Goal: Ask a question: Seek information or help from site administrators or community

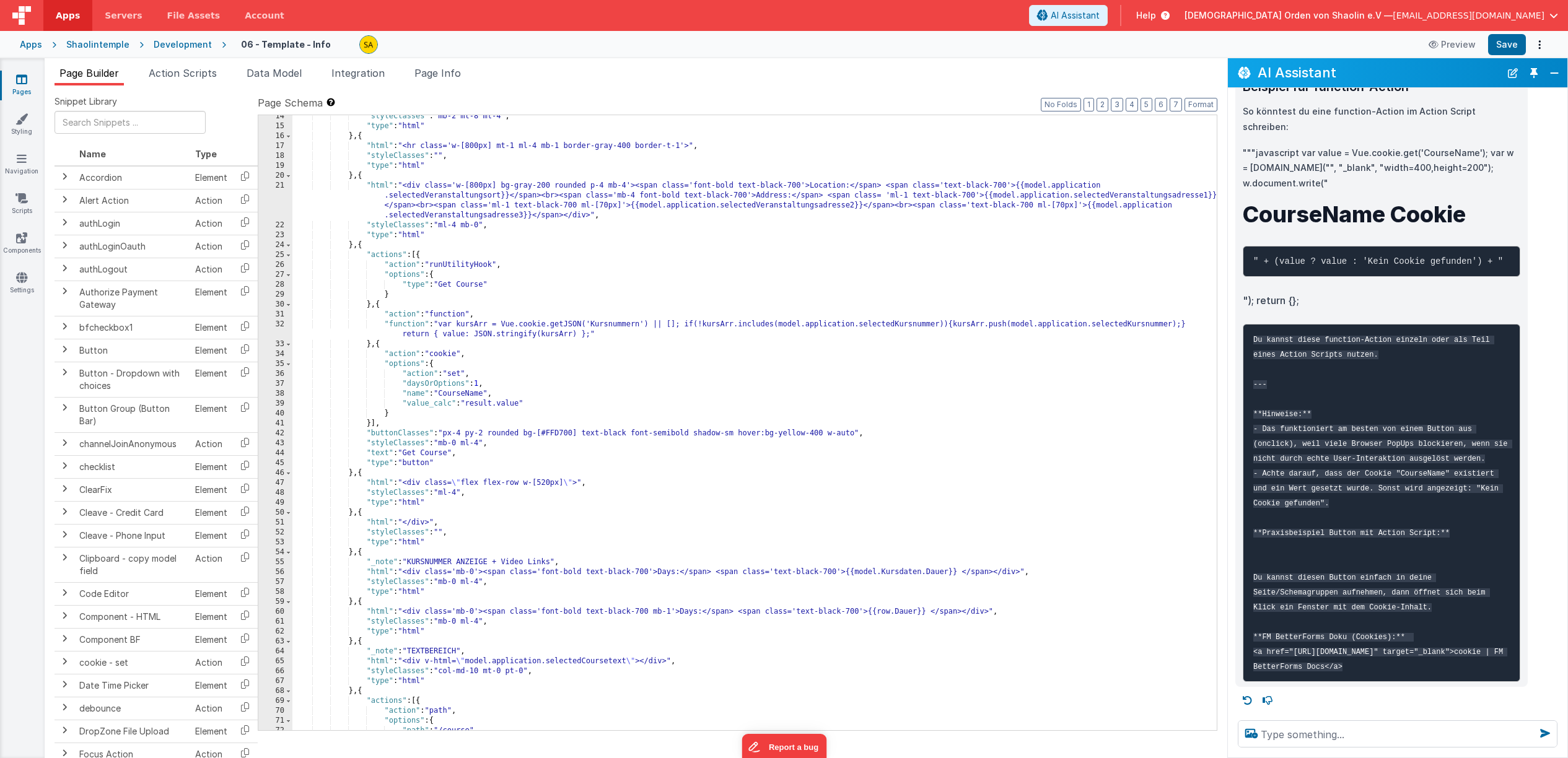
scroll to position [5050, 0]
click at [1340, 733] on textarea at bounding box center [1396, 733] width 319 height 27
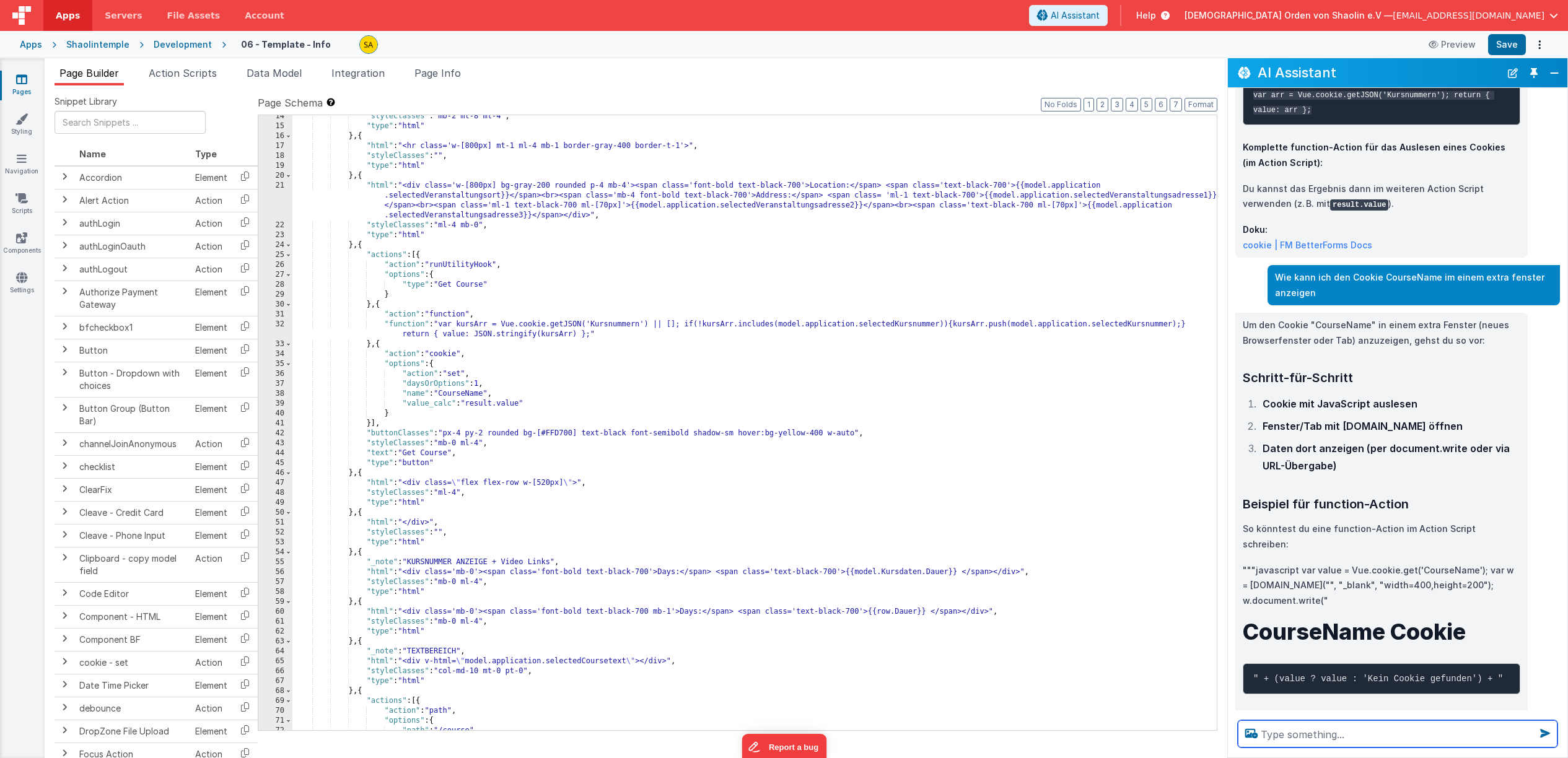
scroll to position [4460, 0]
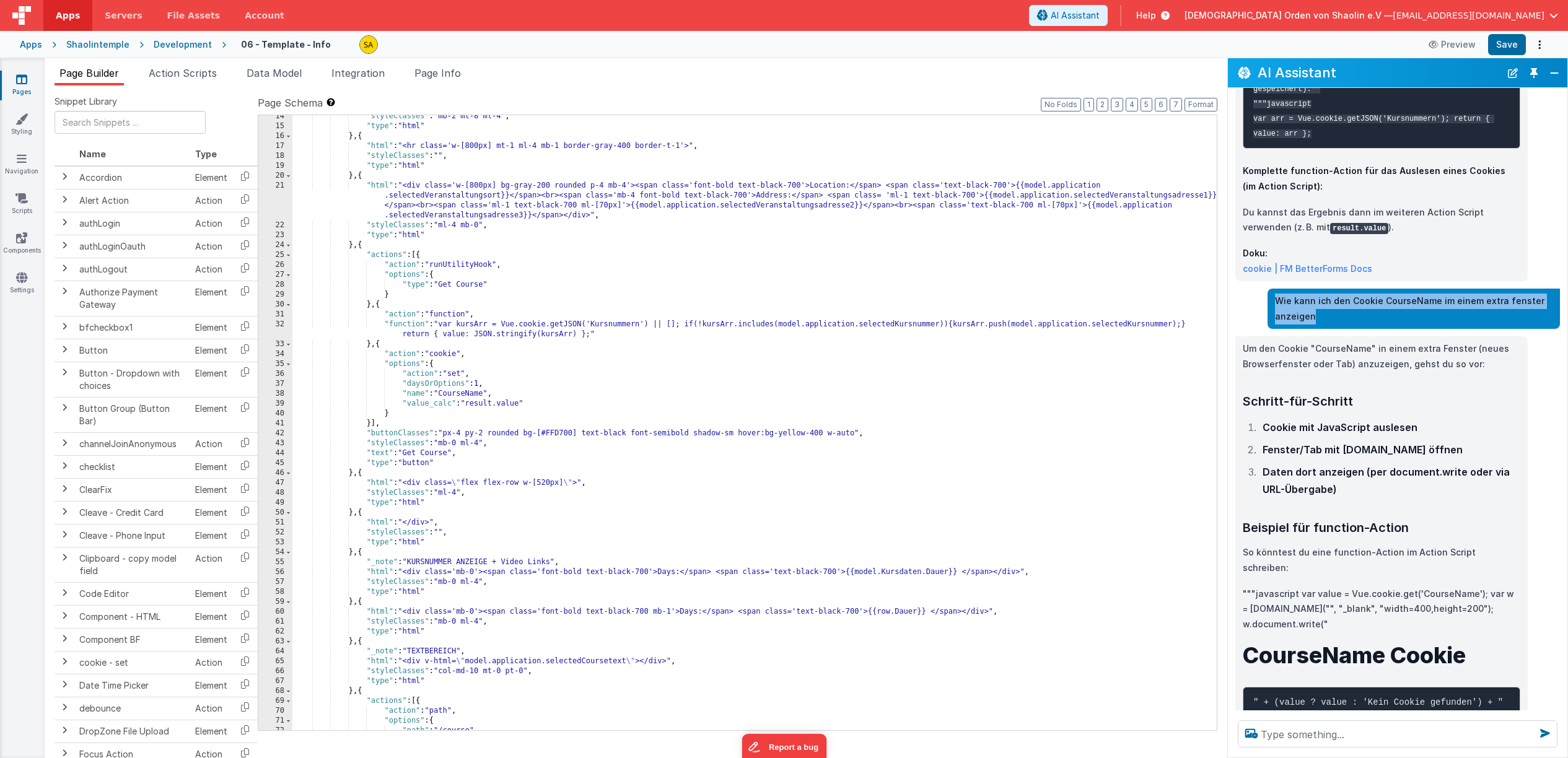
drag, startPoint x: 1276, startPoint y: 435, endPoint x: 1345, endPoint y: 450, distance: 70.6
click at [1345, 324] on p "Wie kann ich den Cookie CourseName im einem extra fenster anzeigen" at bounding box center [1414, 309] width 278 height 30
copy p "Wie kann ich den Cookie CourseName im einem extra fenster anzeigen"
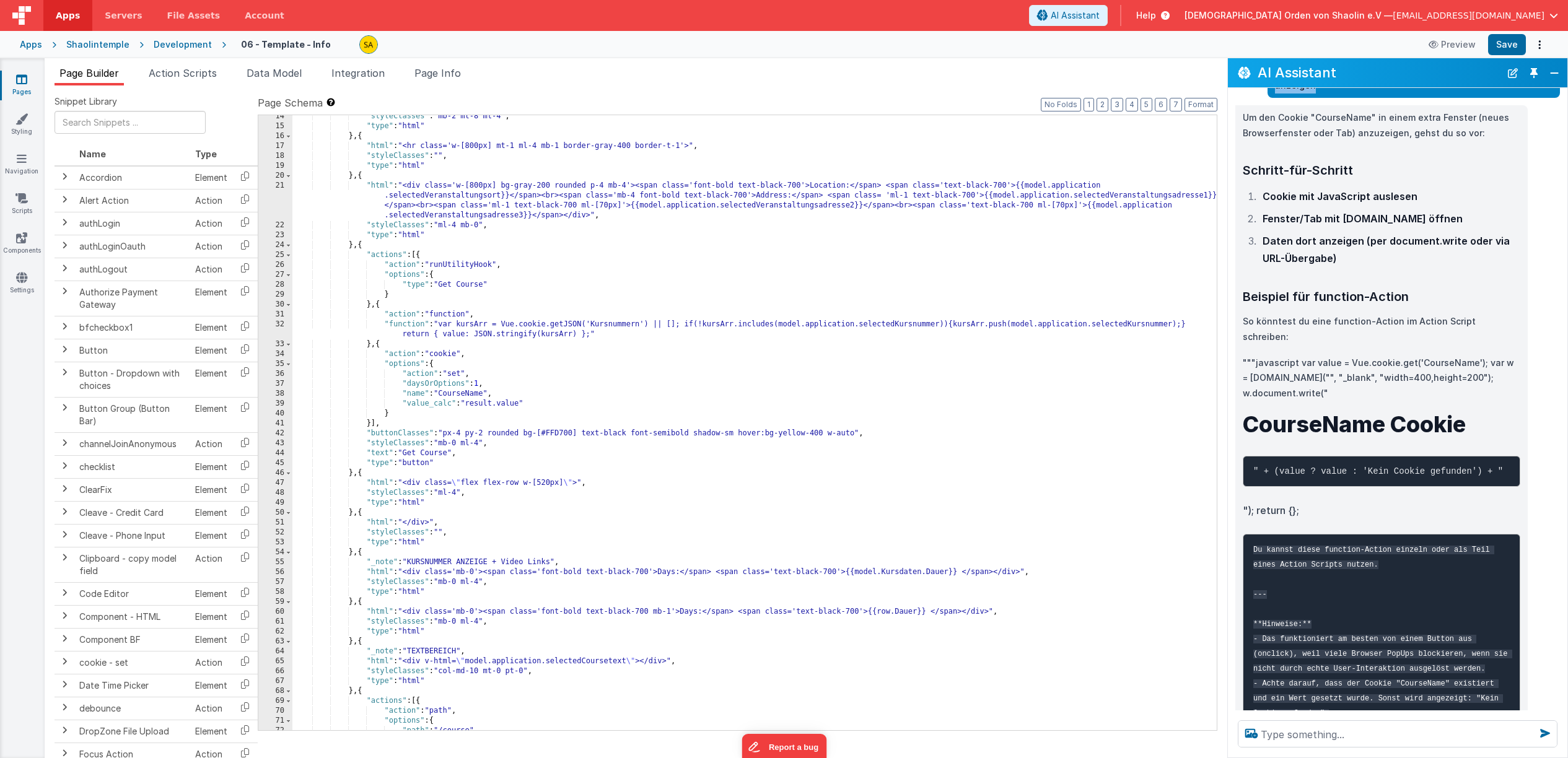
scroll to position [5050, 0]
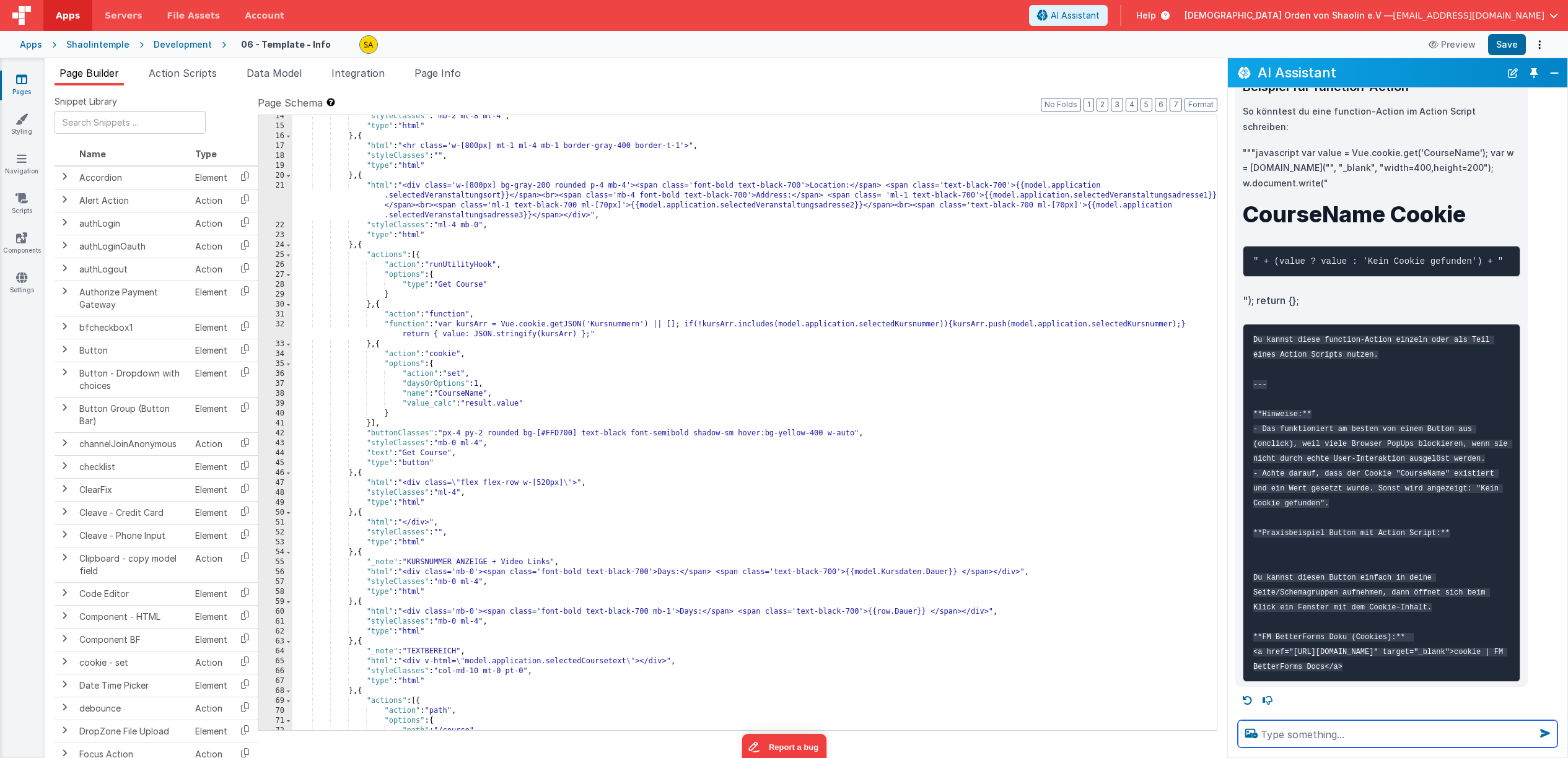
click at [1321, 730] on textarea at bounding box center [1396, 733] width 319 height 27
paste textarea "Wie kann ich den Cookie CourseName im einem extra fenster anzeigen"
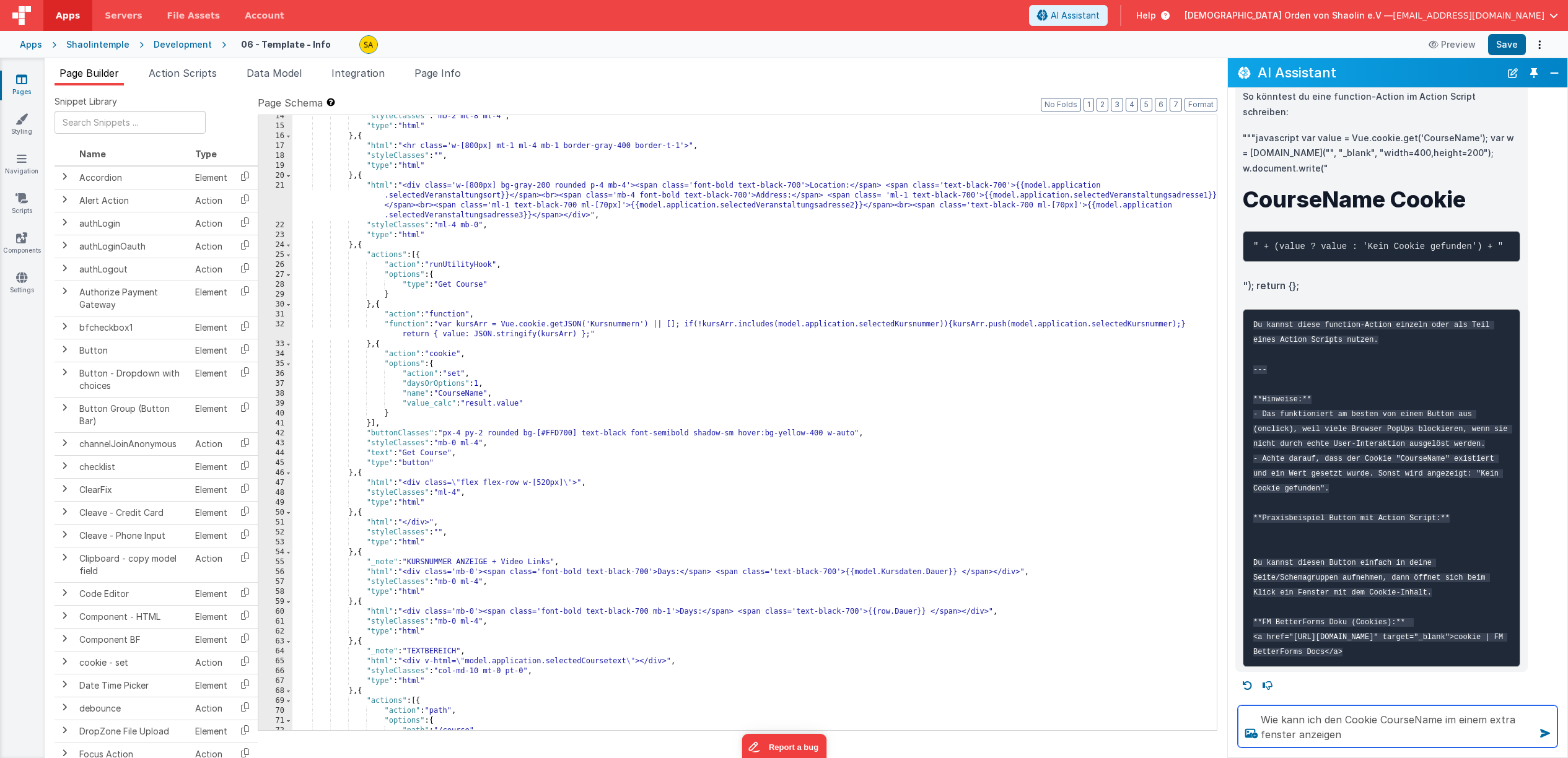
type textarea "Wie kann ich den Cookie CourseName im einem extra fenster anzeigen"
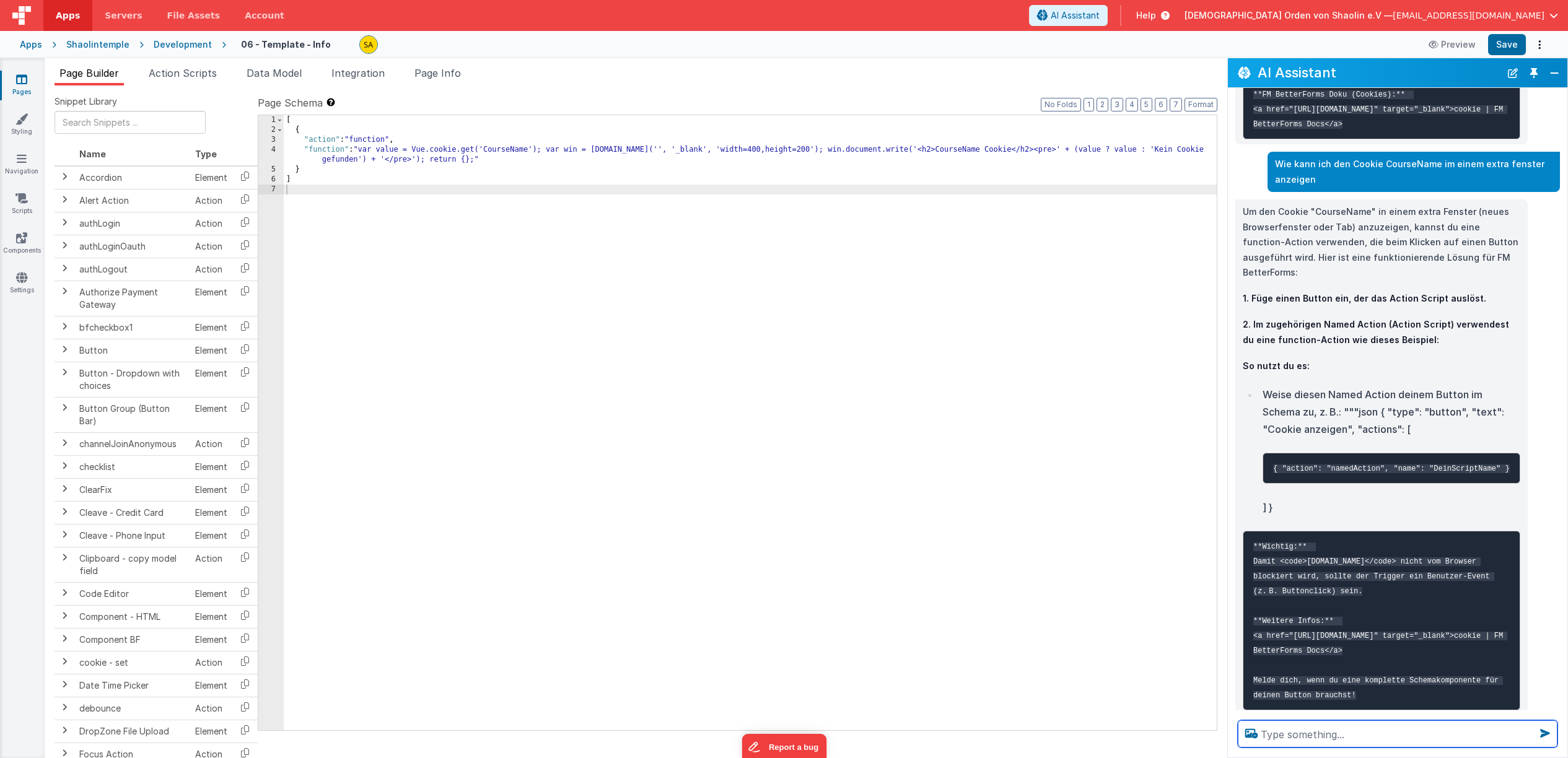
scroll to position [5652, 0]
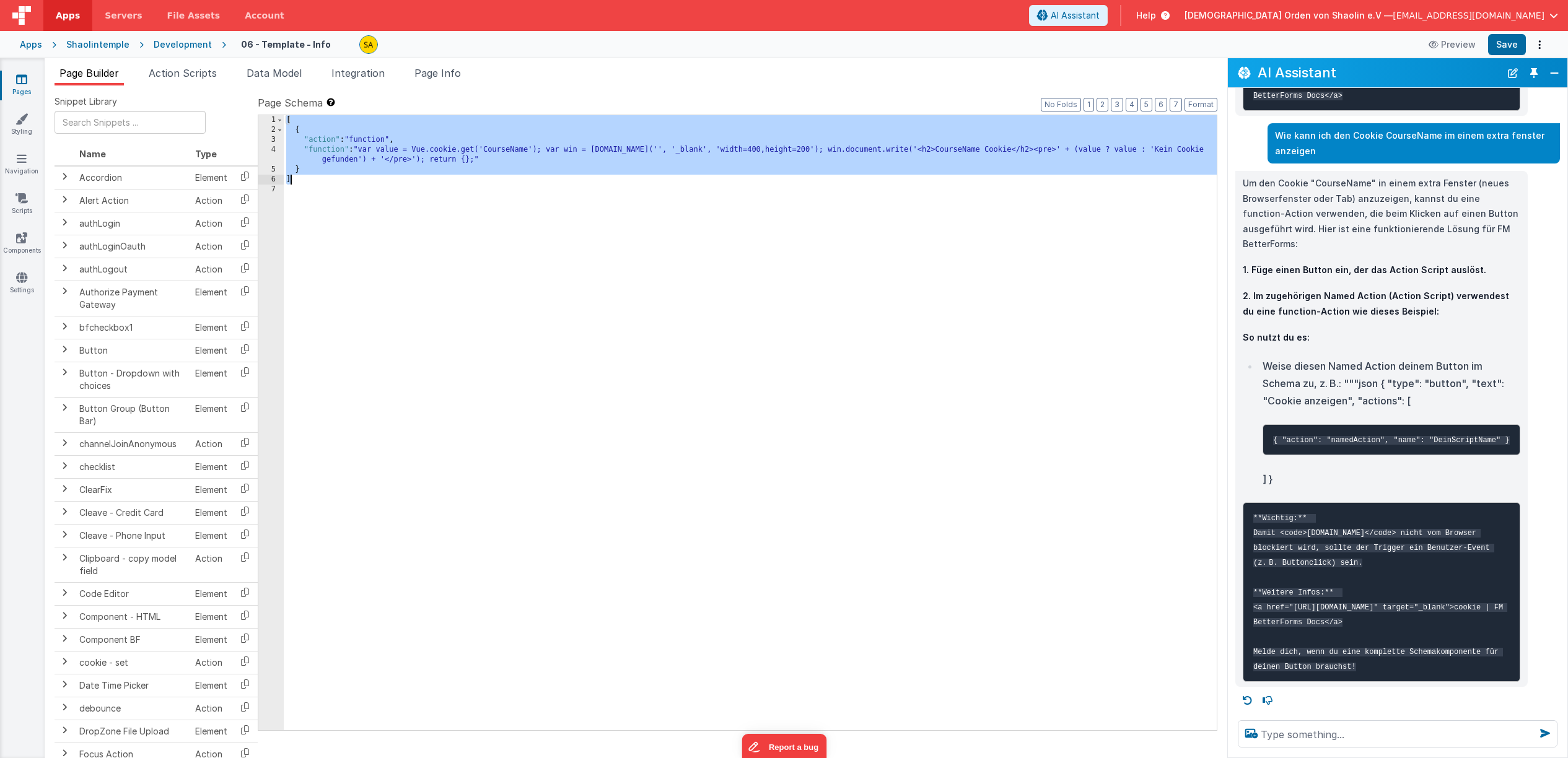
drag, startPoint x: 287, startPoint y: 120, endPoint x: 306, endPoint y: 183, distance: 65.8
click at [306, 183] on div "[ { "action" : "function" , "function" : "var value = Vue.cookie.get('CourseNam…" at bounding box center [750, 432] width 933 height 635
click at [22, 78] on icon at bounding box center [22, 78] width 11 height 12
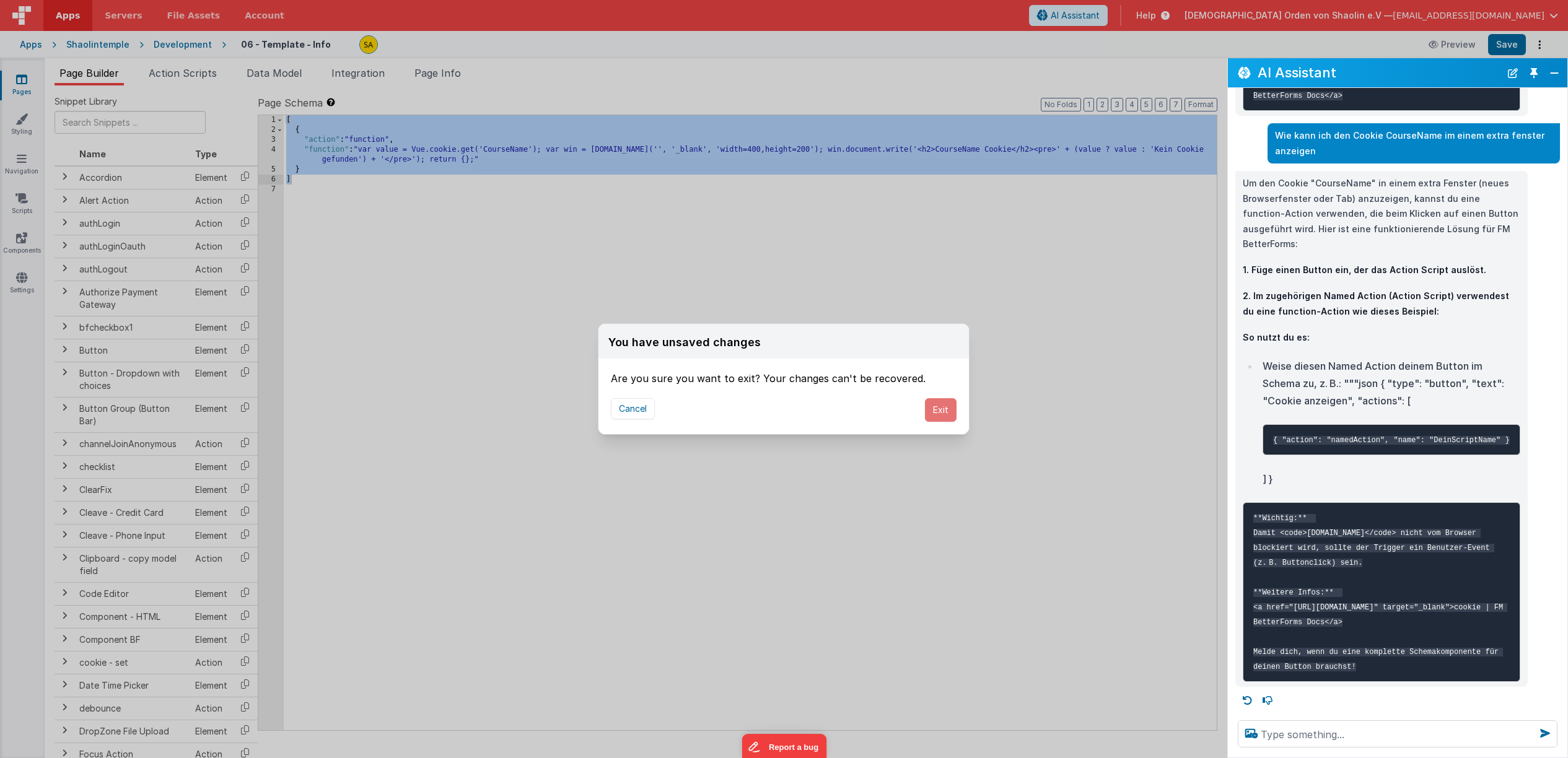
drag, startPoint x: 940, startPoint y: 408, endPoint x: 878, endPoint y: 363, distance: 76.6
click at [940, 408] on button "Exit" at bounding box center [940, 410] width 32 height 24
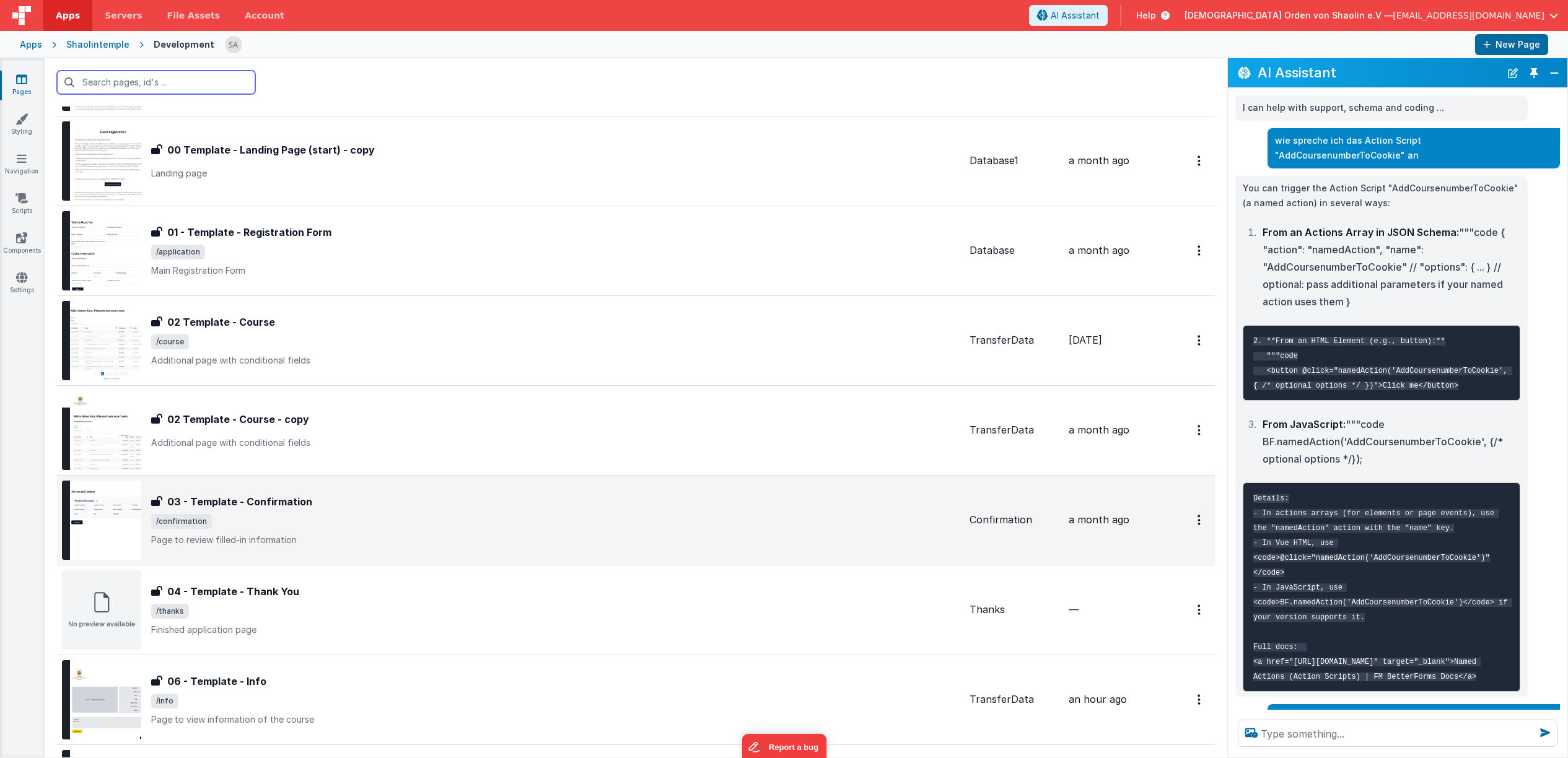
scroll to position [258, 0]
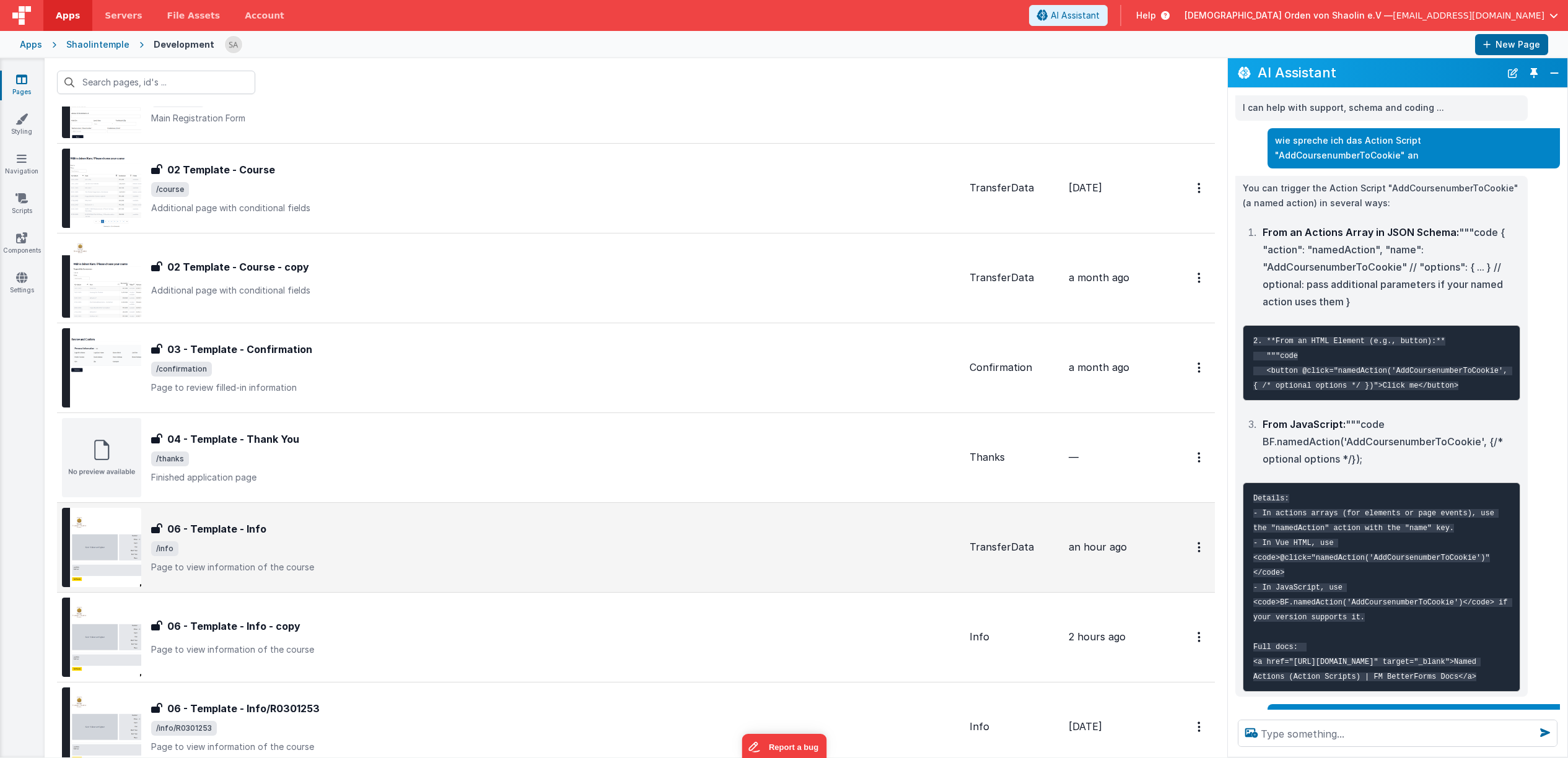
click at [576, 574] on div "06 - Template - Info 06 - Template - Info /info Page to view information of the…" at bounding box center [510, 547] width 898 height 79
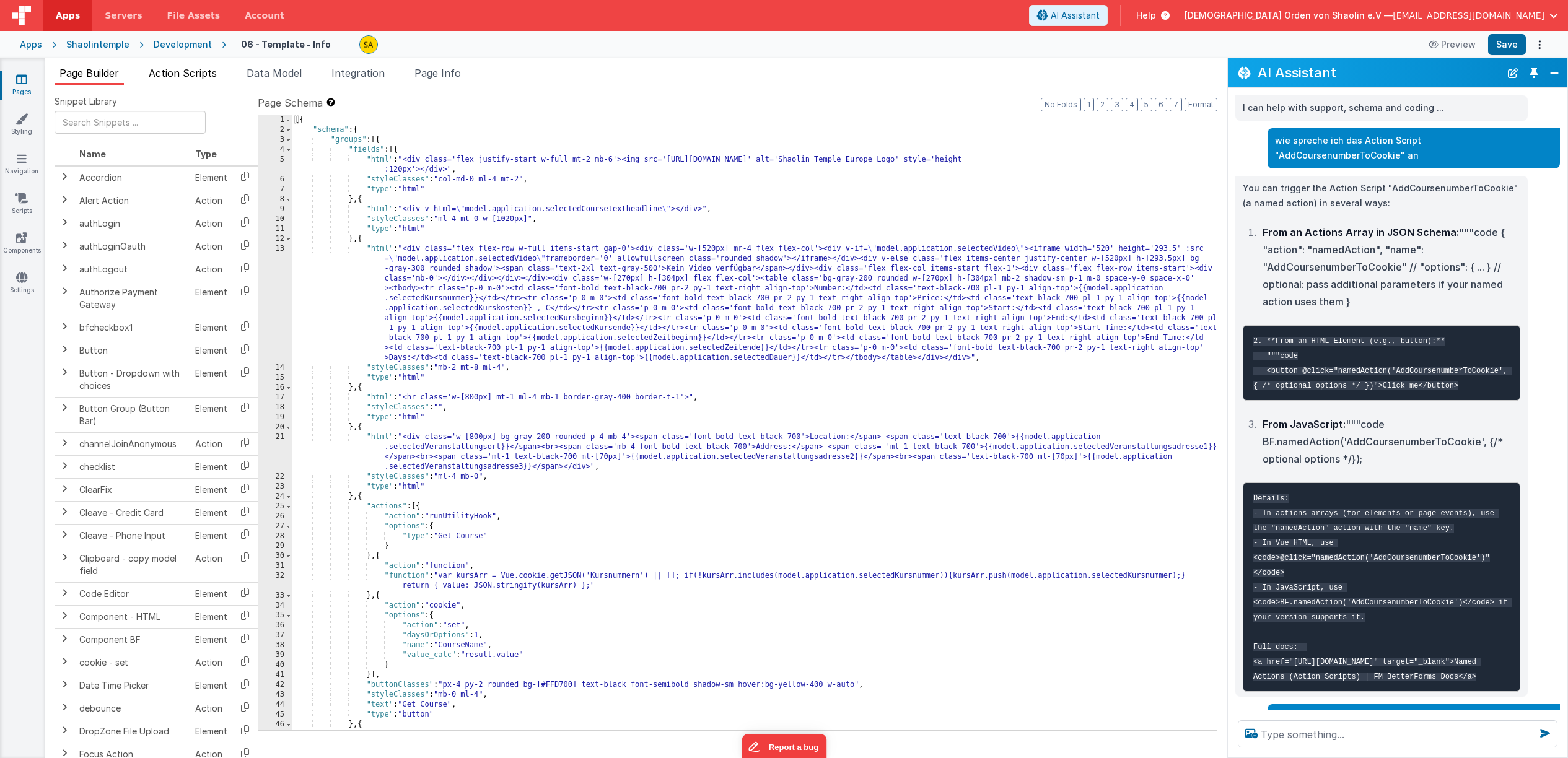
click at [185, 69] on span "Action Scripts" at bounding box center [182, 73] width 68 height 12
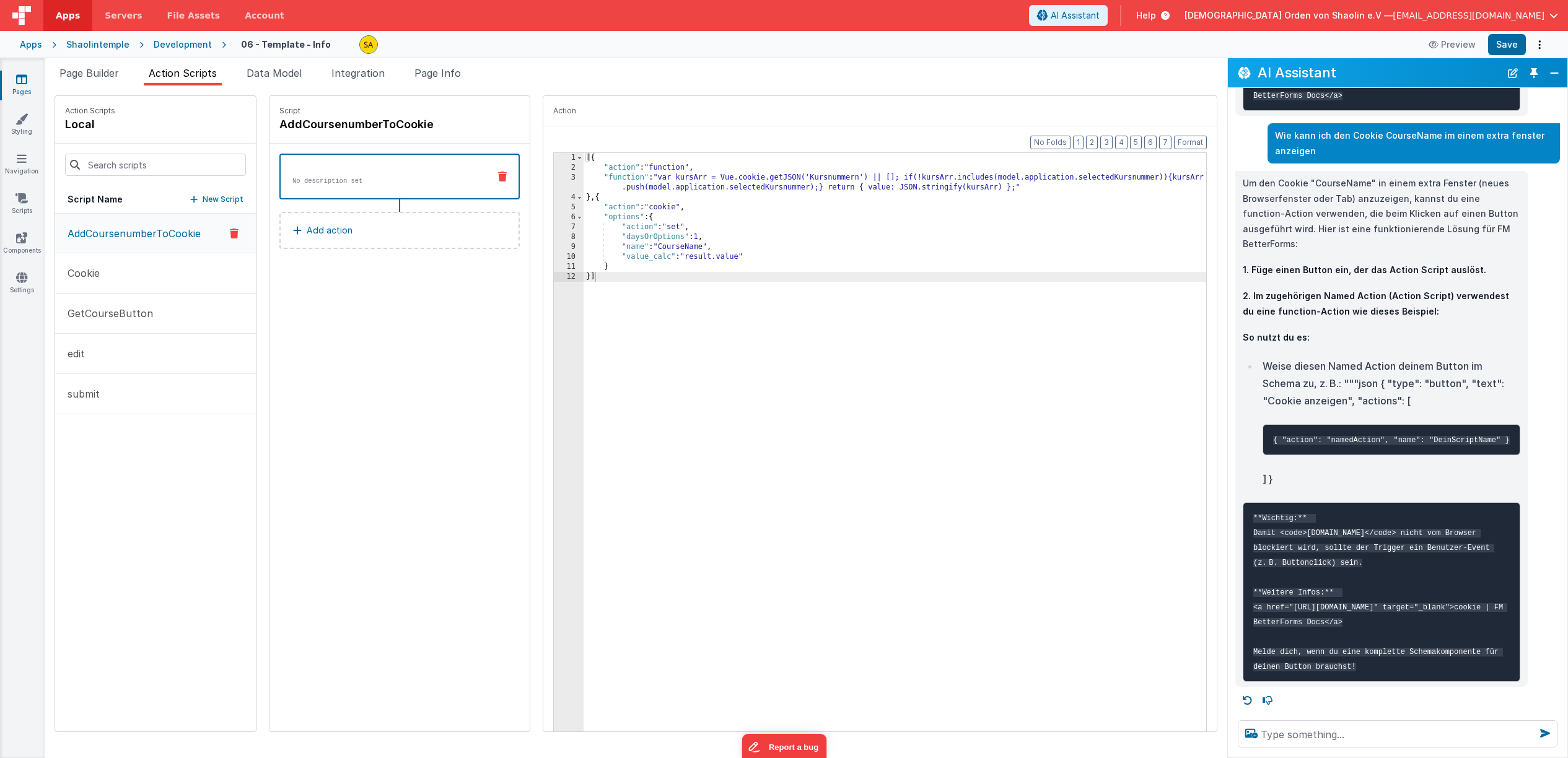
scroll to position [5642, 0]
click at [211, 201] on p "New Script" at bounding box center [223, 199] width 41 height 12
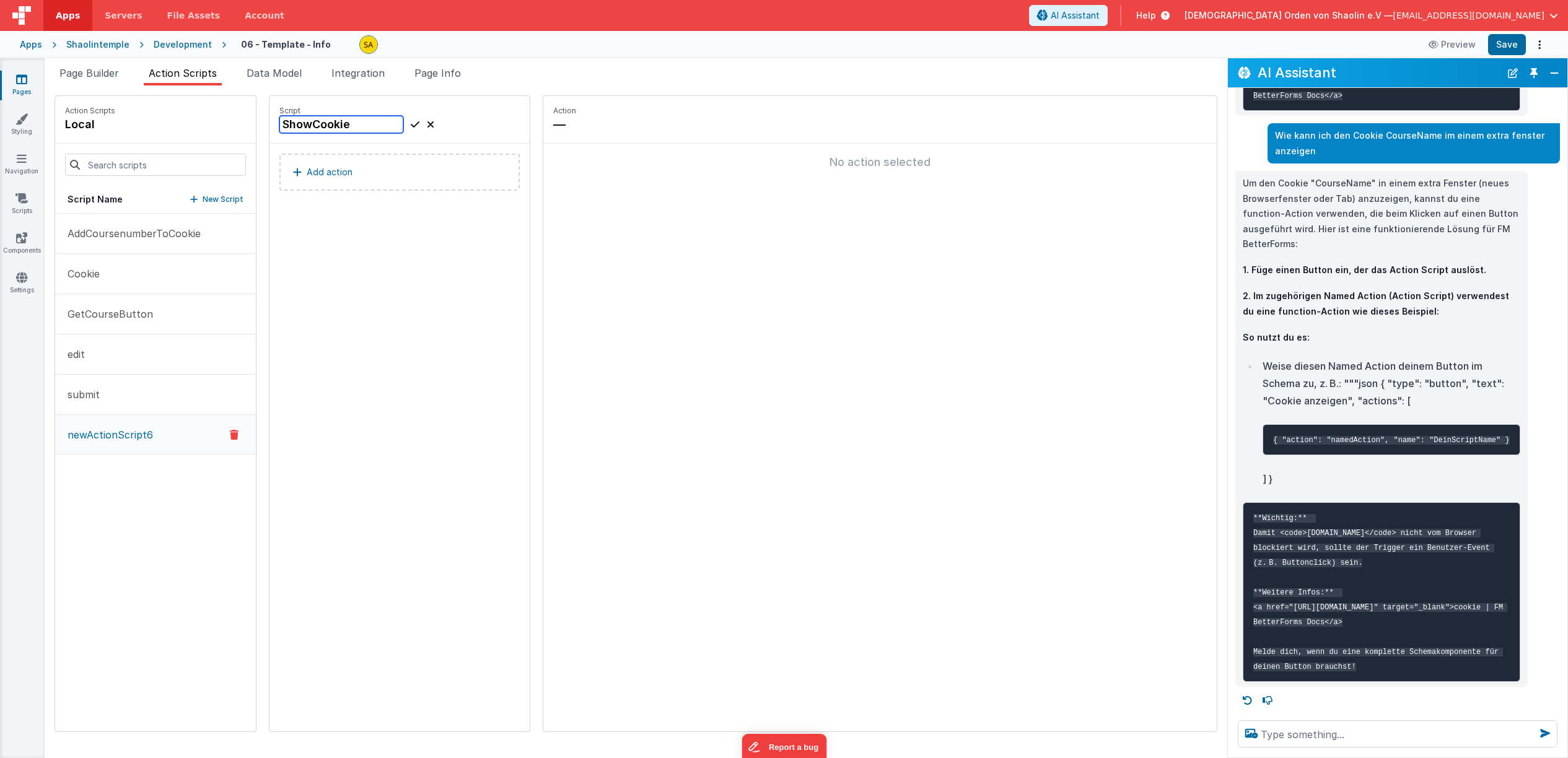
type input "ShowCookie"
click at [411, 124] on icon at bounding box center [415, 124] width 9 height 15
click at [543, 158] on div "No action selected" at bounding box center [880, 163] width 673 height 38
click at [553, 124] on p "—" at bounding box center [880, 124] width 653 height 17
click at [553, 113] on p "Action" at bounding box center [880, 111] width 653 height 10
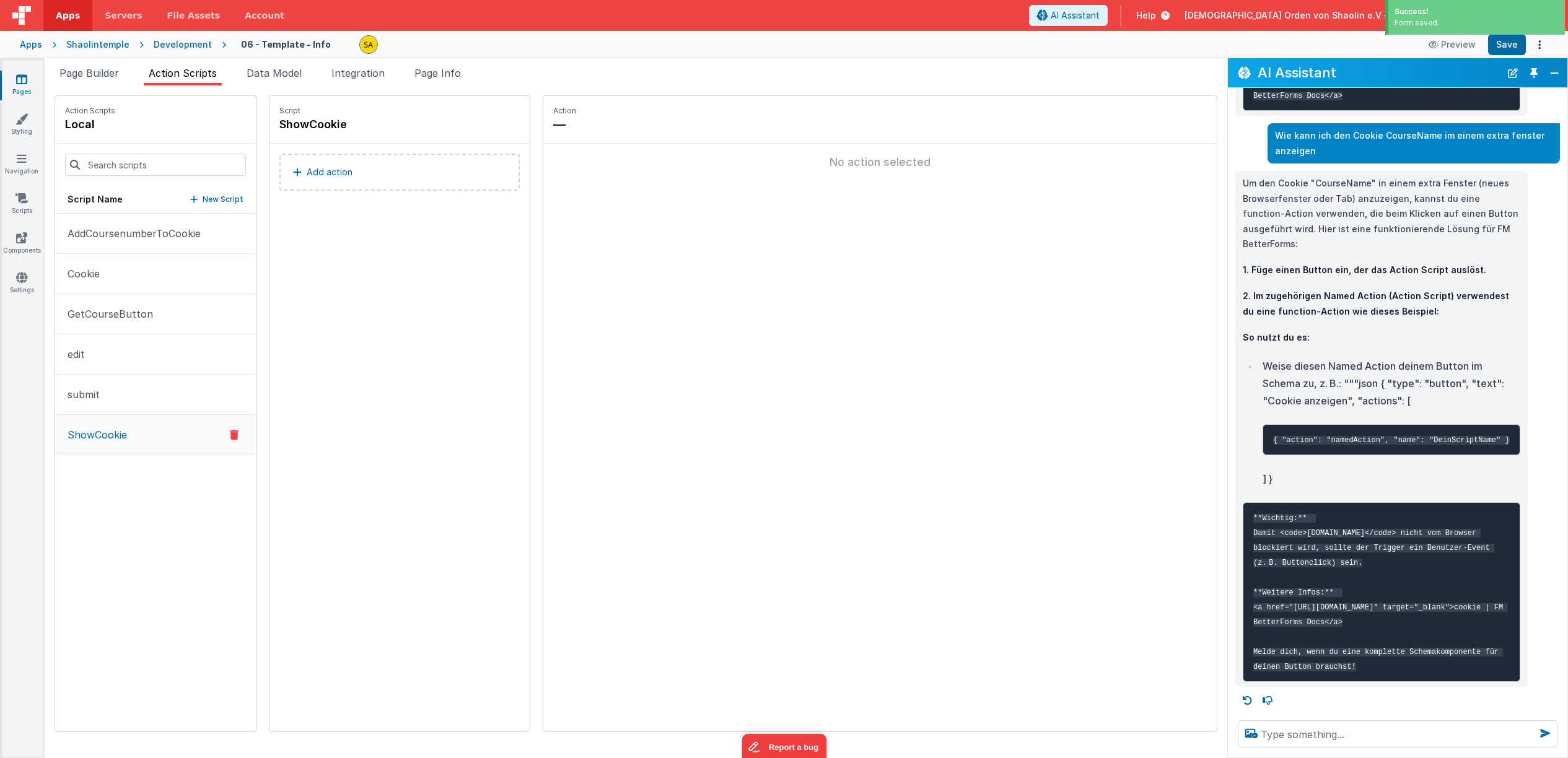
drag, startPoint x: 550, startPoint y: 142, endPoint x: 564, endPoint y: 165, distance: 26.9
click at [550, 143] on div "Action —" at bounding box center [880, 120] width 673 height 47
click at [565, 167] on div "No action selected" at bounding box center [880, 162] width 653 height 17
click at [342, 176] on button "Add action" at bounding box center [399, 172] width 240 height 38
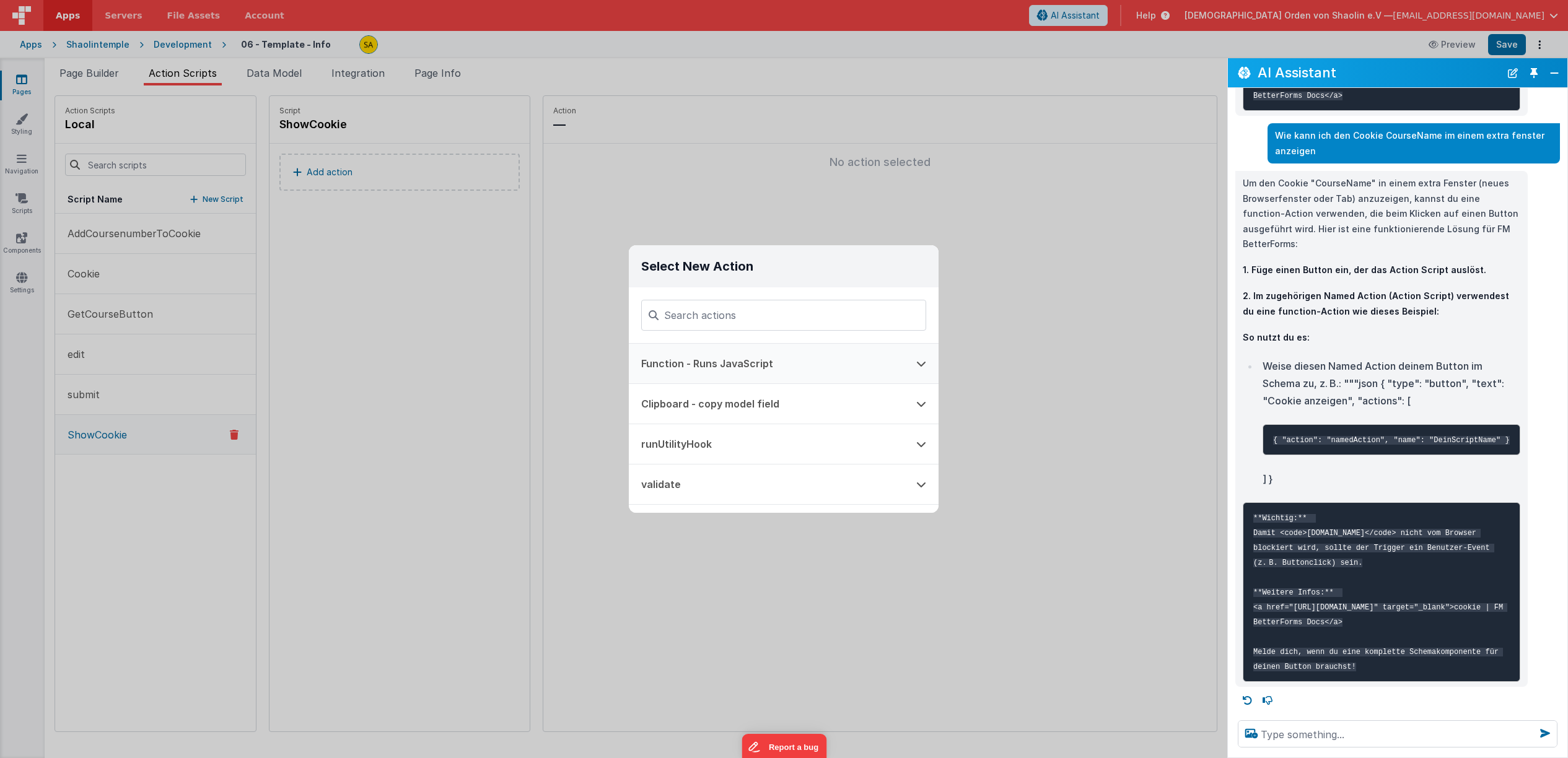
click at [728, 362] on button "Function - Runs JavaScript" at bounding box center [766, 363] width 275 height 40
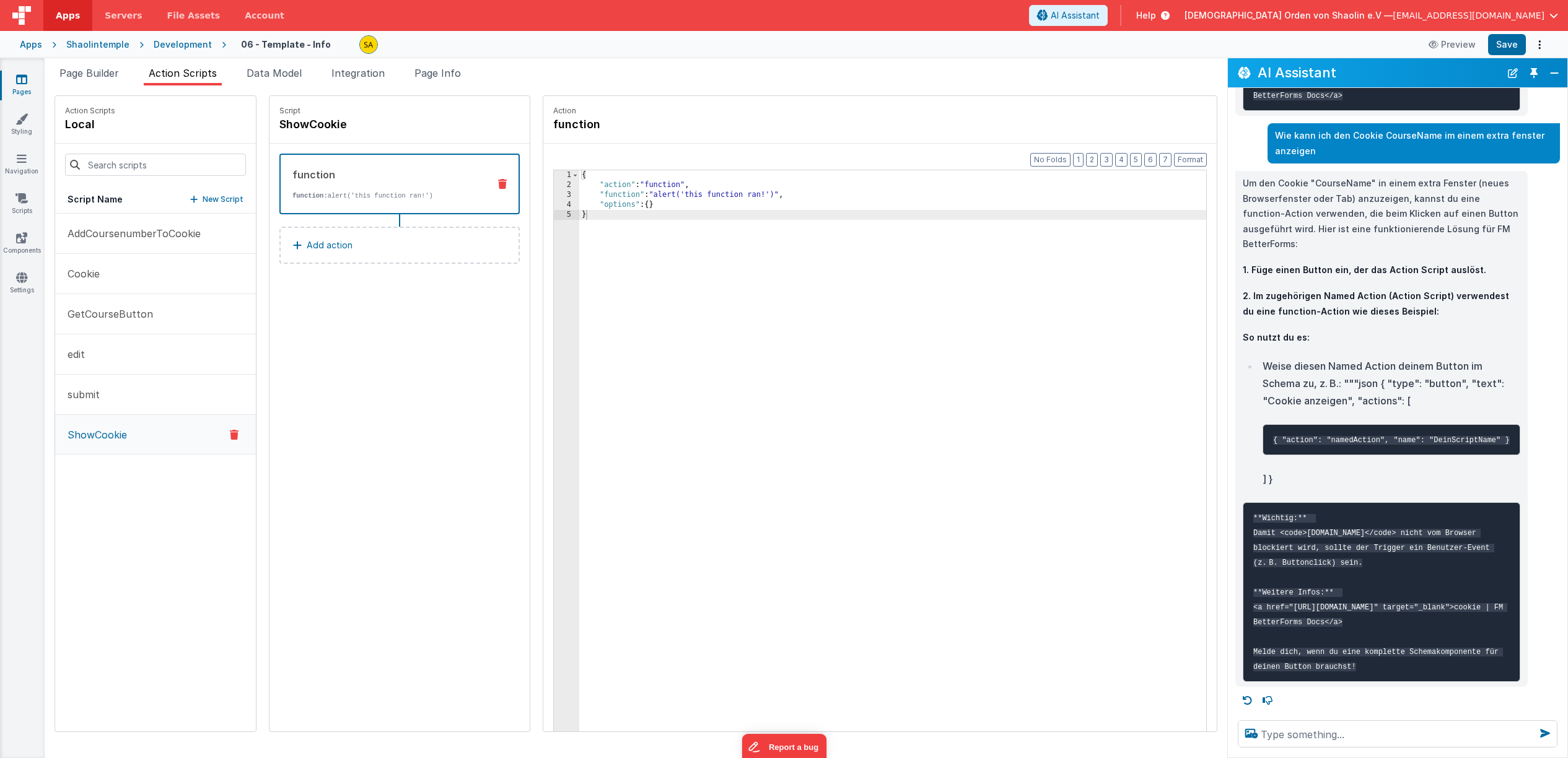
scroll to position [5652, 0]
click at [83, 73] on span "Page Builder" at bounding box center [89, 73] width 60 height 12
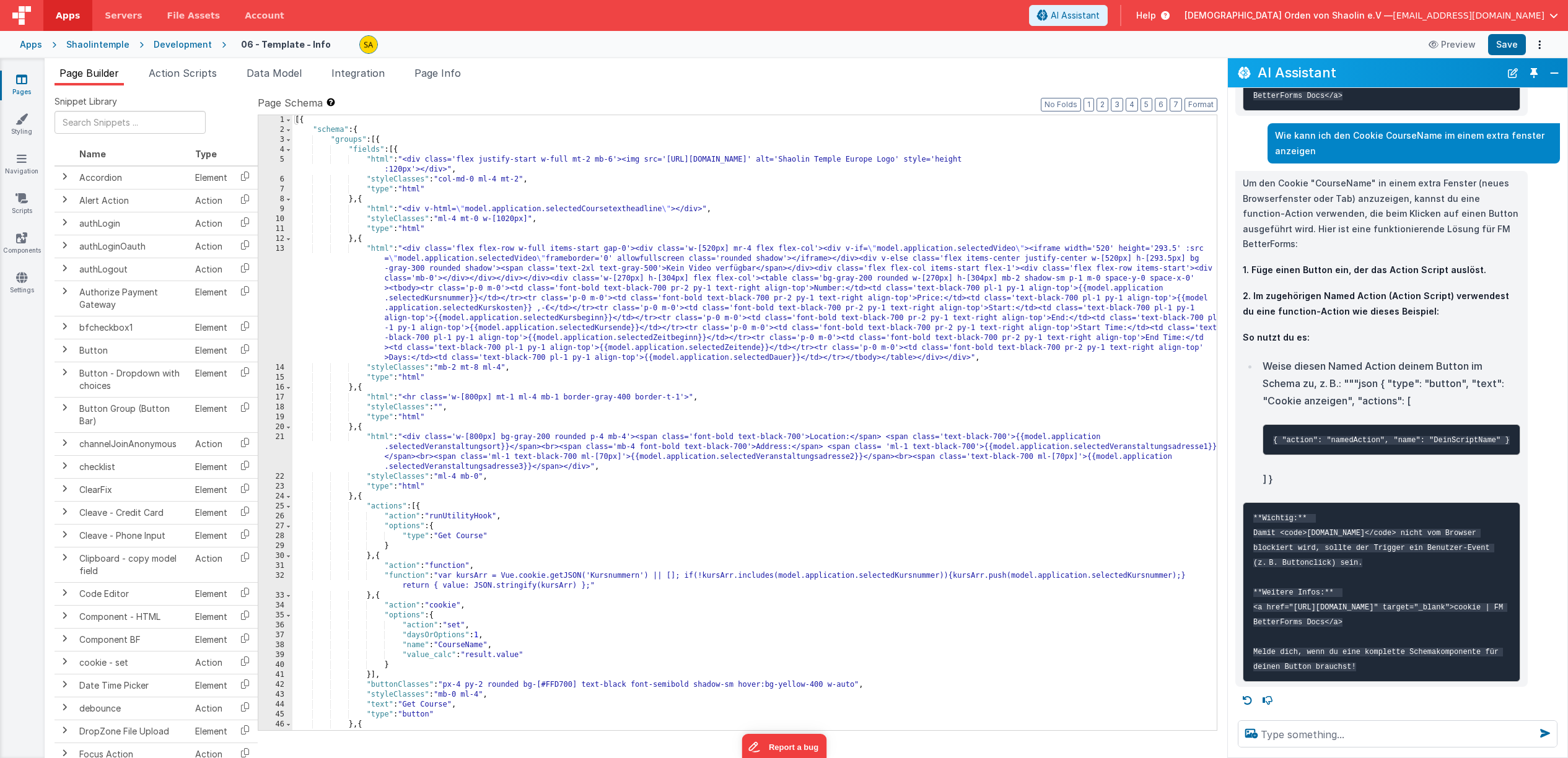
scroll to position [5544, 0]
drag, startPoint x: 1276, startPoint y: 210, endPoint x: 1330, endPoint y: 229, distance: 57.2
click at [1330, 158] on p "Wie kann ich den Cookie CourseName im einem extra fenster anzeigen" at bounding box center [1414, 143] width 278 height 30
copy p "Wie kann ich den Cookie CourseName im einem extra fenster anzeigen"
click at [1406, 741] on textarea at bounding box center [1396, 733] width 319 height 27
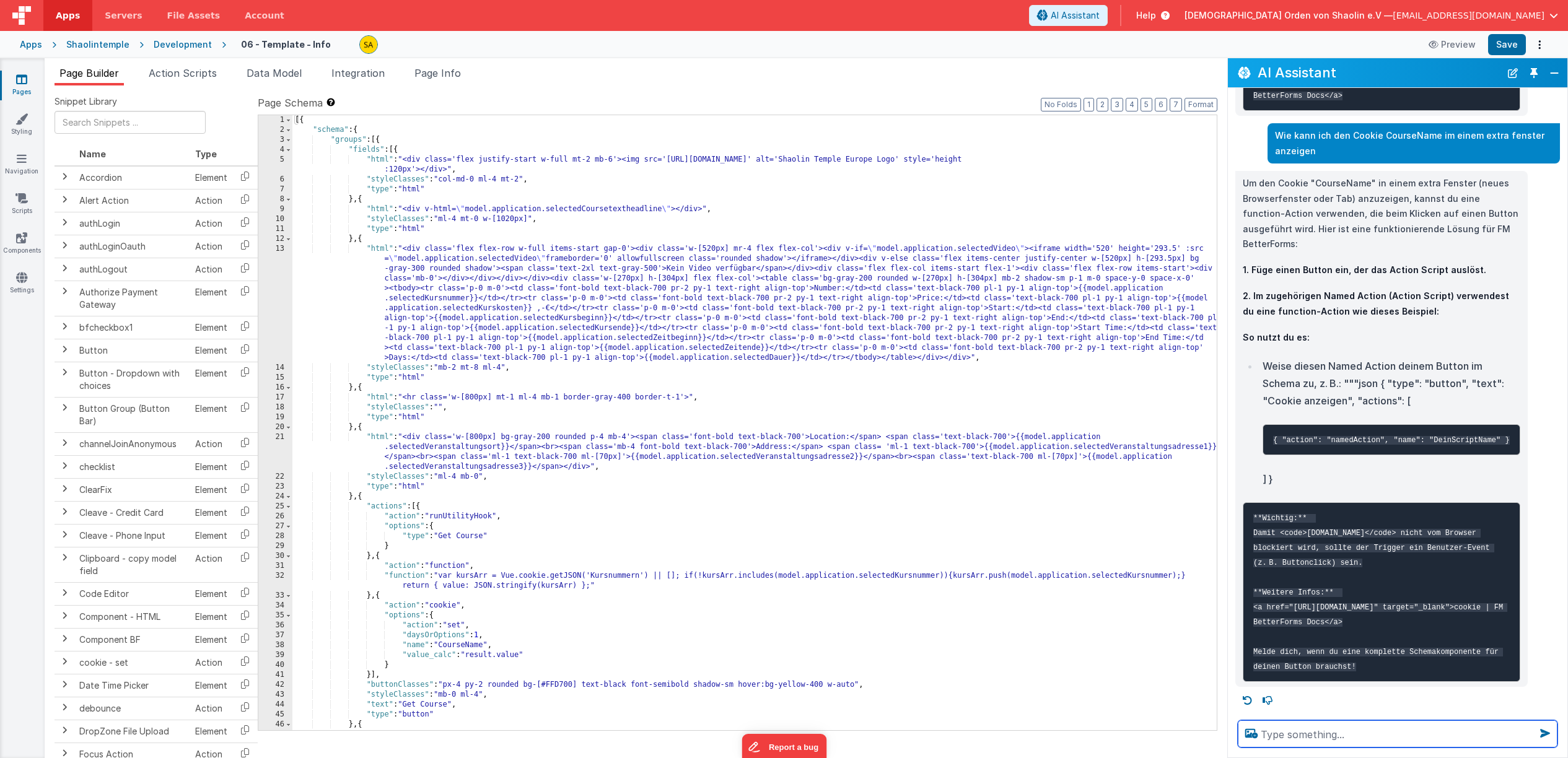
paste textarea "Wie kann ich den Cookie CourseName im einem extra fenster anzeigen"
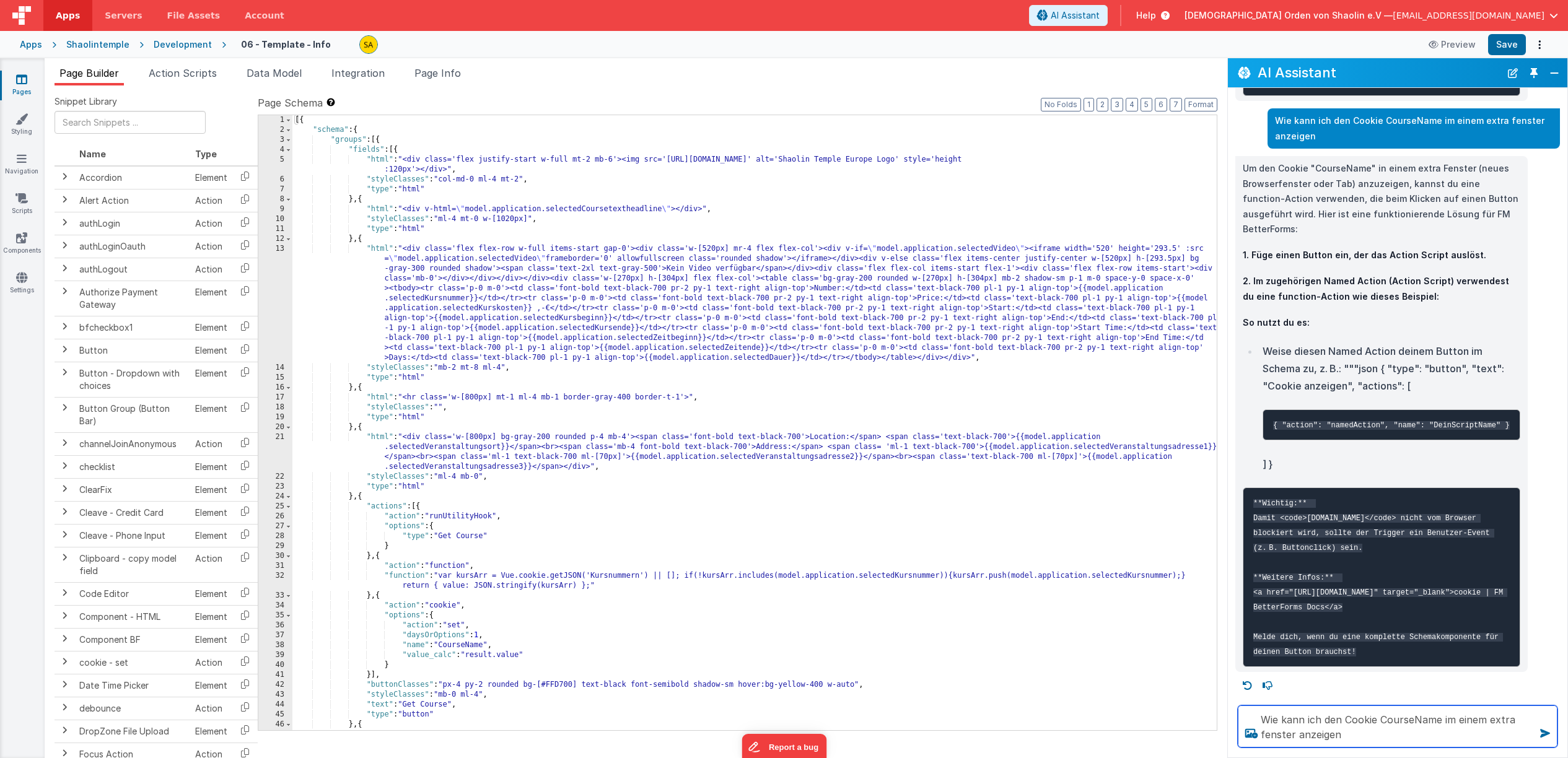
type textarea "Wie kann ich den Cookie CourseName im einem extra fenster anzeigen"
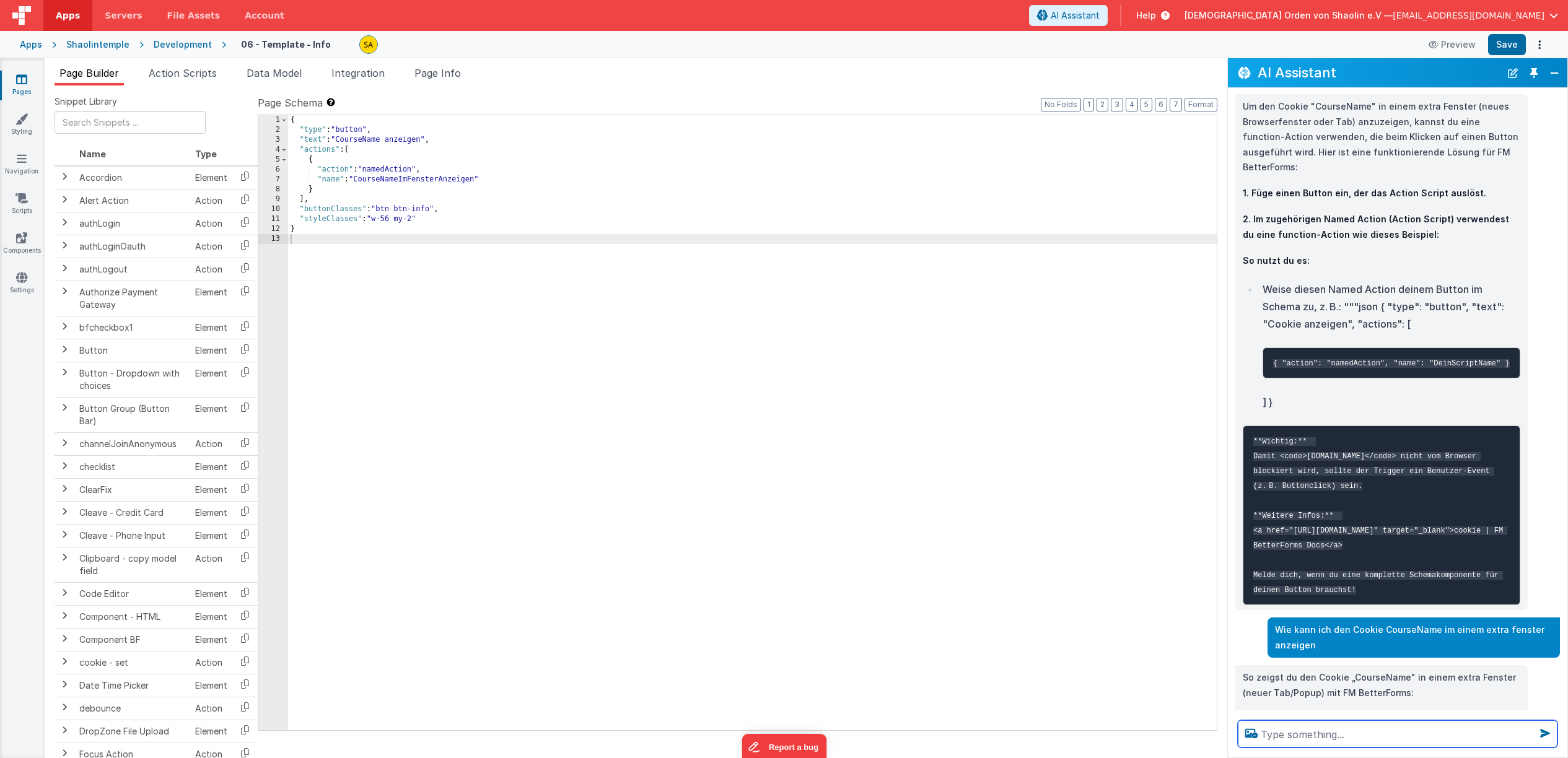
scroll to position [5333, 0]
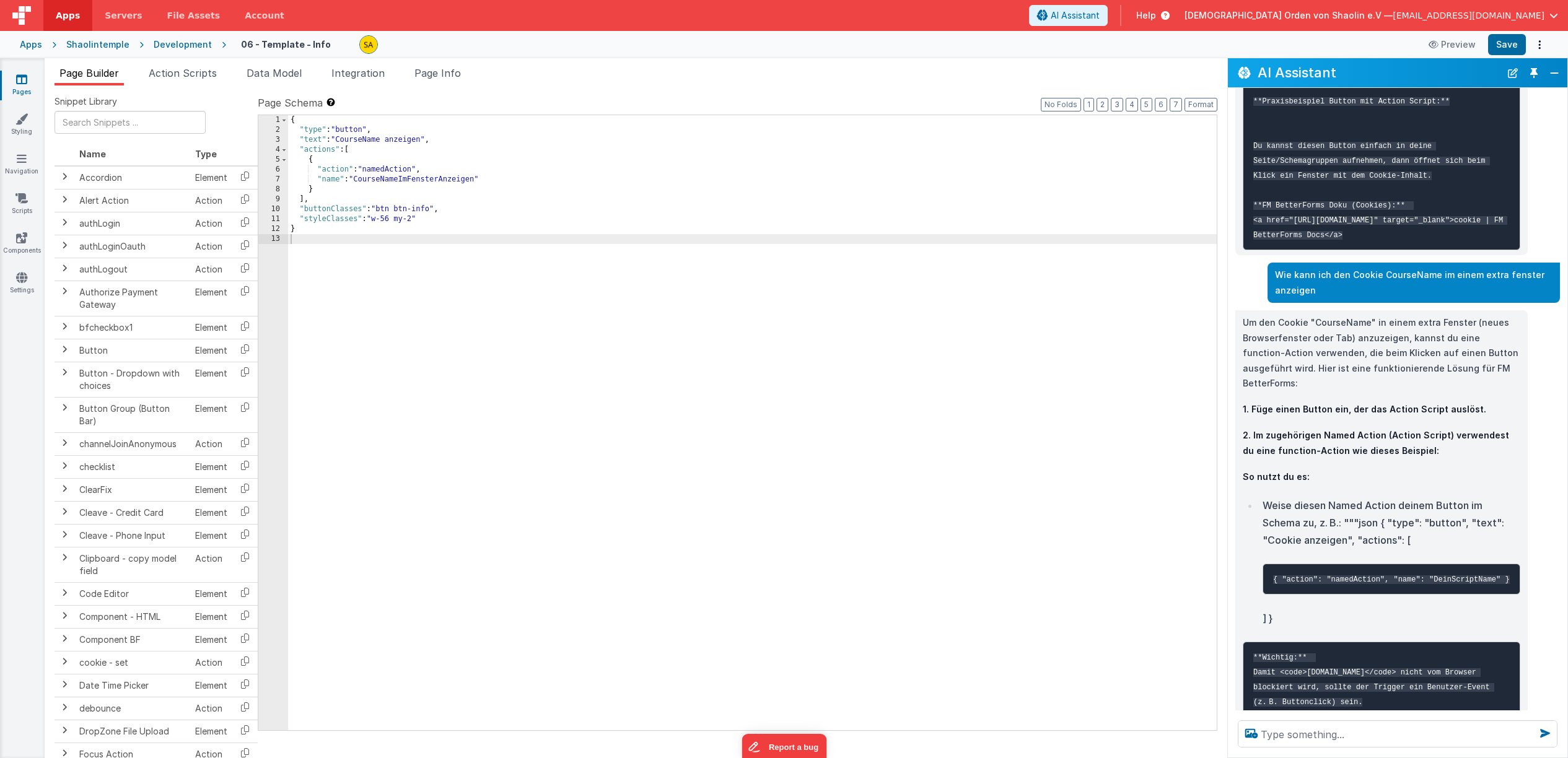
click at [19, 80] on icon at bounding box center [22, 78] width 11 height 12
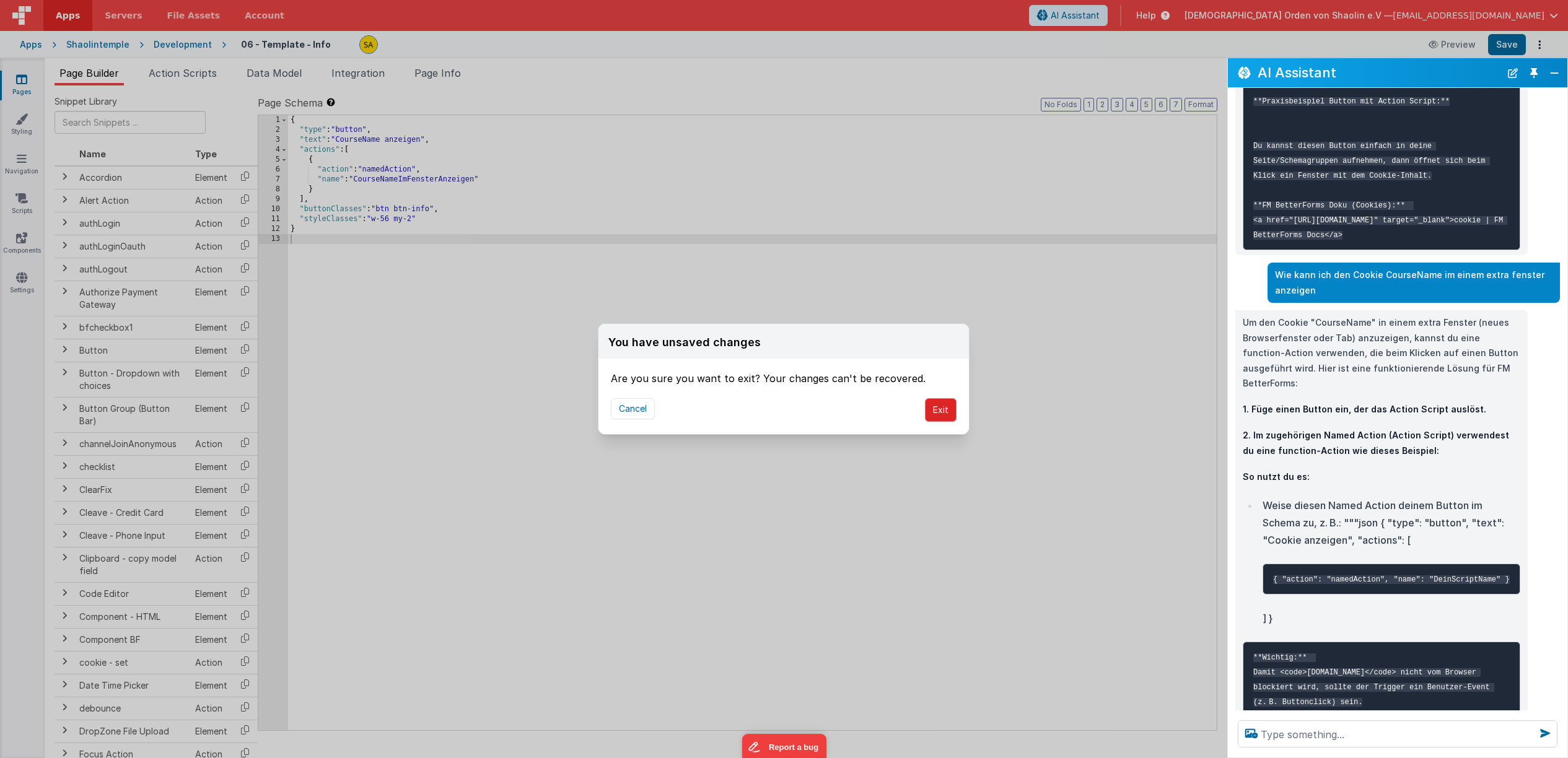
click at [938, 411] on button "Exit" at bounding box center [940, 410] width 32 height 24
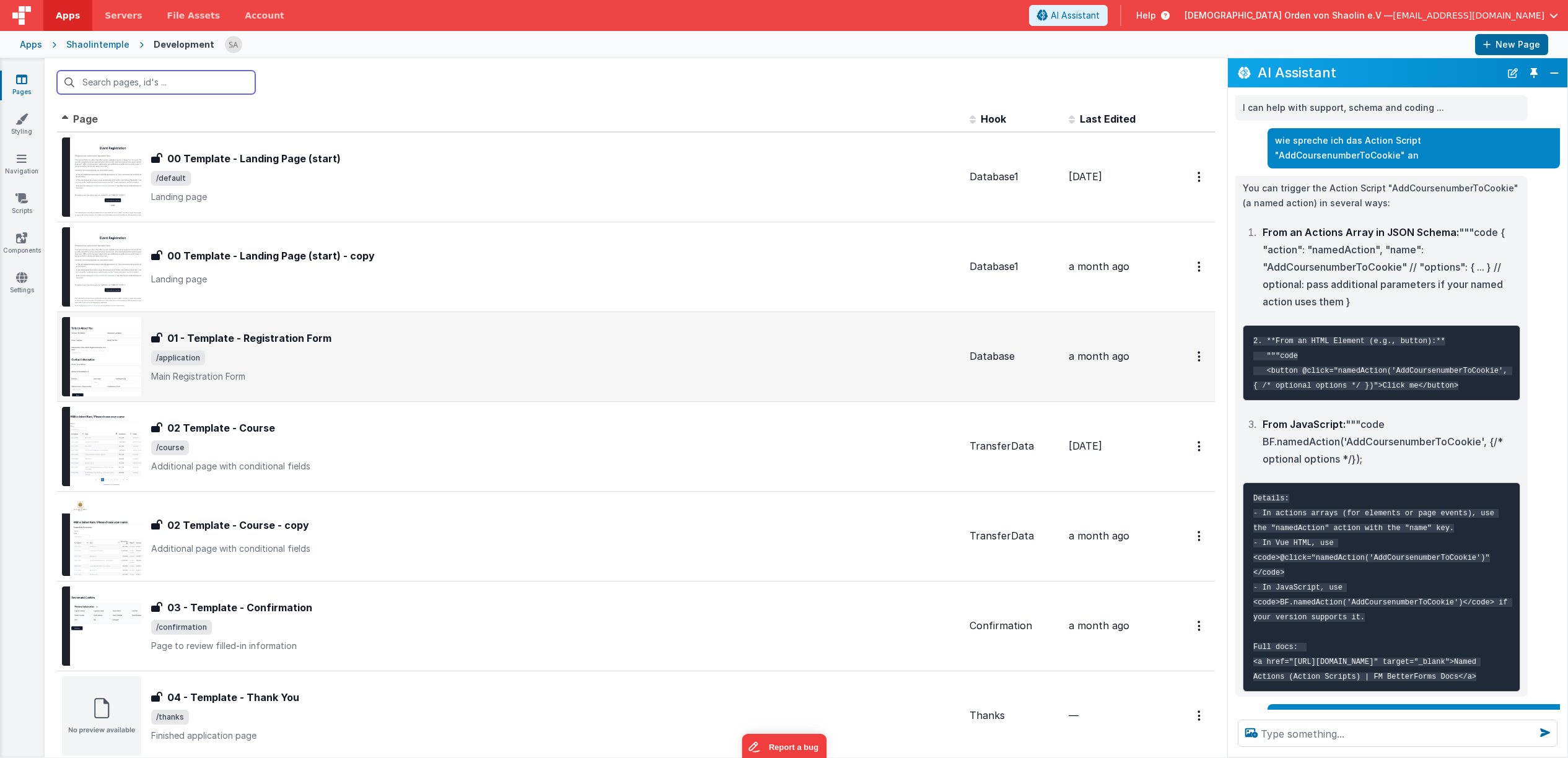
scroll to position [332, 0]
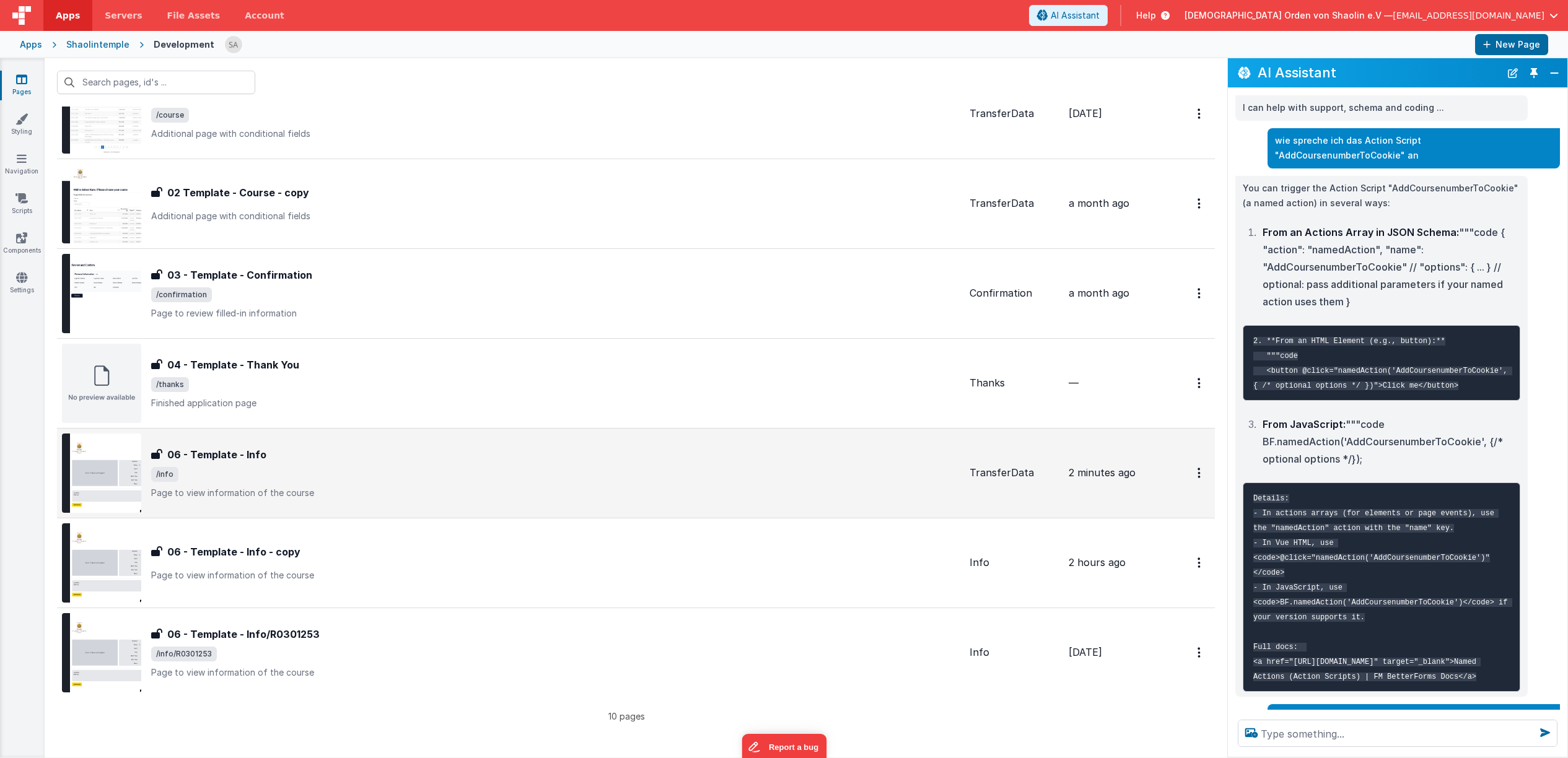
click at [663, 493] on p "Page to view information of the course" at bounding box center [555, 493] width 808 height 12
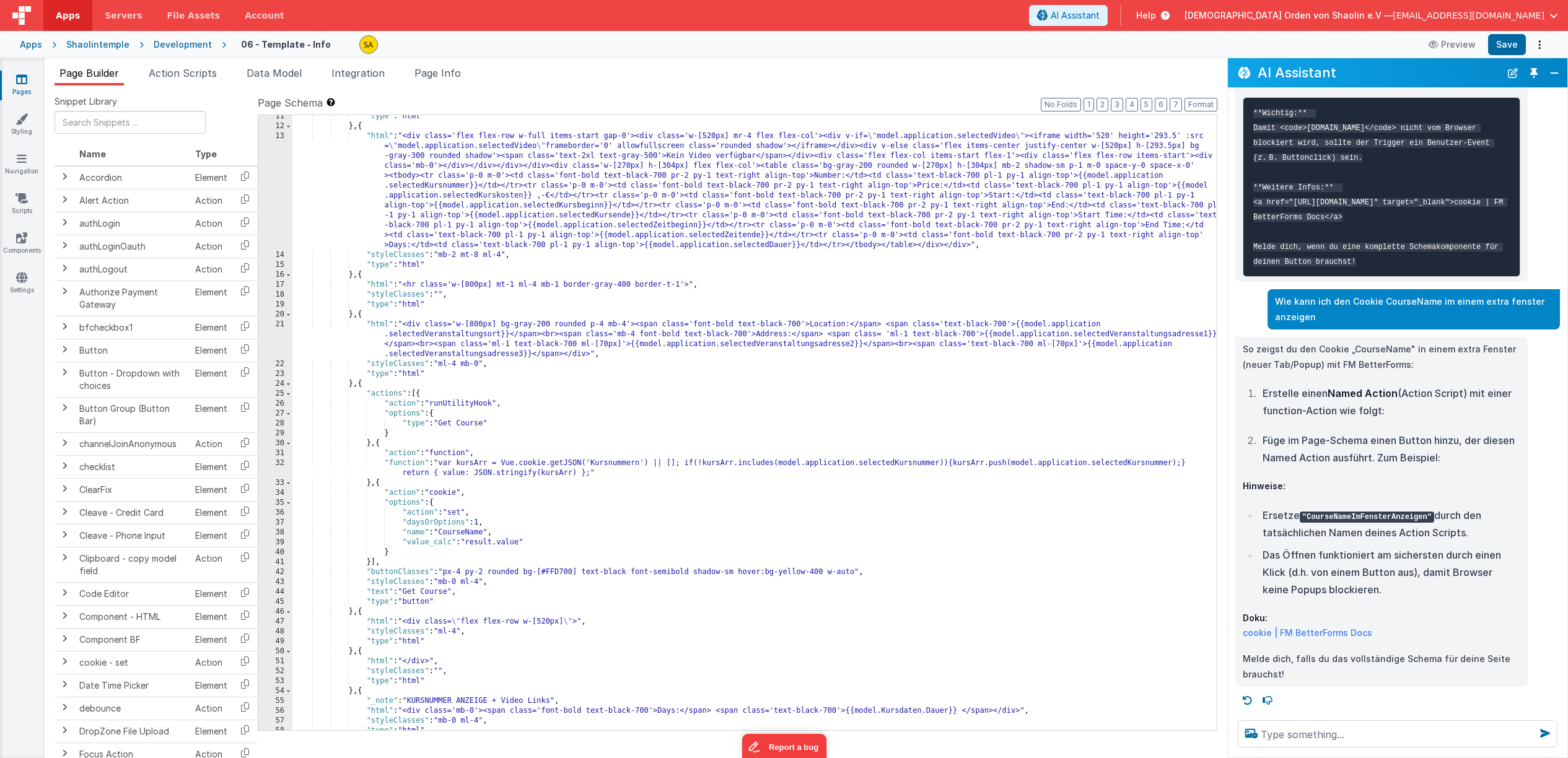
scroll to position [113, 0]
click at [1298, 731] on textarea at bounding box center [1396, 733] width 319 height 27
type textarea "wie kann ich mir result.value anzeigen lassen"
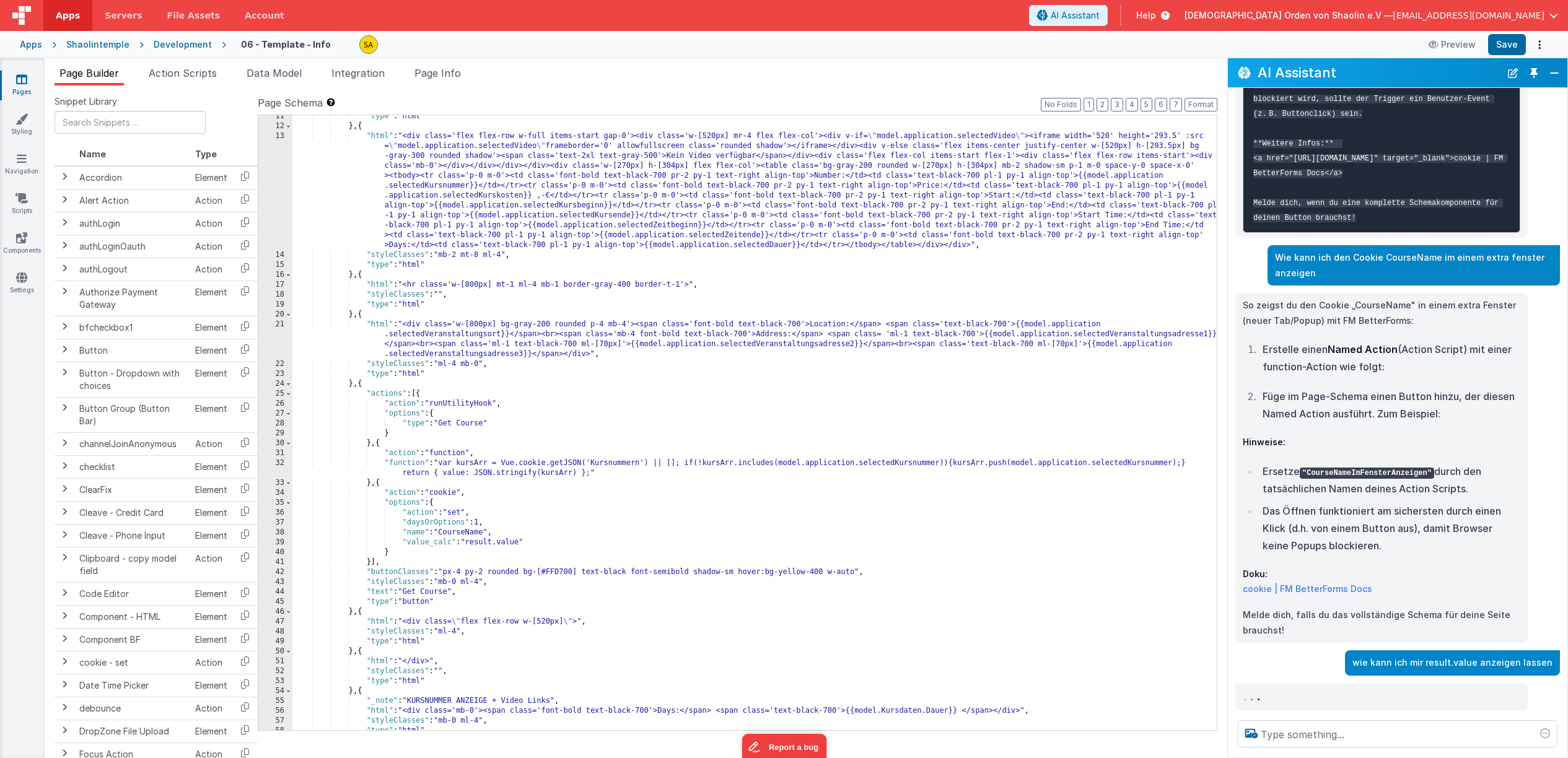
scroll to position [6101, 0]
click at [1435, 667] on p "wie kann ich mir result.value anzeigen lassen" at bounding box center [1452, 662] width 200 height 16
click at [1554, 74] on button "Close" at bounding box center [1554, 73] width 16 height 17
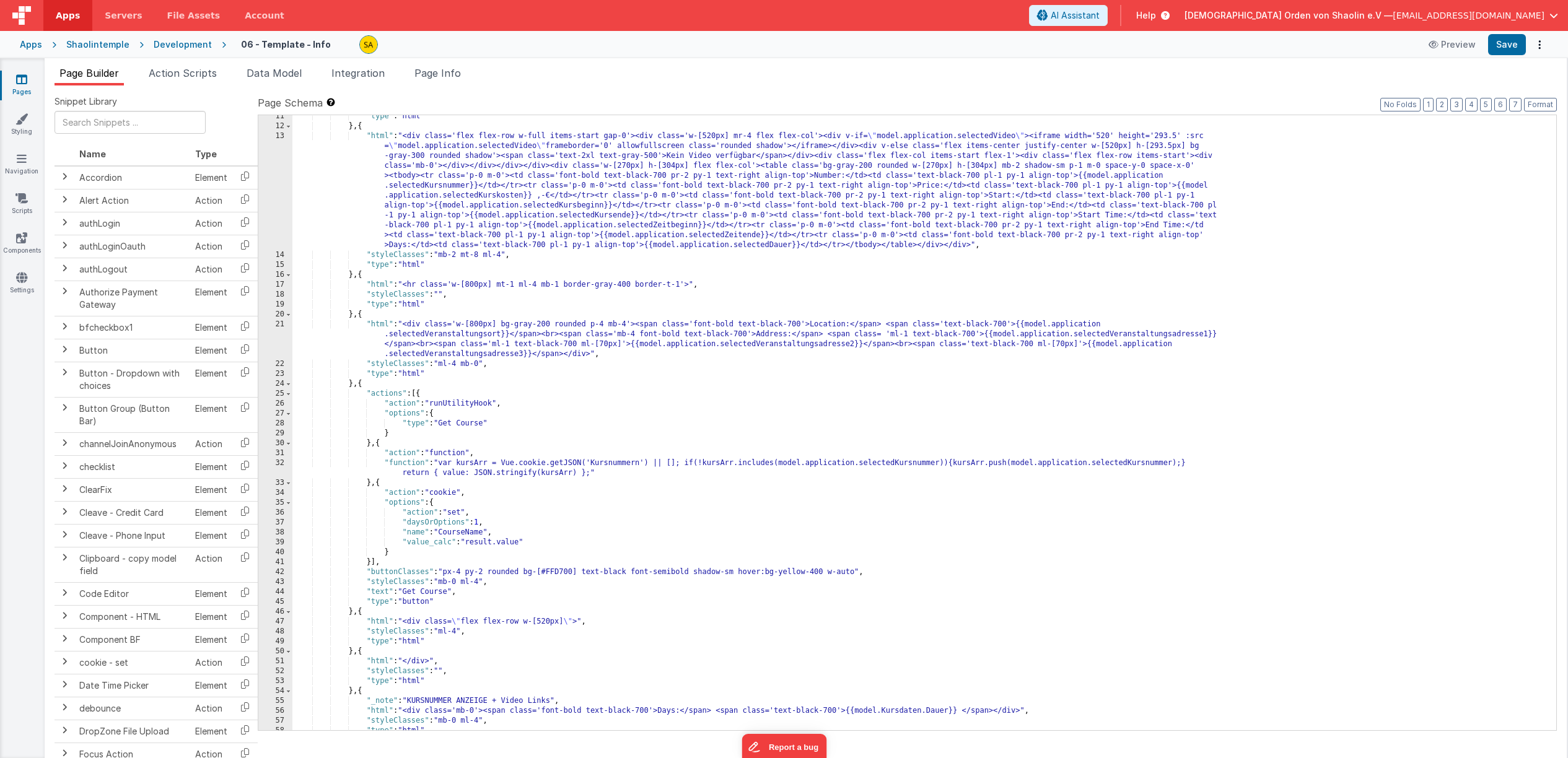
scroll to position [10013, 0]
drag, startPoint x: 1130, startPoint y: 20, endPoint x: 1238, endPoint y: 167, distance: 182.4
click at [1099, 20] on span "AI Assistant" at bounding box center [1075, 15] width 49 height 12
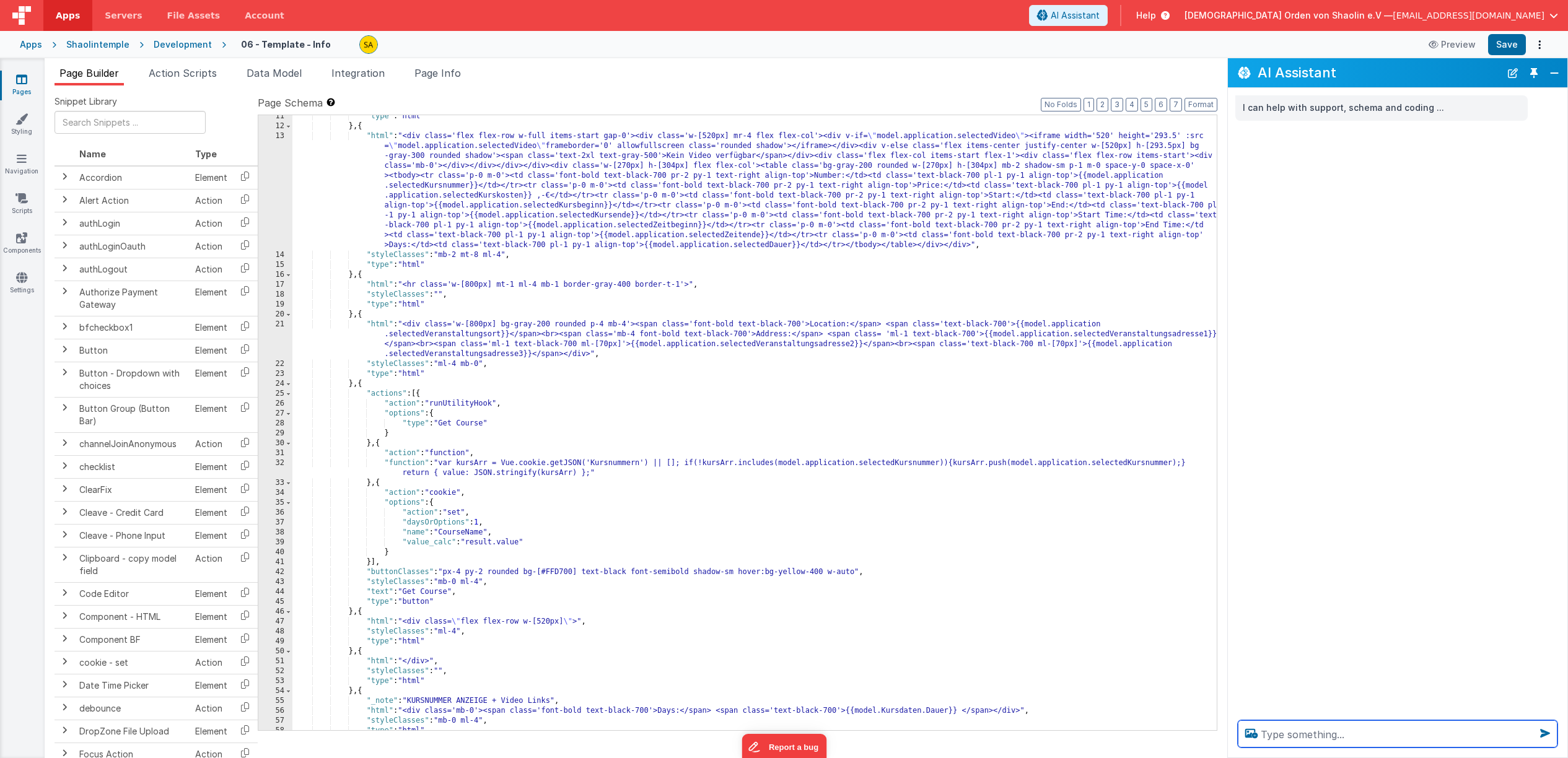
paste textarea "wie kann ich mir result.value anzeigen lassen"
type textarea "wie kann ich mir result.value anzeigen lassen"
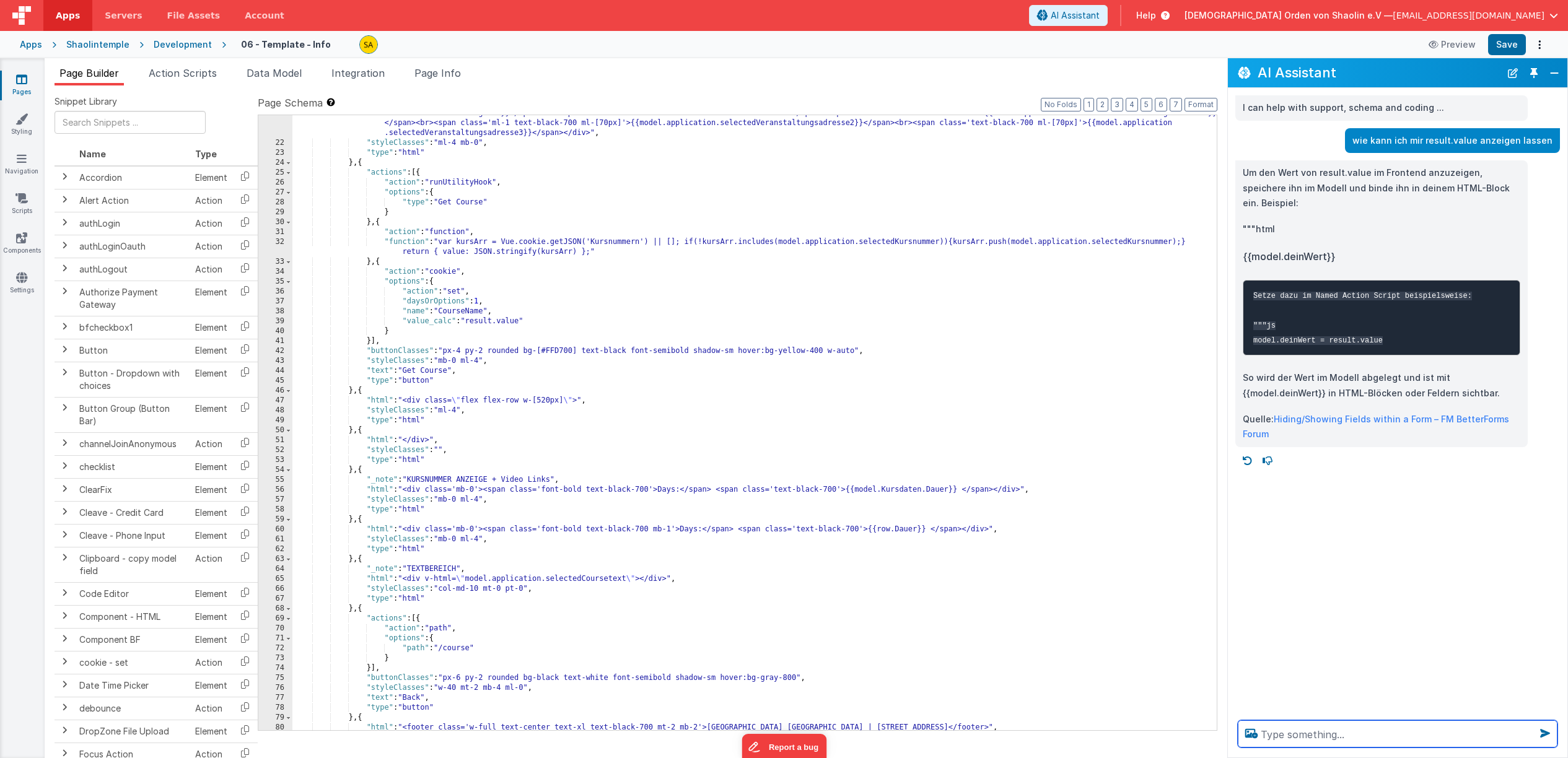
scroll to position [445, 0]
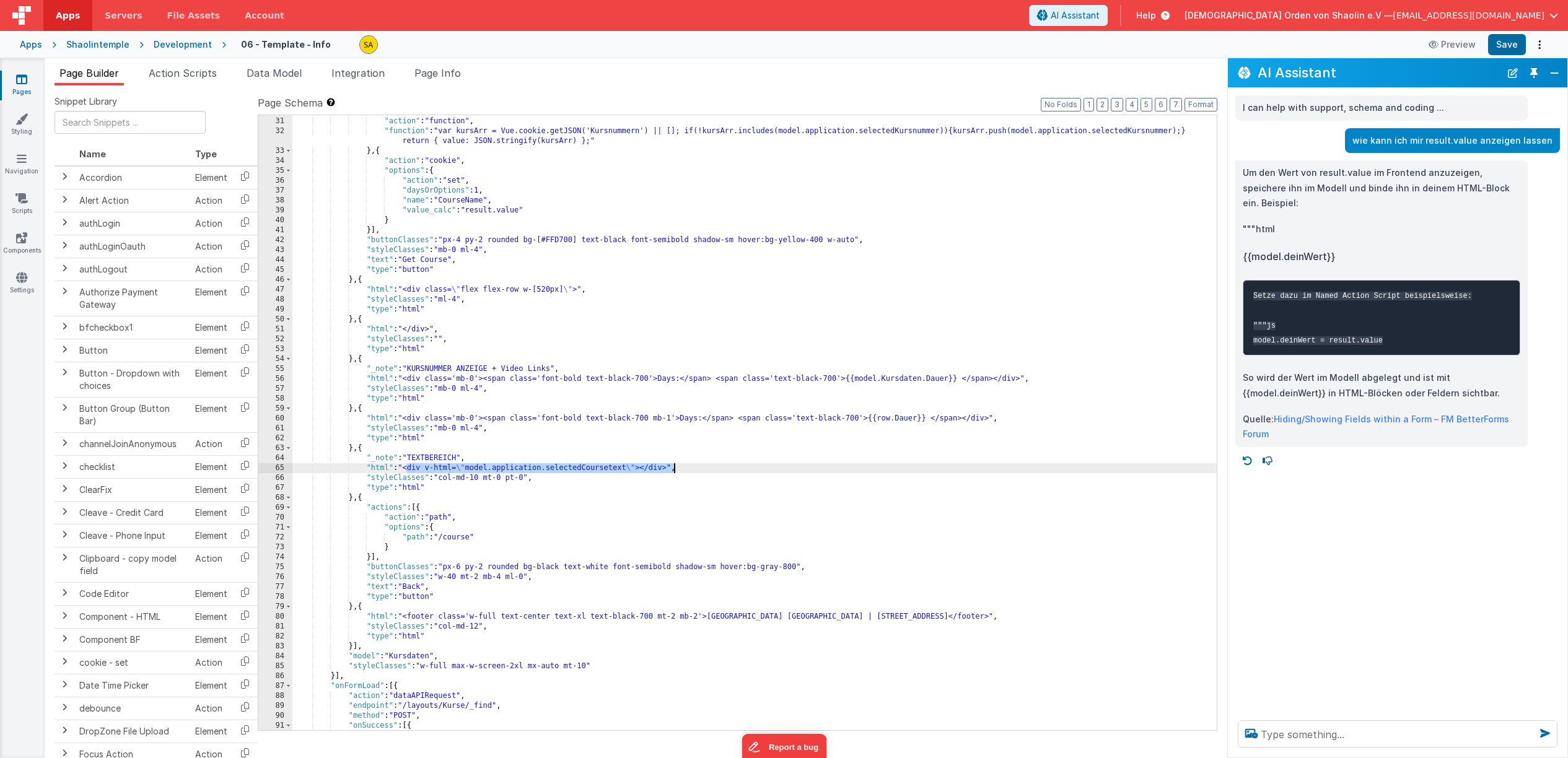
drag, startPoint x: 407, startPoint y: 470, endPoint x: 672, endPoint y: 509, distance: 267.9
click at [673, 470] on div "} , { "action" : "function" , "function" : "var kursArr = Vue.cookie.getJSON('K…" at bounding box center [755, 423] width 924 height 635
click at [670, 470] on div "} , { "action" : "function" , "function" : "var kursArr = Vue.cookie.getJSON('K…" at bounding box center [755, 423] width 924 height 635
drag, startPoint x: 892, startPoint y: 470, endPoint x: 844, endPoint y: 578, distance: 118.2
click at [733, 469] on div "} , { "action" : "function" , "function" : "var kursArr = Vue.cookie.getJSON('K…" at bounding box center [755, 423] width 924 height 635
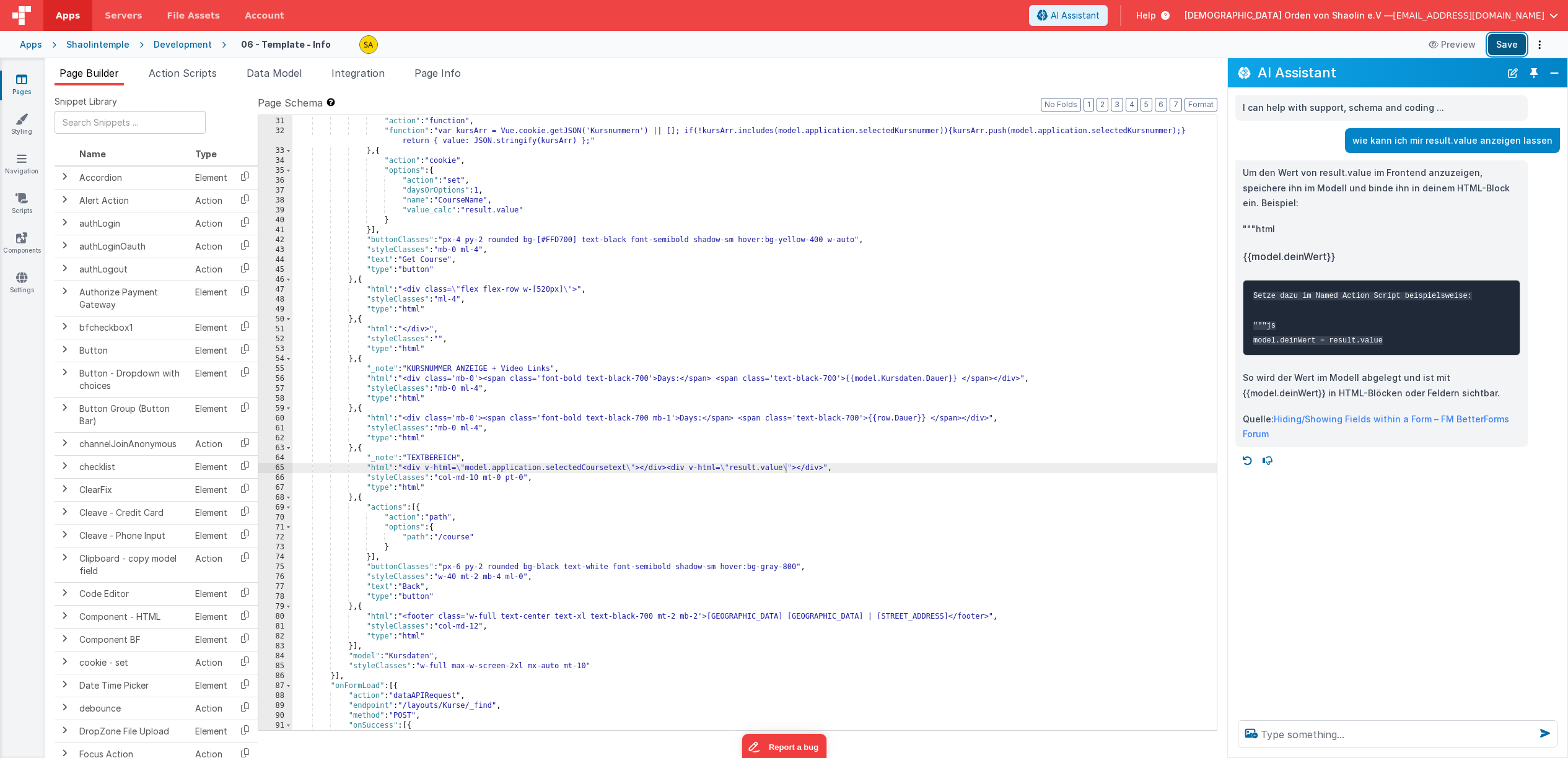
click at [1508, 48] on button "Save" at bounding box center [1507, 45] width 38 height 21
click at [1290, 733] on textarea at bounding box center [1396, 733] width 319 height 27
type textarea "möchte result.value hinter dem coursetext anzeigen"
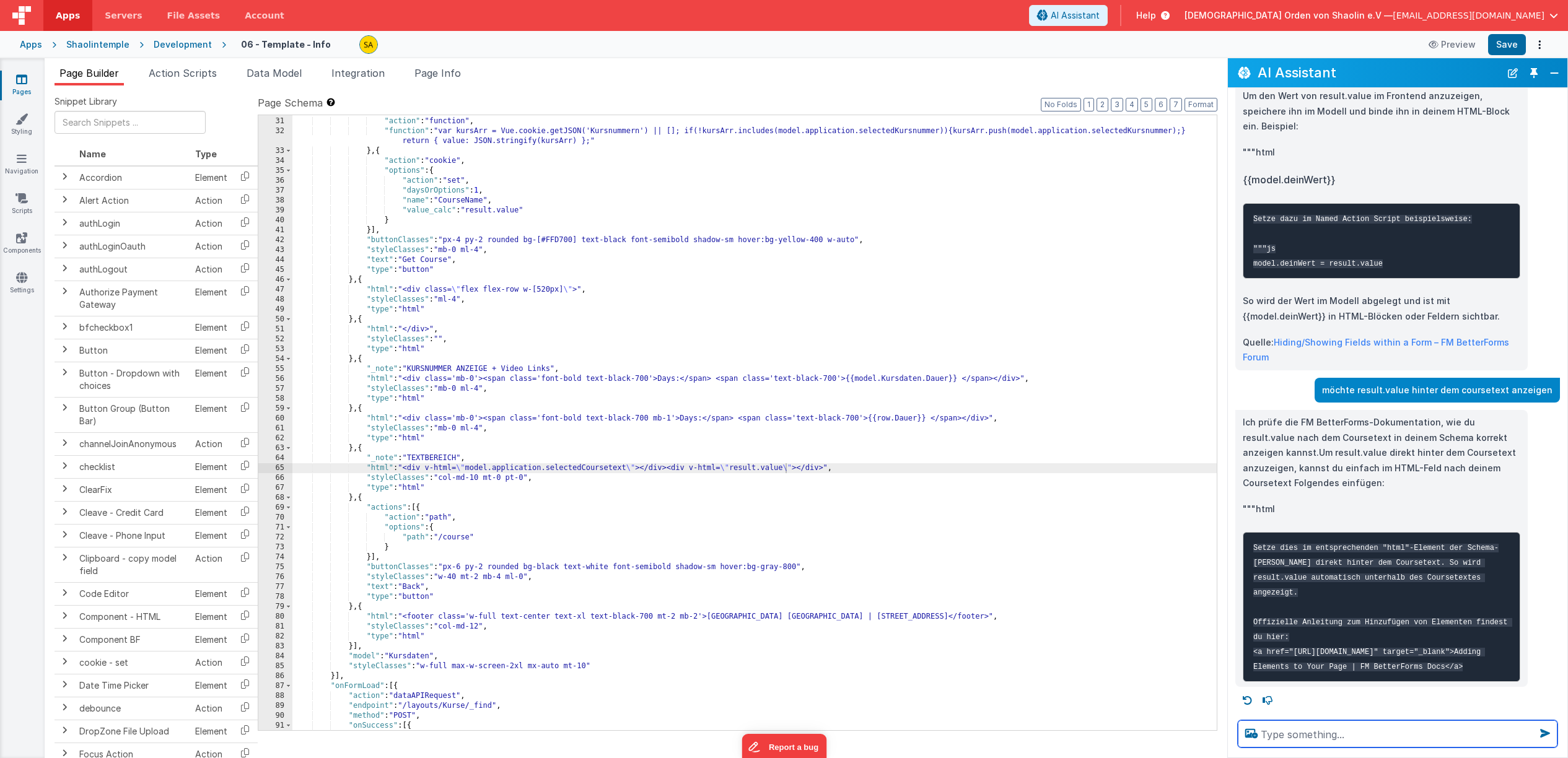
scroll to position [91, 0]
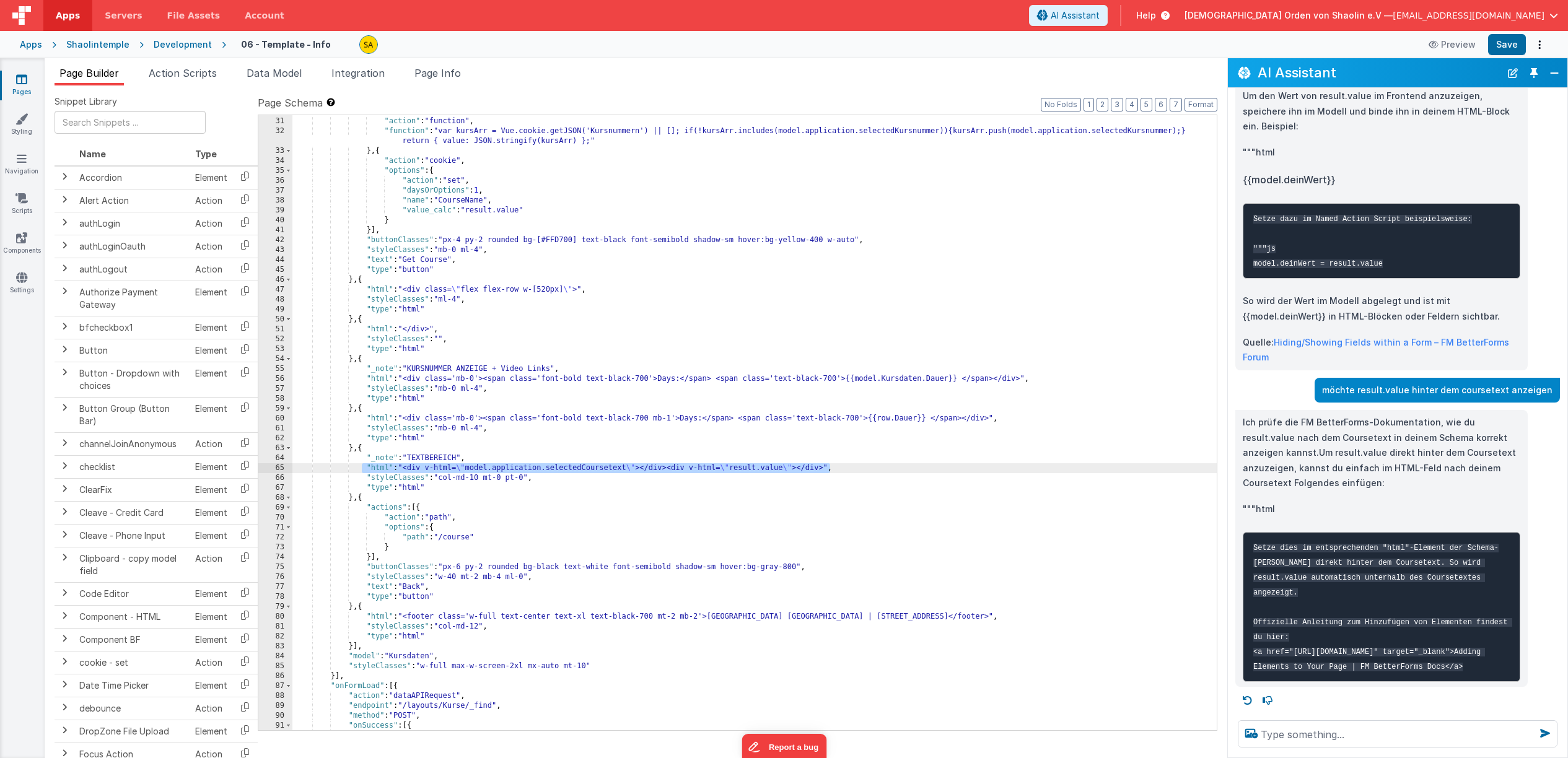
drag, startPoint x: 361, startPoint y: 468, endPoint x: 830, endPoint y: 469, distance: 469.0
click at [830, 469] on div "} , { "action" : "function" , "function" : "var kursArr = Vue.cookie.getJSON('K…" at bounding box center [755, 423] width 924 height 635
click at [1276, 741] on textarea at bounding box center [1396, 733] width 319 height 27
paste textarea ""html": "<div v-html=\"model.application.selectedCoursetext\"></div><div v-html…"
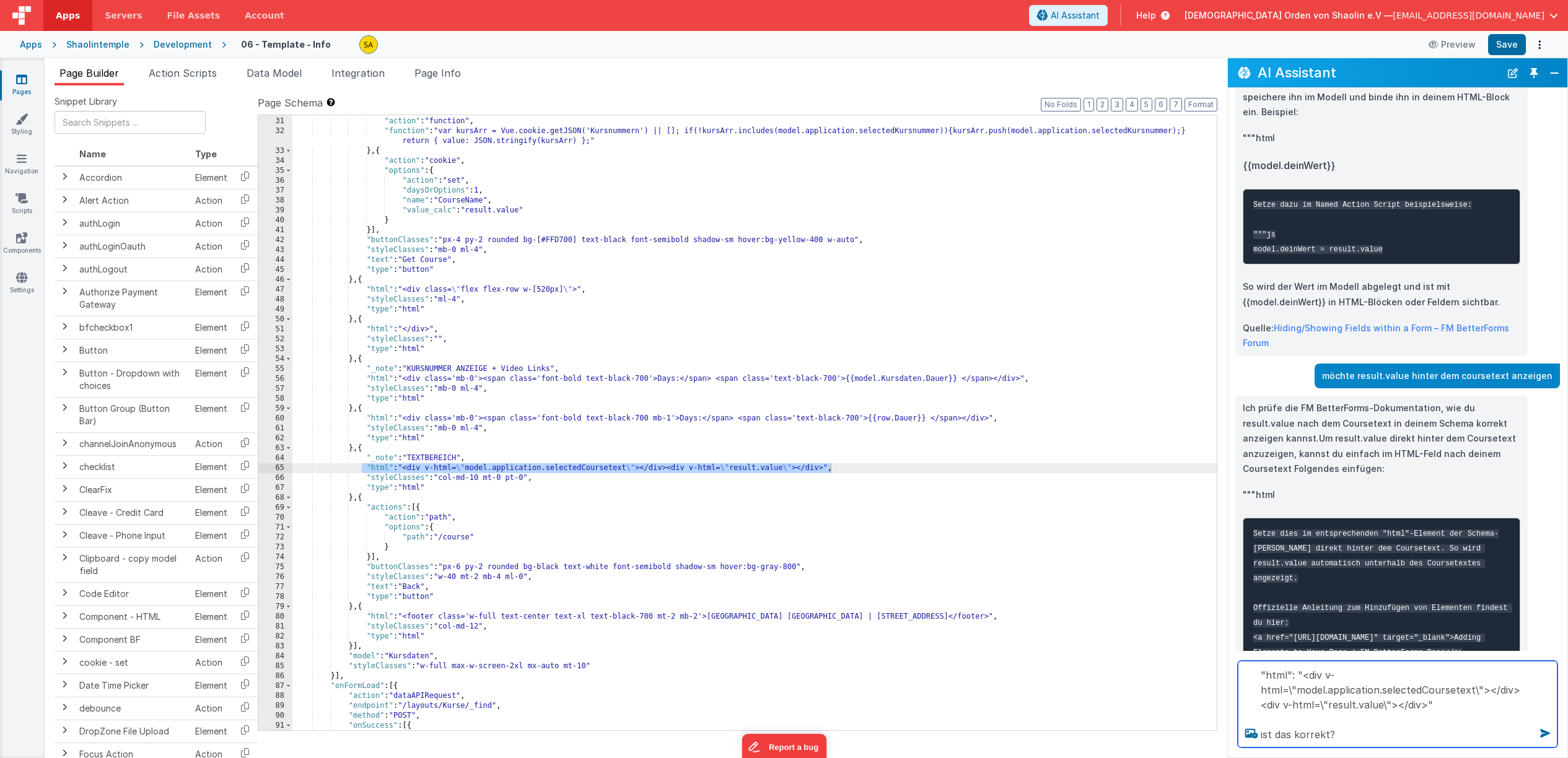
type textarea ""html": "<div v-html=\"model.application.selectedCoursetext\"></div><div v-html…"
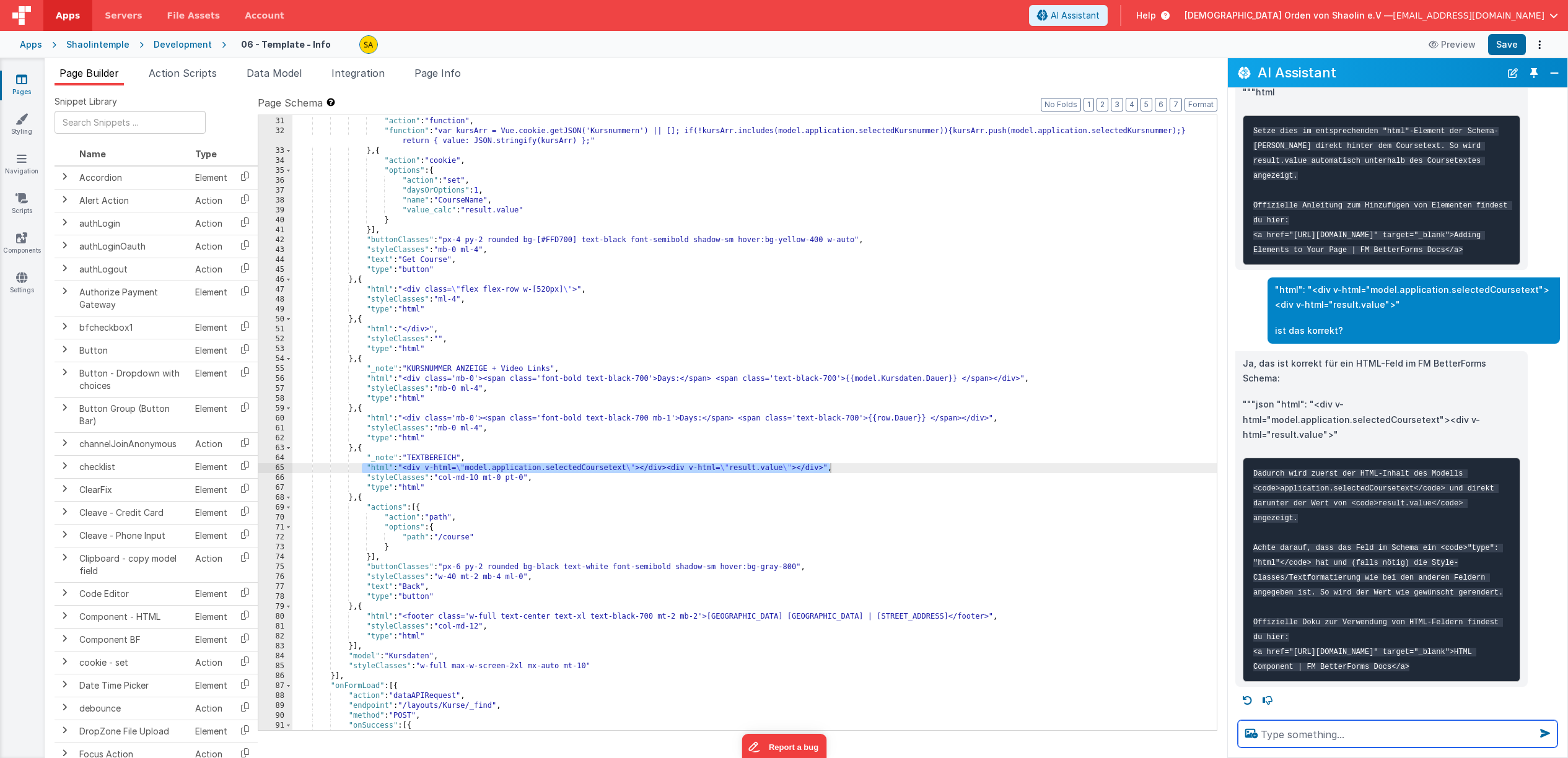
scroll to position [537, 0]
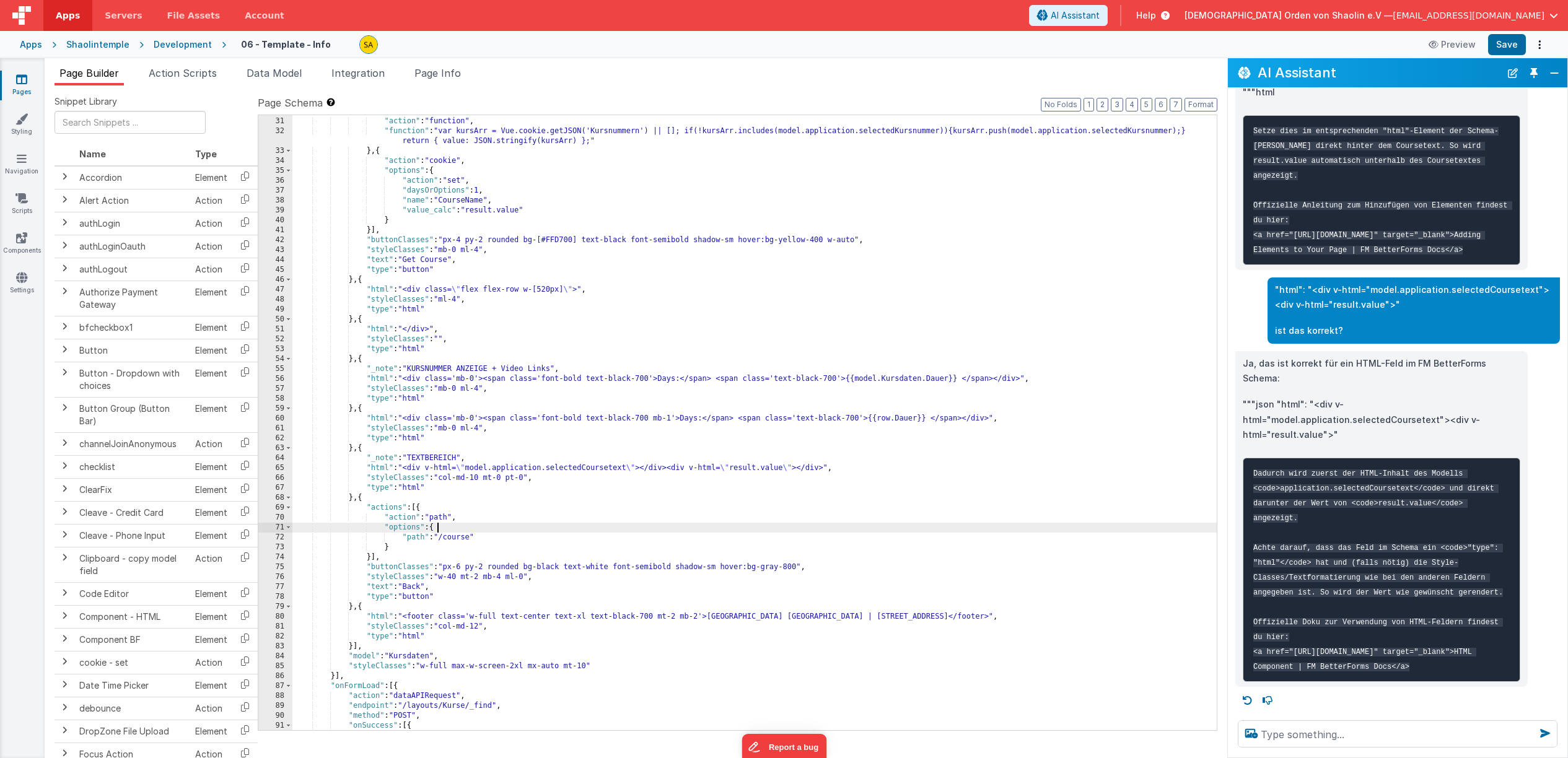
click at [540, 523] on div "} , { "action" : "function" , "function" : "var kursArr = Vue.cookie.getJSON('K…" at bounding box center [755, 423] width 924 height 635
click at [516, 469] on div "} , { "action" : "function" , "function" : "var kursArr = Vue.cookie.getJSON('K…" at bounding box center [755, 423] width 924 height 635
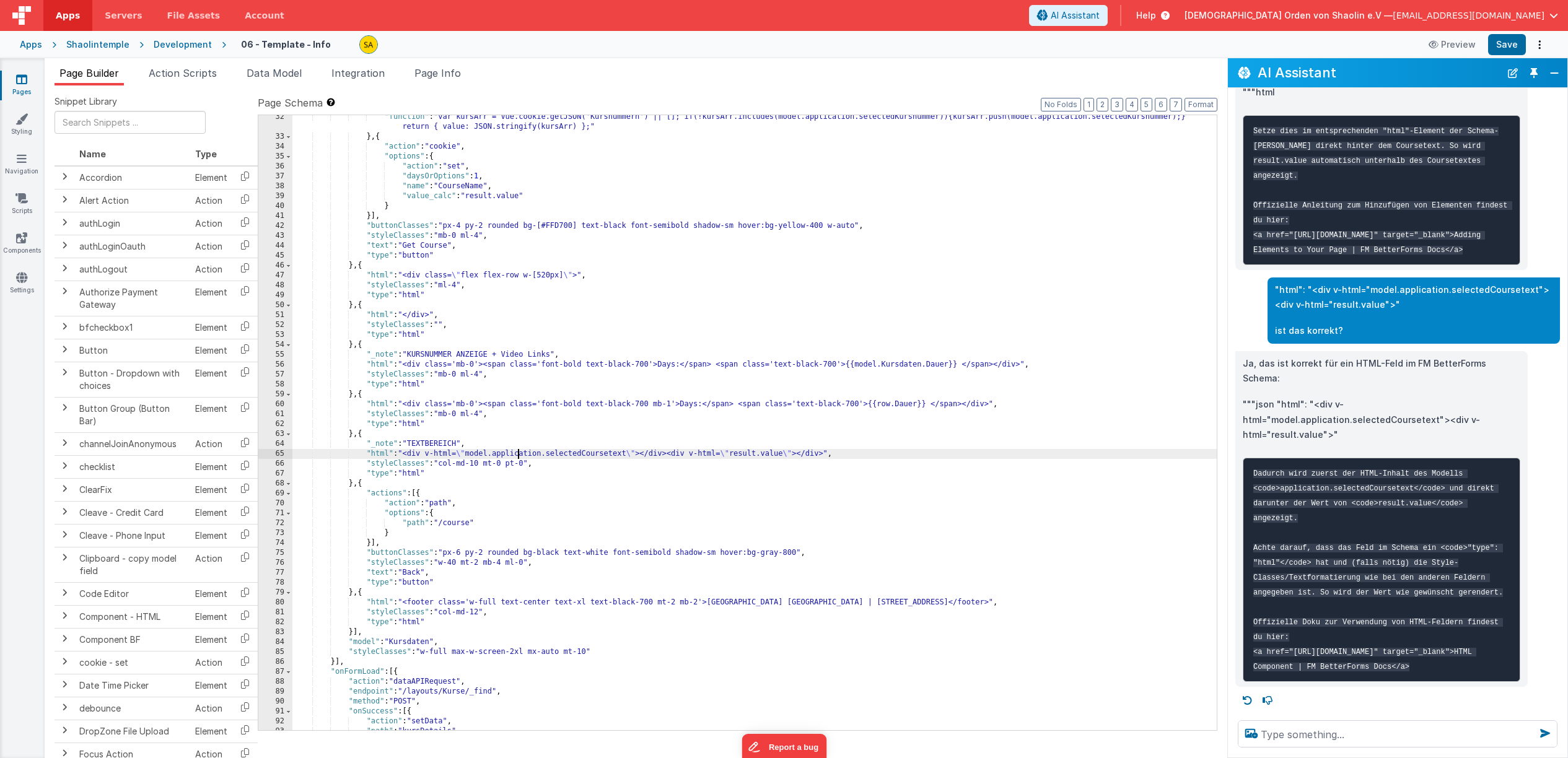
scroll to position [440, 0]
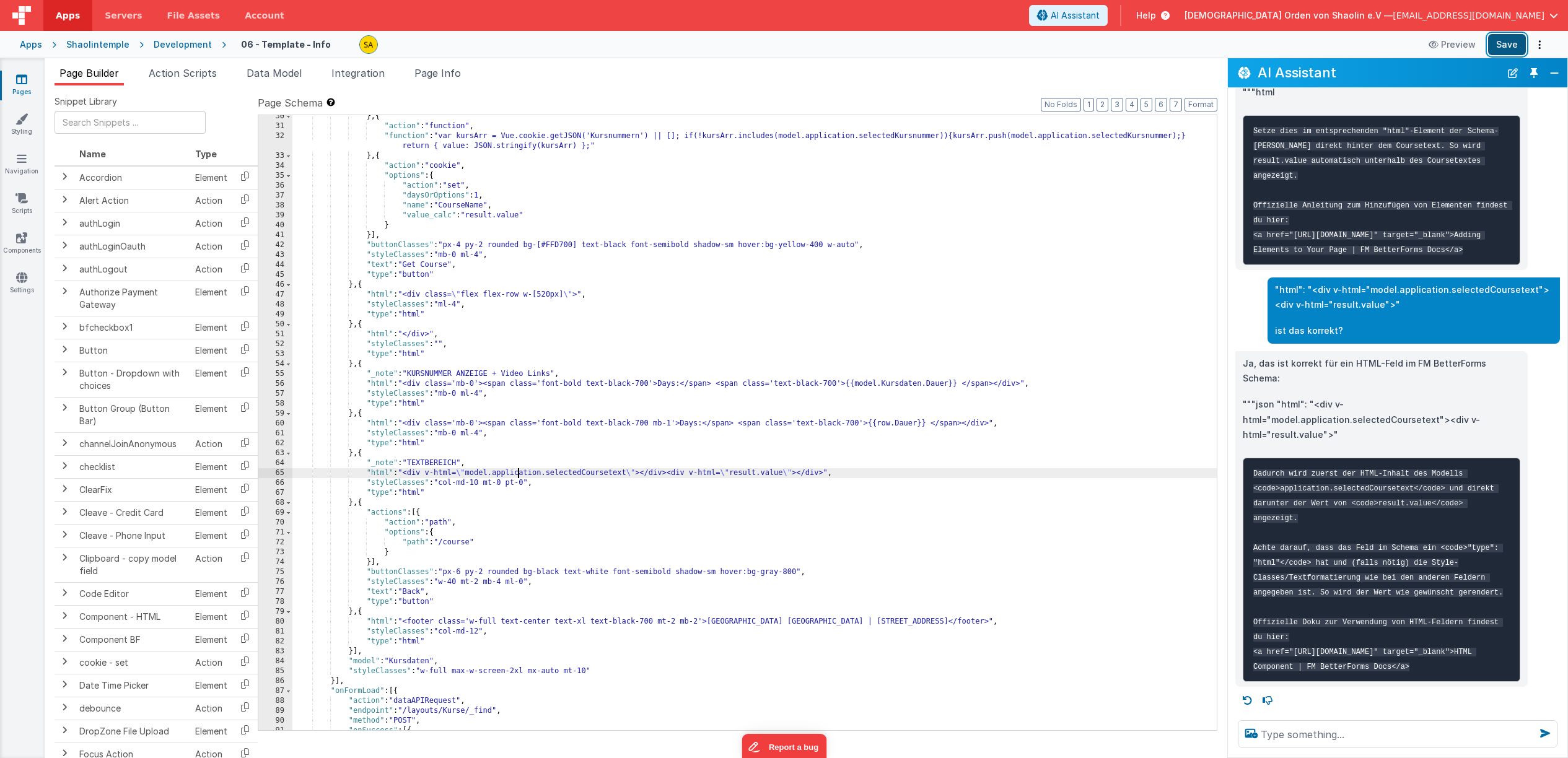
click at [1504, 46] on button "Save" at bounding box center [1507, 45] width 38 height 21
drag, startPoint x: 830, startPoint y: 473, endPoint x: 790, endPoint y: 477, distance: 40.2
click at [790, 477] on div "} , { "action" : "function" , "function" : "var kursArr = Vue.cookie.getJSON('K…" at bounding box center [755, 429] width 924 height 635
click at [835, 485] on div "} , { "action" : "function" , "function" : "var kursArr = Vue.cookie.getJSON('K…" at bounding box center [755, 429] width 924 height 635
drag, startPoint x: 826, startPoint y: 475, endPoint x: 699, endPoint y: 529, distance: 138.0
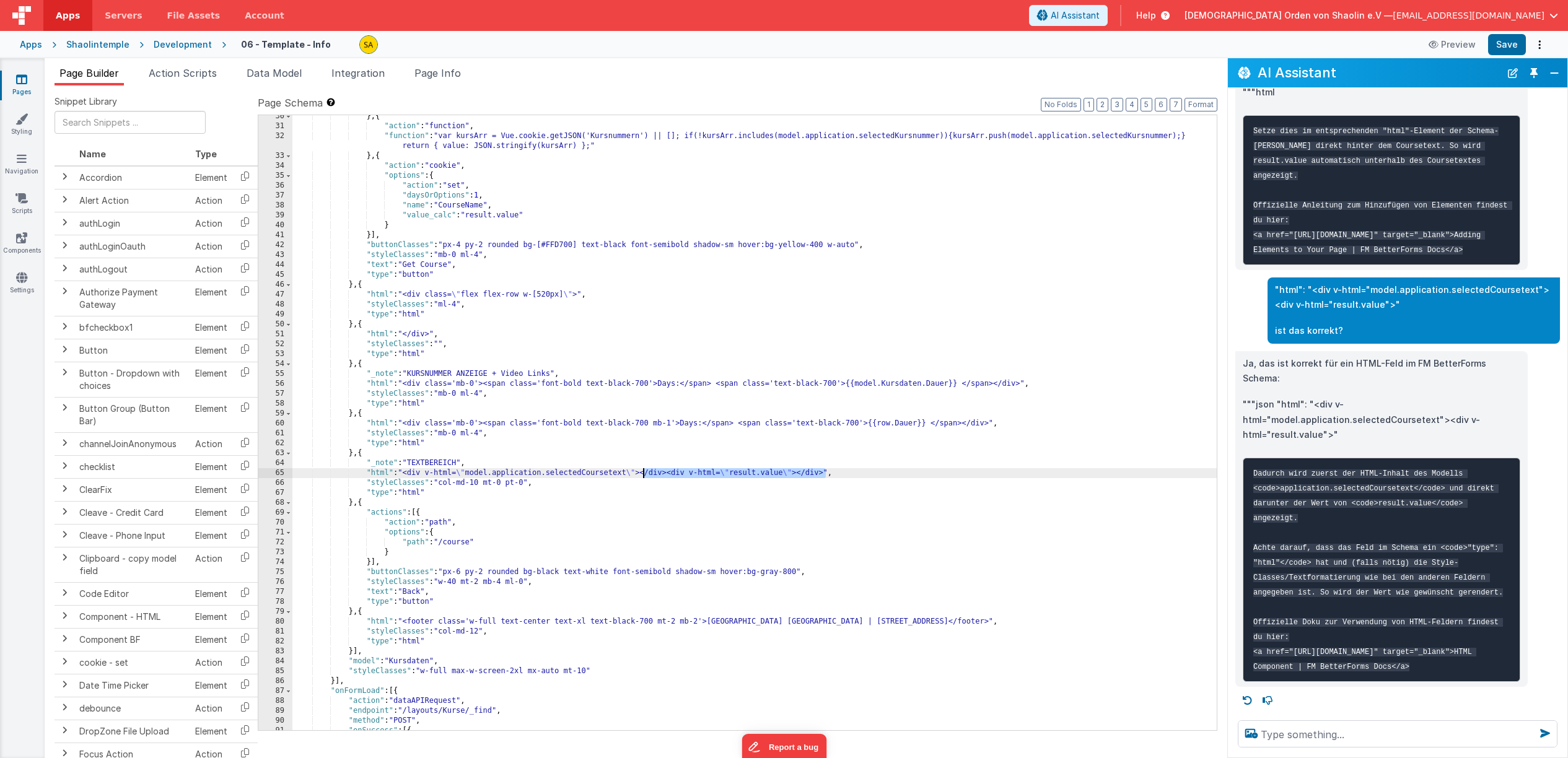
click at [644, 475] on div "} , { "action" : "function" , "function" : "var kursArr = Vue.cookie.getJSON('K…" at bounding box center [755, 429] width 924 height 635
click at [1504, 45] on button "Save" at bounding box center [1507, 45] width 38 height 21
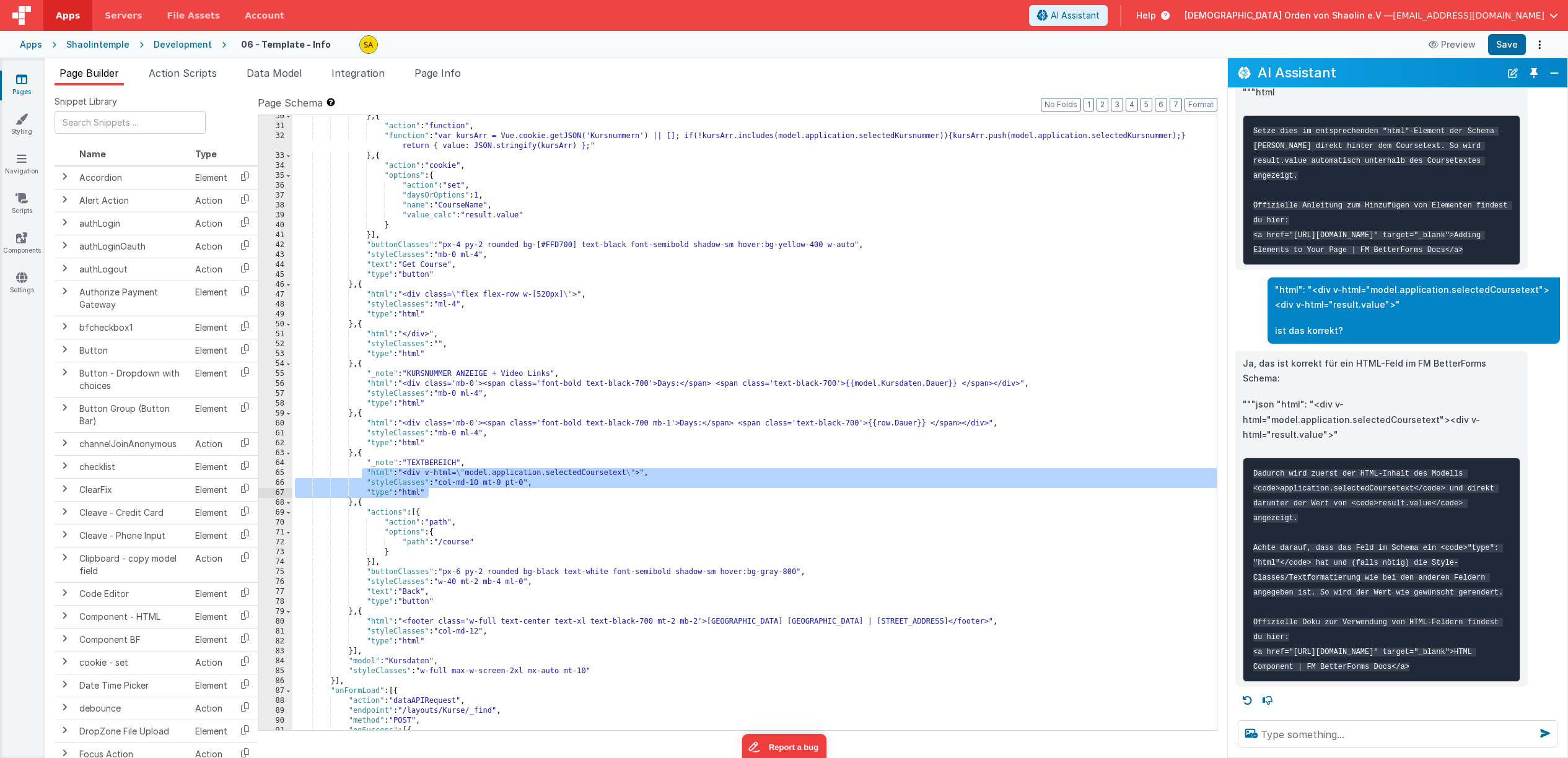
drag, startPoint x: 363, startPoint y: 473, endPoint x: 438, endPoint y: 491, distance: 77.1
click at [438, 491] on div "} , { "action" : "function" , "function" : "var kursArr = Vue.cookie.getJSON('K…" at bounding box center [755, 429] width 924 height 635
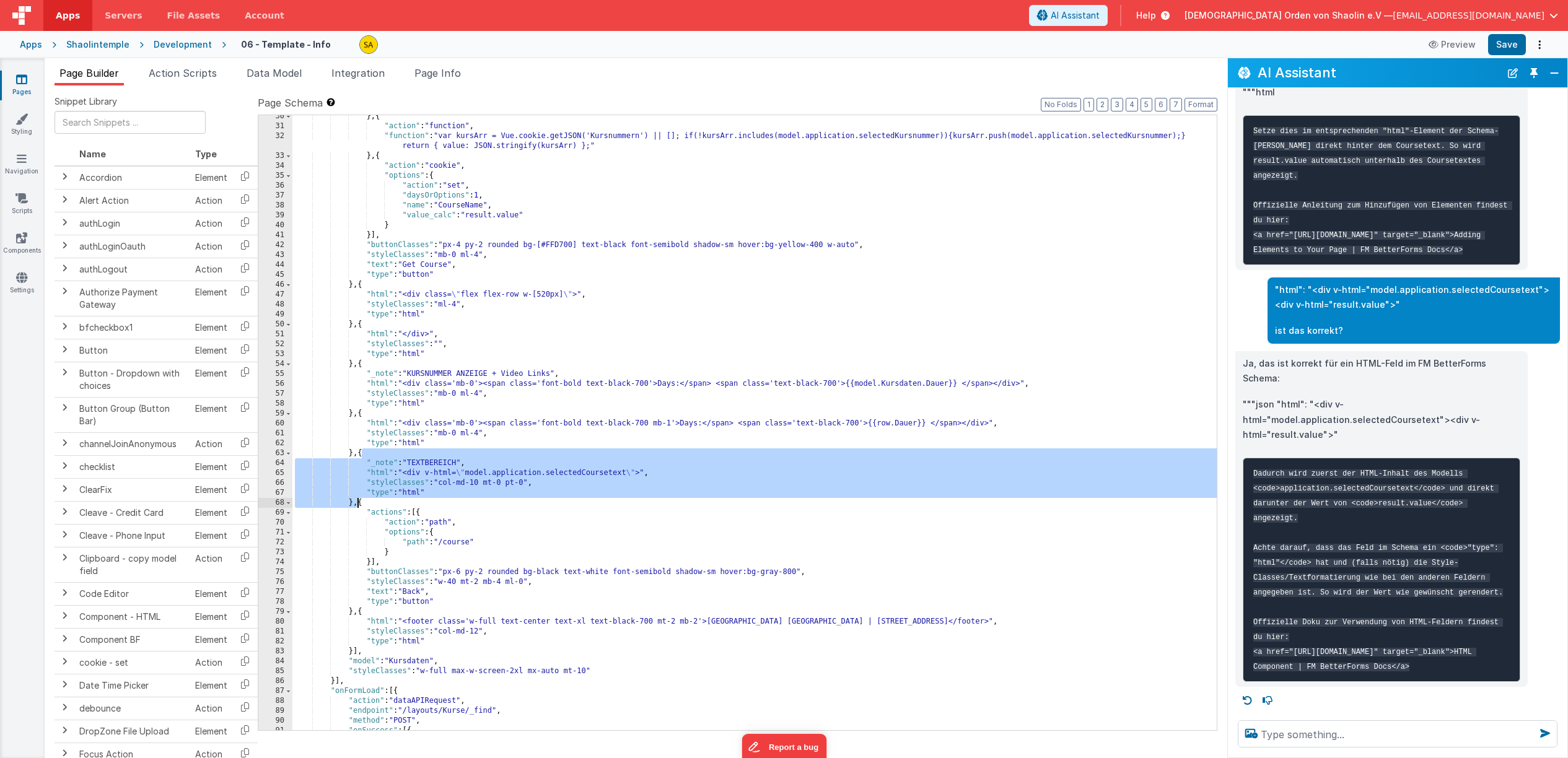
drag, startPoint x: 363, startPoint y: 455, endPoint x: 373, endPoint y: 523, distance: 68.7
click at [358, 505] on div "} , { "action" : "function" , "function" : "var kursArr = Vue.cookie.getJSON('K…" at bounding box center [755, 429] width 924 height 635
drag, startPoint x: 359, startPoint y: 504, endPoint x: 391, endPoint y: 547, distance: 53.6
click at [359, 504] on div "} , { "action" : "function" , "function" : "var kursArr = Vue.cookie.getJSON('K…" at bounding box center [755, 429] width 924 height 635
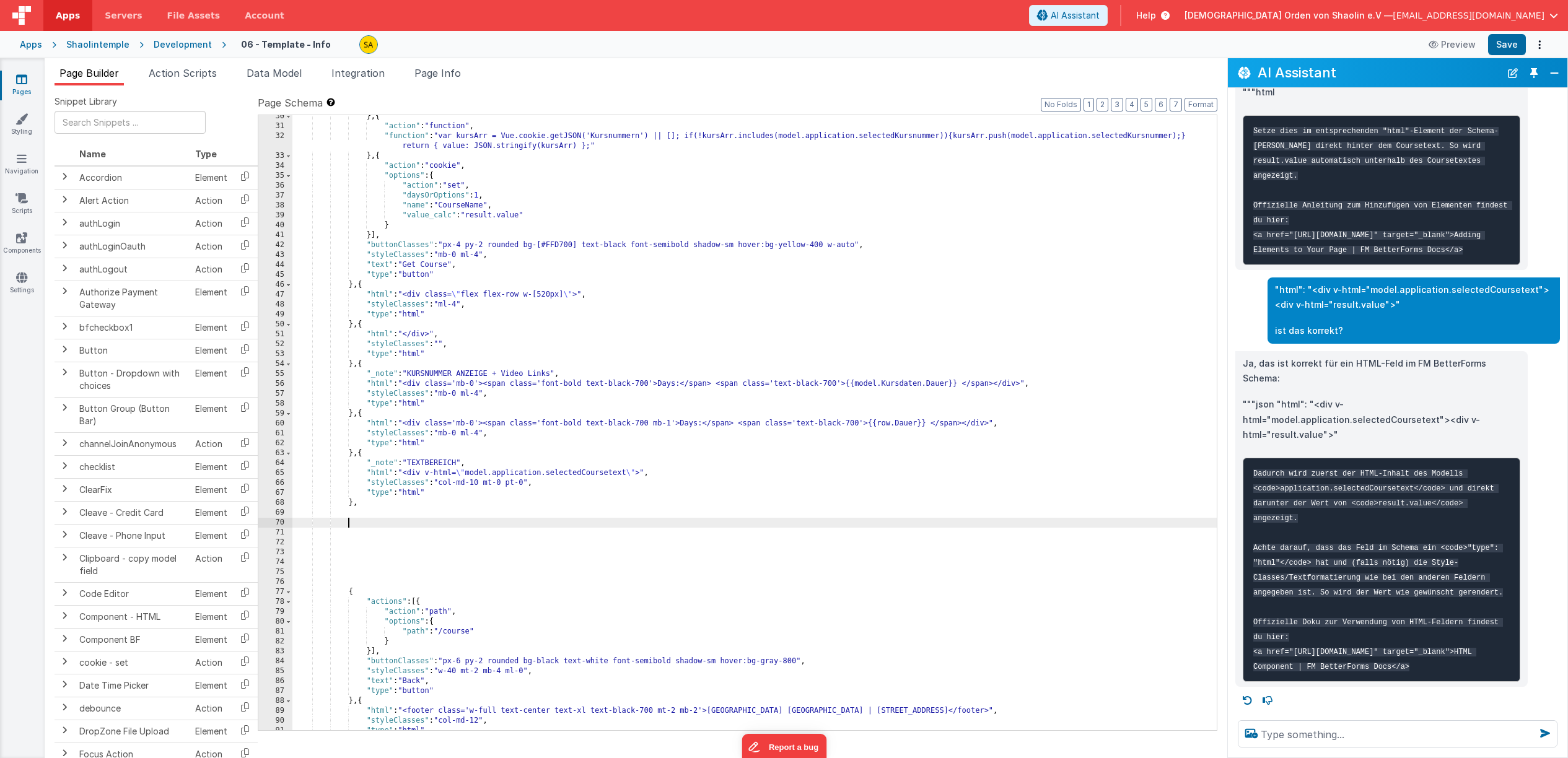
click at [381, 527] on div "} , { "action" : "function" , "function" : "var kursArr = Vue.cookie.getJSON('K…" at bounding box center [755, 429] width 924 height 635
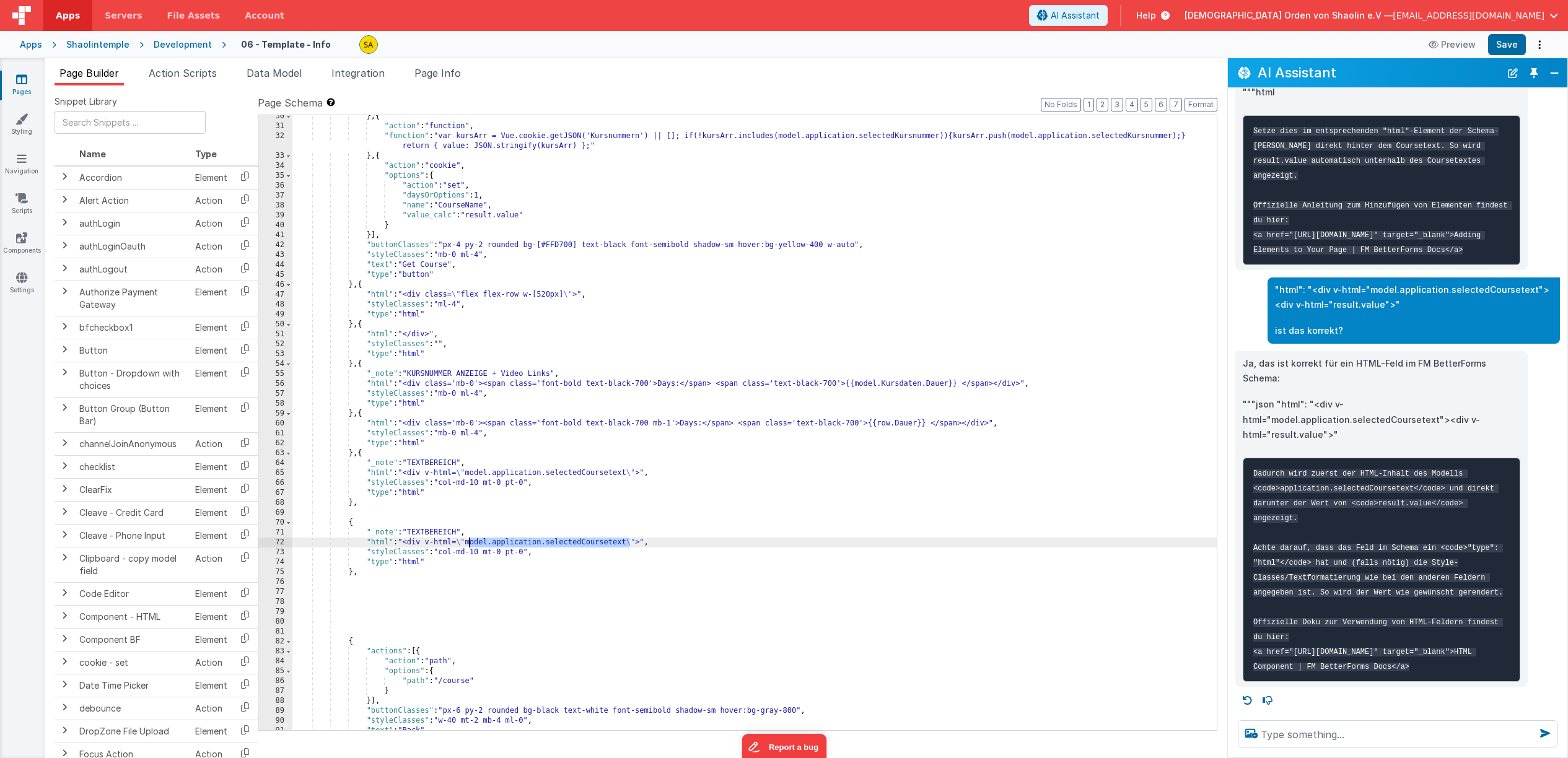
drag, startPoint x: 628, startPoint y: 545, endPoint x: 572, endPoint y: 638, distance: 108.6
click at [470, 543] on div "} , { "action" : "function" , "function" : "var kursArr = Vue.cookie.getJSON('K…" at bounding box center [755, 429] width 924 height 635
click at [1509, 46] on button "Save" at bounding box center [1507, 45] width 38 height 21
click at [524, 545] on div "} , { "action" : "function" , "function" : "var kursArr = Vue.cookie.getJSON('K…" at bounding box center [755, 429] width 924 height 635
click at [1509, 44] on button "Save" at bounding box center [1507, 45] width 38 height 21
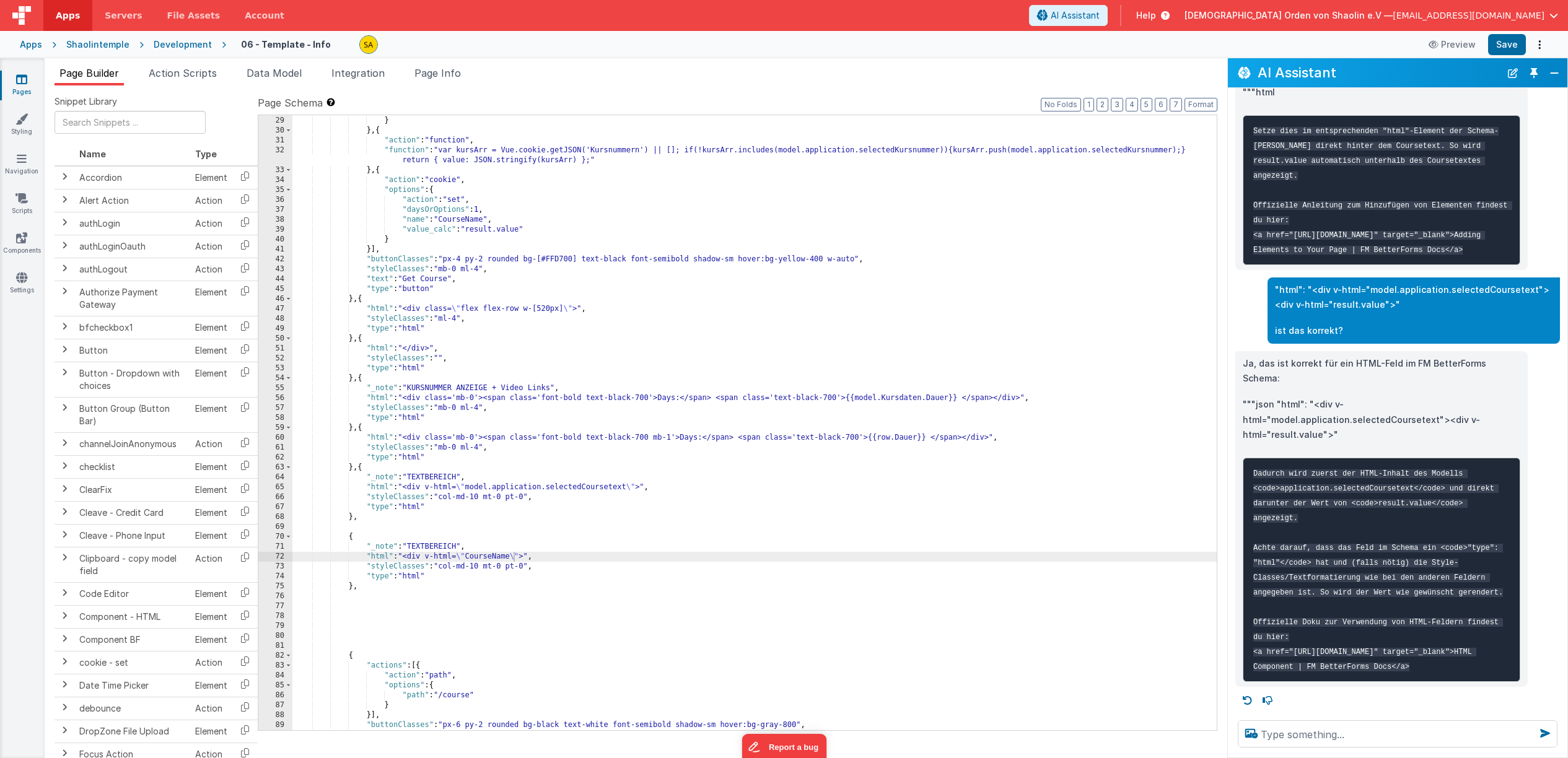
scroll to position [425, 0]
click at [924, 363] on div ""type" : "Get Course" } } , { "action" : "function" , "function" : "var kursArr…" at bounding box center [755, 423] width 924 height 635
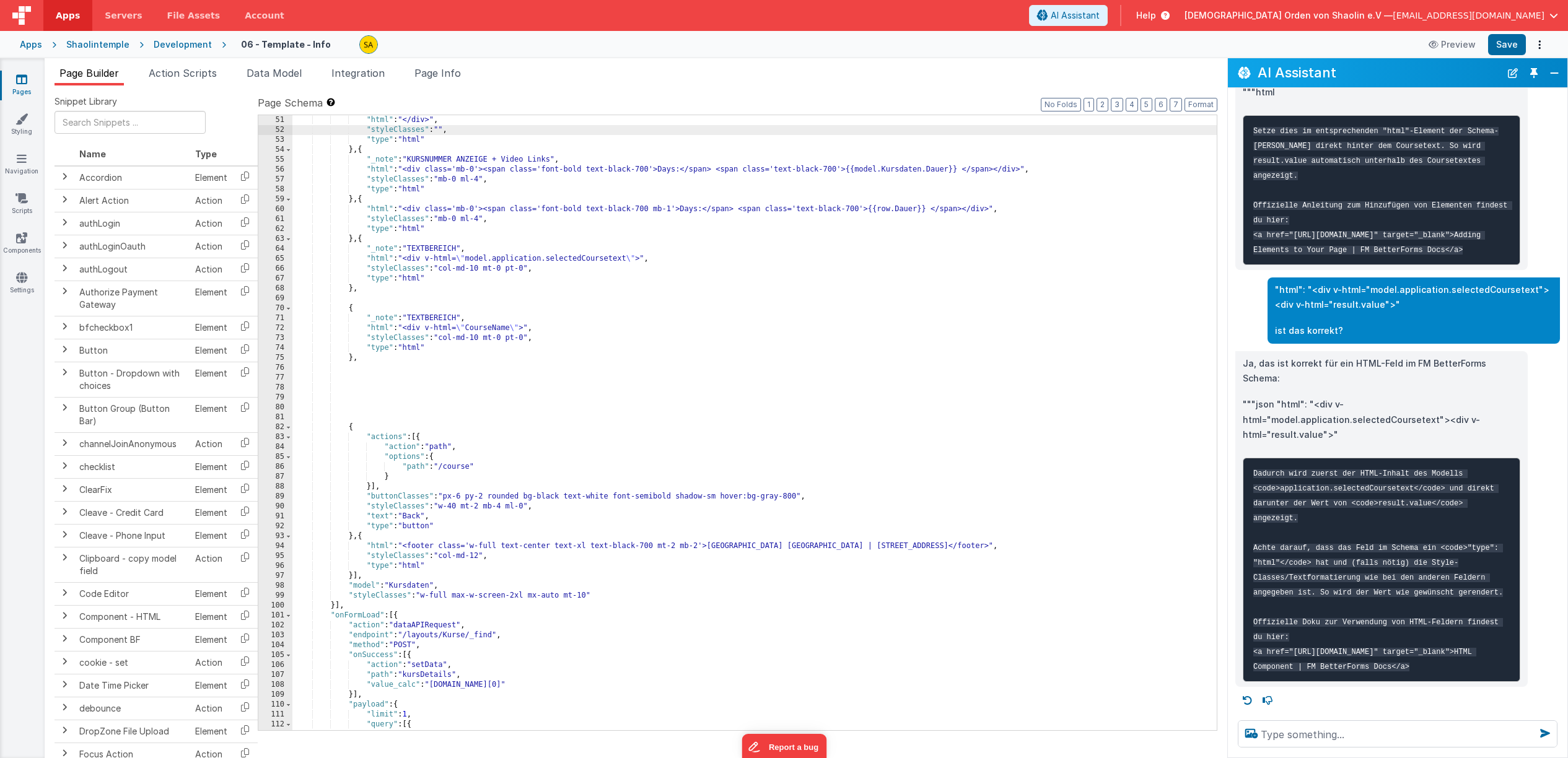
scroll to position [655, 0]
drag, startPoint x: 407, startPoint y: 328, endPoint x: 524, endPoint y: 329, distance: 117.0
click at [524, 329] on div ""html" : "</div>" , "styleClasses" : "" , "type" : "html" } , { "_note" : "KURS…" at bounding box center [755, 431] width 924 height 635
click at [1518, 45] on button "Save" at bounding box center [1507, 45] width 38 height 21
click at [478, 327] on div ""html" : "</div>" , "styleClasses" : "" , "type" : "html" } , { "_note" : "KURS…" at bounding box center [755, 431] width 924 height 635
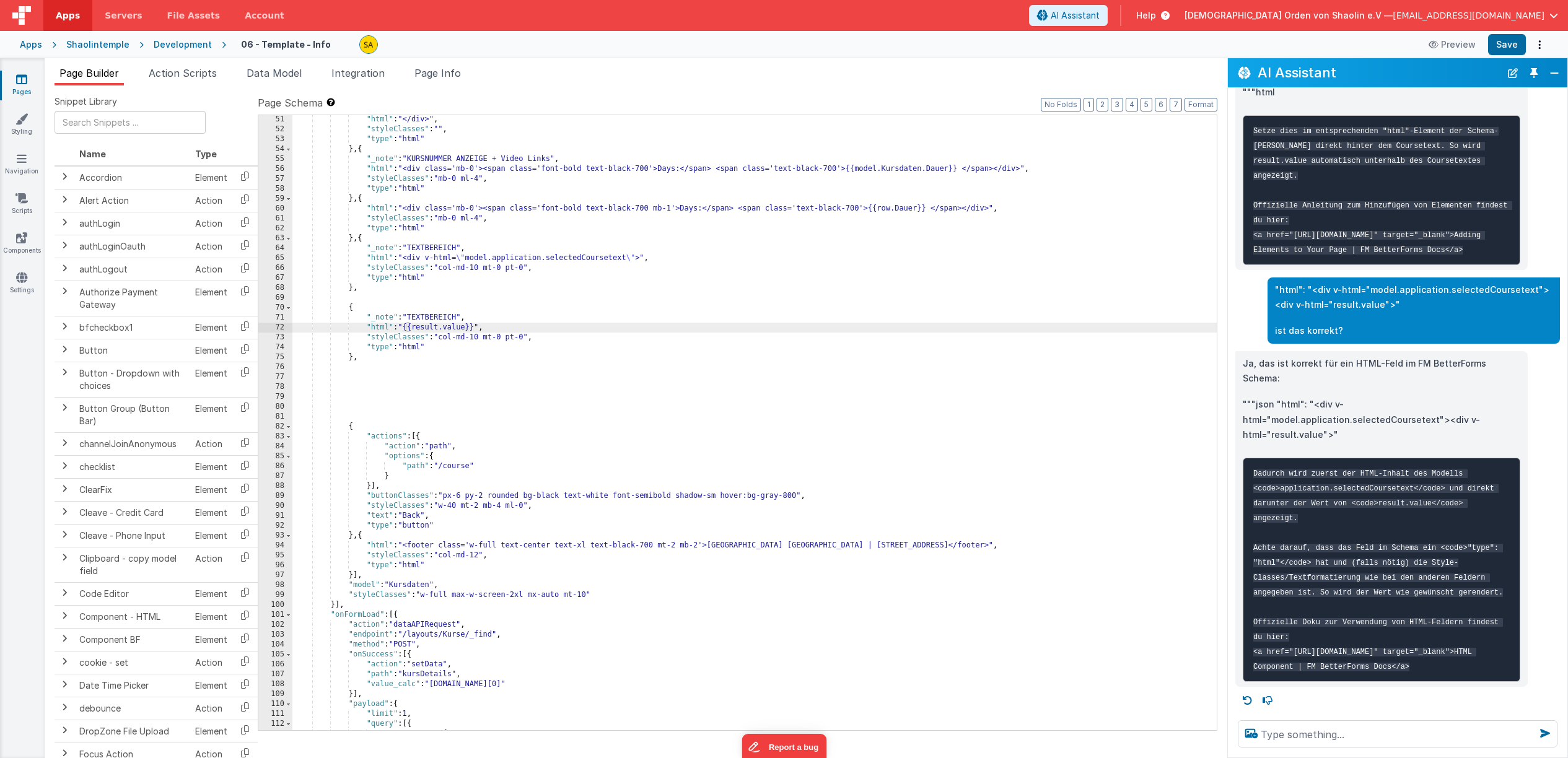
scroll to position [653, 0]
click at [416, 329] on div "} , { "html" : "</div>" , "styleClasses" : "" , "type" : "html" } , { "_note" :…" at bounding box center [755, 422] width 924 height 635
drag, startPoint x: 466, startPoint y: 329, endPoint x: 468, endPoint y: 362, distance: 33.1
click at [466, 330] on div "} , { "html" : "</div>" , "styleClasses" : "" , "type" : "html" } , { "_note" :…" at bounding box center [755, 422] width 924 height 635
drag, startPoint x: 1504, startPoint y: 51, endPoint x: 1102, endPoint y: 263, distance: 454.5
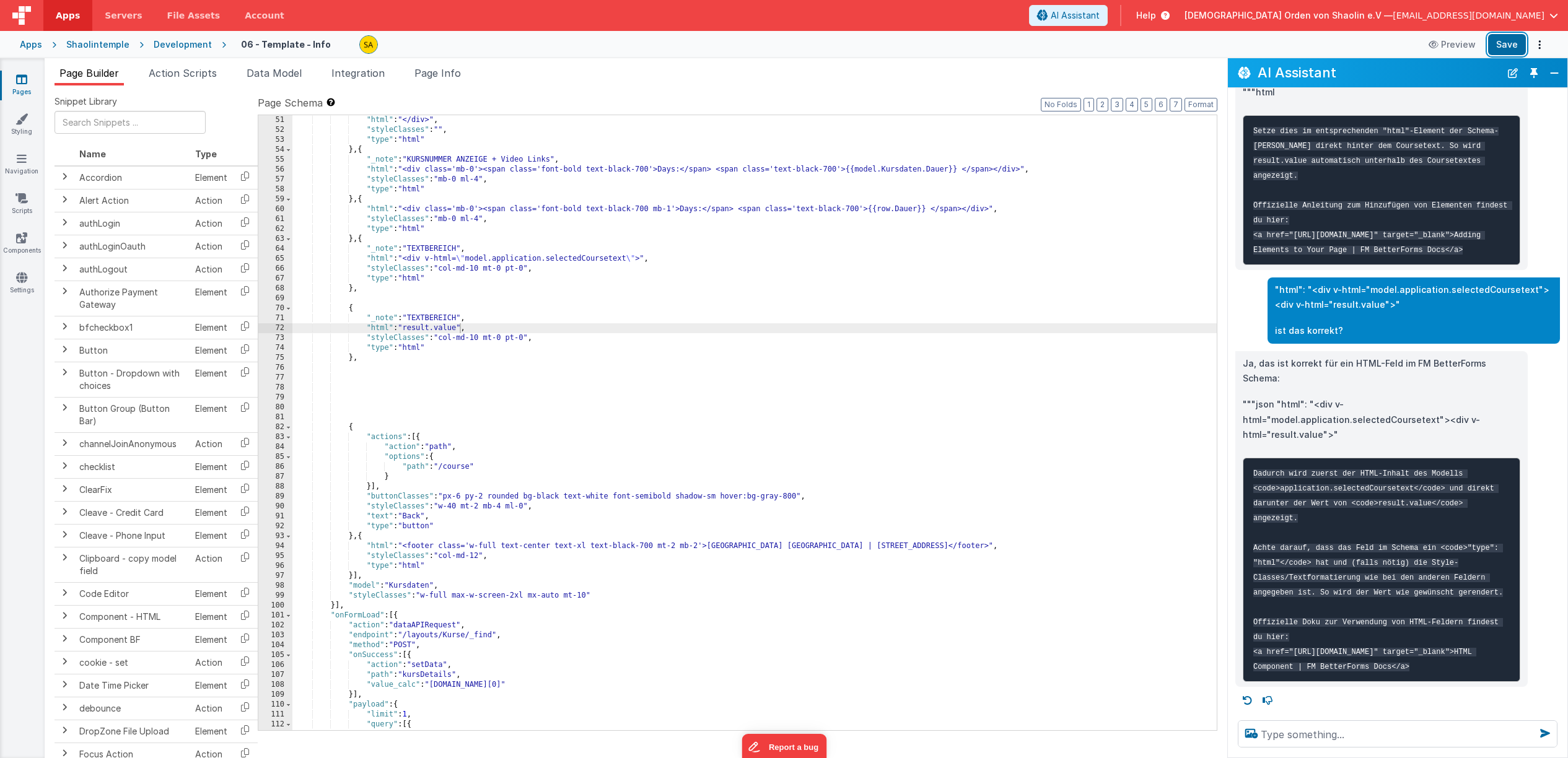
click at [1503, 51] on button "Save" at bounding box center [1507, 45] width 38 height 21
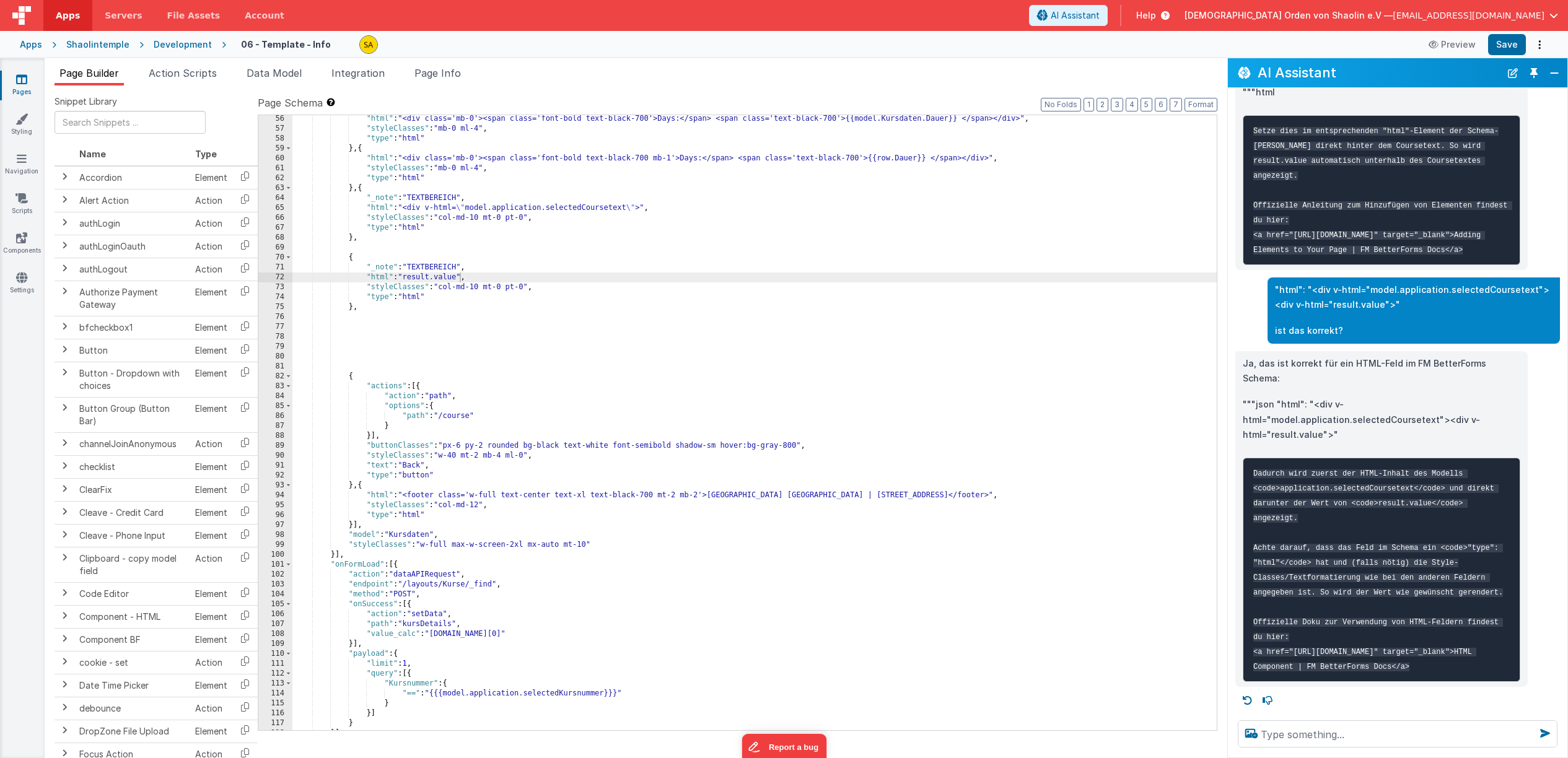
scroll to position [705, 0]
drag, startPoint x: 1440, startPoint y: 391, endPoint x: 1343, endPoint y: 404, distance: 97.9
click at [1343, 404] on p """"json "html": "<div v-html="model.application.selectedCoursetext"><div v-html…" at bounding box center [1381, 420] width 278 height 46
copy p "<div v-html="result.value">""
drag, startPoint x: 403, startPoint y: 278, endPoint x: 479, endPoint y: 304, distance: 80.3
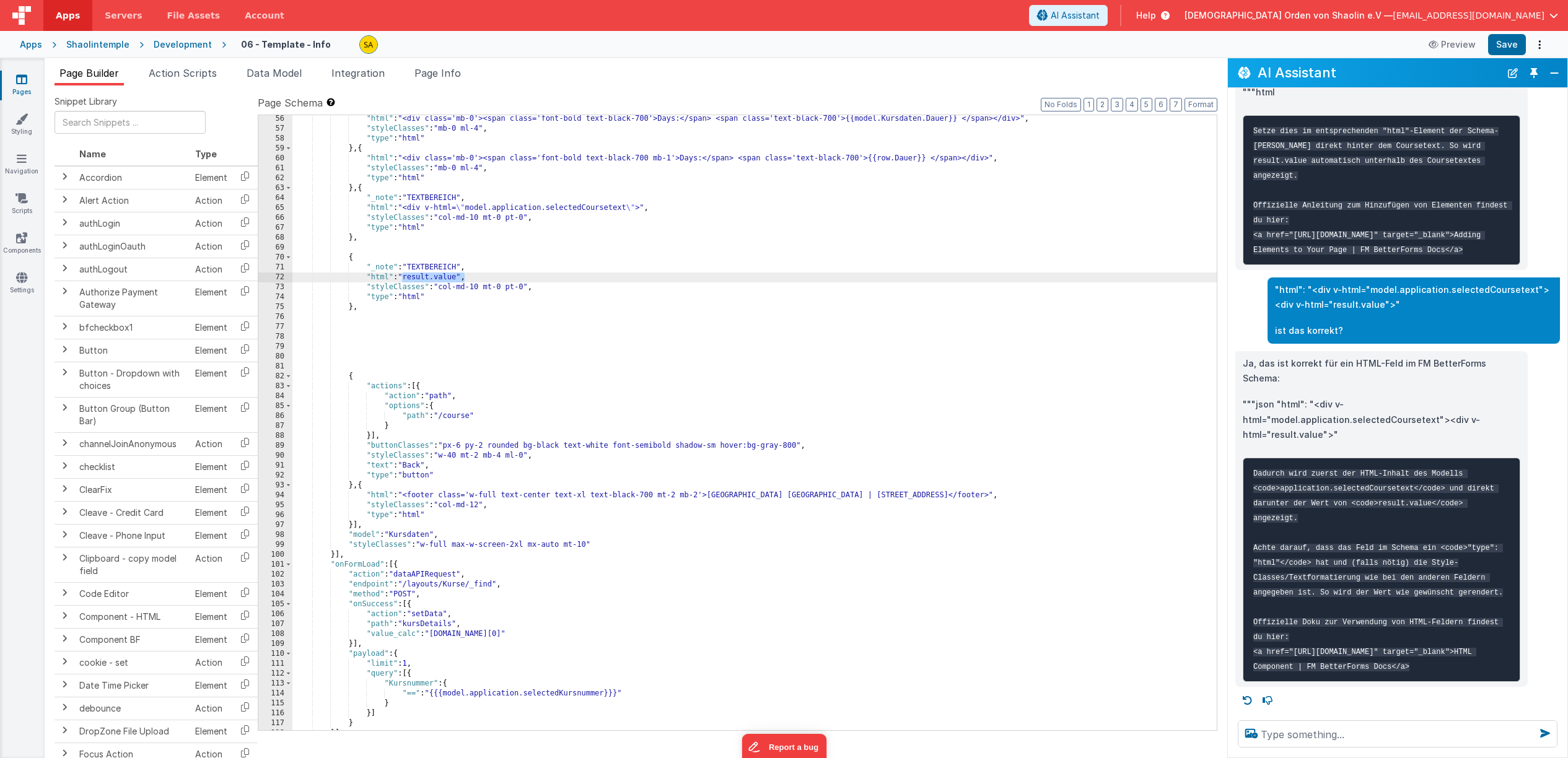
click at [463, 279] on div ""html" : "<div class='mb-0'><span class='font-bold text-black-700'>Days:</span>…" at bounding box center [755, 431] width 924 height 635
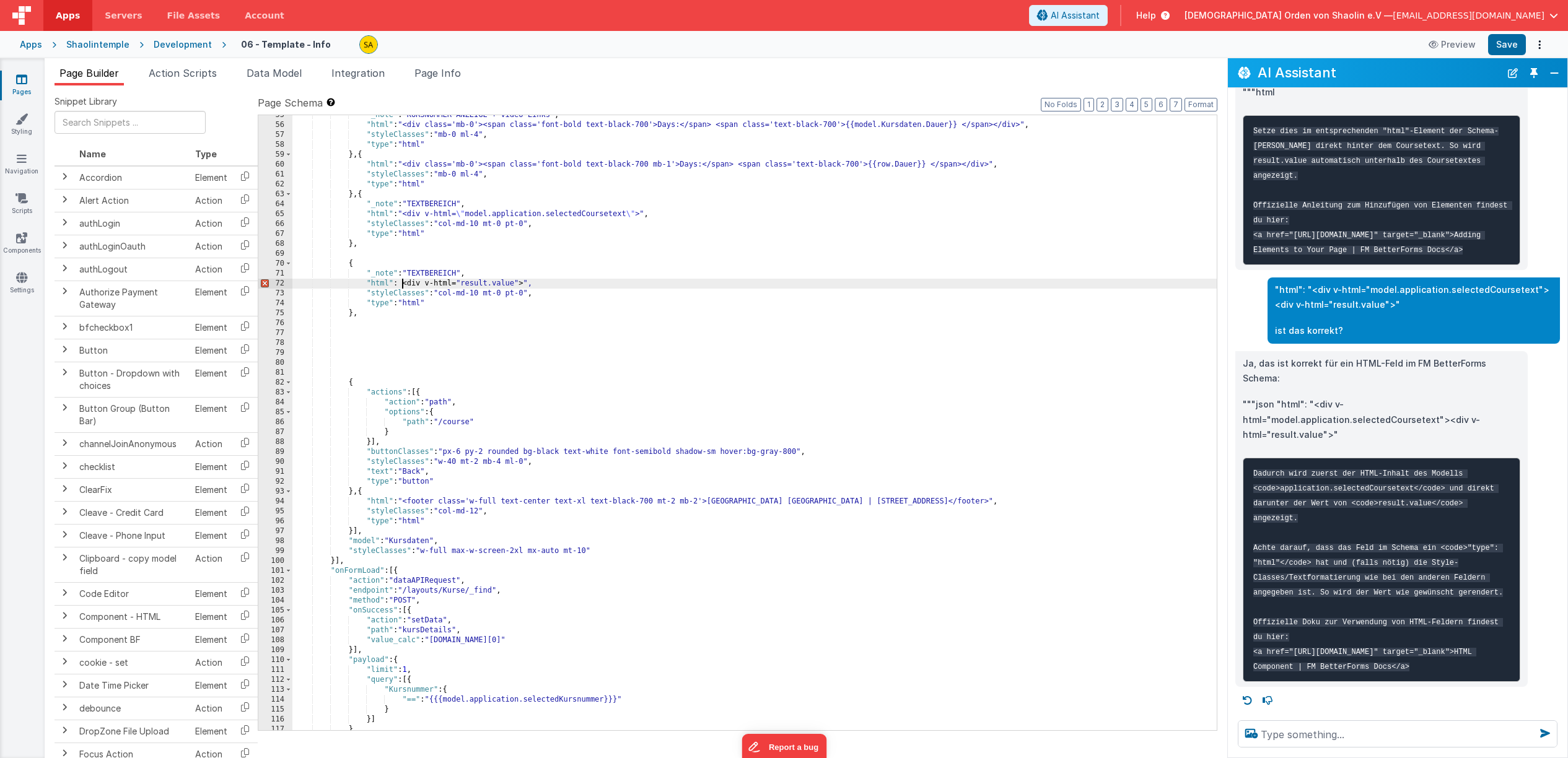
drag, startPoint x: 403, startPoint y: 286, endPoint x: 412, endPoint y: 310, distance: 25.6
click at [403, 286] on div ""_note" : "KURSNUMMER ANZEIGE + Video Links" , "html" : "<div class='mb-0'><spa…" at bounding box center [755, 427] width 924 height 635
click at [465, 284] on div ""_note" : "KURSNUMMER ANZEIGE + Video Links" , "html" : "<div class='mb-0'><spa…" at bounding box center [755, 427] width 924 height 635
click at [550, 286] on div ""_note" : "KURSNUMMER ANZEIGE + Video Links" , "html" : "<div class='mb-0'><spa…" at bounding box center [755, 427] width 924 height 635
click at [1386, 397] on p """"json "html": "<div v-html="model.application.selectedCoursetext"><div v-html…" at bounding box center [1381, 420] width 278 height 46
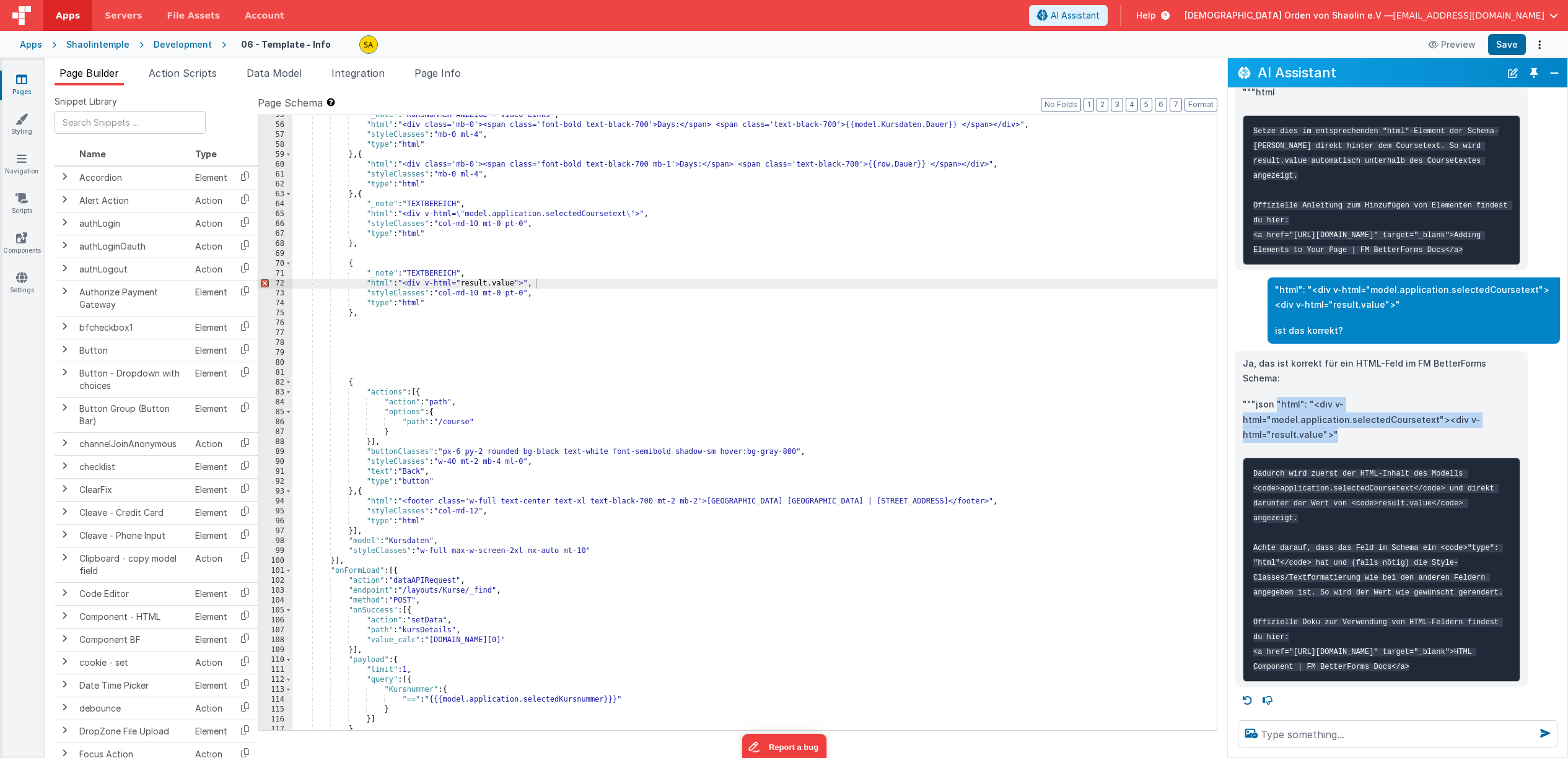
drag, startPoint x: 1276, startPoint y: 377, endPoint x: 1336, endPoint y: 412, distance: 69.5
click at [1337, 412] on p """"json "html": "<div v-html="model.application.selectedCoursetext"><div v-html…" at bounding box center [1381, 420] width 278 height 46
copy p ""html": "<div v-html="model.application.selectedCoursetext"><div v-html="result…"
drag, startPoint x: 364, startPoint y: 283, endPoint x: 588, endPoint y: 286, distance: 224.0
click at [589, 286] on div ""_note" : "KURSNUMMER ANZEIGE + Video Links" , "html" : "<div class='mb-0'><spa…" at bounding box center [755, 427] width 924 height 635
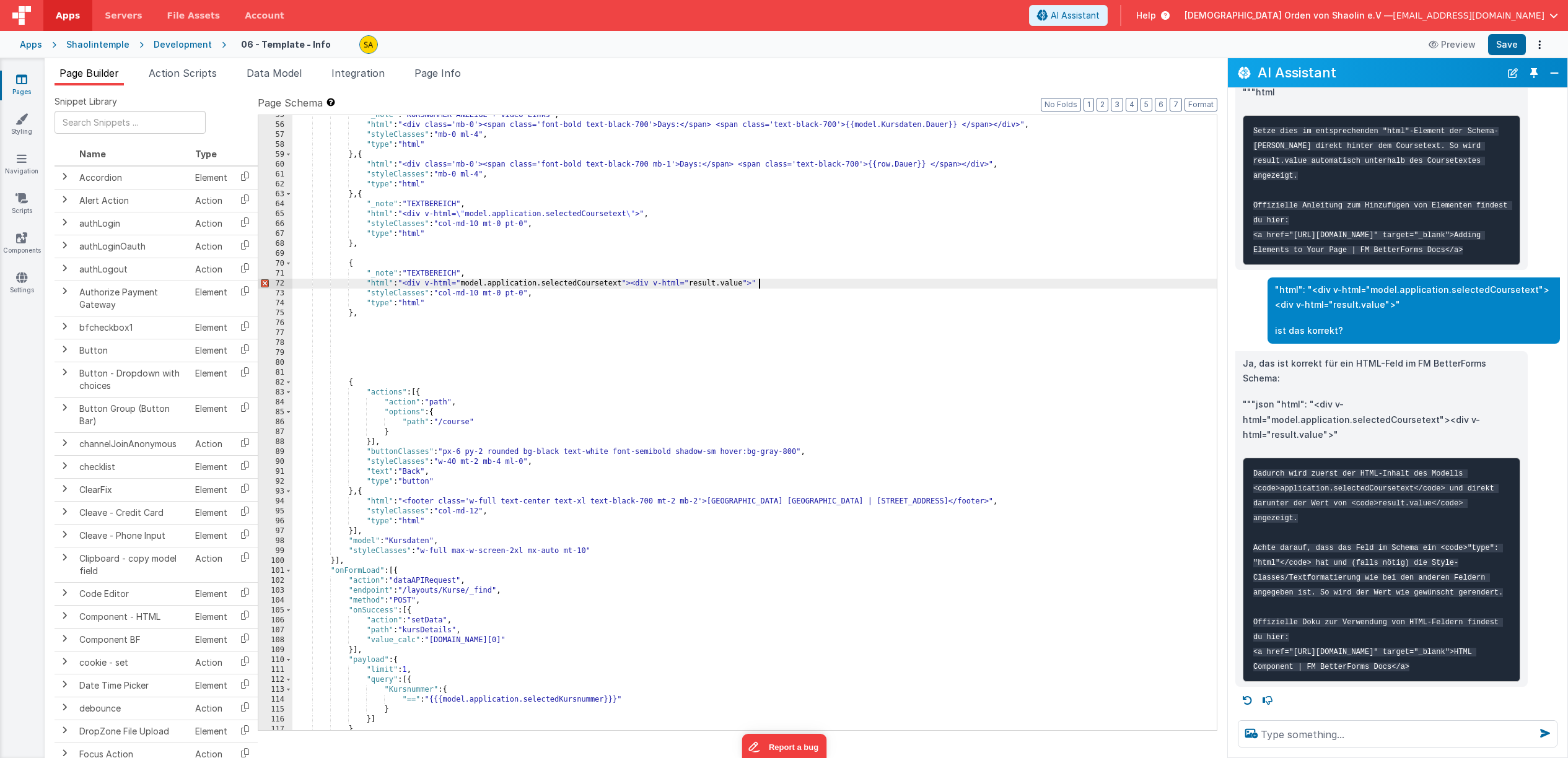
scroll to position [702, 0]
drag, startPoint x: 461, startPoint y: 280, endPoint x: 468, endPoint y: 295, distance: 16.6
click at [461, 280] on div ""_note" : "KURSNUMMER ANZEIGE + Video Links" , "html" : "<div class='mb-0'><spa…" at bounding box center [755, 424] width 924 height 635
drag, startPoint x: 466, startPoint y: 213, endPoint x: 519, endPoint y: 283, distance: 87.8
click at [461, 213] on div ""_note" : "KURSNUMMER ANZEIGE + Video Links" , "html" : "<div class='mb-0'><spa…" at bounding box center [755, 424] width 924 height 635
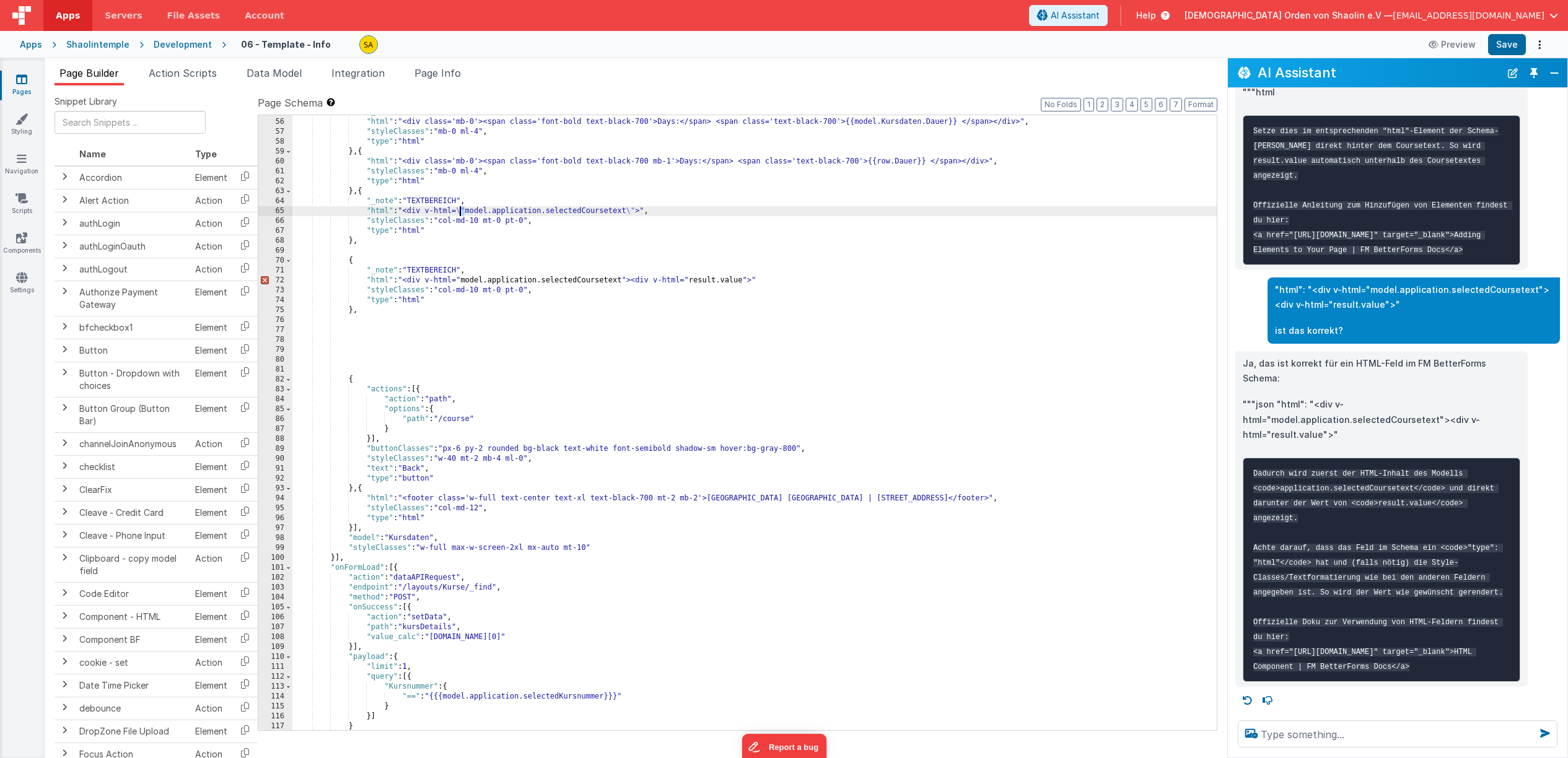
click at [461, 282] on div ""_note" : "KURSNUMMER ANZEIGE + Video Links" , "html" : "<div class='mb-0'><spa…" at bounding box center [755, 424] width 924 height 635
click at [630, 288] on div ""_note" : "KURSNUMMER ANZEIGE + Video Links" , "html" : "<div class='mb-0'><spa…" at bounding box center [755, 429] width 924 height 635
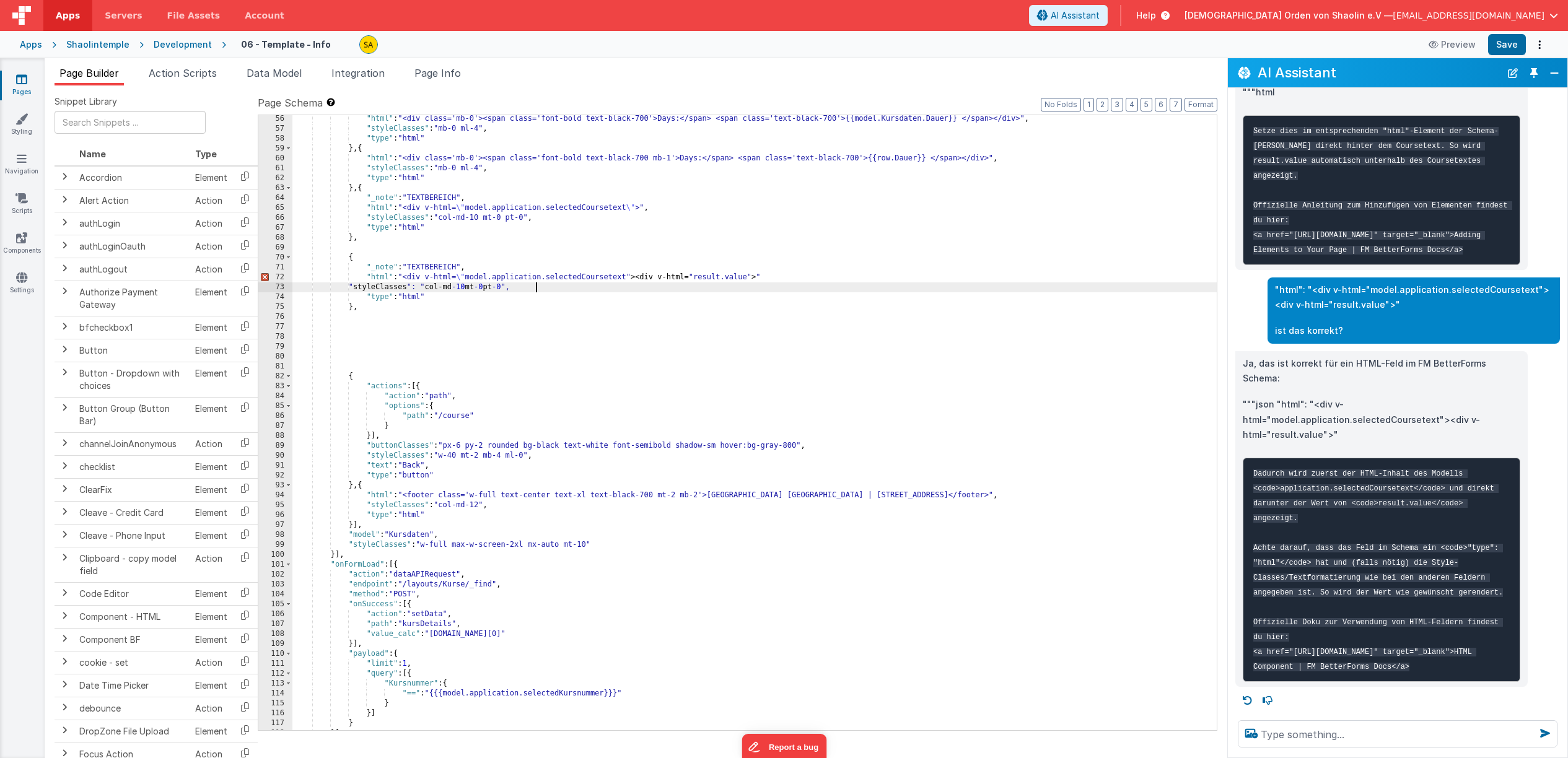
click at [627, 282] on div ""html" : "<div class='mb-0'><span class='font-bold text-black-700'>Days:</span>…" at bounding box center [755, 431] width 924 height 635
click at [697, 276] on div ""html" : "<div class='mb-0'><span class='font-bold text-black-700'>Days:</span>…" at bounding box center [755, 430] width 924 height 635
click at [760, 277] on div ""html" : "<div class='mb-0'><span class='font-bold text-black-700'>Days:</span>…" at bounding box center [755, 430] width 924 height 635
click at [796, 275] on div ""html" : "<div class='mb-0'><span class='font-bold text-black-700'>Days:</span>…" at bounding box center [755, 430] width 924 height 635
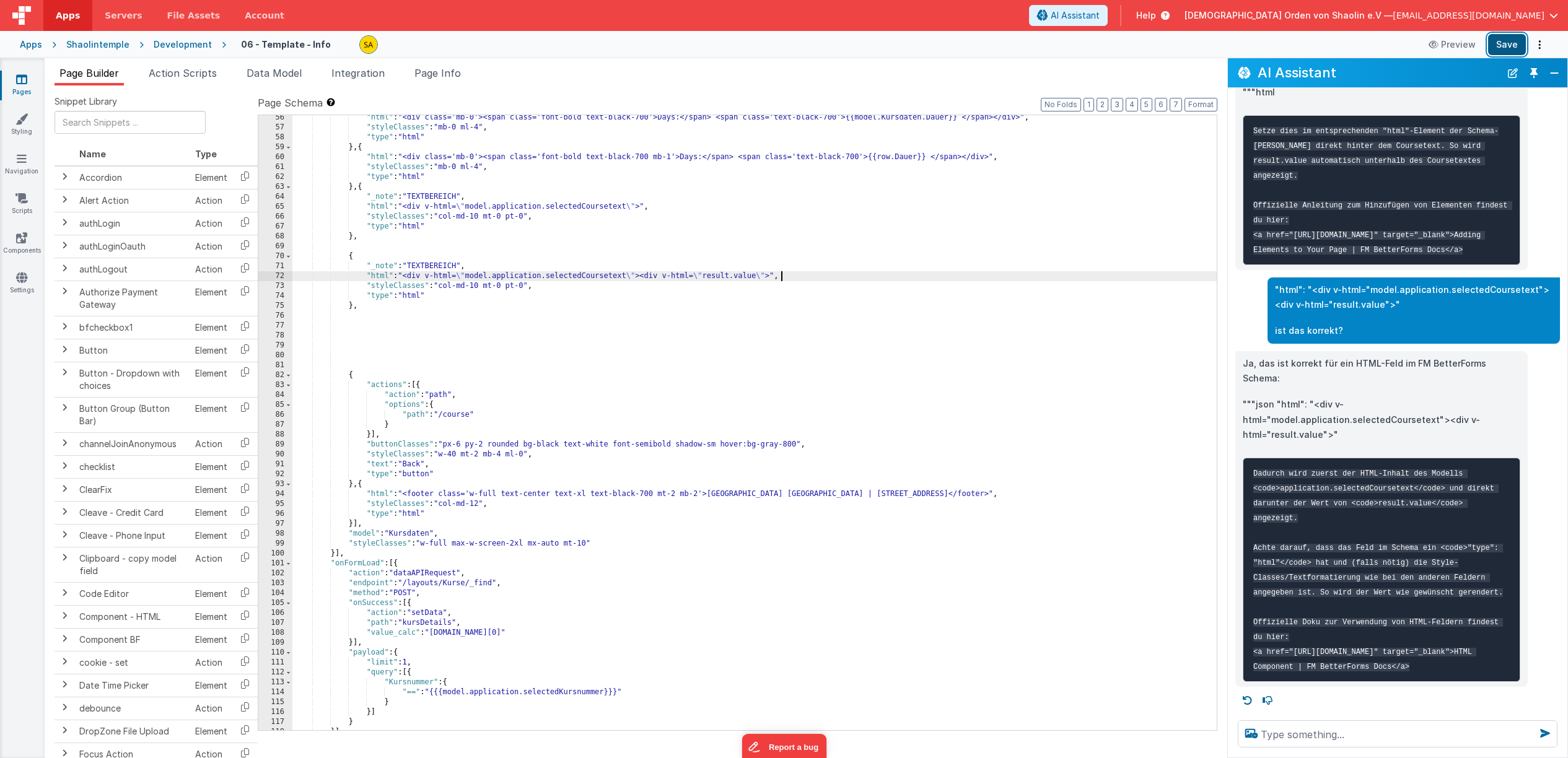
click at [1514, 42] on button "Save" at bounding box center [1507, 45] width 38 height 21
drag, startPoint x: 645, startPoint y: 279, endPoint x: 462, endPoint y: 324, distance: 188.5
click at [407, 279] on div ""html" : "<div class='mb-0'><span class='font-bold text-black-700'>Days:</span>…" at bounding box center [755, 430] width 924 height 635
click at [1507, 46] on button "Save" at bounding box center [1507, 45] width 38 height 21
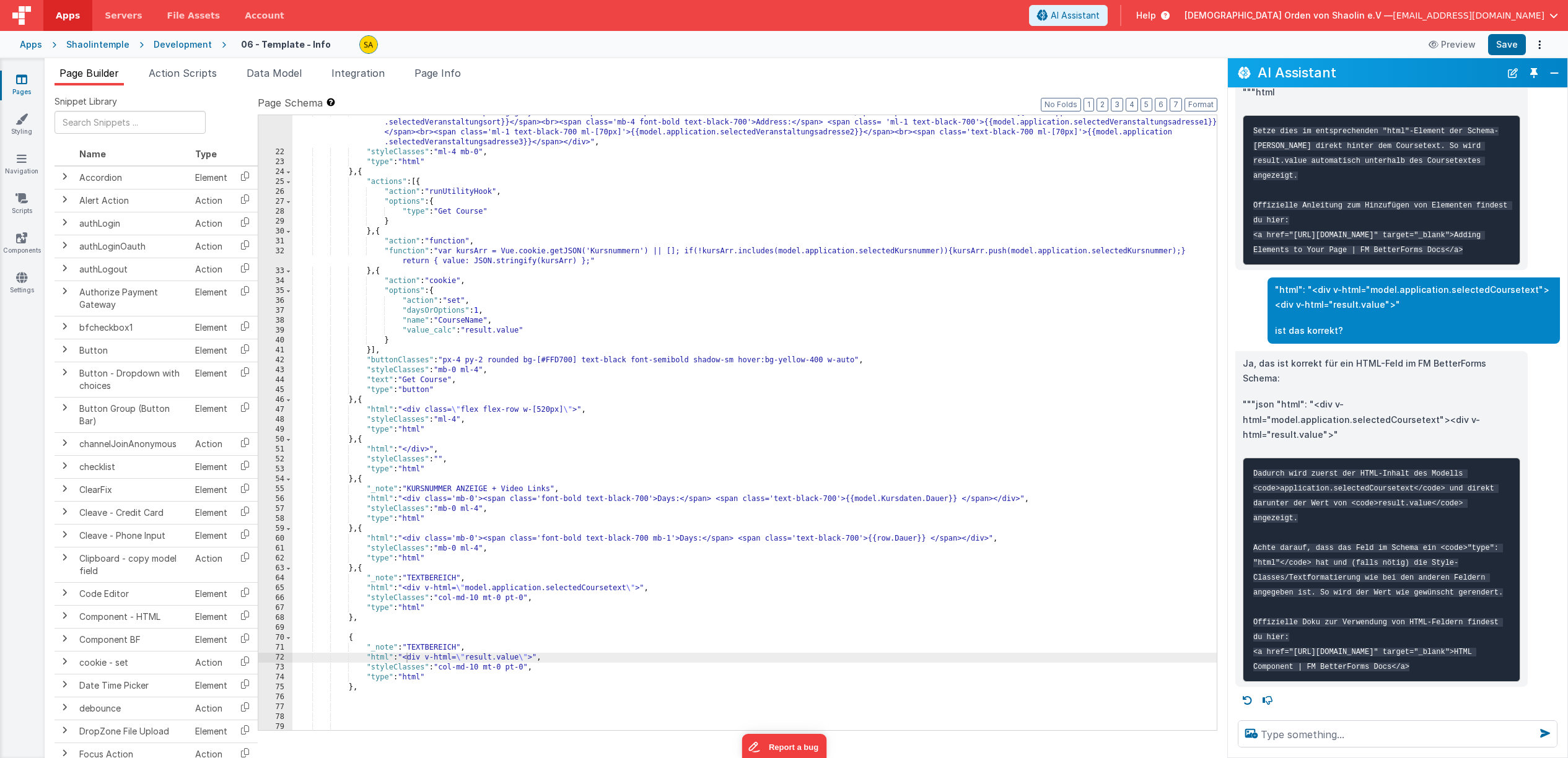
scroll to position [324, 0]
click at [486, 322] on div ""html" : "<div class='w-[800px] bg-gray-200 rounded p-4 mb-4'><span class='font…" at bounding box center [755, 440] width 924 height 665
drag, startPoint x: 643, startPoint y: 252, endPoint x: 648, endPoint y: 275, distance: 23.5
click at [643, 252] on div ""html" : "<div class='w-[800px] bg-gray-200 rounded p-4 mb-4'><span class='font…" at bounding box center [755, 440] width 924 height 665
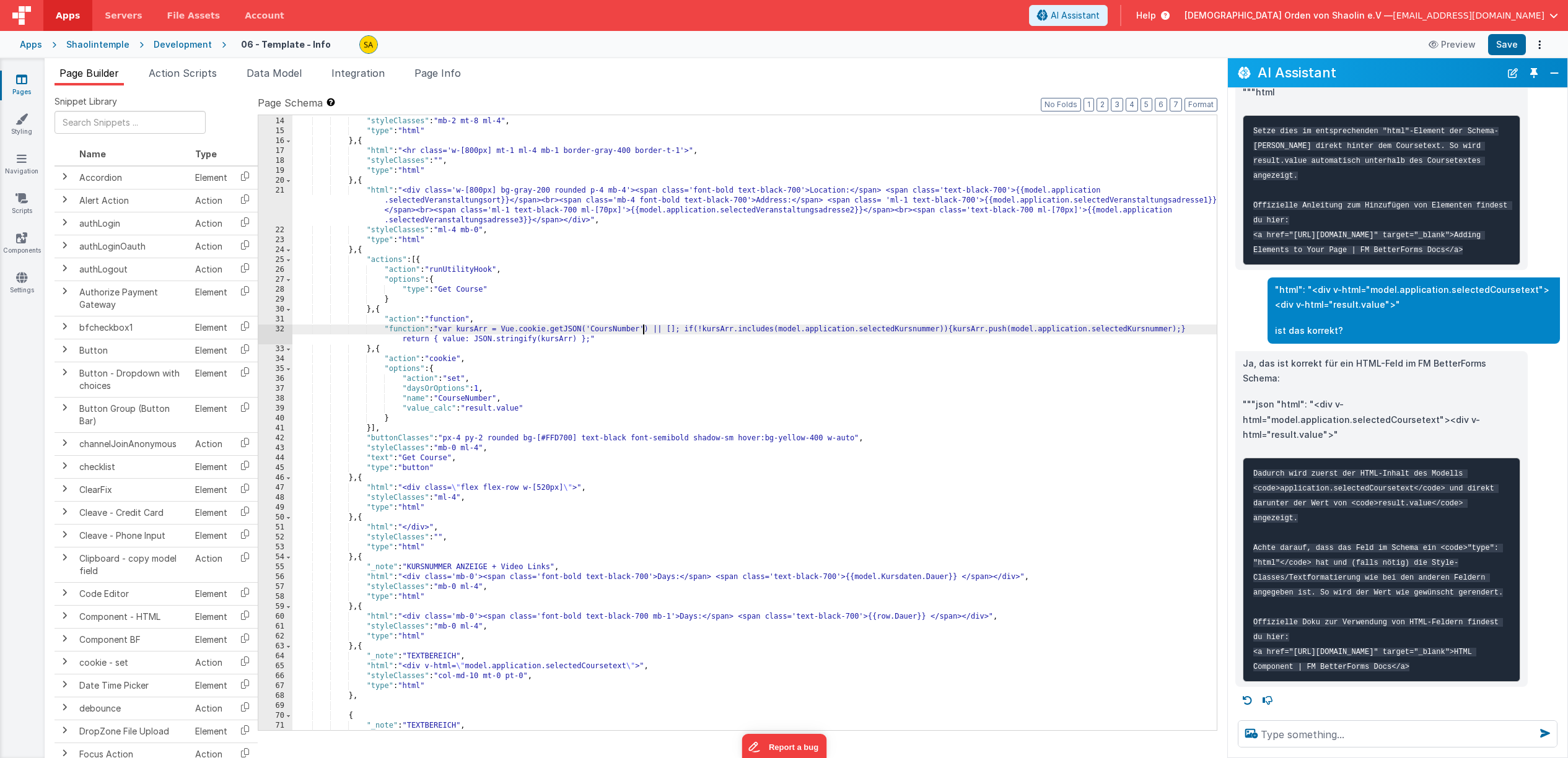
scroll to position [246, 0]
click at [1512, 47] on button "Save" at bounding box center [1507, 45] width 38 height 21
click at [626, 332] on div ""html" : "<div class='flex flex-row w-full items-start gap-0'><div class='w-[52…" at bounding box center [755, 369] width 924 height 744
drag, startPoint x: 655, startPoint y: 332, endPoint x: 386, endPoint y: 329, distance: 269.0
click at [386, 329] on div ""html" : "<div class='flex flex-row w-full items-start gap-0'><div class='w-[52…" at bounding box center [755, 369] width 924 height 744
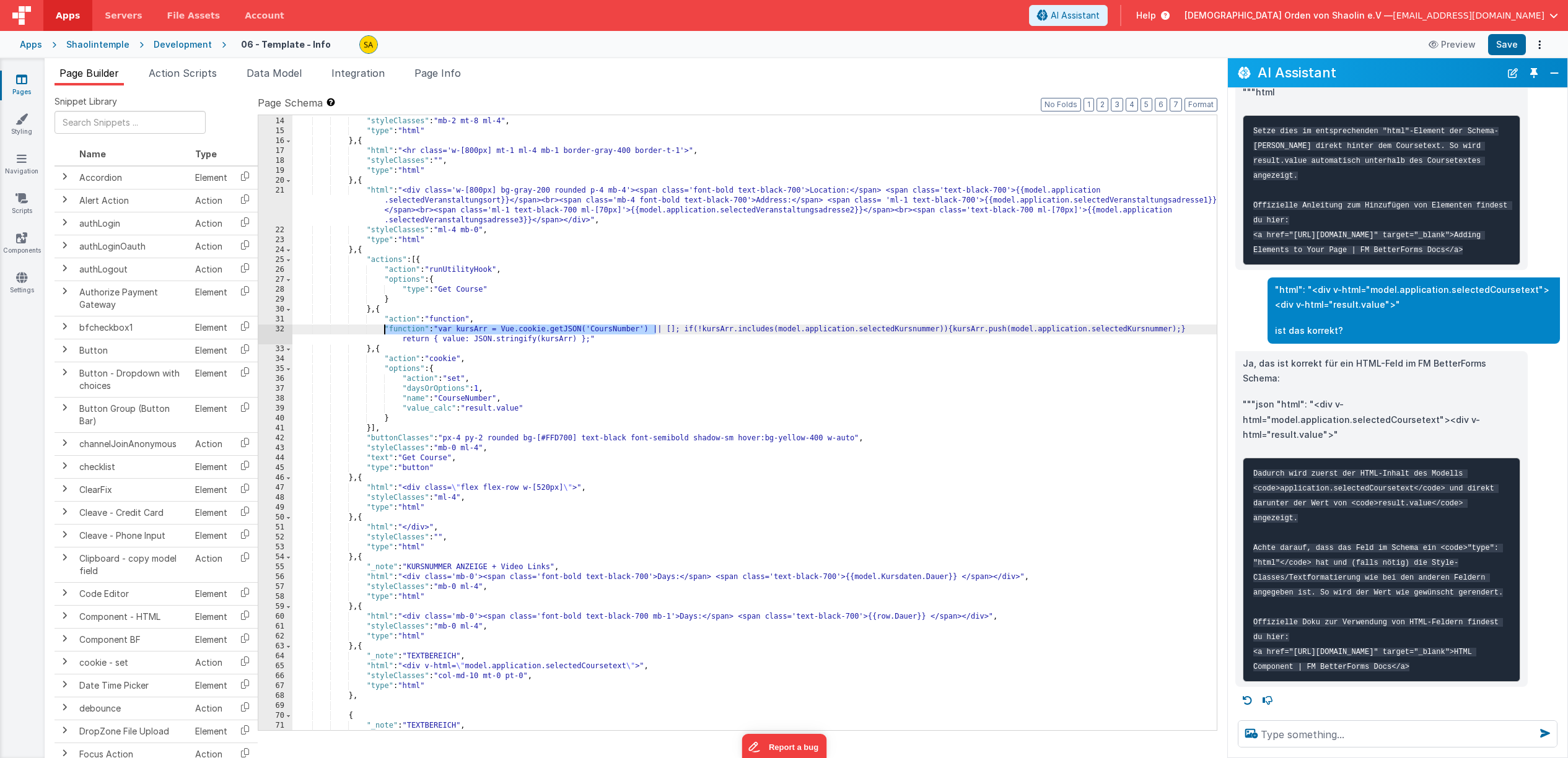
drag, startPoint x: 354, startPoint y: 332, endPoint x: 370, endPoint y: 332, distance: 16.0
click at [357, 332] on div ""html" : "<div class='flex flex-row w-full items-start gap-0'><div class='w-[52…" at bounding box center [755, 369] width 924 height 744
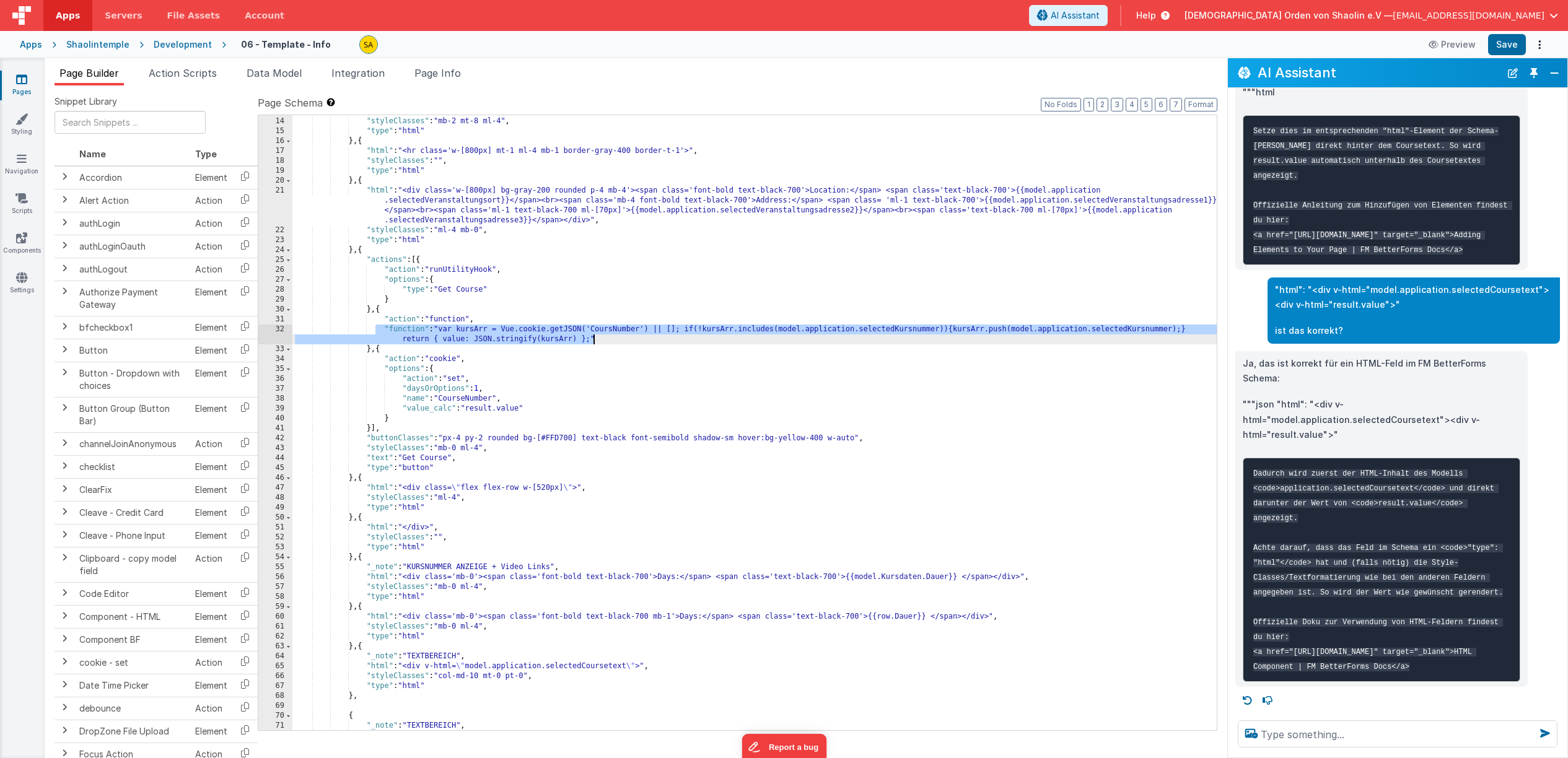
drag, startPoint x: 373, startPoint y: 332, endPoint x: 604, endPoint y: 337, distance: 231.1
click at [604, 337] on div ""html" : "<div class='flex flex-row w-full items-start gap-0'><div class='w-[52…" at bounding box center [755, 369] width 924 height 744
click at [1443, 731] on textarea at bounding box center [1396, 733] width 319 height 27
paste textarea ""function": "var kursArr = Vue.cookie.getJSON('CoursNumber') || []; if(!kursArr…"
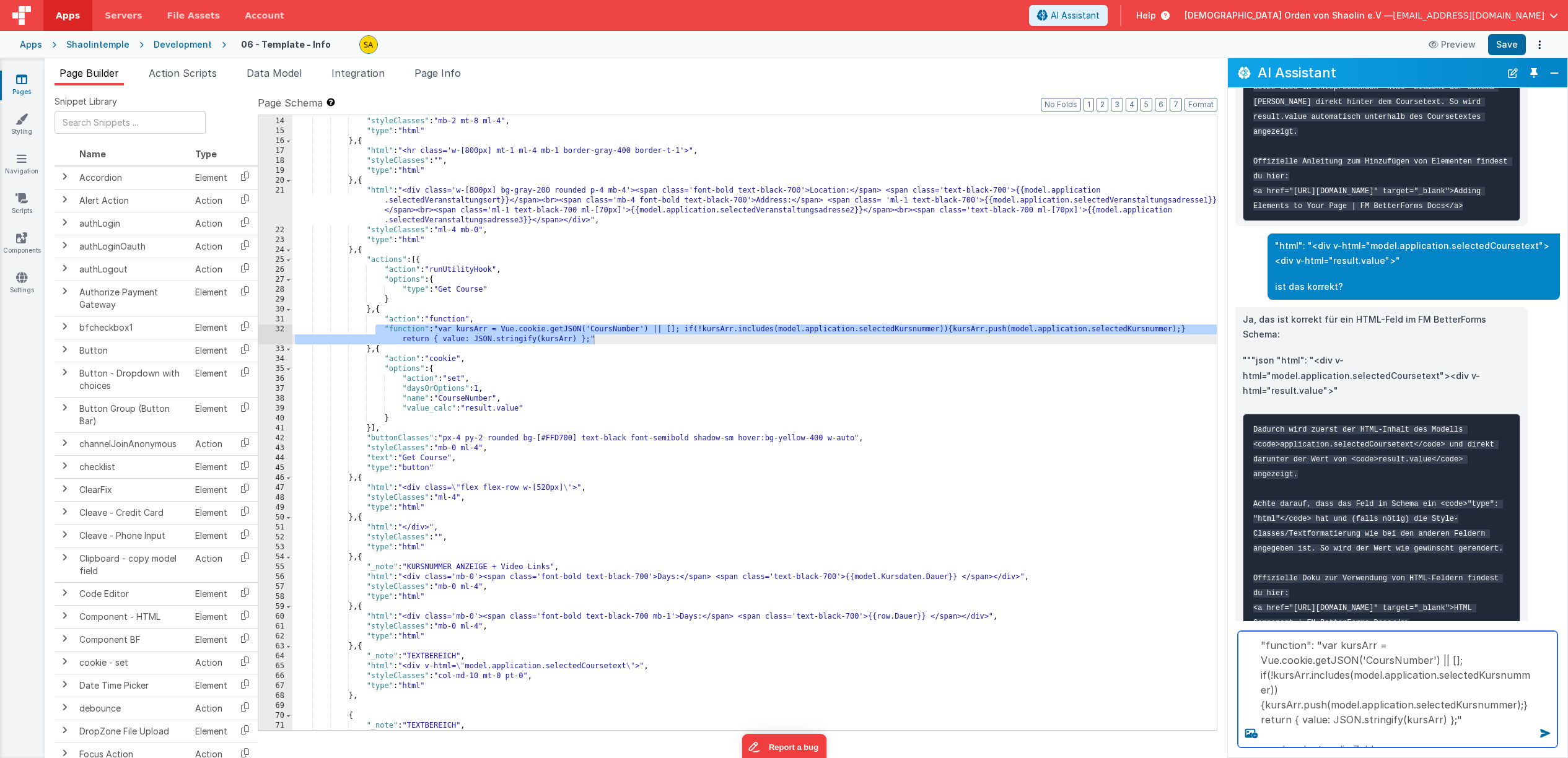
type textarea ""function": "var kursArr = Vue.cookie.getJSON('CoursNumber') || []; if(!kursArr…"
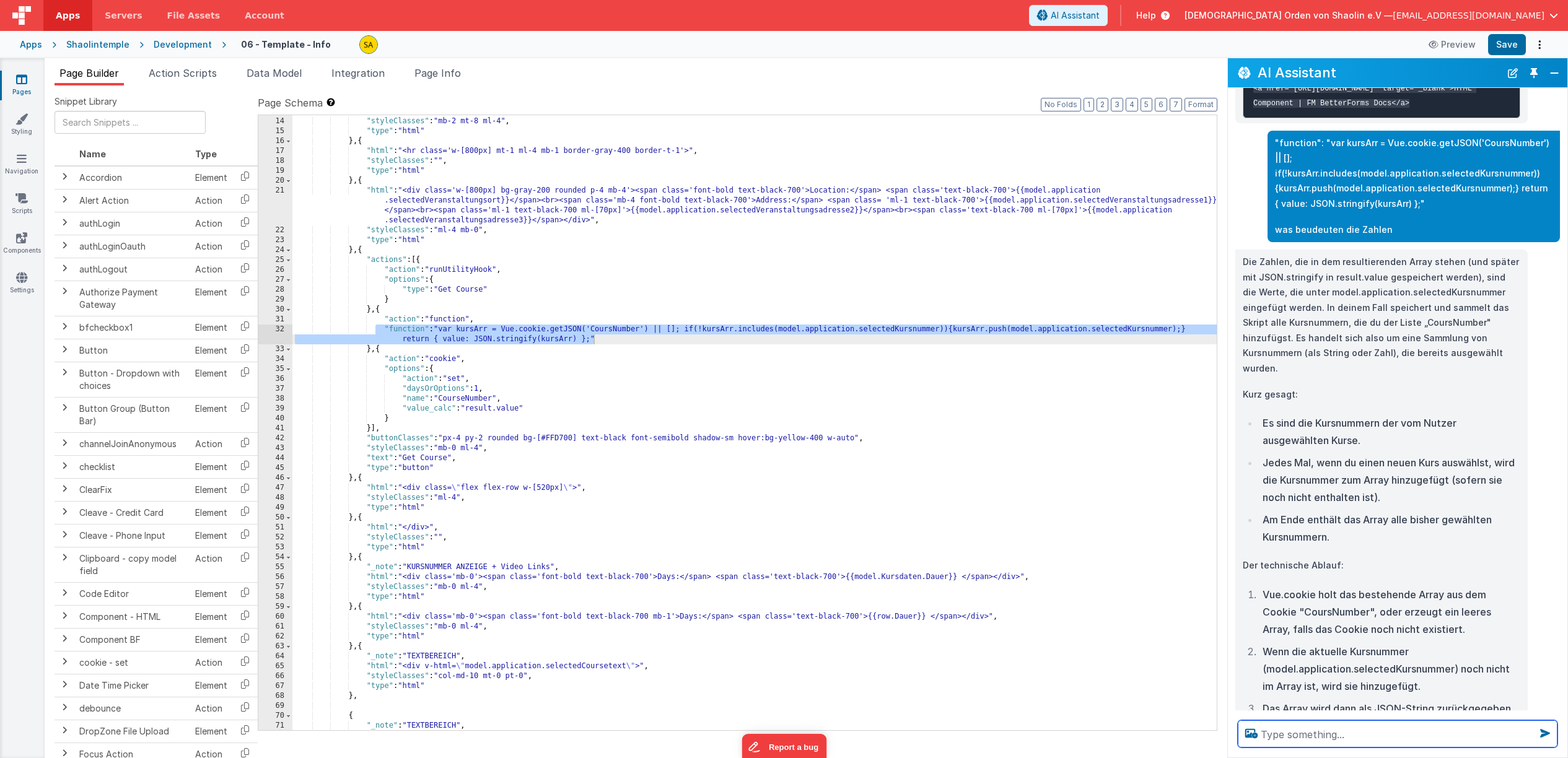
scroll to position [1135, 0]
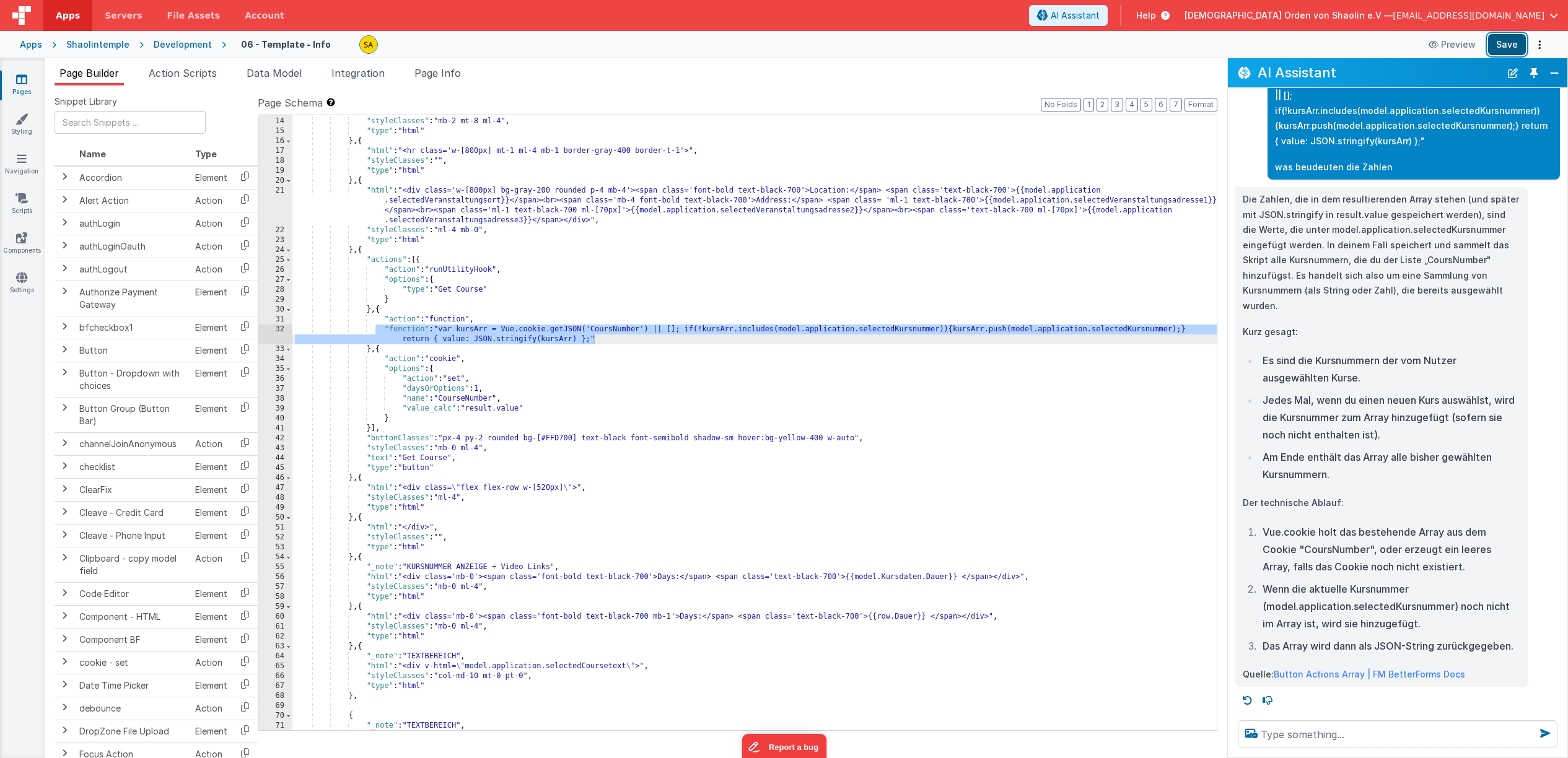
click at [1504, 45] on button "Save" at bounding box center [1507, 45] width 38 height 21
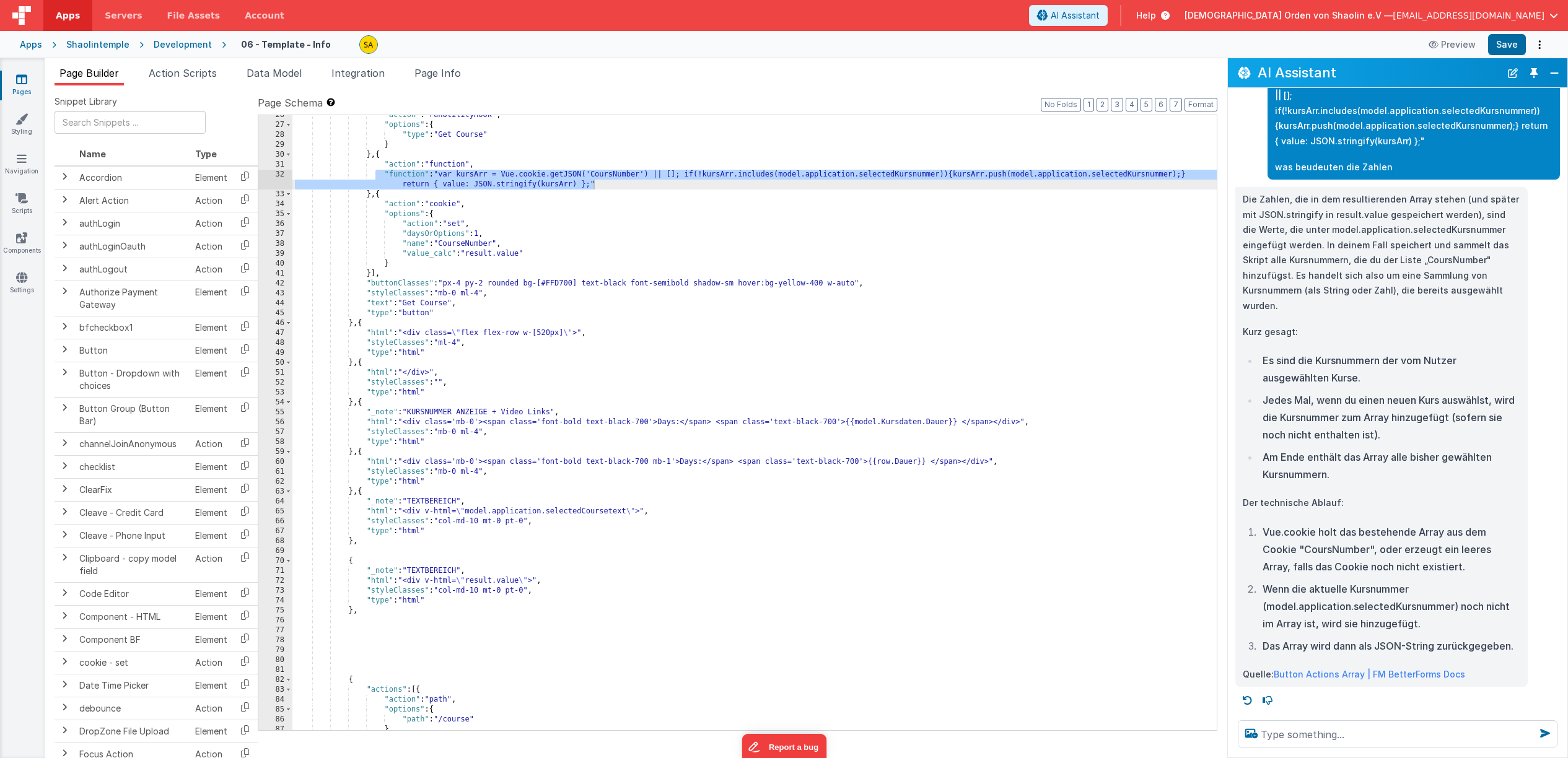
scroll to position [401, 0]
click at [527, 581] on div ""action" : "runUtilityHook" , "options" : { "type" : "Get Course" } } , { "acti…" at bounding box center [755, 427] width 924 height 635
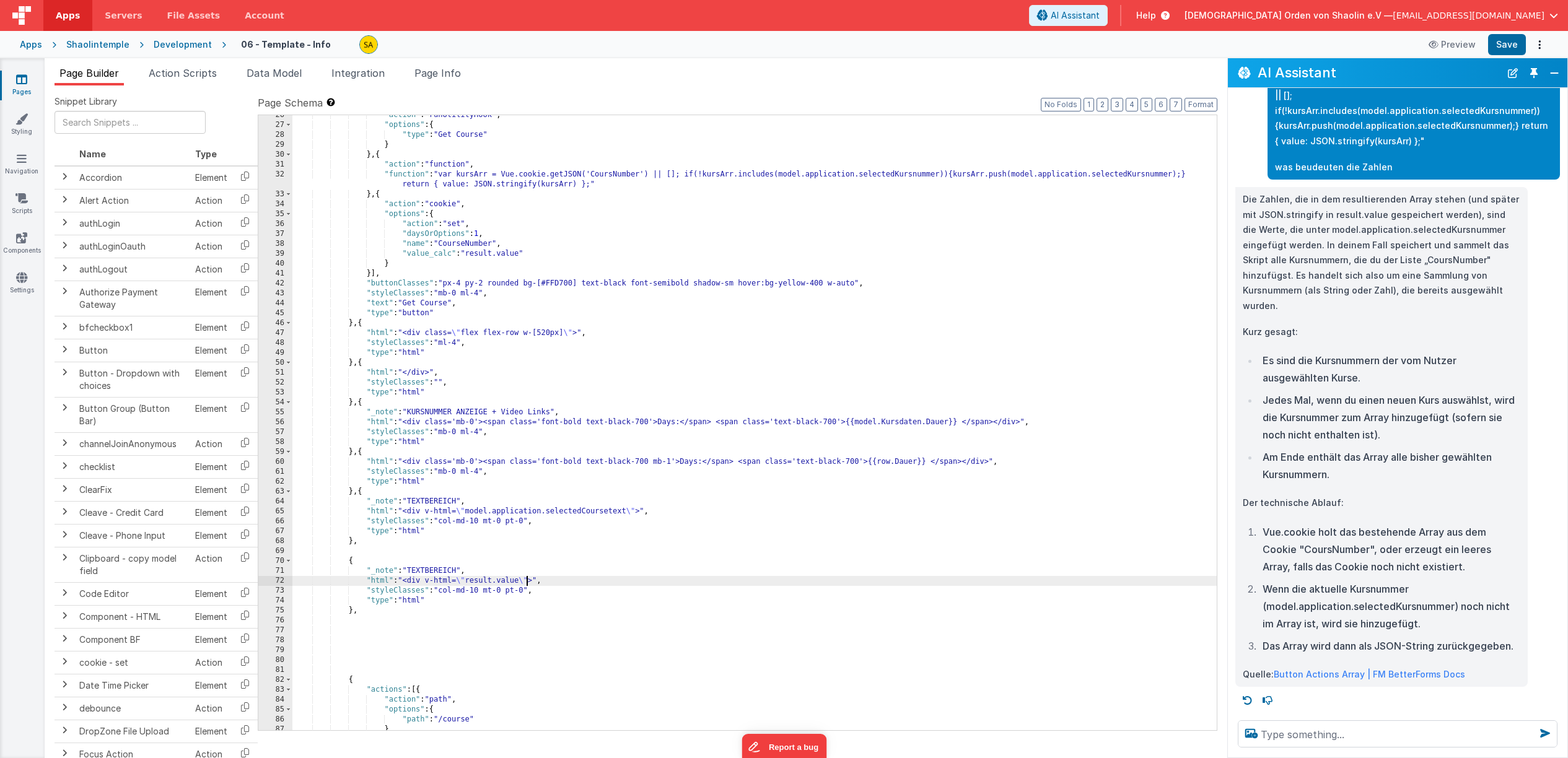
click at [640, 175] on div ""action" : "runUtilityHook" , "options" : { "type" : "Get Course" } } , { "acti…" at bounding box center [755, 427] width 924 height 635
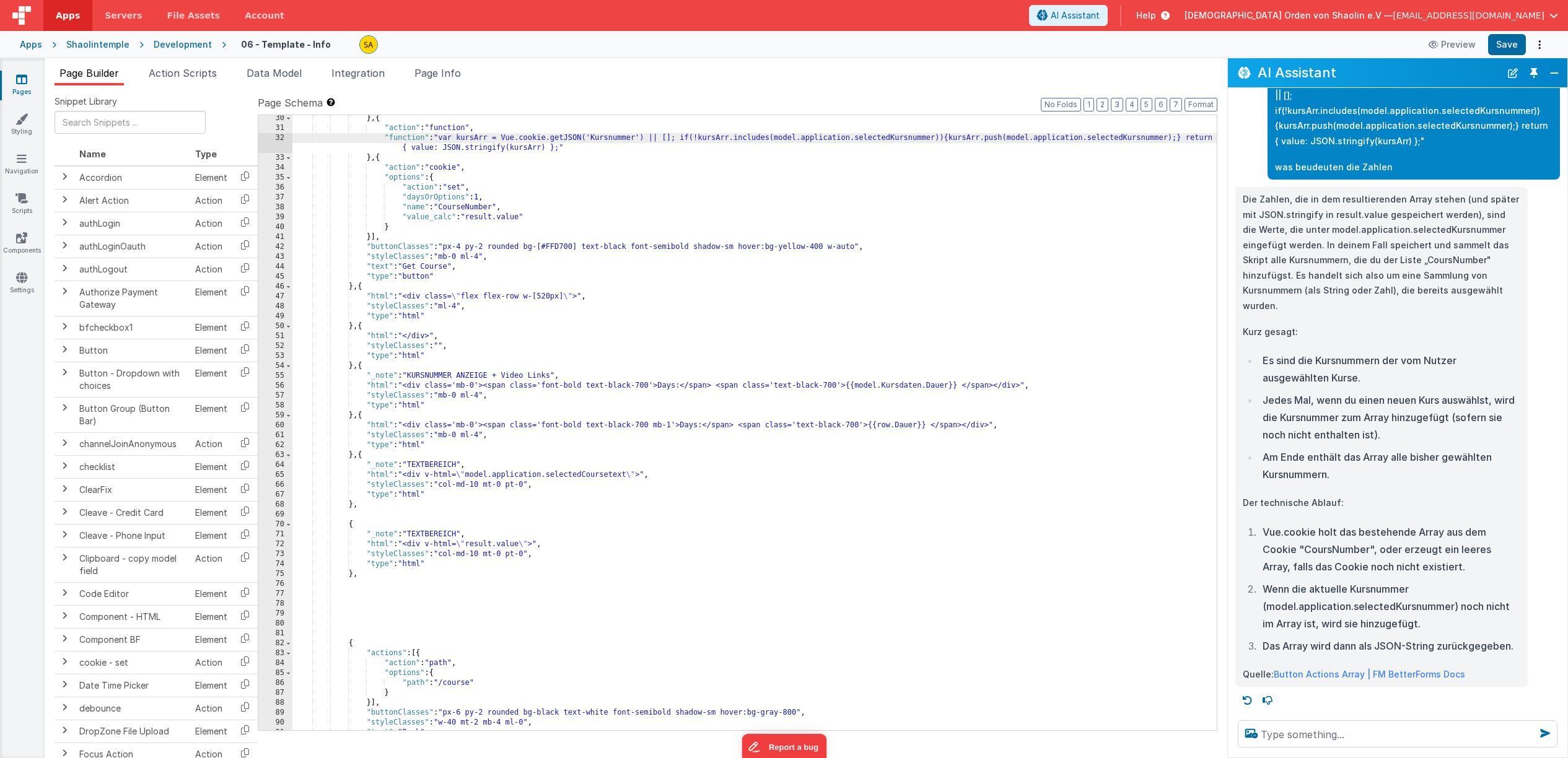
scroll to position [437, 0]
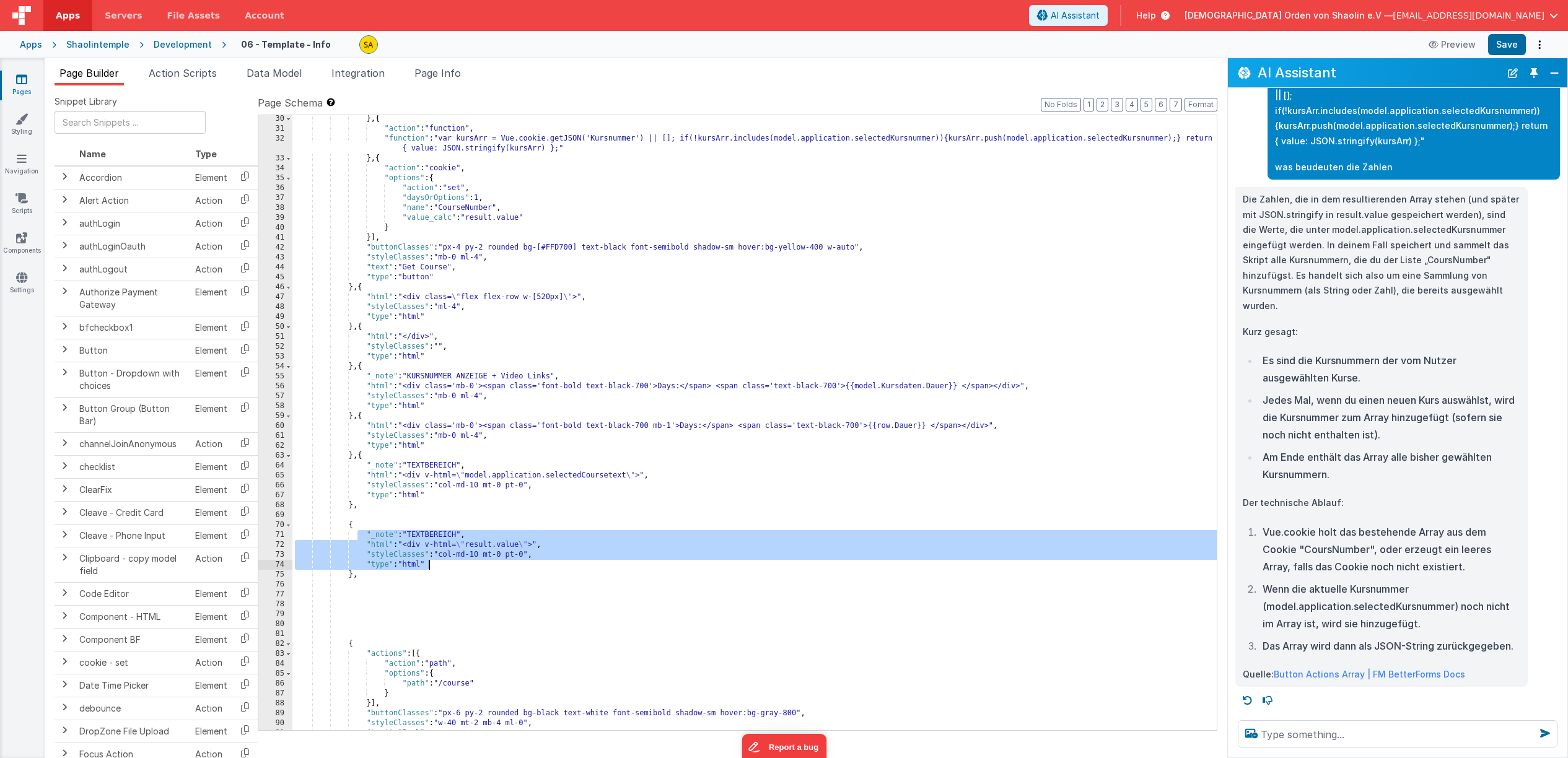
drag, startPoint x: 358, startPoint y: 536, endPoint x: 445, endPoint y: 566, distance: 92.0
click at [445, 566] on div "} , { "action" : "function" , "function" : "var kursArr = Vue.cookie.getJSON('K…" at bounding box center [755, 431] width 924 height 635
click at [1298, 733] on textarea at bounding box center [1396, 733] width 319 height 27
paste textarea ""_note": "TEXTBEREICH", "html": "<div v-html=\"result.value\">", "styleClasses"…"
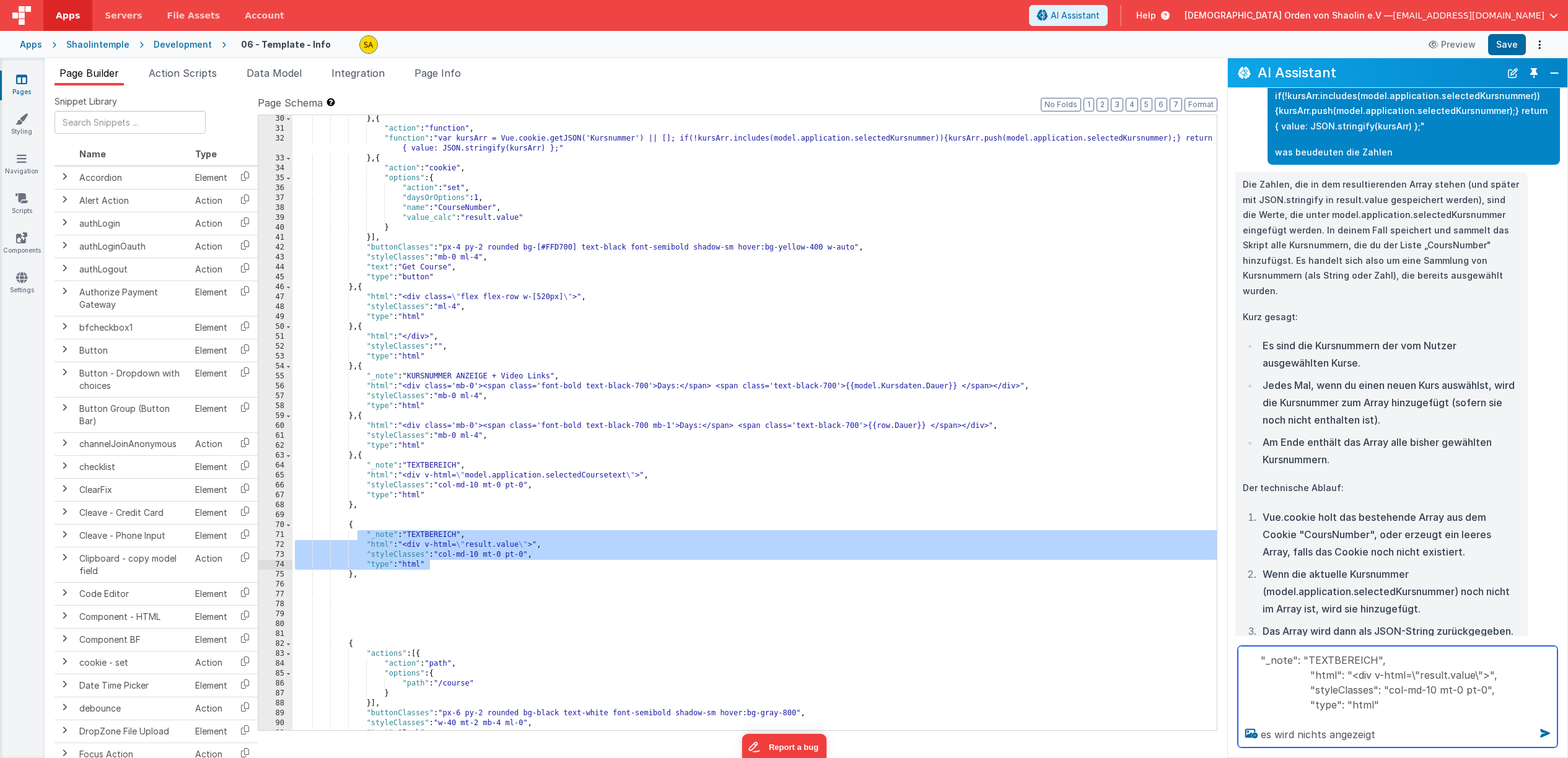
type textarea ""_note": "TEXTBEREICH", "html": "<div v-html=\"result.value\">", "styleClasses"…"
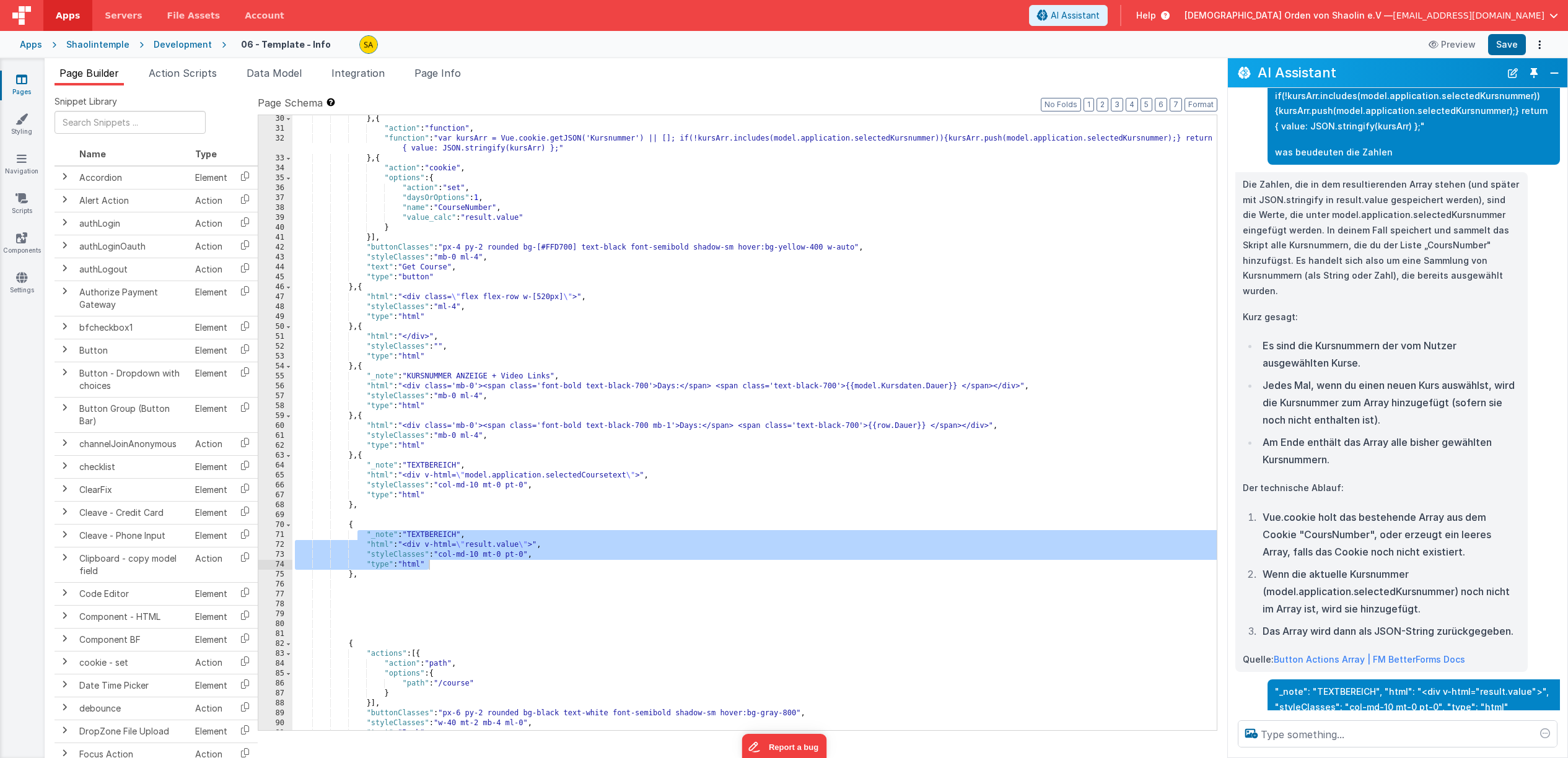
scroll to position [1219, 0]
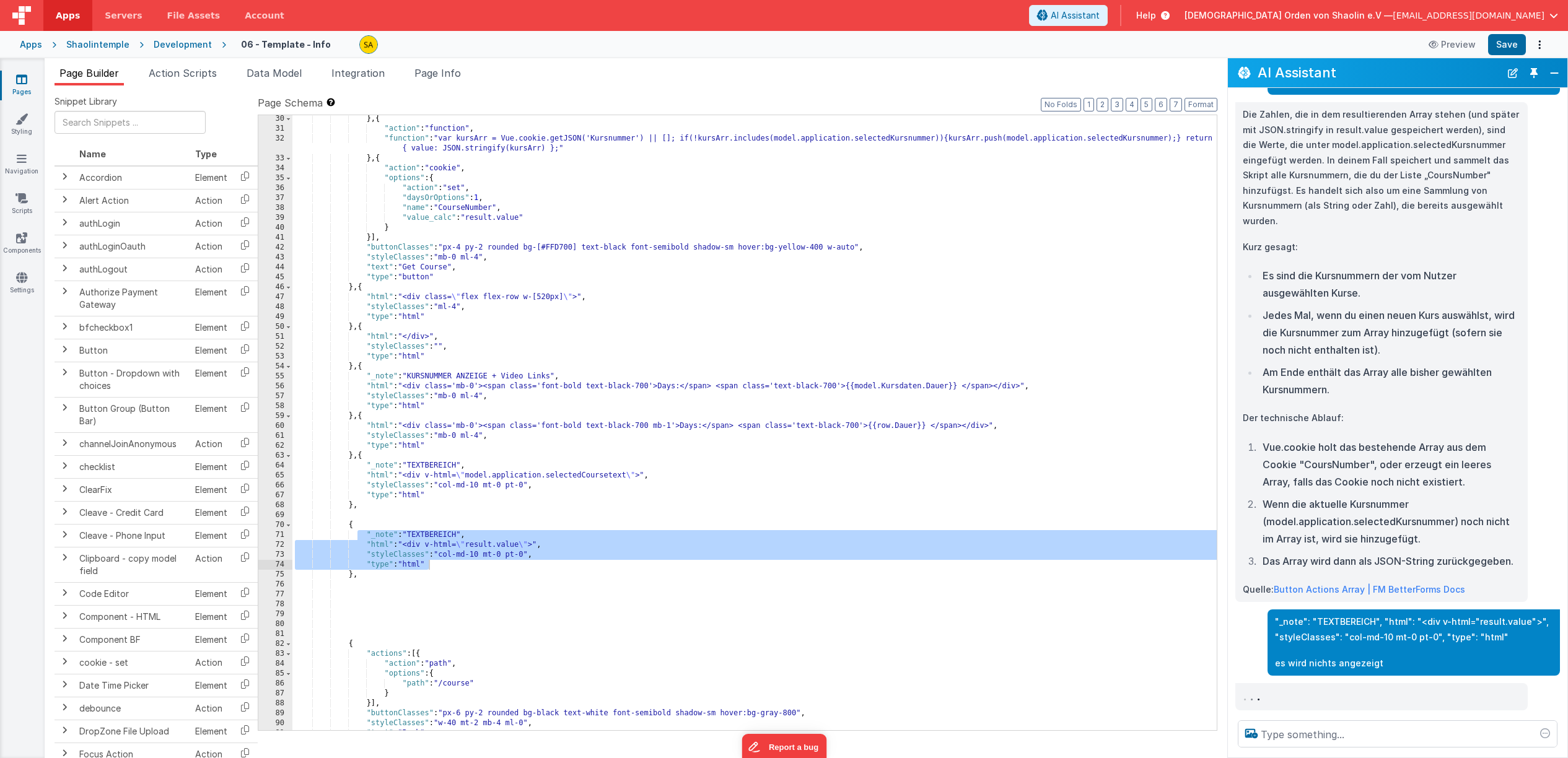
click at [1281, 634] on p ""_note": "TEXTBEREICH", "html": "<div v-html="result.value">", "styleClasses": …" at bounding box center [1414, 629] width 278 height 30
click at [1282, 634] on p ""_note": "TEXTBEREICH", "html": "<div v-html="result.value">", "styleClasses": …" at bounding box center [1414, 629] width 278 height 30
click at [1282, 633] on p ""_note": "TEXTBEREICH", "html": "<div v-html="result.value">", "styleClasses": …" at bounding box center [1414, 629] width 278 height 30
click at [1281, 622] on p ""_note": "TEXTBEREICH", "html": "<div v-html="result.value">", "styleClasses": …" at bounding box center [1414, 629] width 278 height 30
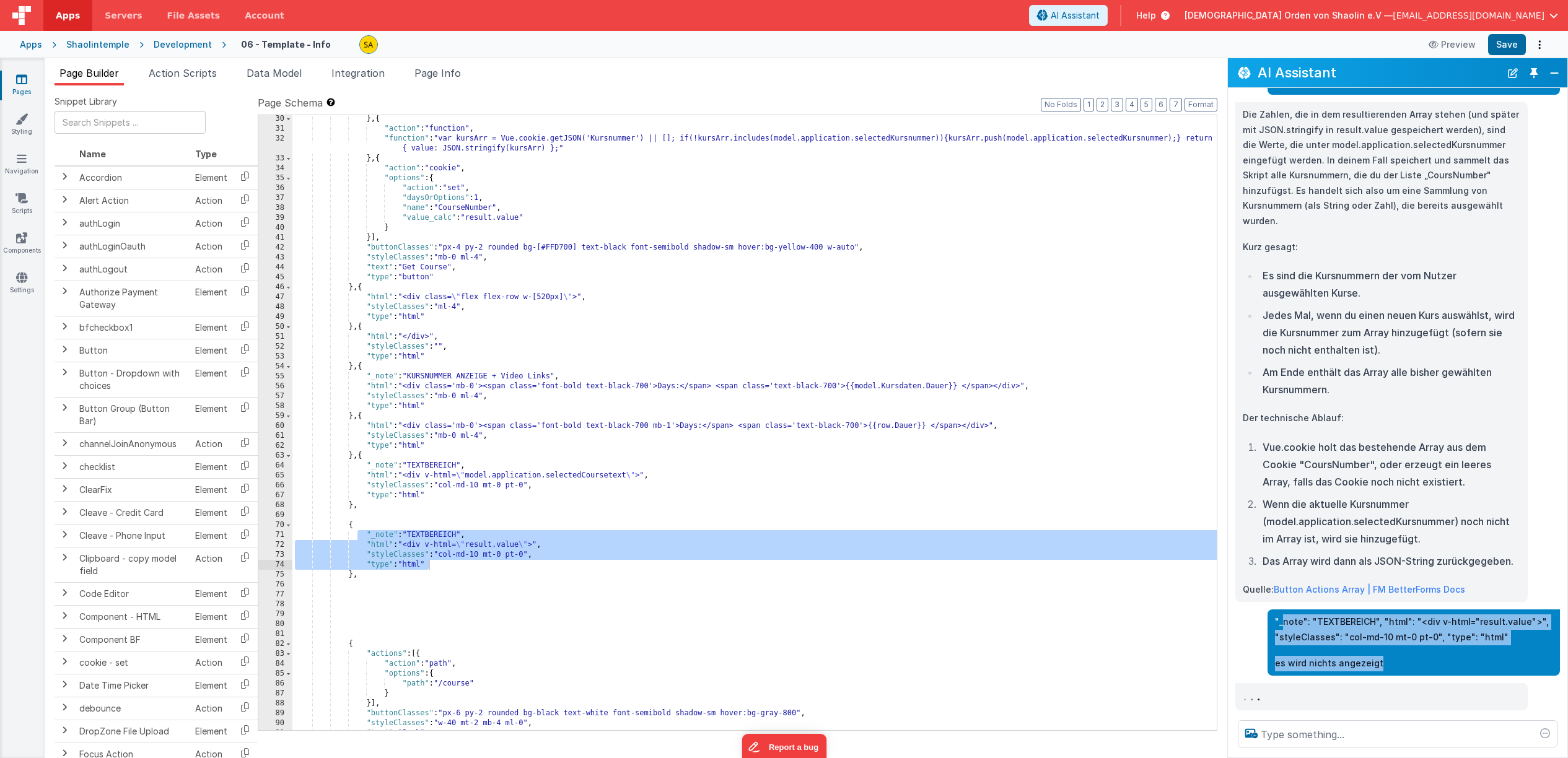
drag, startPoint x: 1276, startPoint y: 620, endPoint x: 1414, endPoint y: 668, distance: 146.1
click at [1414, 668] on div ""_note": "TEXTBEREICH", "html": "<div v-html="result.value">", "styleClasses": …" at bounding box center [1414, 642] width 278 height 56
copy div ""_note": "TEXTBEREICH", "html": "<div v-html="result.value">", "styleClasses": …"
click at [1555, 72] on button "Close" at bounding box center [1554, 73] width 16 height 17
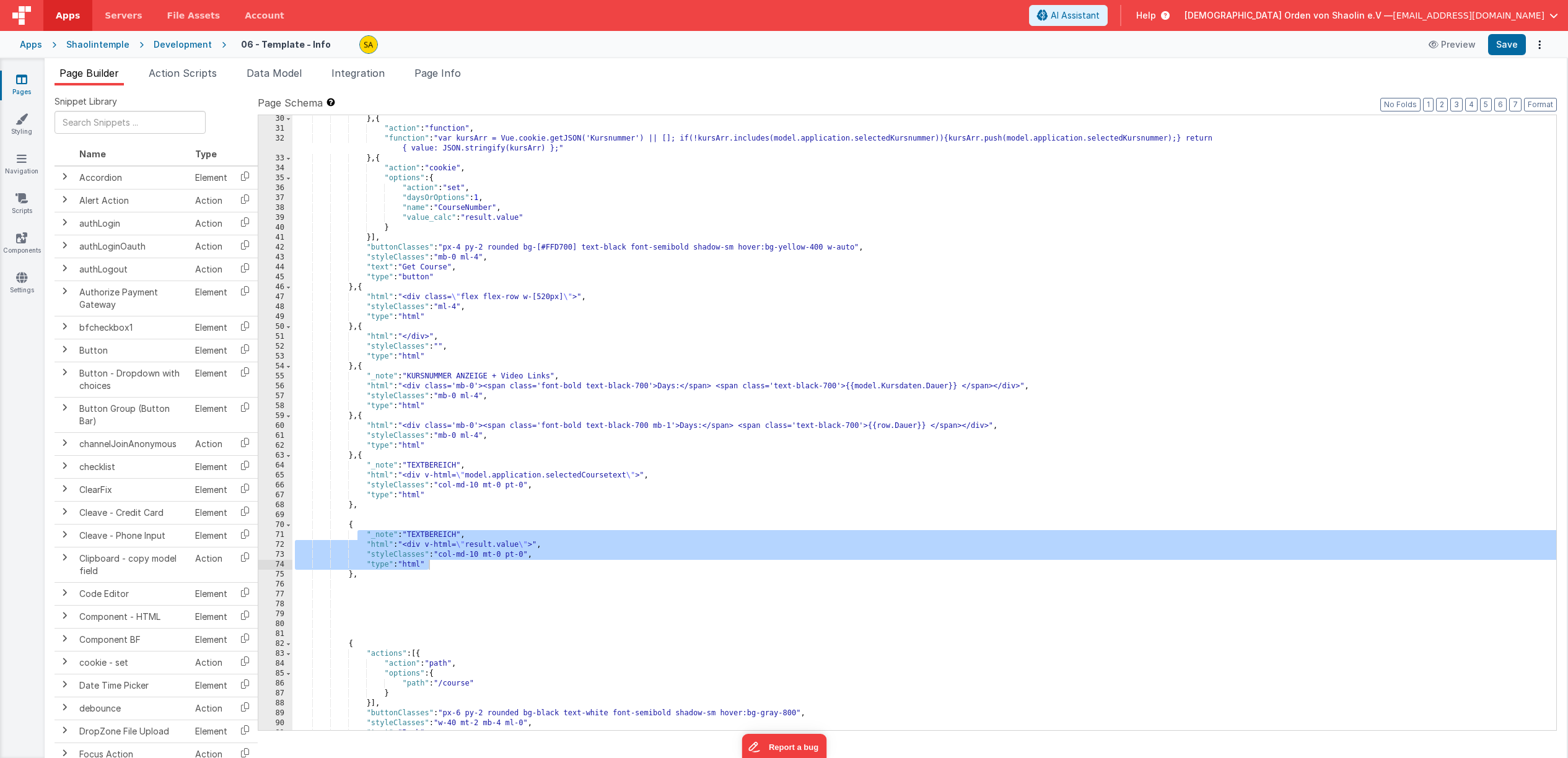
scroll to position [1910, 0]
click at [1099, 16] on span "AI Assistant" at bounding box center [1075, 15] width 49 height 12
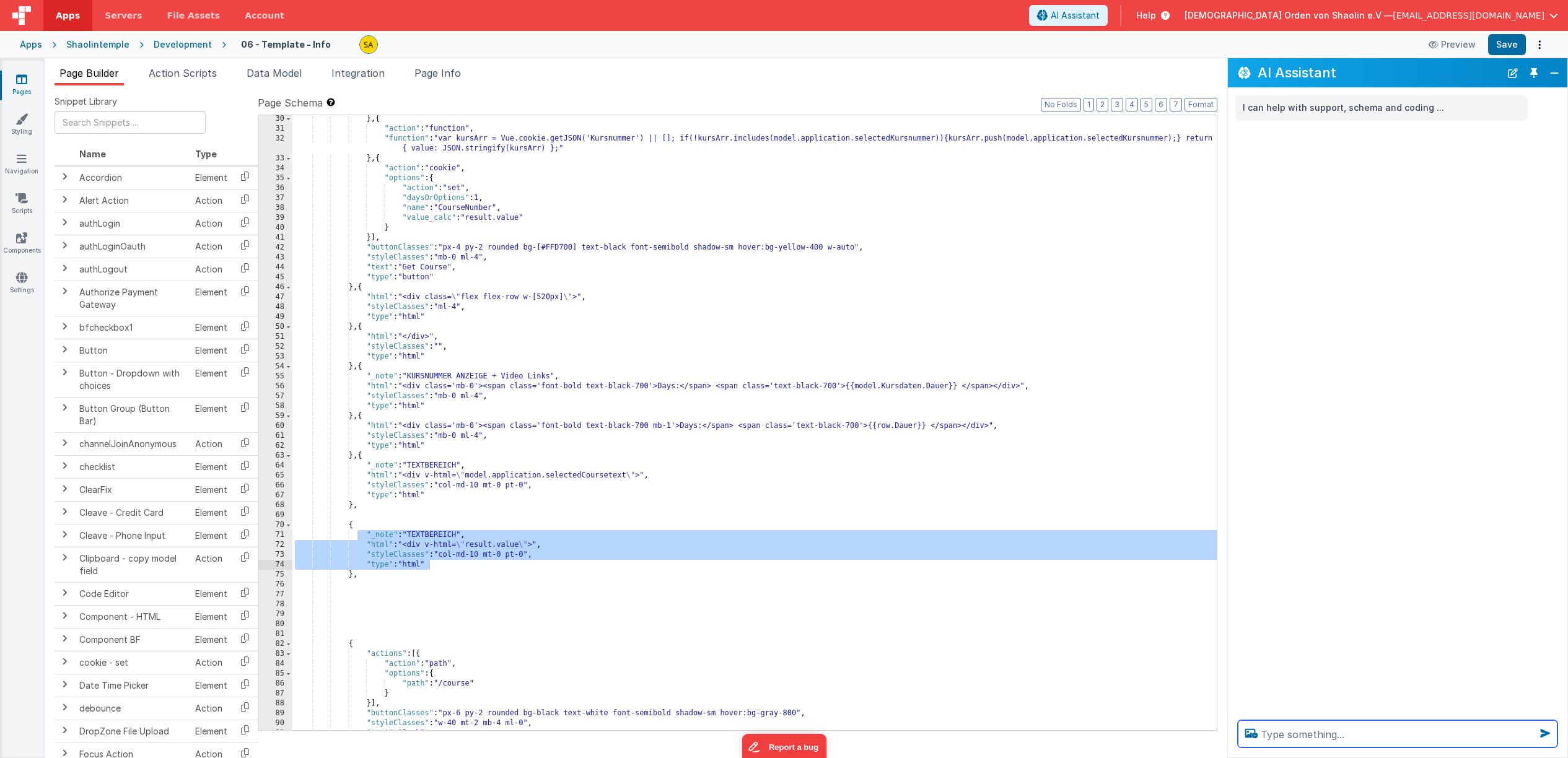
paste textarea ""_note": "TEXTBEREICH", "html": "<div v-html="result.value">", "styleClasses": …"
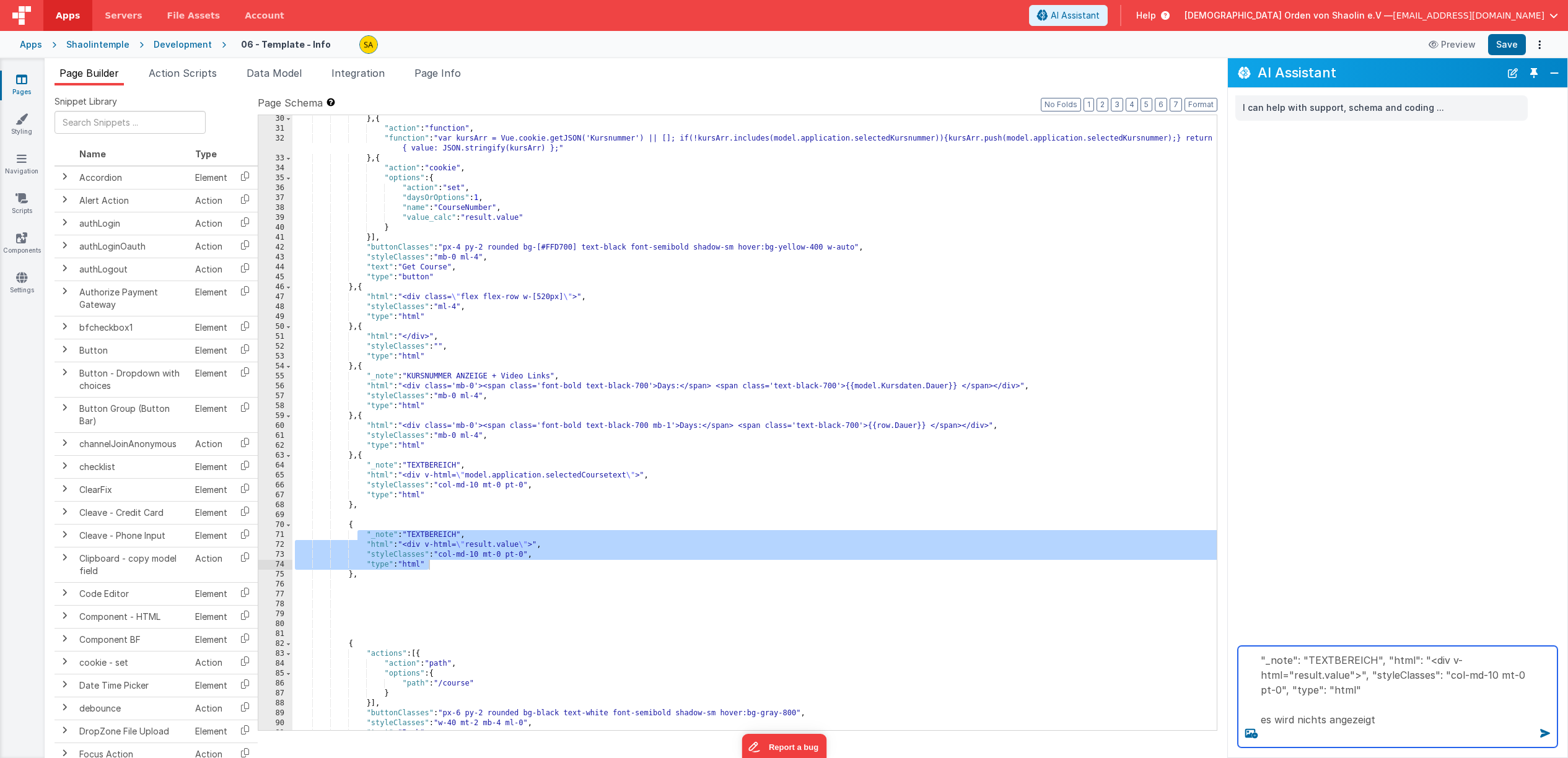
type textarea ""_note": "TEXTBEREICH", "html": "<div v-html="result.value">", "styleClasses": …"
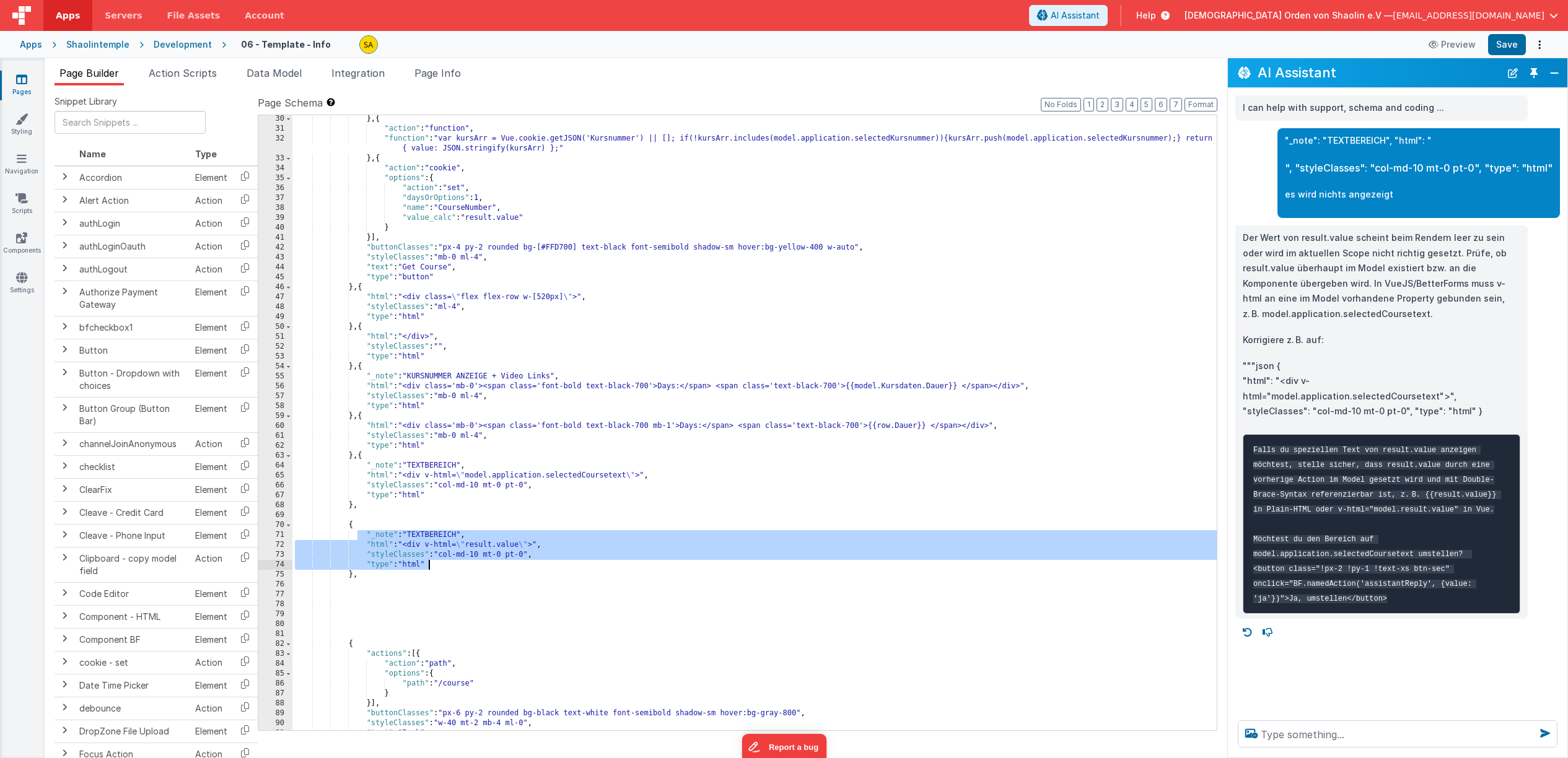
click at [465, 546] on div "} , { "action" : "function" , "function" : "var kursArr = Vue.cookie.getJSON('K…" at bounding box center [755, 431] width 924 height 635
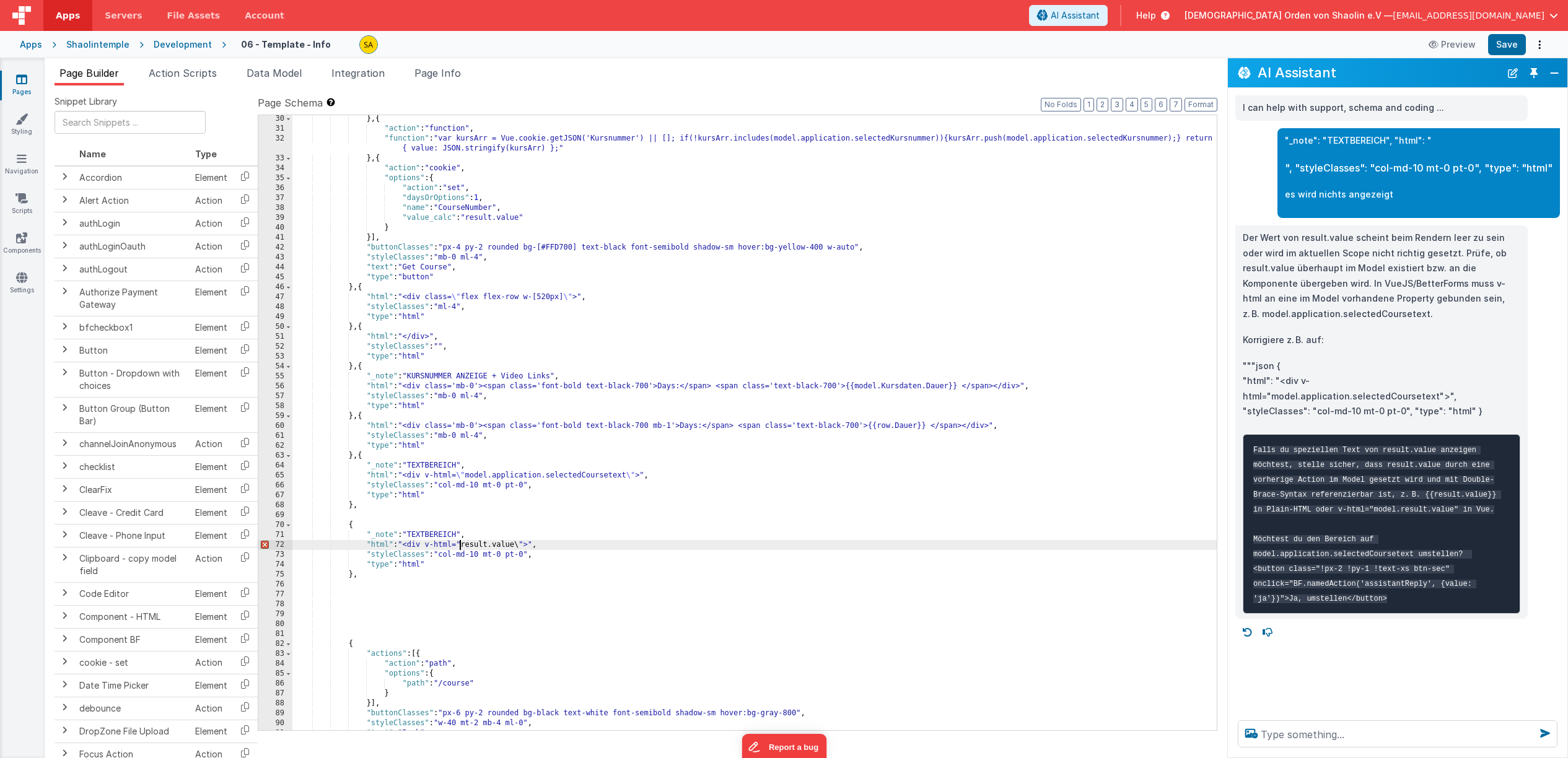
click at [522, 546] on div "} , { "action" : "function" , "function" : "var kursArr = Vue.cookie.getJSON('K…" at bounding box center [755, 431] width 924 height 635
drag, startPoint x: 467, startPoint y: 547, endPoint x: 474, endPoint y: 568, distance: 22.1
click at [467, 547] on div "} , { "action" : "function" , "function" : "var kursArr = Vue.cookie.getJSON('K…" at bounding box center [755, 431] width 924 height 635
click at [464, 545] on div "} , { "action" : "function" , "function" : "var kursArr = Vue.cookie.getJSON('K…" at bounding box center [755, 431] width 924 height 635
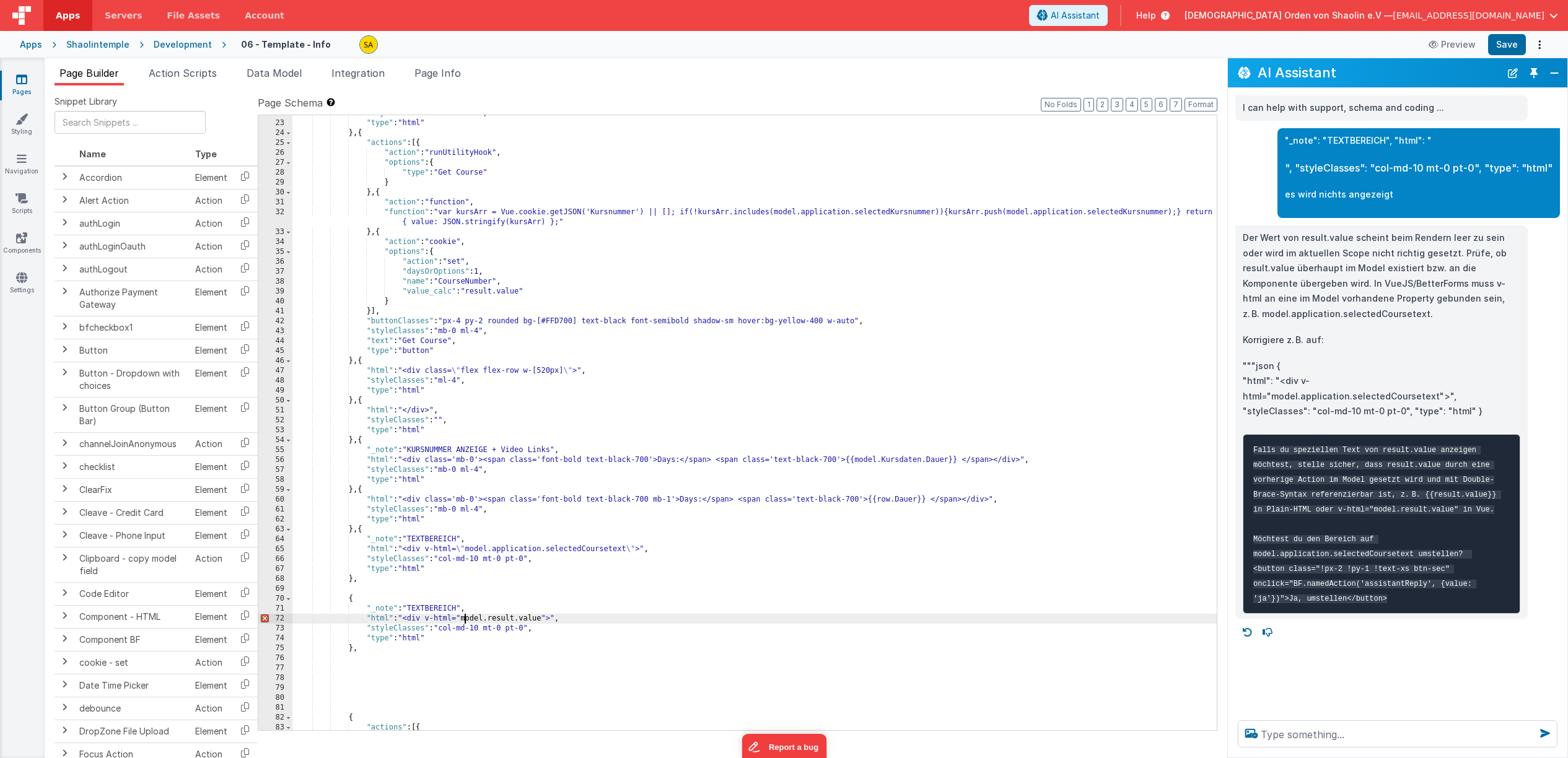
scroll to position [363, 0]
drag, startPoint x: 1322, startPoint y: 733, endPoint x: 1307, endPoint y: 731, distance: 15.1
click at [1321, 733] on textarea at bounding box center [1396, 733] width 319 height 27
type textarea "wie kann ich "result.value" an model übergeben"
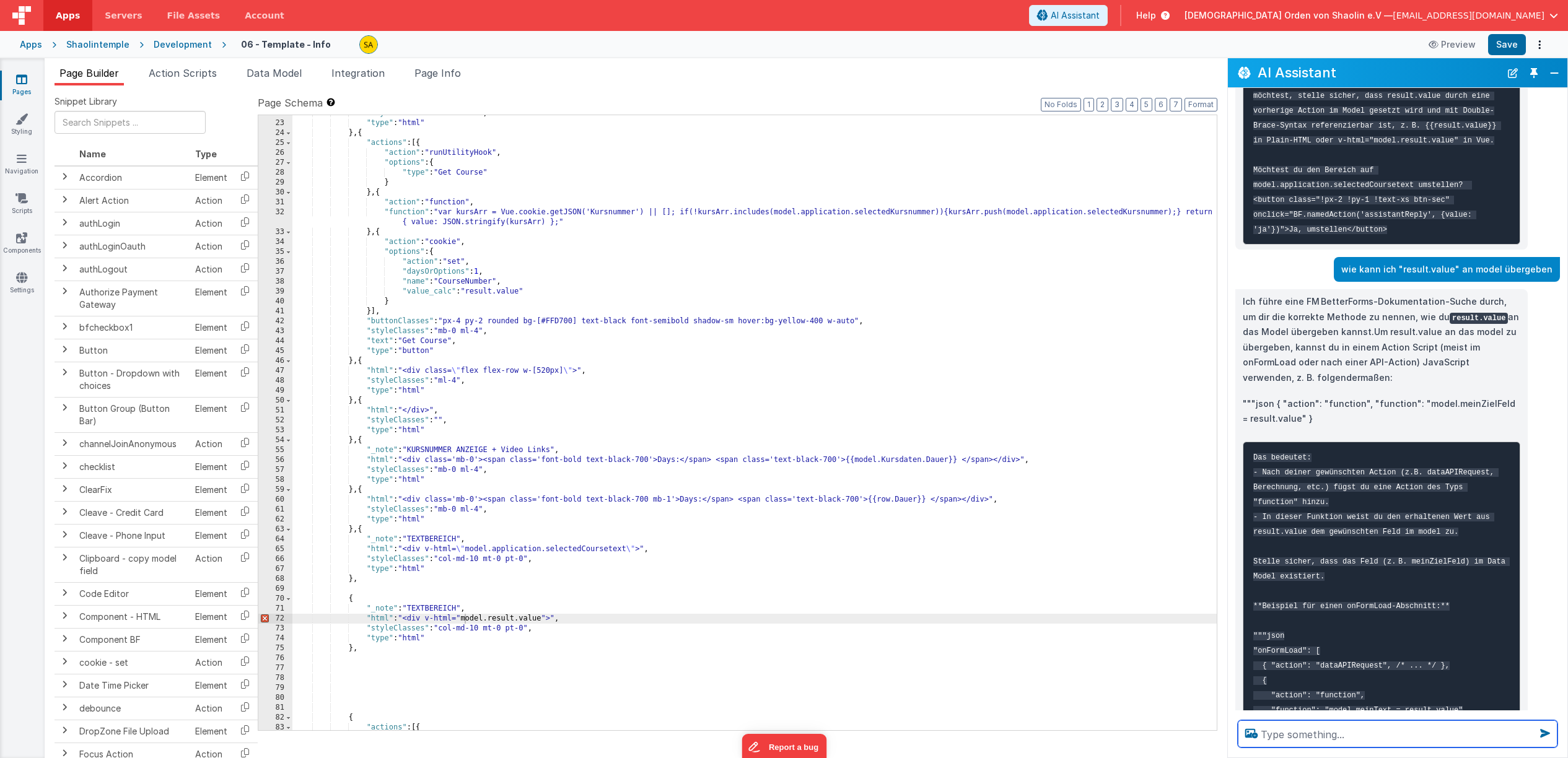
scroll to position [513, 0]
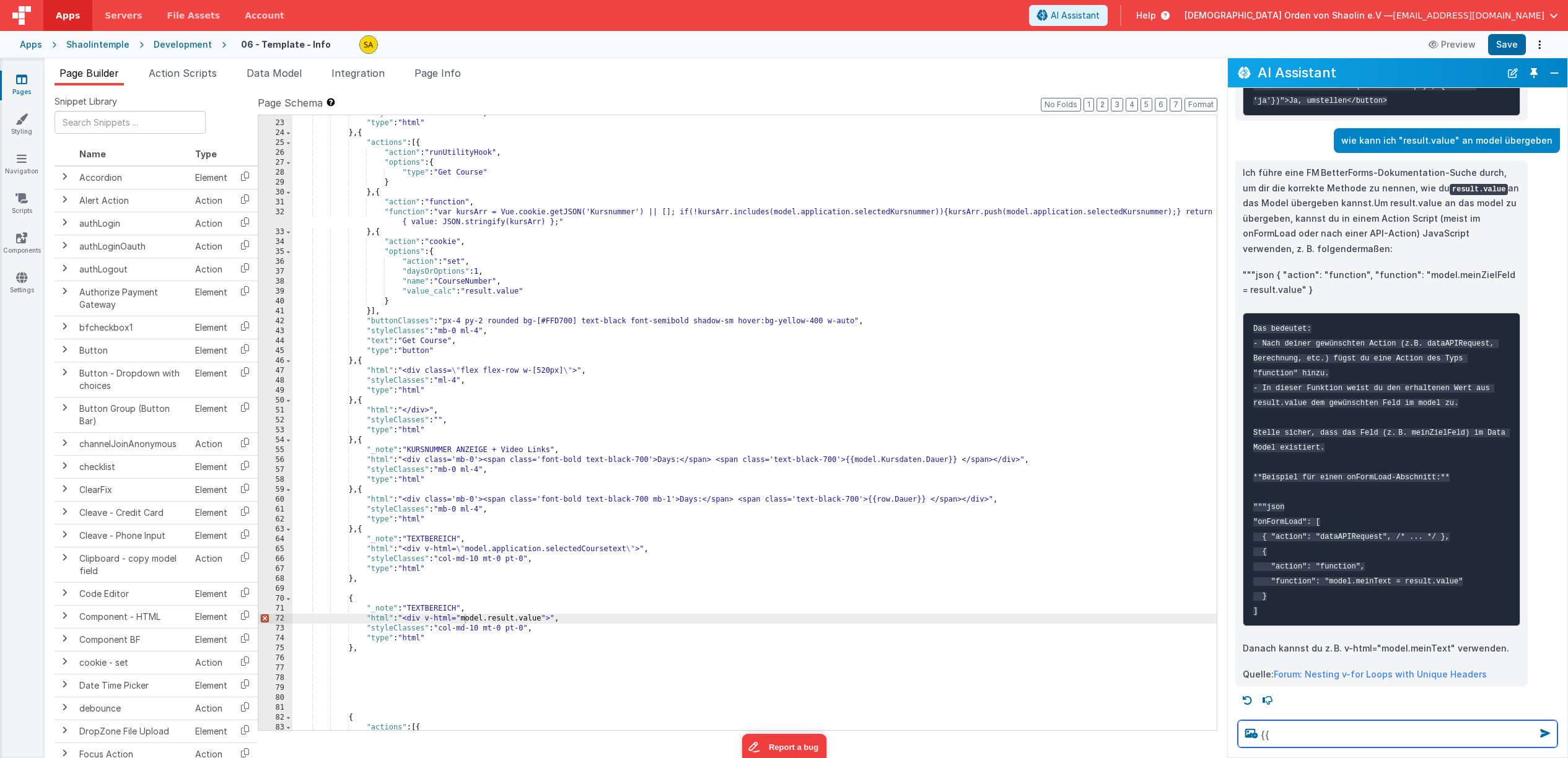
type textarea "{{"
drag, startPoint x: 465, startPoint y: 619, endPoint x: 464, endPoint y: 631, distance: 12.0
click at [465, 619] on div ""styleClasses" : "ml-4 mb-0" , "type" : "html" } , { "actions" : [{ "action" : …" at bounding box center [755, 426] width 924 height 635
click at [555, 619] on div ""styleClasses" : "ml-4 mb-0" , "type" : "html" } , { "actions" : [{ "action" : …" at bounding box center [755, 426] width 924 height 635
click at [463, 619] on div ""styleClasses" : "ml-4 mb-0" , "type" : "html" } , { "actions" : [{ "action" : …" at bounding box center [755, 426] width 924 height 635
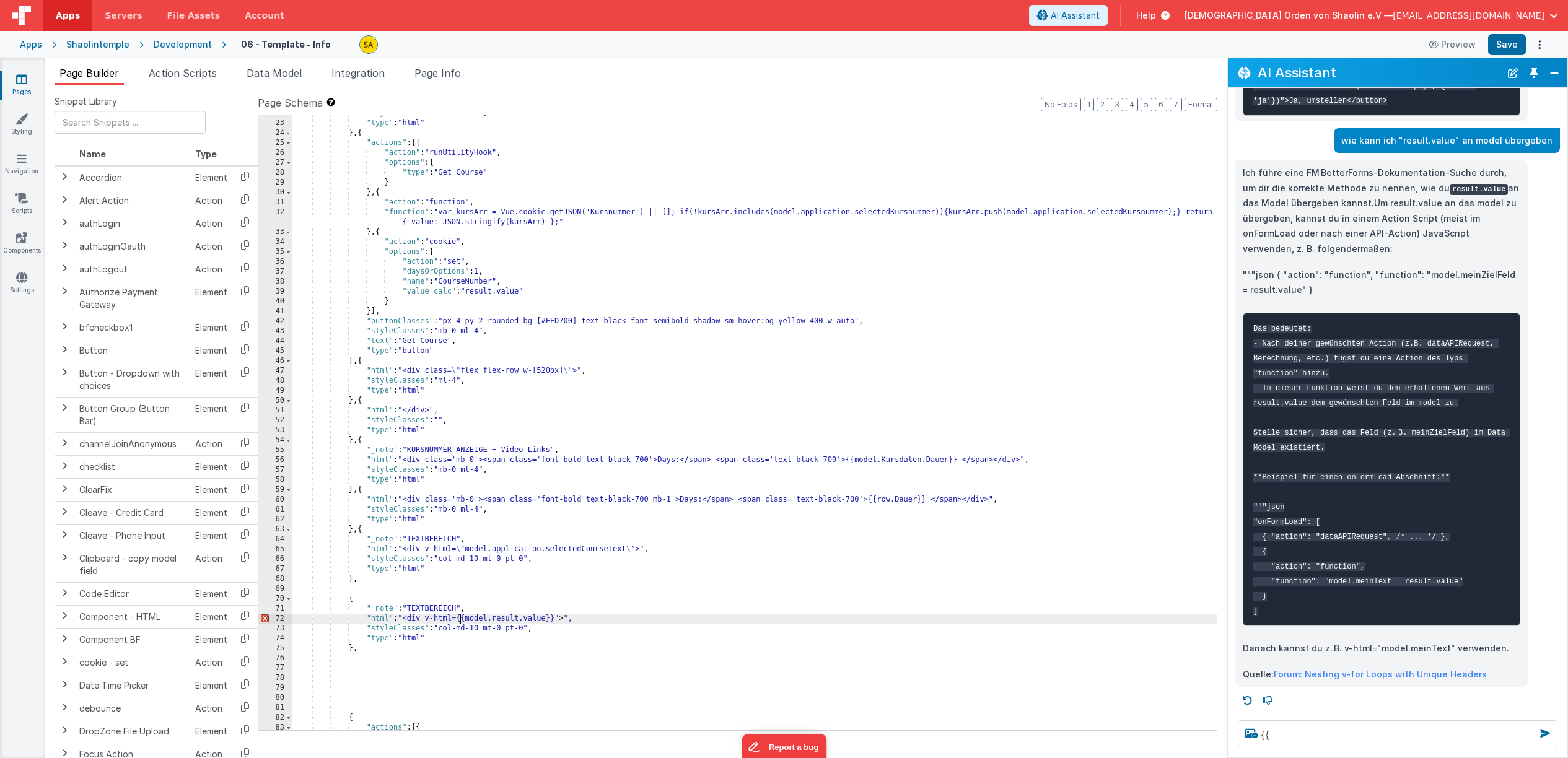
click at [562, 617] on div ""styleClasses" : "ml-4 mb-0" , "type" : "html" } , { "actions" : [{ "action" : …" at bounding box center [755, 426] width 924 height 635
drag, startPoint x: 1507, startPoint y: 43, endPoint x: 1482, endPoint y: 58, distance: 29.2
click at [1506, 43] on button "Save" at bounding box center [1507, 45] width 38 height 21
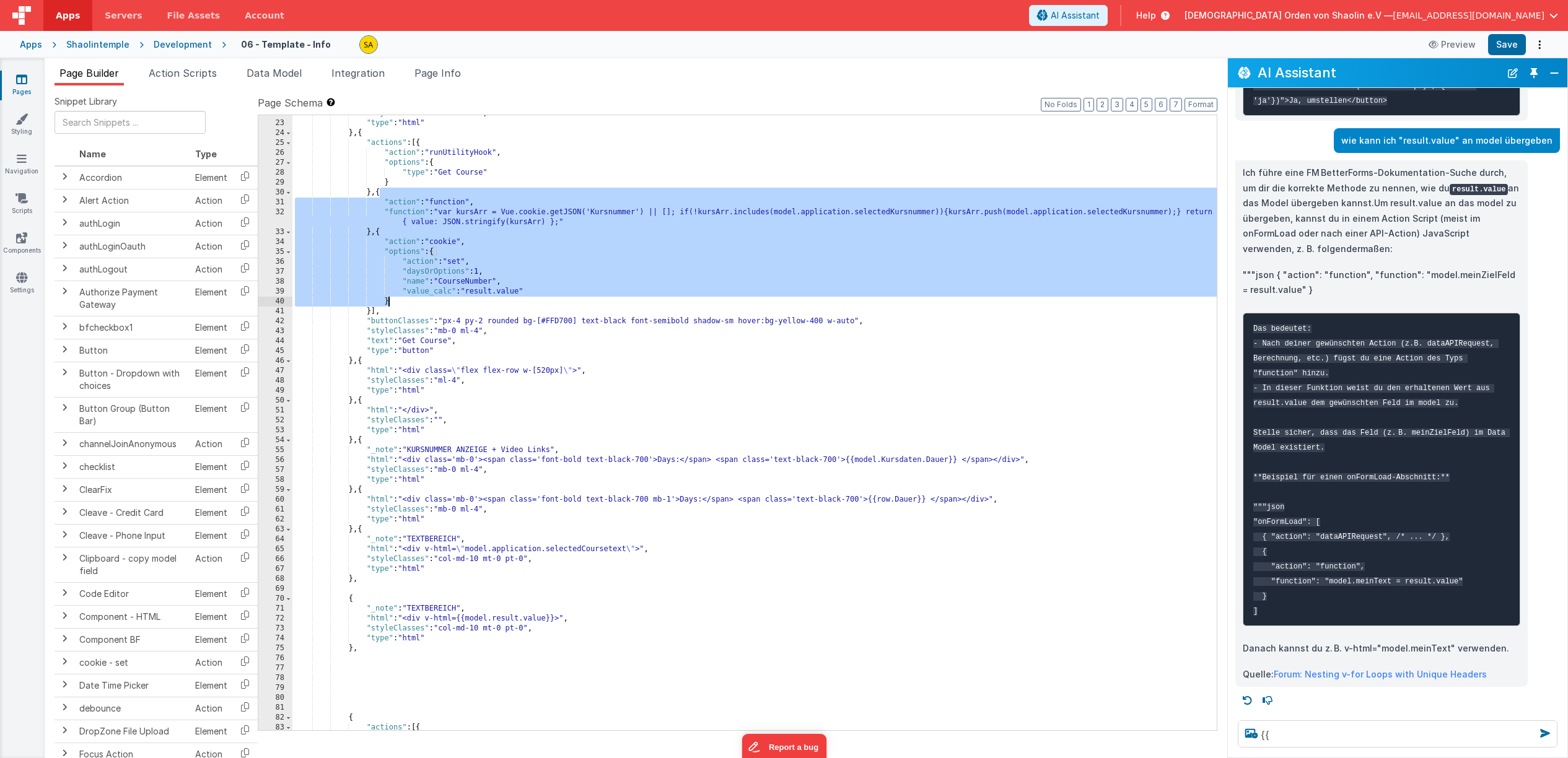
drag, startPoint x: 381, startPoint y: 194, endPoint x: 408, endPoint y: 301, distance: 110.4
click at [408, 301] on div ""styleClasses" : "ml-4 mb-0" , "type" : "html" } , { "actions" : [{ "action" : …" at bounding box center [755, 426] width 924 height 635
click at [1285, 734] on textarea "{{" at bounding box center [1396, 733] width 319 height 27
paste textarea "{ "action": "function", "function": "var kursArr = Vue.cookie.getJSON('Kursnumm…"
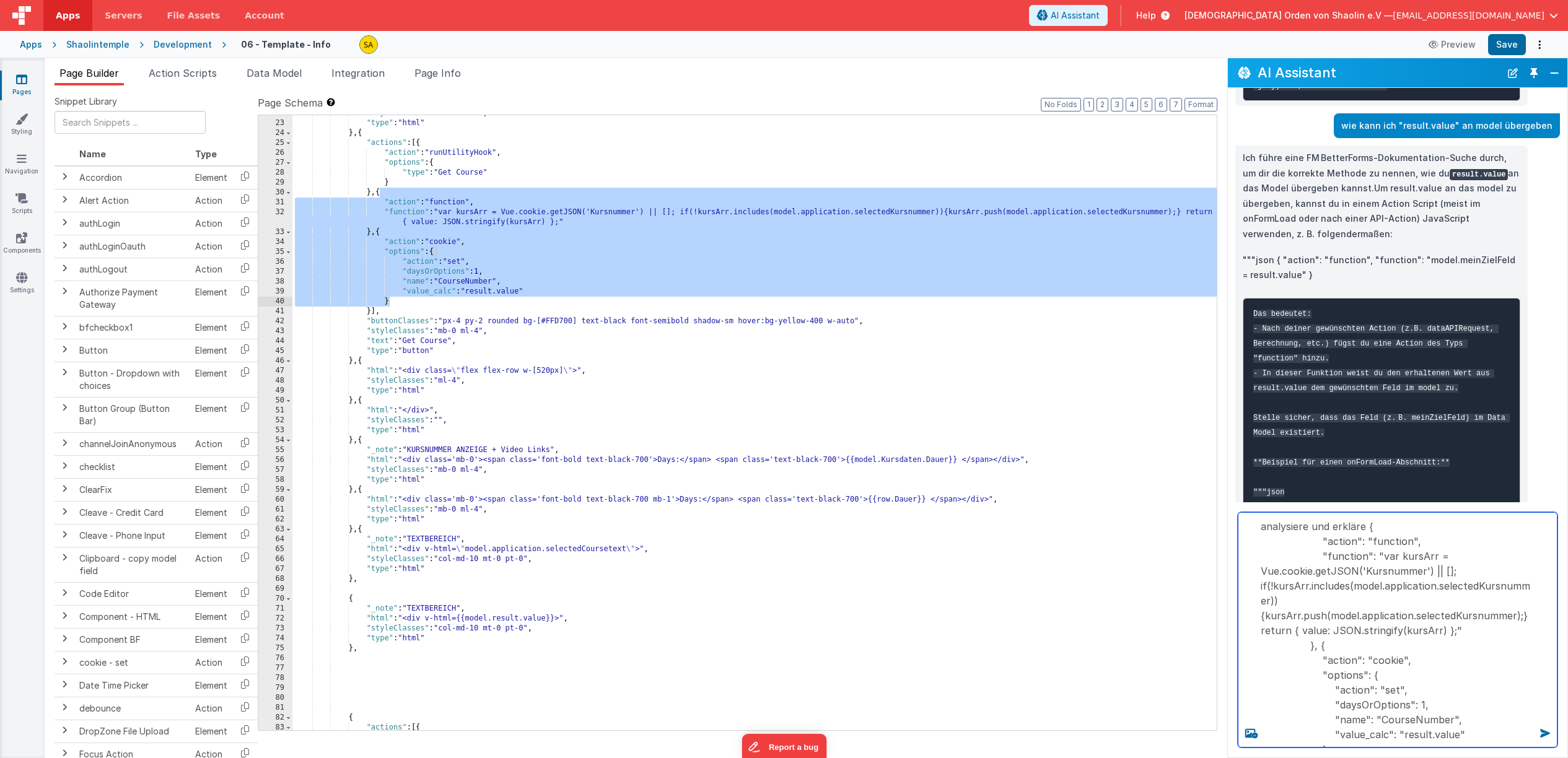
type textarea "analysiere und erkläre { "action": "function", "function": "var kursArr = Vue.c…"
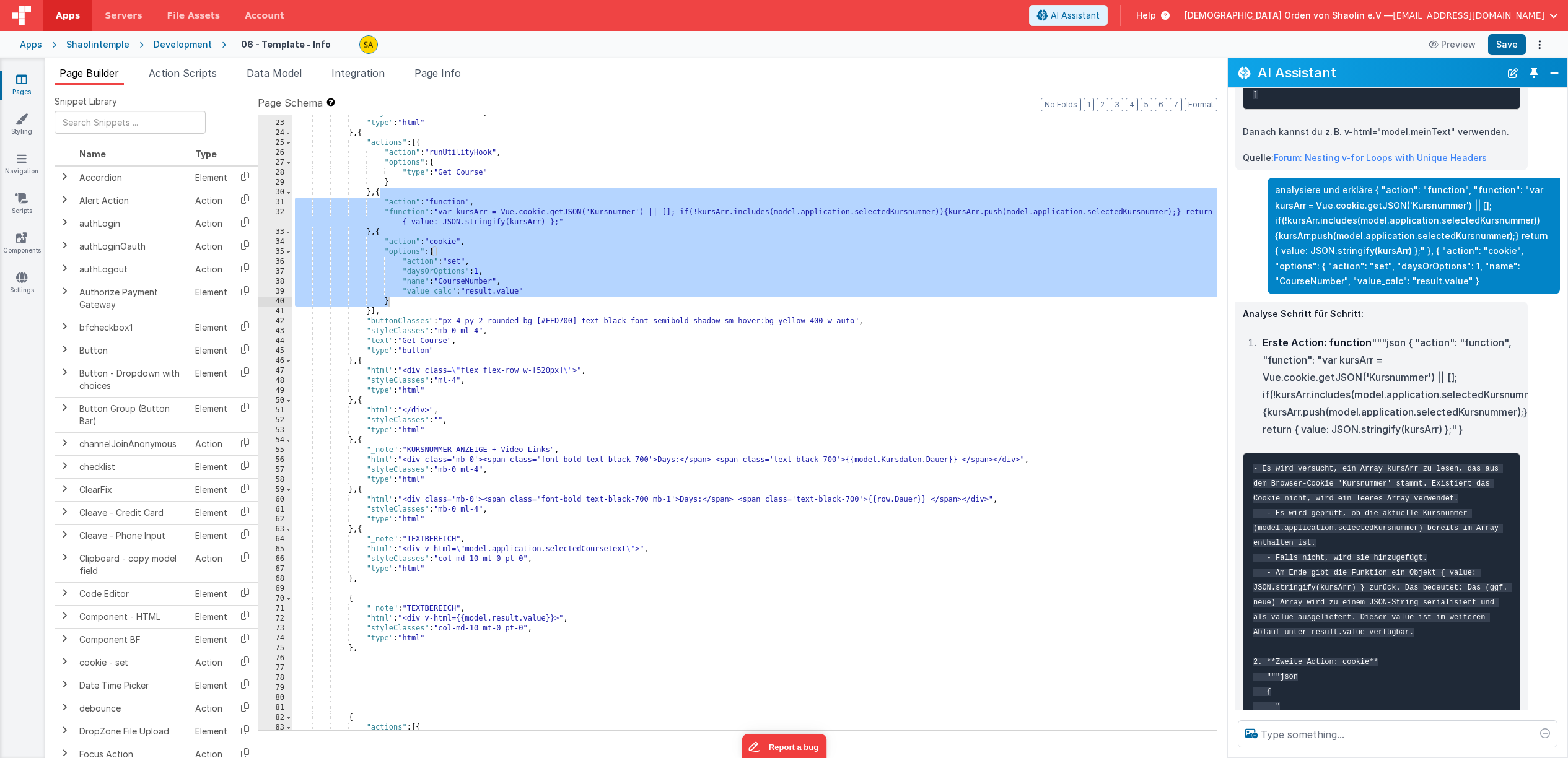
scroll to position [1016, 0]
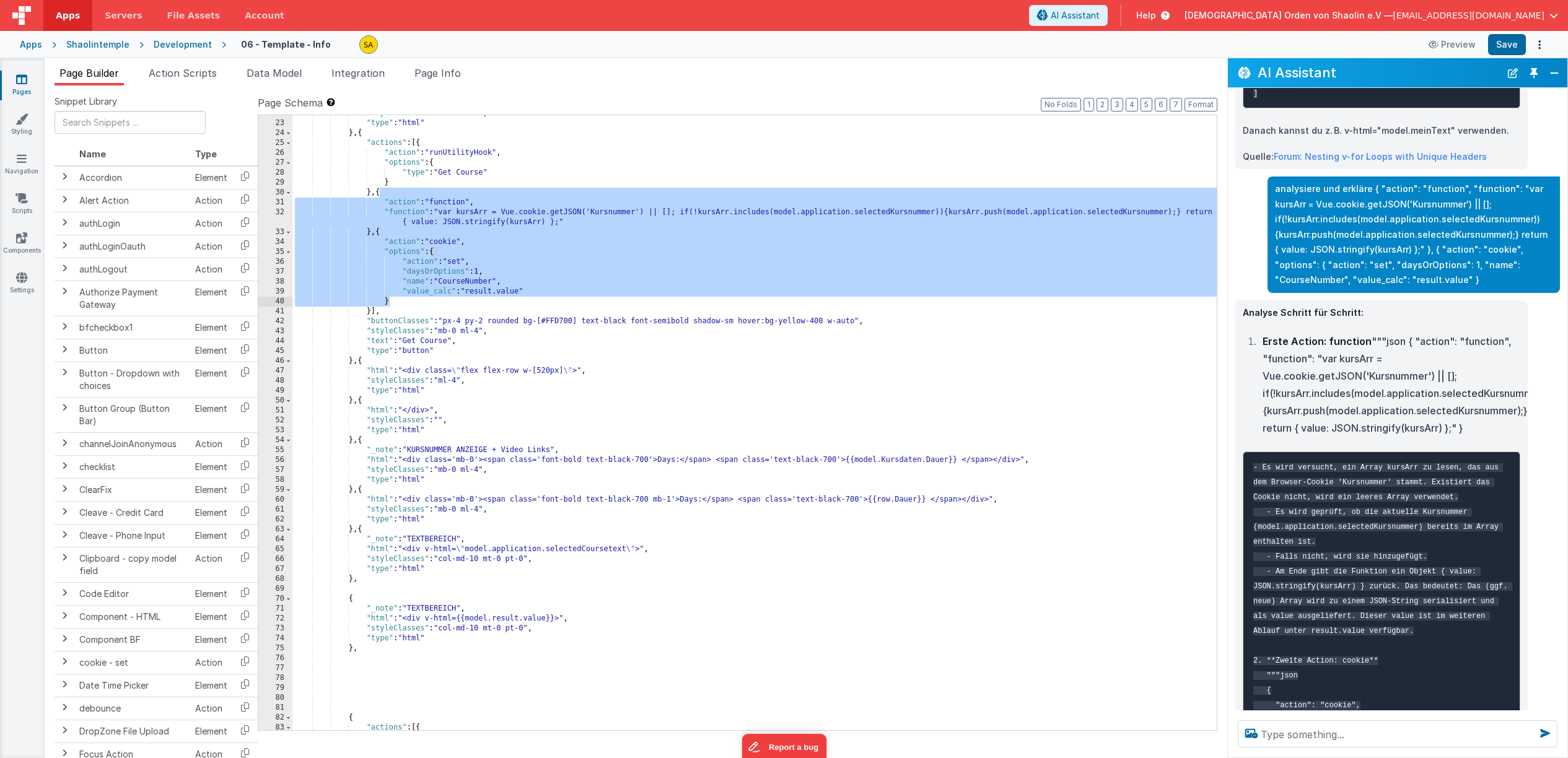
click at [601, 250] on div ""styleClasses" : "ml-4 mb-0" , "type" : "html" } , { "actions" : [{ "action" : …" at bounding box center [755, 426] width 924 height 635
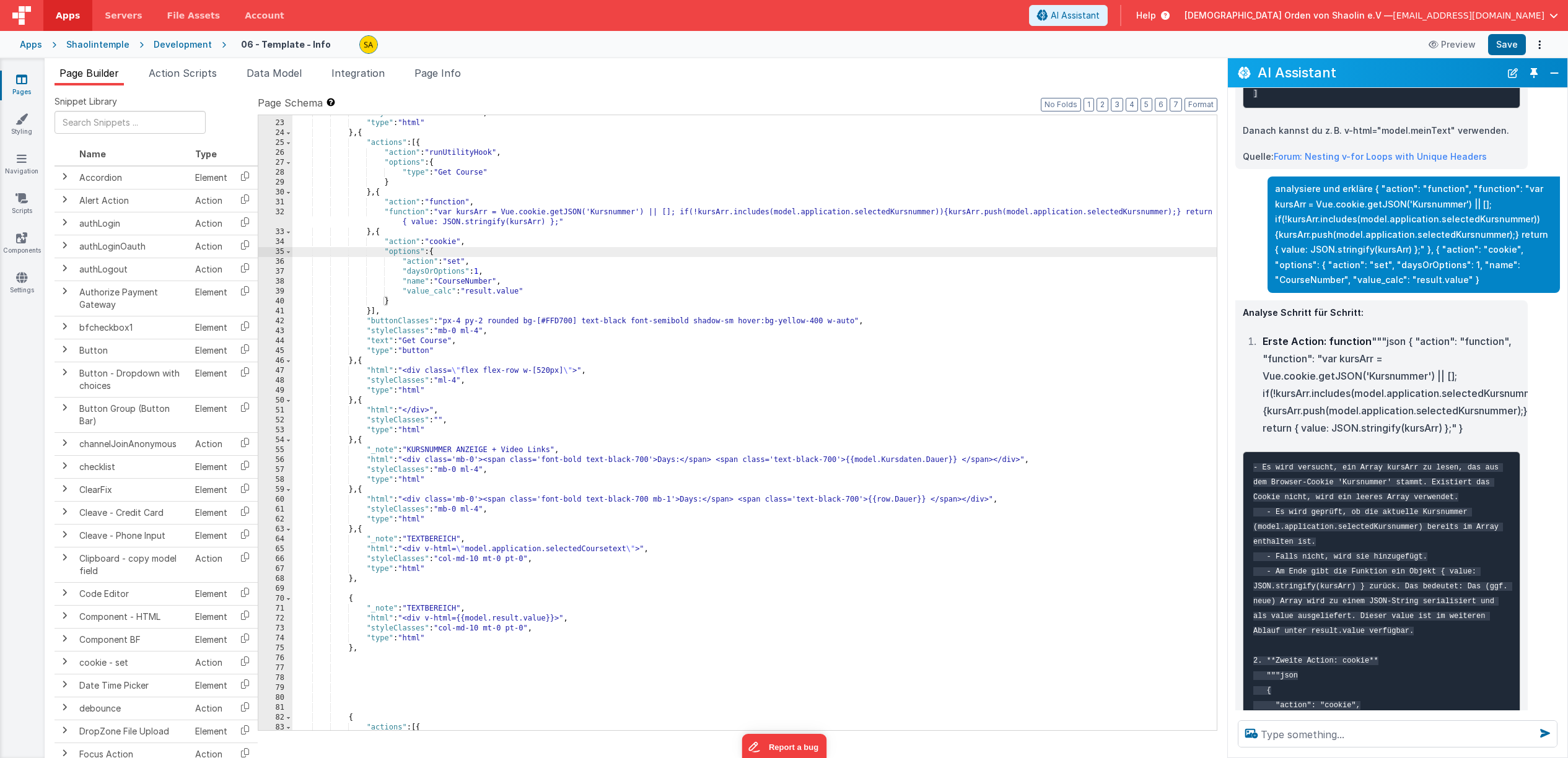
drag, startPoint x: 637, startPoint y: 214, endPoint x: 637, endPoint y: 229, distance: 15.0
click at [637, 216] on div ""styleClasses" : "ml-4 mb-0" , "type" : "html" } , { "actions" : [{ "action" : …" at bounding box center [755, 426] width 924 height 635
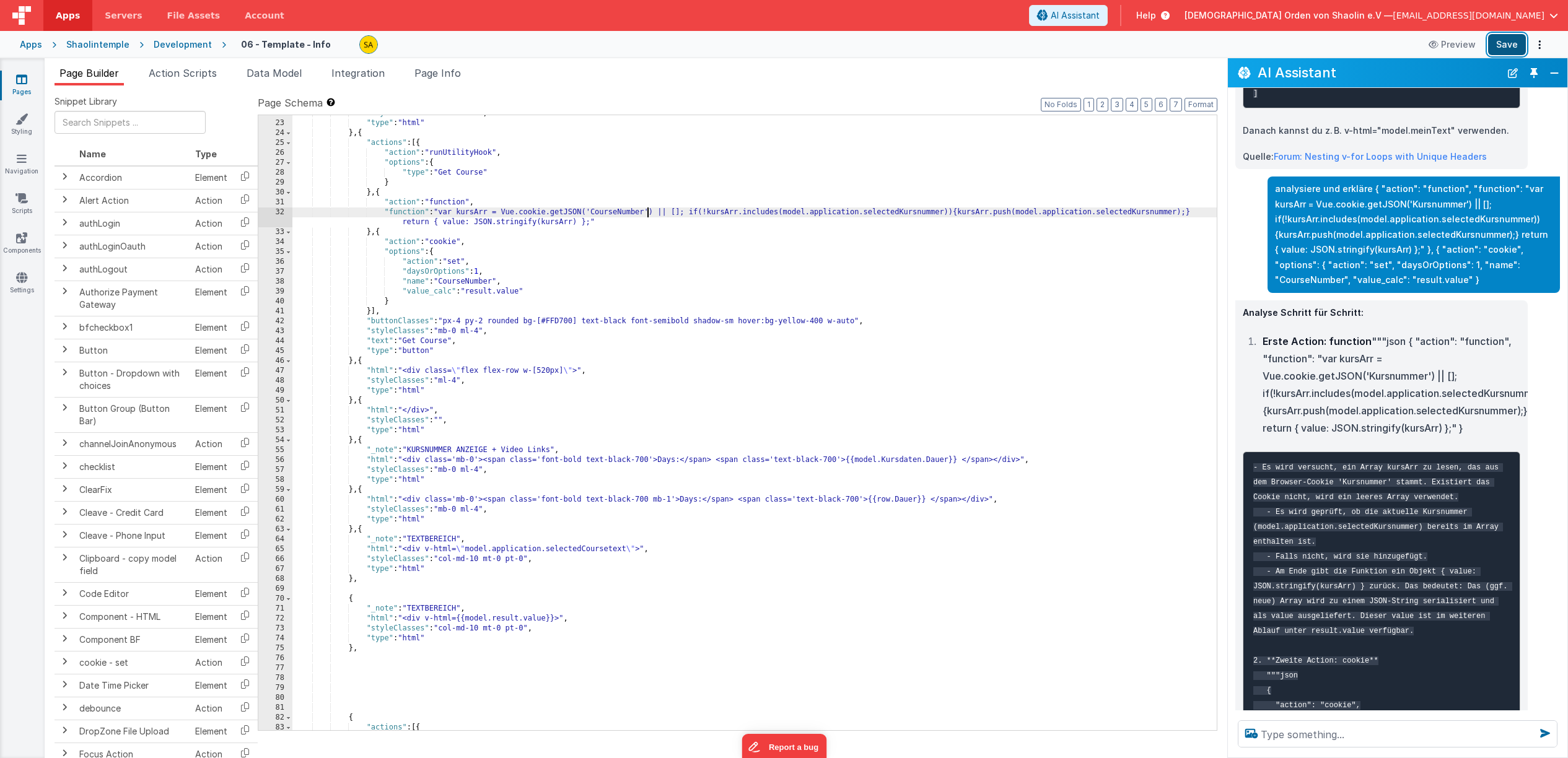
click at [1503, 47] on button "Save" at bounding box center [1507, 45] width 38 height 21
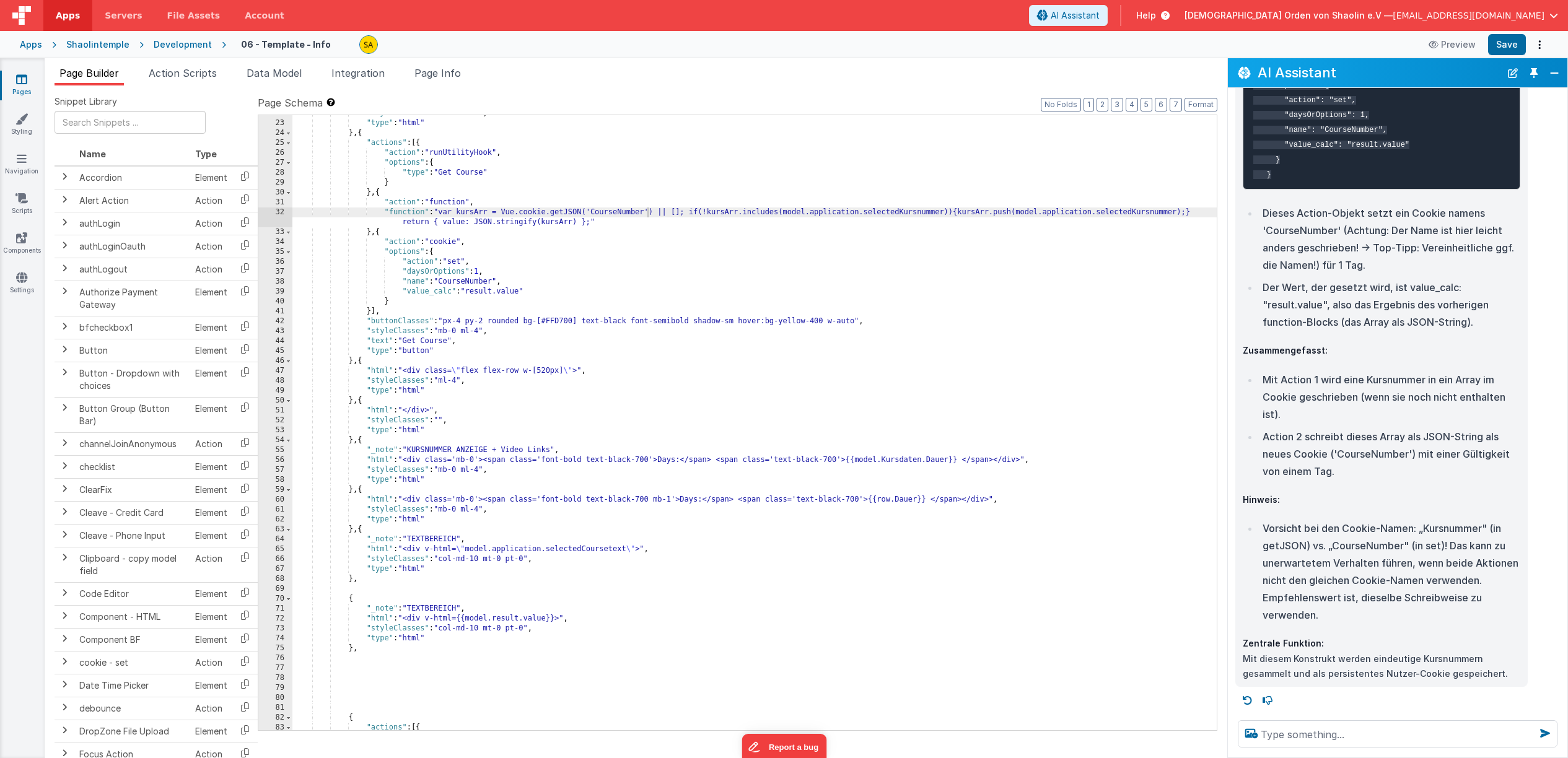
scroll to position [0, 1]
click at [1507, 47] on button "Save" at bounding box center [1507, 45] width 38 height 21
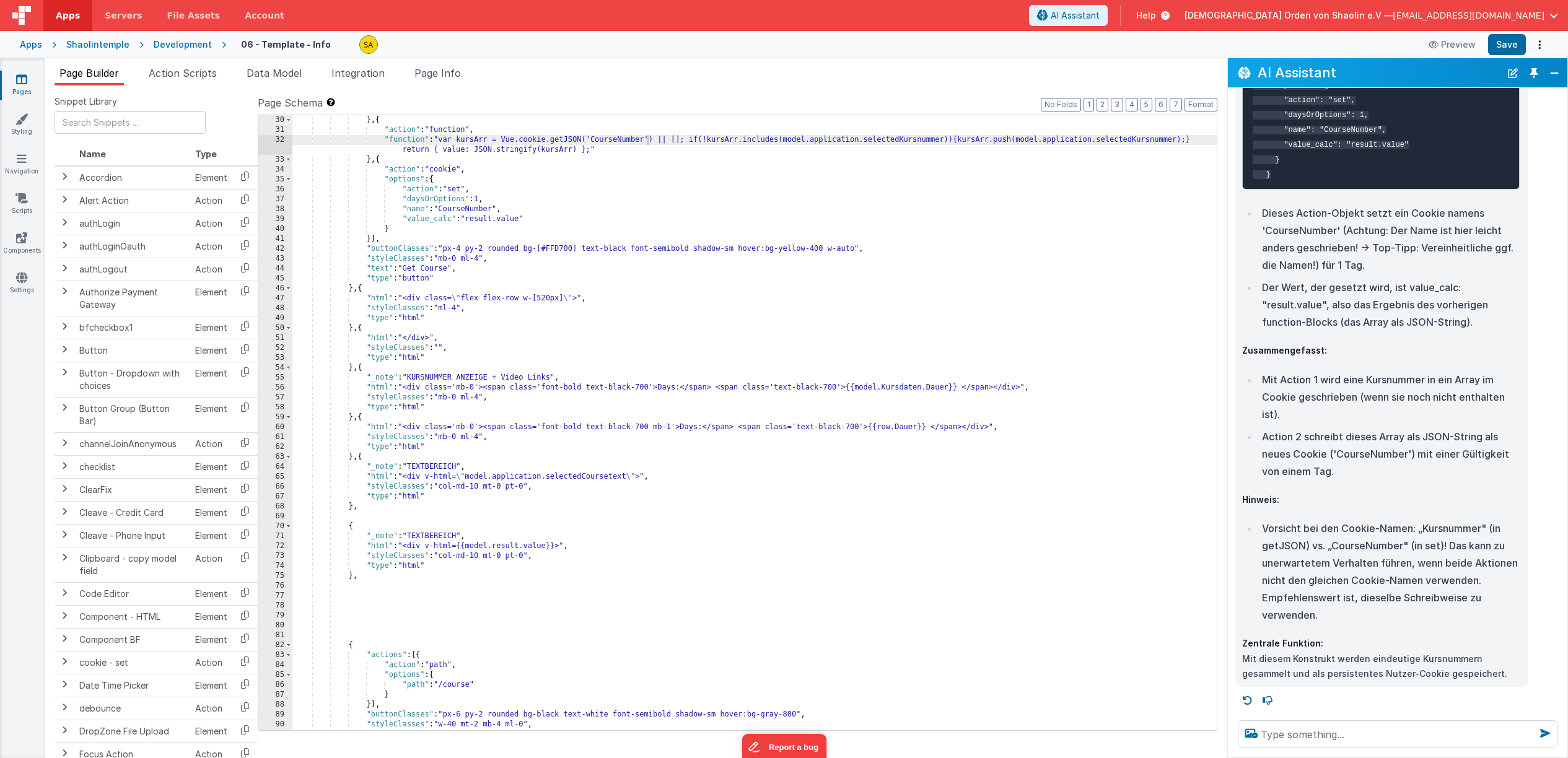
scroll to position [436, 0]
click at [495, 548] on div "} , { "action" : "function" , "function" : "var kursArr = Vue.cookie.getJSON('C…" at bounding box center [755, 432] width 924 height 635
click at [1499, 49] on button "Save" at bounding box center [1507, 45] width 38 height 21
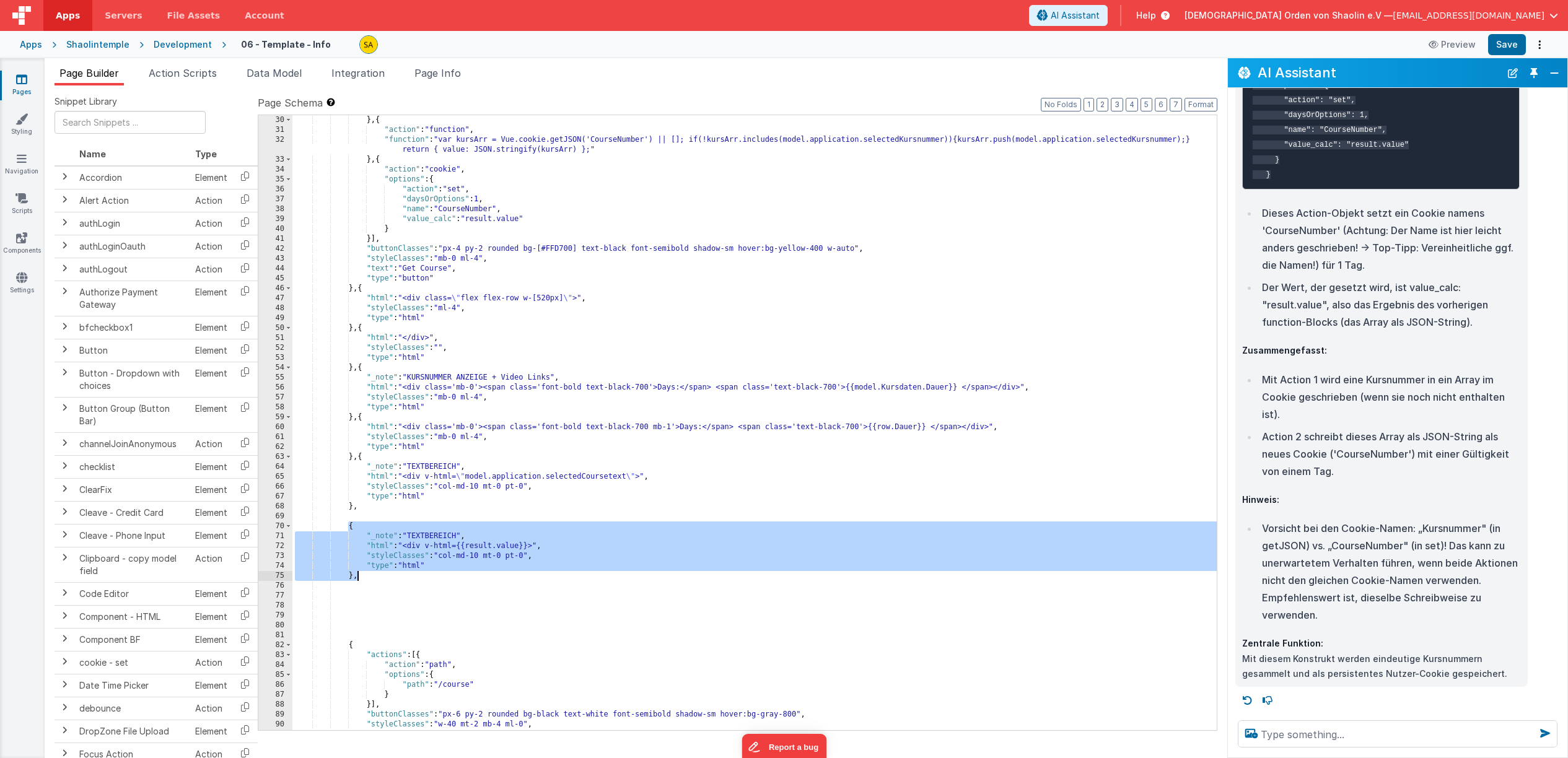
drag, startPoint x: 348, startPoint y: 526, endPoint x: 376, endPoint y: 579, distance: 59.9
click at [376, 579] on div "} , { "action" : "function" , "function" : "var kursArr = Vue.cookie.getJSON('C…" at bounding box center [755, 432] width 924 height 635
click at [1344, 738] on textarea at bounding box center [1396, 733] width 319 height 27
paste textarea "{ "_note": "TEXTBEREICH", "html": "<div v-html={{result.value}}>", "styleClasse…"
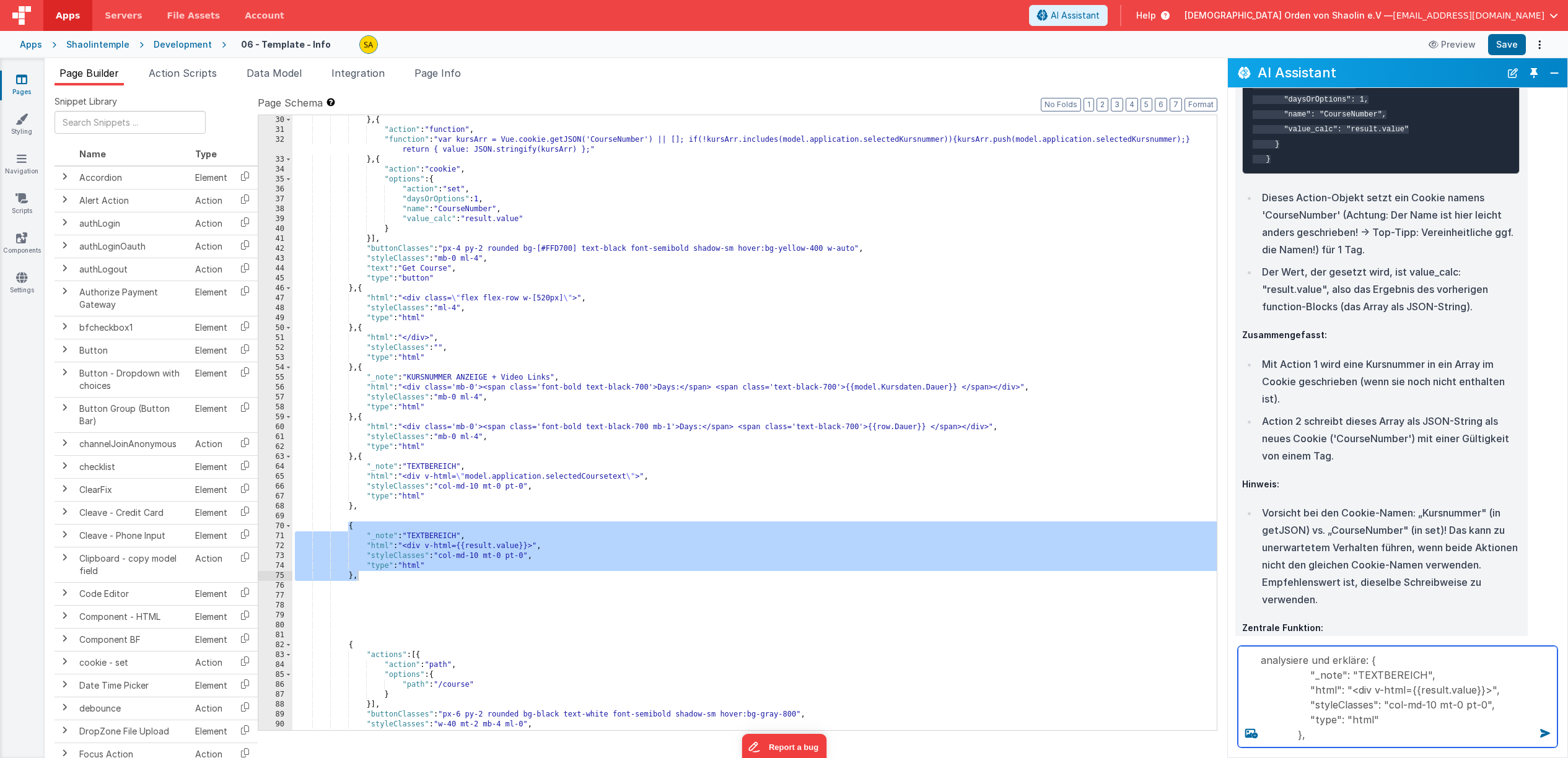
type textarea "analysiere und erkläre: { "_note": "TEXTBEREICH", "html": "<div v-html={{result…"
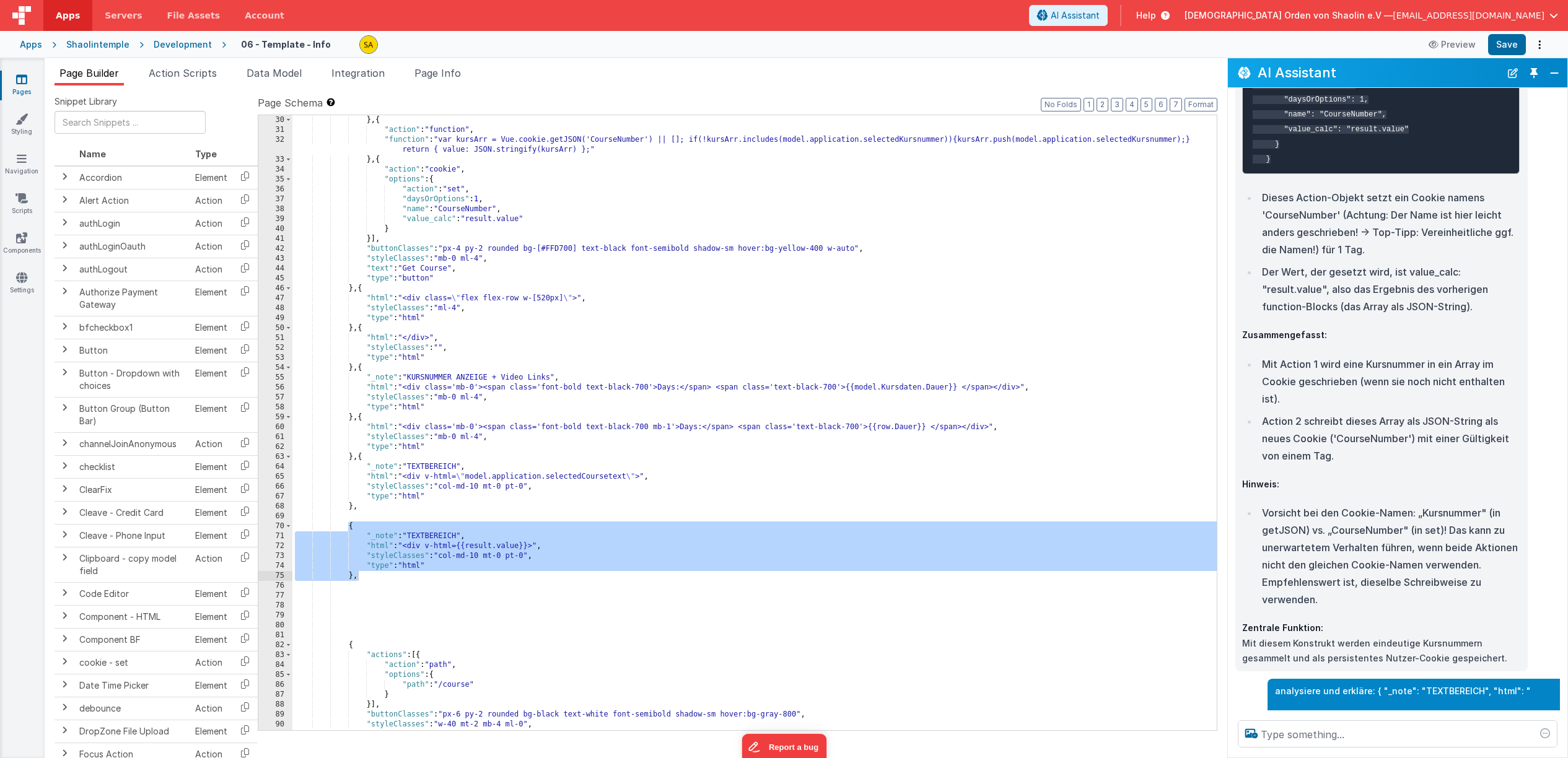
scroll to position [1749, 0]
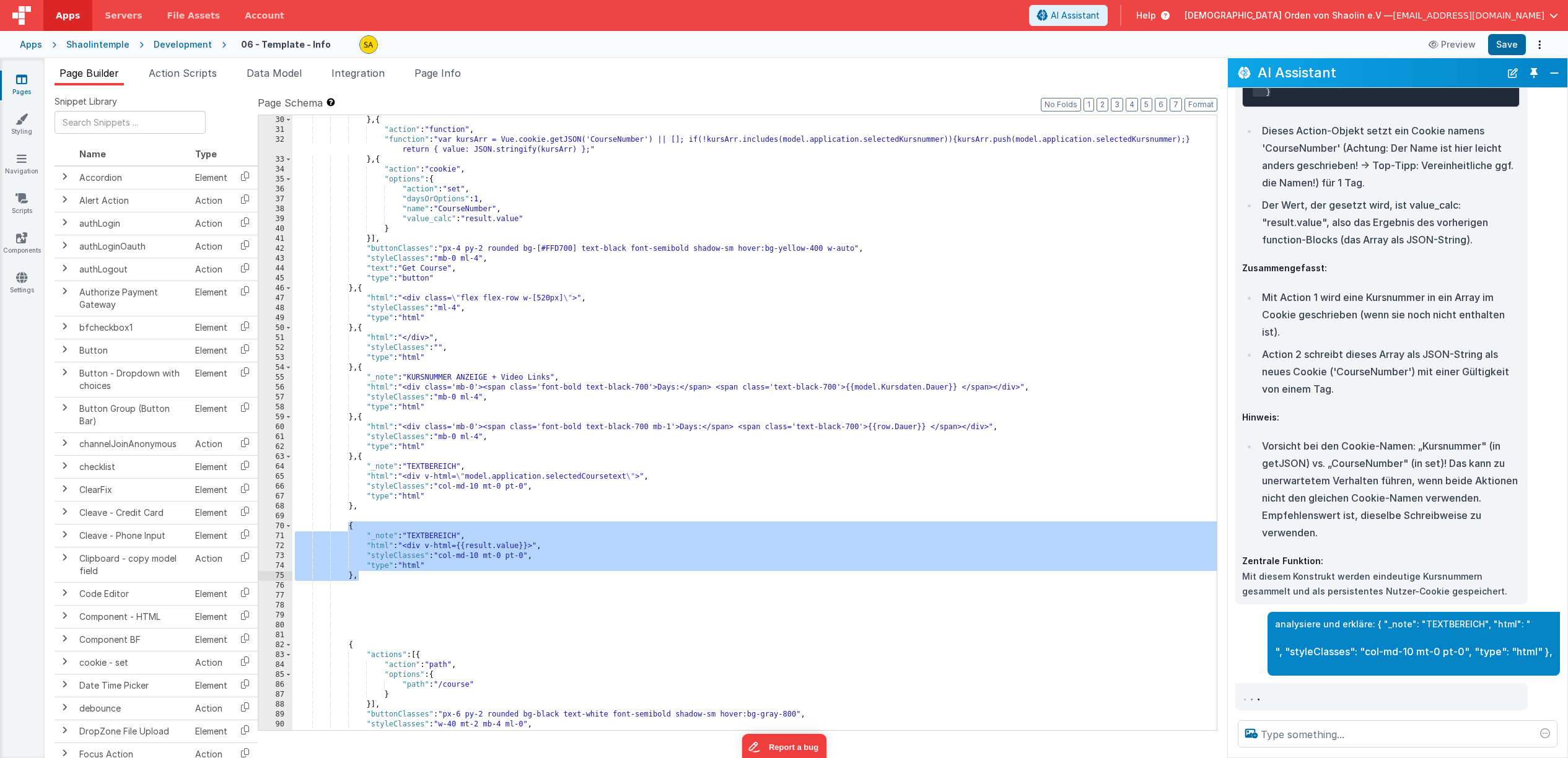
click at [1281, 625] on p "analysiere und erkläre: { "_note": "TEXTBEREICH", "html": "" at bounding box center [1414, 624] width 278 height 16
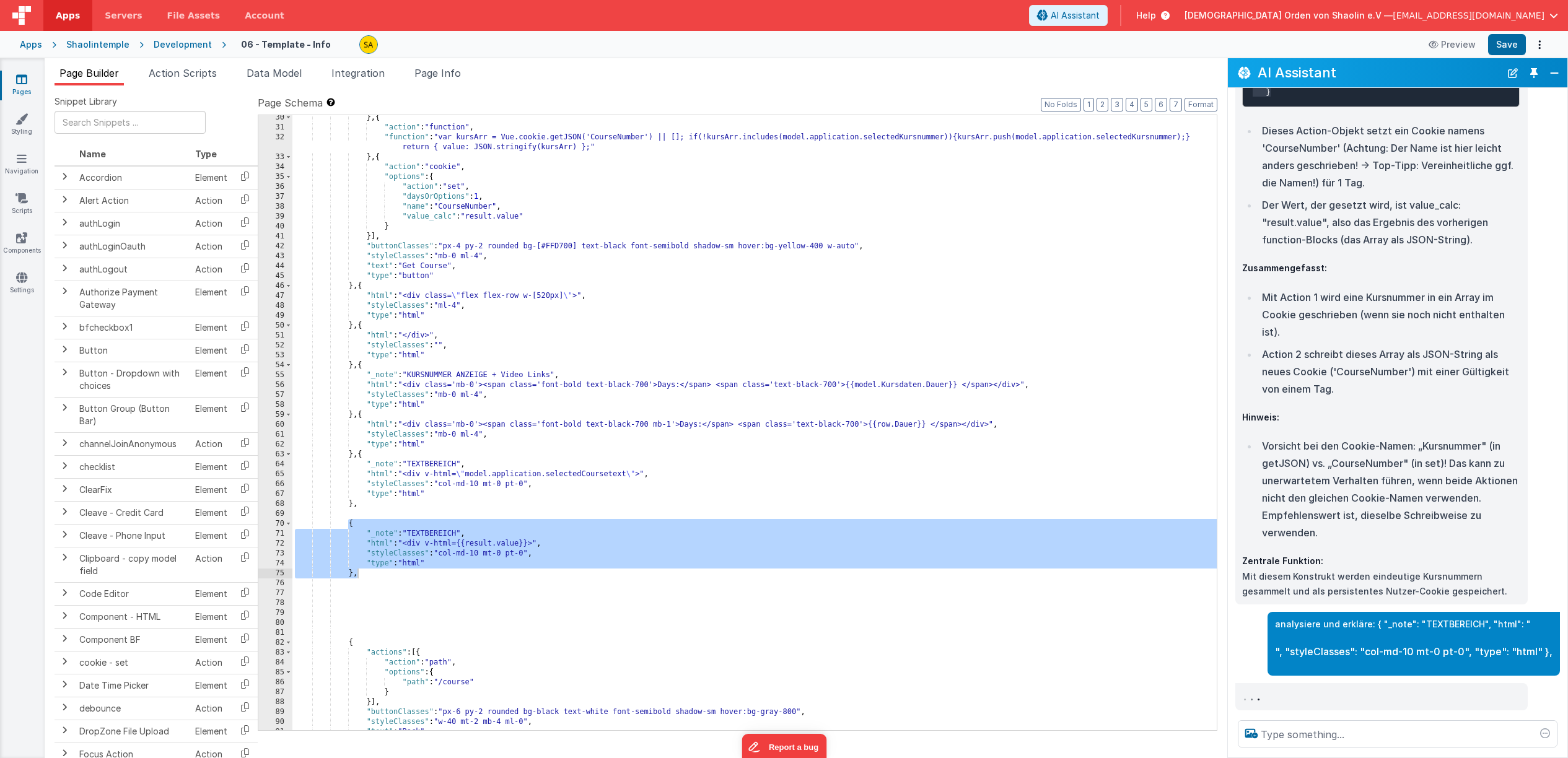
click at [1302, 629] on p "analysiere und erkläre: { "_note": "TEXTBEREICH", "html": "" at bounding box center [1414, 624] width 278 height 16
click at [1314, 631] on p "analysiere und erkläre: { "_note": "TEXTBEREICH", "html": "" at bounding box center [1414, 624] width 278 height 16
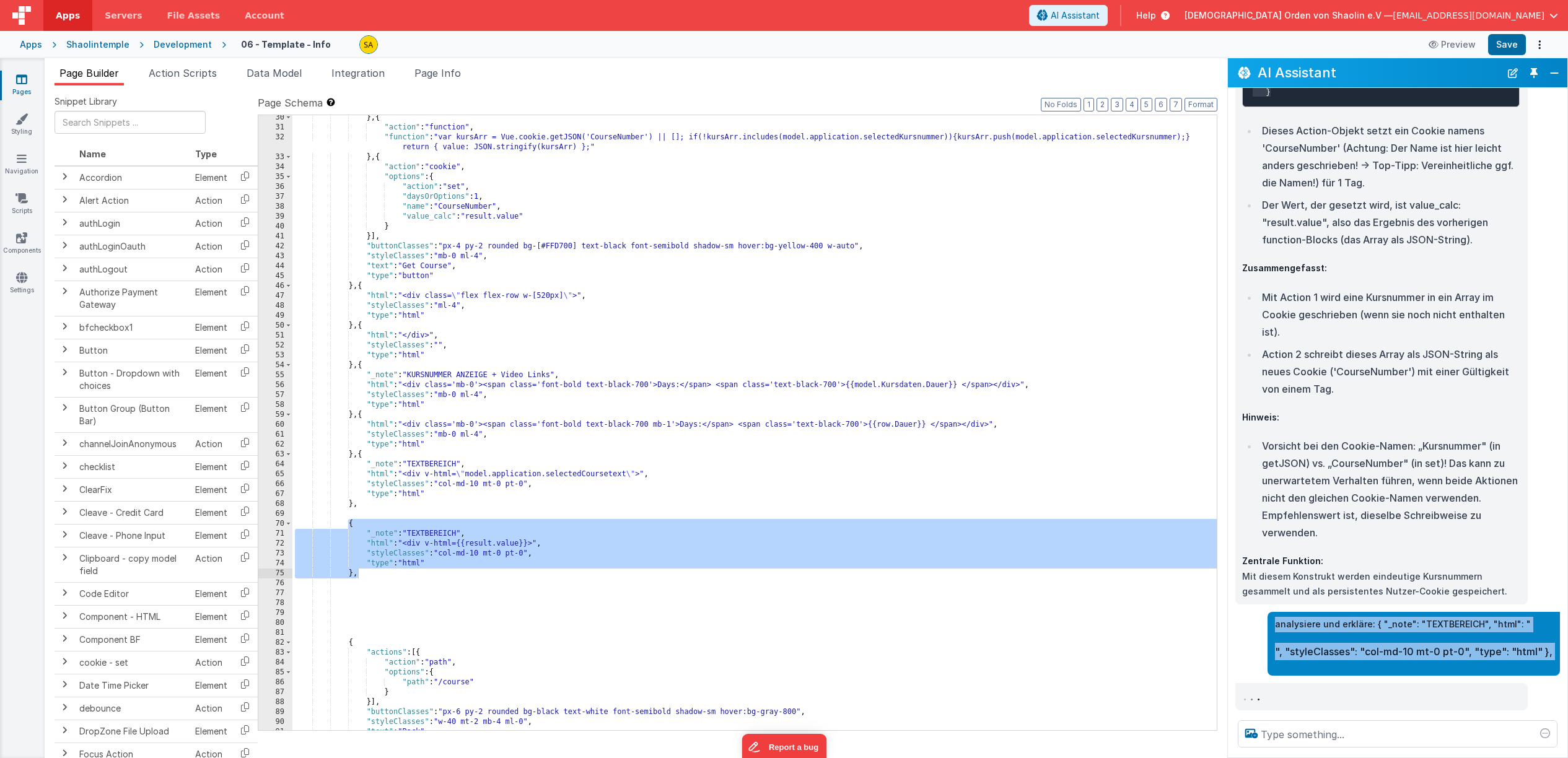
drag, startPoint x: 1280, startPoint y: 624, endPoint x: 1535, endPoint y: 679, distance: 260.9
click at [1535, 680] on div "I can help with support, schema and coding ... "_note": "TEXTBEREICH", "html": …" at bounding box center [1397, 399] width 340 height 622
copy div "analysiere und erkläre: { "_note": "TEXTBEREICH", "html": " ", "styleClasses": …"
drag, startPoint x: 1554, startPoint y: 70, endPoint x: 1381, endPoint y: 60, distance: 173.3
click at [1553, 70] on button "Close" at bounding box center [1554, 73] width 16 height 17
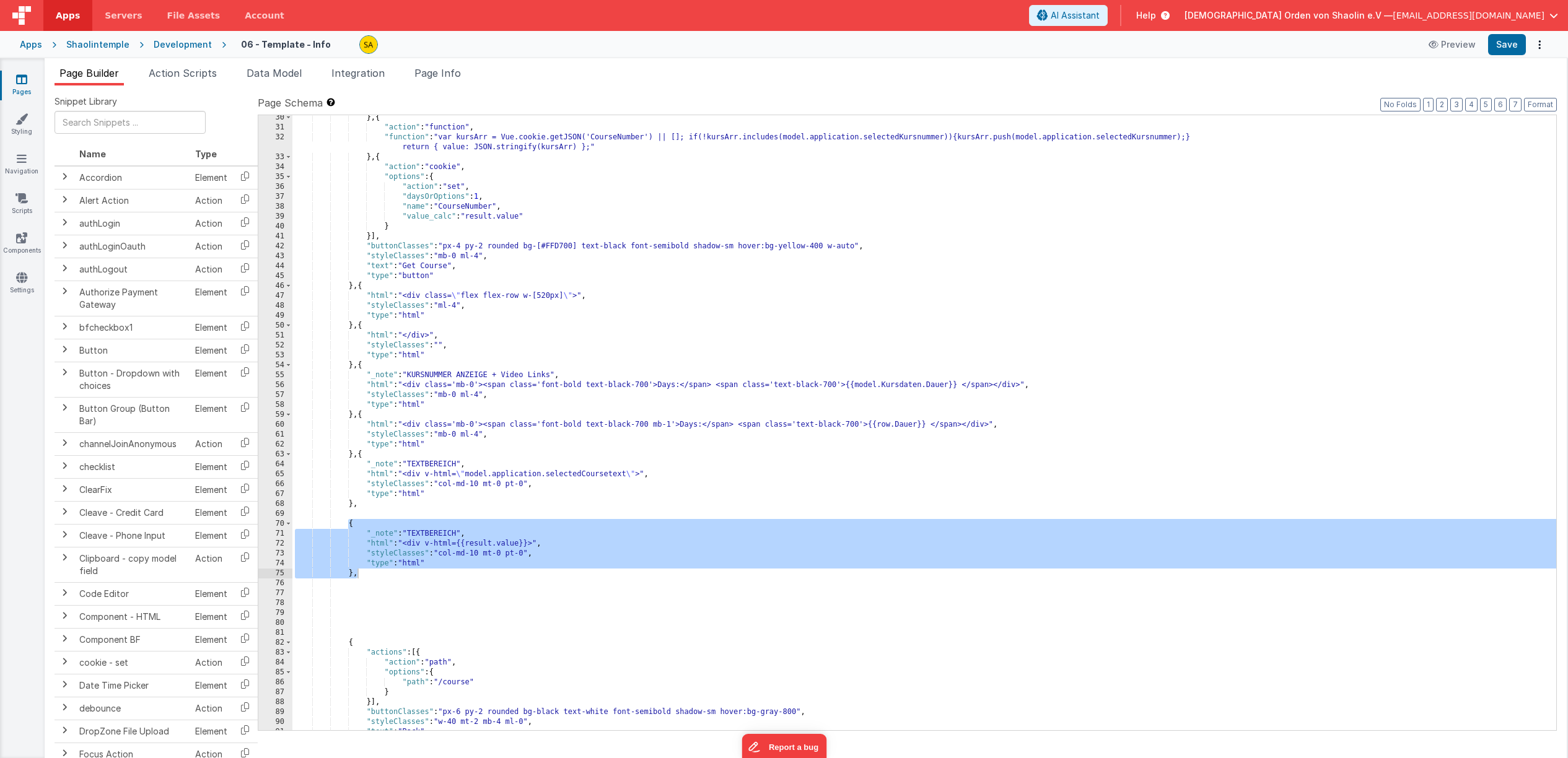
scroll to position [2713, 0]
click at [1099, 15] on span "AI Assistant" at bounding box center [1075, 15] width 49 height 12
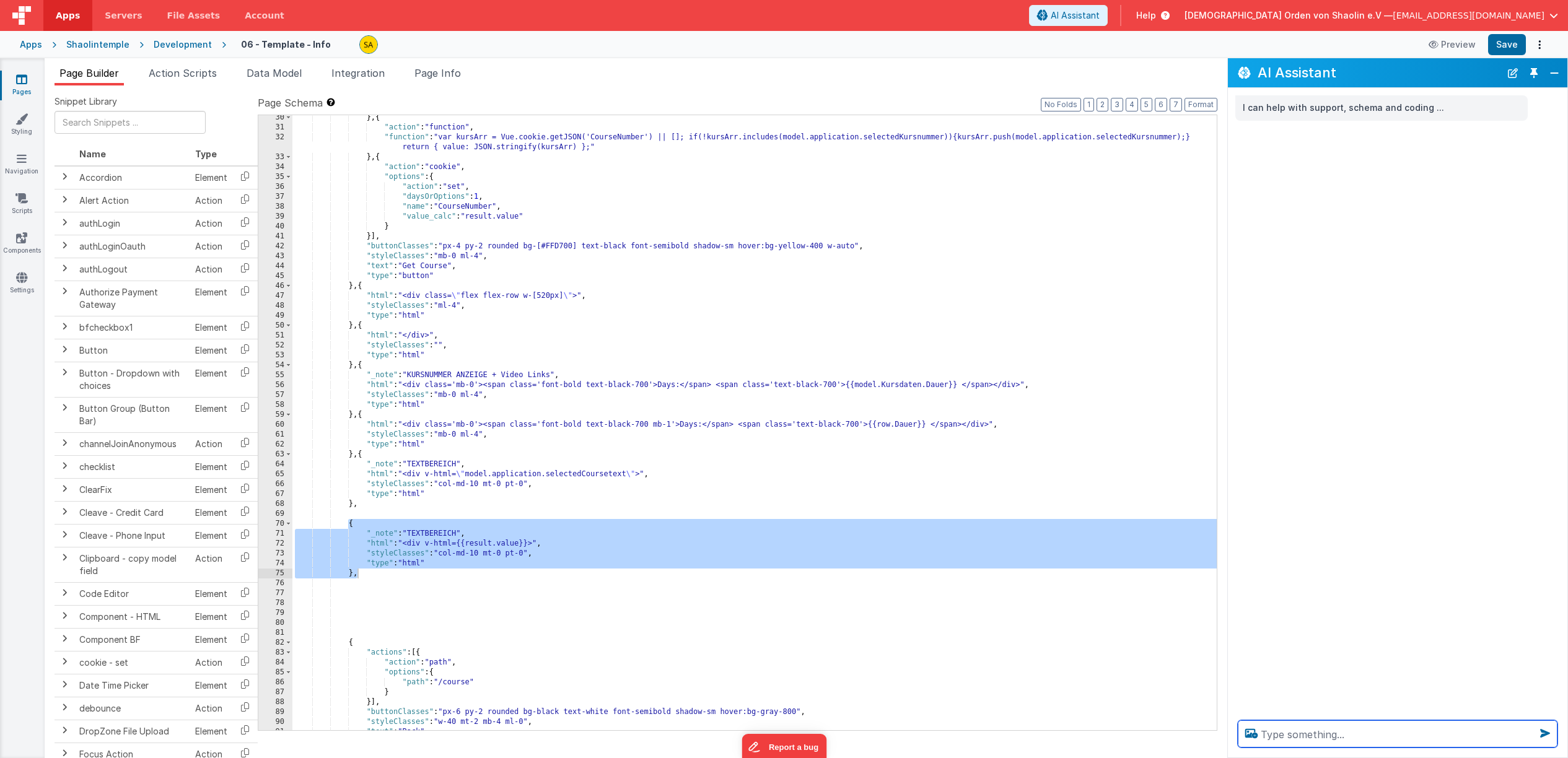
paste textarea "analysiere und erkläre: { "_note": "TEXTBEREICH", "html": " ", "styleClasses": …"
type textarea "analysiere und erkläre: { "_note": "TEXTBEREICH", "html": " ", "styleClasses": …"
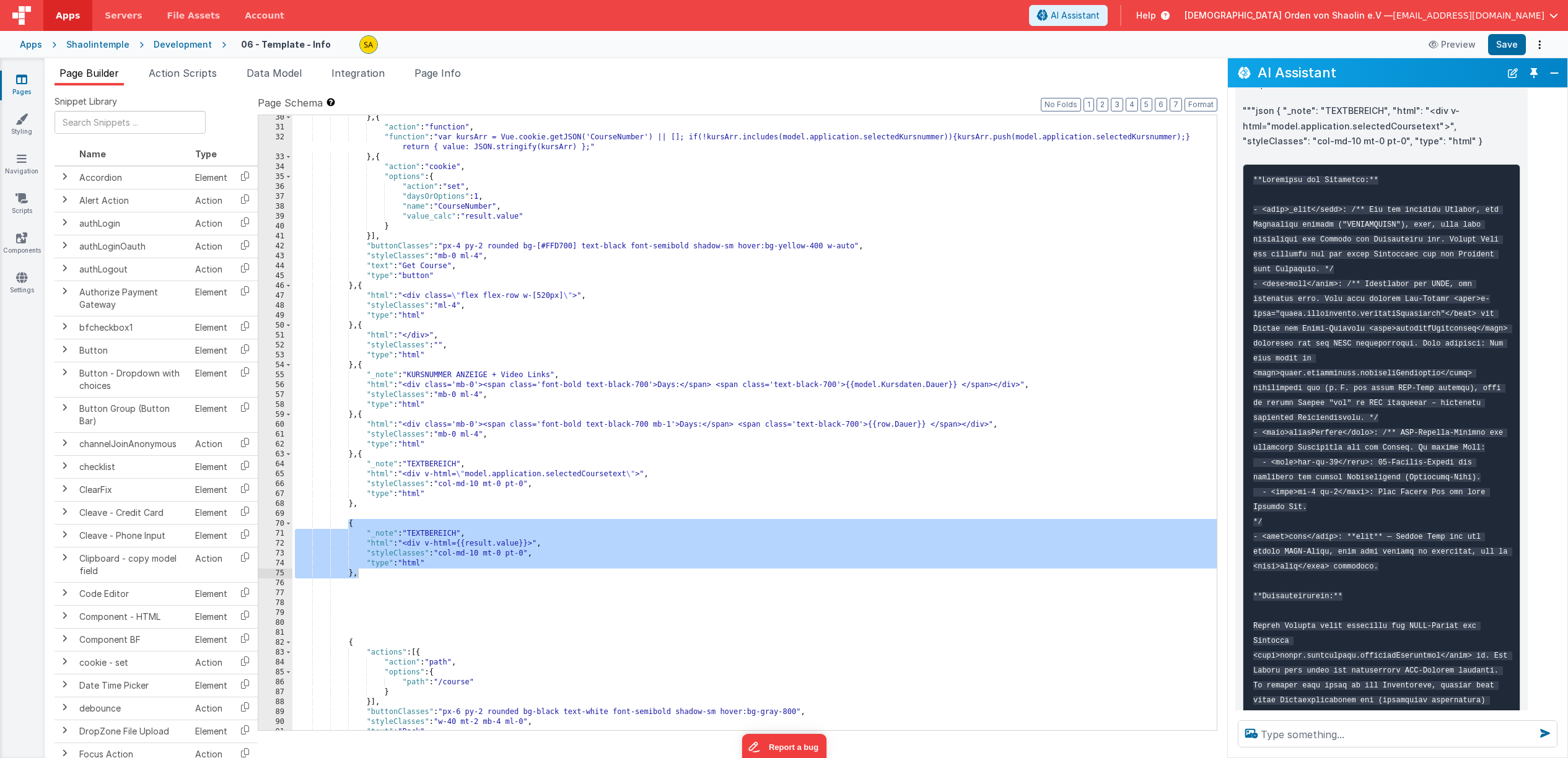
scroll to position [207, 0]
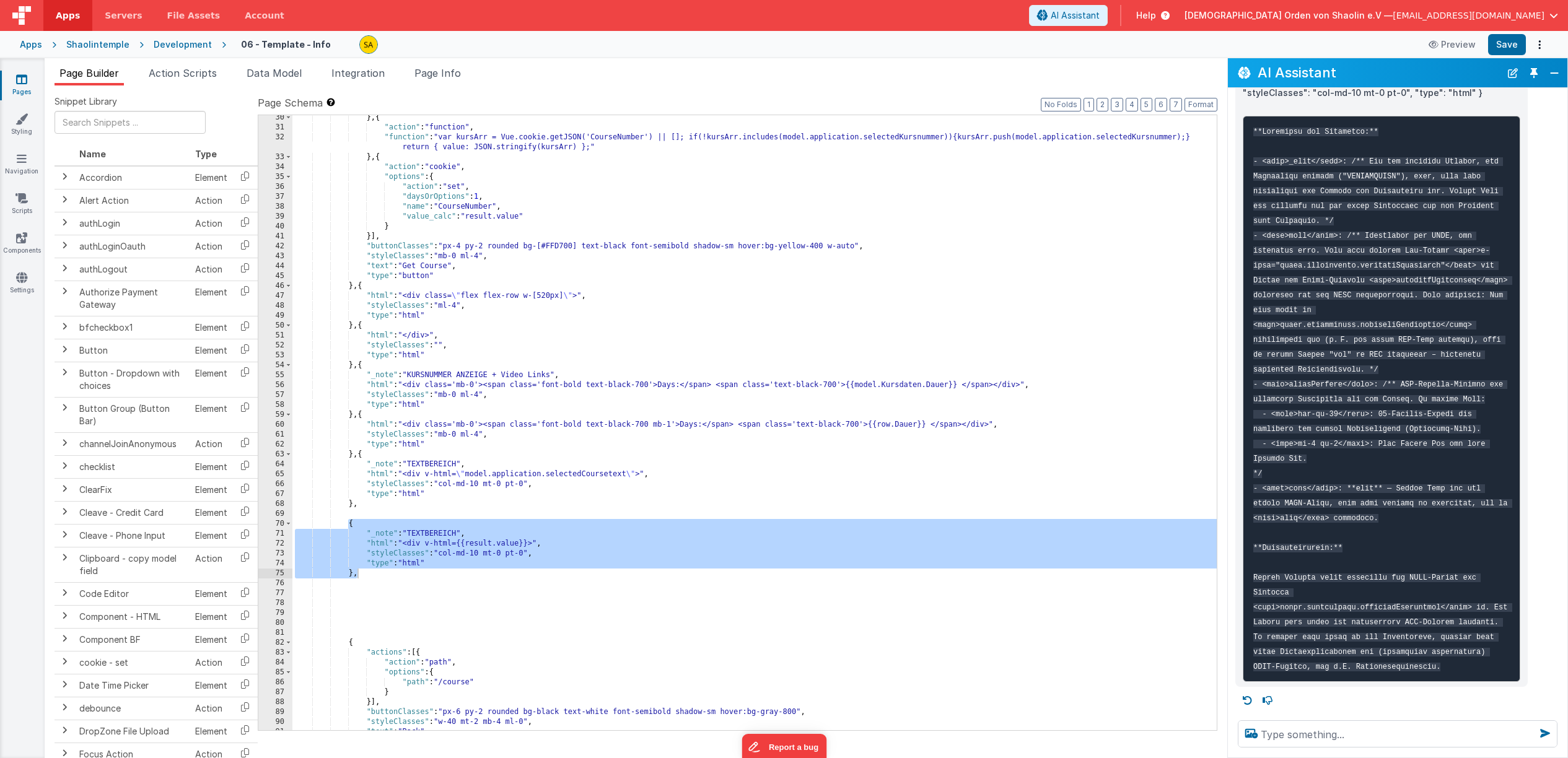
click at [463, 571] on div "} , { "action" : "function" , "function" : "var kursArr = Vue.cookie.getJSON('C…" at bounding box center [755, 430] width 924 height 635
drag, startPoint x: 349, startPoint y: 526, endPoint x: 366, endPoint y: 573, distance: 50.0
click at [367, 573] on div "} , { "action" : "function" , "function" : "var kursArr = Vue.cookie.getJSON('C…" at bounding box center [755, 430] width 924 height 635
click at [1294, 729] on textarea at bounding box center [1396, 733] width 319 height 27
paste textarea "{ "_note": "TEXTBEREICH", "html": "<div v-html={{result.value}}>", "styleClasse…"
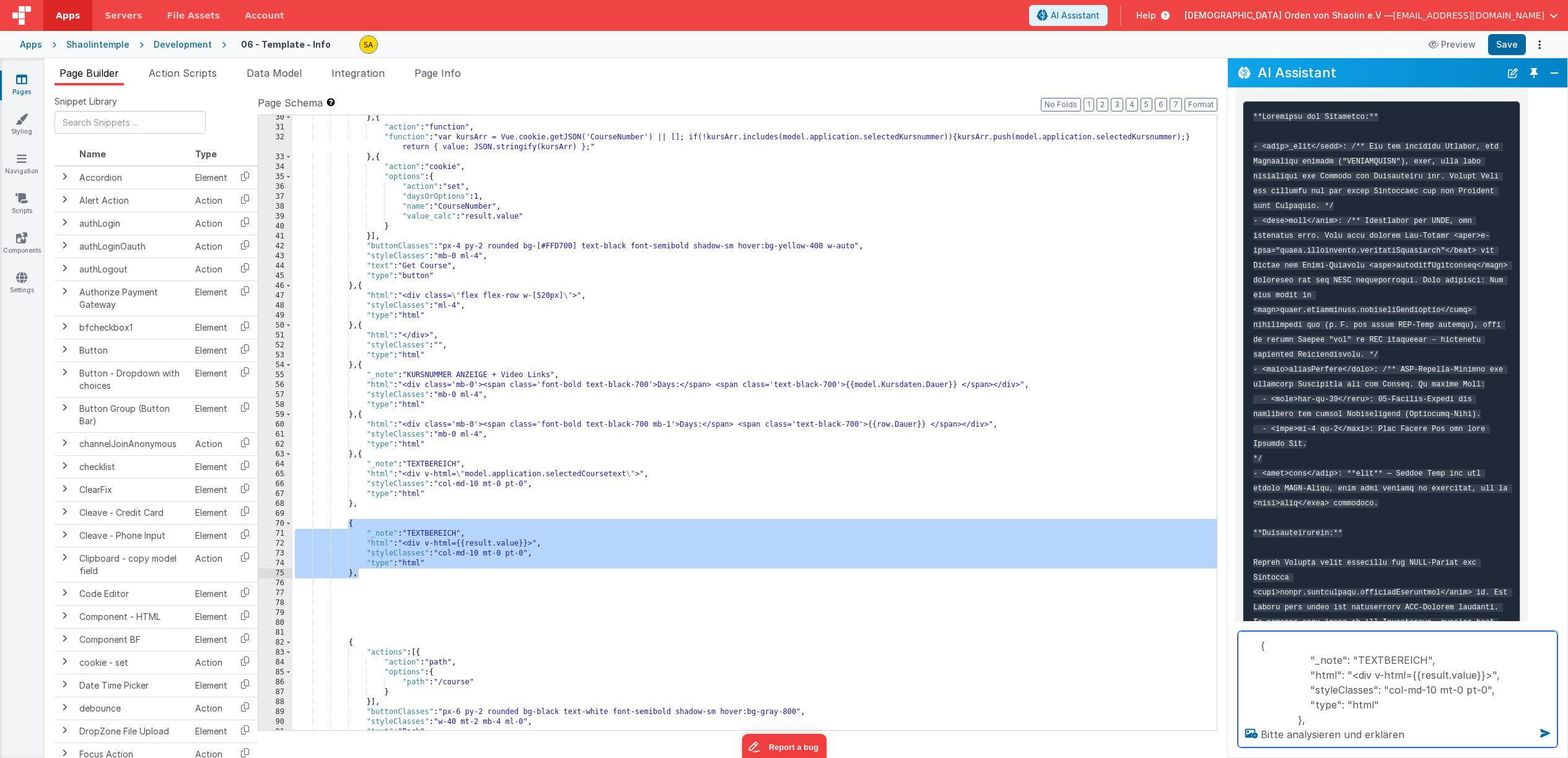
type textarea "{ "_note": "TEXTBEREICH", "html": "<div v-html={{result.value}}>", "styleClasse…"
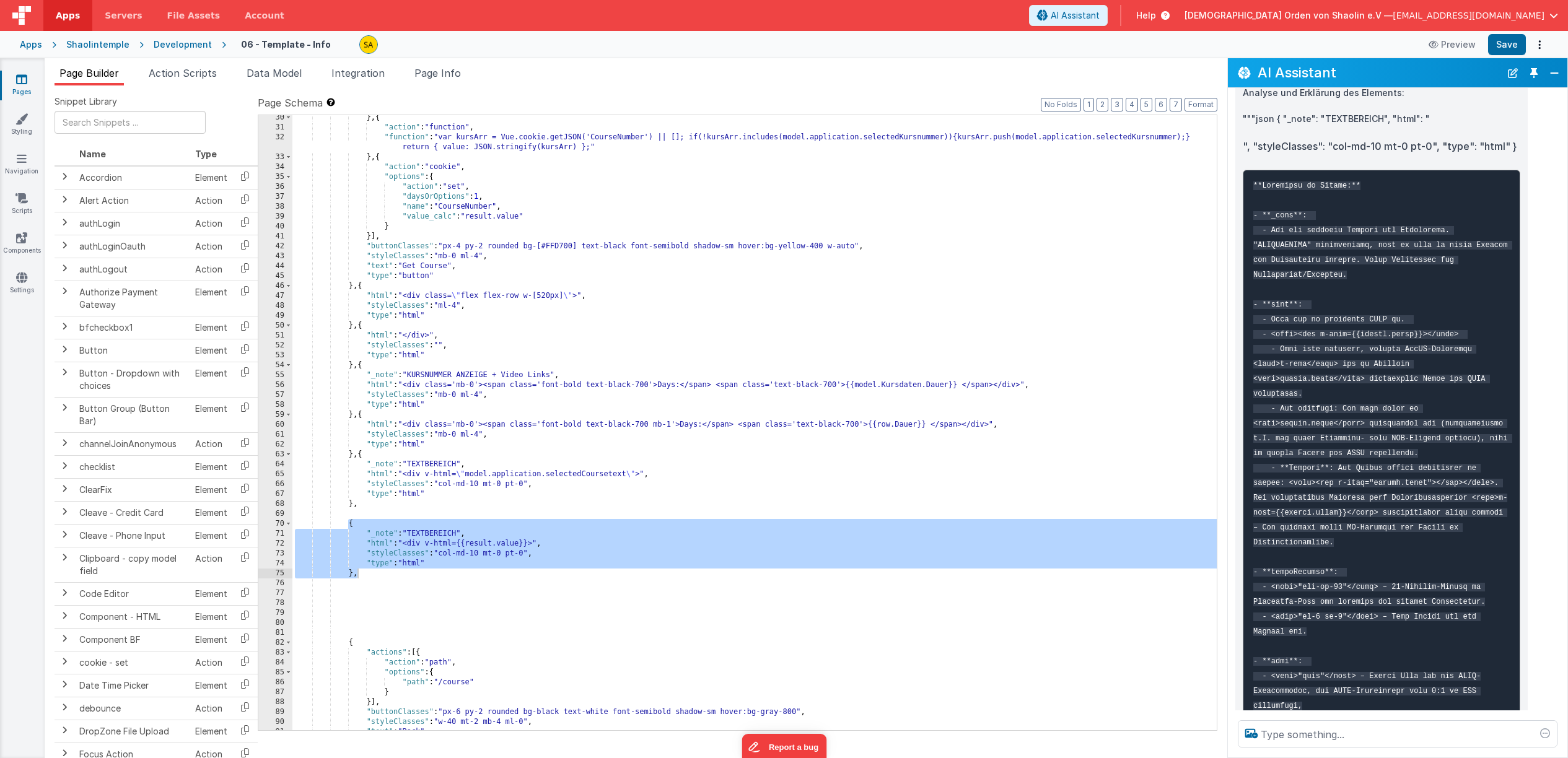
scroll to position [896, 0]
drag, startPoint x: 1317, startPoint y: 497, endPoint x: 1456, endPoint y: 531, distance: 143.1
click at [1463, 499] on code at bounding box center [1382, 512] width 259 height 663
copy code "<div v-html="result.value"></div>"
click at [412, 545] on div "} , { "action" : "function" , "function" : "var kursArr = Vue.cookie.getJSON('C…" at bounding box center [755, 430] width 924 height 635
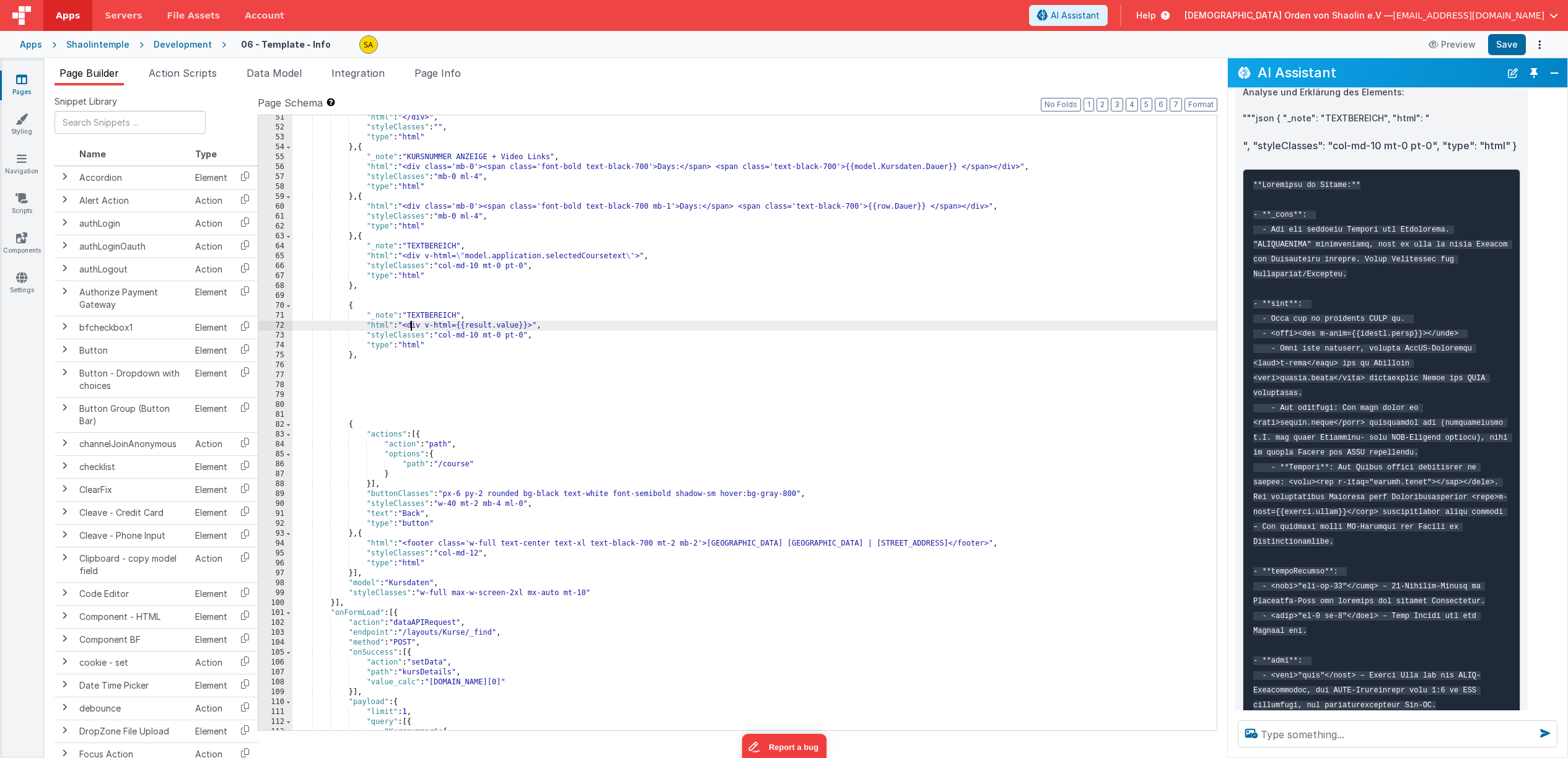
scroll to position [657, 0]
drag, startPoint x: 408, startPoint y: 326, endPoint x: 648, endPoint y: 434, distance: 263.2
click at [537, 328] on div ""html" : "</div>" , "styleClasses" : "" , "type" : "html" } , { "_note" : "KURS…" at bounding box center [755, 430] width 924 height 635
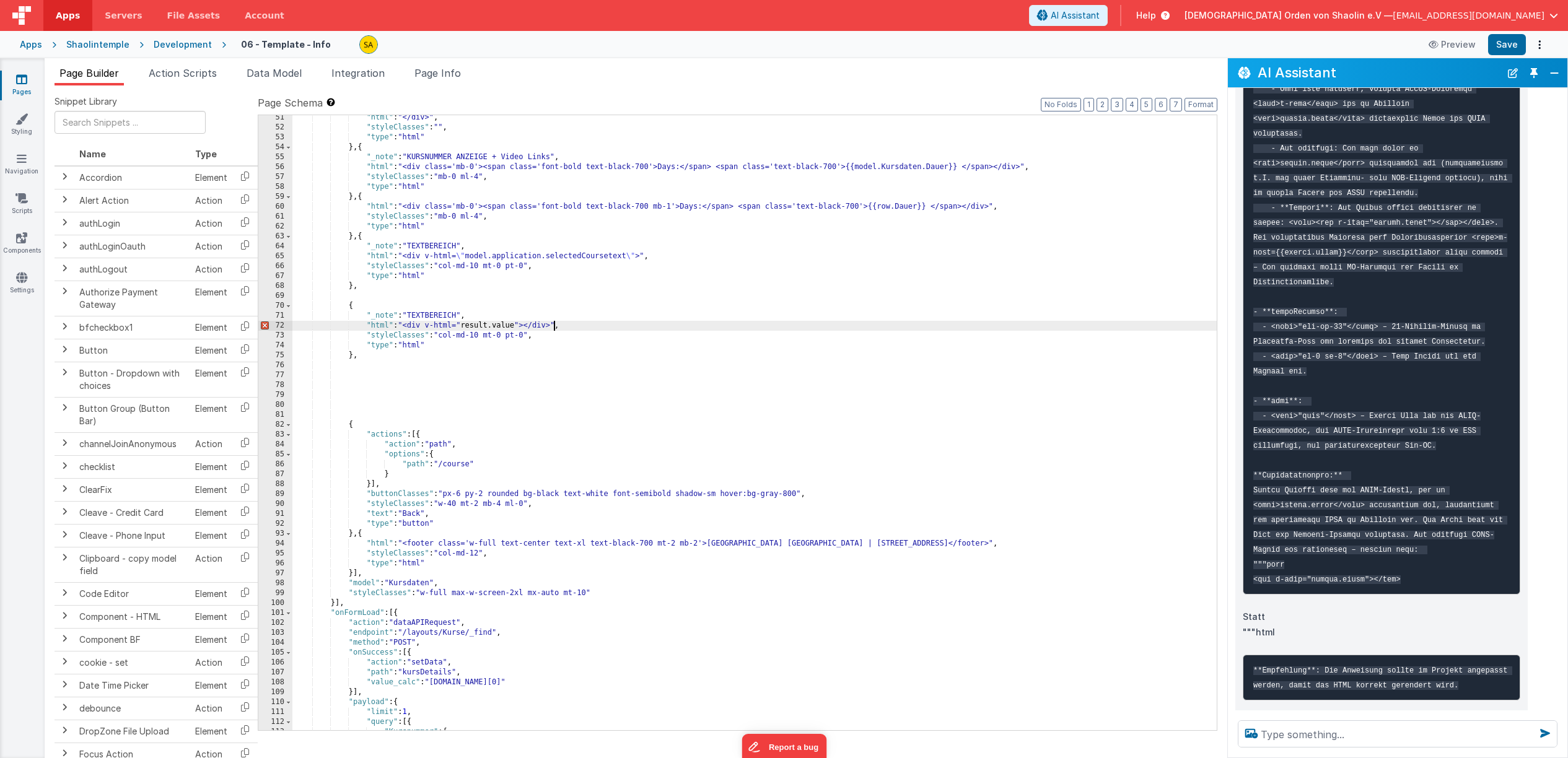
scroll to position [1156, 0]
click at [527, 327] on div ""html" : "</div>" , "styleClasses" : "" , "type" : "html" } , { "_note" : "KURS…" at bounding box center [755, 430] width 924 height 635
drag, startPoint x: 365, startPoint y: 328, endPoint x: 563, endPoint y: 327, distance: 198.0
click at [563, 327] on div ""html" : "</div>" , "styleClasses" : "" , "type" : "html" } , { "_note" : "KURS…" at bounding box center [755, 430] width 924 height 635
click at [491, 312] on div ""html" : "</div>" , "styleClasses" : "" , "type" : "html" } , { "_note" : "KURS…" at bounding box center [755, 430] width 924 height 635
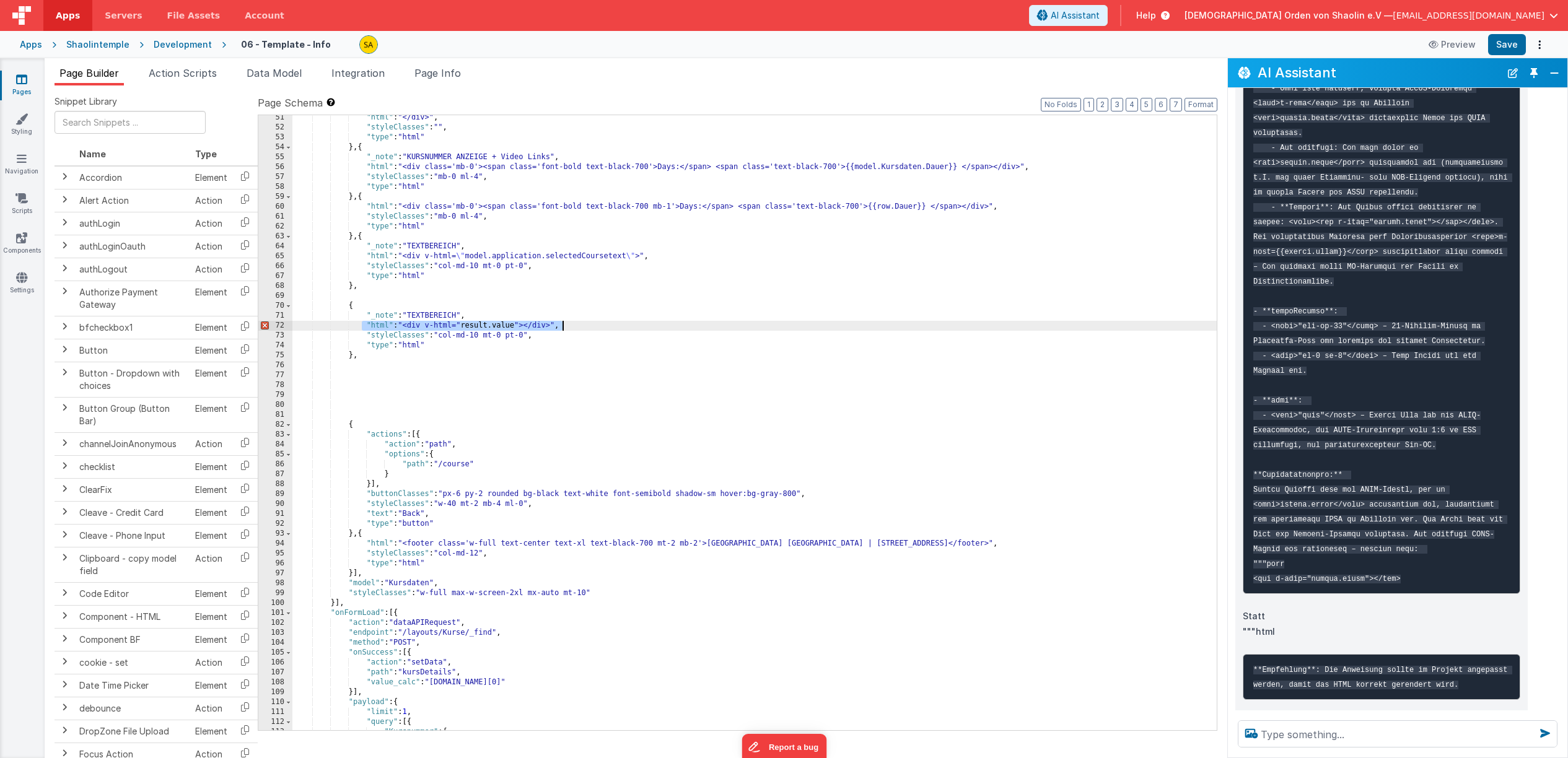
drag, startPoint x: 363, startPoint y: 325, endPoint x: 572, endPoint y: 323, distance: 209.0
click at [572, 323] on div ""html" : "</div>" , "styleClasses" : "" , "type" : "html" } , { "_note" : "KURS…" at bounding box center [755, 430] width 924 height 635
click at [1289, 741] on textarea at bounding box center [1396, 733] width 319 height 27
paste textarea ""html": "<div v-html="result.value"></div>","
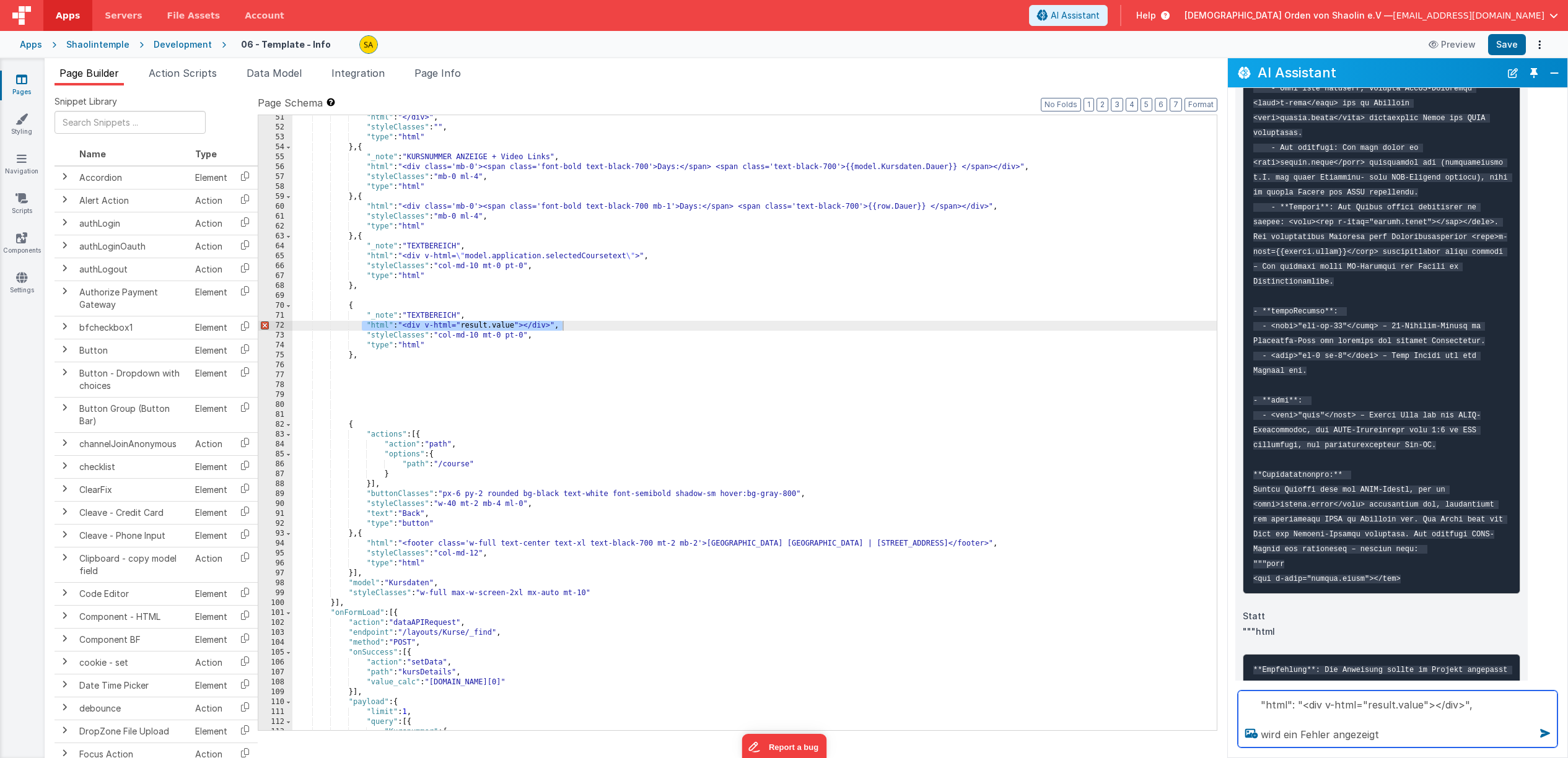
type textarea ""html": "<div v-html="result.value"></div>", wird ein Fehler angezeigt"
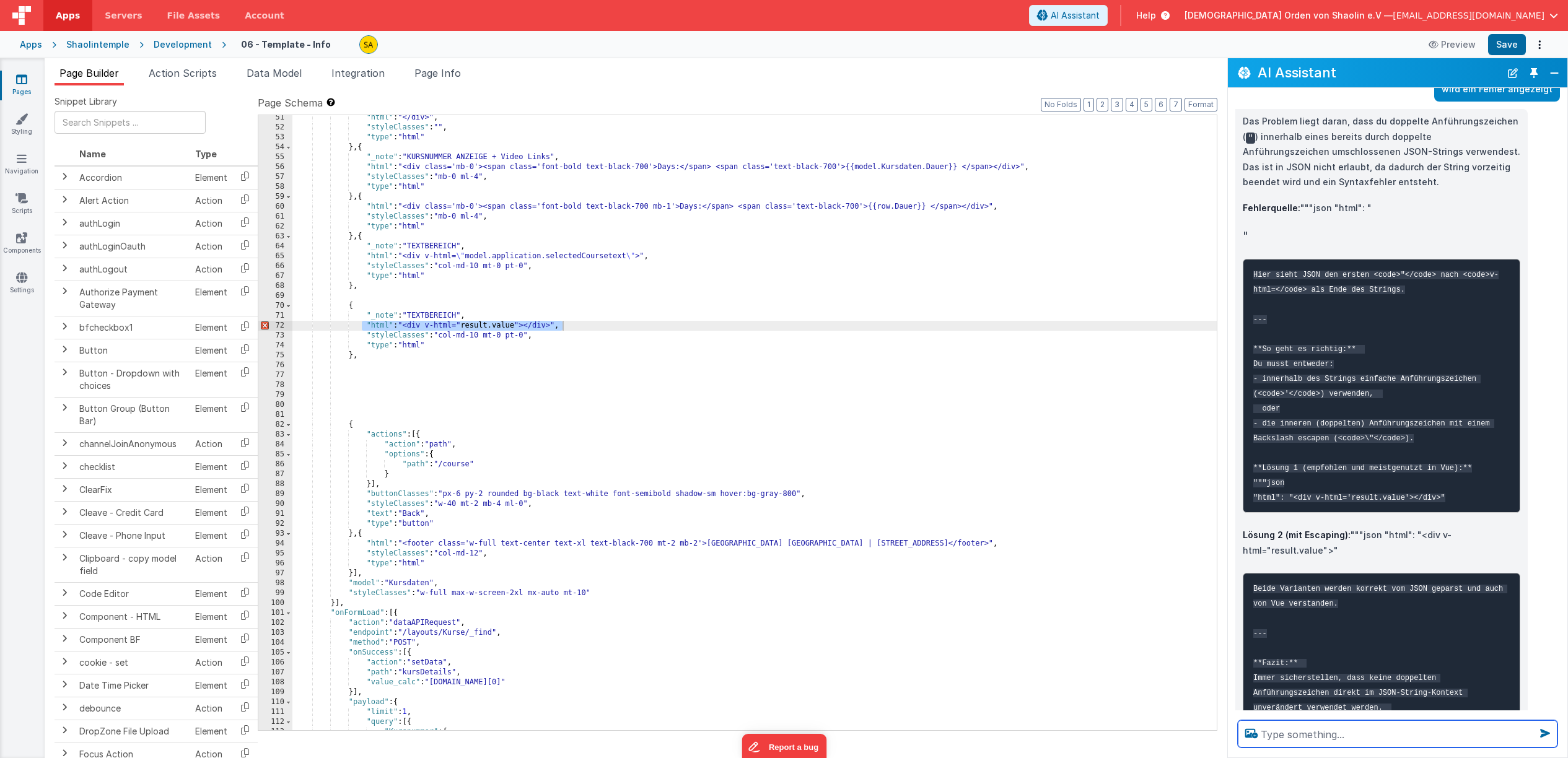
scroll to position [1859, 0]
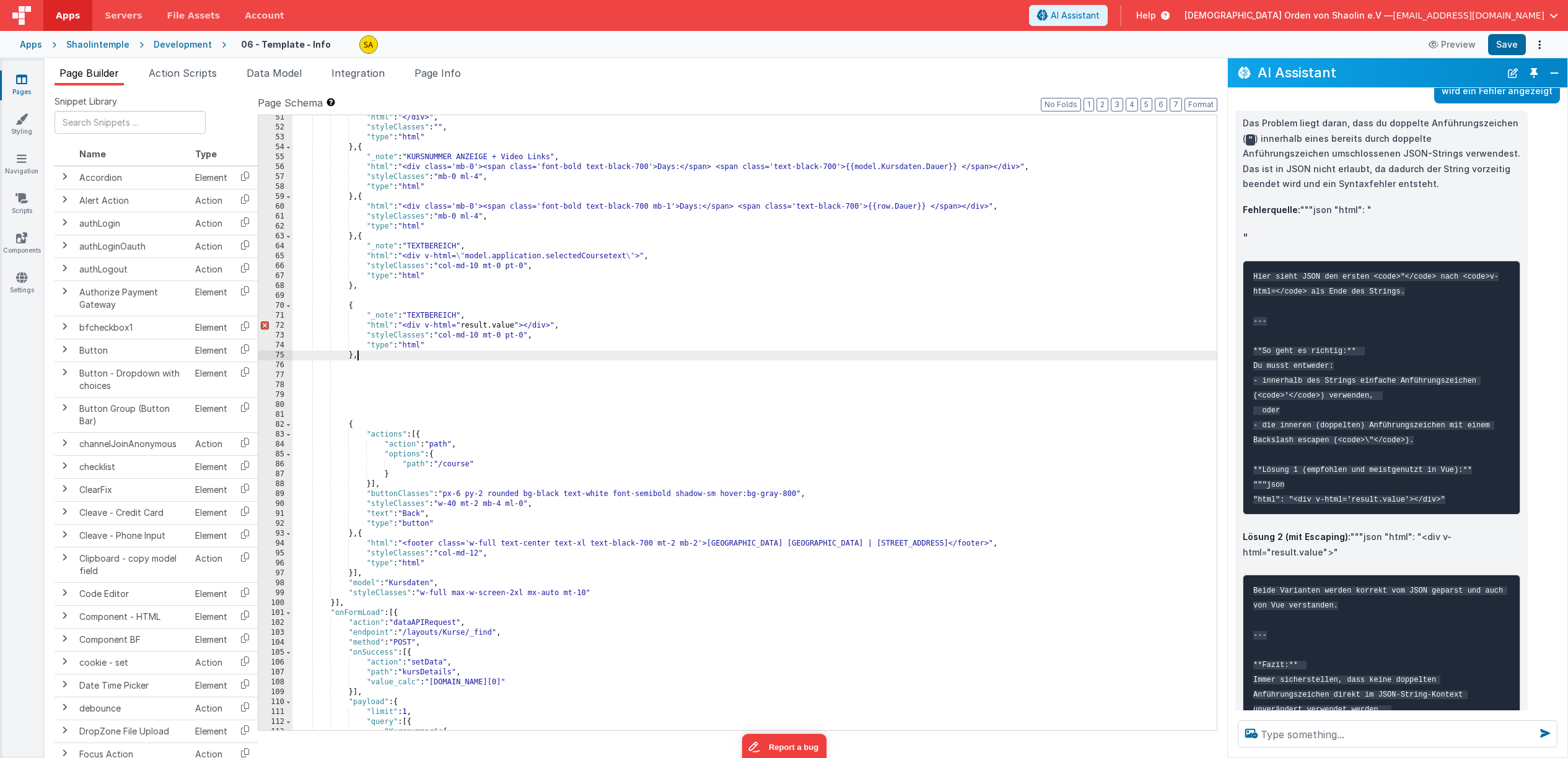
click at [466, 354] on div ""html" : "</div>" , "styleClasses" : "" , "type" : "html" } , { "_note" : "KURS…" at bounding box center [755, 430] width 924 height 635
click at [465, 325] on div ""html" : "</div>" , "styleClasses" : "" , "type" : "html" } , { "_note" : "KURS…" at bounding box center [755, 430] width 924 height 635
drag, startPoint x: 518, startPoint y: 325, endPoint x: 512, endPoint y: 387, distance: 62.3
click at [518, 327] on div ""html" : "</div>" , "styleClasses" : "" , "type" : "html" } , { "_note" : "KURS…" at bounding box center [755, 430] width 924 height 635
click at [1503, 50] on button "Save" at bounding box center [1507, 45] width 38 height 21
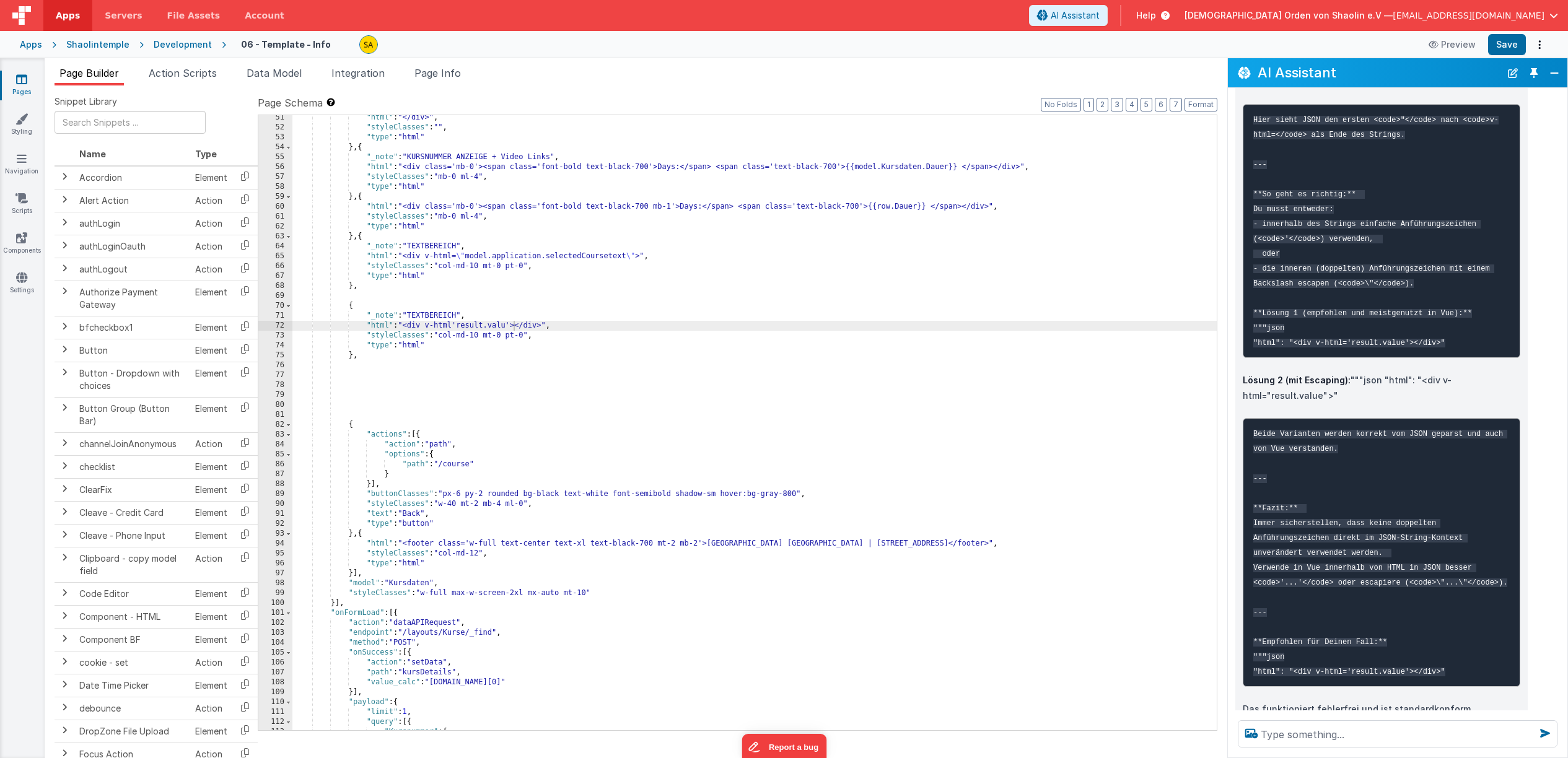
scroll to position [2081, 0]
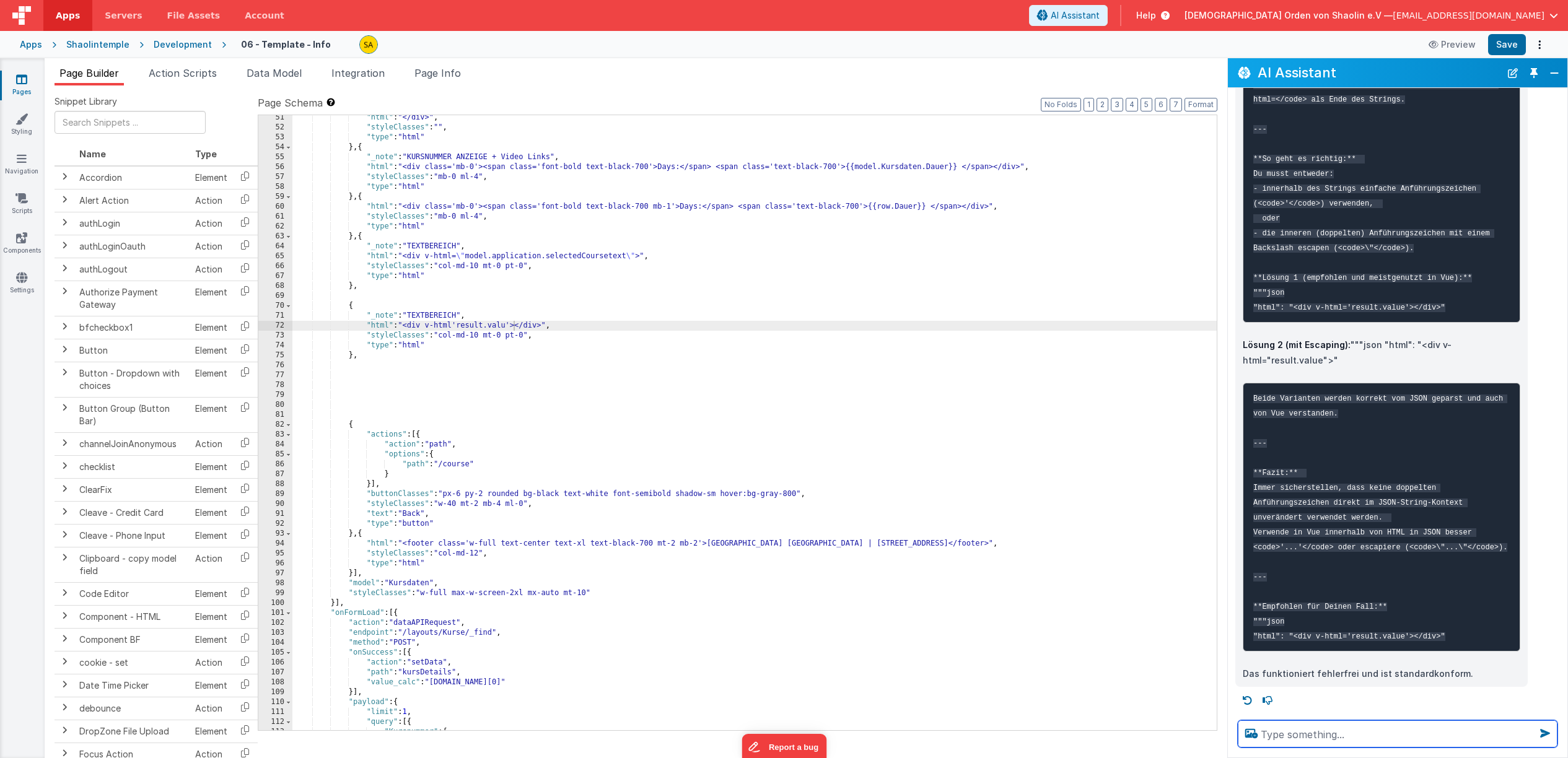
click at [1281, 737] on textarea at bounding box center [1396, 733] width 319 height 27
type textarea "es wird als text 'result.value'> ausgegeben"
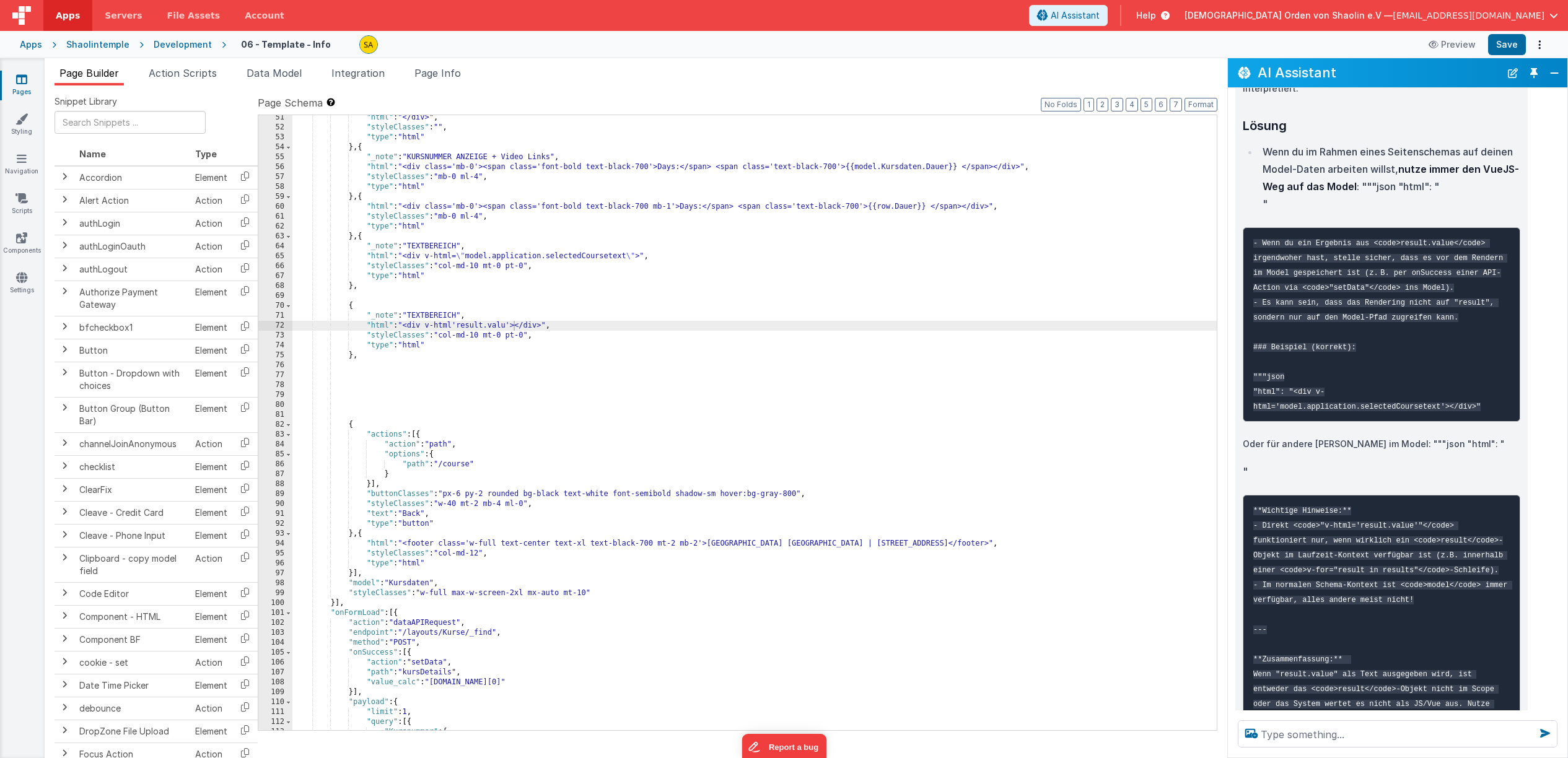
scroll to position [2956, 0]
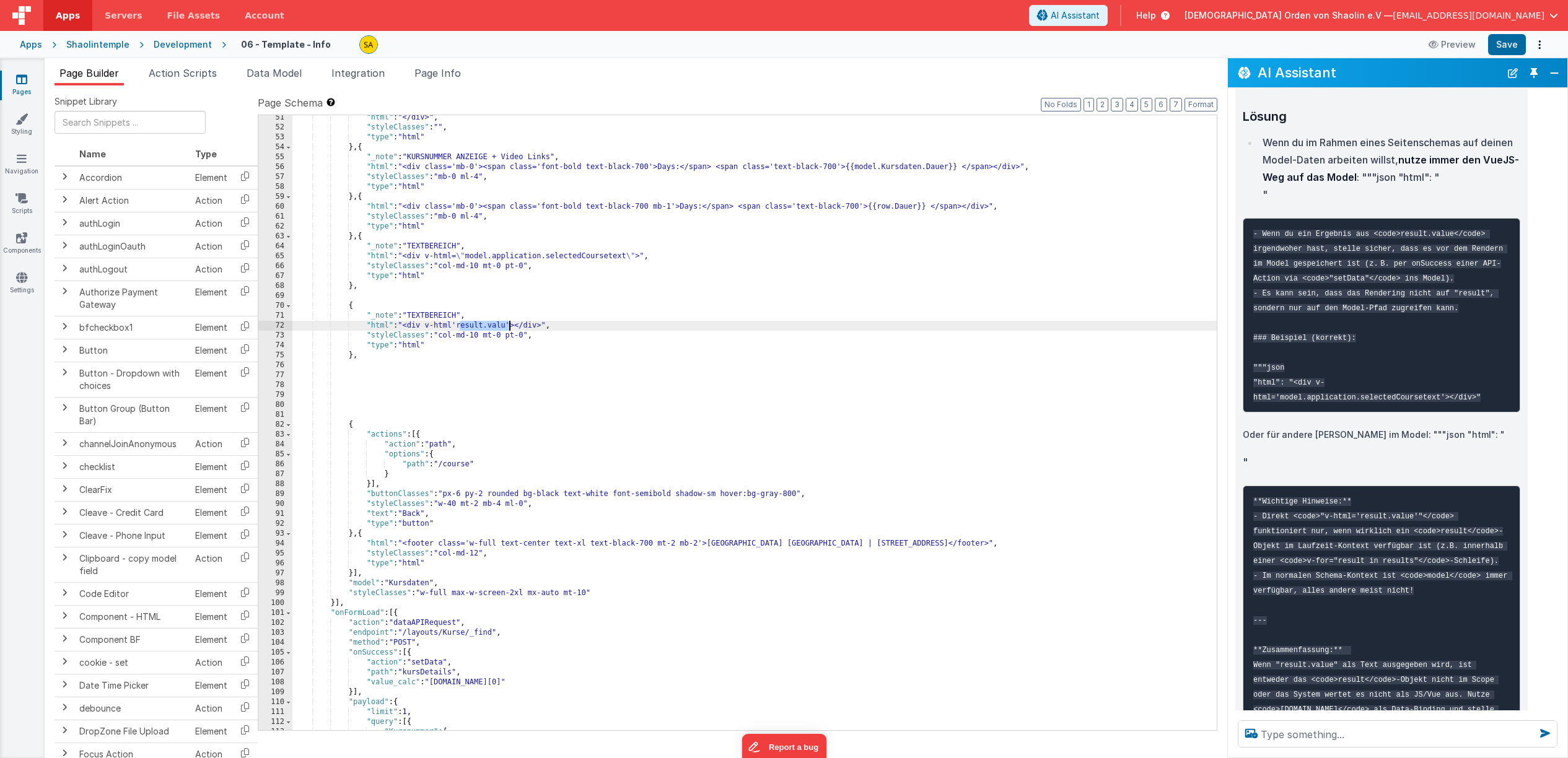
drag, startPoint x: 458, startPoint y: 326, endPoint x: 509, endPoint y: 327, distance: 51.0
click at [509, 327] on div ""html" : "</div>" , "styleClasses" : "" , "type" : "html" } , { "_note" : "KURS…" at bounding box center [755, 430] width 924 height 635
drag, startPoint x: 460, startPoint y: 326, endPoint x: 511, endPoint y: 345, distance: 54.4
click at [510, 328] on div ""html" : "</div>" , "styleClasses" : "" , "type" : "html" } , { "_note" : "KURS…" at bounding box center [755, 430] width 924 height 635
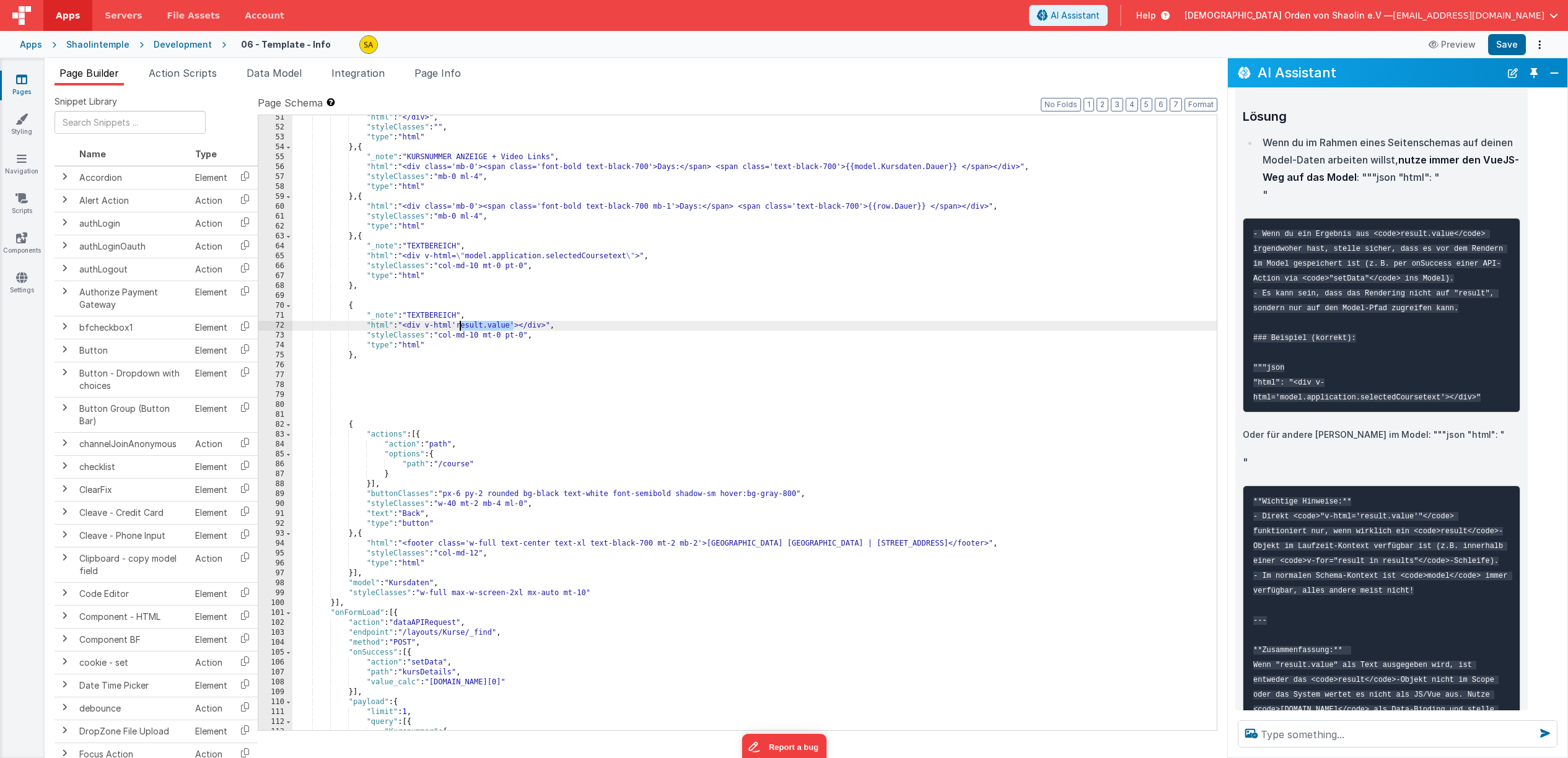
drag, startPoint x: 512, startPoint y: 326, endPoint x: 461, endPoint y: 325, distance: 51.0
click at [461, 325] on div ""html" : "</div>" , "styleClasses" : "" , "type" : "html" } , { "_note" : "KURS…" at bounding box center [755, 430] width 924 height 635
click at [1334, 733] on textarea at bounding box center [1396, 733] width 319 height 27
paste textarea "result.value"
type textarea "wie speichere ich result.value im Model"
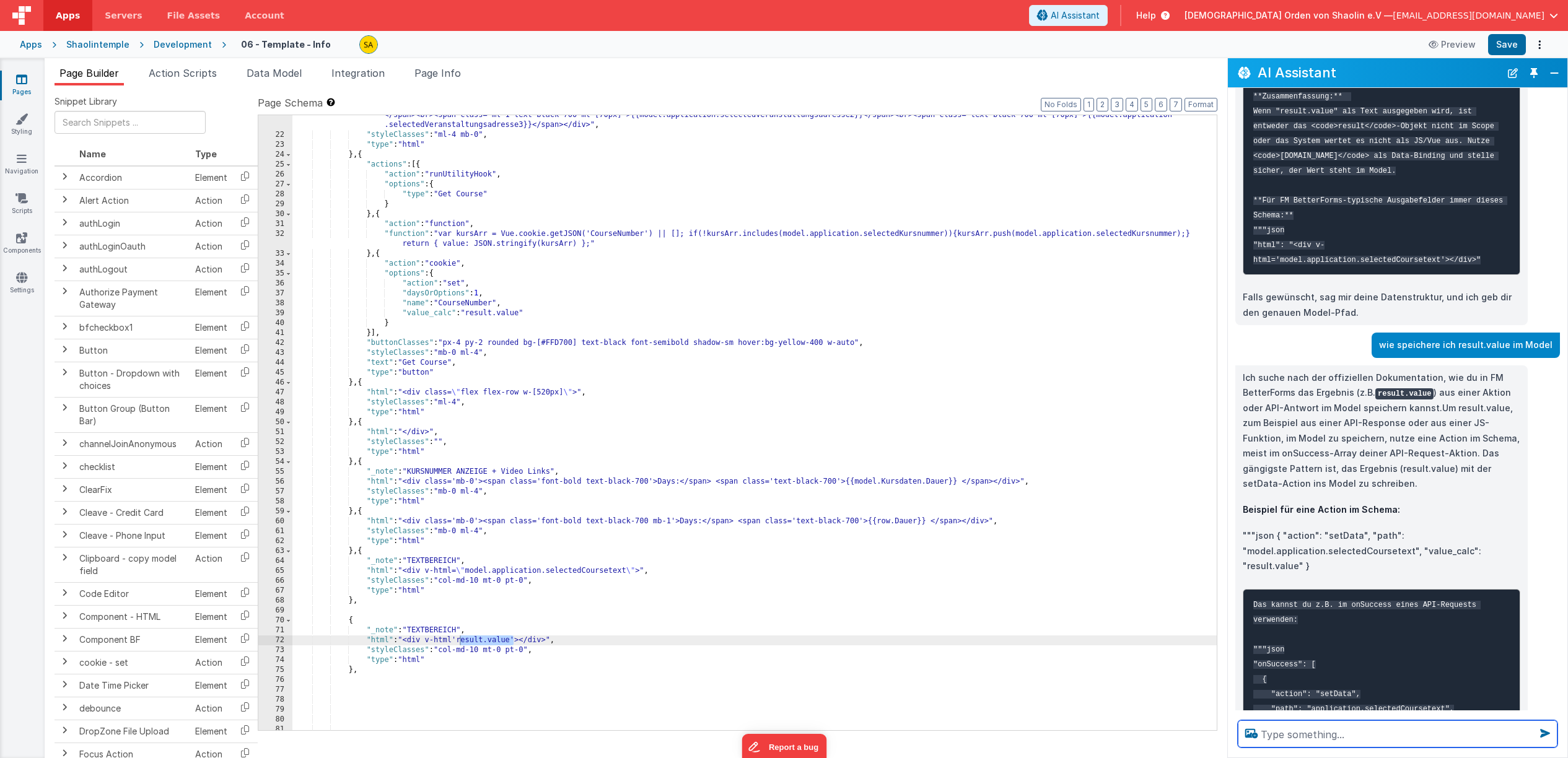
scroll to position [341, 0]
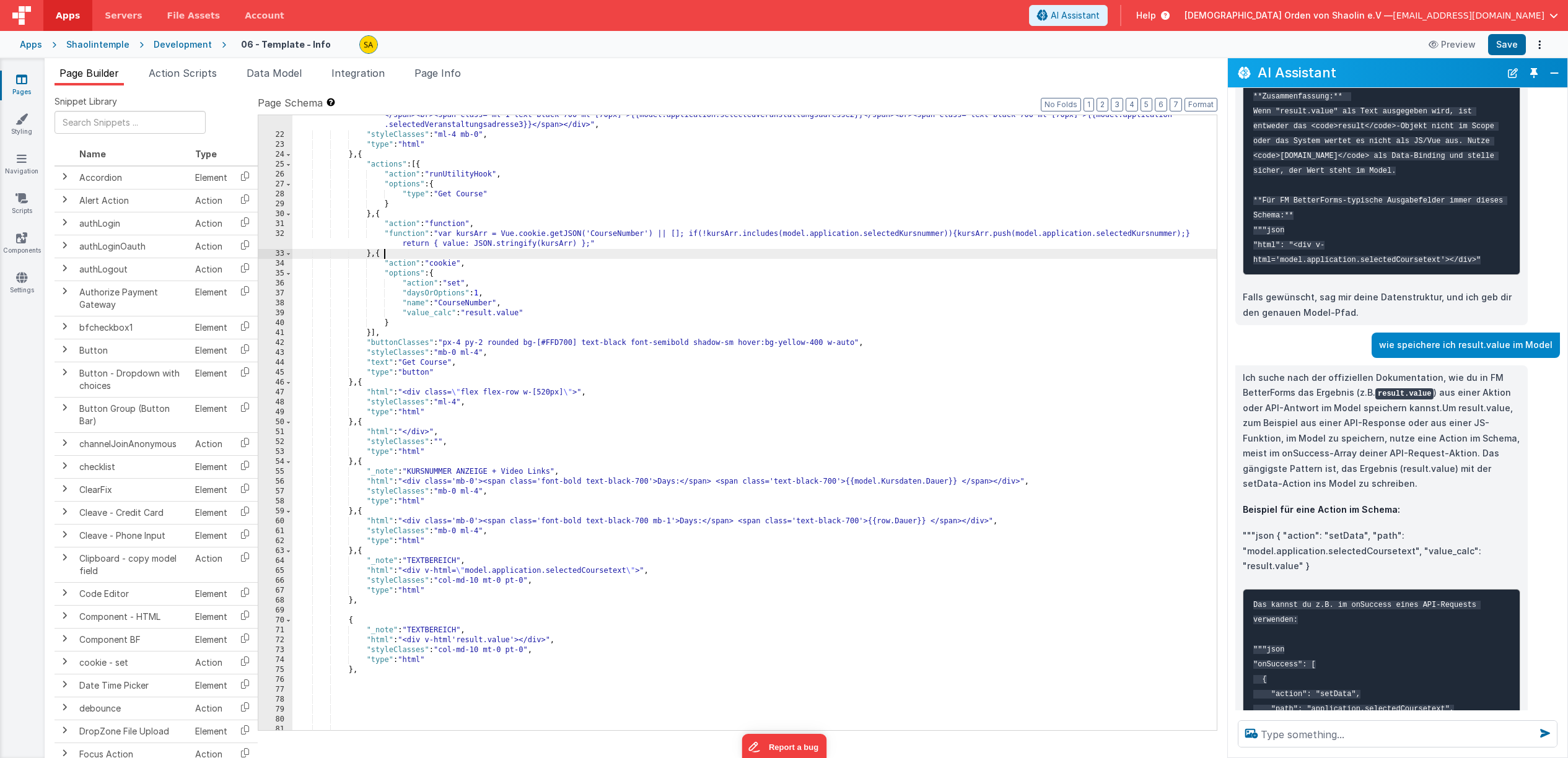
click at [383, 255] on div ""html" : "<div class='w-[800px] bg-gray-200 rounded p-4 mb-4'><span class='font…" at bounding box center [755, 423] width 924 height 665
click at [372, 337] on div ""html" : "<div class='w-[800px] bg-gray-200 rounded p-4 mb-4'><span class='font…" at bounding box center [755, 423] width 924 height 665
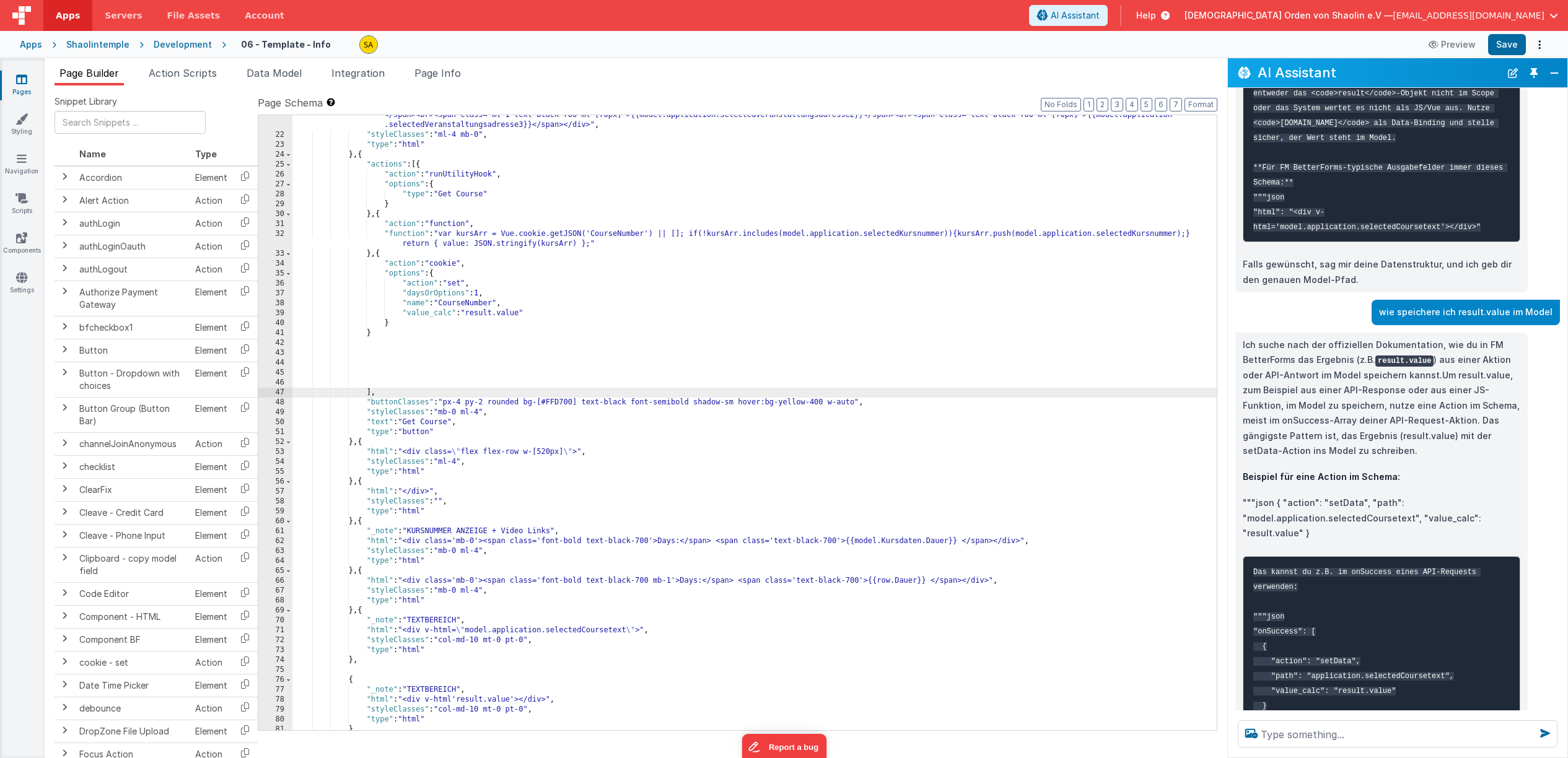
scroll to position [3543, 0]
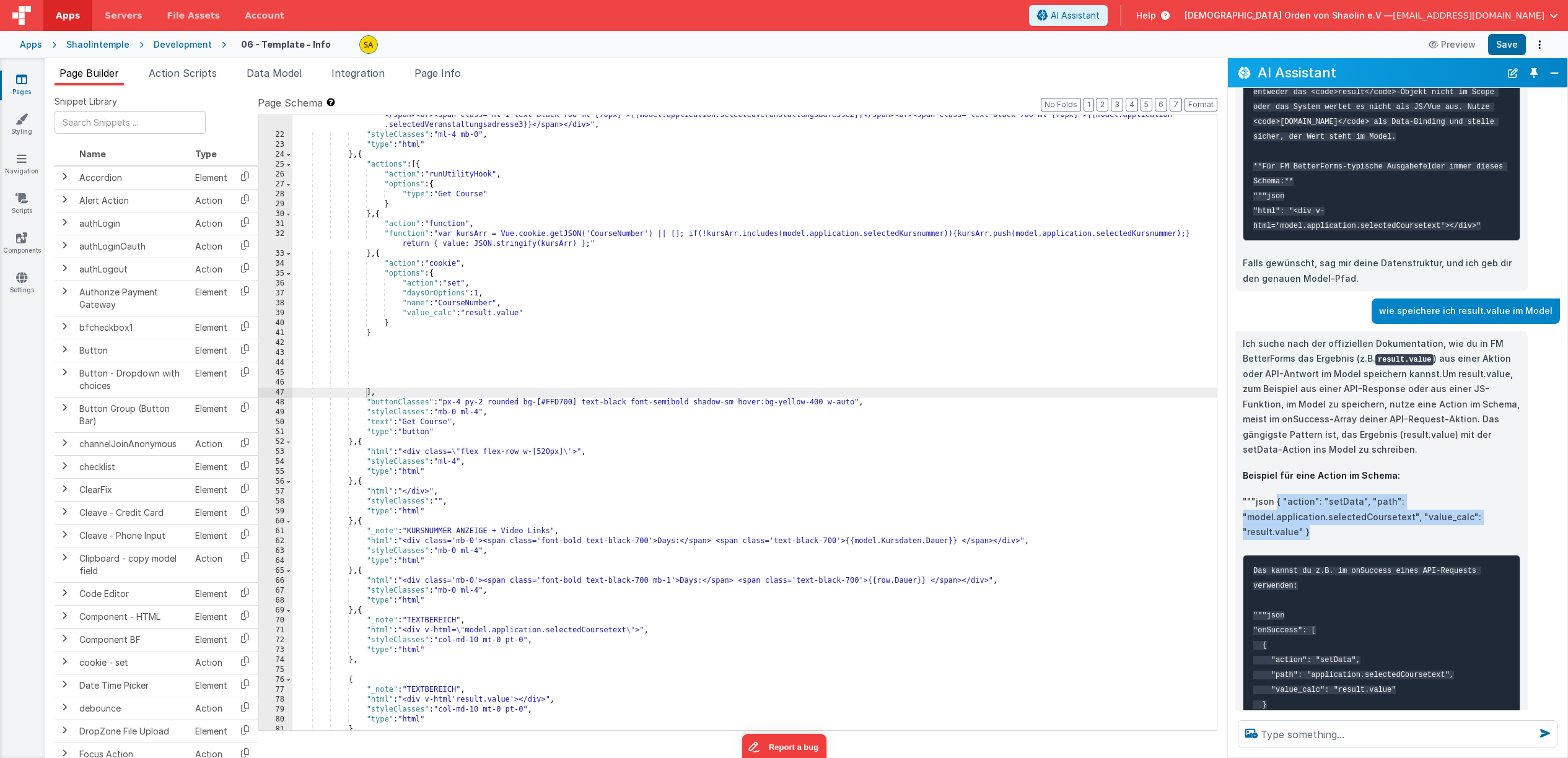
drag, startPoint x: 1274, startPoint y: 547, endPoint x: 1313, endPoint y: 577, distance: 49.2
click at [1312, 540] on p """"json { "action": "setData", "path": "model.application.selectedCoursetext", …" at bounding box center [1381, 517] width 278 height 46
copy p "{ "action": "setData", "path": "model.application.selectedCoursetext", "value_c…"
click at [394, 345] on div ""html" : "<div class='w-[800px] bg-gray-200 rounded p-4 mb-4'><span class='font…" at bounding box center [755, 423] width 924 height 665
click at [396, 337] on div ""html" : "<div class='w-[800px] bg-gray-200 rounded p-4 mb-4'><span class='font…" at bounding box center [755, 423] width 924 height 665
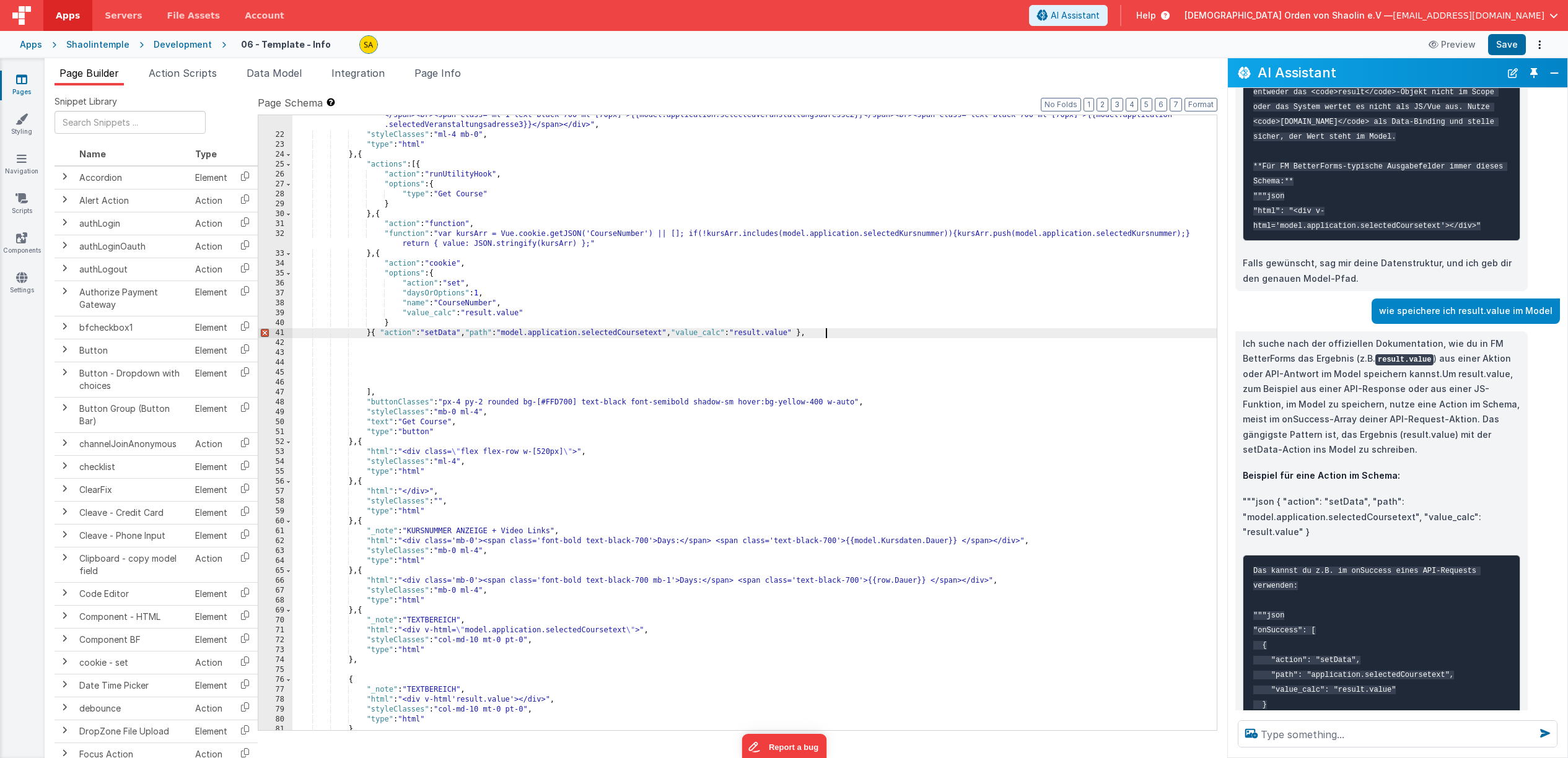
scroll to position [342, 0]
click at [373, 333] on div ""html" : "<div class='w-[800px] bg-gray-200 rounded p-4 mb-4'><span class='font…" at bounding box center [755, 429] width 924 height 665
click at [372, 343] on div ""html" : "<div class='w-[800px] bg-gray-200 rounded p-4 mb-4'><span class='font…" at bounding box center [755, 427] width 924 height 665
click at [371, 340] on div ""html" : "<div class='w-[800px] bg-gray-200 rounded p-4 mb-4'><span class='font…" at bounding box center [755, 427] width 924 height 665
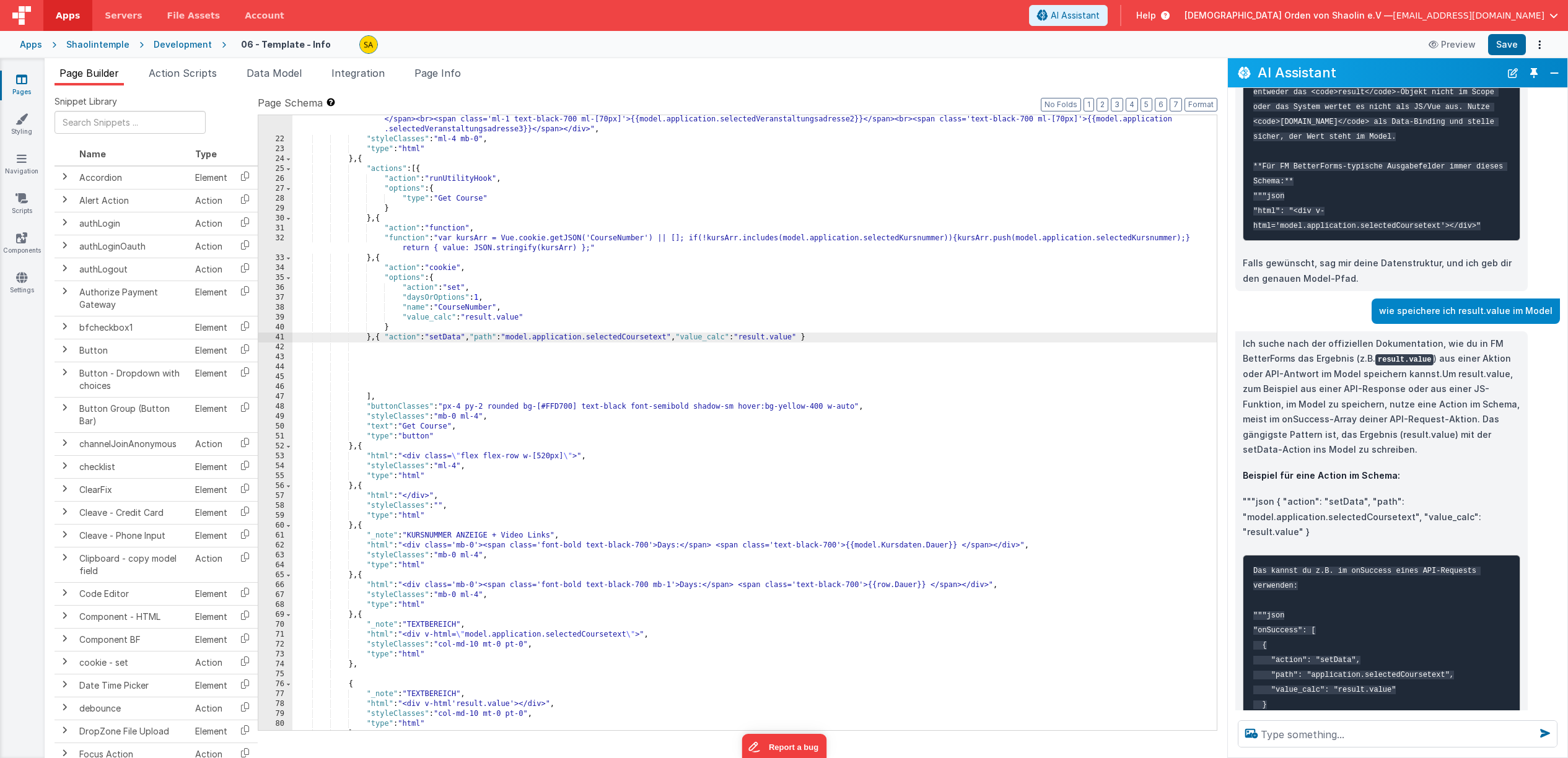
click at [479, 339] on div ""html" : "<div class='w-[800px] bg-gray-200 rounded p-4 mb-4'><span class='font…" at bounding box center [755, 427] width 924 height 665
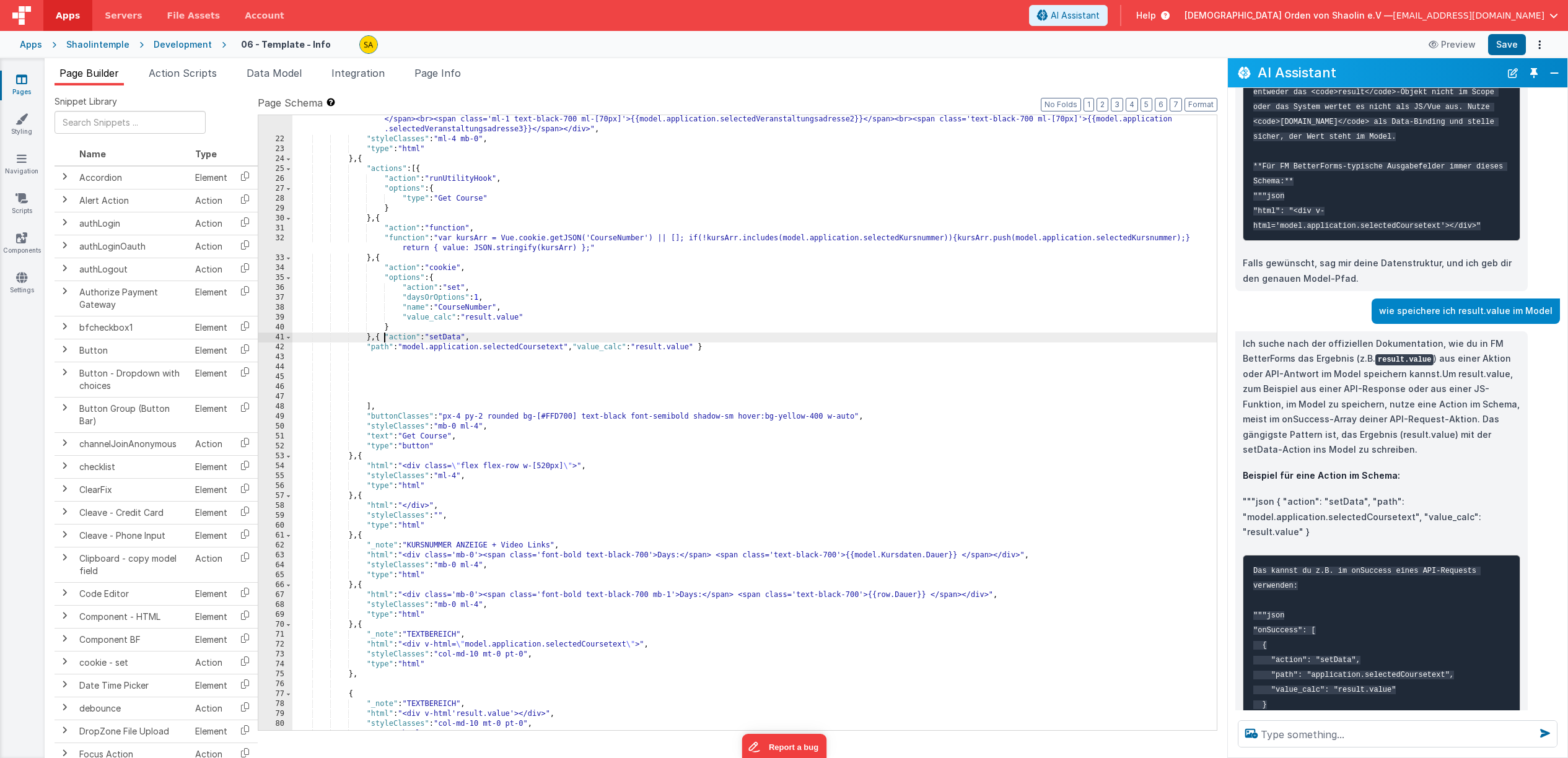
click at [383, 337] on div ""html" : "<div class='w-[800px] bg-gray-200 rounded p-4 mb-4'><span class='font…" at bounding box center [755, 427] width 924 height 665
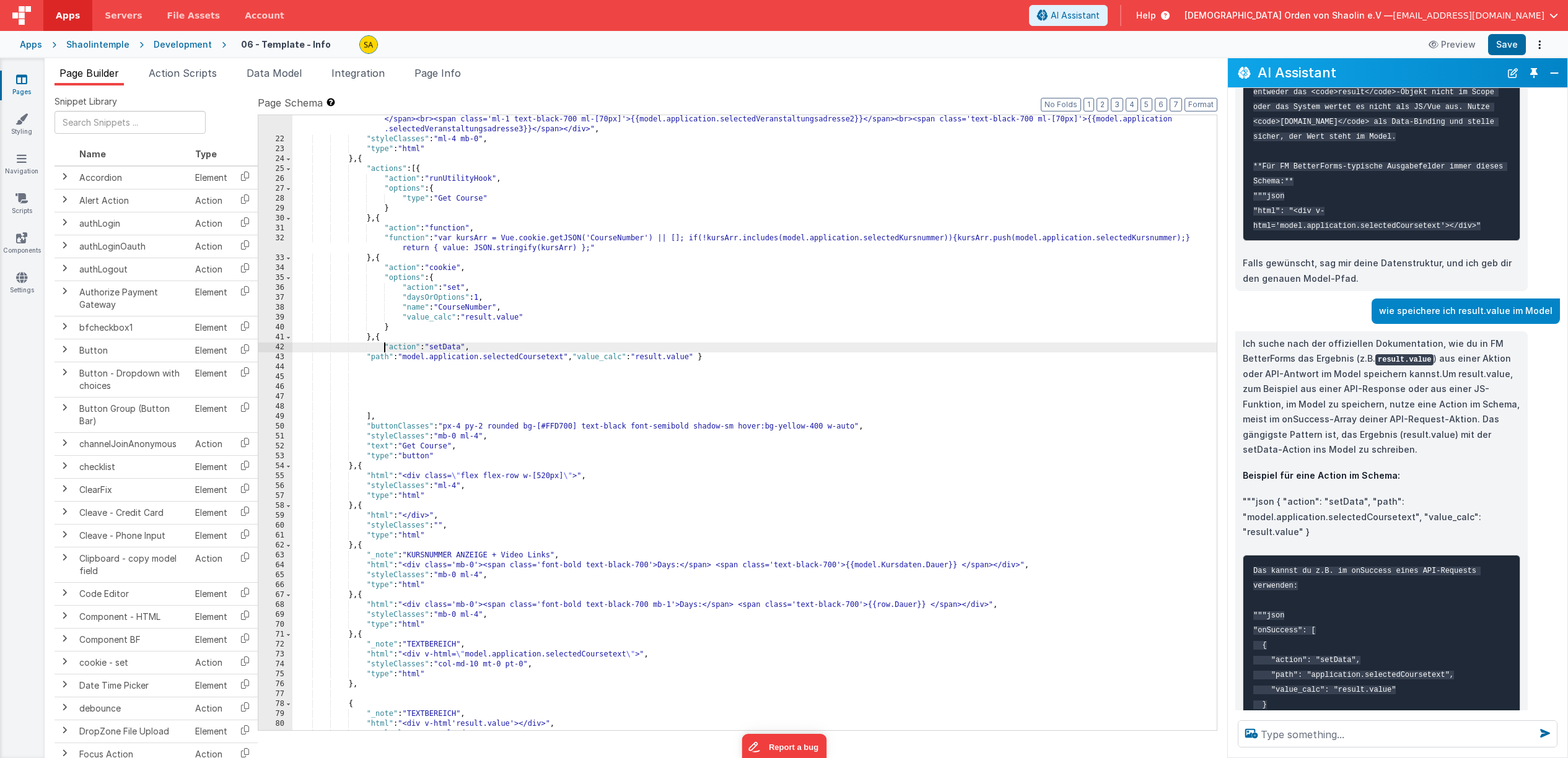
click at [363, 359] on div ""html" : "<div class='w-[800px] bg-gray-200 rounded p-4 mb-4'><span class='font…" at bounding box center [755, 427] width 924 height 665
click at [599, 358] on div ""html" : "<div class='w-[800px] bg-gray-200 rounded p-4 mb-4'><span class='font…" at bounding box center [755, 427] width 924 height 665
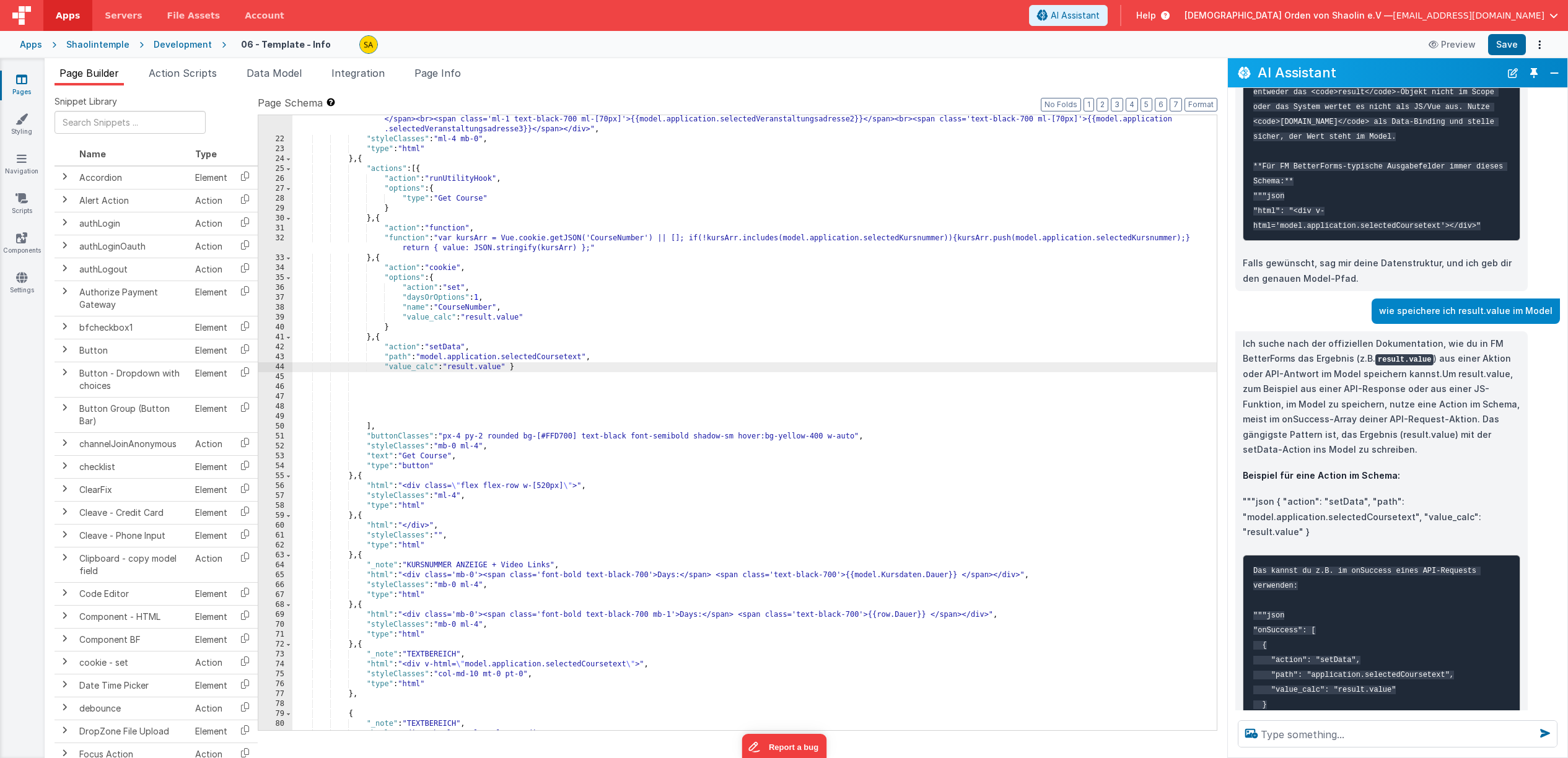
scroll to position [332, 0]
drag, startPoint x: 585, startPoint y: 365, endPoint x: 591, endPoint y: 378, distance: 14.3
click at [585, 365] on div ""html" : "<div class='w-[800px] bg-gray-200 rounded p-4 mb-4'><span class='font…" at bounding box center [755, 431] width 924 height 665
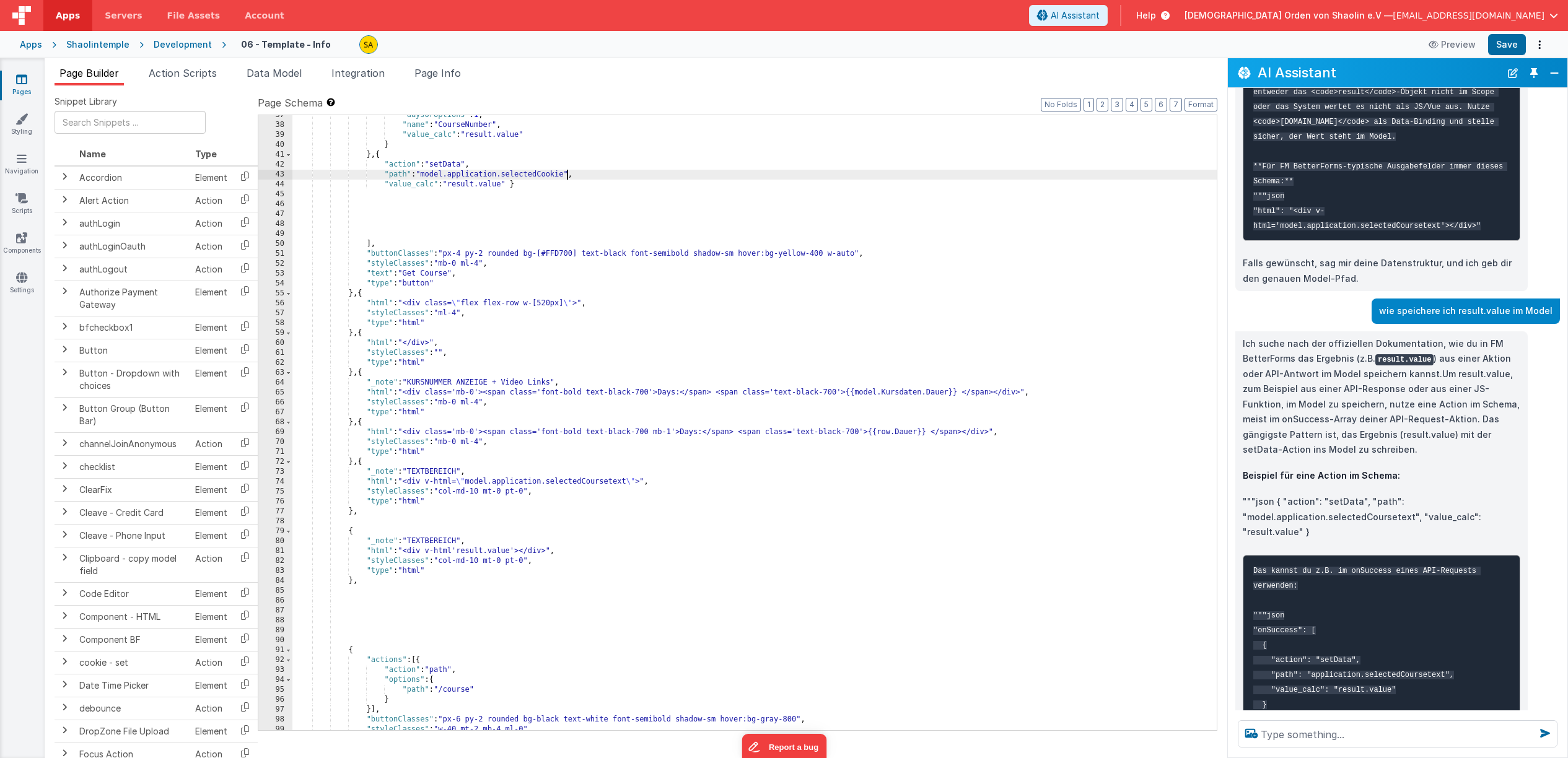
scroll to position [520, 0]
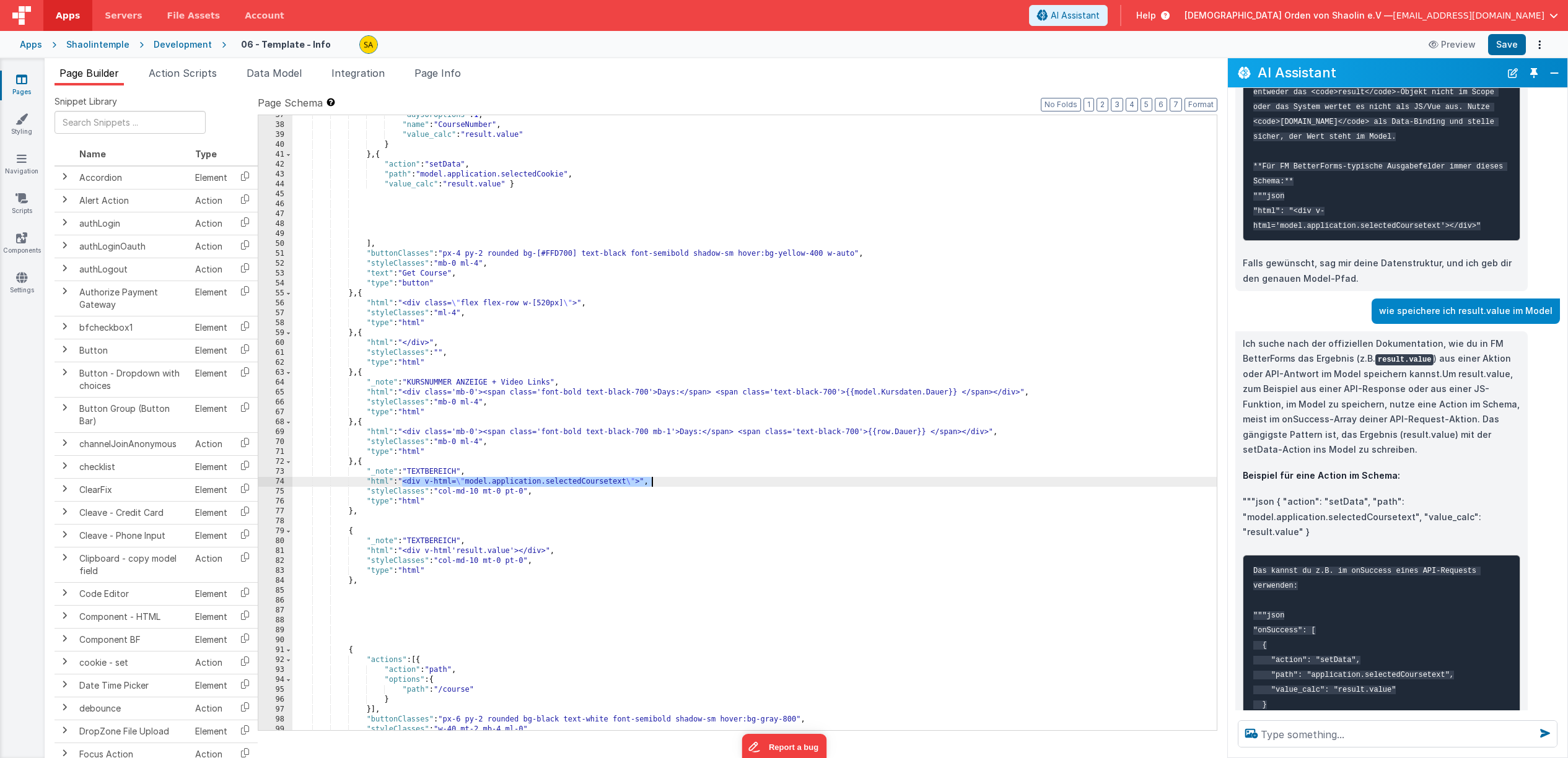
drag, startPoint x: 438, startPoint y: 482, endPoint x: 653, endPoint y: 484, distance: 215.0
click at [654, 484] on div ""daysOrOptions" : 1 , "name" : "CourseNumber" , "value_calc" : "result.value" }…" at bounding box center [755, 427] width 924 height 635
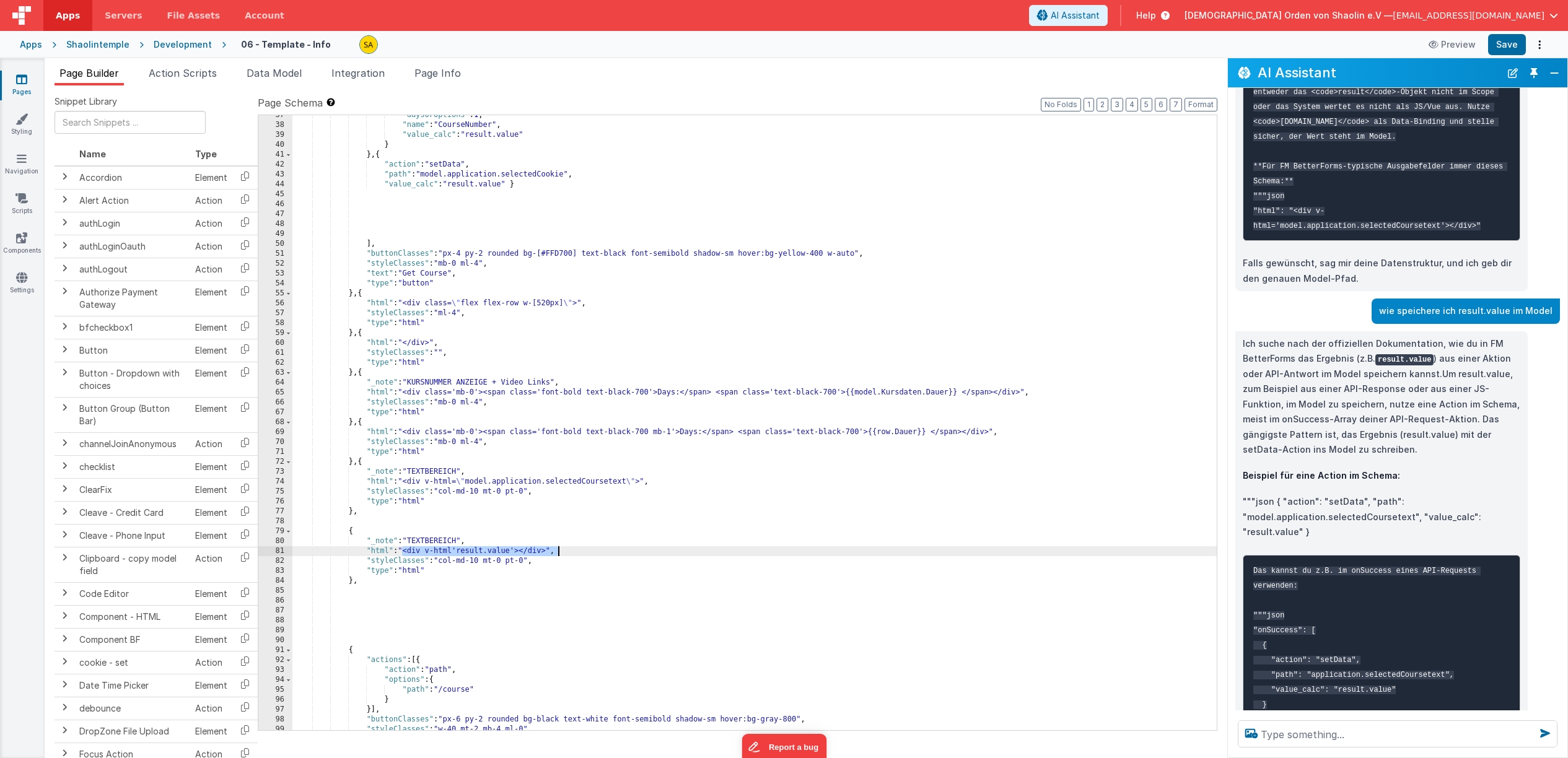
drag, startPoint x: 403, startPoint y: 552, endPoint x: 560, endPoint y: 553, distance: 157.0
click at [560, 553] on div ""daysOrOptions" : 1 , "name" : "CourseNumber" , "value_calc" : "result.value" }…" at bounding box center [755, 427] width 924 height 635
drag, startPoint x: 626, startPoint y: 555, endPoint x: 626, endPoint y: 574, distance: 19.0
click at [626, 555] on div ""daysOrOptions" : 1 , "name" : "CourseNumber" , "value_calc" : "result.value" }…" at bounding box center [755, 427] width 924 height 635
click at [1505, 47] on button "Save" at bounding box center [1507, 45] width 38 height 21
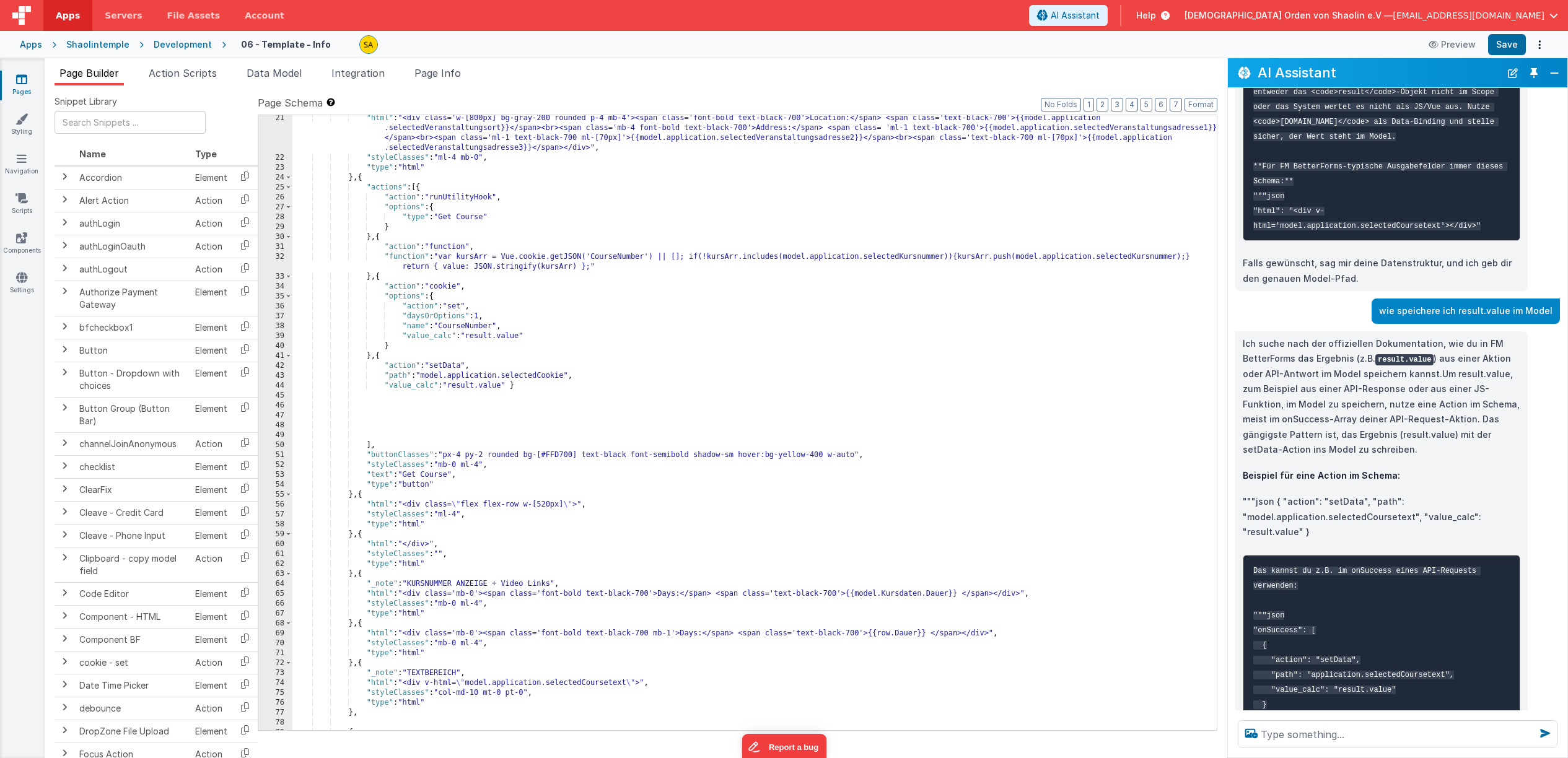
scroll to position [312, 0]
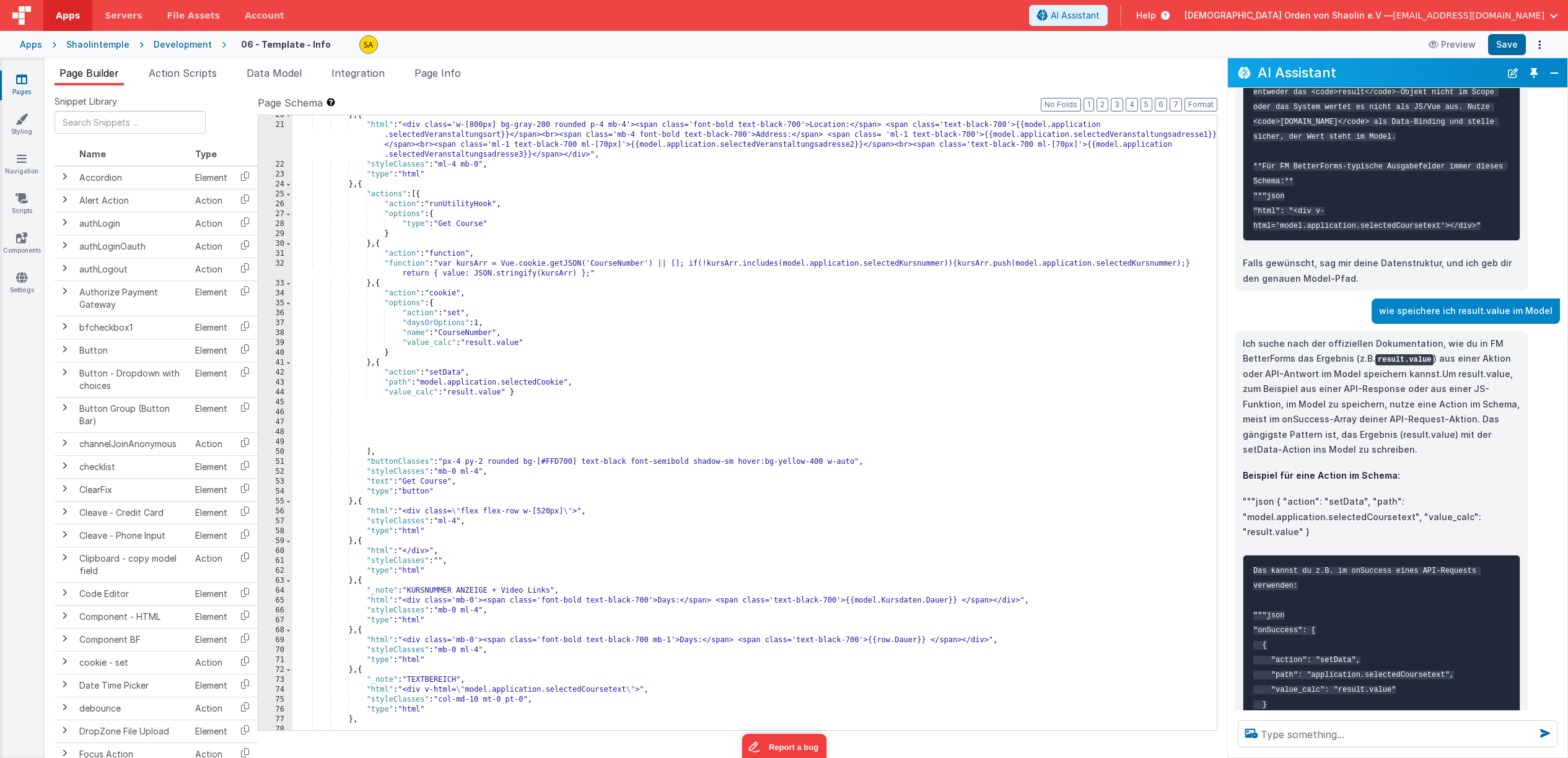
click at [376, 365] on div "} , { "html" : "<div class='w-[800px] bg-gray-200 rounded p-4 mb-4'><span class…" at bounding box center [755, 427] width 924 height 635
click at [514, 393] on div "} , { "html" : "<div class='w-[800px] bg-gray-200 rounded p-4 mb-4'><span class…" at bounding box center [755, 426] width 924 height 635
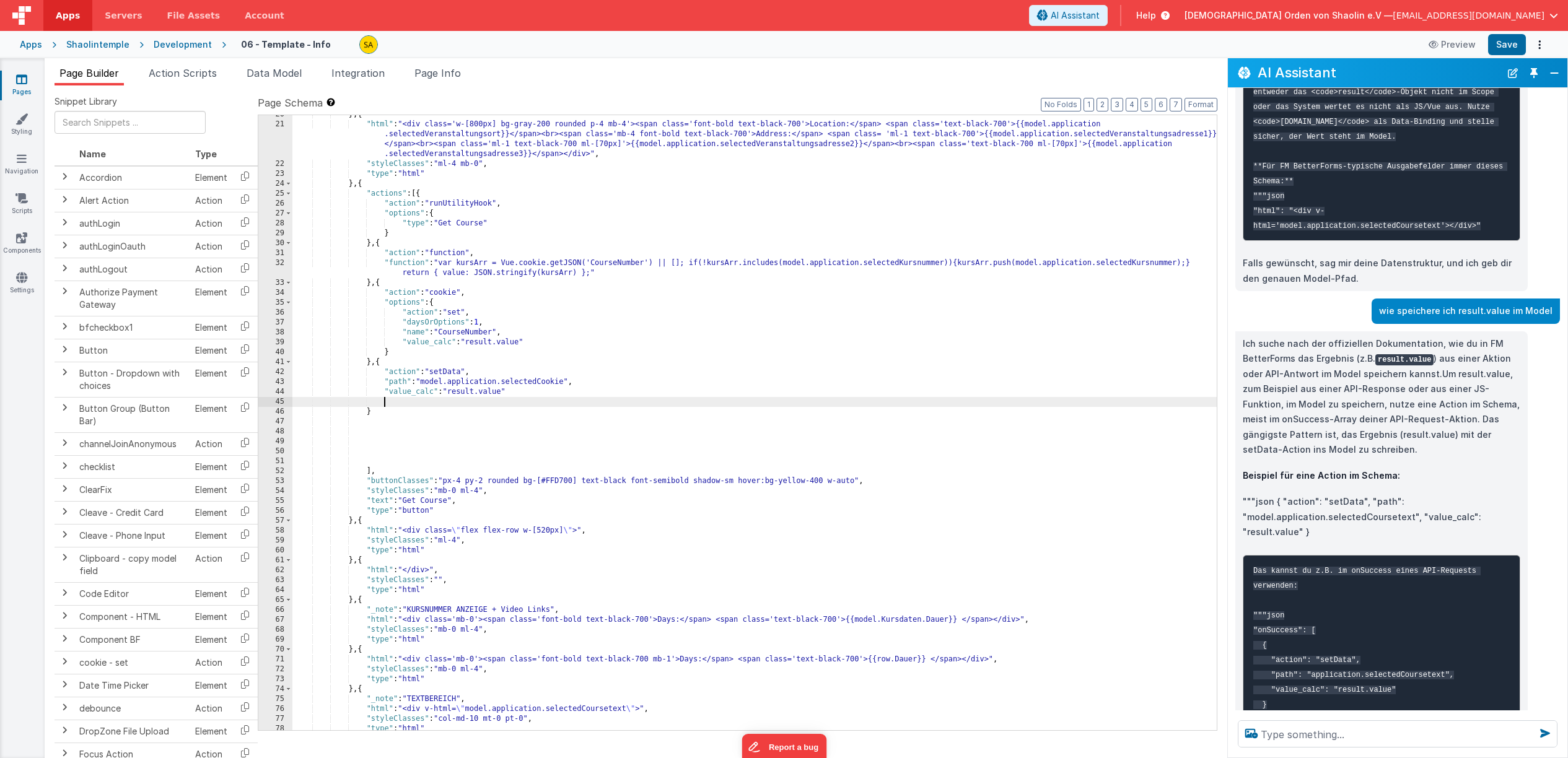
click at [366, 439] on div "} , { "html" : "<div class='w-[800px] bg-gray-200 rounded p-4 mb-4'><span class…" at bounding box center [755, 426] width 924 height 635
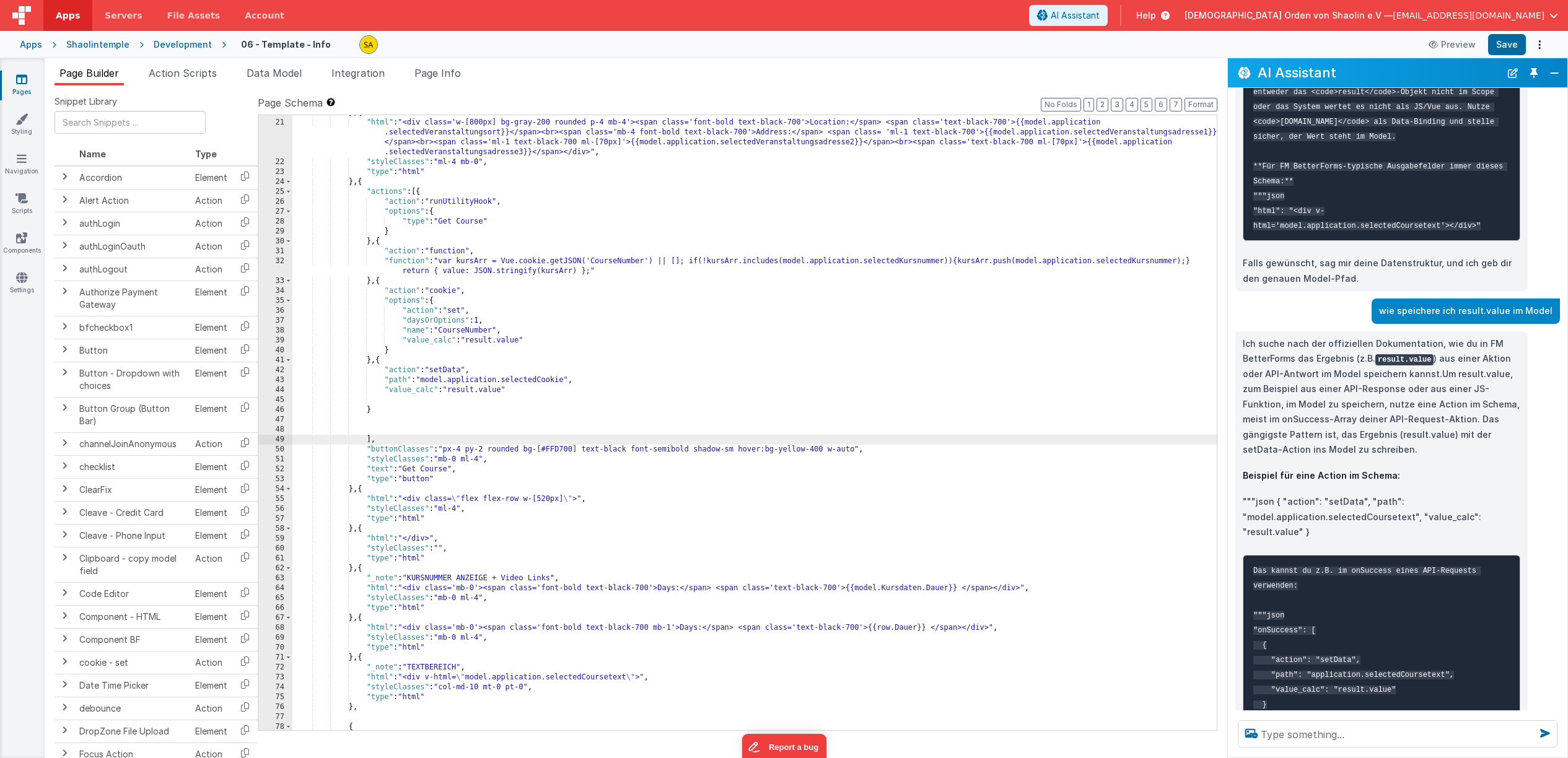
click at [373, 427] on div "} , { "html" : "<div class='w-[800px] bg-gray-200 rounded p-4 mb-4'><span class…" at bounding box center [755, 425] width 924 height 635
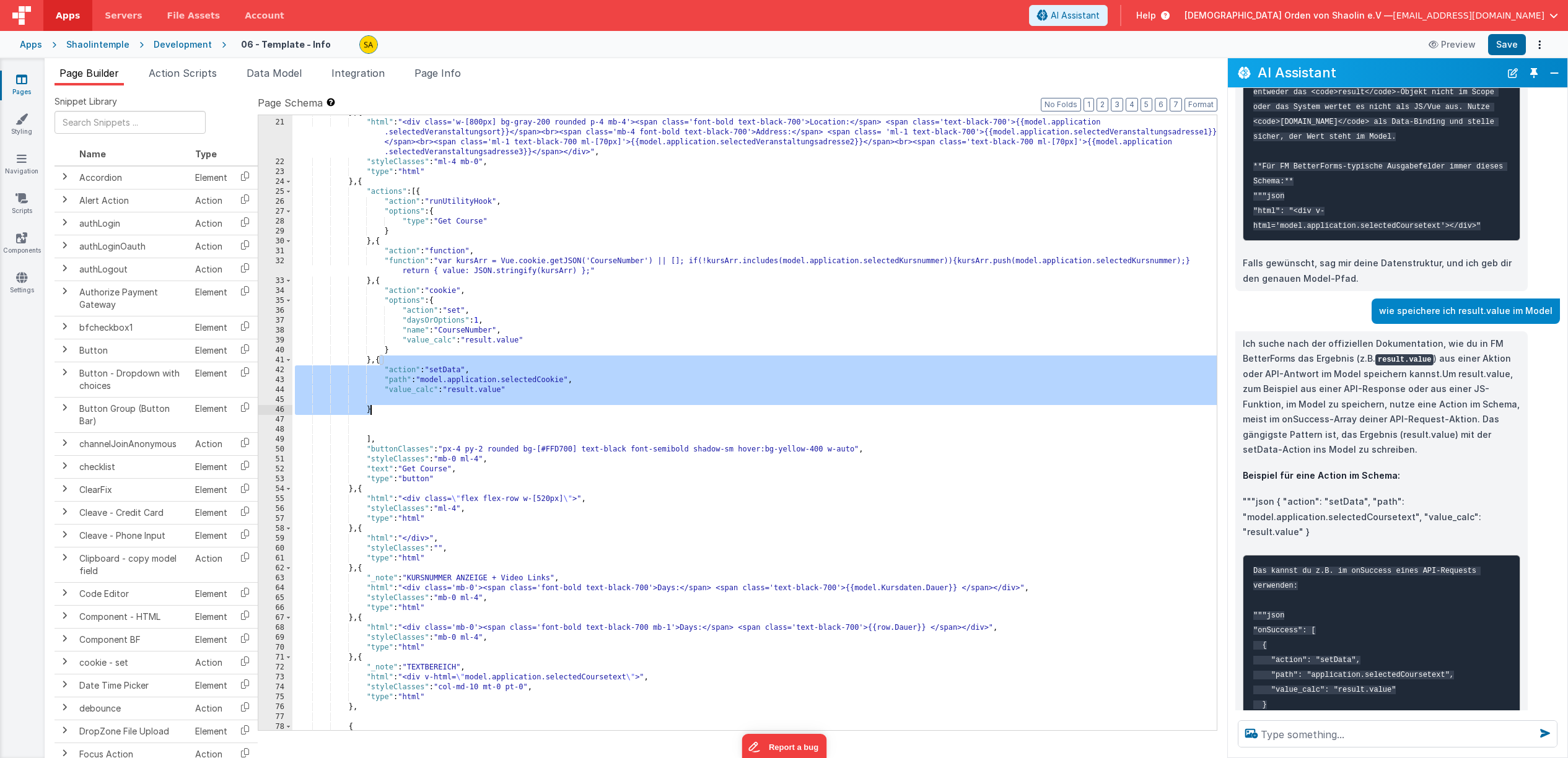
drag, startPoint x: 380, startPoint y: 362, endPoint x: 392, endPoint y: 412, distance: 51.4
click at [392, 412] on div "} , { "html" : "<div class='w-[800px] bg-gray-200 rounded p-4 mb-4'><span class…" at bounding box center [755, 425] width 924 height 635
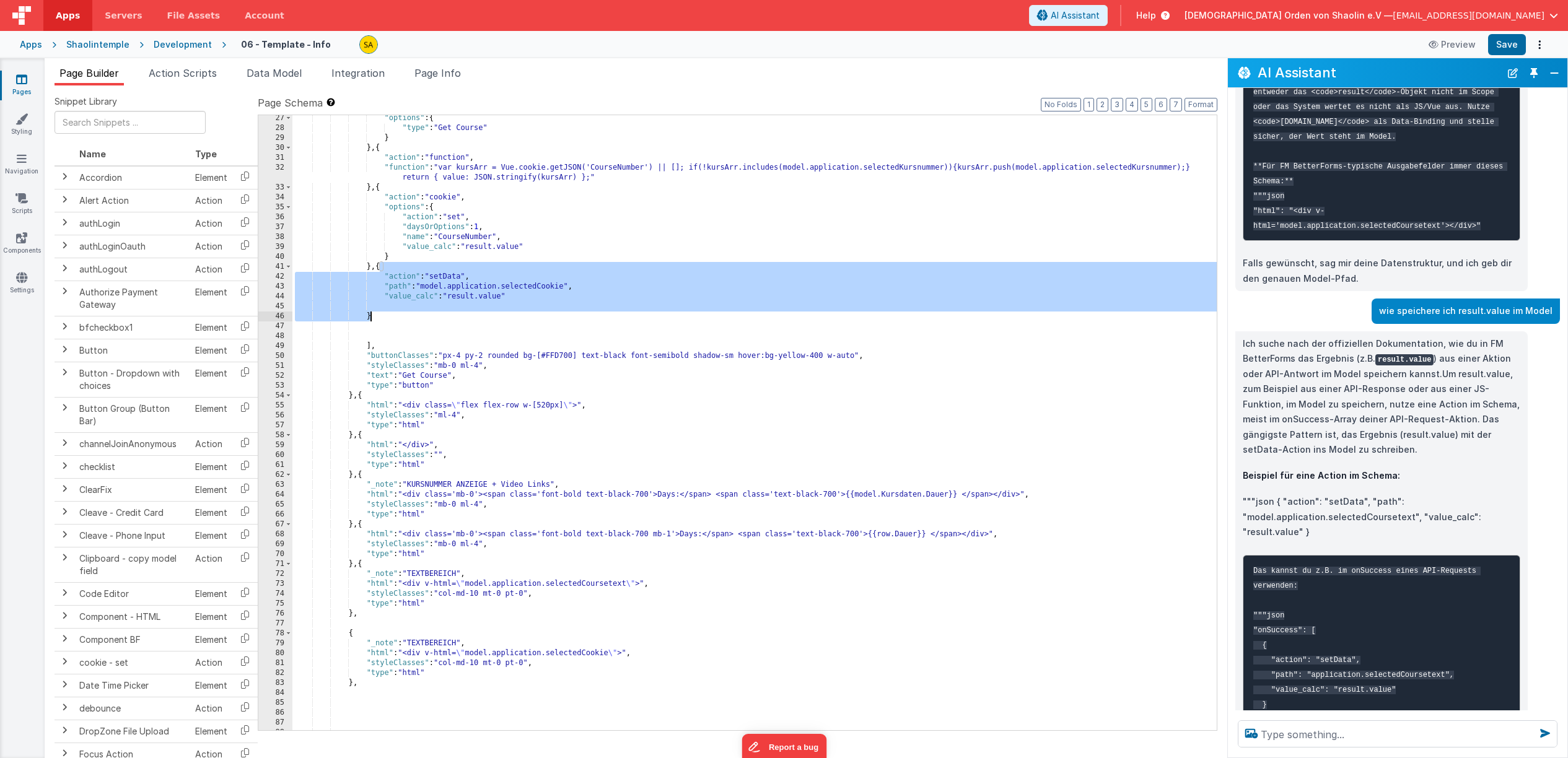
scroll to position [410, 0]
click at [371, 345] on div ""options" : { "type" : "Get Course" } } , { "action" : "function" , "function" …" at bounding box center [755, 429] width 924 height 635
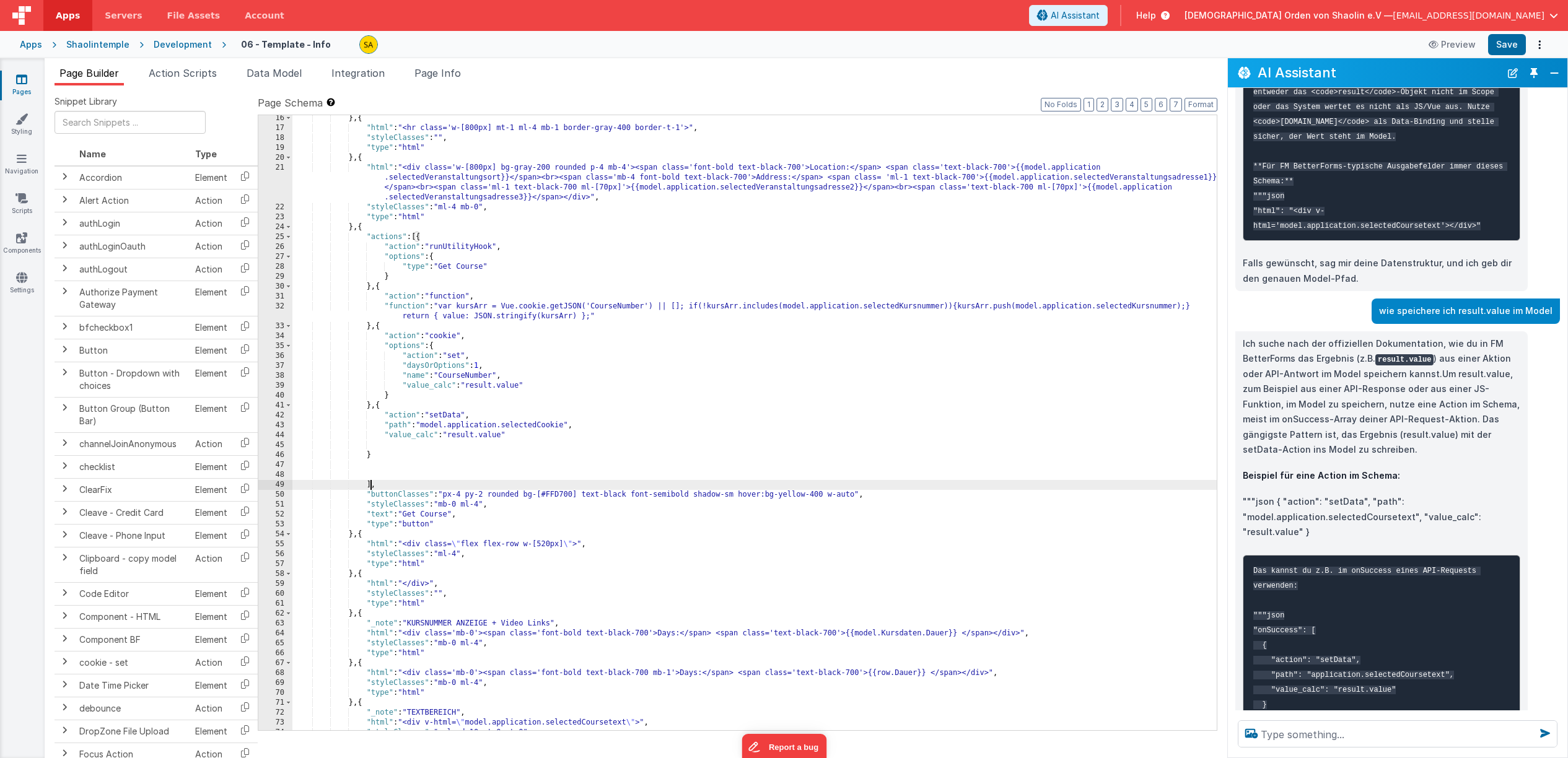
scroll to position [315, 0]
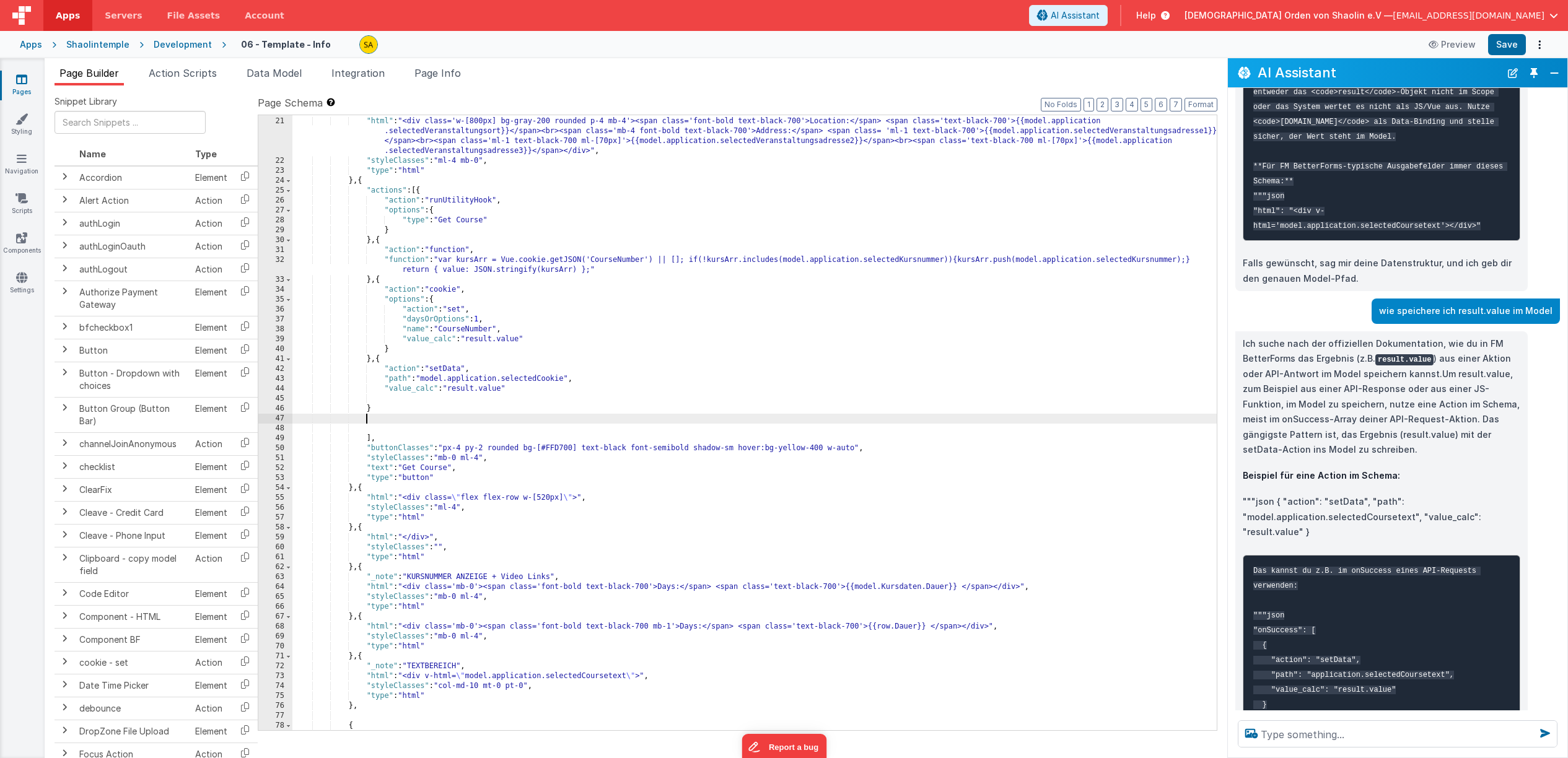
click at [452, 423] on div "} , { "html" : "<div class='w-[800px] bg-gray-200 rounded p-4 mb-4'><span class…" at bounding box center [755, 423] width 924 height 635
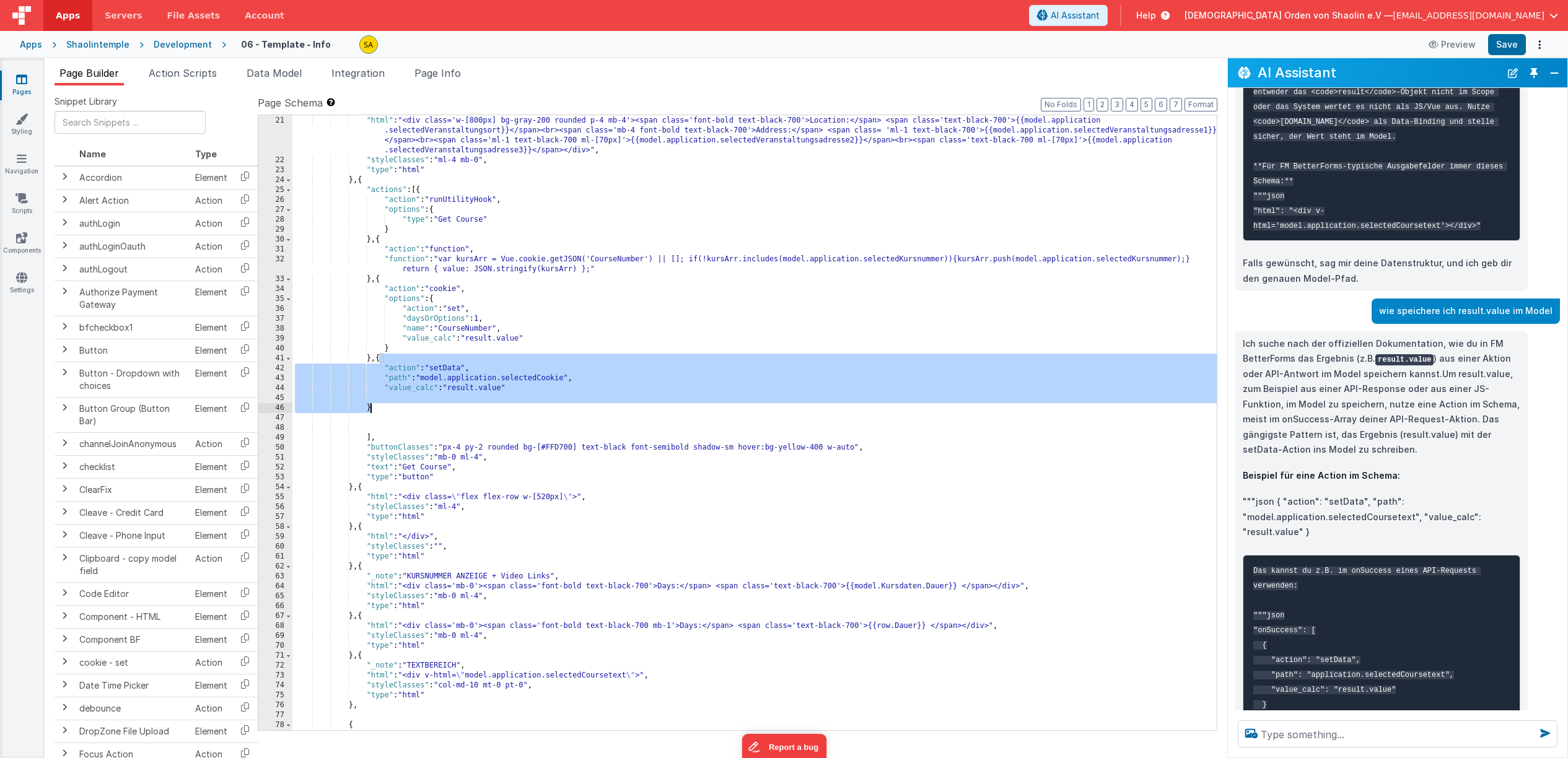
drag, startPoint x: 378, startPoint y: 366, endPoint x: 383, endPoint y: 407, distance: 41.3
click at [383, 408] on div "} , { "html" : "<div class='w-[800px] bg-gray-200 rounded p-4 mb-4'><span class…" at bounding box center [755, 423] width 924 height 635
click at [1339, 741] on textarea at bounding box center [1396, 733] width 319 height 27
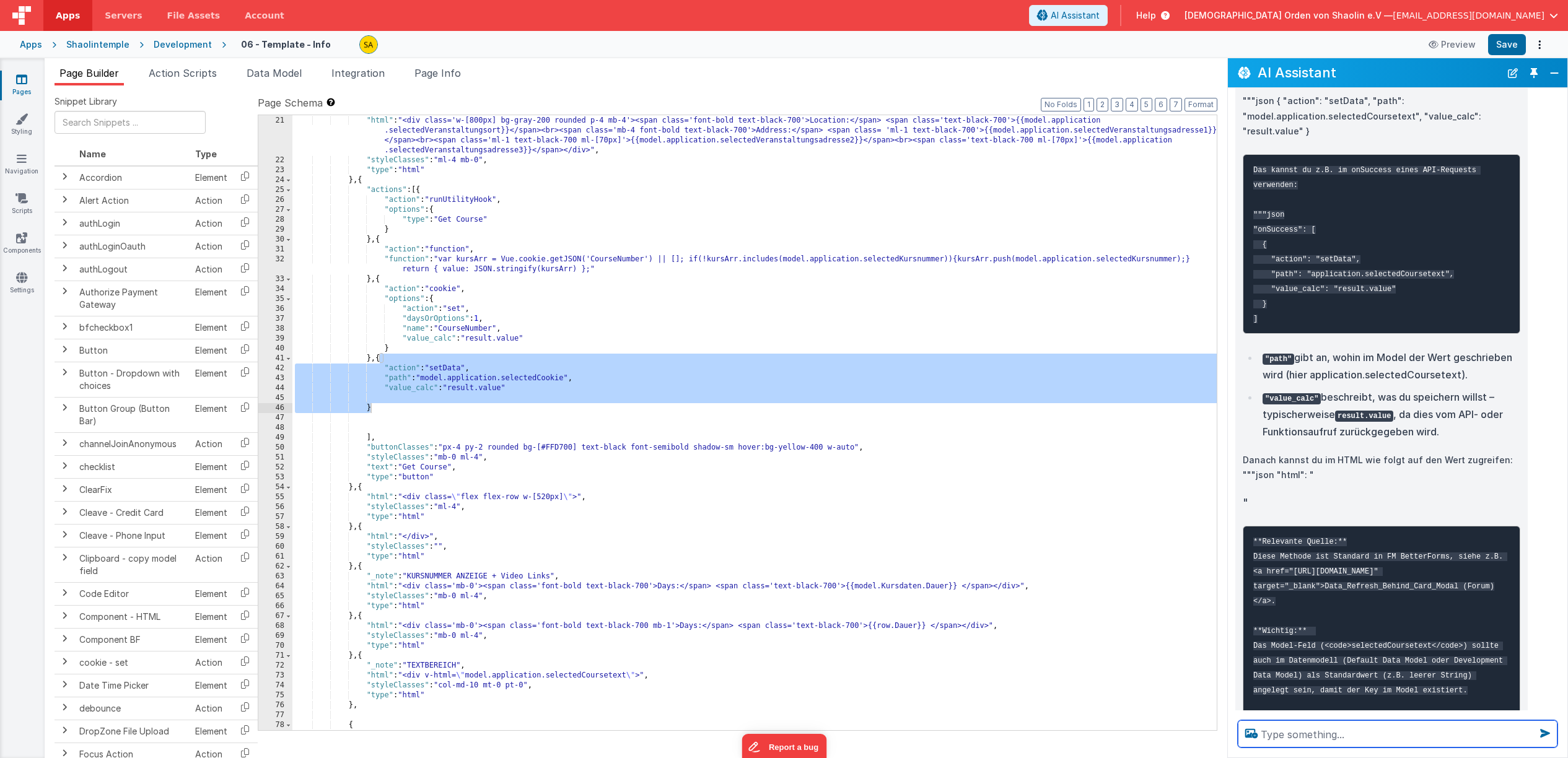
scroll to position [4177, 0]
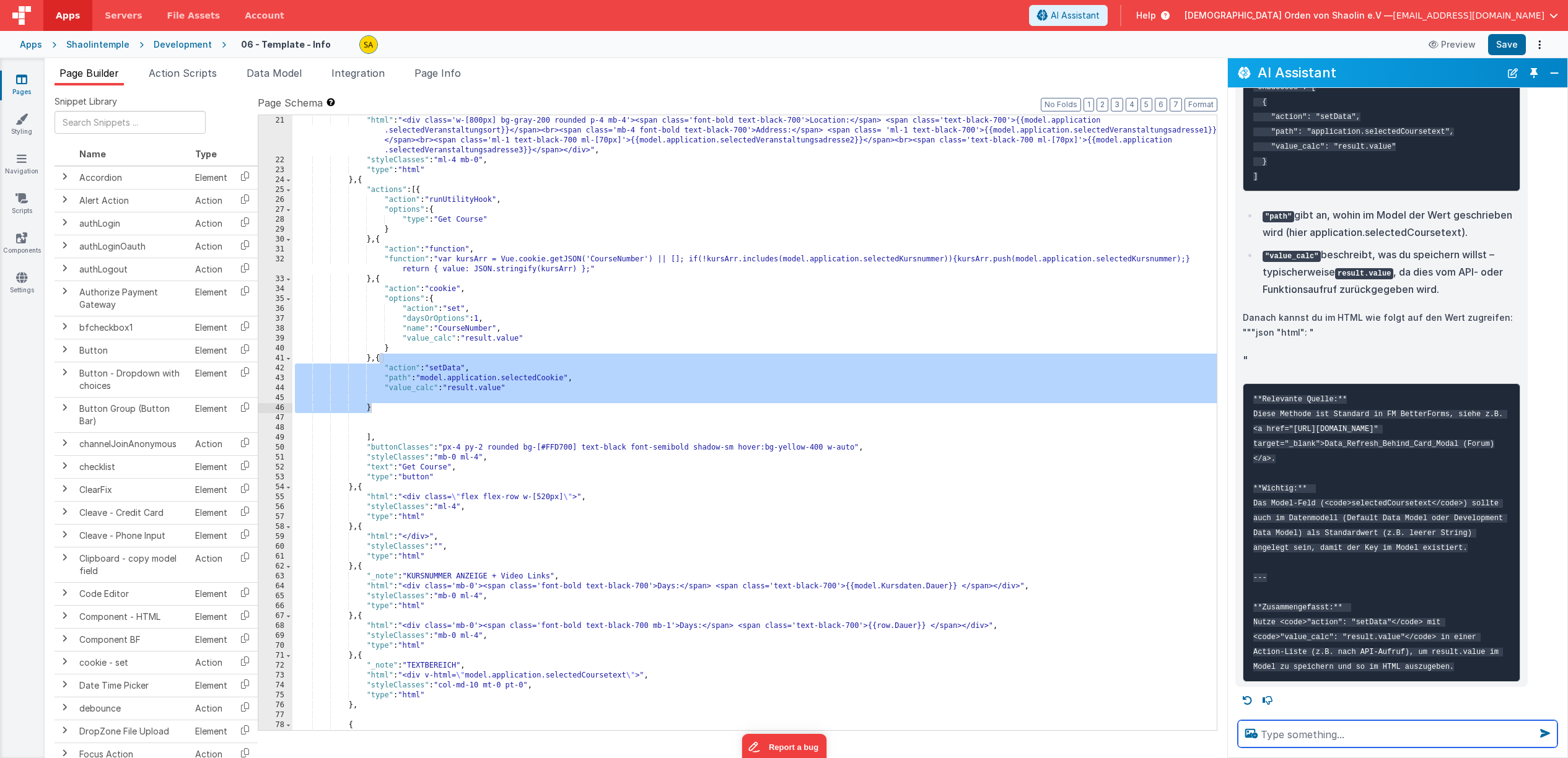
paste textarea "{ "action": "setData", "path": "model.application.selectedCookie", "value_calc"…"
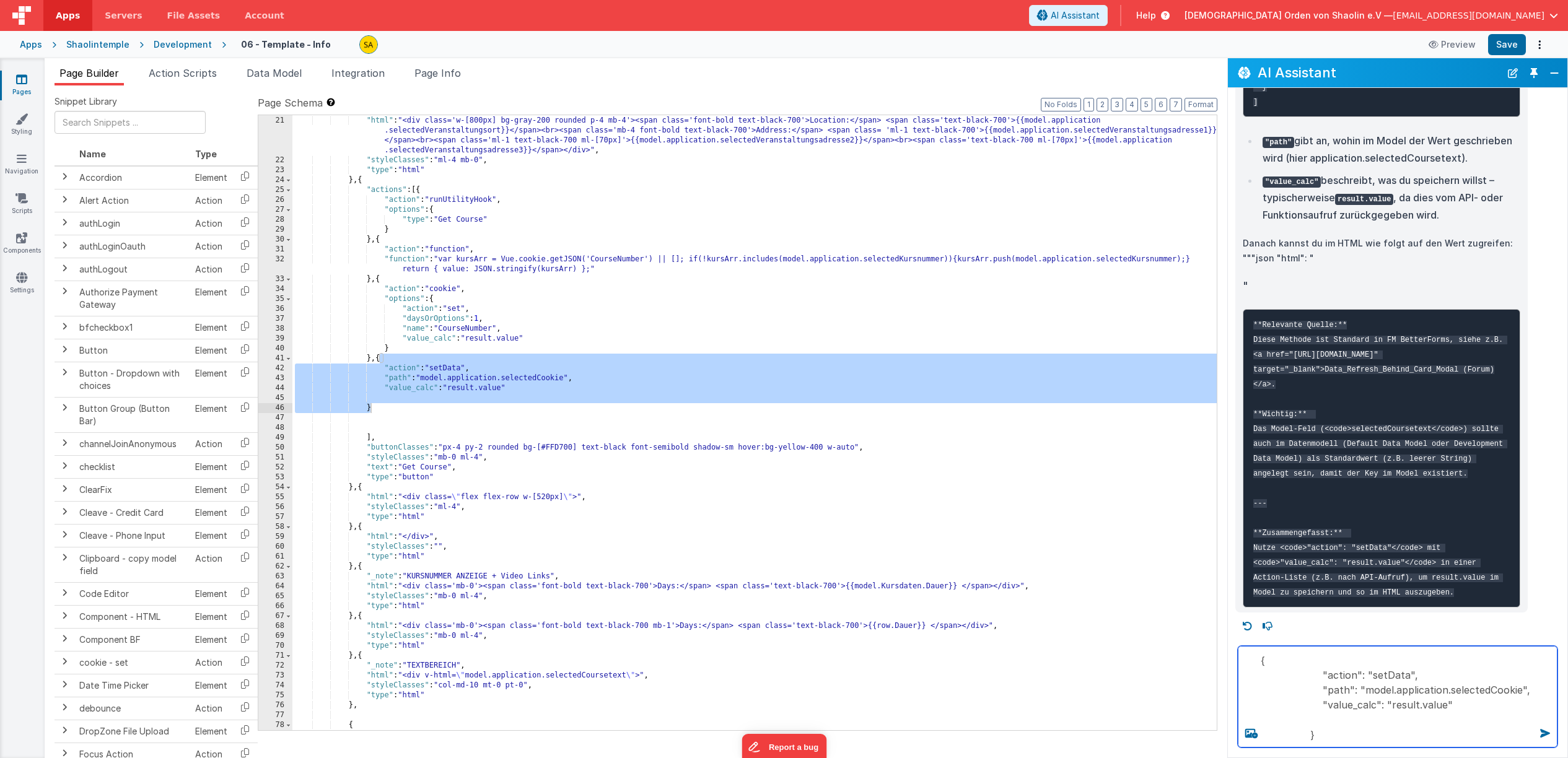
type textarea "{ "action": "setData", "path": "model.application.selectedCookie", "value_calc"…"
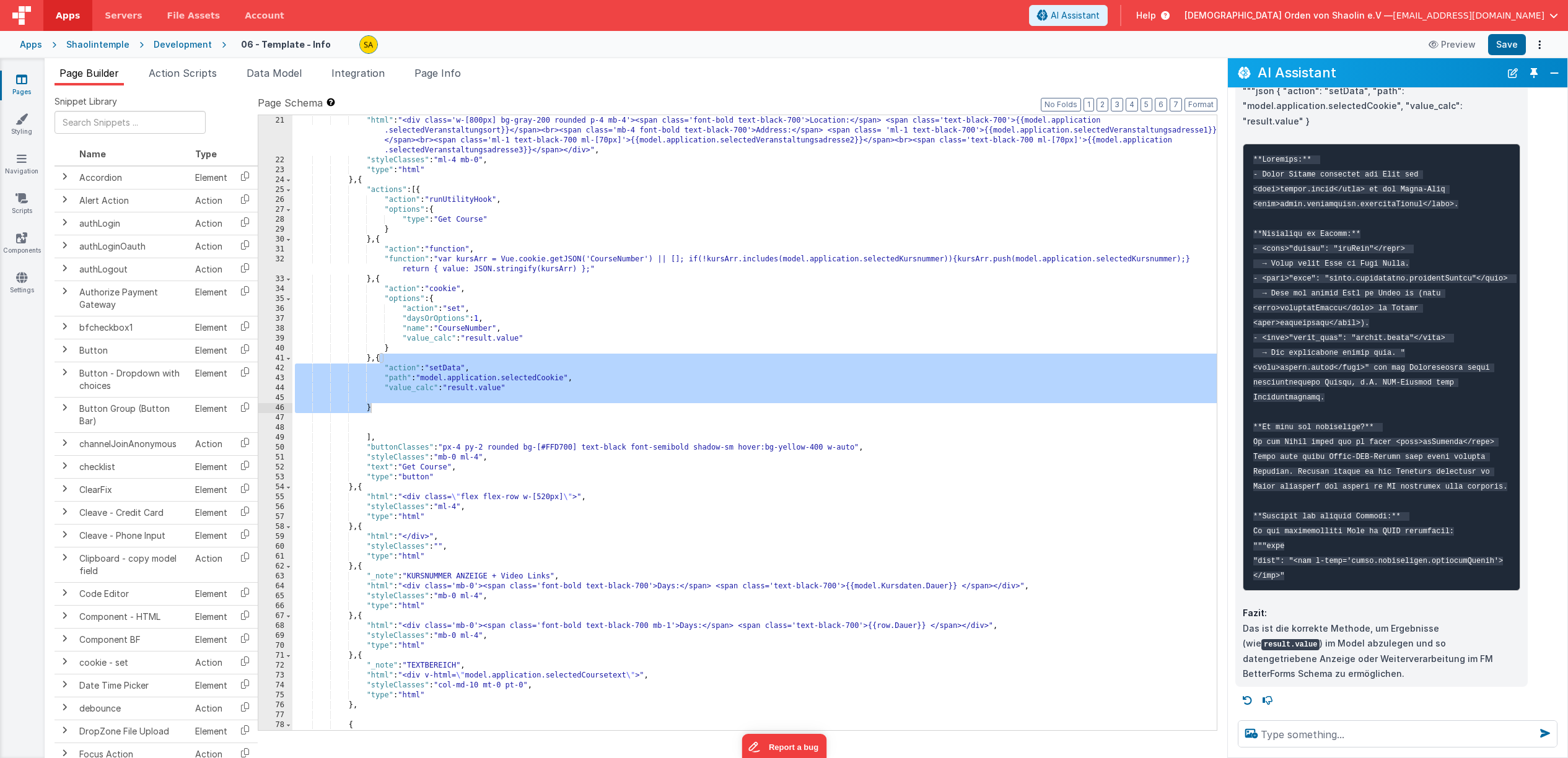
scroll to position [4881, 0]
paste textarea "Error 10112: No action handler found for this action setData"
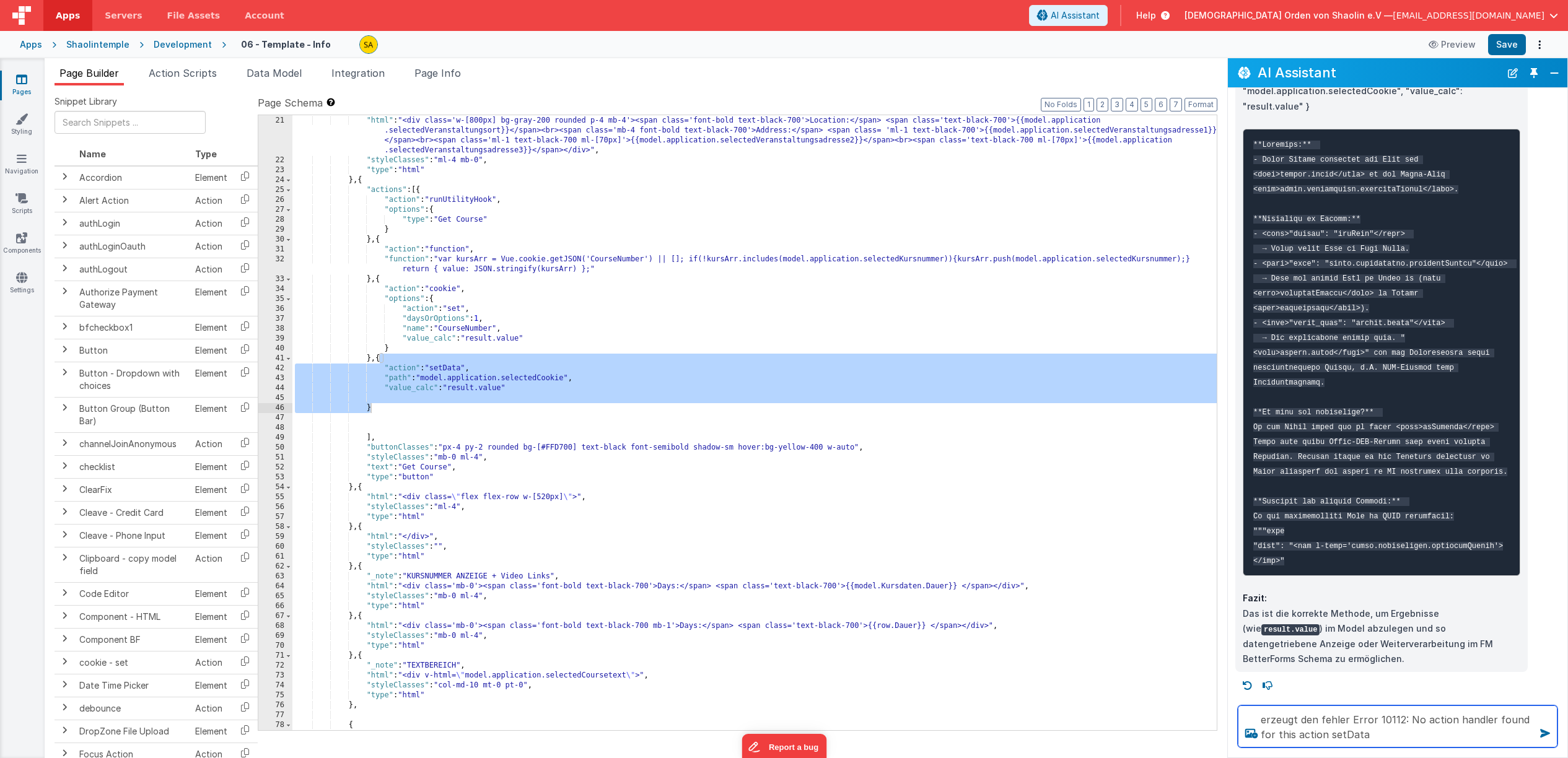
type textarea "erzeugt den fehler Error 10112: No action handler found for this action setData"
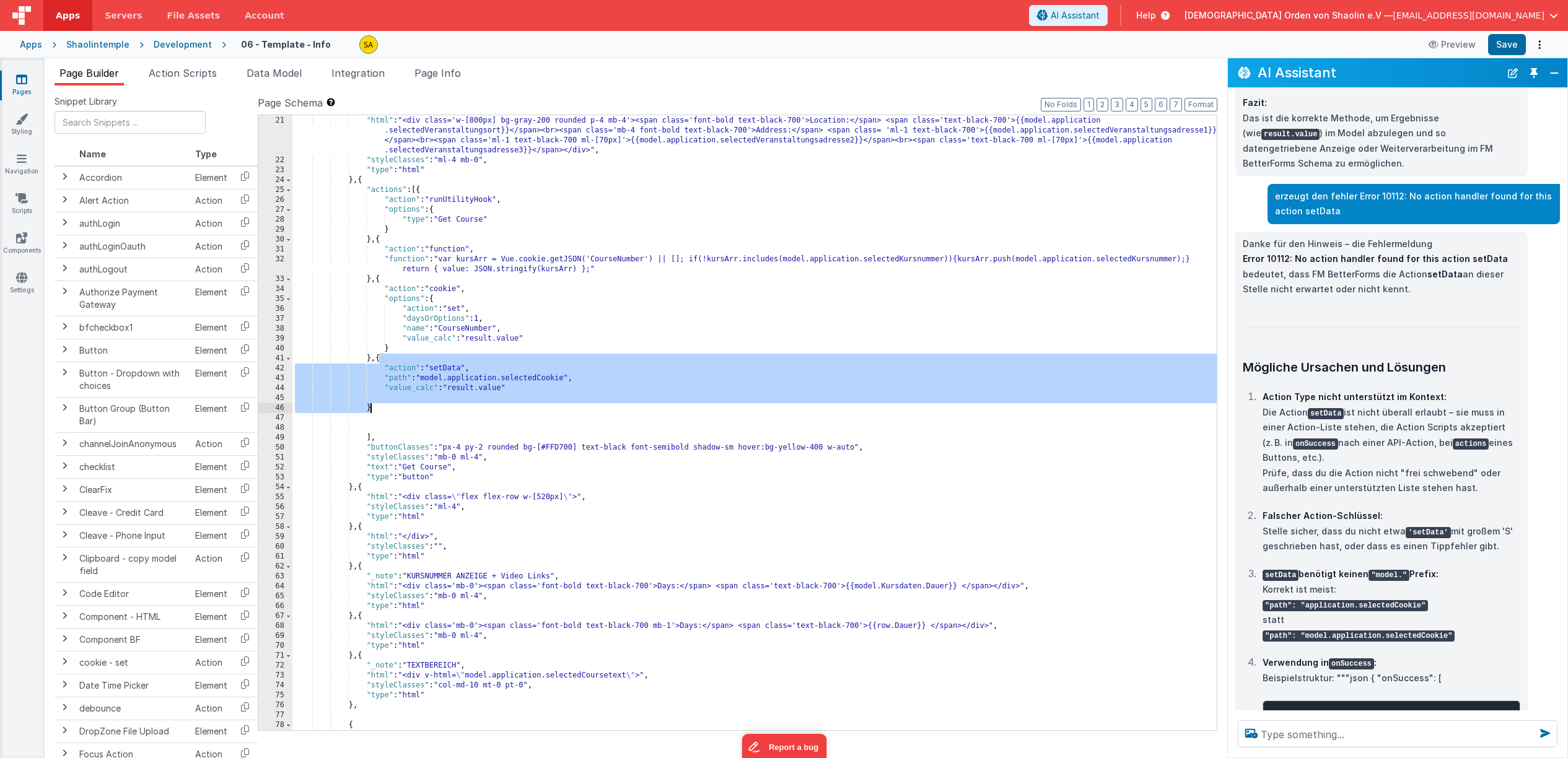
scroll to position [5348, 0]
click at [452, 379] on div "} , { "html" : "<div class='w-[800px] bg-gray-200 rounded p-4 mb-4'><span class…" at bounding box center [755, 423] width 924 height 635
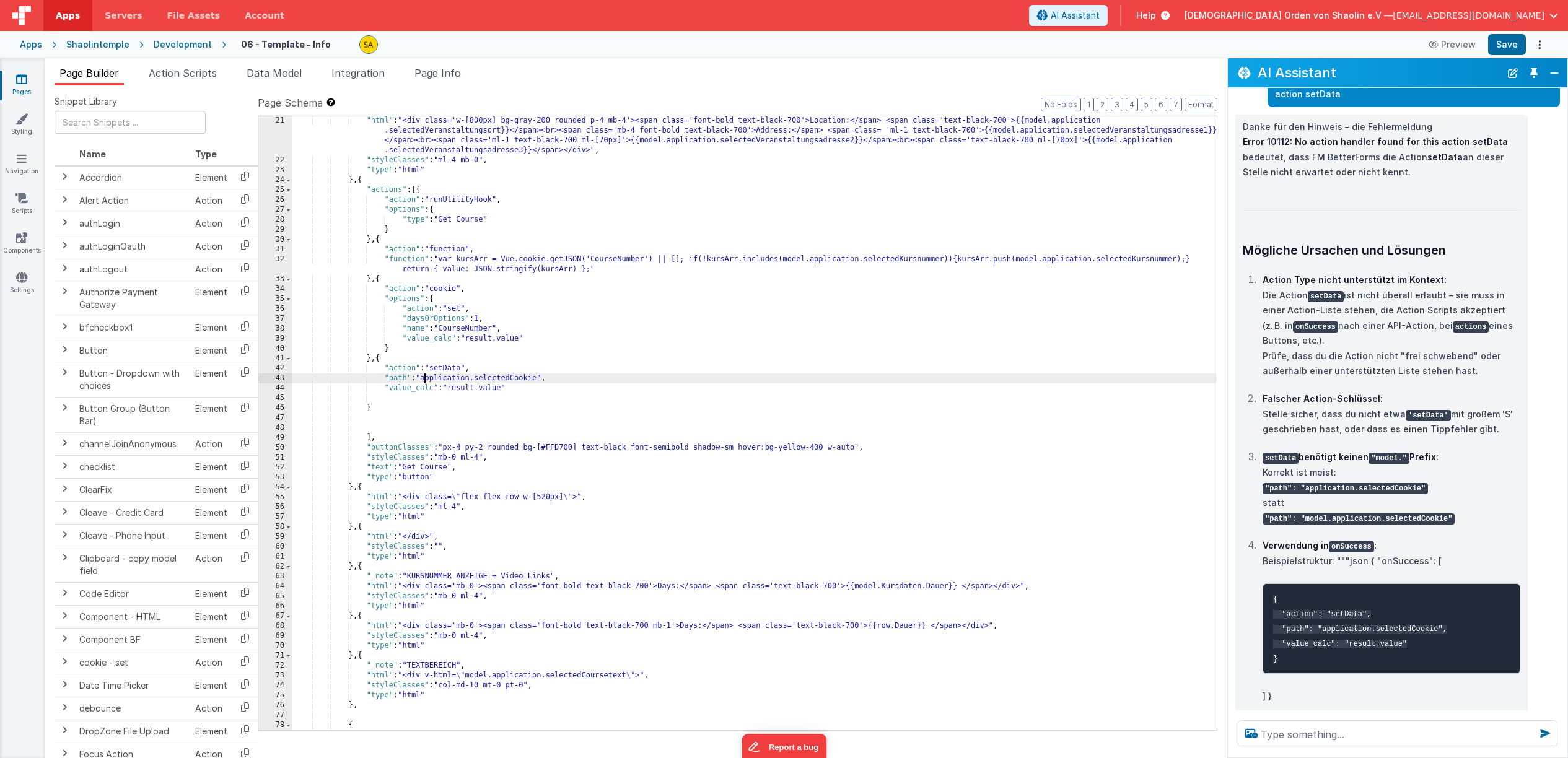
scroll to position [5471, 0]
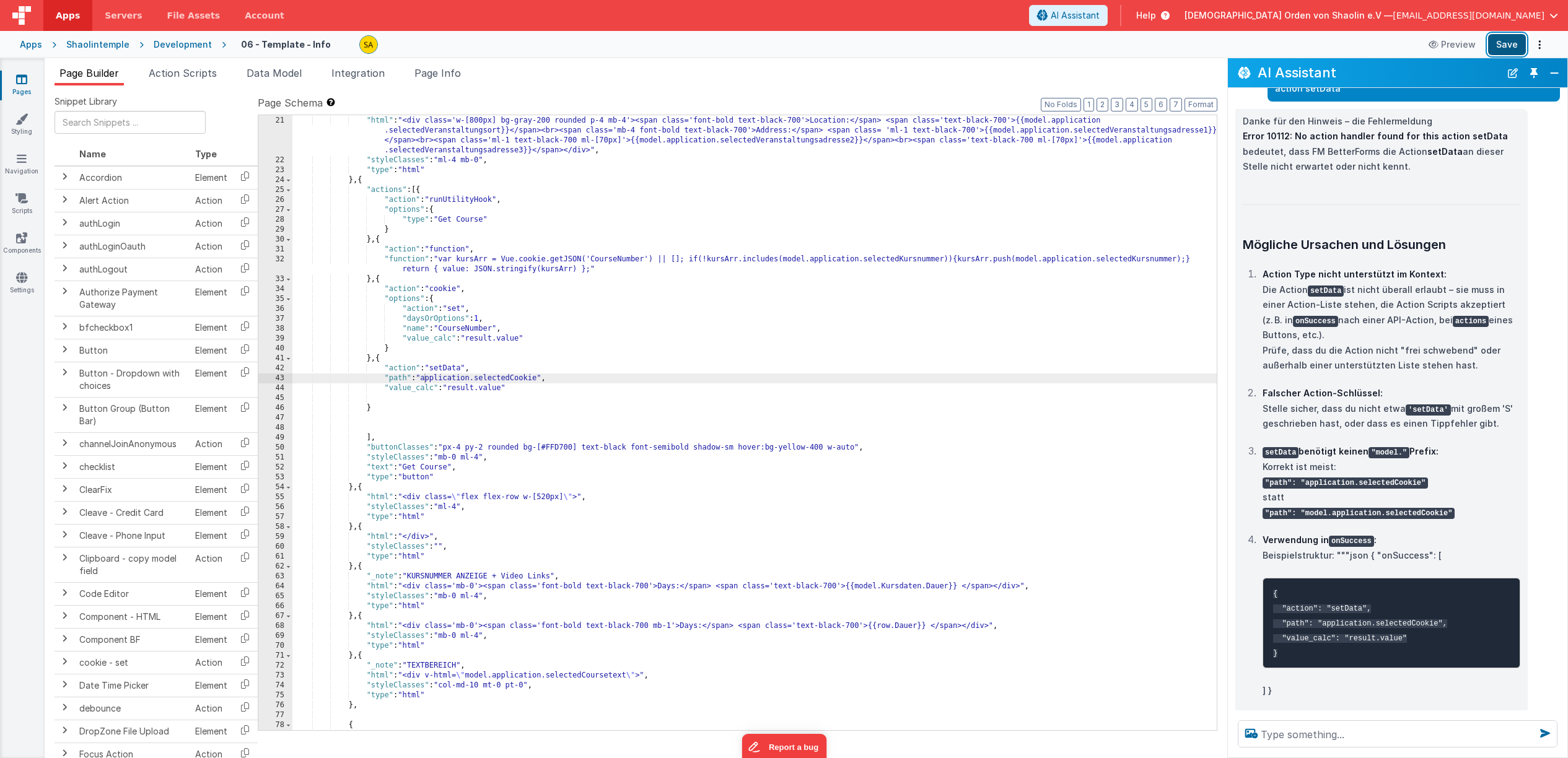
click at [1514, 47] on button "Save" at bounding box center [1507, 45] width 38 height 21
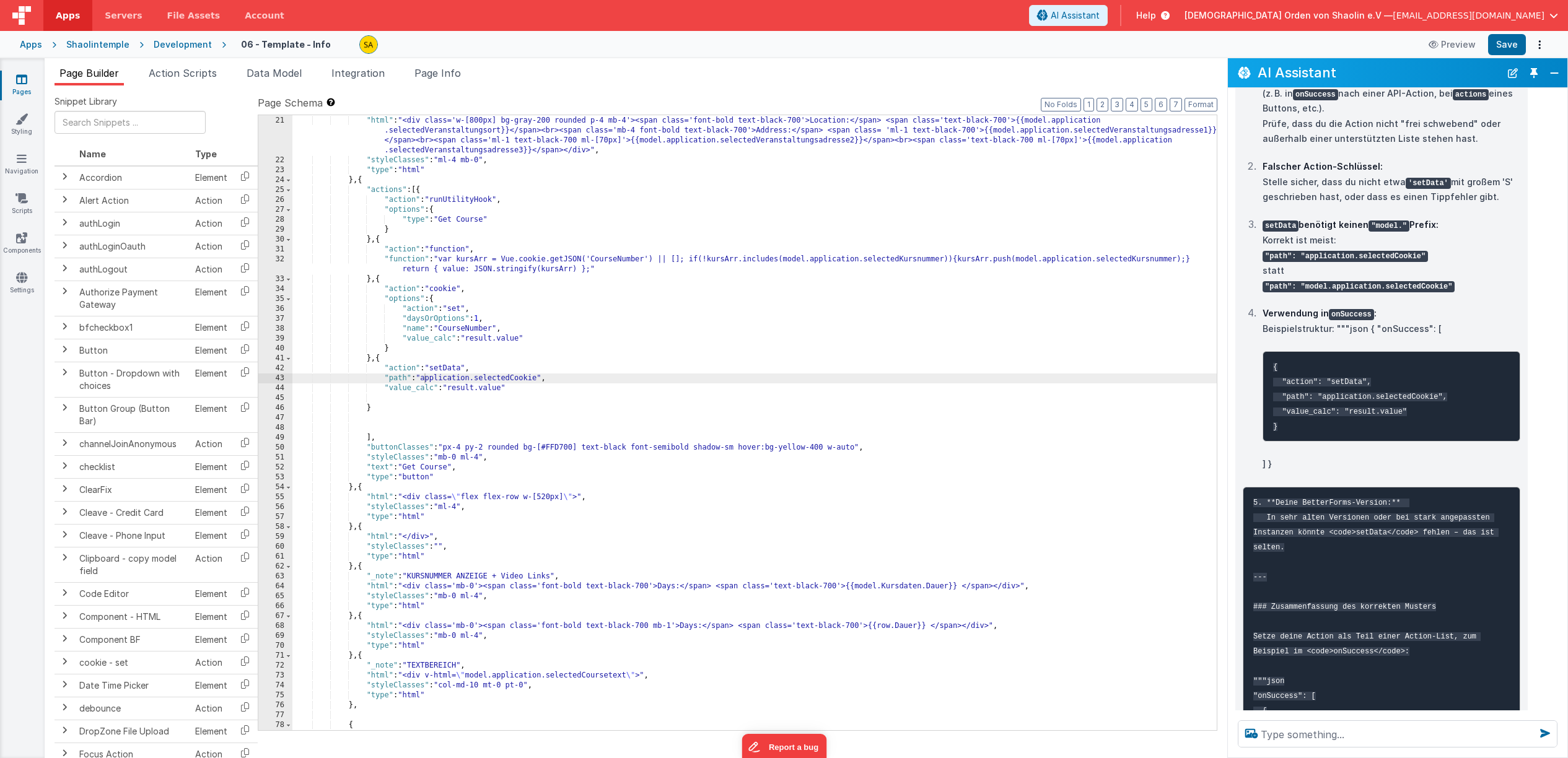
scroll to position [5700, 0]
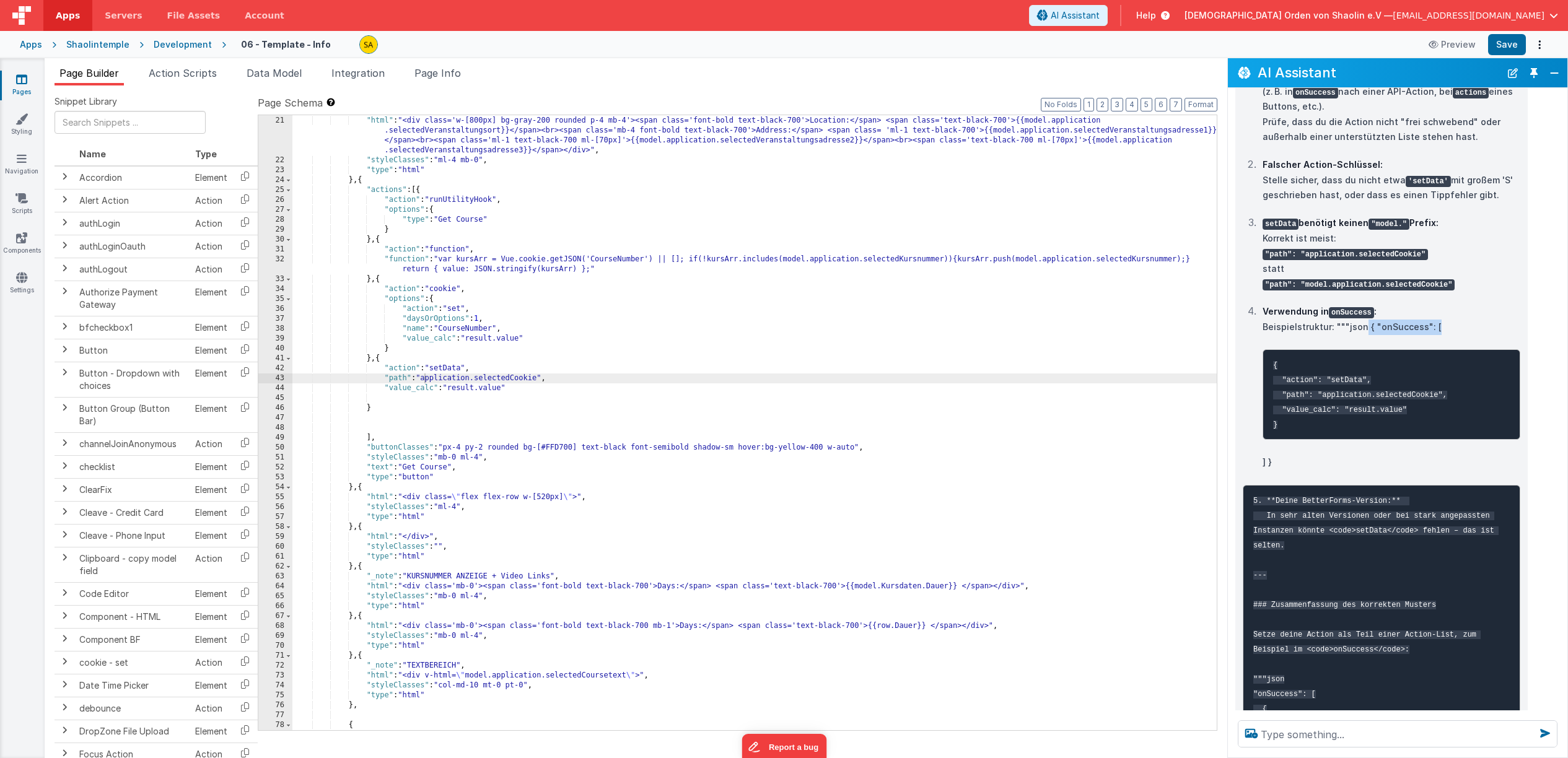
drag, startPoint x: 1363, startPoint y: 363, endPoint x: 1438, endPoint y: 366, distance: 75.1
click at [1438, 335] on p "Verwendung in onSuccess : Beispielstruktur: """json { "onSuccess": [" at bounding box center [1392, 319] width 258 height 30
copy p "{ "onSuccess": ["
click at [379, 361] on div "} , { "html" : "<div class='w-[800px] bg-gray-200 rounded p-4 mb-4'><span class…" at bounding box center [755, 423] width 924 height 635
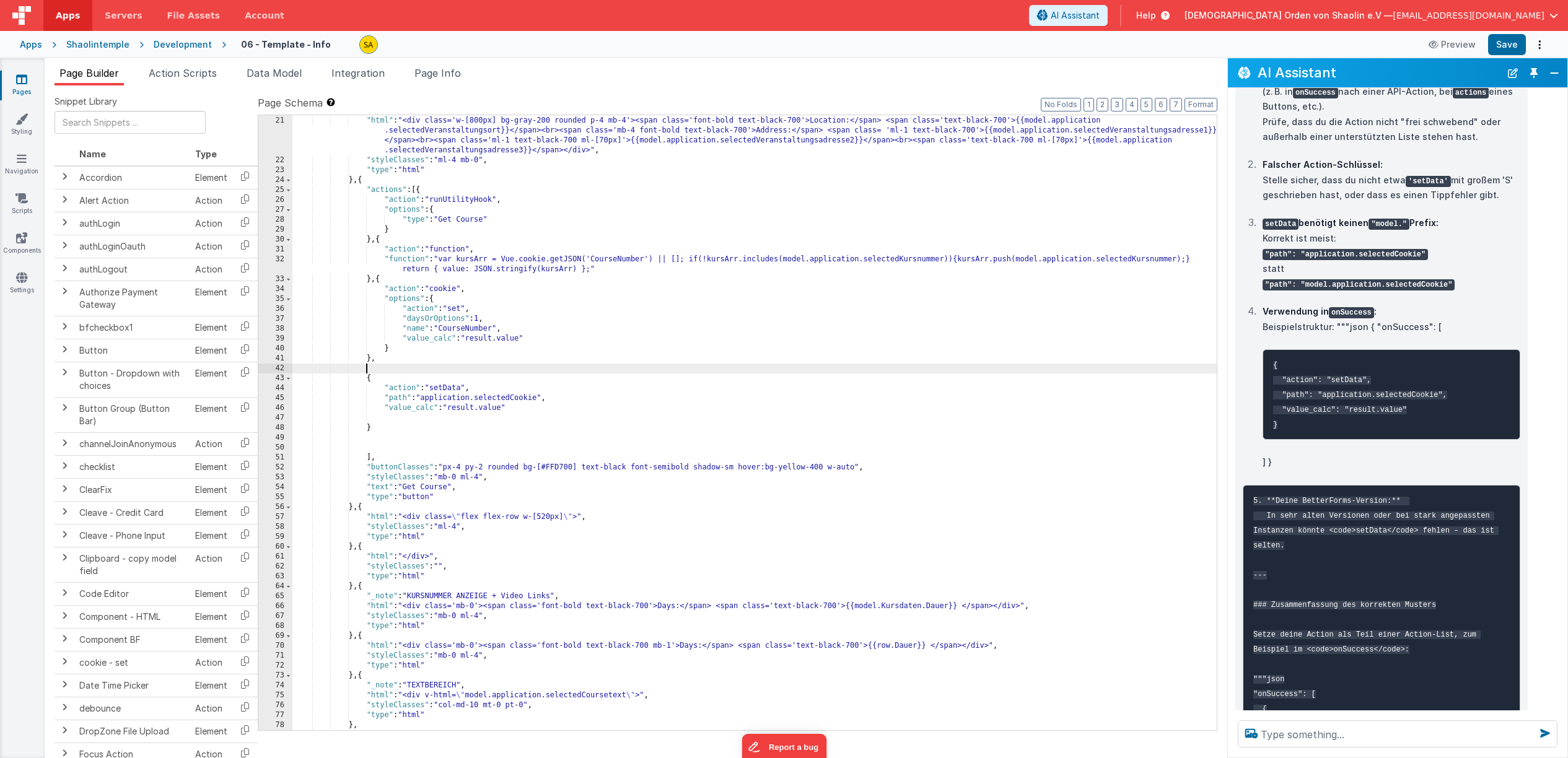
click at [386, 368] on div "} , { "html" : "<div class='w-[800px] bg-gray-200 rounded p-4 mb-4'><span class…" at bounding box center [755, 423] width 924 height 635
click at [387, 363] on div "} , { "html" : "<div class='w-[800px] bg-gray-200 rounded p-4 mb-4'><span class…" at bounding box center [755, 423] width 924 height 635
click at [382, 360] on div "} , { "html" : "<div class='w-[800px] bg-gray-200 rounded p-4 mb-4'><span class…" at bounding box center [755, 423] width 924 height 635
click at [387, 363] on div "} , { "html" : "<div class='w-[800px] bg-gray-200 rounded p-4 mb-4'><span class…" at bounding box center [755, 423] width 924 height 635
click at [371, 378] on div "} , { "html" : "<div class='w-[800px] bg-gray-200 rounded p-4 mb-4'><span class…" at bounding box center [755, 423] width 924 height 635
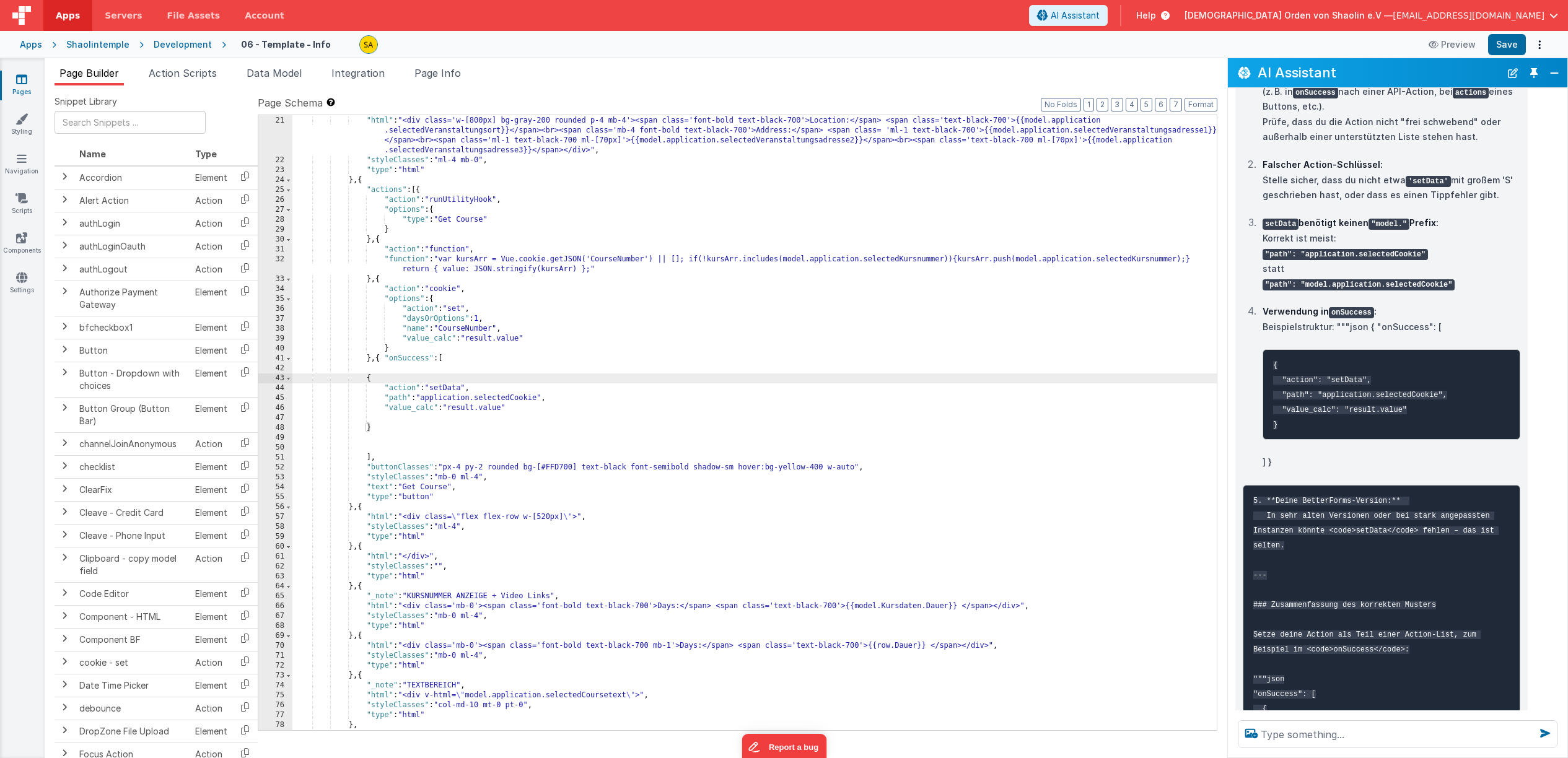
click at [378, 441] on div "} , { "html" : "<div class='w-[800px] bg-gray-200 rounded p-4 mb-4'><span class…" at bounding box center [755, 423] width 924 height 635
click at [1513, 45] on button "Save" at bounding box center [1507, 45] width 38 height 21
click at [1504, 48] on button "Save" at bounding box center [1507, 45] width 38 height 21
click at [383, 360] on div "} , { "html" : "<div class='w-[800px] bg-gray-200 rounded p-4 mb-4'><span class…" at bounding box center [755, 423] width 924 height 635
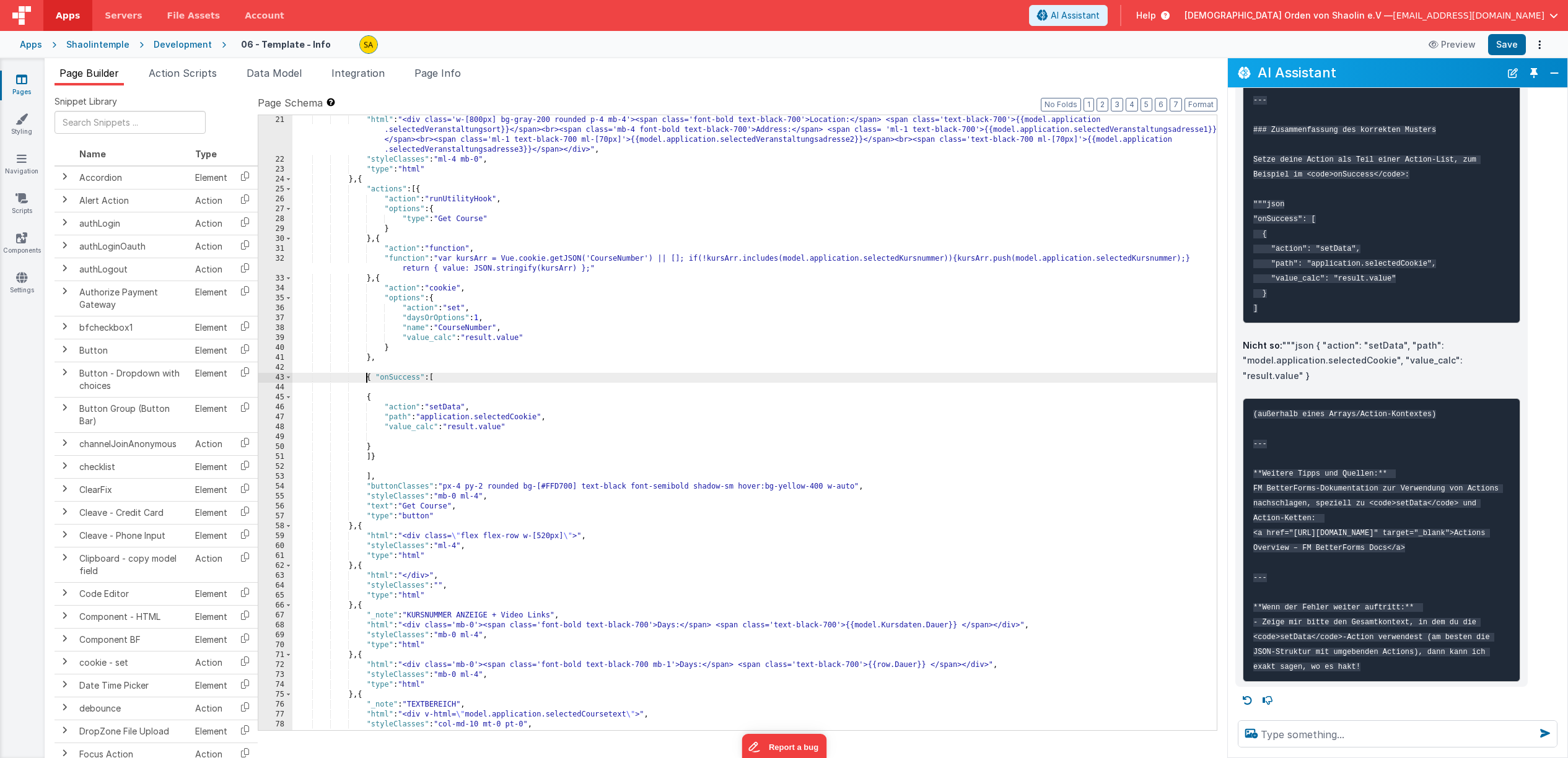
scroll to position [317, 0]
click at [795, 579] on div ""html" : "<div class='w-[800px] bg-gray-200 rounded p-4 mb-4'><span class='font…" at bounding box center [755, 448] width 924 height 665
click at [839, 426] on div ""html" : "<div class='w-[800px] bg-gray-200 rounded p-4 mb-4'><span class='font…" at bounding box center [755, 447] width 924 height 665
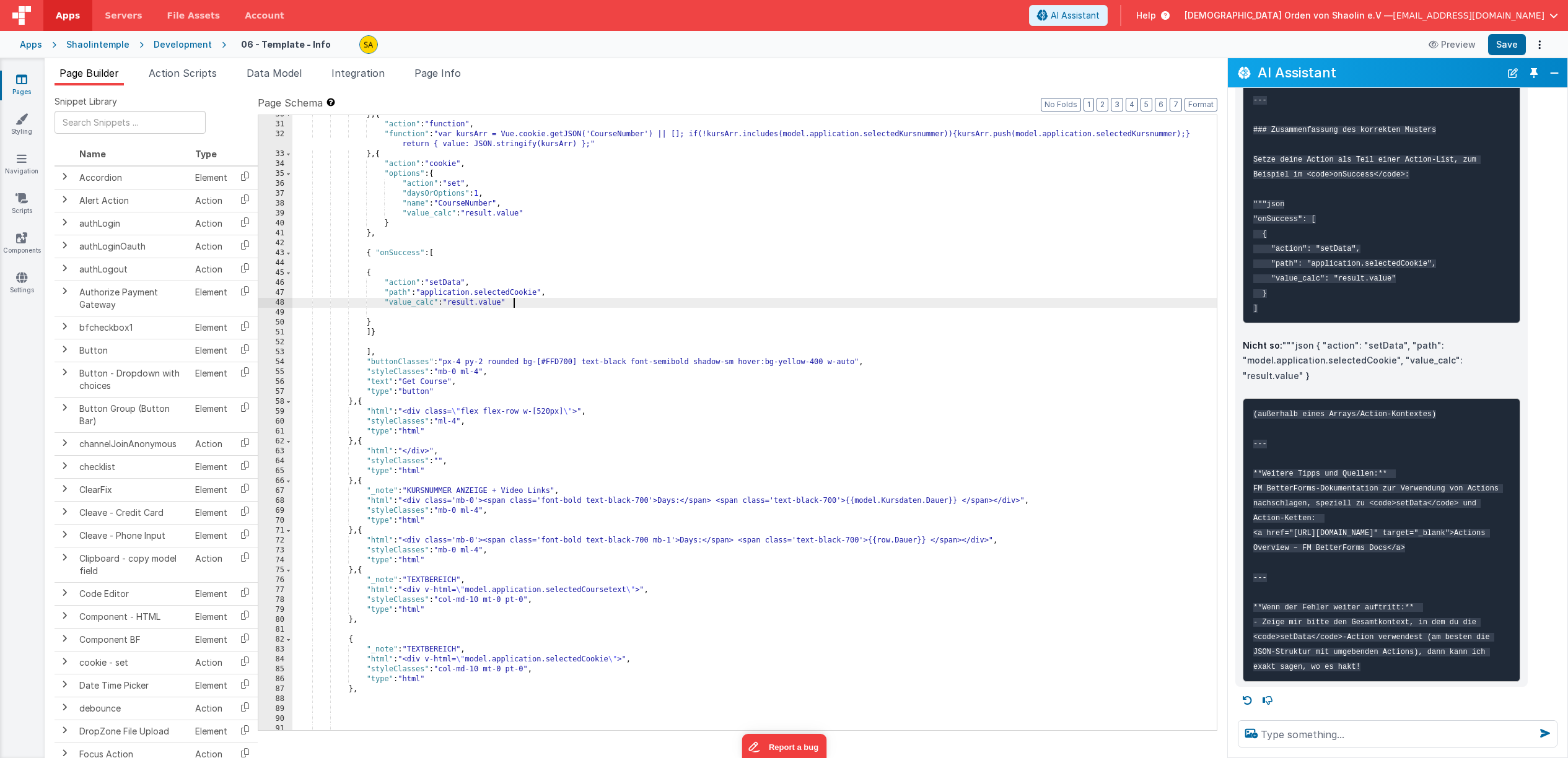
scroll to position [440, 0]
click at [729, 345] on div "} , { "action" : "function" , "function" : "var kursArr = Vue.cookie.getJSON('C…" at bounding box center [755, 428] width 924 height 635
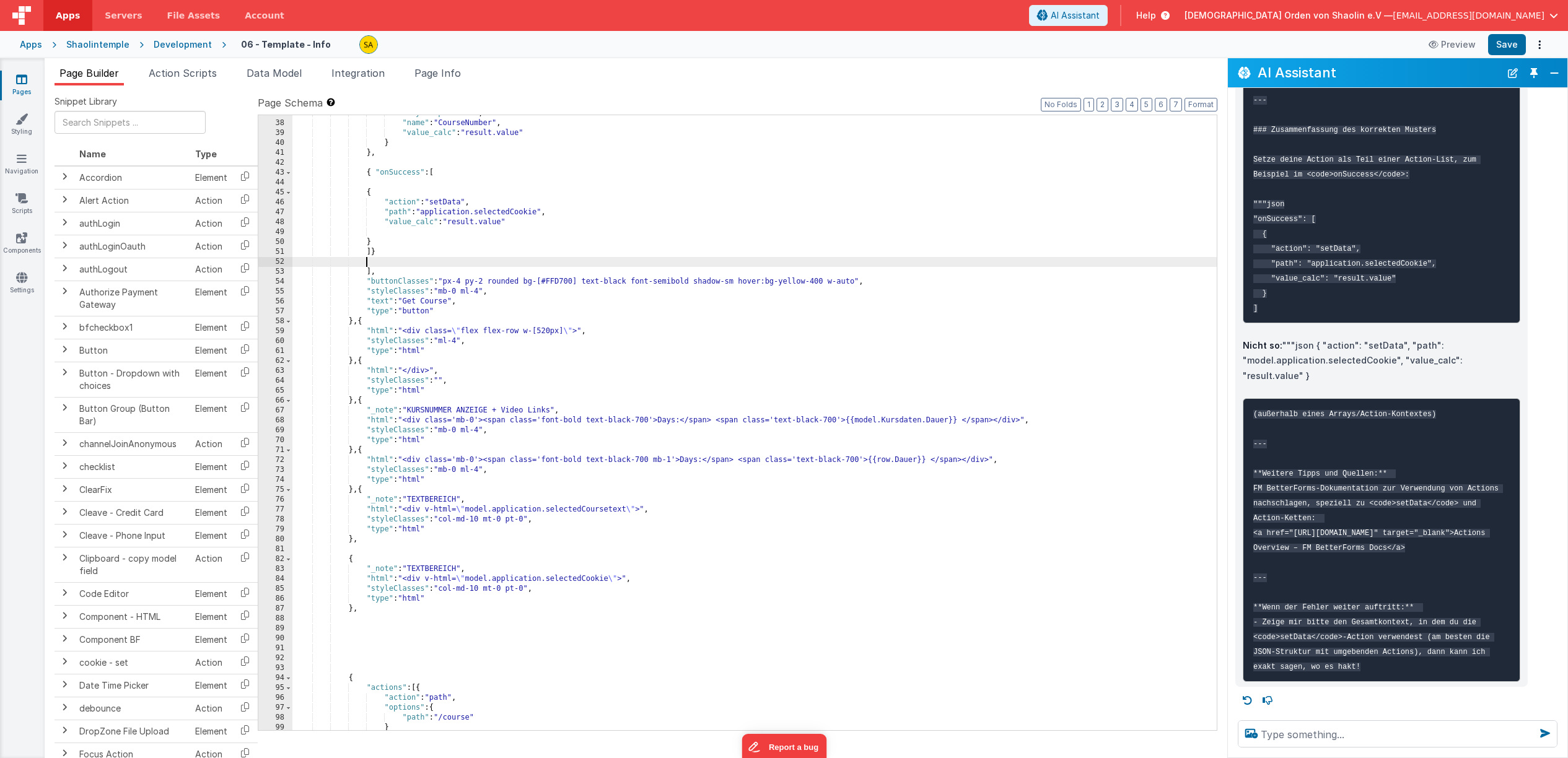
scroll to position [603, 0]
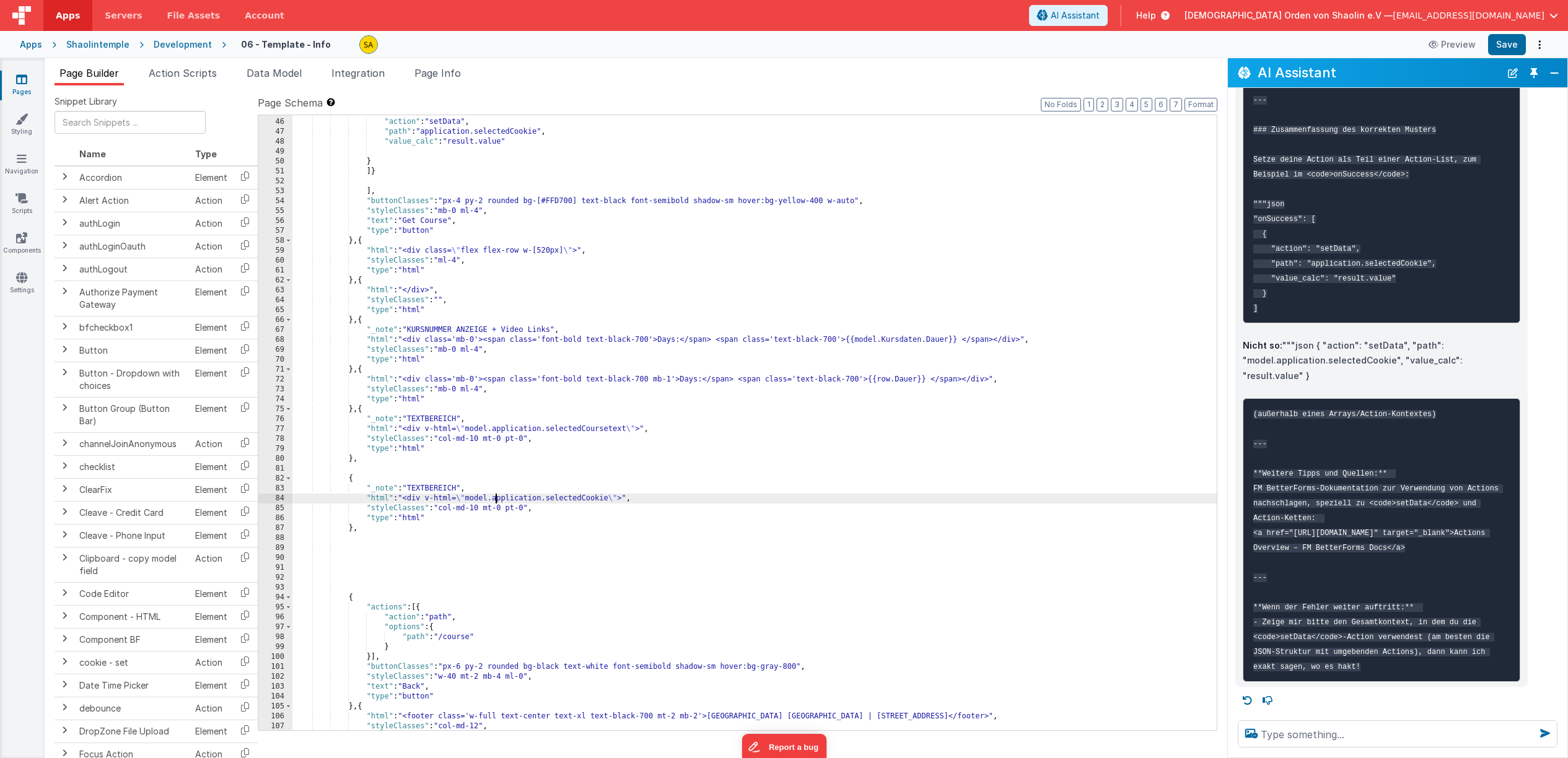
click at [495, 500] on div "{ "action" : "setData" , "path" : "application.selectedCookie" , "value_calc" :…" at bounding box center [755, 424] width 924 height 635
click at [1504, 48] on button "Save" at bounding box center [1507, 45] width 38 height 21
click at [470, 499] on div "{ "action" : "setData" , "path" : "application.selectedCookie" , "value_calc" :…" at bounding box center [755, 424] width 924 height 635
click at [1501, 48] on button "Save" at bounding box center [1507, 45] width 38 height 21
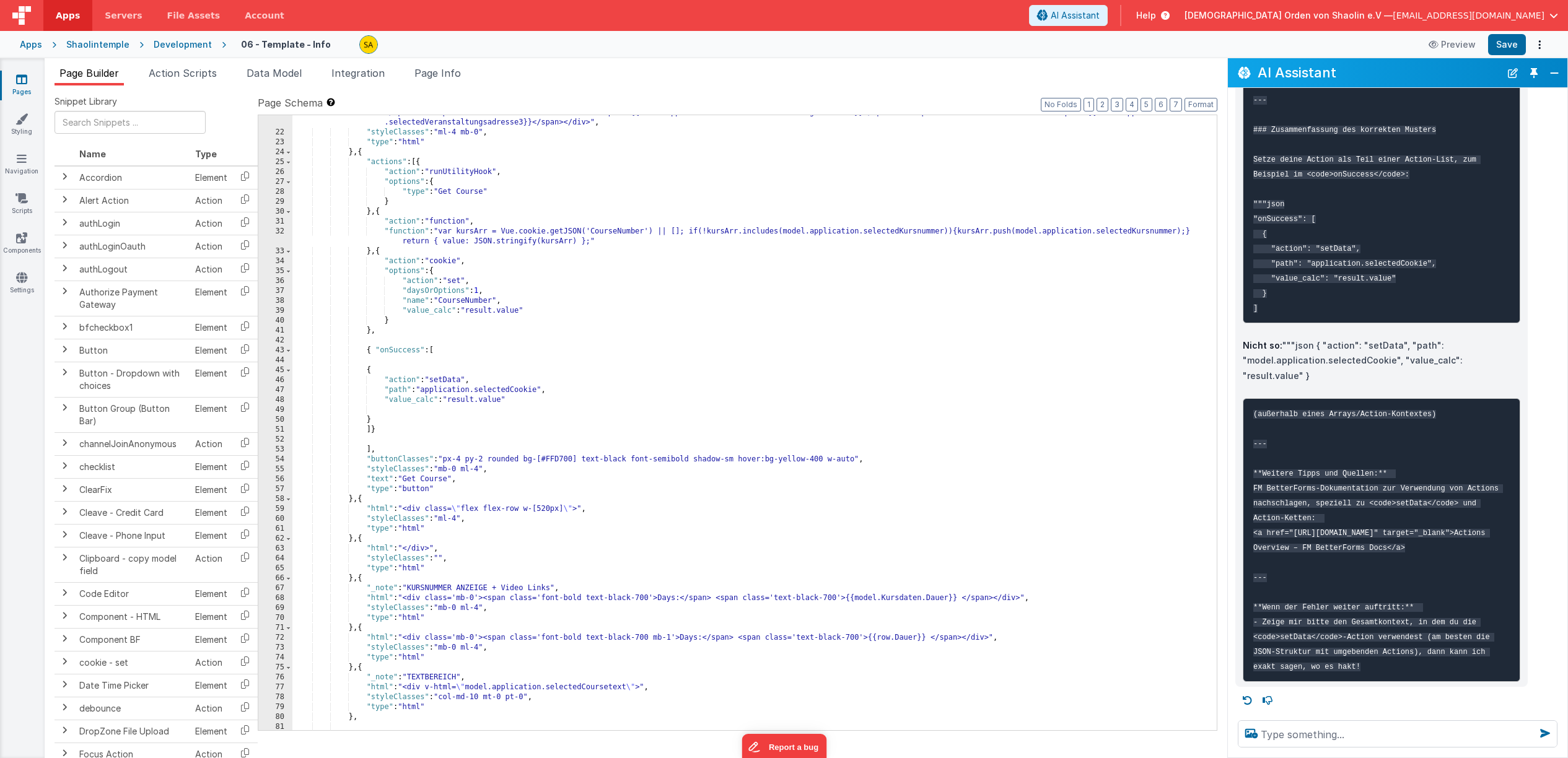
scroll to position [345, 0]
drag, startPoint x: 425, startPoint y: 393, endPoint x: 595, endPoint y: 527, distance: 216.5
click at [539, 395] on div ""html" : "<div class='w-[800px] bg-gray-200 rounded p-4 mb-4'><span class='font…" at bounding box center [755, 421] width 924 height 665
click at [1320, 731] on textarea at bounding box center [1396, 733] width 319 height 27
paste textarea "application.selectedCookie"
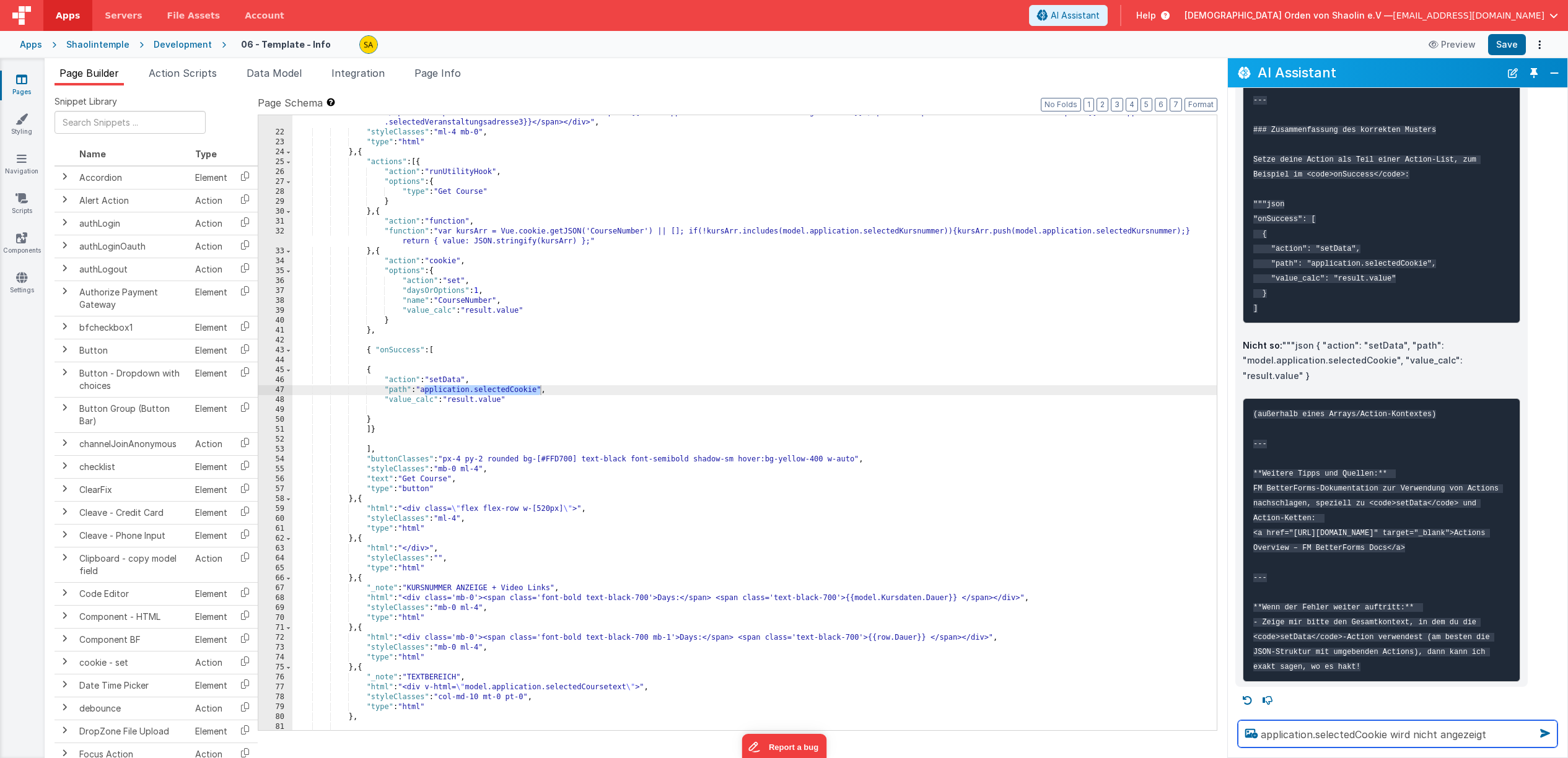
type textarea "application.selectedCookie wird nicht angezeigt"
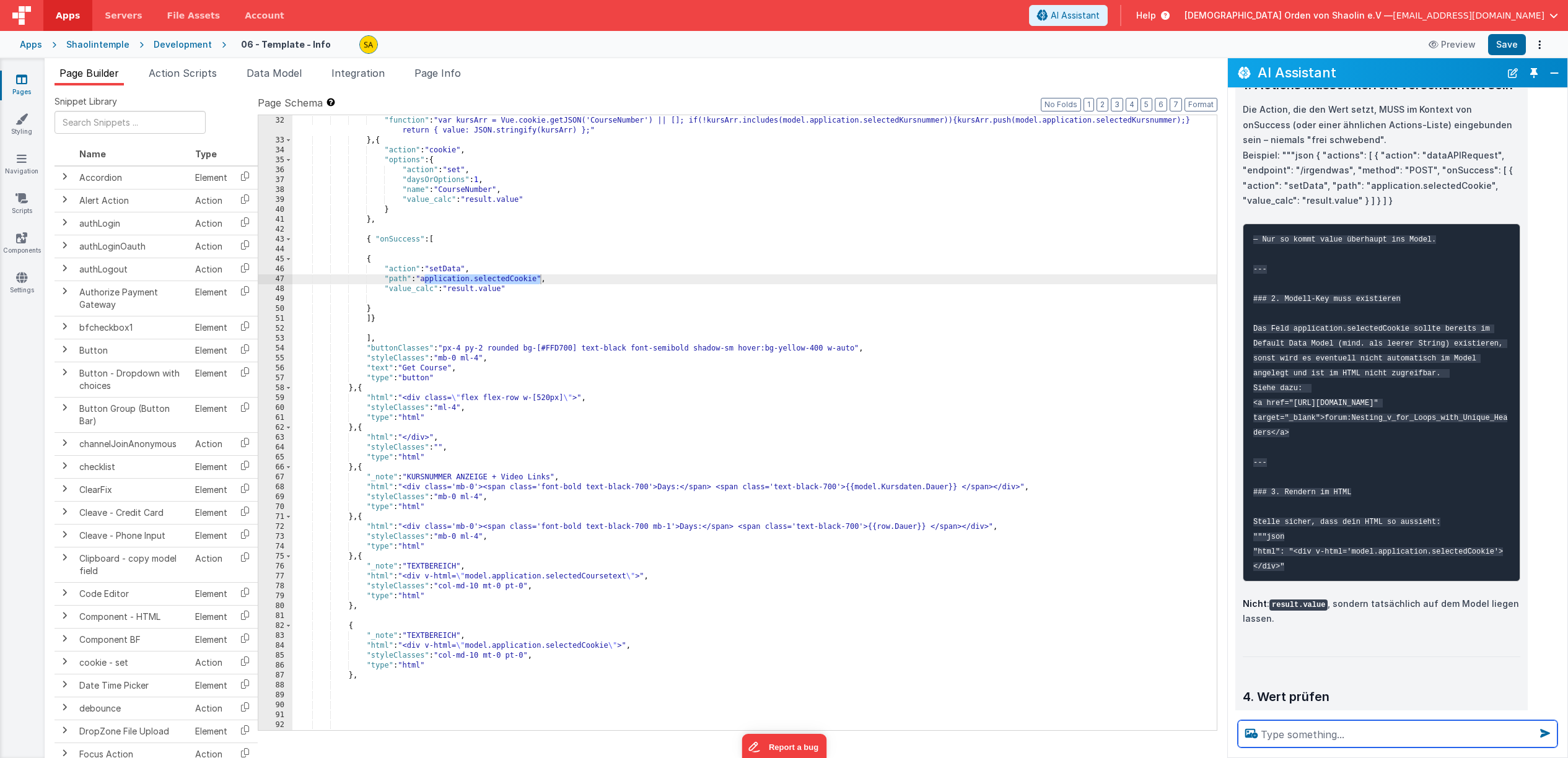
scroll to position [391, 0]
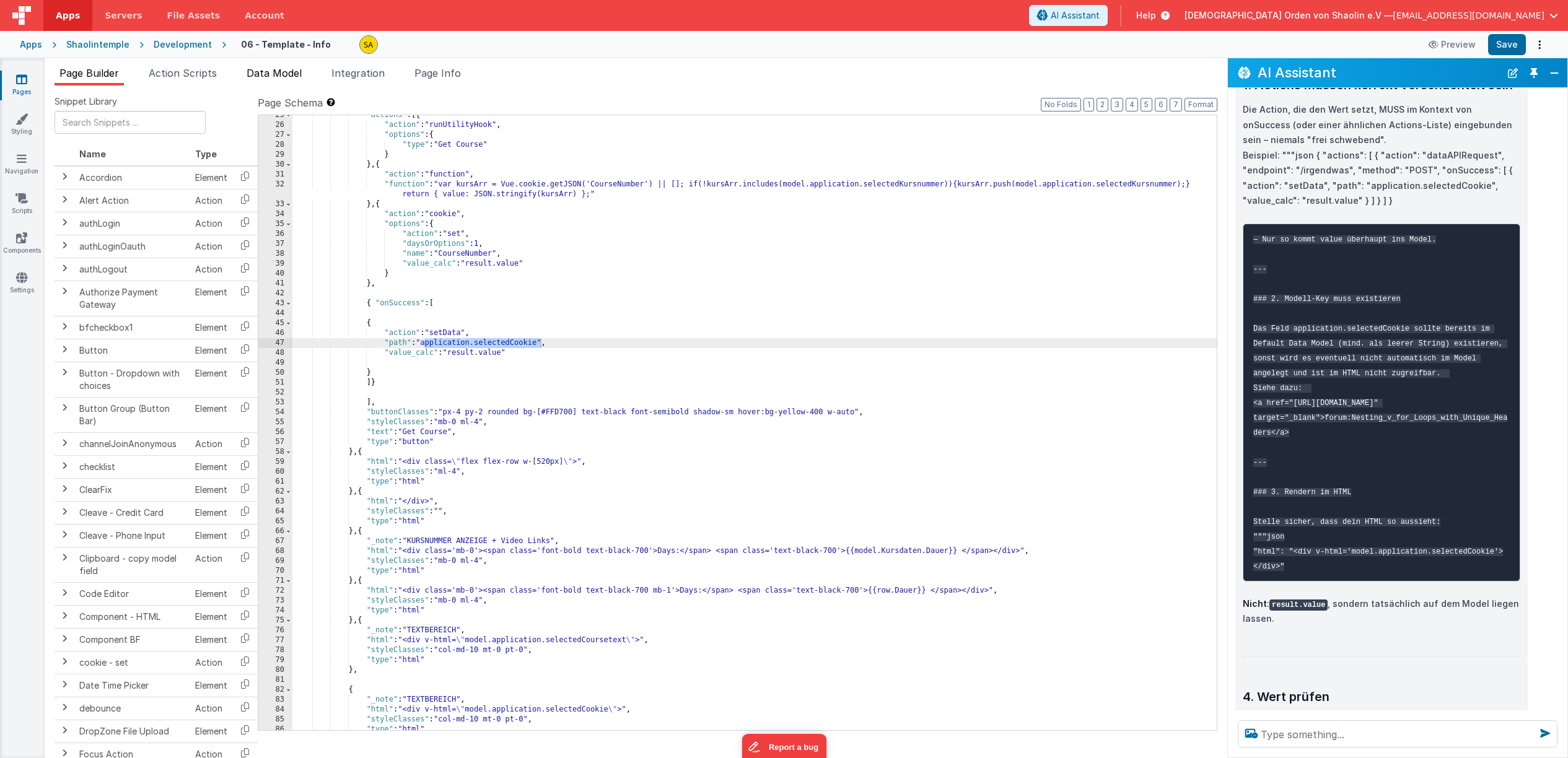
click at [268, 74] on span "Data Model" at bounding box center [274, 73] width 56 height 12
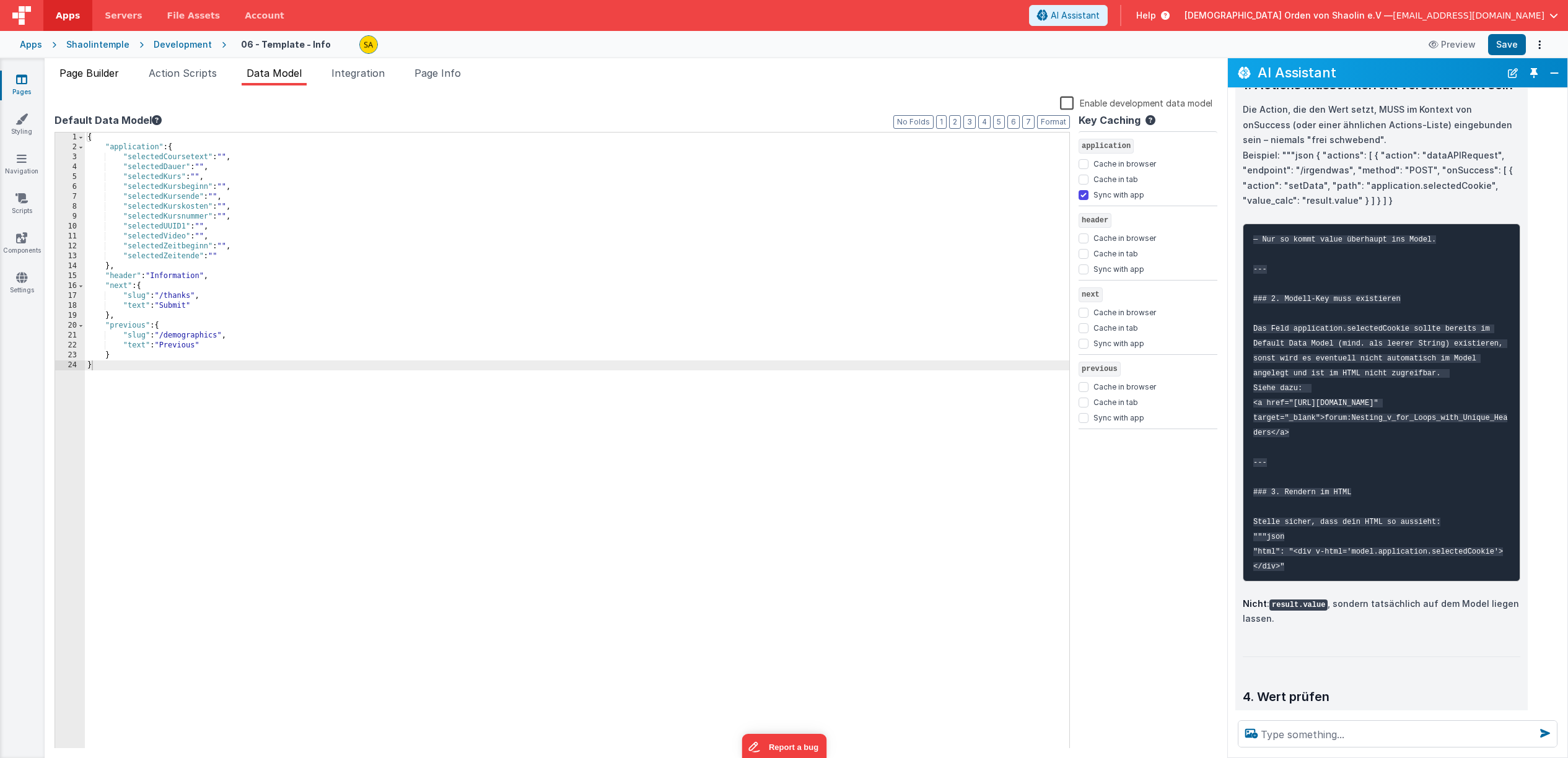
click at [117, 76] on span "Page Builder" at bounding box center [89, 73] width 60 height 12
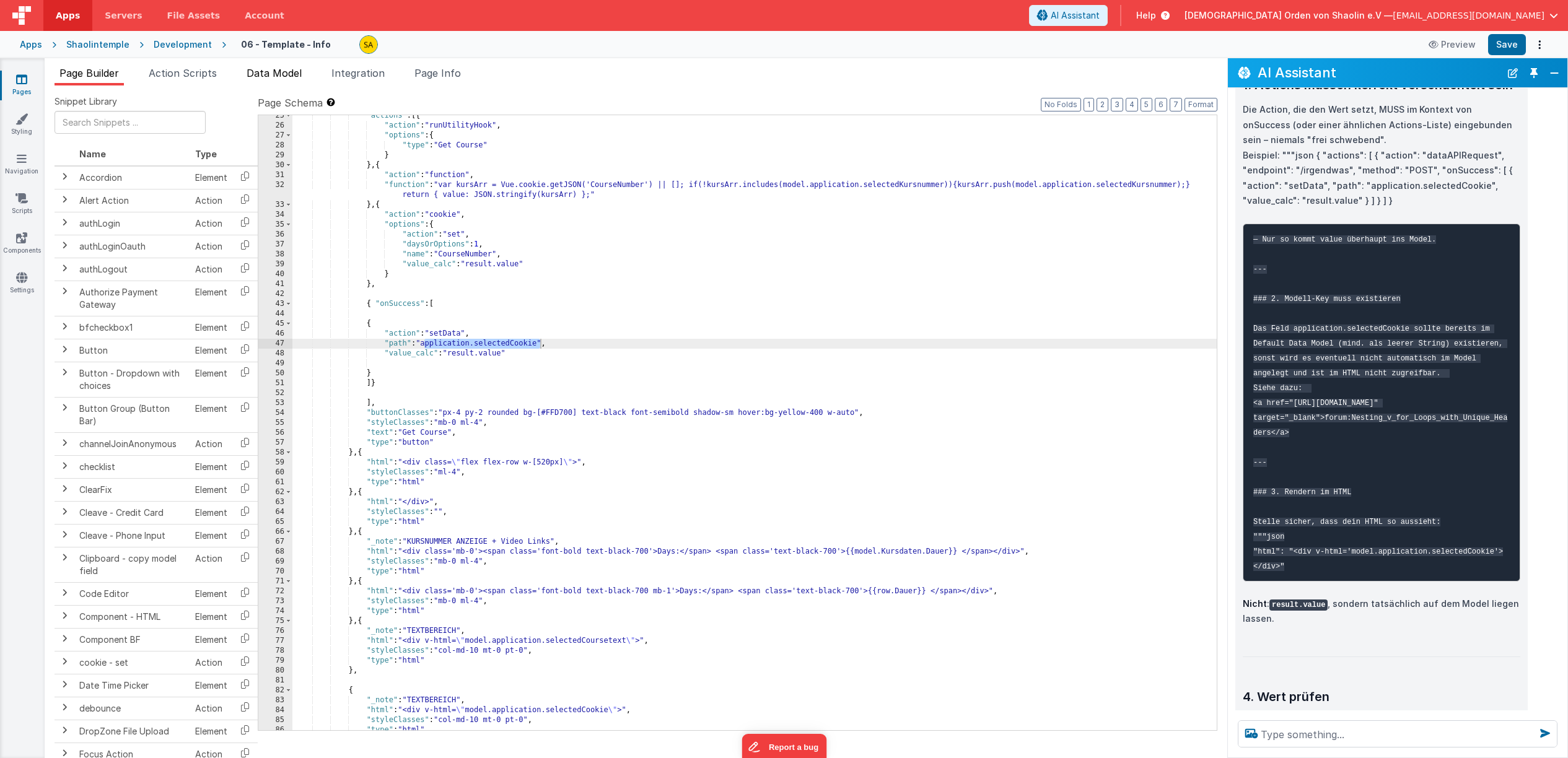
click at [276, 68] on span "Data Model" at bounding box center [274, 73] width 56 height 12
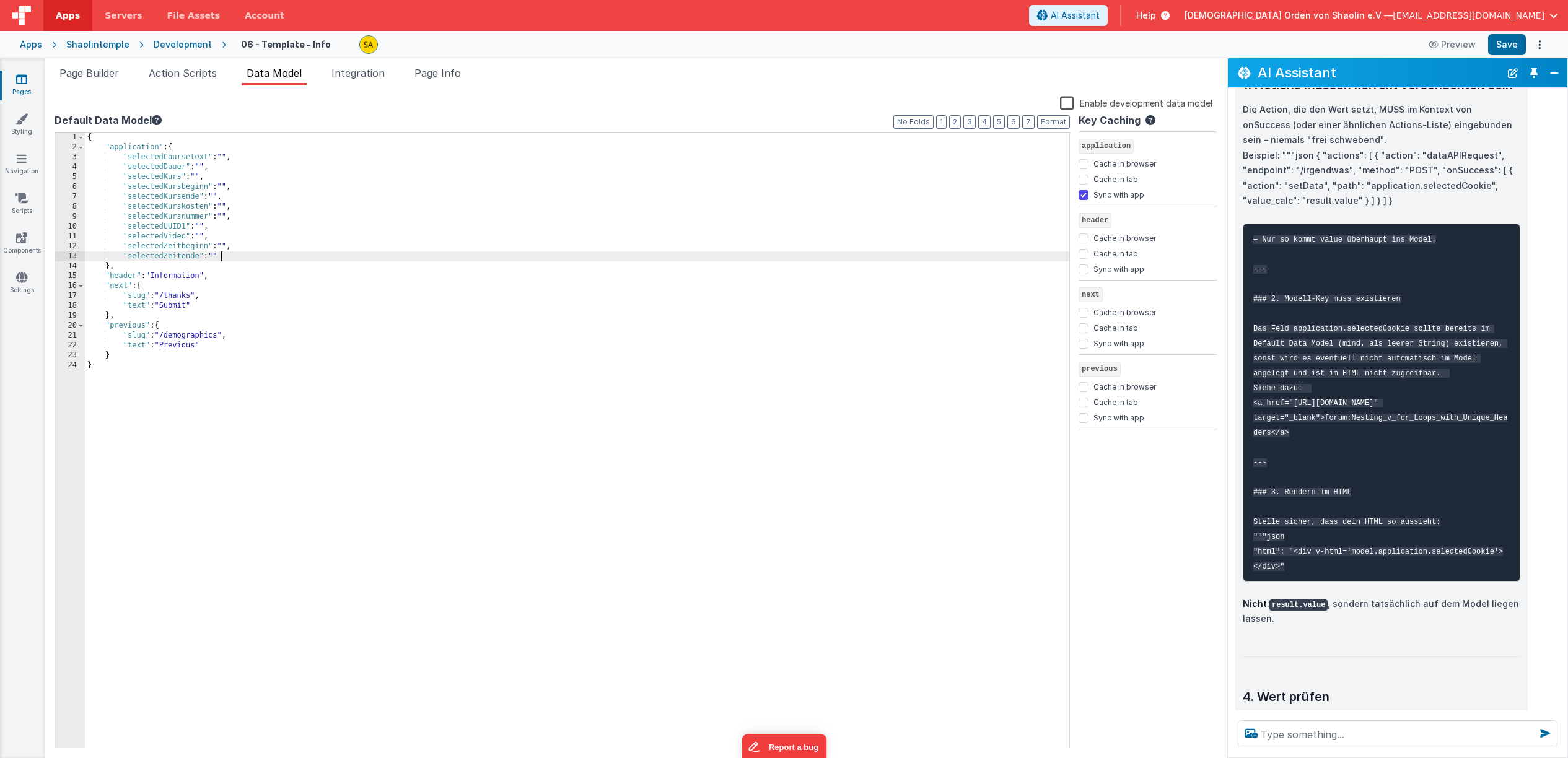
click at [227, 257] on div "{ "application" : { "selectedCoursetext" : "" , "selectedDauer" : "" , "selecte…" at bounding box center [577, 451] width 984 height 637
click at [178, 266] on div "{ "application" : { "selectedCoursetext" : "" , "selectedDauer" : "" , "selecte…" at bounding box center [577, 451] width 984 height 637
drag, startPoint x: 198, startPoint y: 266, endPoint x: 203, endPoint y: 276, distance: 11.2
click at [198, 266] on div "{ "application" : { "selectedCoursetext" : "" , "selectedDauer" : "" , "selecte…" at bounding box center [577, 451] width 984 height 637
click at [232, 255] on div "{ "application" : { "selectedCoursetext" : "" , "selectedDauer" : "" , "selecte…" at bounding box center [577, 451] width 984 height 637
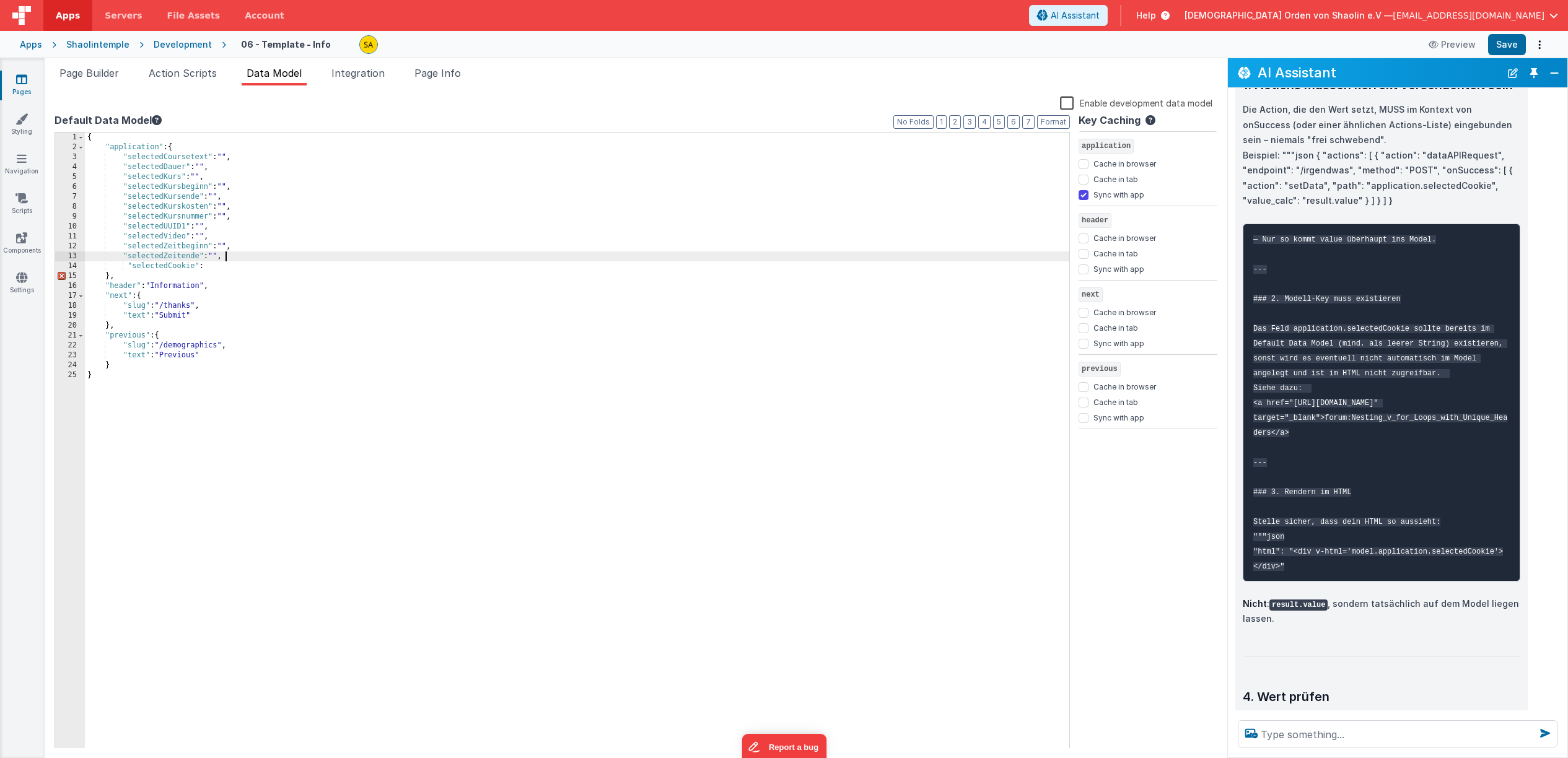
click at [211, 265] on div "{ "application" : { "selectedCoursetext" : "" , "selectedDauer" : "" , "selecte…" at bounding box center [577, 451] width 984 height 637
click at [1506, 42] on button "Save" at bounding box center [1507, 45] width 38 height 21
drag, startPoint x: 125, startPoint y: 265, endPoint x: 127, endPoint y: 273, distance: 8.2
click at [125, 265] on div "{ "application" : { "selectedCoursetext" : "" , "selectedDauer" : "" , "selecte…" at bounding box center [577, 451] width 984 height 637
click at [1509, 45] on button "Save" at bounding box center [1507, 45] width 38 height 21
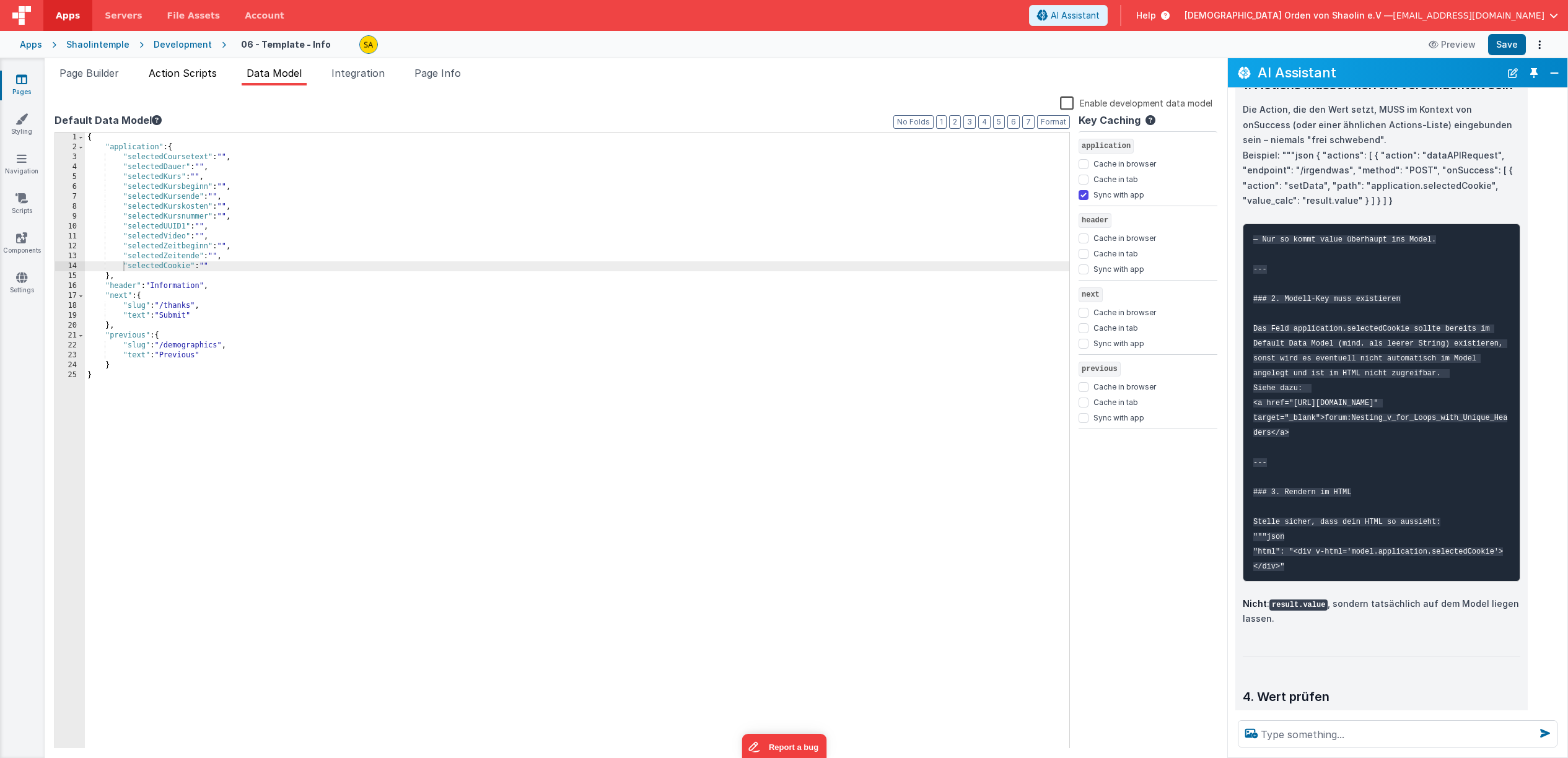
click at [203, 76] on span "Action Scripts" at bounding box center [182, 73] width 68 height 12
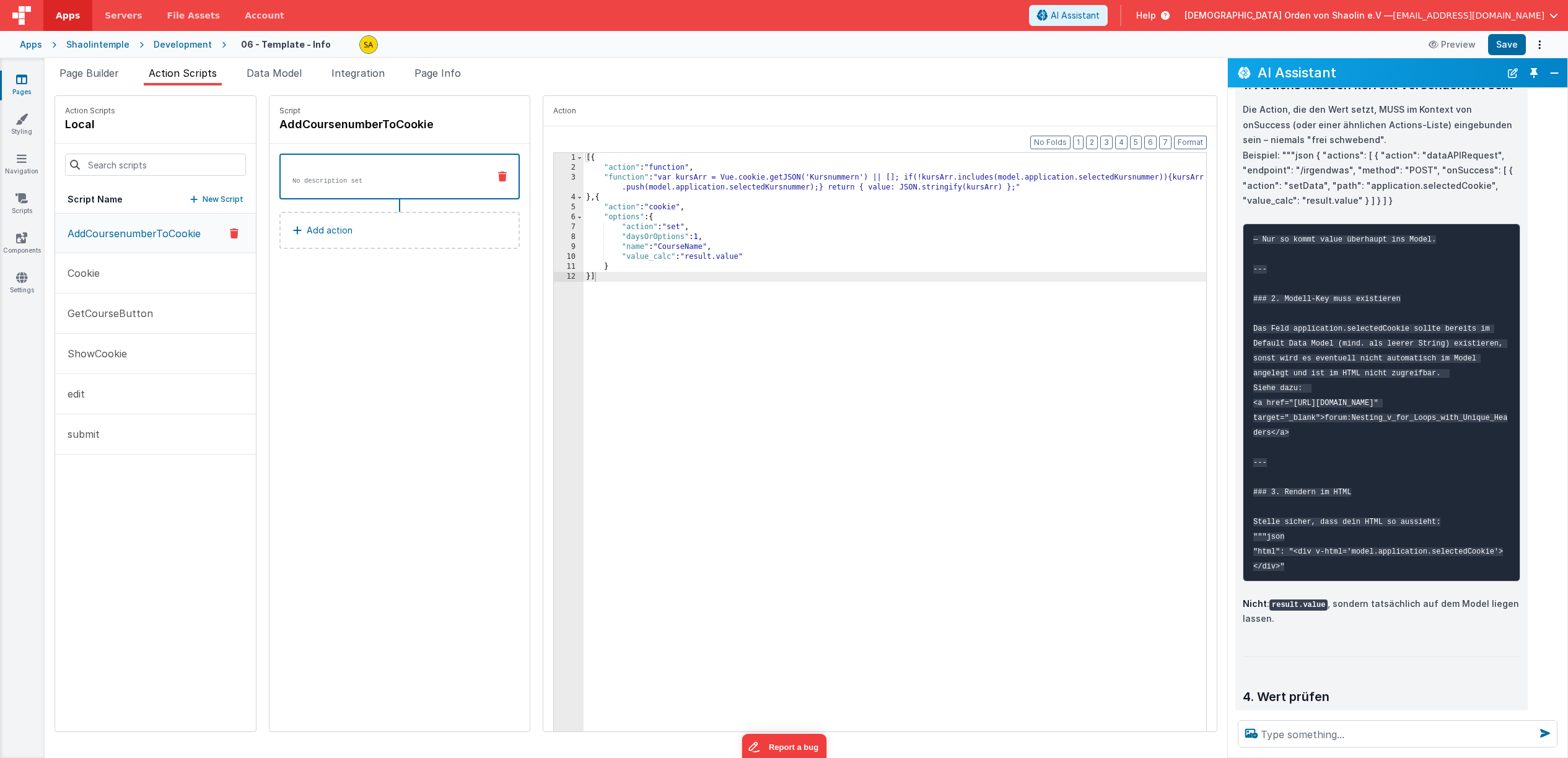
click at [690, 247] on div "[{ "action" : "function" , "function" : "var kursArr = Vue.cookie.getJSON('Kurs…" at bounding box center [902, 462] width 638 height 619
drag, startPoint x: 848, startPoint y: 178, endPoint x: 830, endPoint y: 247, distance: 71.3
click at [846, 184] on div "[{ "action" : "function" , "function" : "var kursArr = Vue.cookie.getJSON('Kurs…" at bounding box center [902, 462] width 638 height 619
click at [1512, 38] on button "Save" at bounding box center [1507, 45] width 38 height 21
click at [90, 73] on span "Page Builder" at bounding box center [89, 73] width 60 height 12
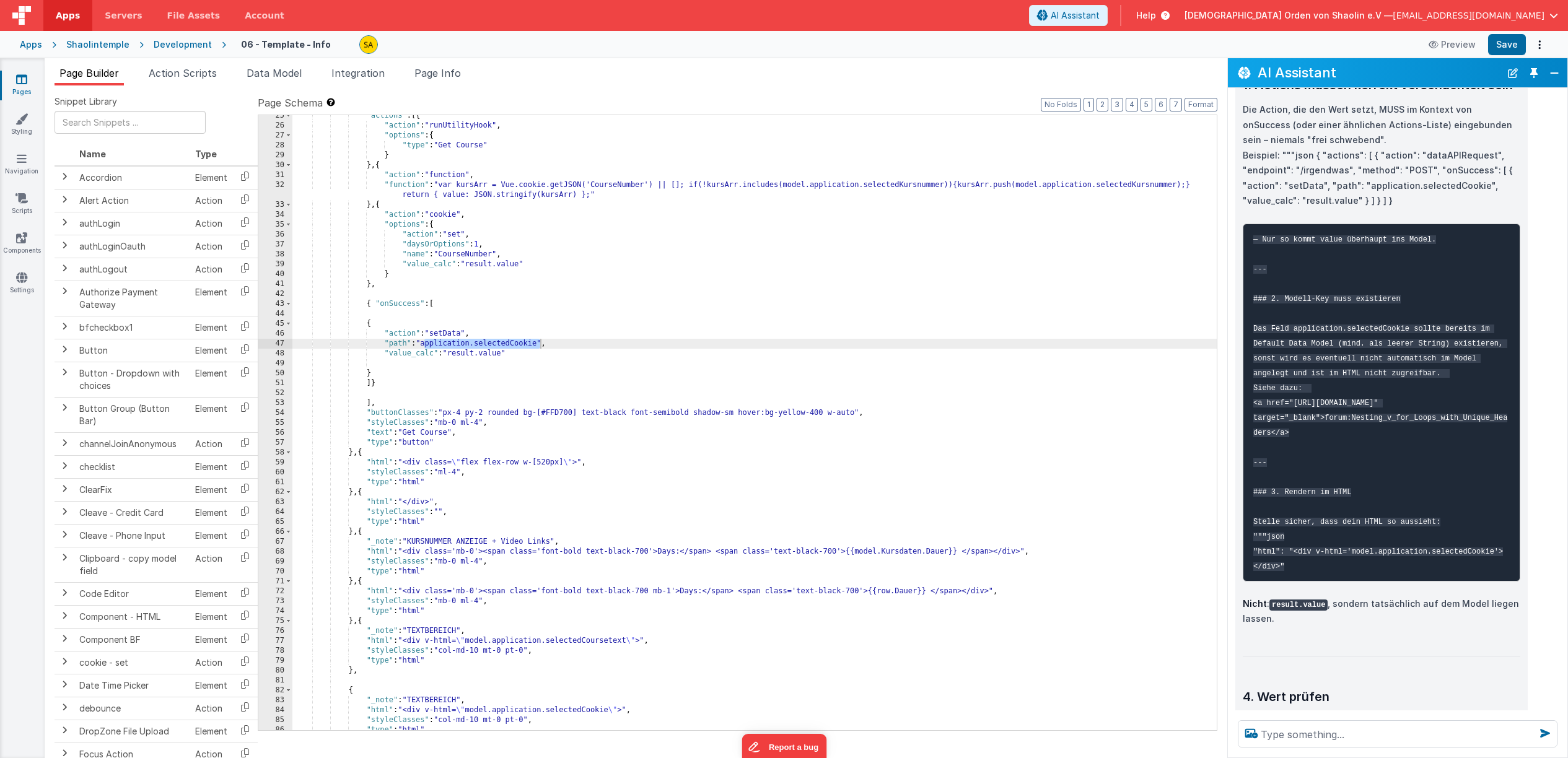
click at [681, 355] on div ""actions" : [{ "action" : "runUtilityHook" , "options" : { "type" : "Get Course…" at bounding box center [755, 428] width 924 height 635
drag, startPoint x: 368, startPoint y: 305, endPoint x: 425, endPoint y: 305, distance: 57.0
click at [425, 305] on div ""actions" : [{ "action" : "runUtilityHook" , "options" : { "type" : "Get Course…" at bounding box center [755, 428] width 924 height 635
click at [1278, 732] on textarea at bounding box center [1396, 733] width 319 height 27
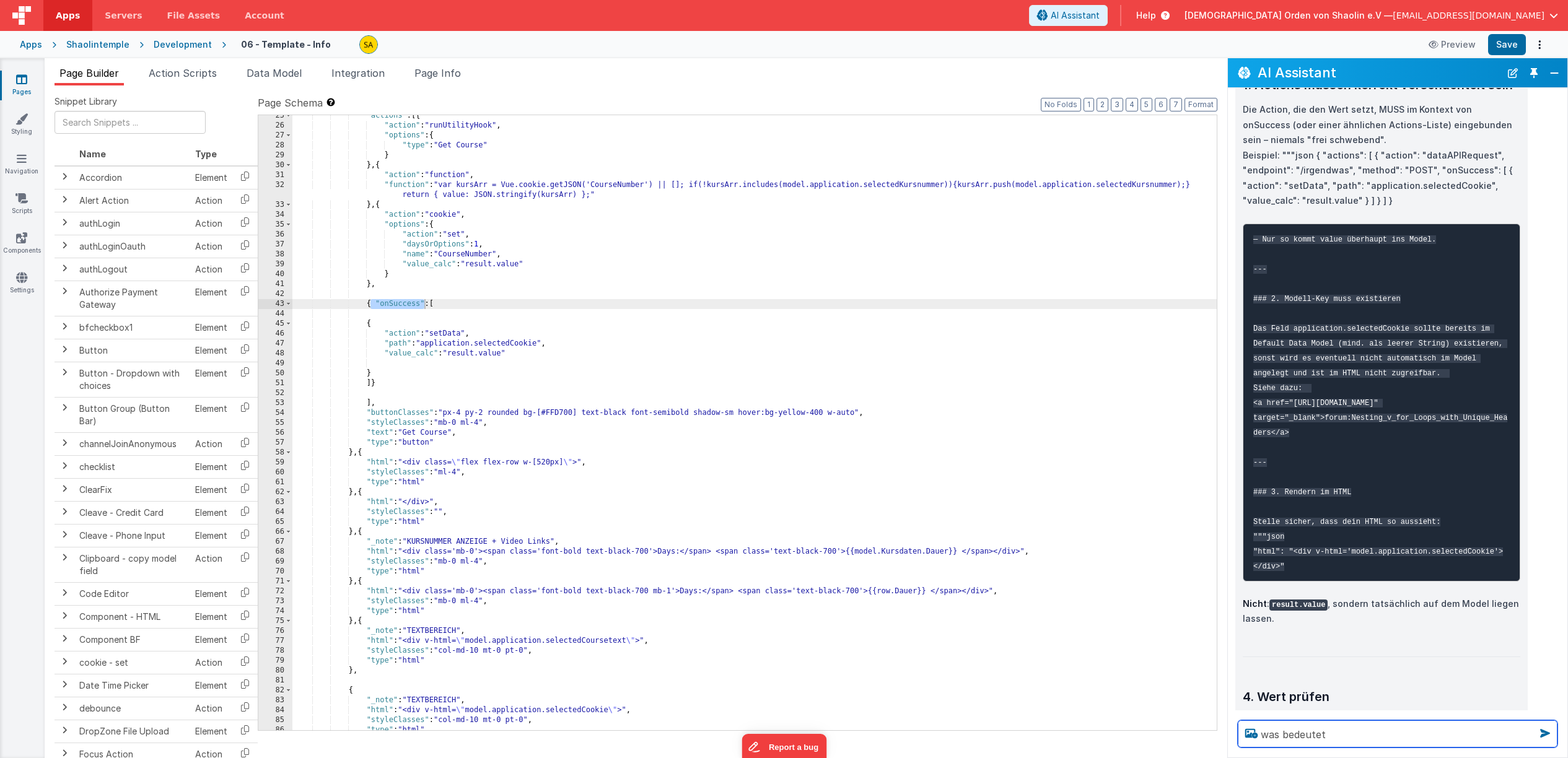
paste textarea ""onSuccess""
type textarea "was bedeutet "onSuccess""
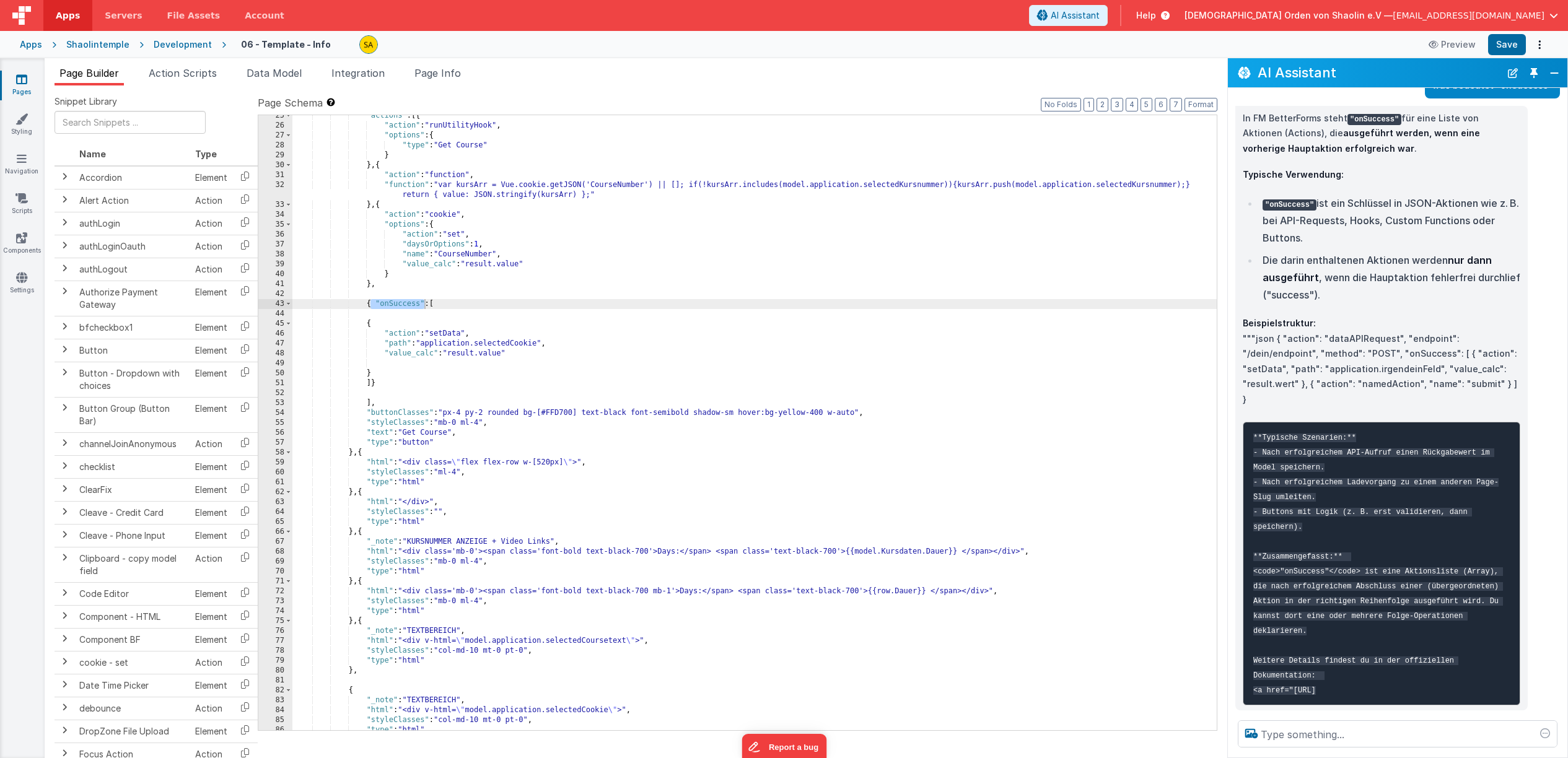
scroll to position [8484, 0]
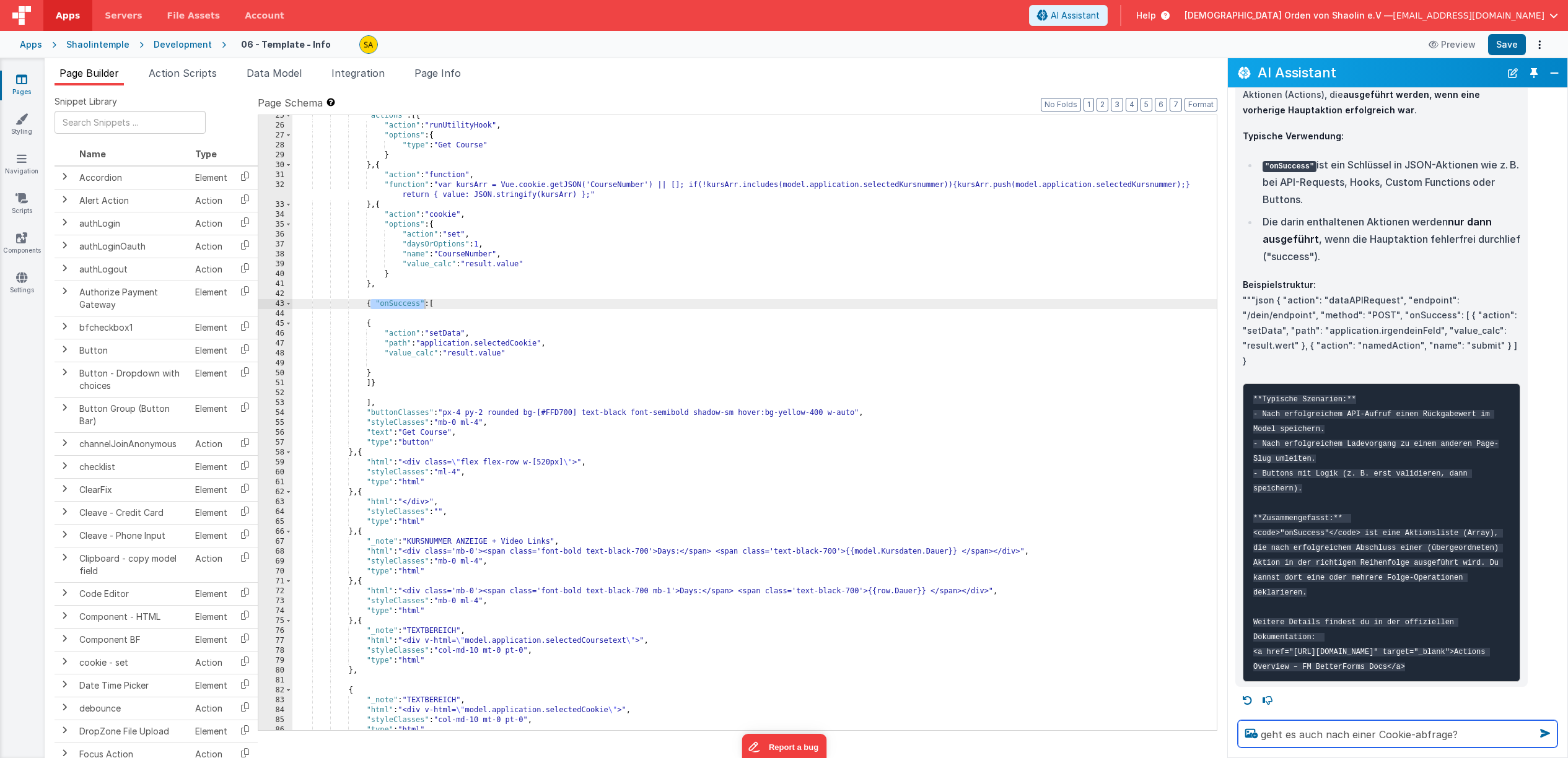
type textarea "geht es auch nach einer Cookie-abfrage?"
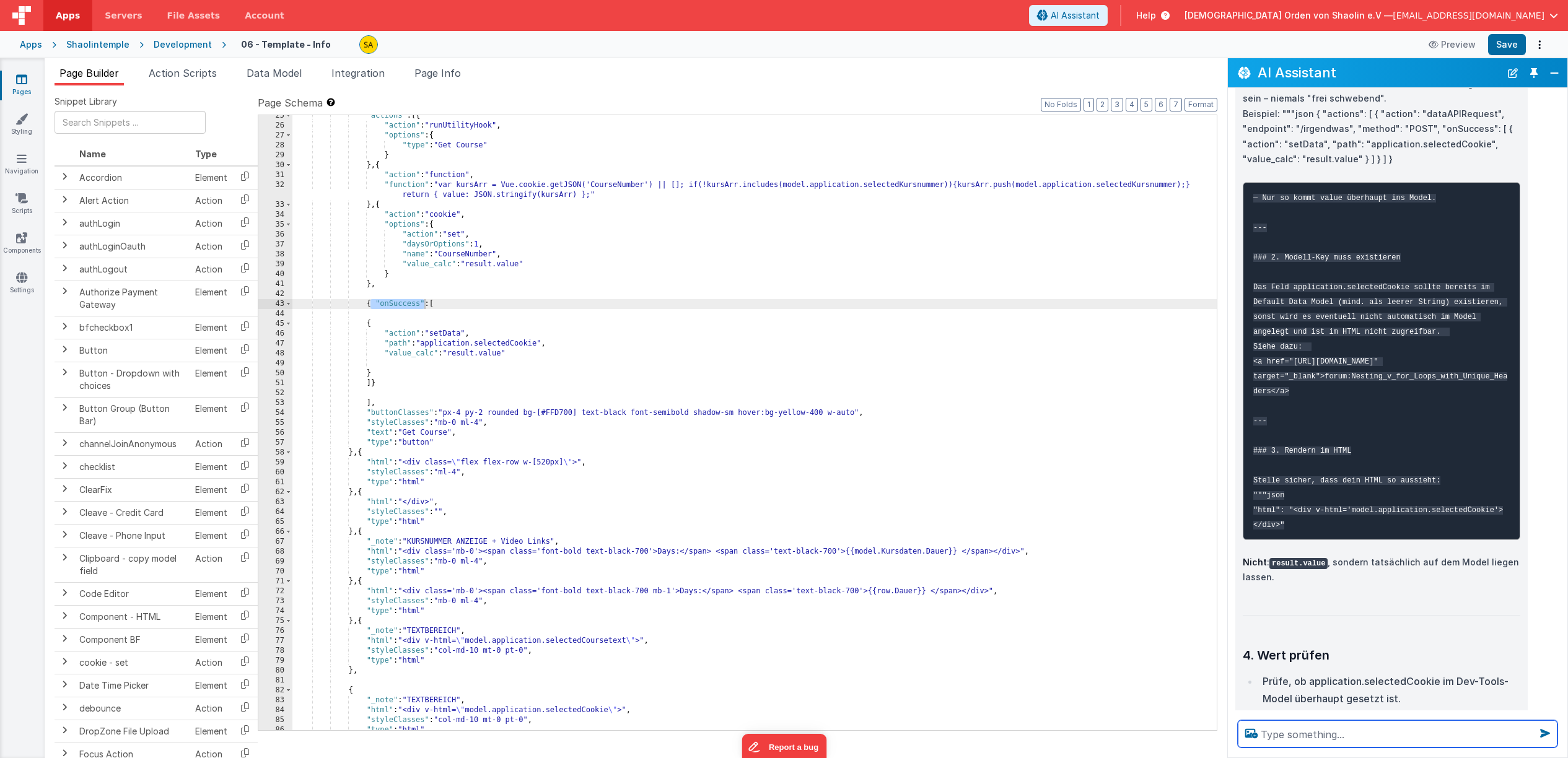
scroll to position [7050, 0]
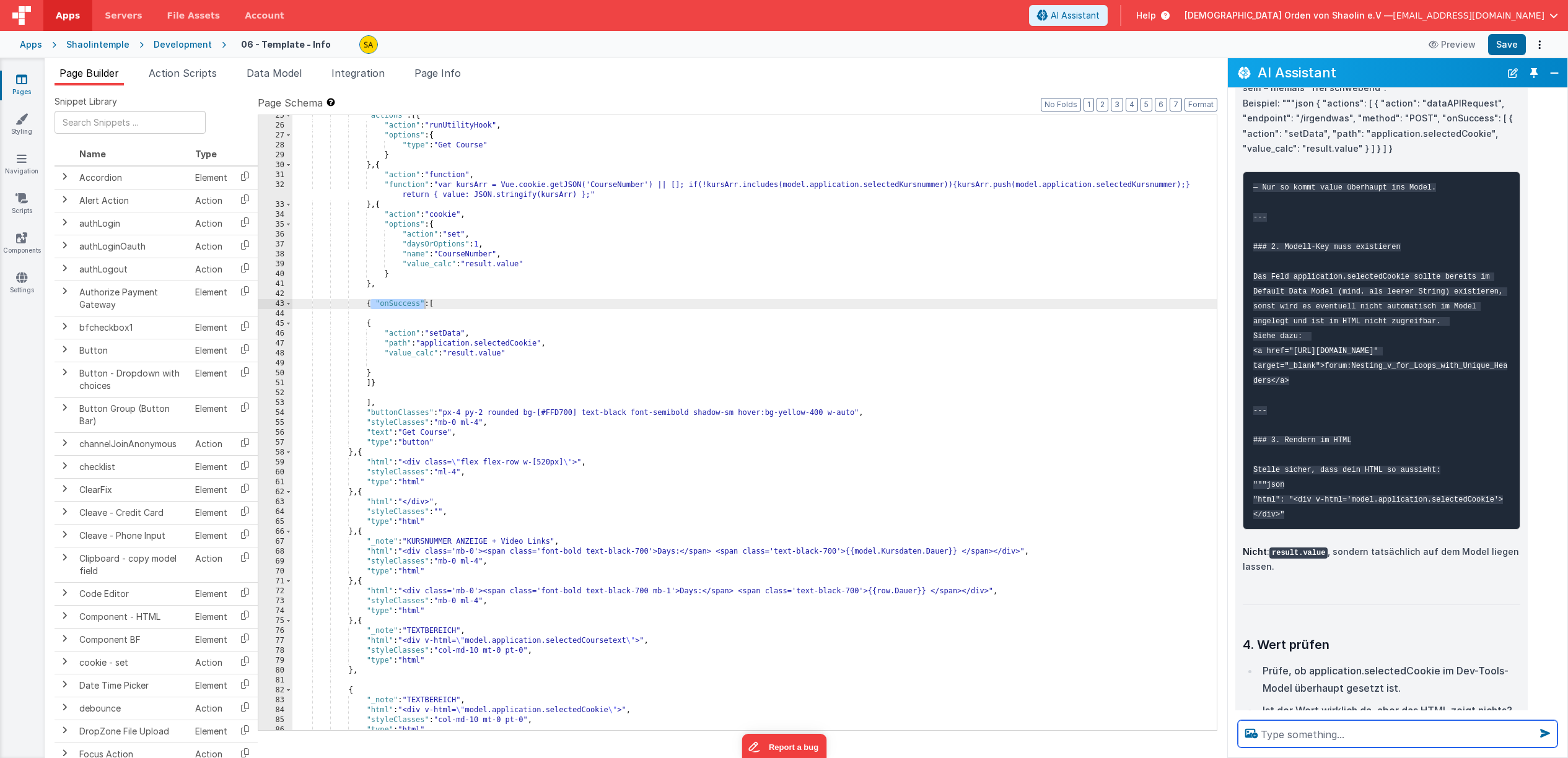
click at [1326, 734] on textarea at bounding box center [1396, 733] width 319 height 27
type textarea "welche Action gibt es noch außer onSuccess"
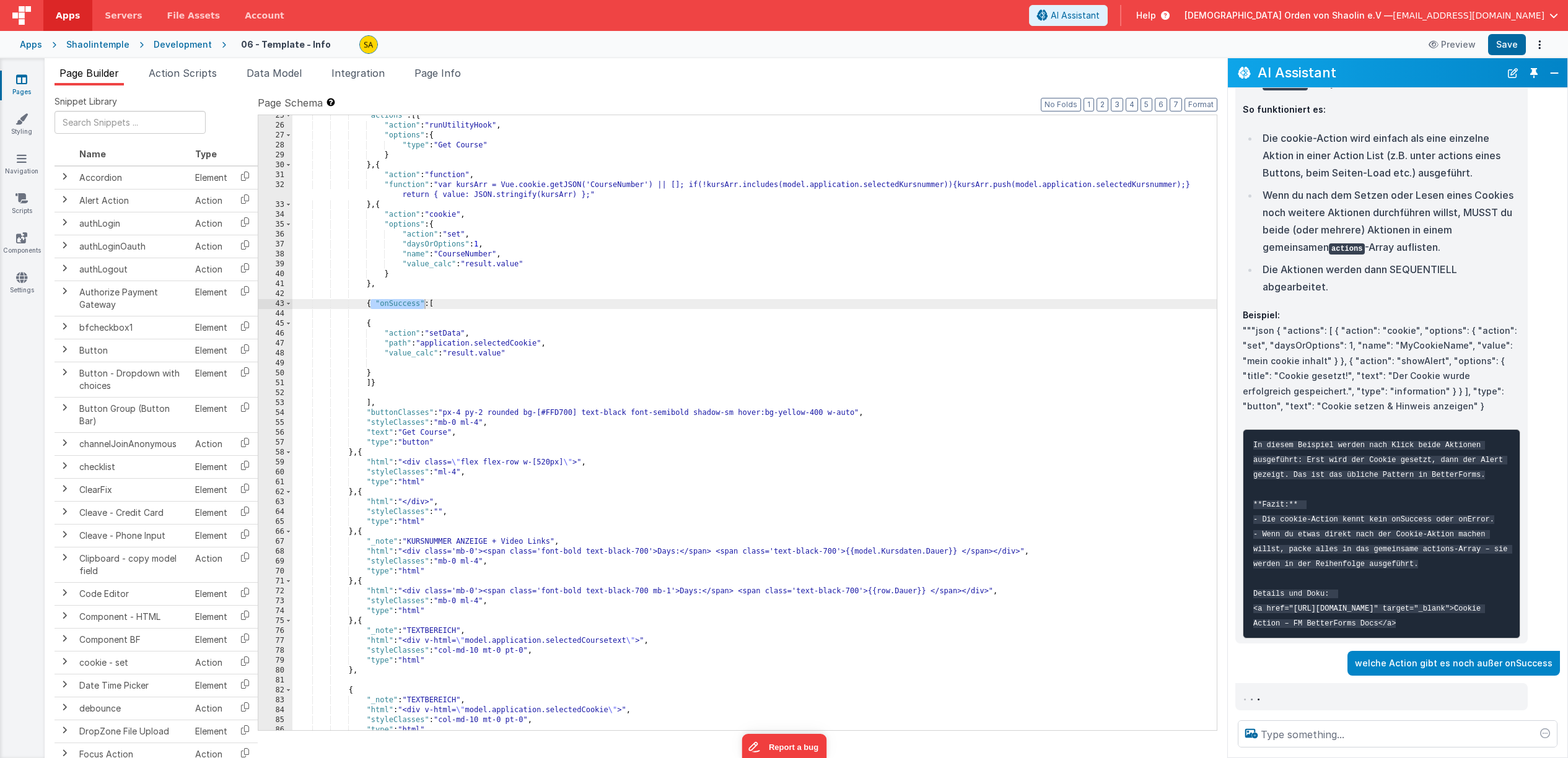
scroll to position [9284, 0]
click at [1399, 667] on p "welche Action gibt es noch außer onSuccess" at bounding box center [1454, 663] width 198 height 16
click at [1548, 70] on button "Close" at bounding box center [1554, 73] width 16 height 17
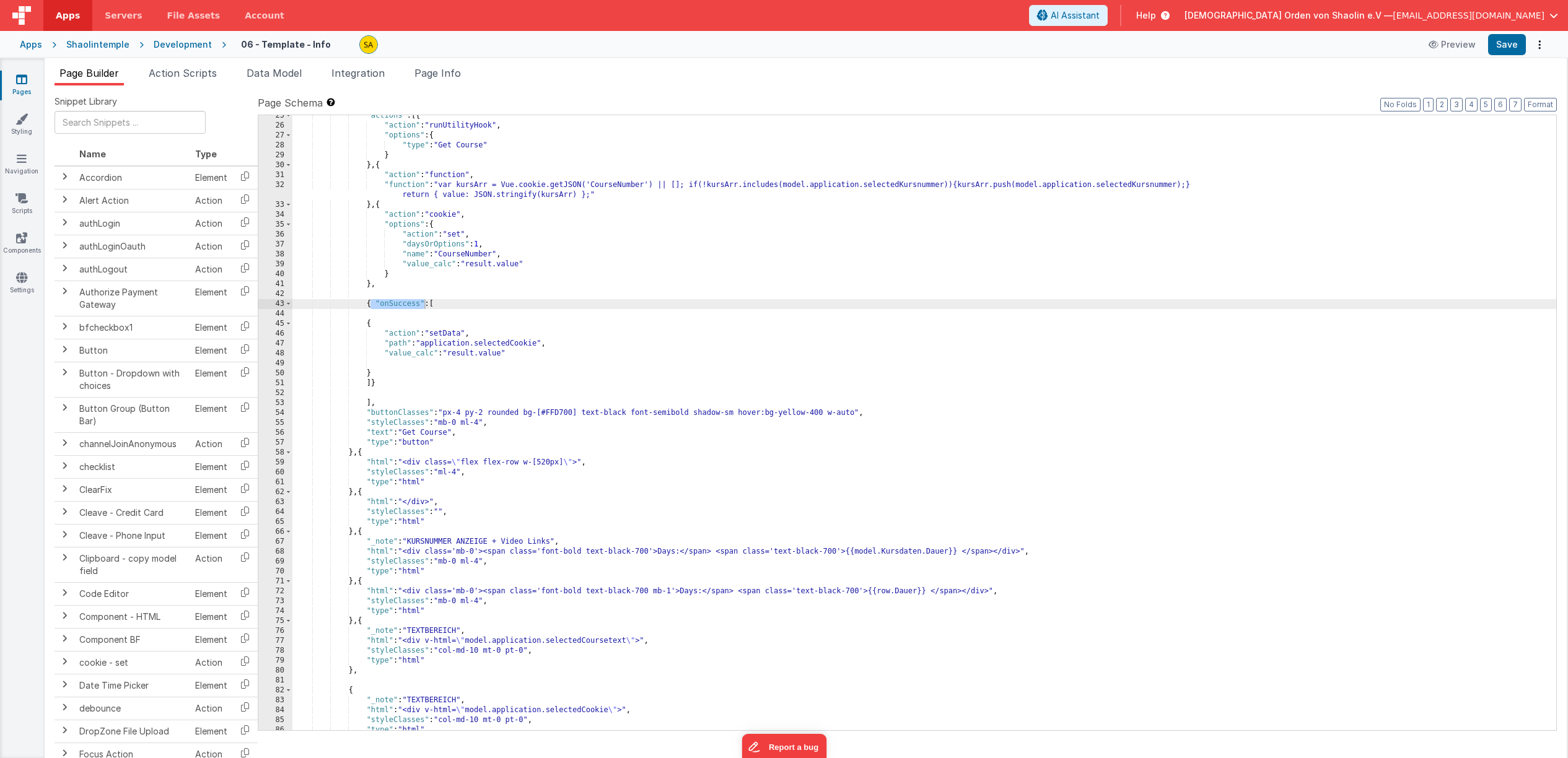
scroll to position [15553, 0]
drag, startPoint x: 1132, startPoint y: 16, endPoint x: 1196, endPoint y: 259, distance: 251.3
click at [1099, 16] on span "AI Assistant" at bounding box center [1075, 15] width 49 height 12
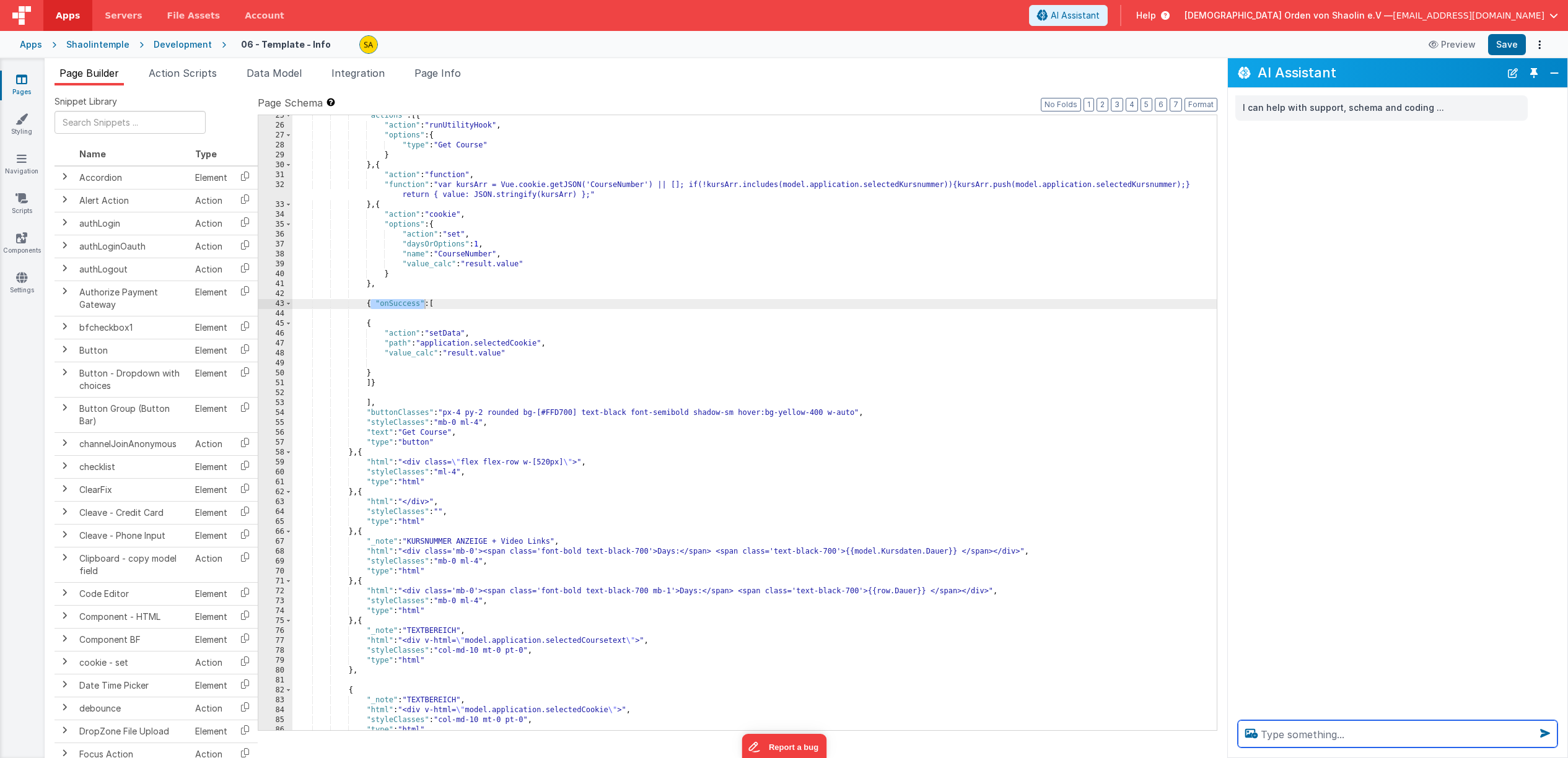
paste textarea "welche Action gibt es noch außer onSuccess"
type textarea "welche Action gibt es noch außer onSuccess"
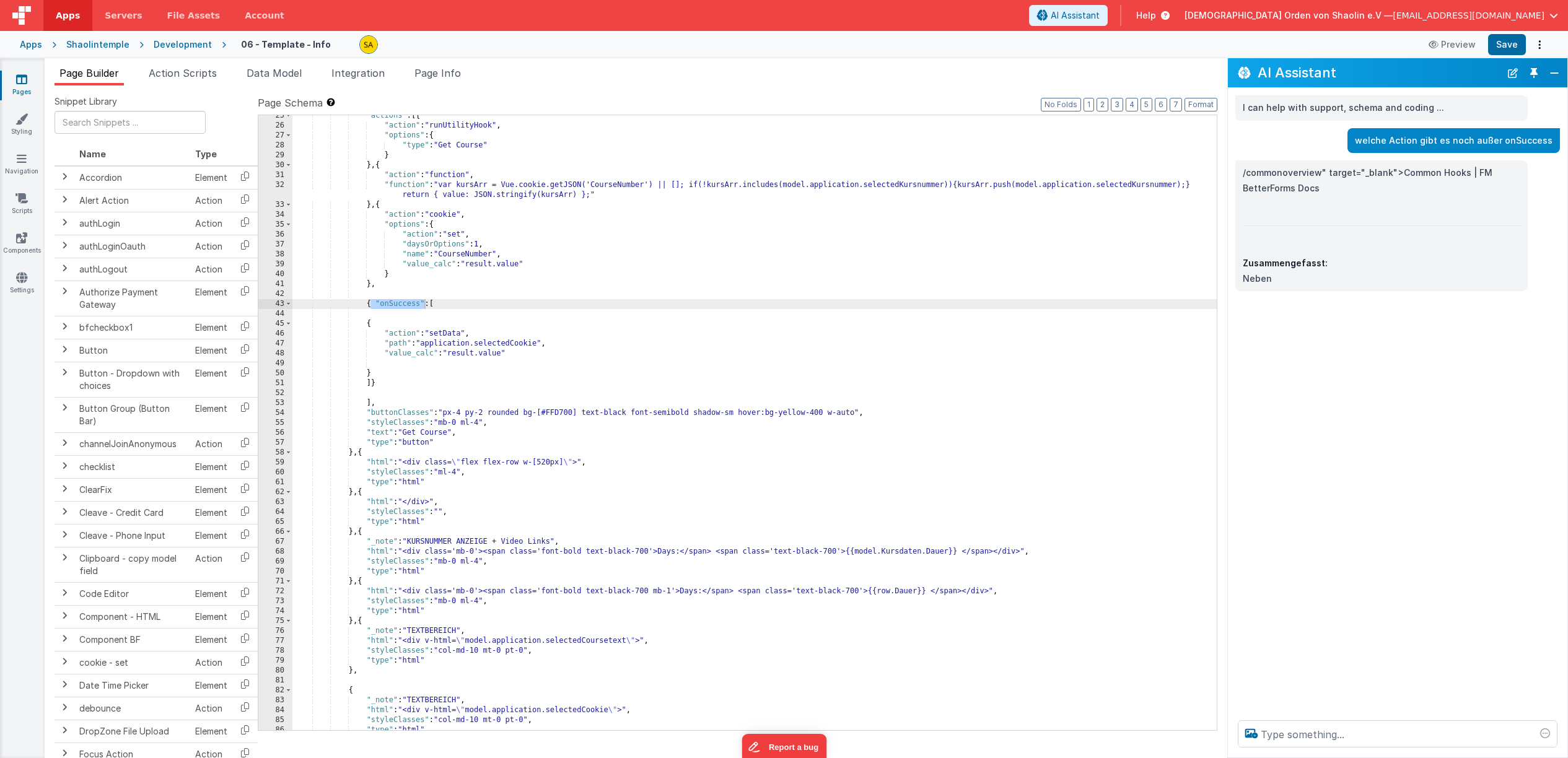
scroll to position [0, 0]
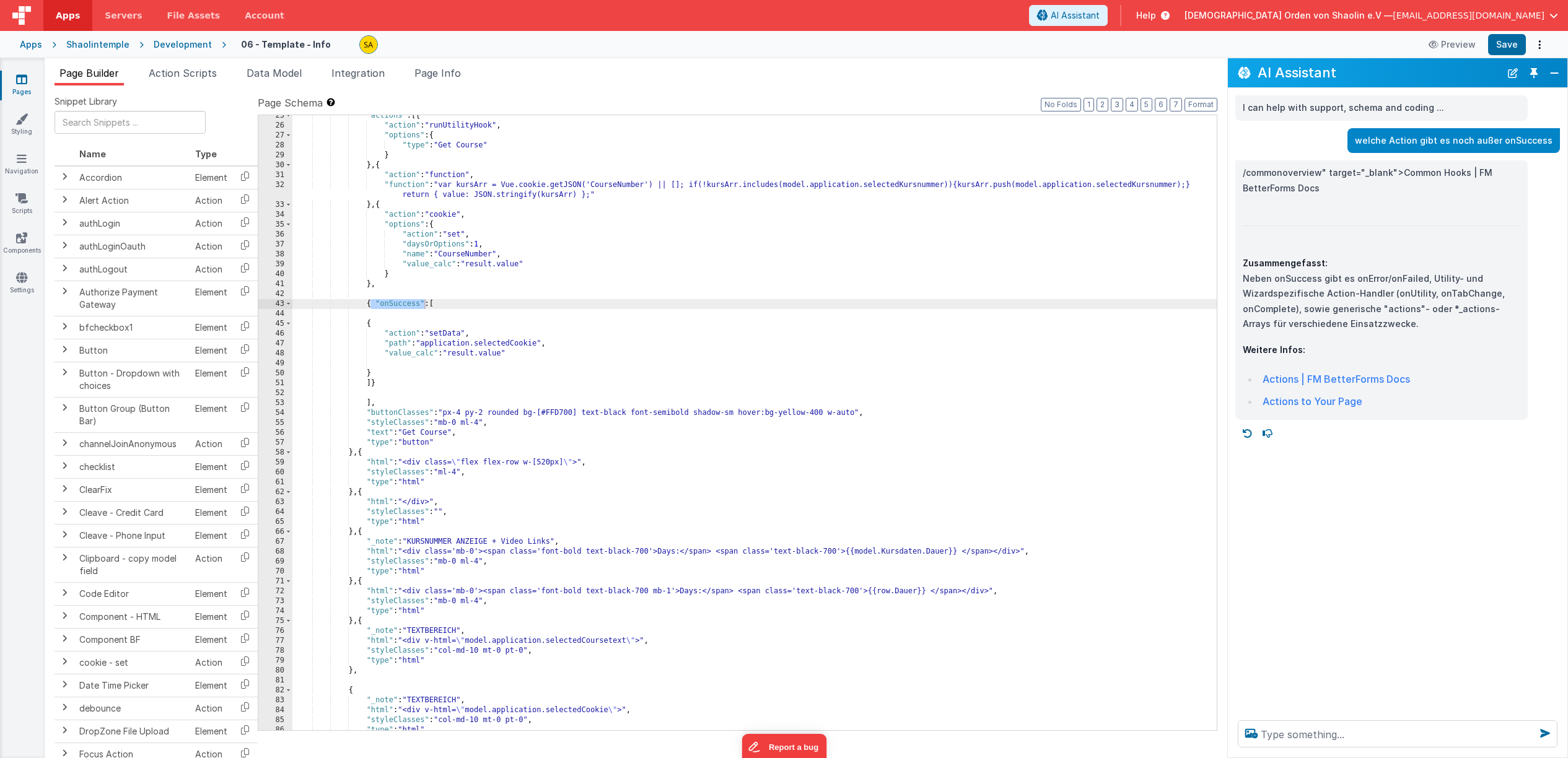
click at [475, 317] on div ""actions" : [{ "action" : "runUtilityHook" , "options" : { "type" : "Get Course…" at bounding box center [755, 428] width 924 height 635
click at [461, 335] on div ""actions" : [{ "action" : "runUtilityHook" , "options" : { "type" : "Get Course…" at bounding box center [755, 429] width 924 height 635
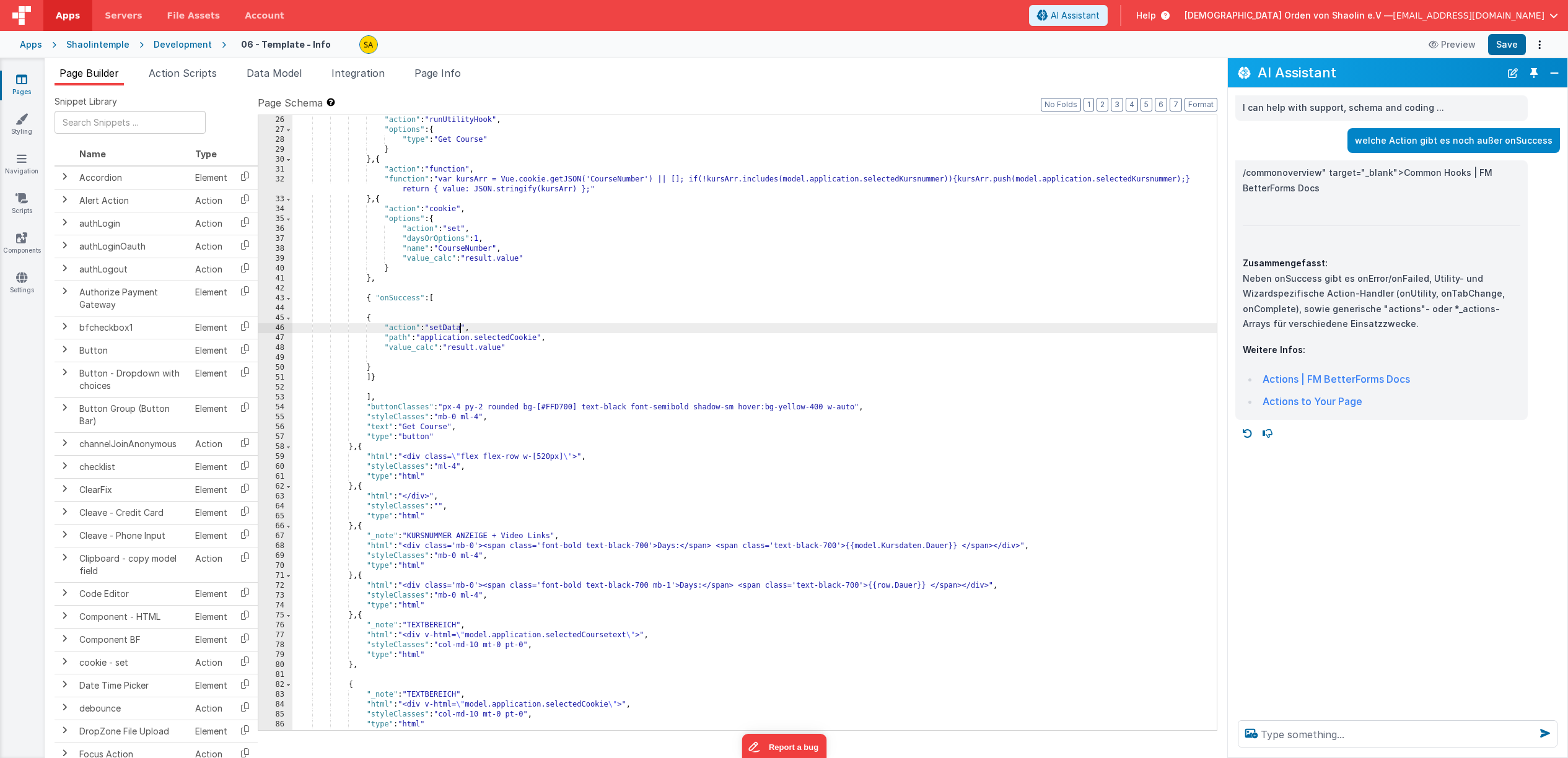
scroll to position [399, 0]
click at [1500, 44] on button "Save" at bounding box center [1507, 45] width 38 height 21
click at [445, 325] on div ""action" : "runUtilityHook" , "options" : { "type" : "Get Course" } } , { "acti…" at bounding box center [755, 429] width 924 height 635
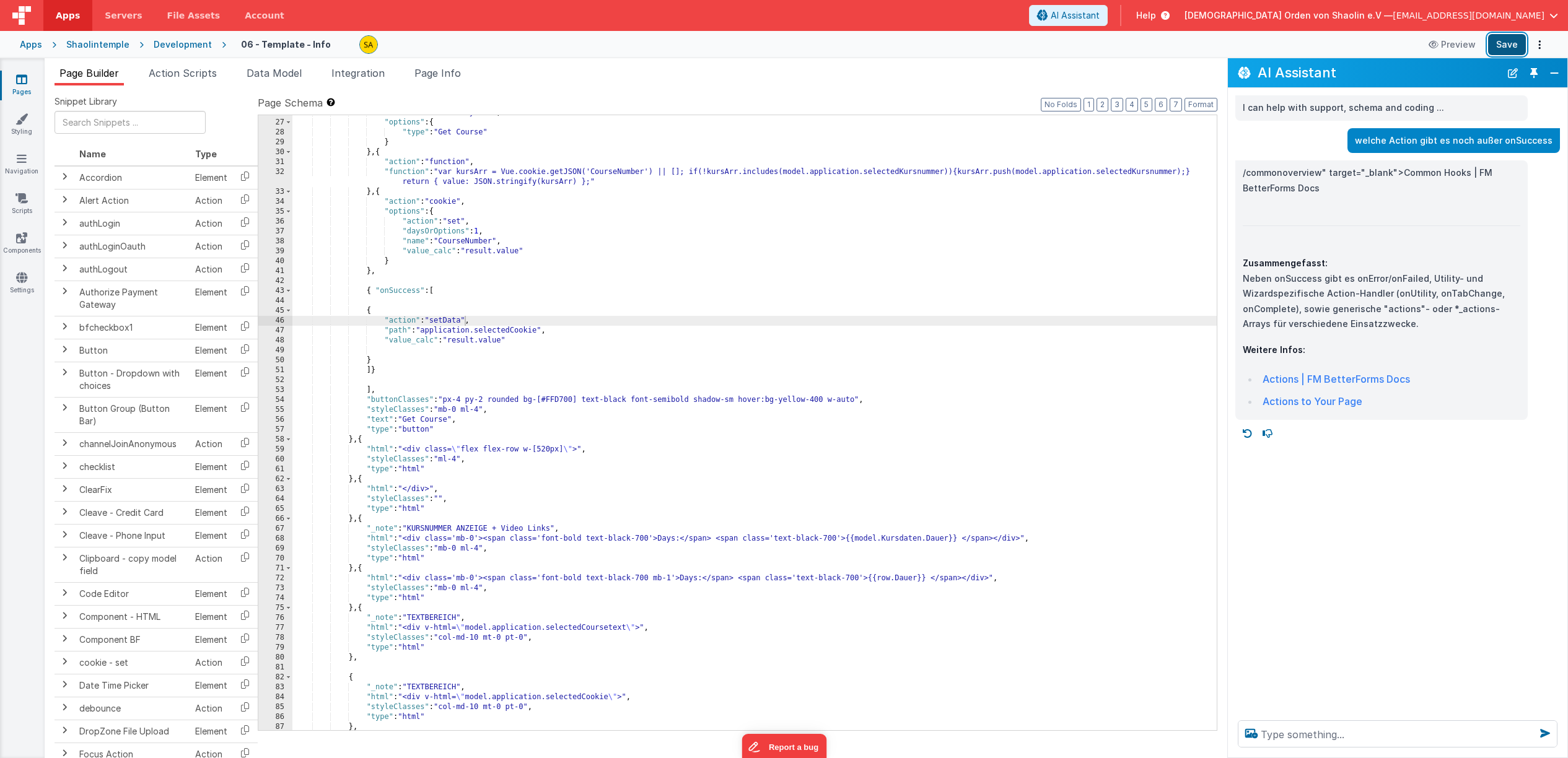
click at [1506, 42] on button "Save" at bounding box center [1507, 45] width 38 height 21
click at [511, 370] on div ""action" : "runUtilityHook" , "options" : { "type" : "Get Course" } } , { "acti…" at bounding box center [755, 425] width 924 height 635
click at [452, 311] on div ""action" : "runUtilityHook" , "options" : { "type" : "Get Course" } } , { "acti…" at bounding box center [755, 425] width 924 height 635
click at [1422, 738] on textarea at bounding box center [1396, 733] width 319 height 27
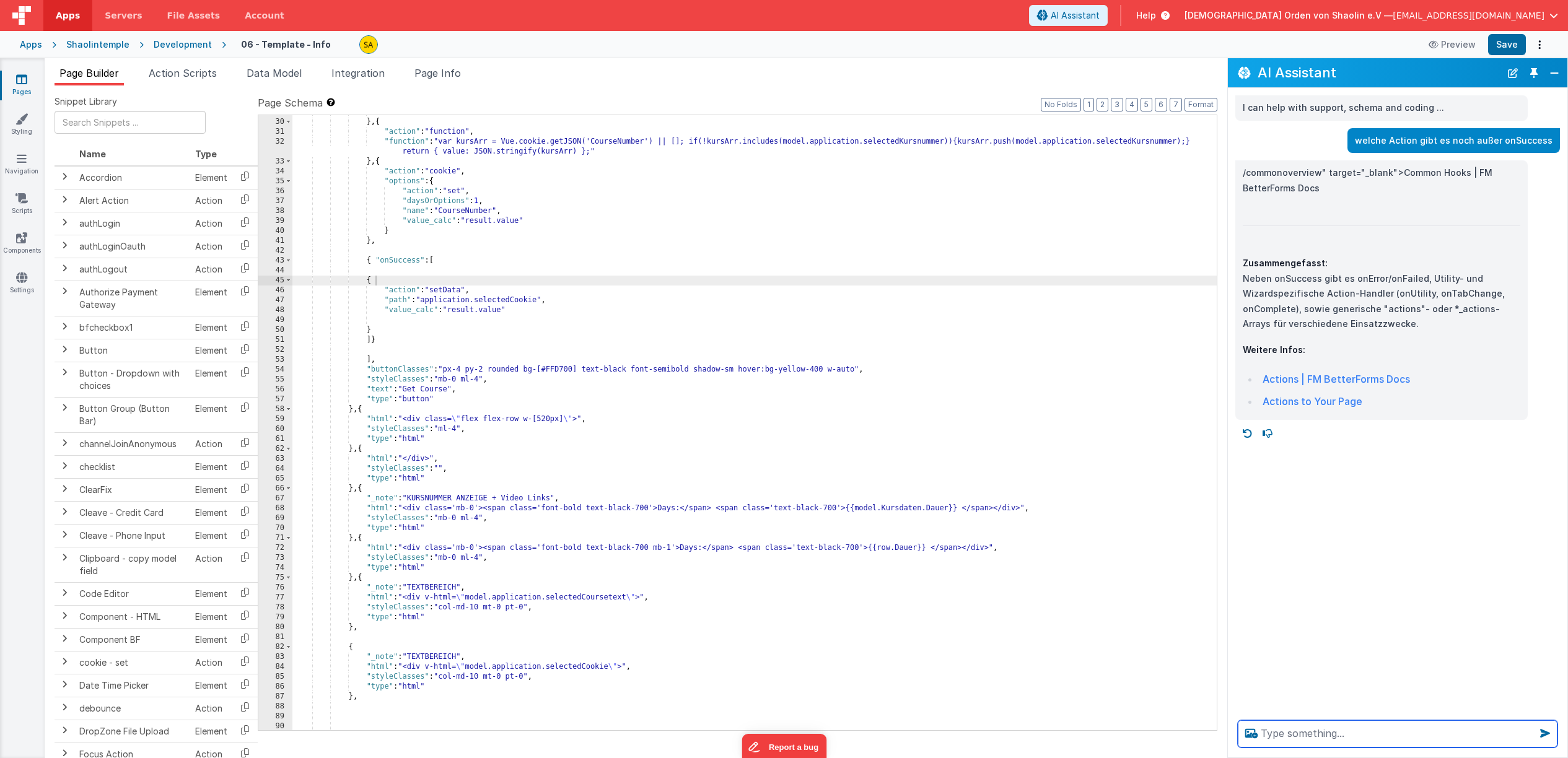
scroll to position [431, 0]
click at [379, 283] on div "} } , { "action" : "function" , "function" : "var kursArr = Vue.cookie.getJSON(…" at bounding box center [755, 427] width 924 height 635
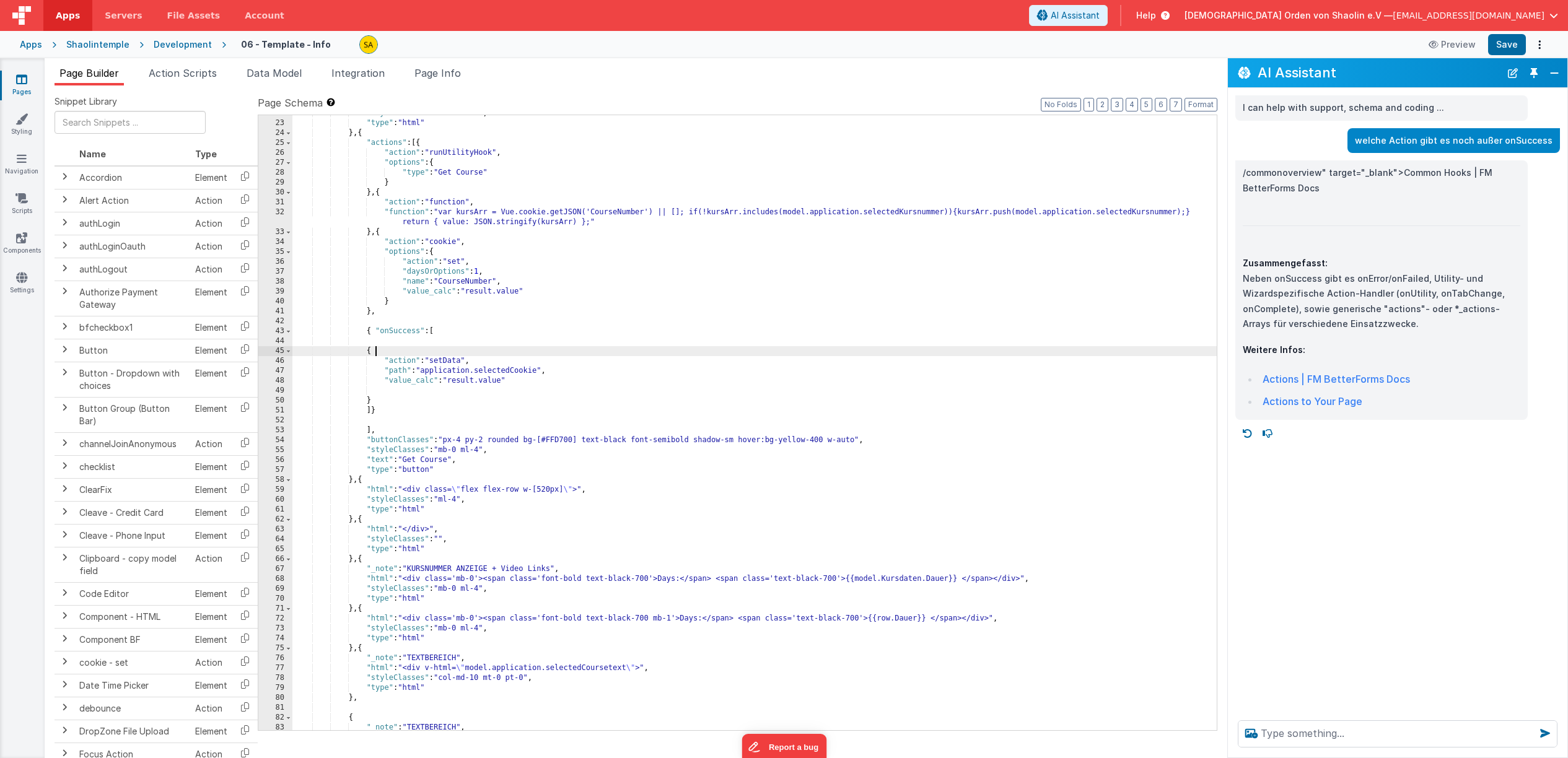
scroll to position [359, 0]
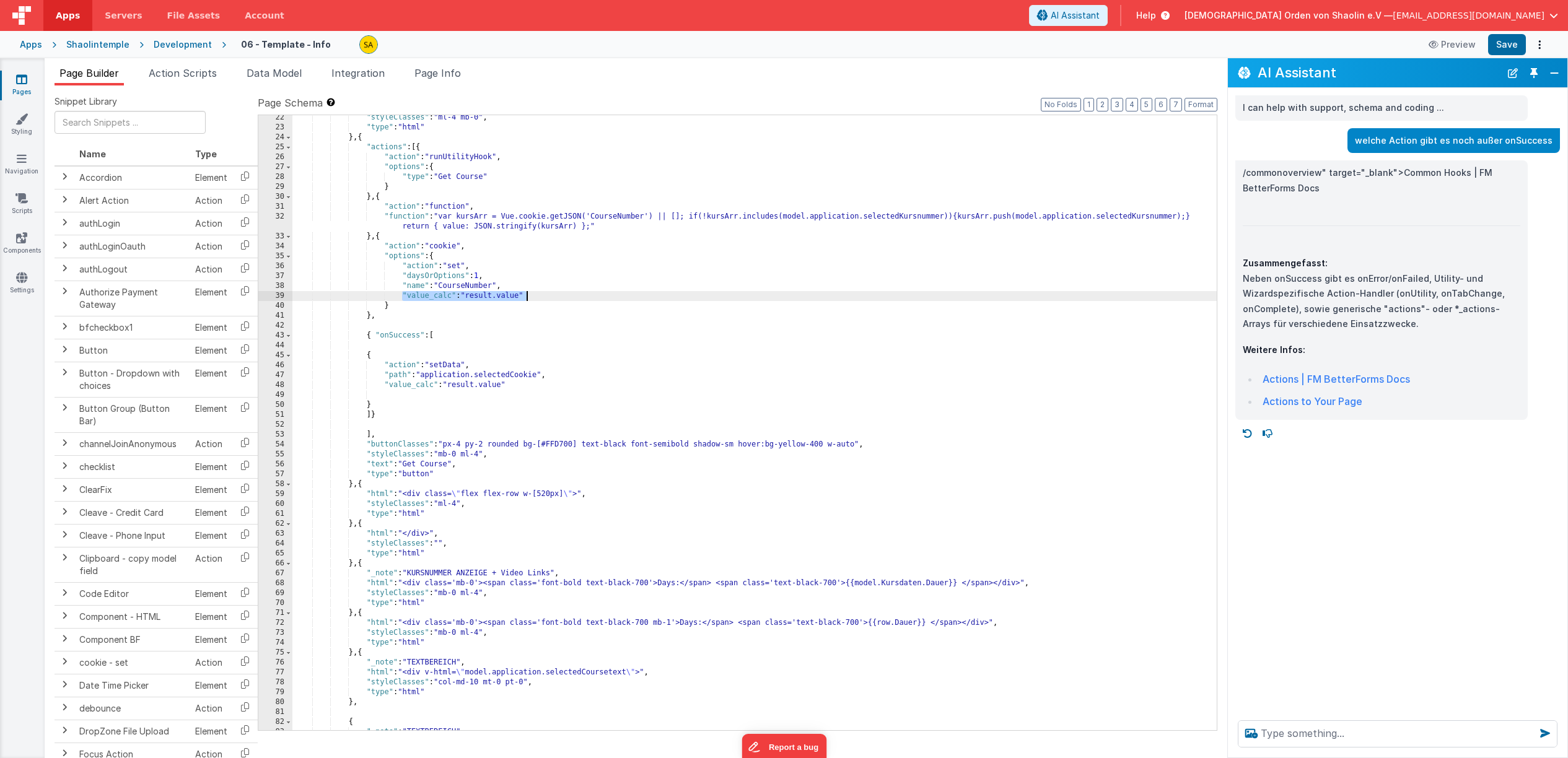
drag, startPoint x: 400, startPoint y: 297, endPoint x: 531, endPoint y: 299, distance: 131.0
click at [531, 299] on div ""styleClasses" : "ml-4 mb-0" , "type" : "html" } , { "actions" : [{ "action" : …" at bounding box center [755, 430] width 924 height 635
click at [1298, 738] on textarea at bounding box center [1396, 733] width 319 height 27
paste textarea ""value_calc": "result.value""
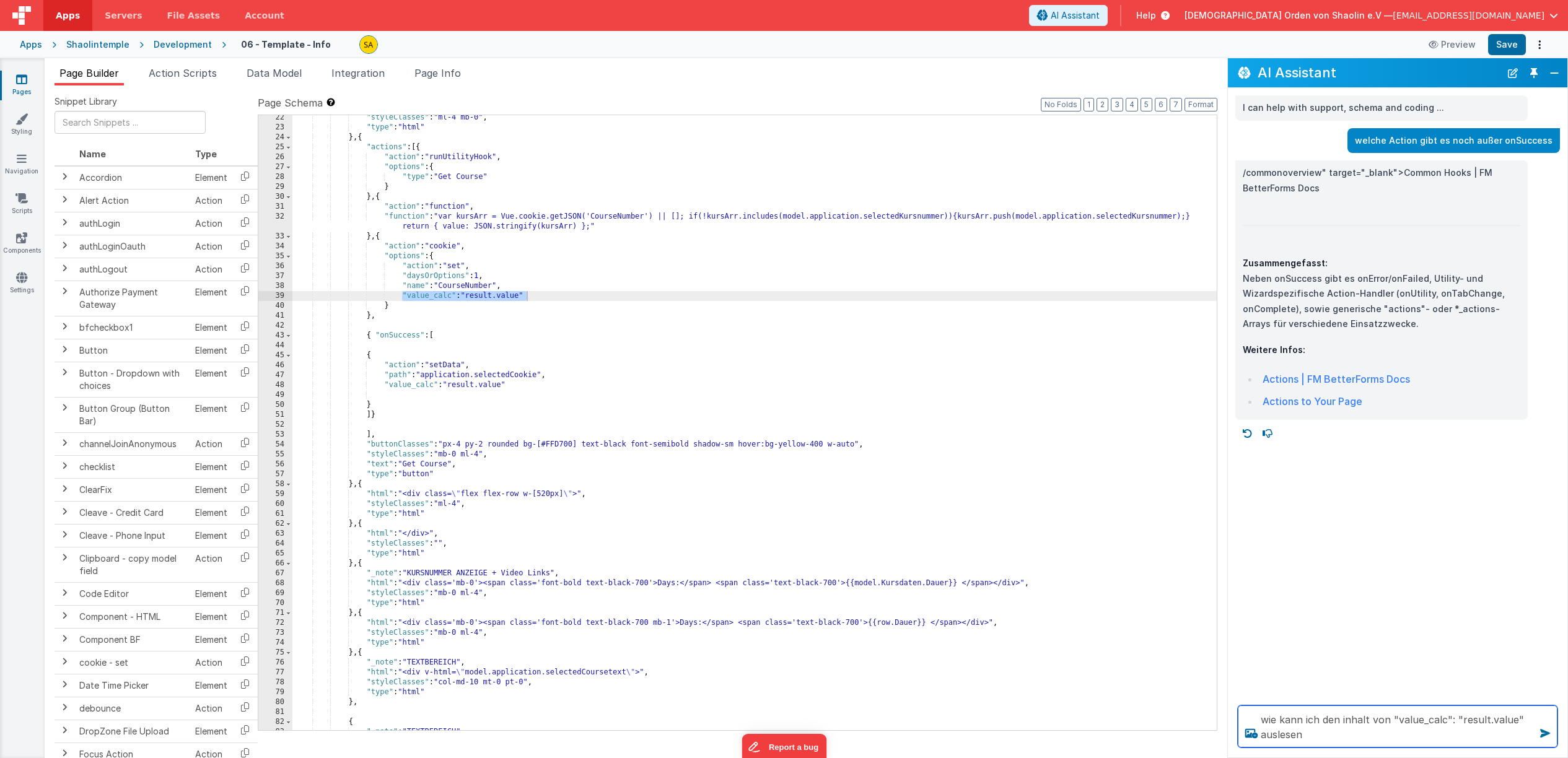
type textarea "wie kann ich den inhalt von "value_calc": "result.value" auslesen"
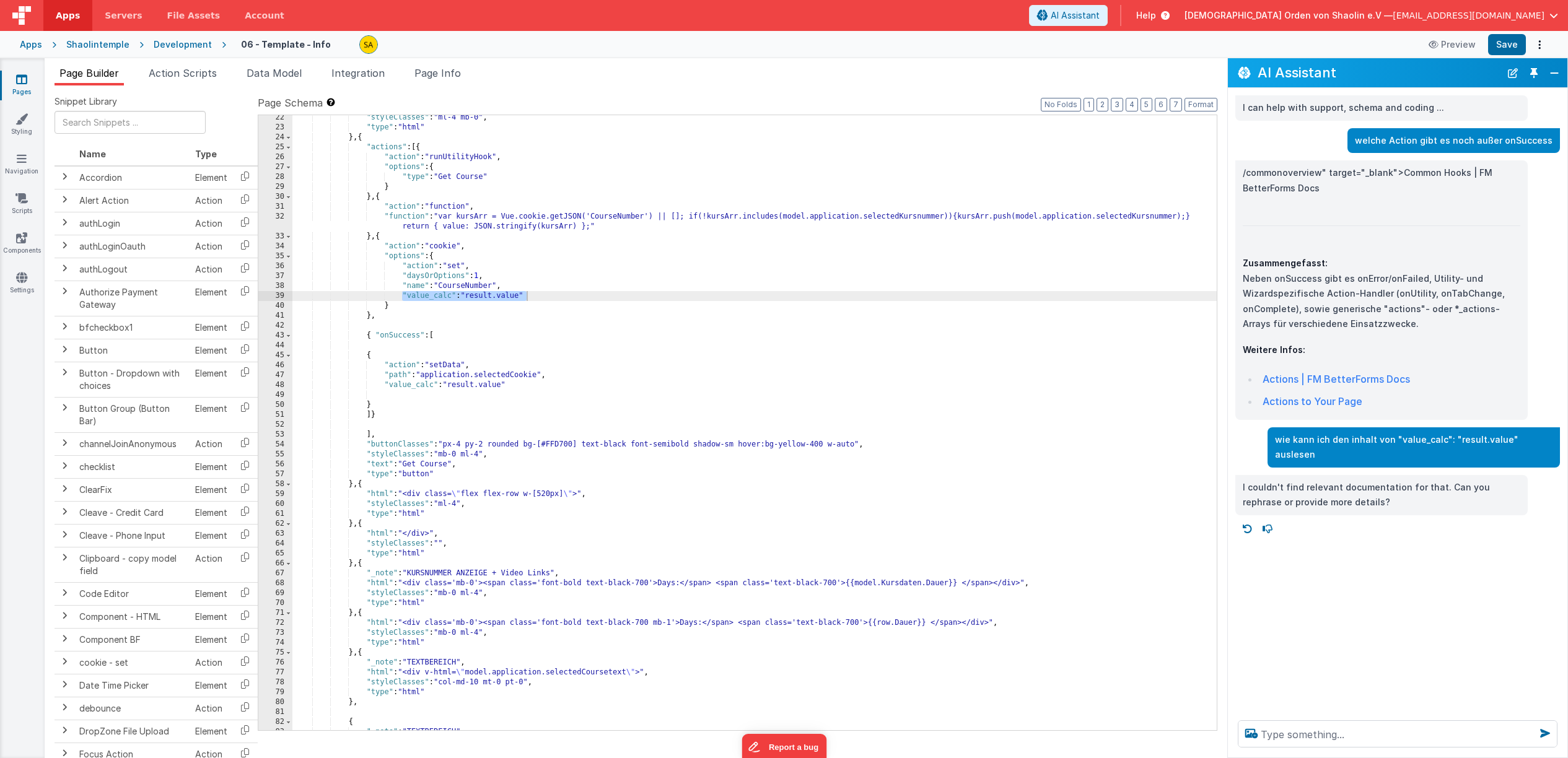
click at [1432, 435] on p "wie kann ich den inhalt von "value_calc": "result.value" auslesen" at bounding box center [1414, 447] width 278 height 30
click at [1552, 73] on button "Close" at bounding box center [1554, 73] width 16 height 17
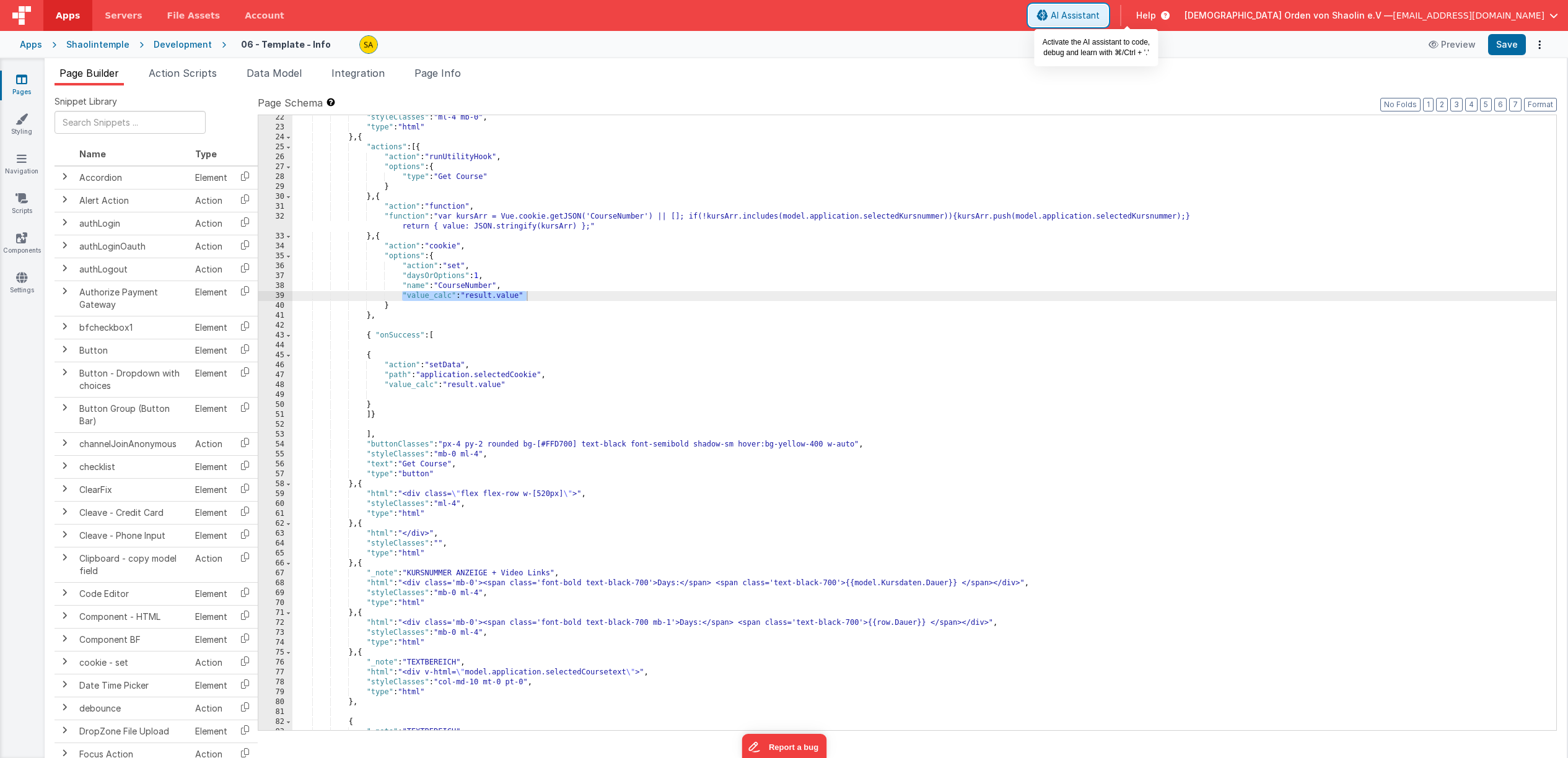
drag, startPoint x: 1122, startPoint y: 15, endPoint x: 1291, endPoint y: 346, distance: 371.6
click at [1099, 15] on span "AI Assistant" at bounding box center [1075, 15] width 49 height 12
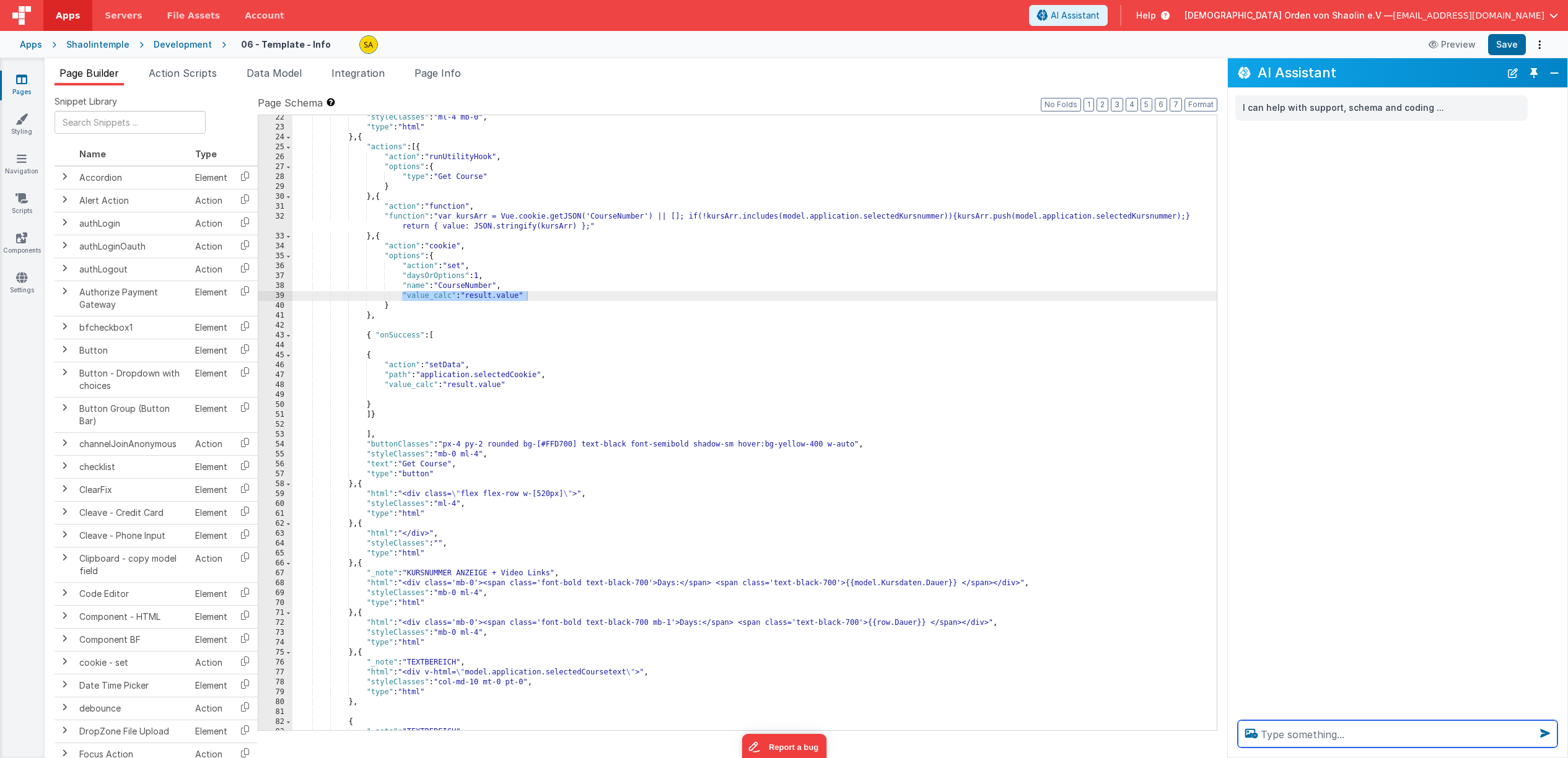
paste textarea "wie kann ich den inhalt von "value_calc": "result.value" auslesen"
type textarea "wie kann ich den inhalt von "value_calc": "result.value" auslesen"
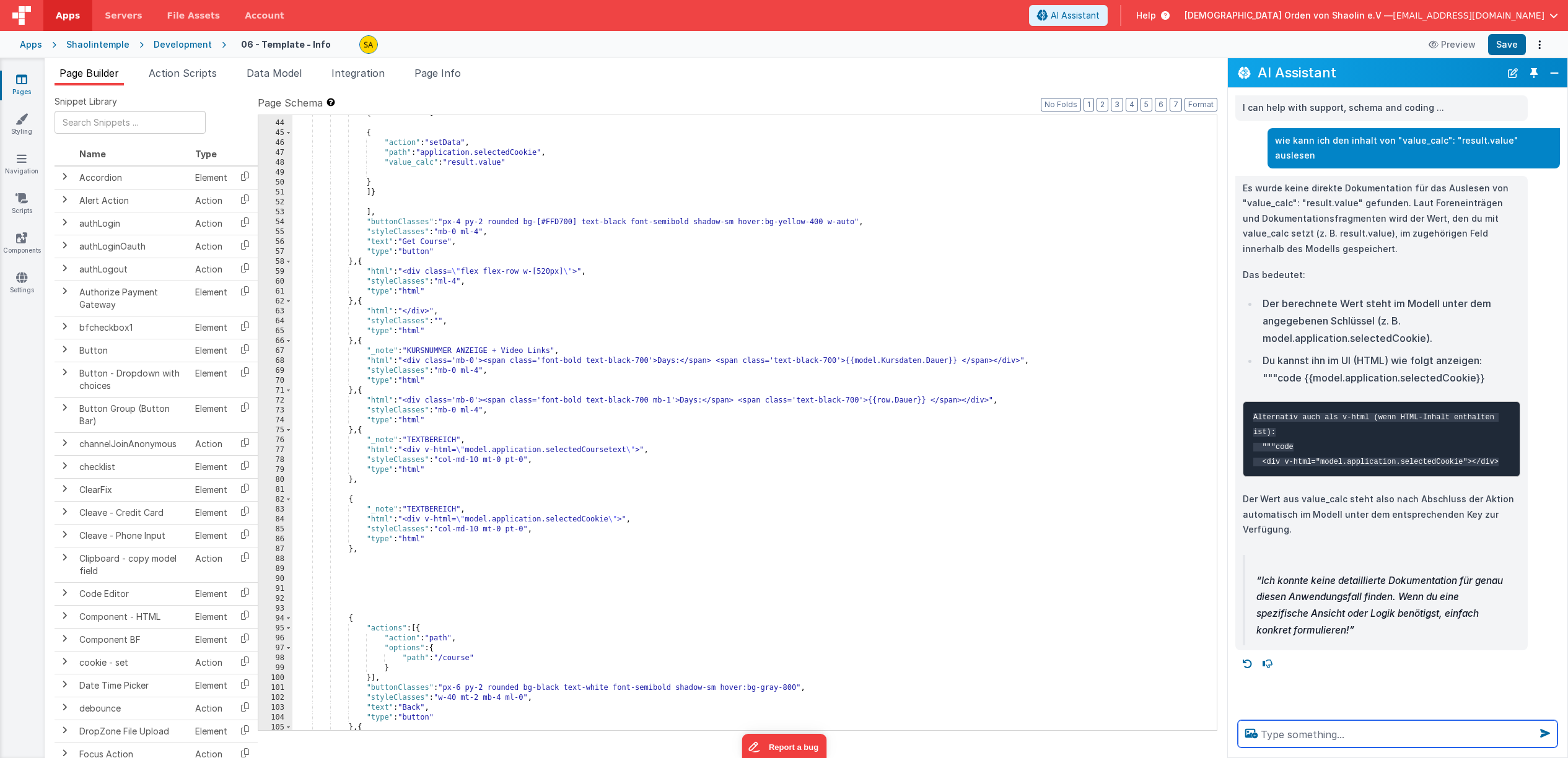
scroll to position [591, 0]
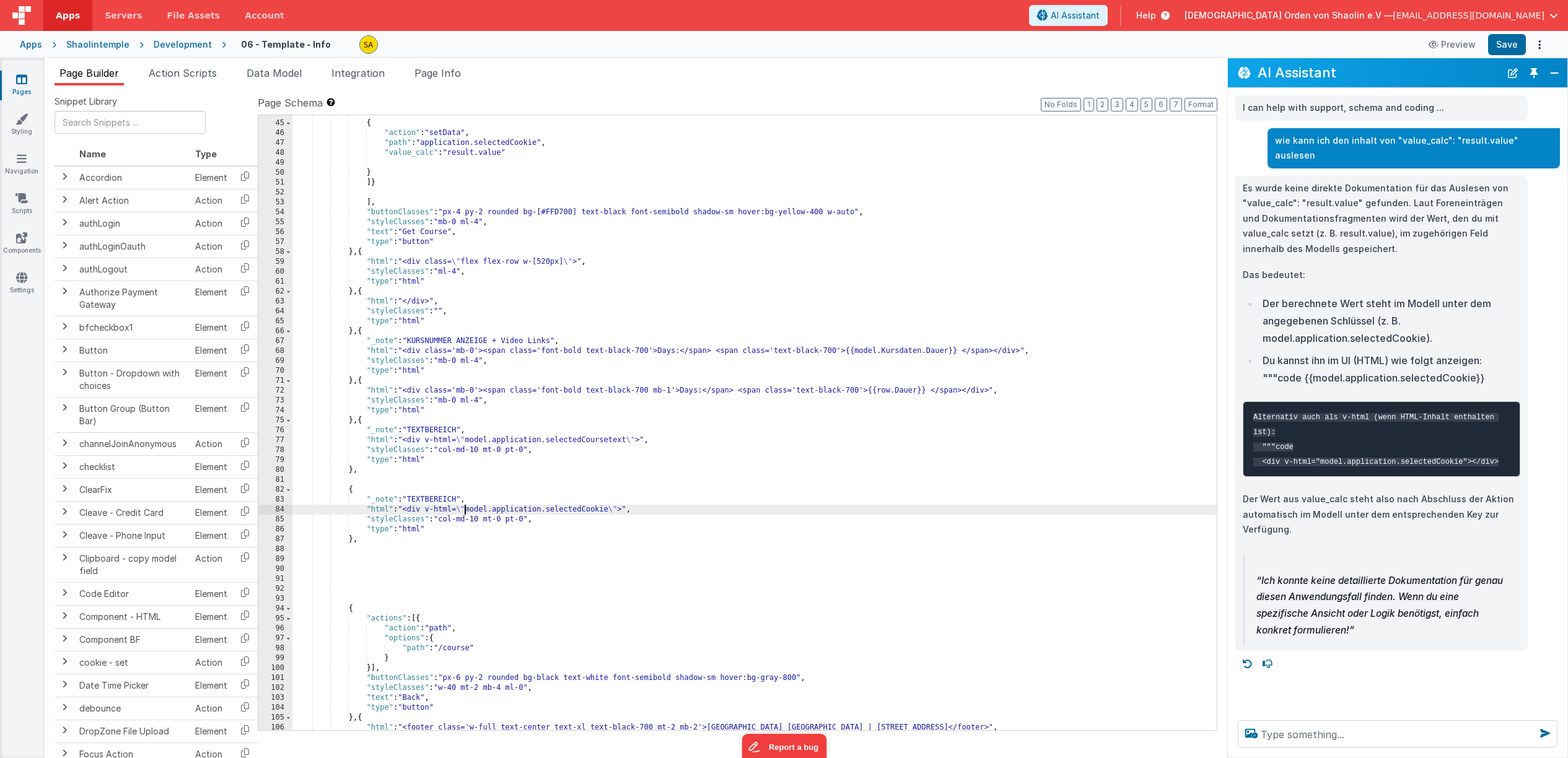
click at [466, 511] on div "{ "action" : "setData" , "path" : "application.selectedCookie" , "value_calc" :…" at bounding box center [755, 426] width 924 height 635
drag, startPoint x: 609, startPoint y: 511, endPoint x: 605, endPoint y: 551, distance: 40.2
click at [609, 512] on div "{ "action" : "setData" , "path" : "application.selectedCookie" , "value_calc" :…" at bounding box center [755, 426] width 924 height 635
click at [625, 511] on div "{ "action" : "setData" , "path" : "application.selectedCookie" , "value_calc" :…" at bounding box center [755, 426] width 924 height 635
click at [1505, 48] on button "Save" at bounding box center [1507, 45] width 38 height 21
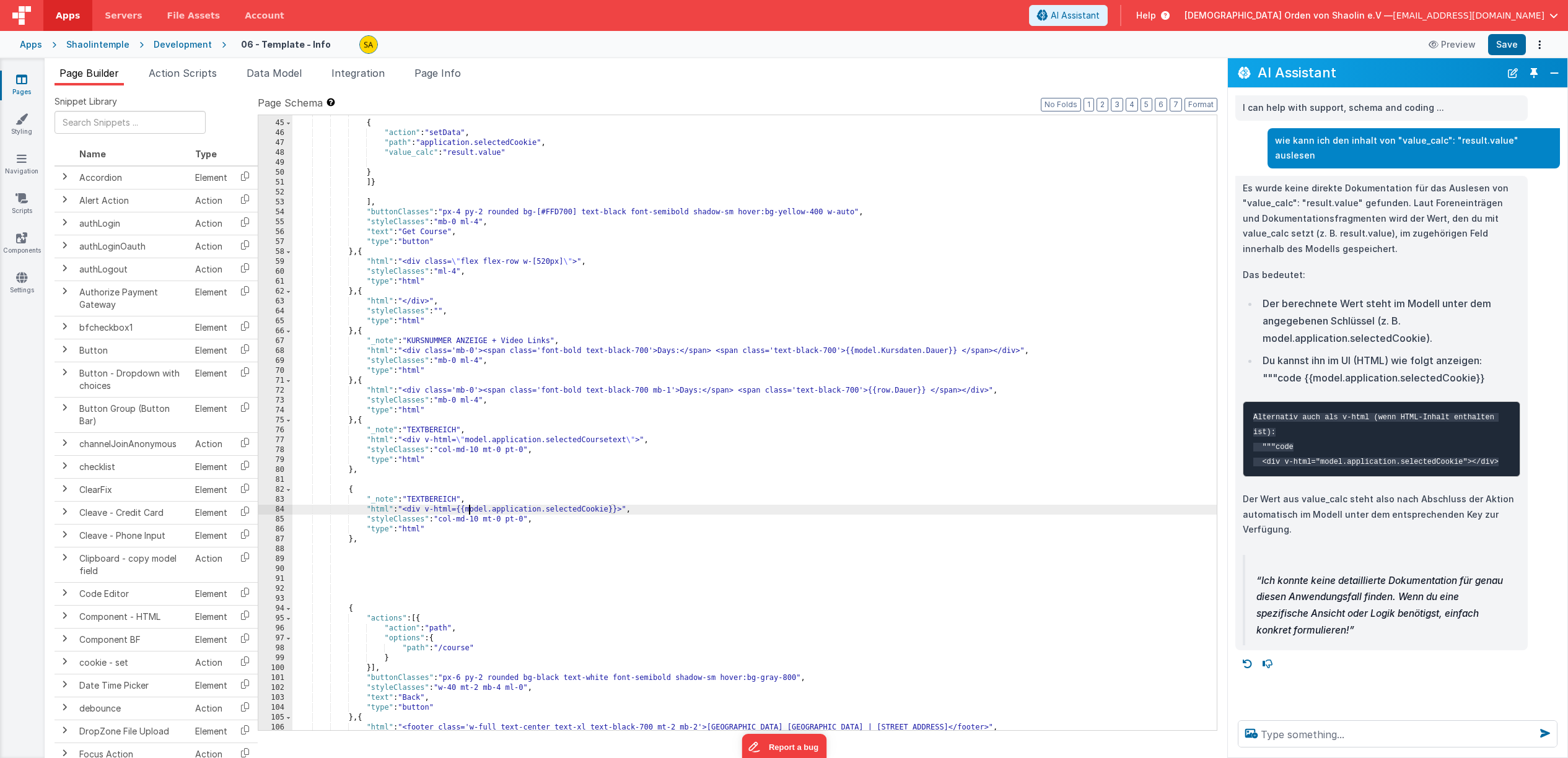
drag, startPoint x: 467, startPoint y: 511, endPoint x: 479, endPoint y: 543, distance: 34.2
click at [467, 511] on div "{ "action" : "setData" , "path" : "application.selectedCookie" , "value_calc" :…" at bounding box center [755, 426] width 924 height 635
drag, startPoint x: 461, startPoint y: 441, endPoint x: 568, endPoint y: 545, distance: 149.2
click at [466, 441] on div "{ "action" : "setData" , "path" : "application.selectedCookie" , "value_calc" :…" at bounding box center [755, 426] width 924 height 635
click at [463, 511] on div "{ "action" : "setData" , "path" : "application.selectedCookie" , "value_calc" :…" at bounding box center [755, 426] width 924 height 635
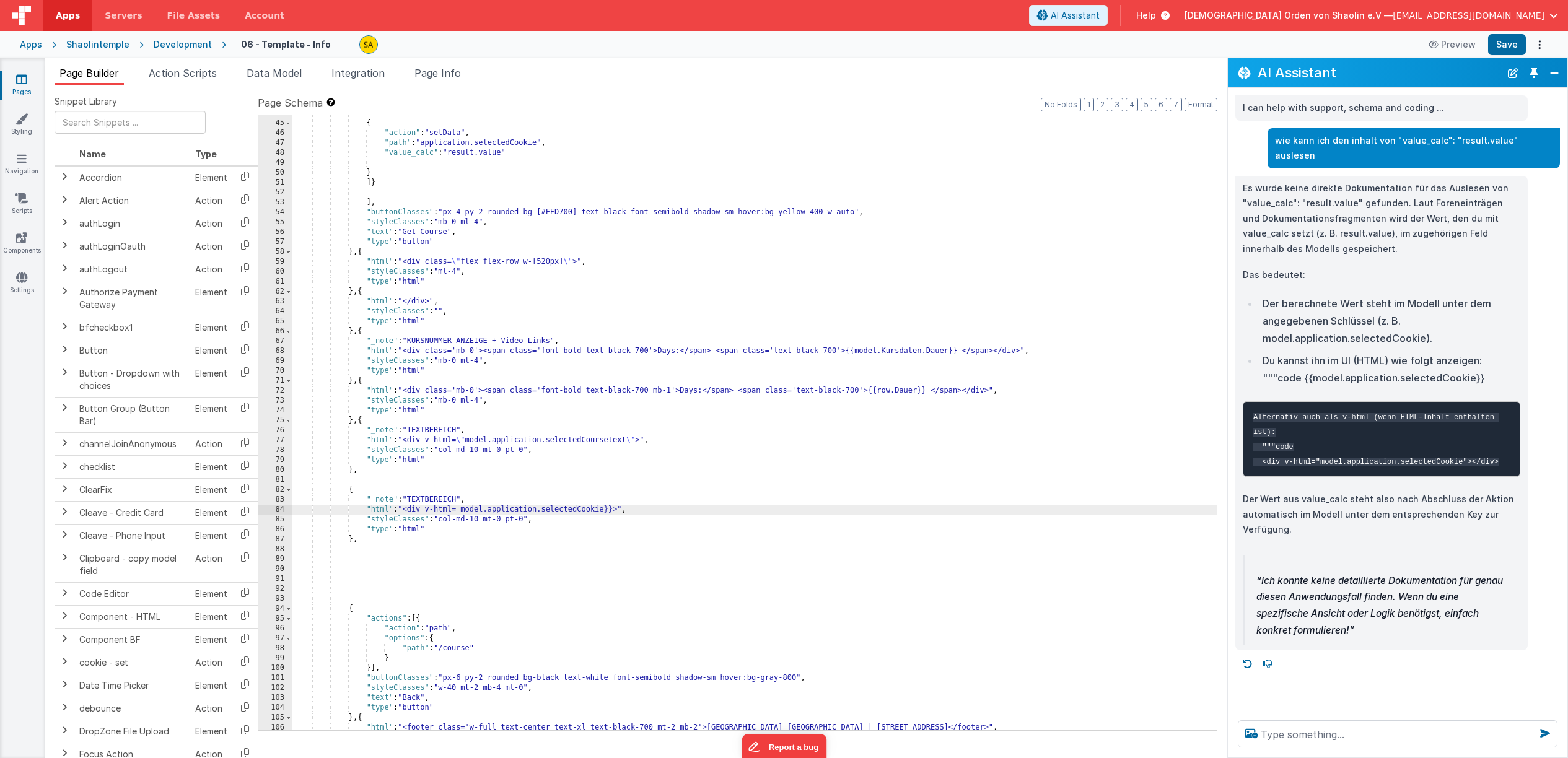
paste textarea
drag, startPoint x: 617, startPoint y: 511, endPoint x: 616, endPoint y: 522, distance: 11.0
click at [617, 511] on div "{ "action" : "setData" , "path" : "application.selectedCookie" , "value_calc" :…" at bounding box center [755, 426] width 924 height 635
paste textarea
click at [1499, 45] on button "Save" at bounding box center [1507, 45] width 38 height 21
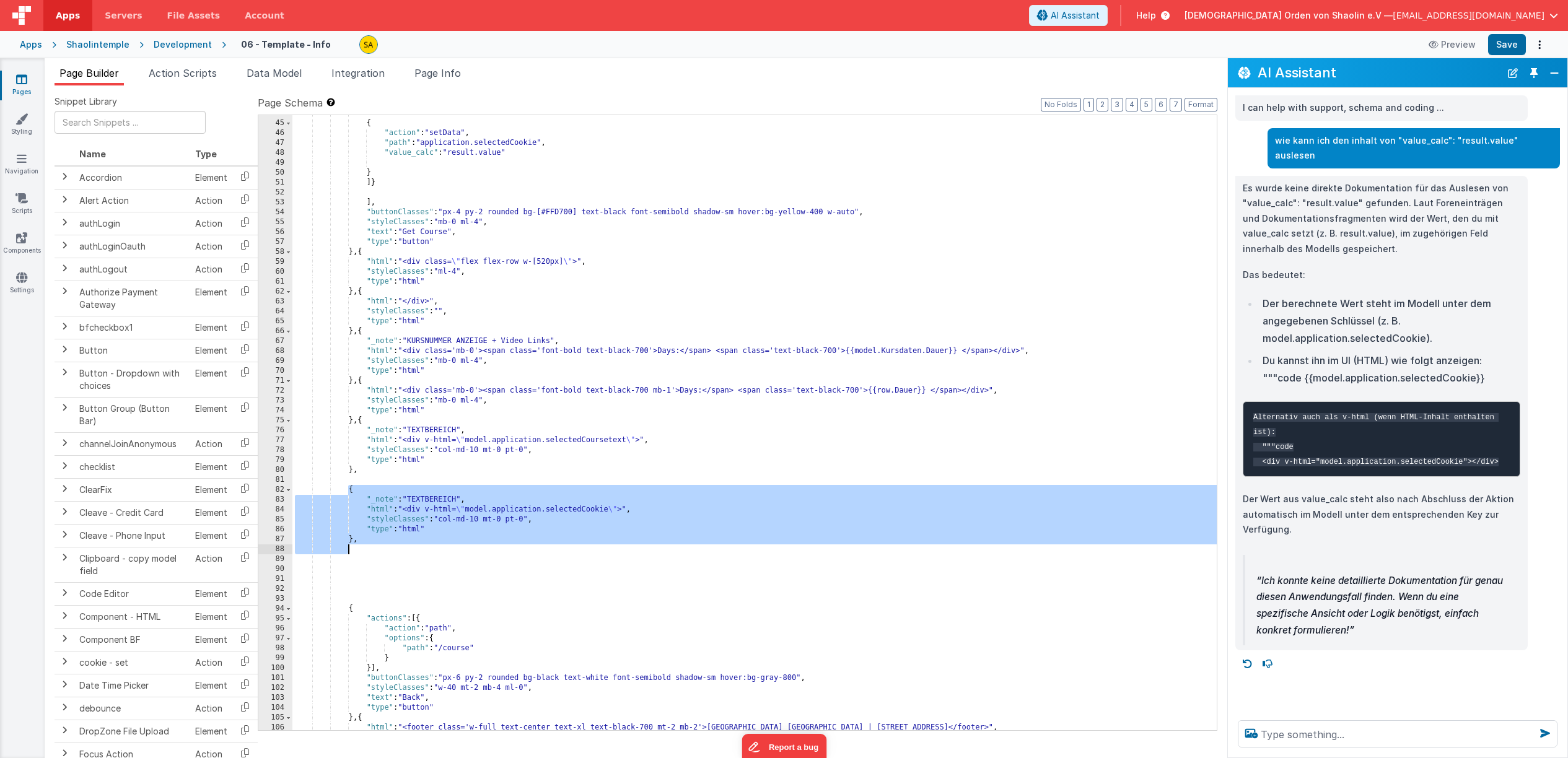
drag, startPoint x: 350, startPoint y: 493, endPoint x: 410, endPoint y: 545, distance: 79.4
click at [410, 545] on div "{ "action" : "setData" , "path" : "application.selectedCookie" , "value_calc" :…" at bounding box center [755, 426] width 924 height 635
click at [1286, 738] on textarea at bounding box center [1396, 733] width 319 height 27
paste textarea "{ "_note": "TEXTBEREICH", "html": "<div v-html= \"model.application.selectedCoo…"
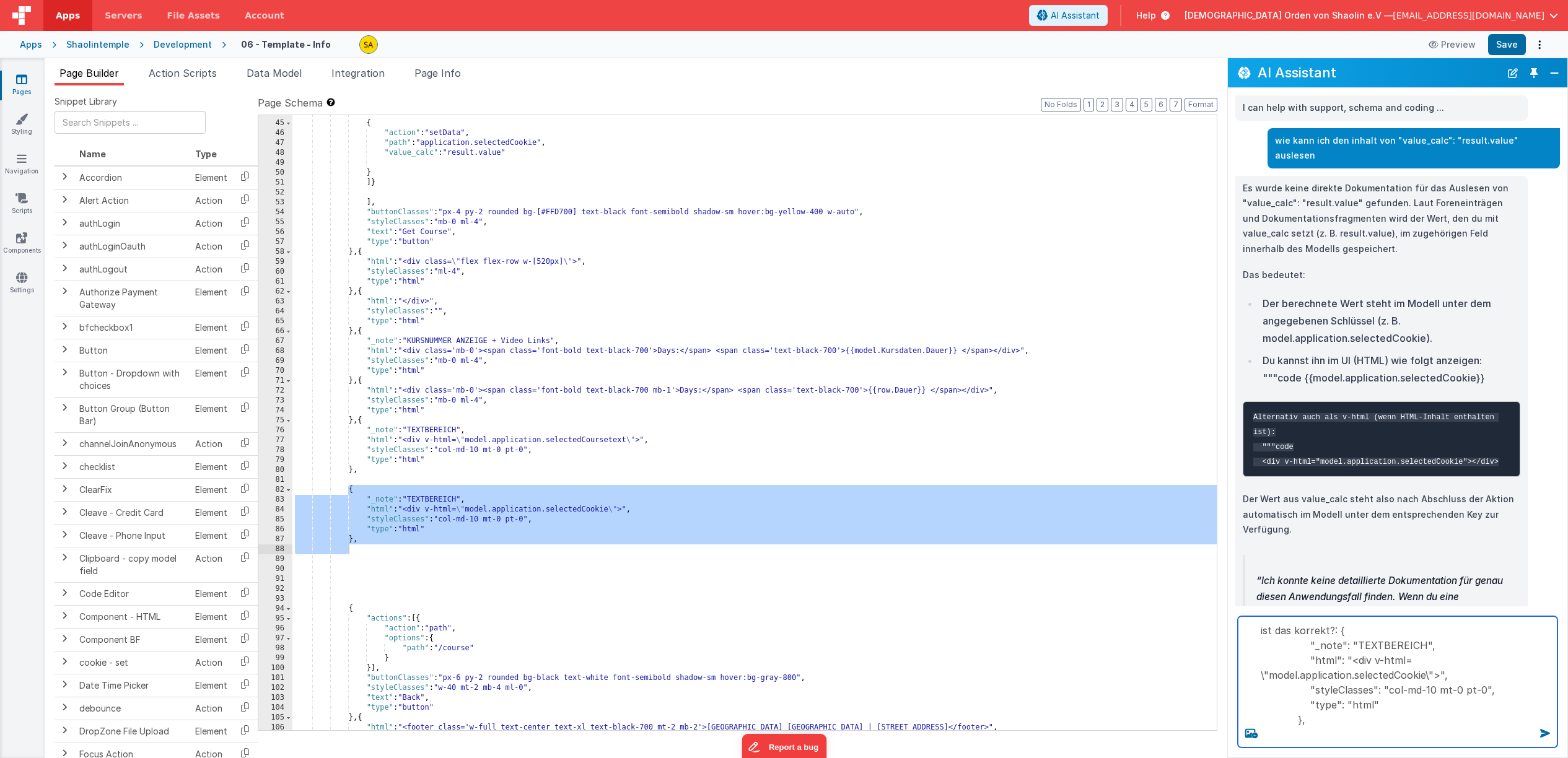
type textarea "ist das korrekt?: { "_note": "TEXTBEREICH", "html": "<div v-html= \"model.appli…"
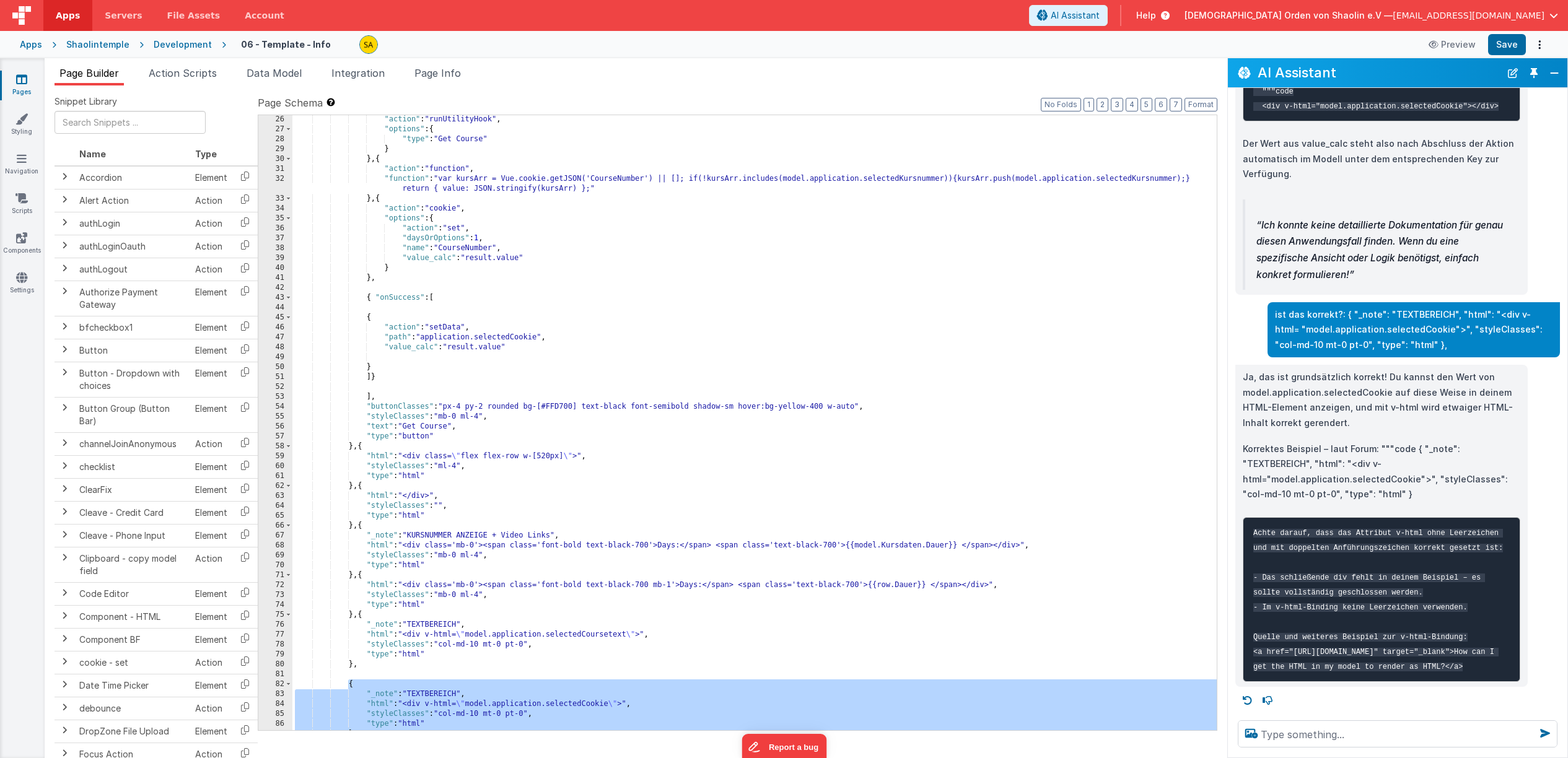
scroll to position [397, 0]
click at [400, 357] on div ""action" : "runUtilityHook" , "options" : { "type" : "Get Course" } } , { "acti…" at bounding box center [755, 431] width 924 height 635
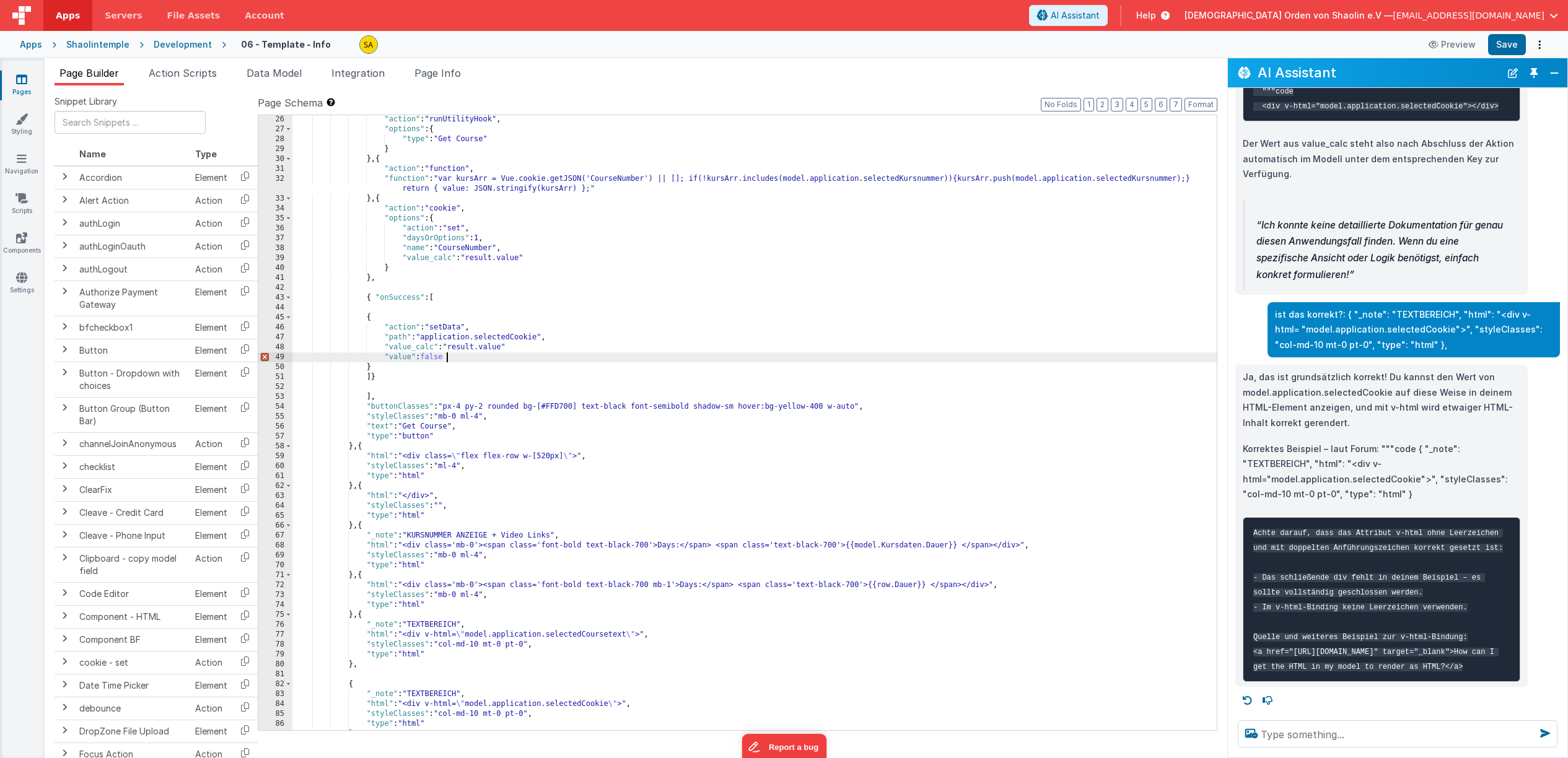
click at [533, 350] on div ""action" : "runUtilityHook" , "options" : { "type" : "Get Course" } } , { "acti…" at bounding box center [755, 431] width 924 height 635
click at [1503, 47] on button "Save" at bounding box center [1507, 45] width 38 height 21
click at [446, 358] on div ""action" : "runUtilityHook" , "options" : { "type" : "Get Course" } } , { "acti…" at bounding box center [755, 431] width 924 height 635
click at [1512, 47] on button "Save" at bounding box center [1507, 45] width 38 height 21
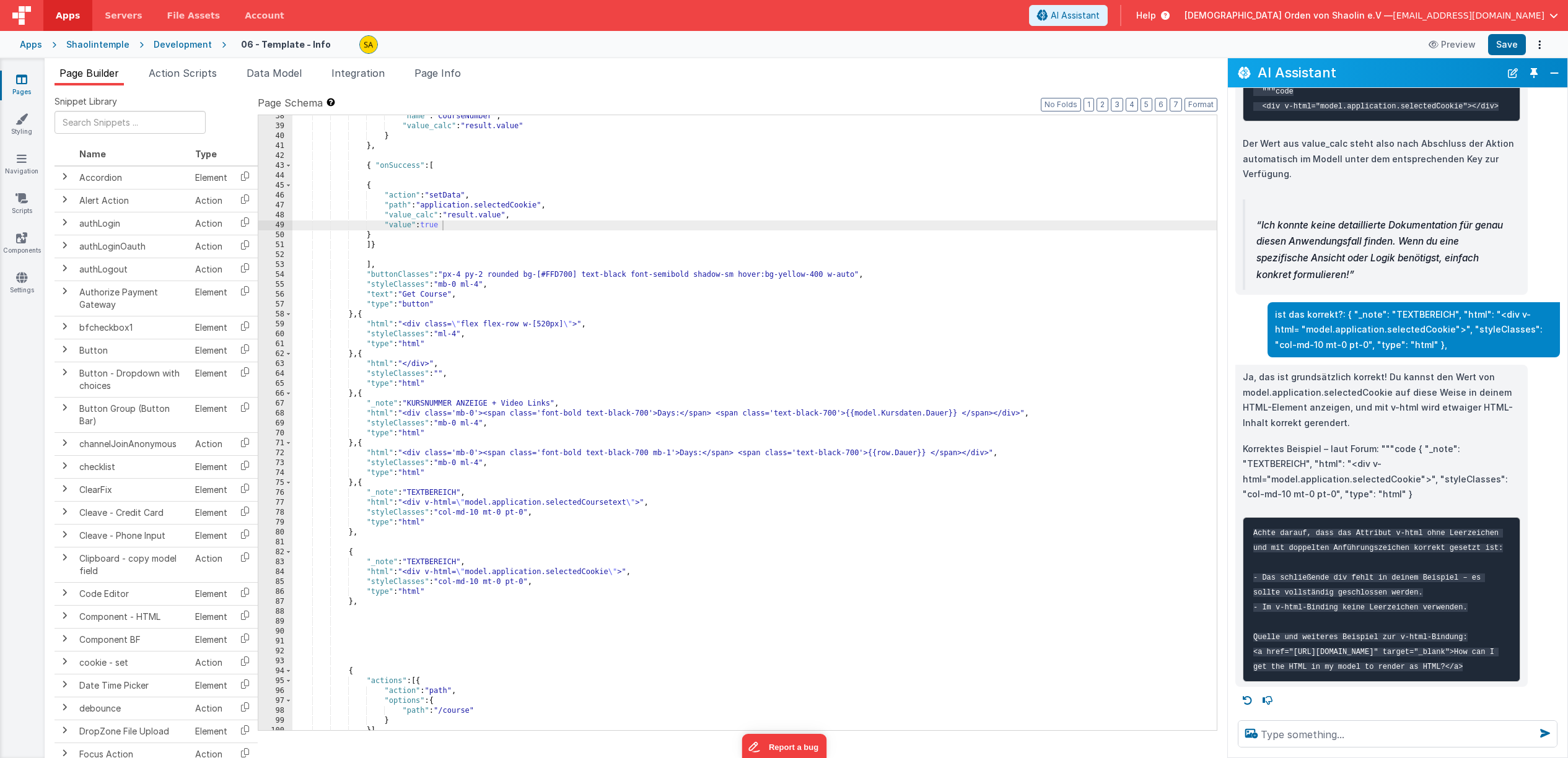
scroll to position [427, 0]
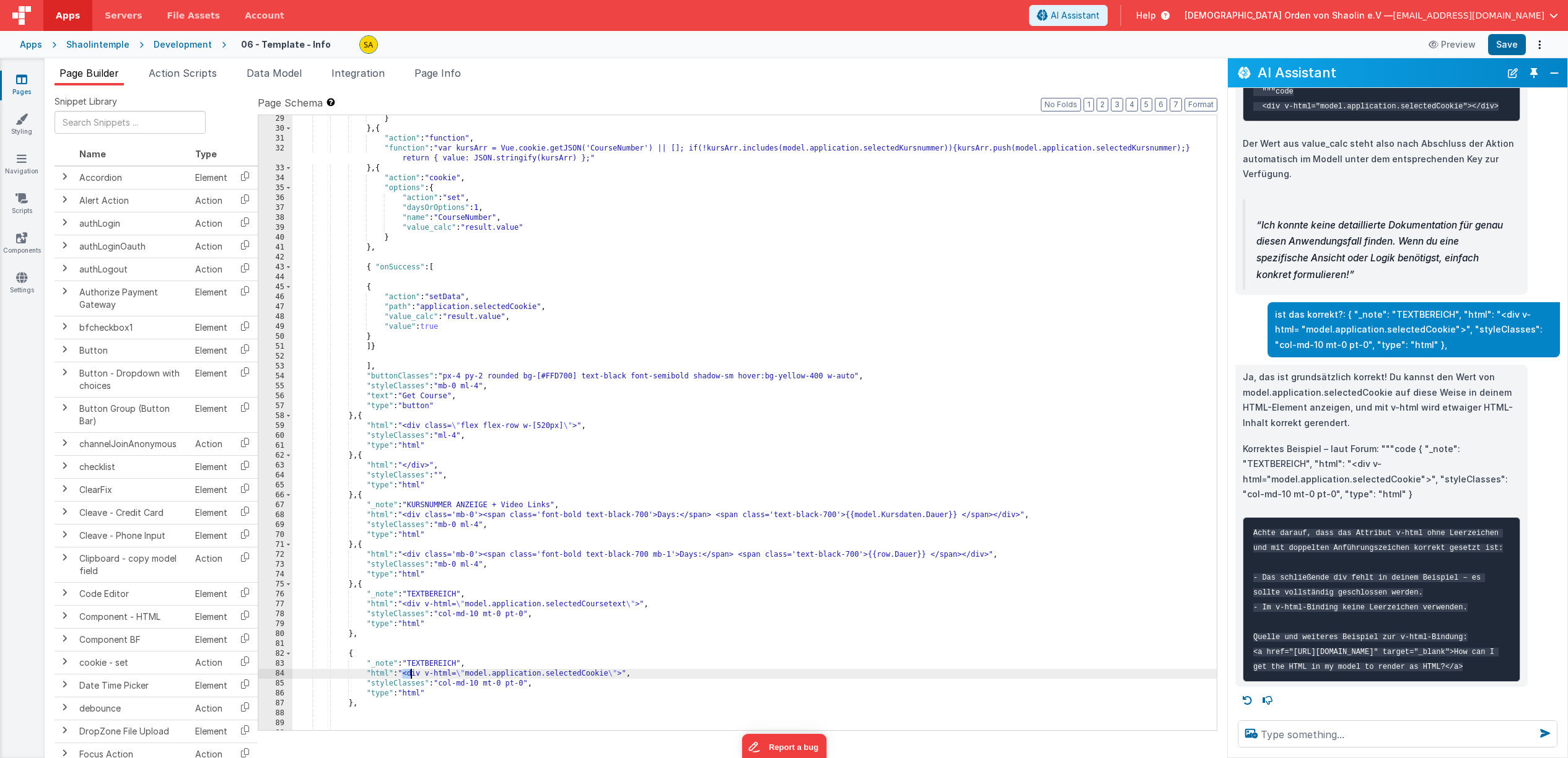
drag, startPoint x: 403, startPoint y: 673, endPoint x: 412, endPoint y: 674, distance: 9.1
click at [412, 674] on div "} } , { "action" : "function" , "function" : "var kursArr = Vue.cookie.getJSON(…" at bounding box center [755, 431] width 924 height 635
drag, startPoint x: 412, startPoint y: 674, endPoint x: 404, endPoint y: 674, distance: 8.0
click at [412, 674] on div "} } , { "action" : "function" , "function" : "var kursArr = Vue.cookie.getJSON(…" at bounding box center [755, 431] width 924 height 635
drag, startPoint x: 408, startPoint y: 674, endPoint x: 679, endPoint y: 731, distance: 276.9
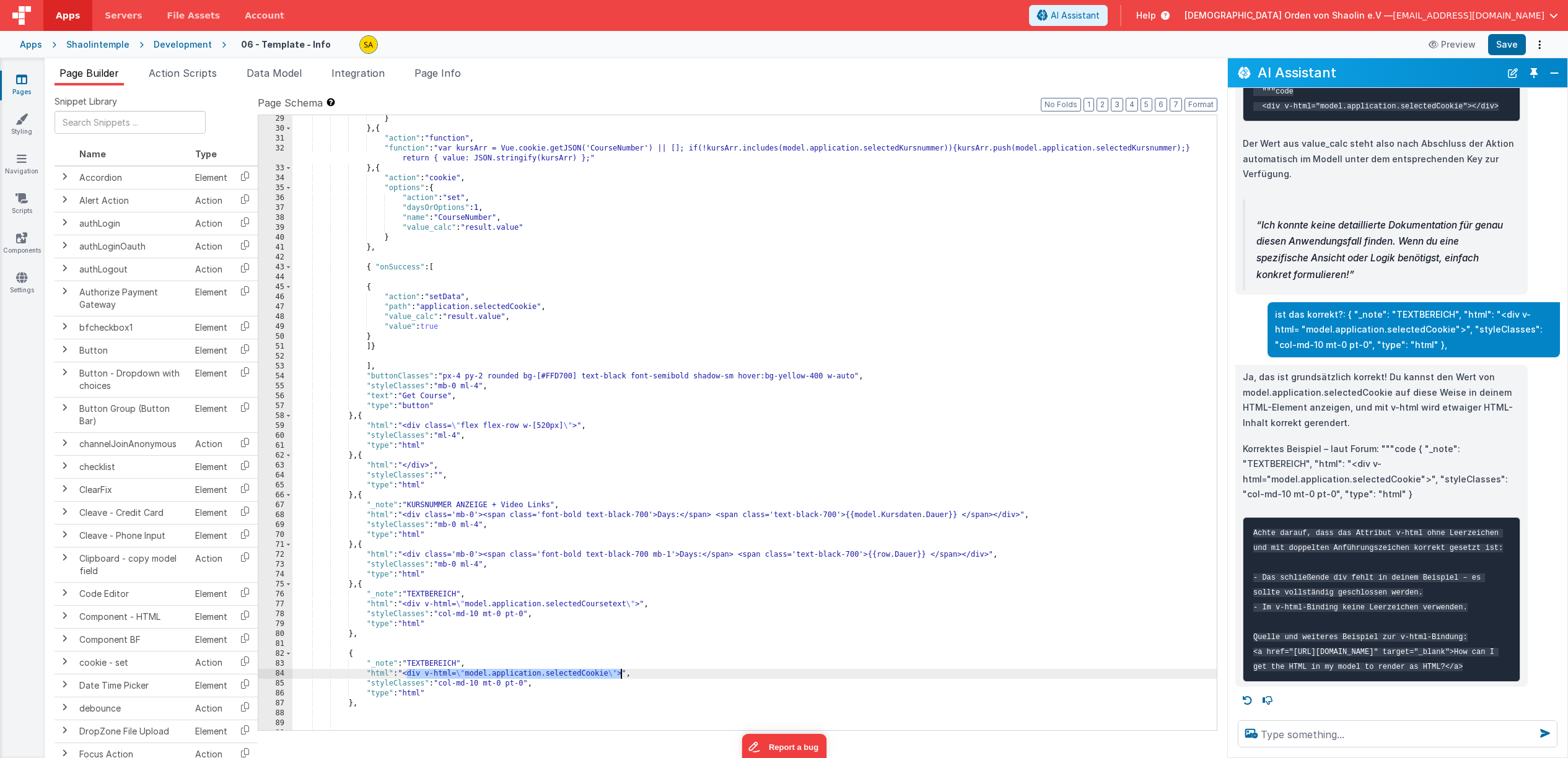
click at [622, 676] on div "} } , { "action" : "function" , "function" : "var kursArr = Vue.cookie.getJSON(…" at bounding box center [755, 431] width 924 height 635
drag, startPoint x: 623, startPoint y: 674, endPoint x: 412, endPoint y: 681, distance: 211.1
click at [408, 676] on div "} } , { "action" : "function" , "function" : "var kursArr = Vue.cookie.getJSON(…" at bounding box center [755, 431] width 924 height 635
click at [630, 674] on div "} } , { "action" : "function" , "function" : "var kursArr = Vue.cookie.getJSON(…" at bounding box center [755, 431] width 924 height 635
drag, startPoint x: 838, startPoint y: 673, endPoint x: 836, endPoint y: 699, distance: 26.1
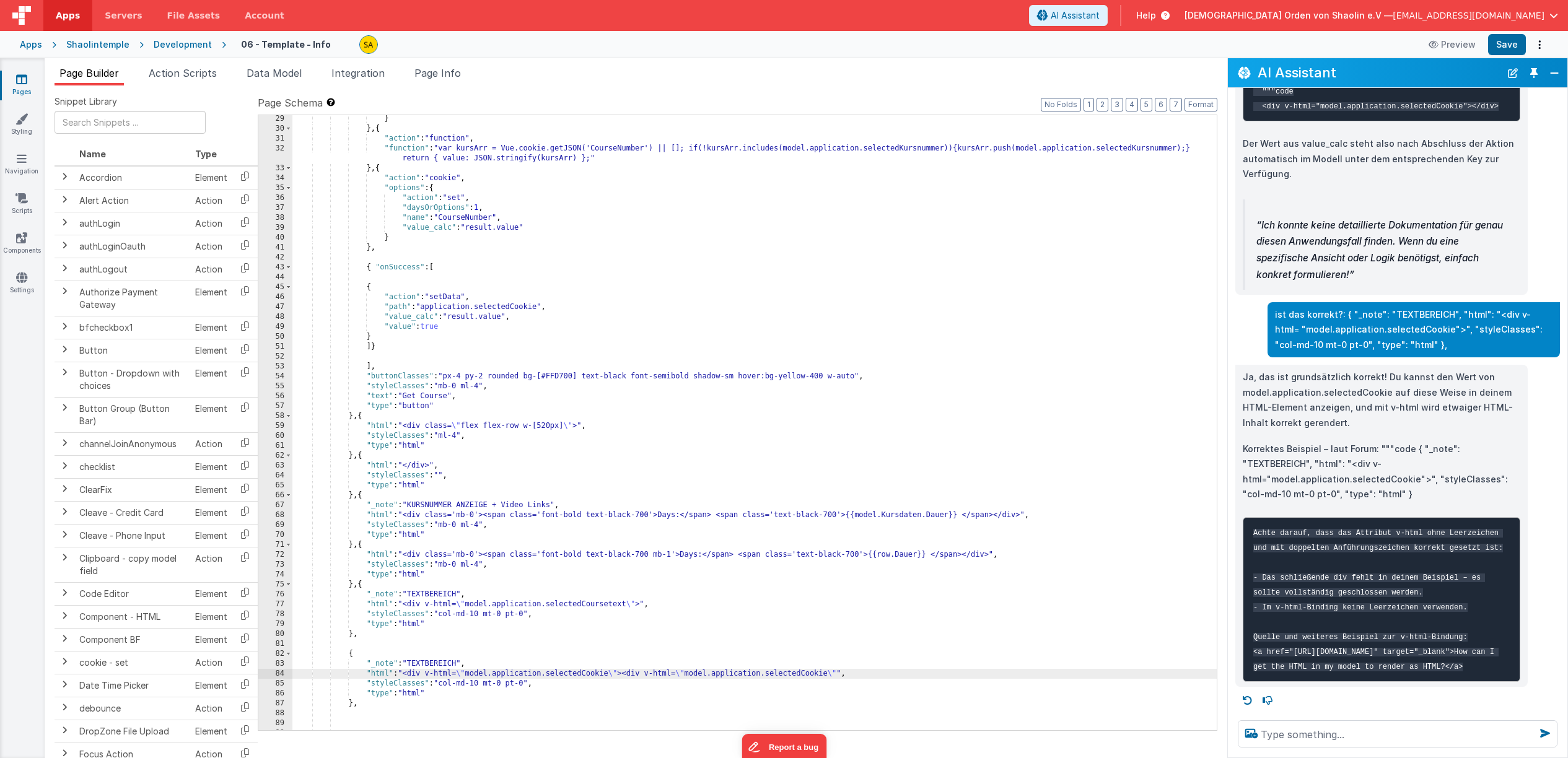
click at [839, 676] on div "} } , { "action" : "function" , "function" : "var kursArr = Vue.cookie.getJSON(…" at bounding box center [755, 431] width 924 height 635
click at [1512, 47] on button "Save" at bounding box center [1507, 45] width 38 height 21
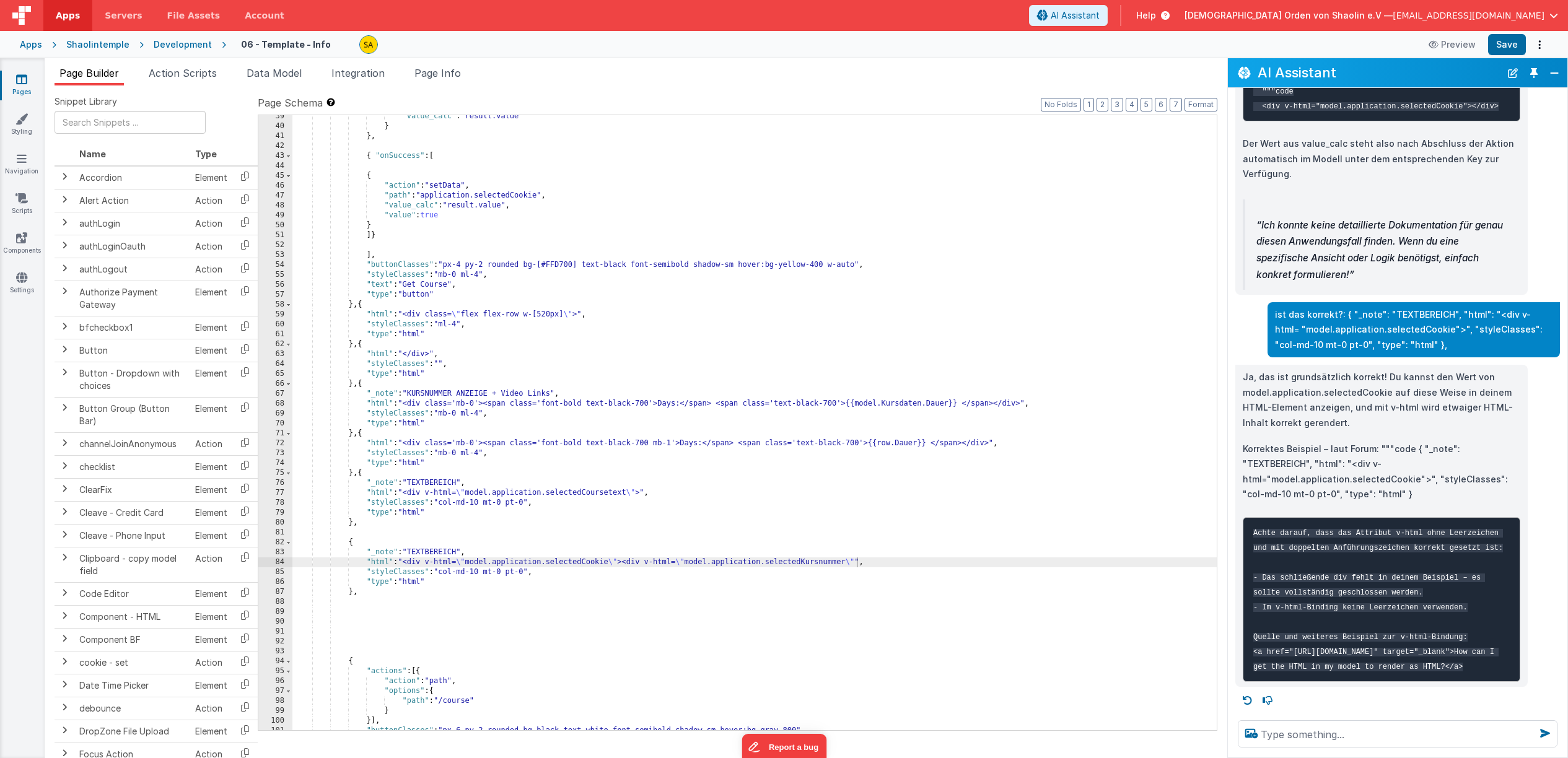
scroll to position [588, 0]
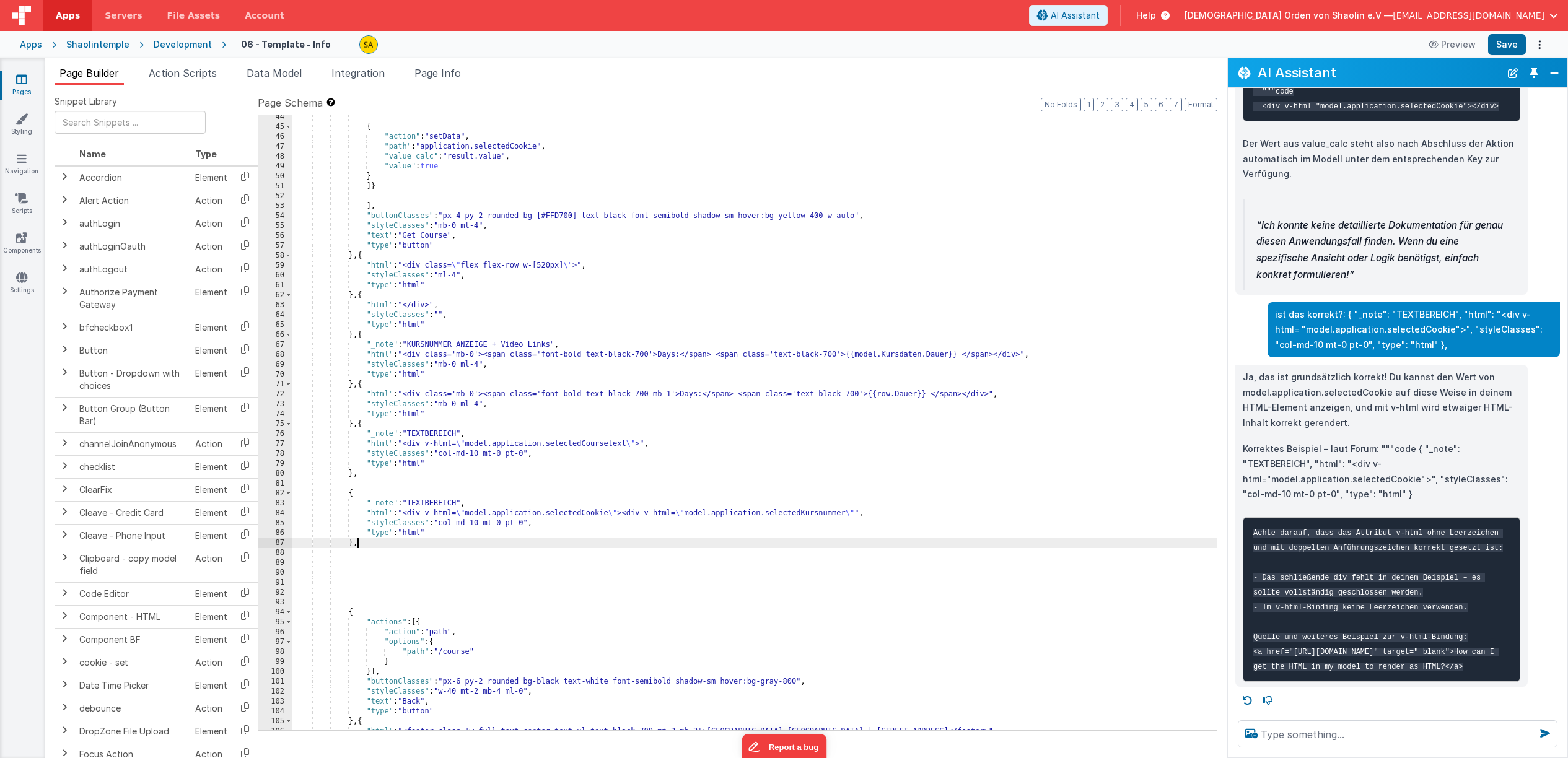
click at [866, 539] on div "{ "action" : "setData" , "path" : "application.selectedCookie" , "value_calc" :…" at bounding box center [755, 429] width 924 height 635
drag, startPoint x: 866, startPoint y: 513, endPoint x: 881, endPoint y: 540, distance: 30.9
click at [866, 513] on div "{ "action" : "setData" , "path" : "application.selectedCookie" , "value_calc" :…" at bounding box center [755, 429] width 924 height 635
click at [1505, 45] on button "Save" at bounding box center [1507, 45] width 38 height 21
drag, startPoint x: 528, startPoint y: 524, endPoint x: 500, endPoint y: 576, distance: 59.1
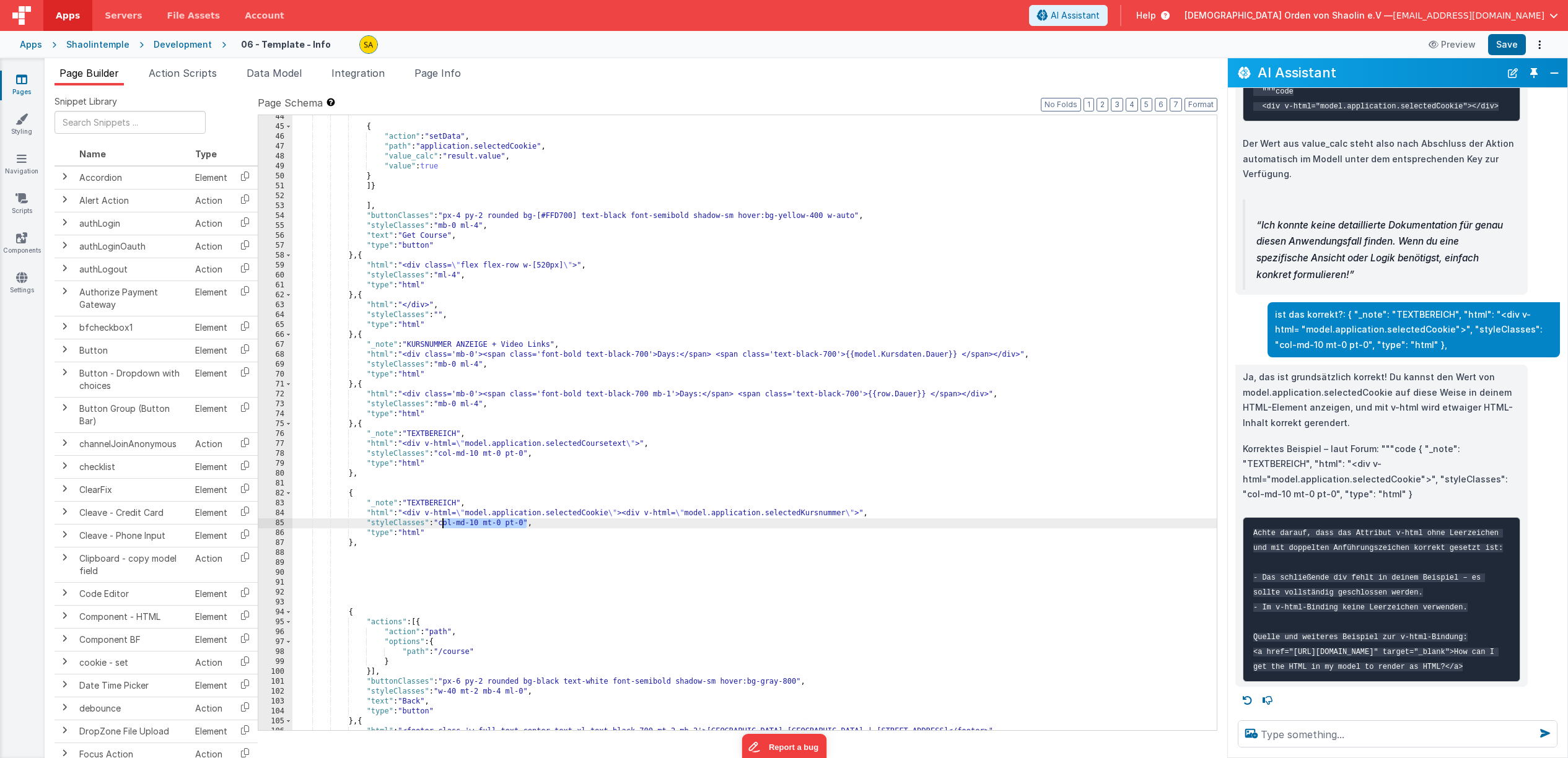
click at [443, 524] on div "{ "action" : "setData" , "path" : "application.selectedCookie" , "value_calc" :…" at bounding box center [755, 429] width 924 height 635
click at [1511, 45] on button "Save" at bounding box center [1507, 45] width 38 height 21
drag, startPoint x: 853, startPoint y: 512, endPoint x: 858, endPoint y: 520, distance: 9.4
click at [853, 512] on div "{ "action" : "setData" , "path" : "application.selectedCookie" , "value_calc" :…" at bounding box center [755, 429] width 924 height 635
drag, startPoint x: 1504, startPoint y: 41, endPoint x: 1508, endPoint y: 52, distance: 11.7
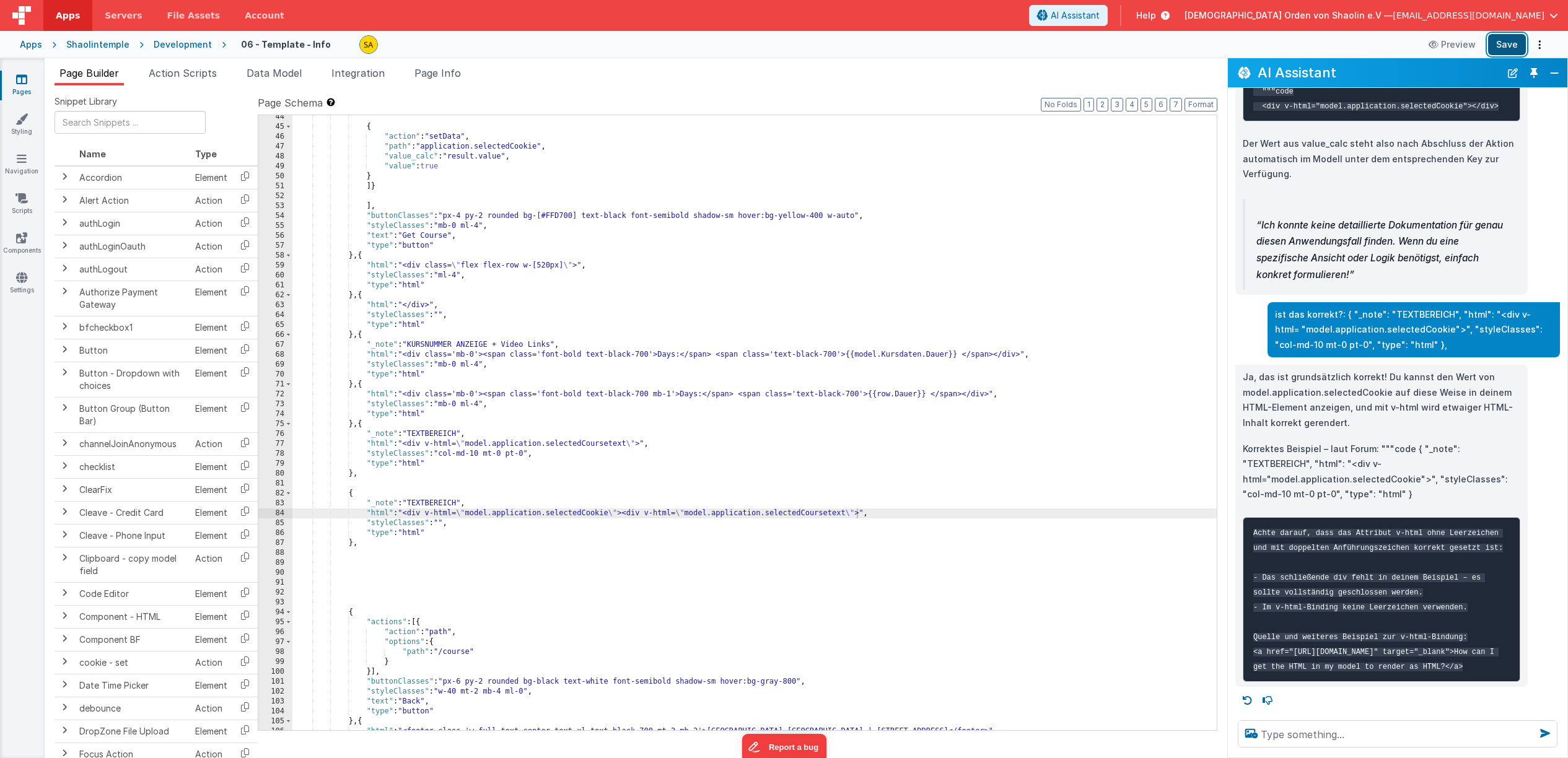
click at [1504, 41] on button "Save" at bounding box center [1507, 45] width 38 height 21
drag, startPoint x: 858, startPoint y: 515, endPoint x: 858, endPoint y: 524, distance: 9.0
click at [858, 519] on div "{ "action" : "setData" , "path" : "application.selectedCookie" , "value_calc" :…" at bounding box center [755, 429] width 924 height 635
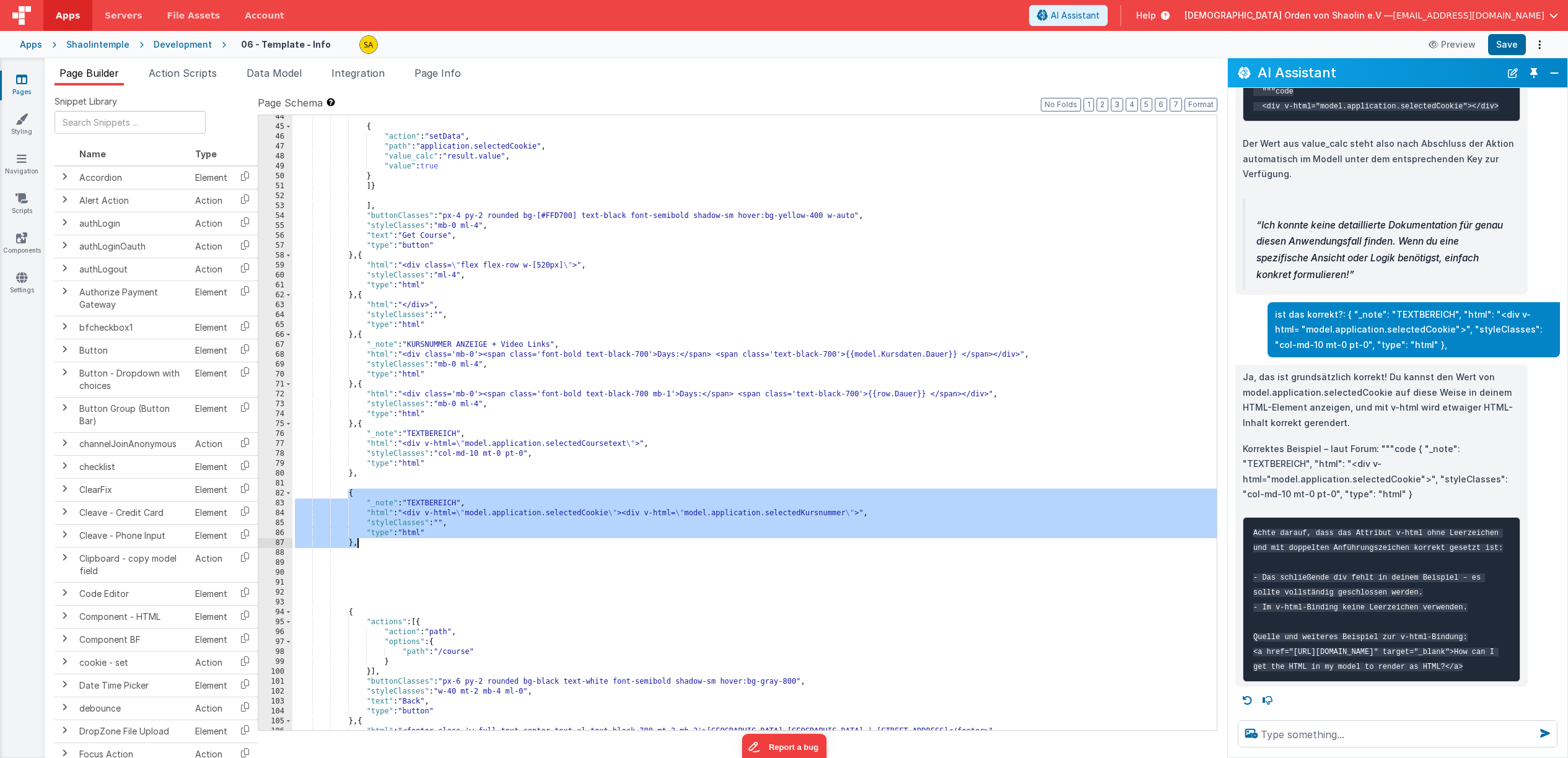
drag, startPoint x: 347, startPoint y: 495, endPoint x: 363, endPoint y: 542, distance: 49.6
click at [363, 542] on div "{ "action" : "setData" , "path" : "application.selectedCookie" , "value_calc" :…" at bounding box center [755, 429] width 924 height 635
click at [362, 424] on div "{ "action" : "setData" , "path" : "application.selectedCookie" , "value_calc" :…" at bounding box center [755, 429] width 924 height 635
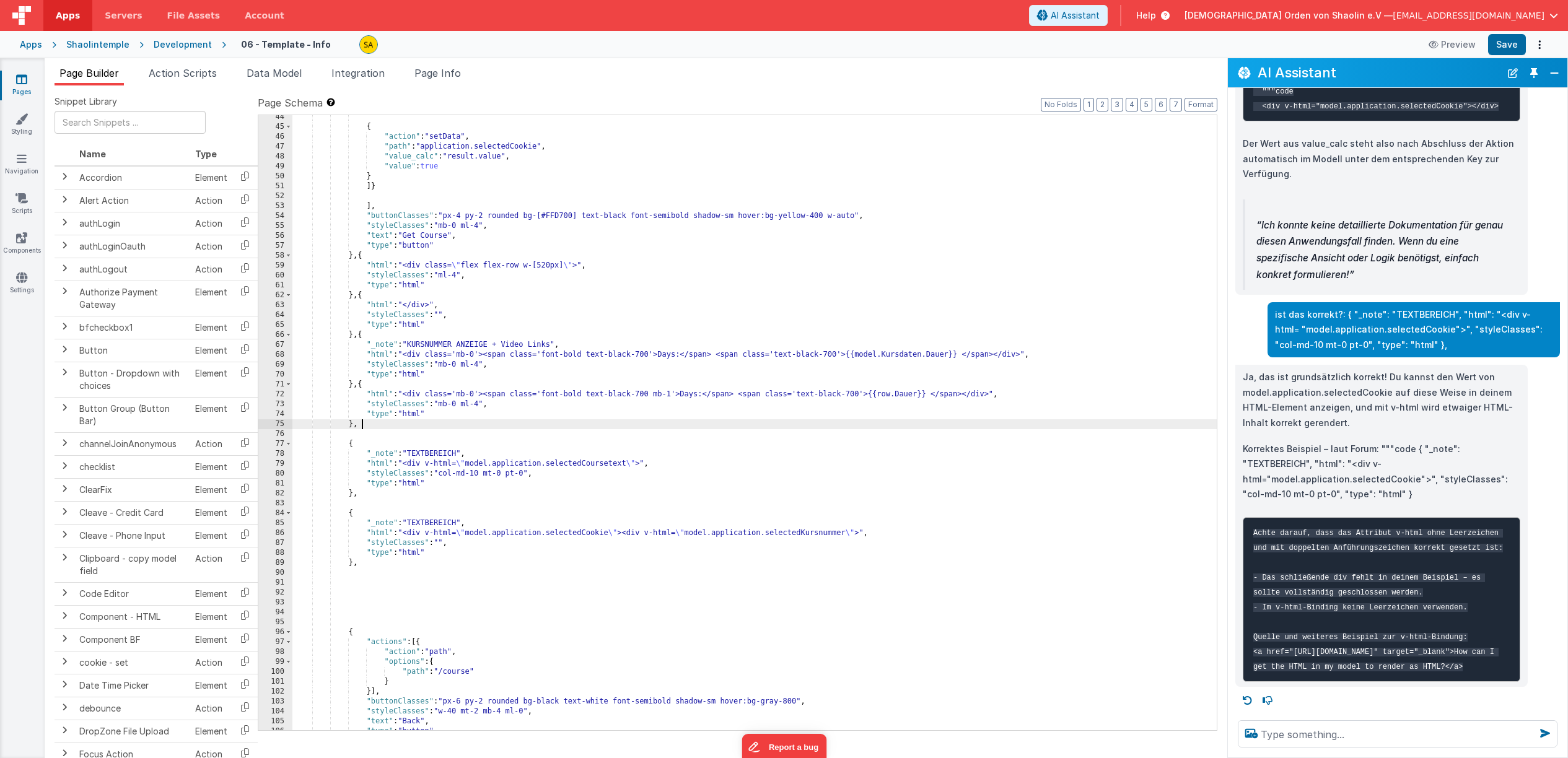
click at [369, 425] on div "{ "action" : "setData" , "path" : "application.selectedCookie" , "value_calc" :…" at bounding box center [755, 429] width 924 height 635
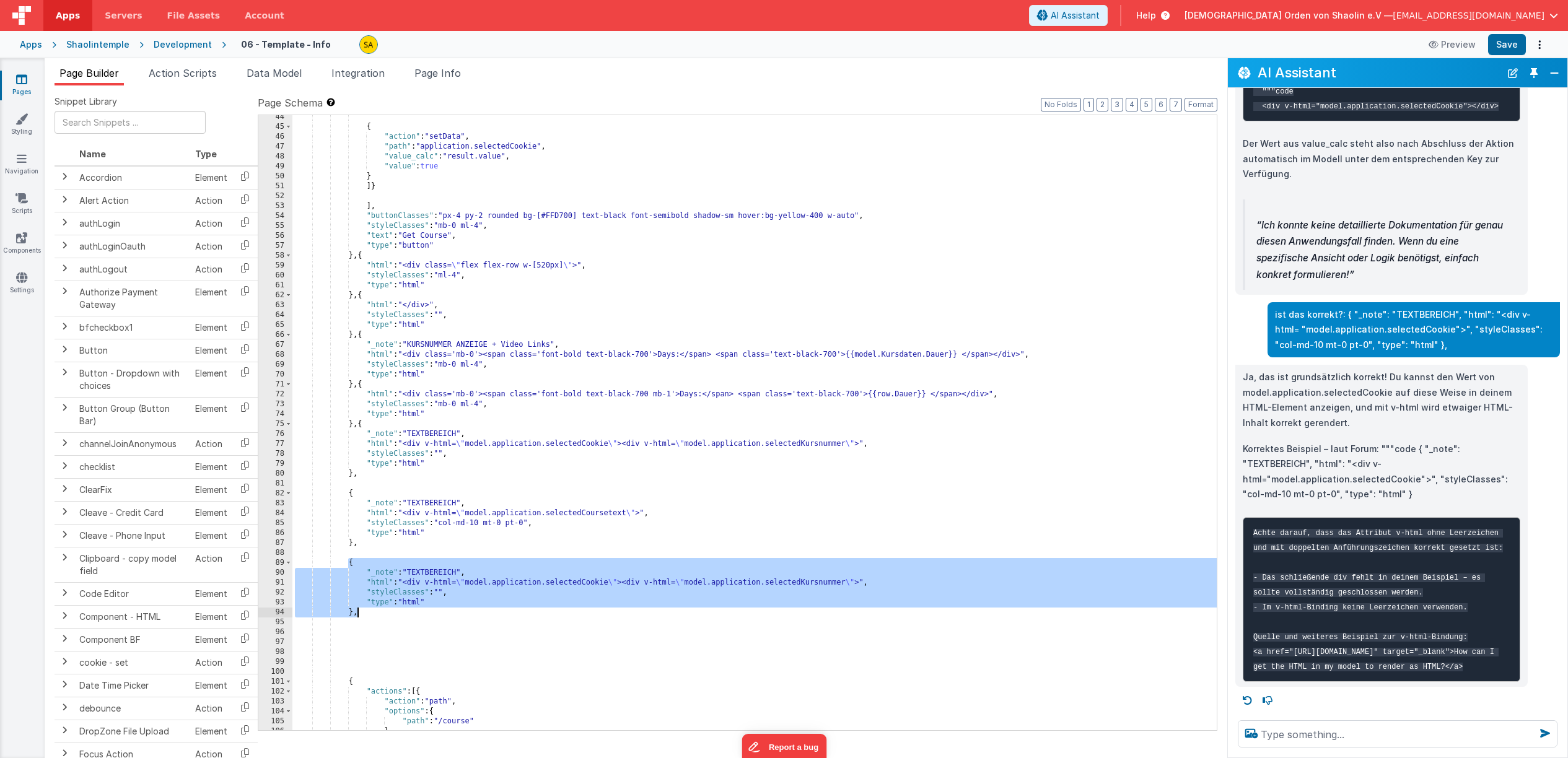
drag, startPoint x: 350, startPoint y: 566, endPoint x: 370, endPoint y: 611, distance: 49.2
click at [370, 611] on div "{ "action" : "setData" , "path" : "application.selectedCookie" , "value_calc" :…" at bounding box center [755, 429] width 924 height 635
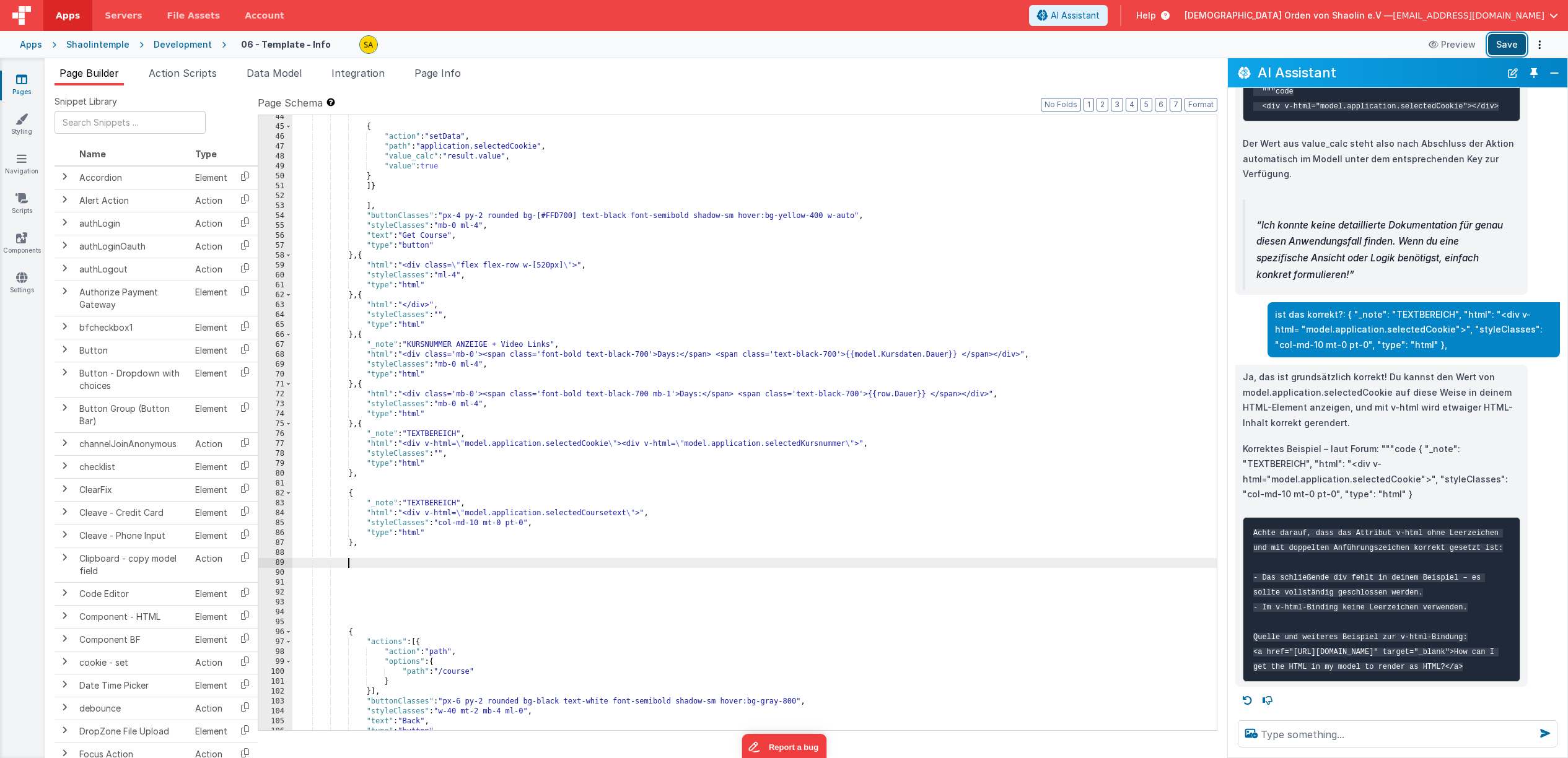
click at [1506, 46] on button "Save" at bounding box center [1507, 45] width 38 height 21
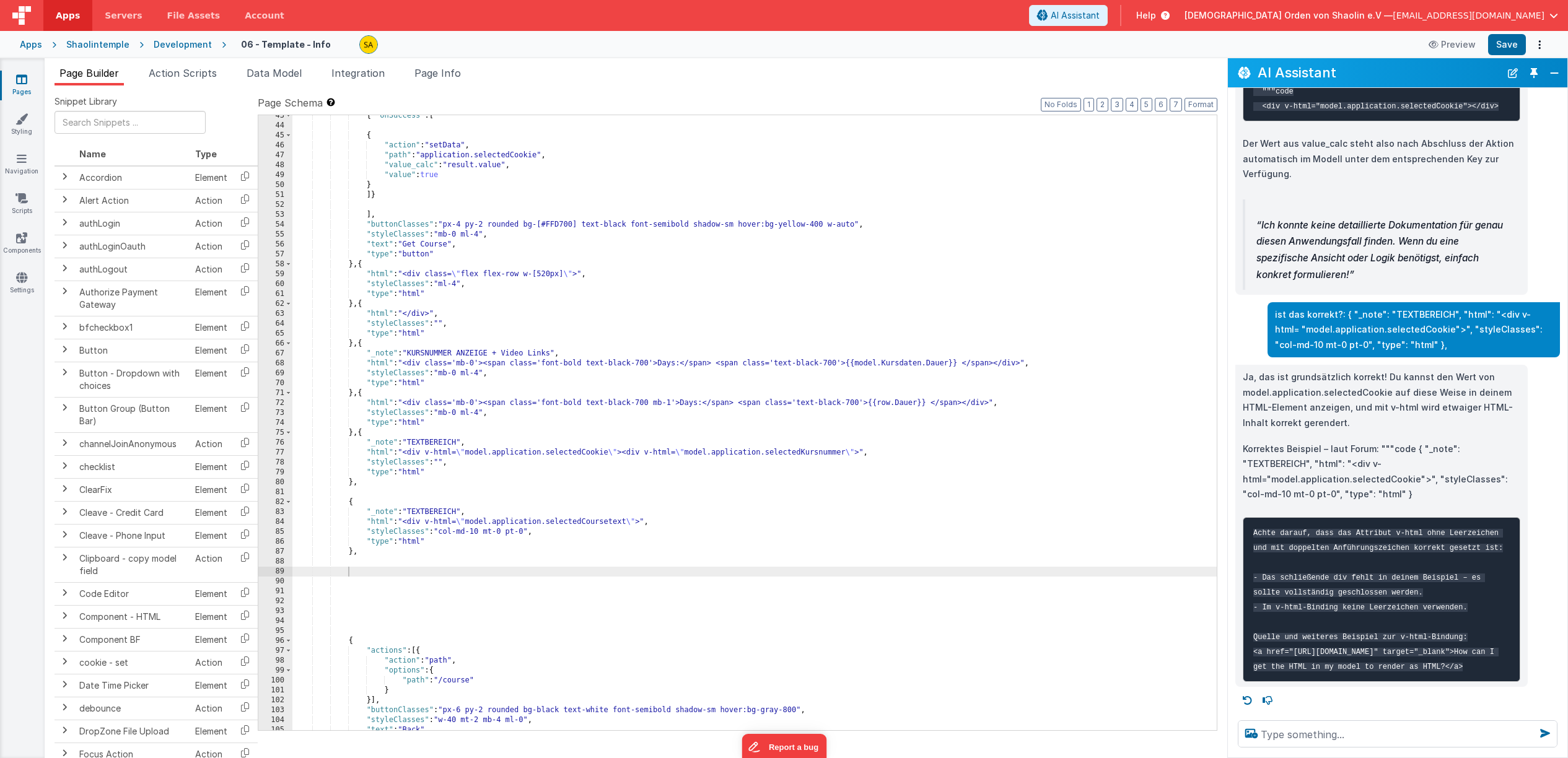
scroll to position [579, 0]
drag, startPoint x: 630, startPoint y: 456, endPoint x: 425, endPoint y: 475, distance: 205.9
click at [407, 455] on div "{ "onSuccess" : [ { "action" : "setData" , "path" : "application.selectedCookie…" at bounding box center [755, 428] width 924 height 635
click at [1506, 50] on button "Save" at bounding box center [1507, 45] width 38 height 21
click at [474, 470] on div "{ "onSuccess" : [ { "action" : "setData" , "path" : "application.selectedCookie…" at bounding box center [755, 428] width 924 height 635
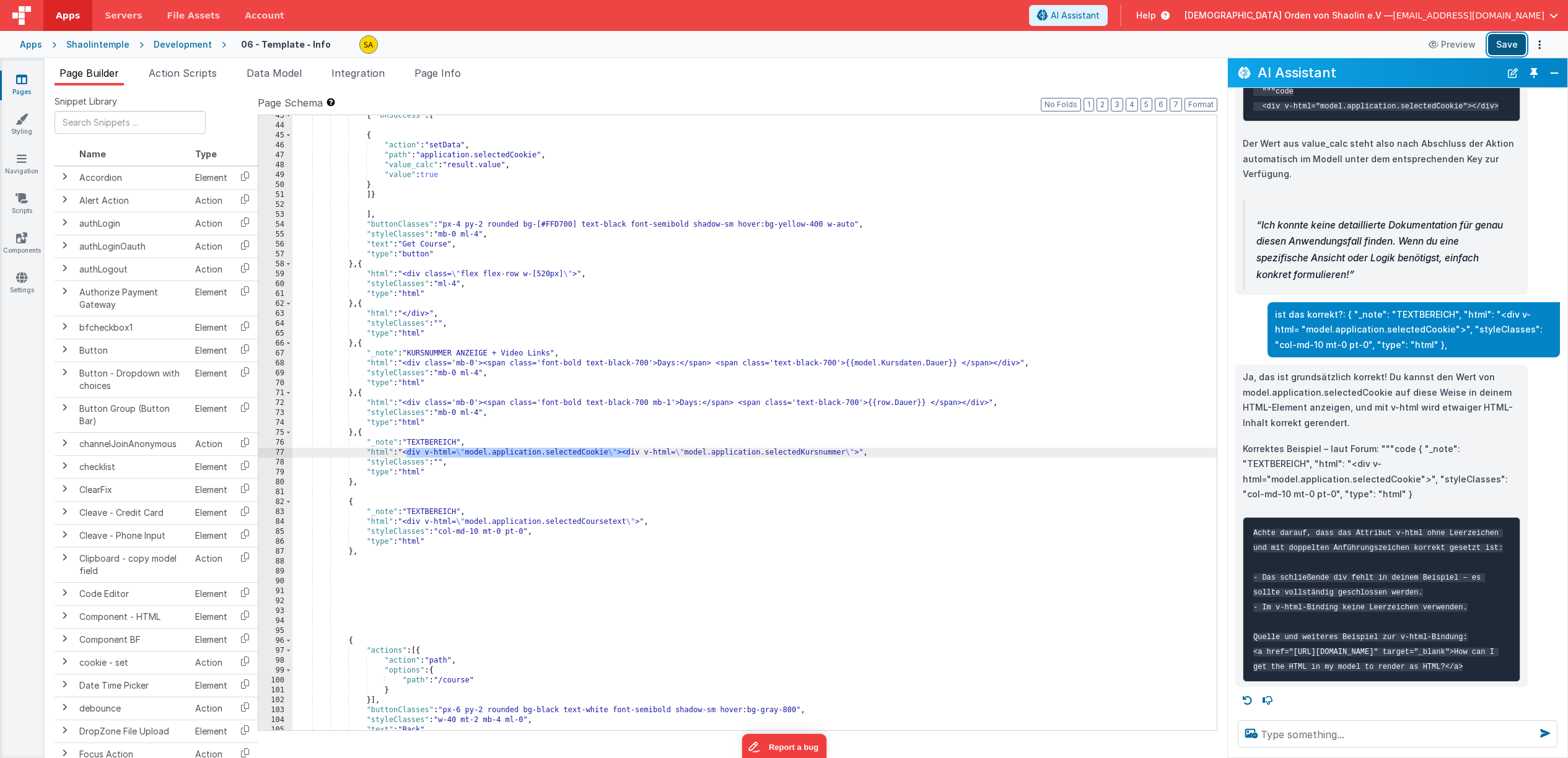
click at [1508, 48] on button "Save" at bounding box center [1507, 45] width 38 height 21
click at [618, 488] on div "{ "onSuccess" : [ { "action" : "setData" , "path" : "application.selectedCookie…" at bounding box center [755, 428] width 924 height 635
drag, startPoint x: 629, startPoint y: 454, endPoint x: 457, endPoint y: 532, distance: 188.9
click at [407, 453] on div "{ "onSuccess" : [ { "action" : "setData" , "path" : "application.selectedCookie…" at bounding box center [755, 428] width 924 height 635
click at [648, 453] on div "{ "onSuccess" : [ { "action" : "setData" , "path" : "application.selectedCookie…" at bounding box center [755, 428] width 924 height 635
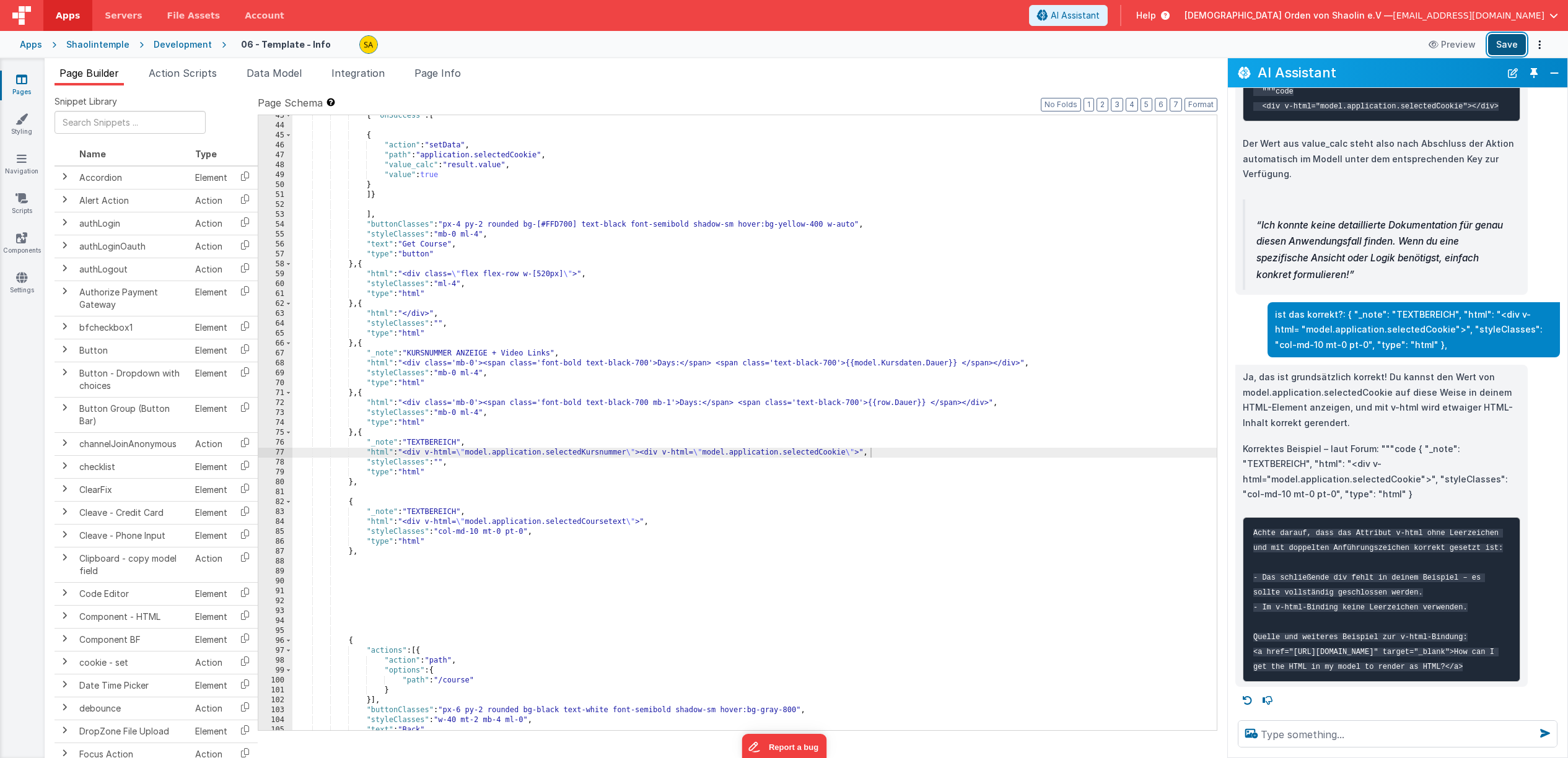
click at [1503, 46] on button "Save" at bounding box center [1507, 45] width 38 height 21
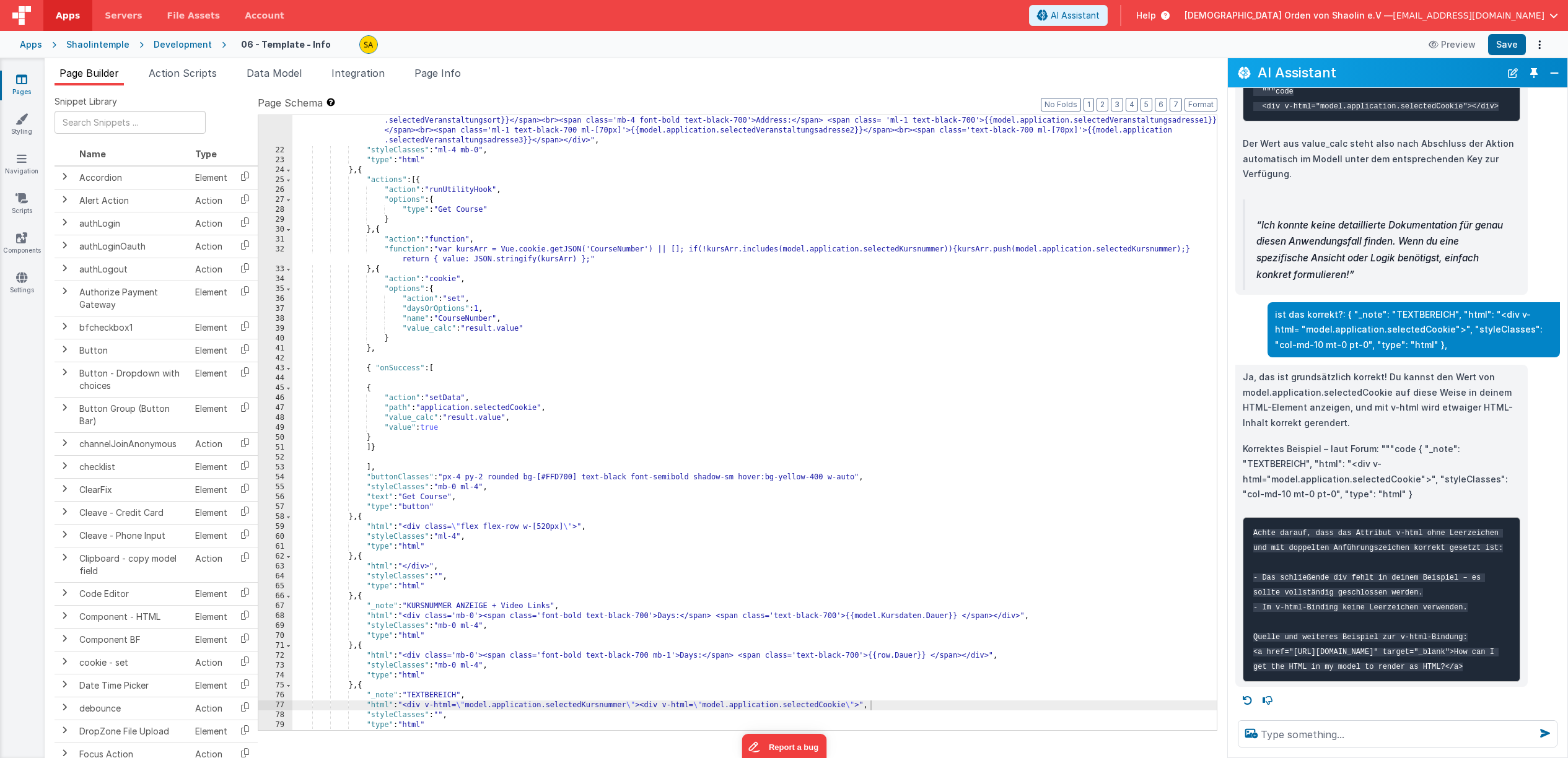
scroll to position [326, 0]
click at [425, 410] on div ""html" : "<div class='w-[800px] bg-gray-200 rounded p-4 mb-4'><span class='font…" at bounding box center [755, 439] width 924 height 665
click at [1511, 47] on button "Save" at bounding box center [1507, 45] width 38 height 21
drag, startPoint x: 452, startPoint y: 429, endPoint x: 381, endPoint y: 430, distance: 71.0
click at [382, 430] on div ""html" : "<div class='w-[800px] bg-gray-200 rounded p-4 mb-4'><span class='font…" at bounding box center [755, 439] width 924 height 665
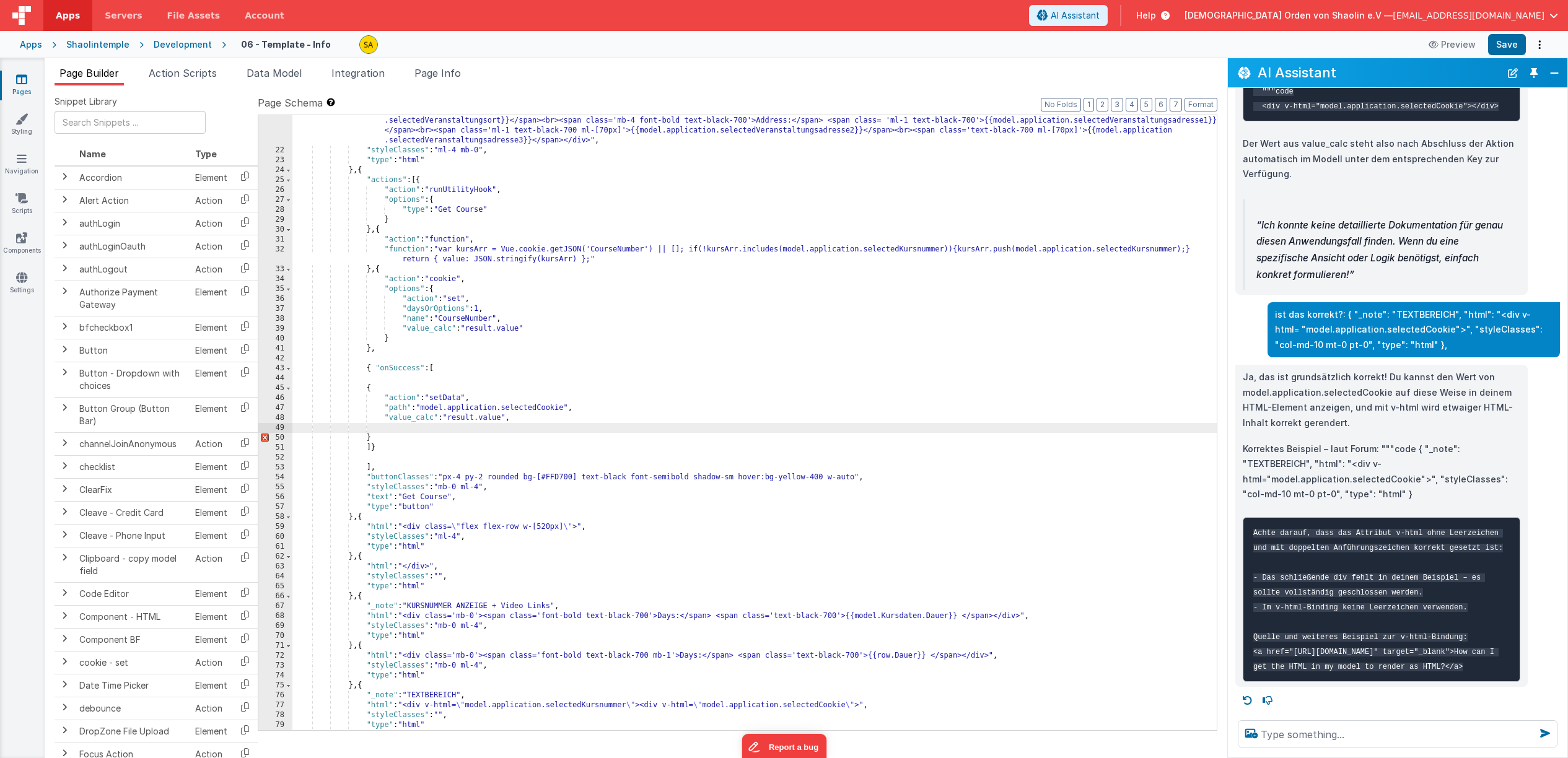
click at [558, 422] on div ""html" : "<div class='w-[800px] bg-gray-200 rounded p-4 mb-4'><span class='font…" at bounding box center [755, 439] width 924 height 665
click at [450, 409] on div ""html" : "<div class='w-[800px] bg-gray-200 rounded p-4 mb-4'><span class='font…" at bounding box center [755, 439] width 924 height 665
click at [1508, 47] on button "Save" at bounding box center [1507, 45] width 38 height 21
click at [504, 447] on div ""html" : "<div class='w-[800px] bg-gray-200 rounded p-4 mb-4'><span class='font…" at bounding box center [755, 439] width 924 height 665
click at [412, 442] on div ""html" : "<div class='w-[800px] bg-gray-200 rounded p-4 mb-4'><span class='font…" at bounding box center [755, 439] width 924 height 665
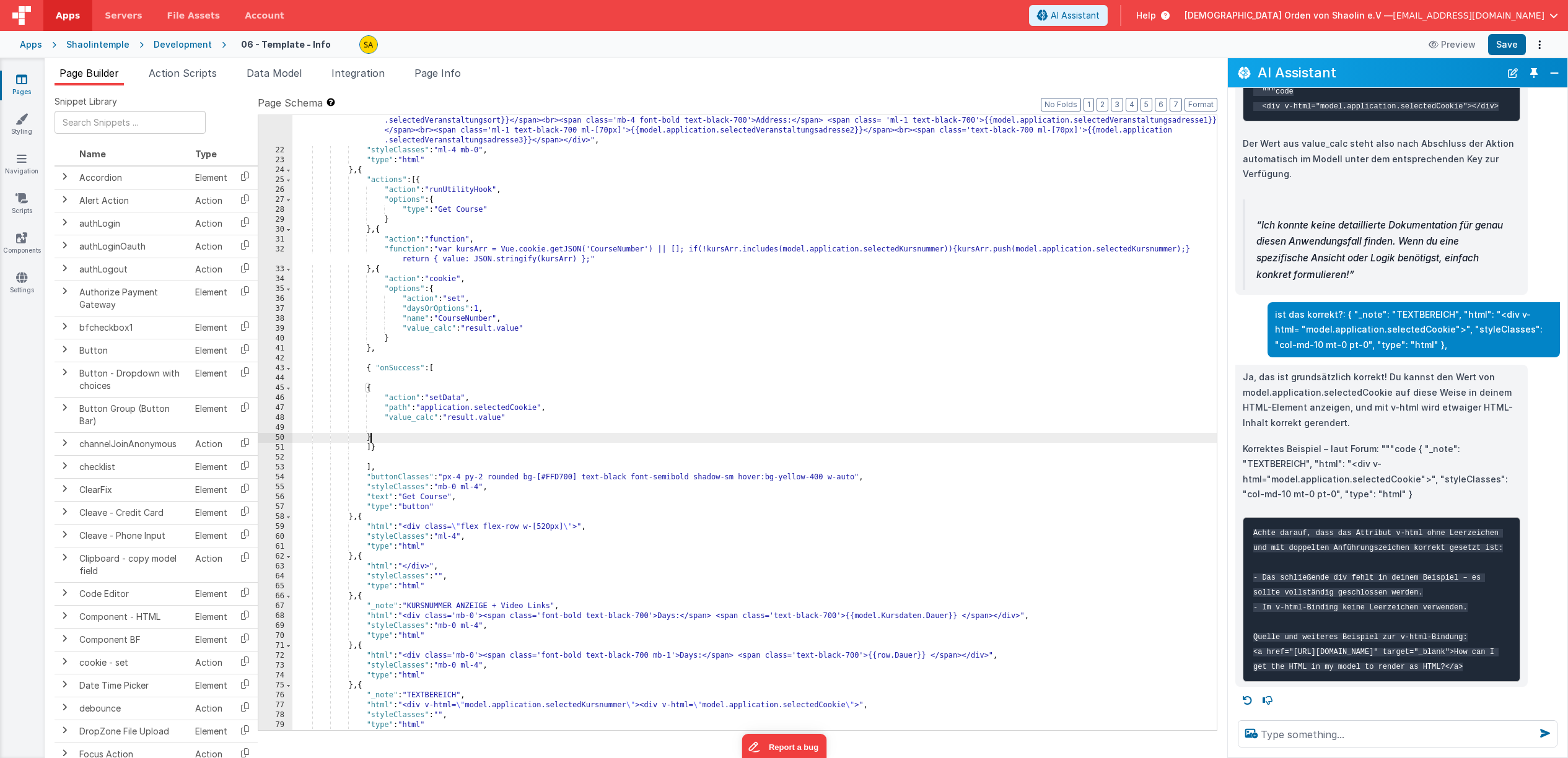
click at [372, 450] on div ""html" : "<div class='w-[800px] bg-gray-200 rounded p-4 mb-4'><span class='font…" at bounding box center [755, 439] width 924 height 665
click at [376, 450] on div ""html" : "<div class='w-[800px] bg-gray-200 rounded p-4 mb-4'><span class='font…" at bounding box center [755, 439] width 924 height 665
click at [419, 369] on div ""html" : "<div class='w-[800px] bg-gray-200 rounded p-4 mb-4'><span class='font…" at bounding box center [755, 438] width 924 height 665
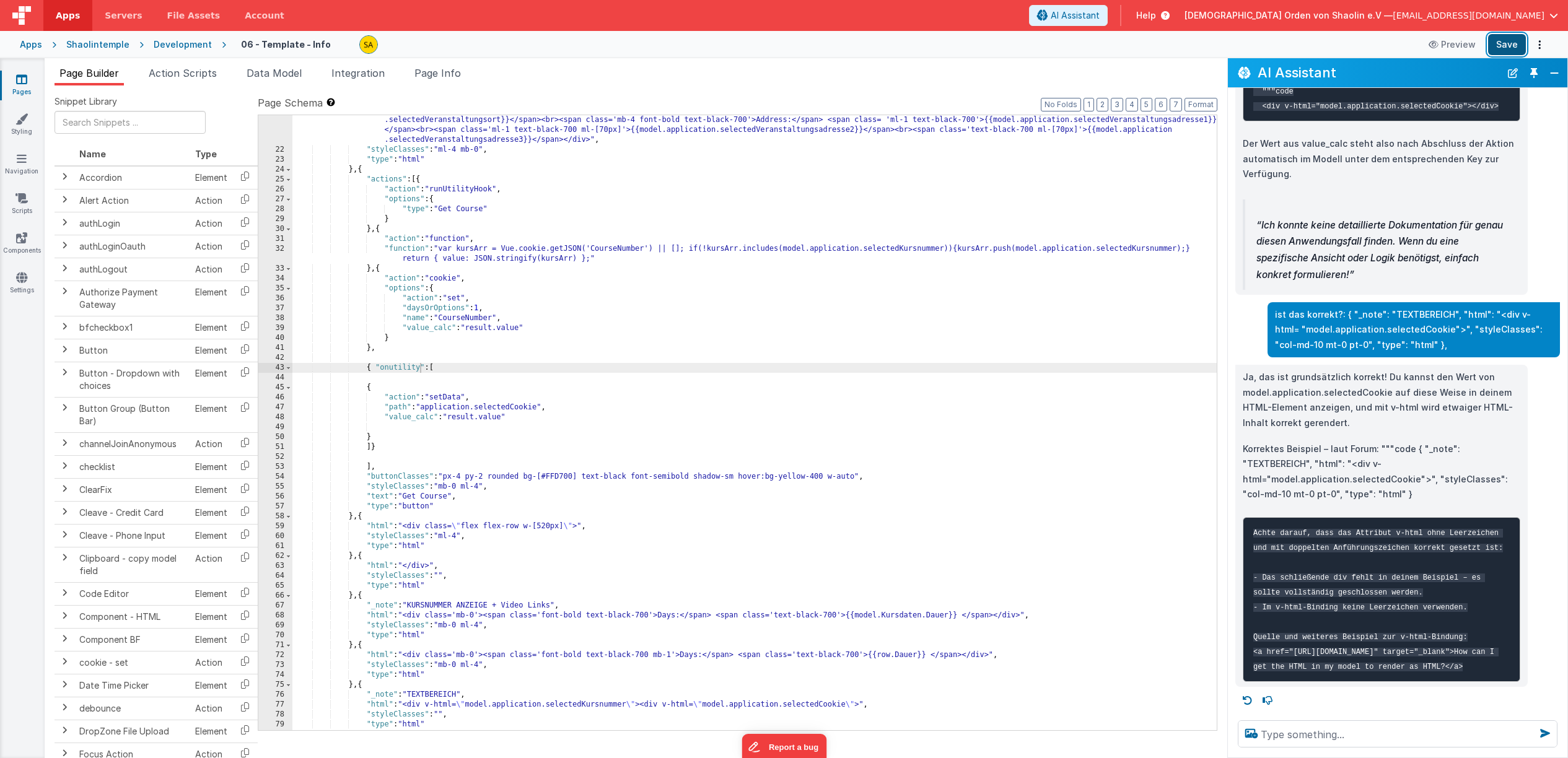
click at [1504, 50] on button "Save" at bounding box center [1507, 45] width 38 height 21
click at [420, 368] on div ""html" : "<div class='w-[800px] bg-gray-200 rounded p-4 mb-4'><span class='font…" at bounding box center [755, 438] width 924 height 665
click at [450, 429] on div ""html" : "<div class='w-[800px] bg-gray-200 rounded p-4 mb-4'><span class='font…" at bounding box center [755, 437] width 924 height 665
click at [1356, 734] on textarea at bounding box center [1396, 733] width 319 height 27
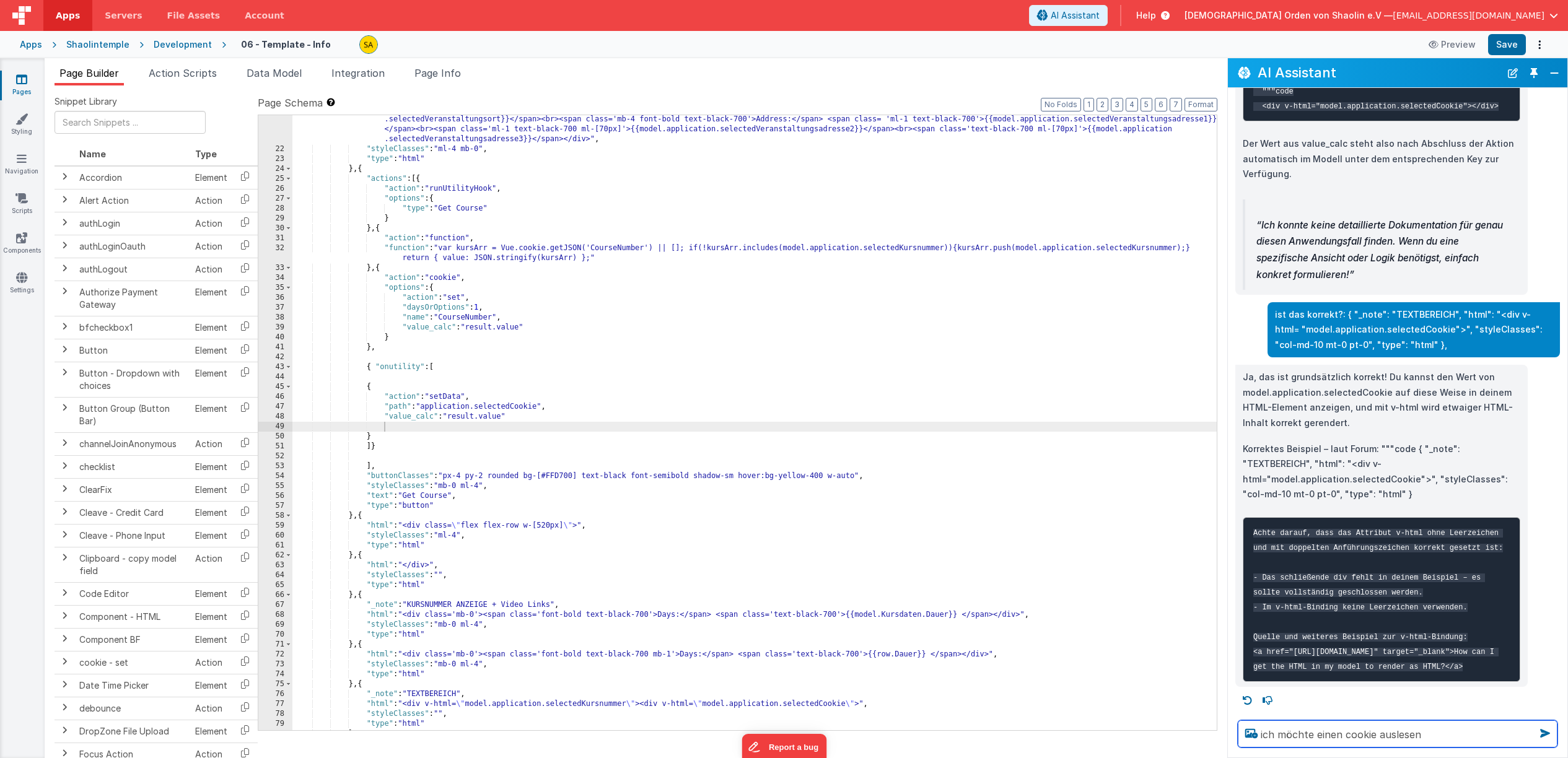
type textarea "ich möchte einen cookie auslesen"
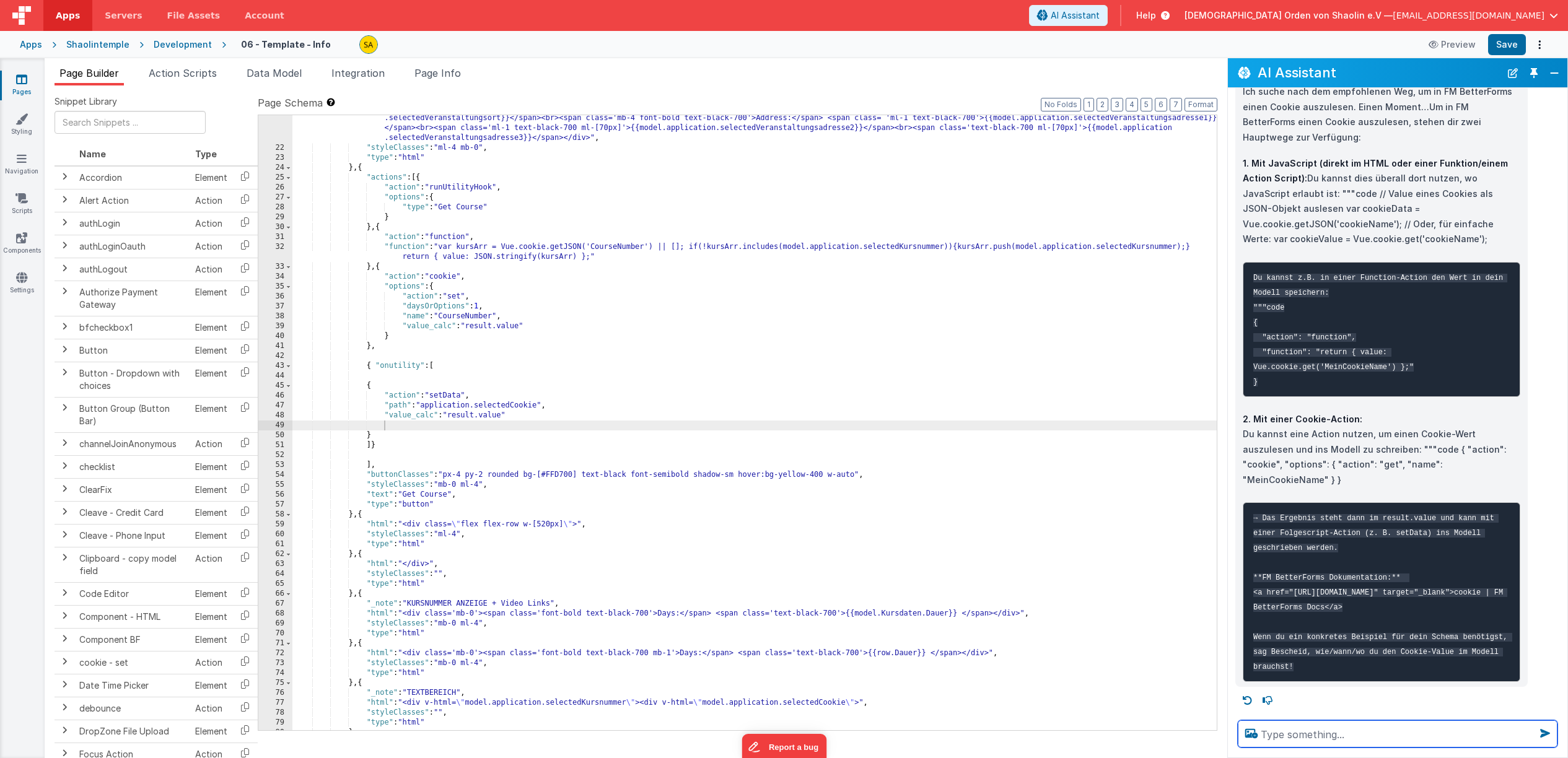
scroll to position [332, 0]
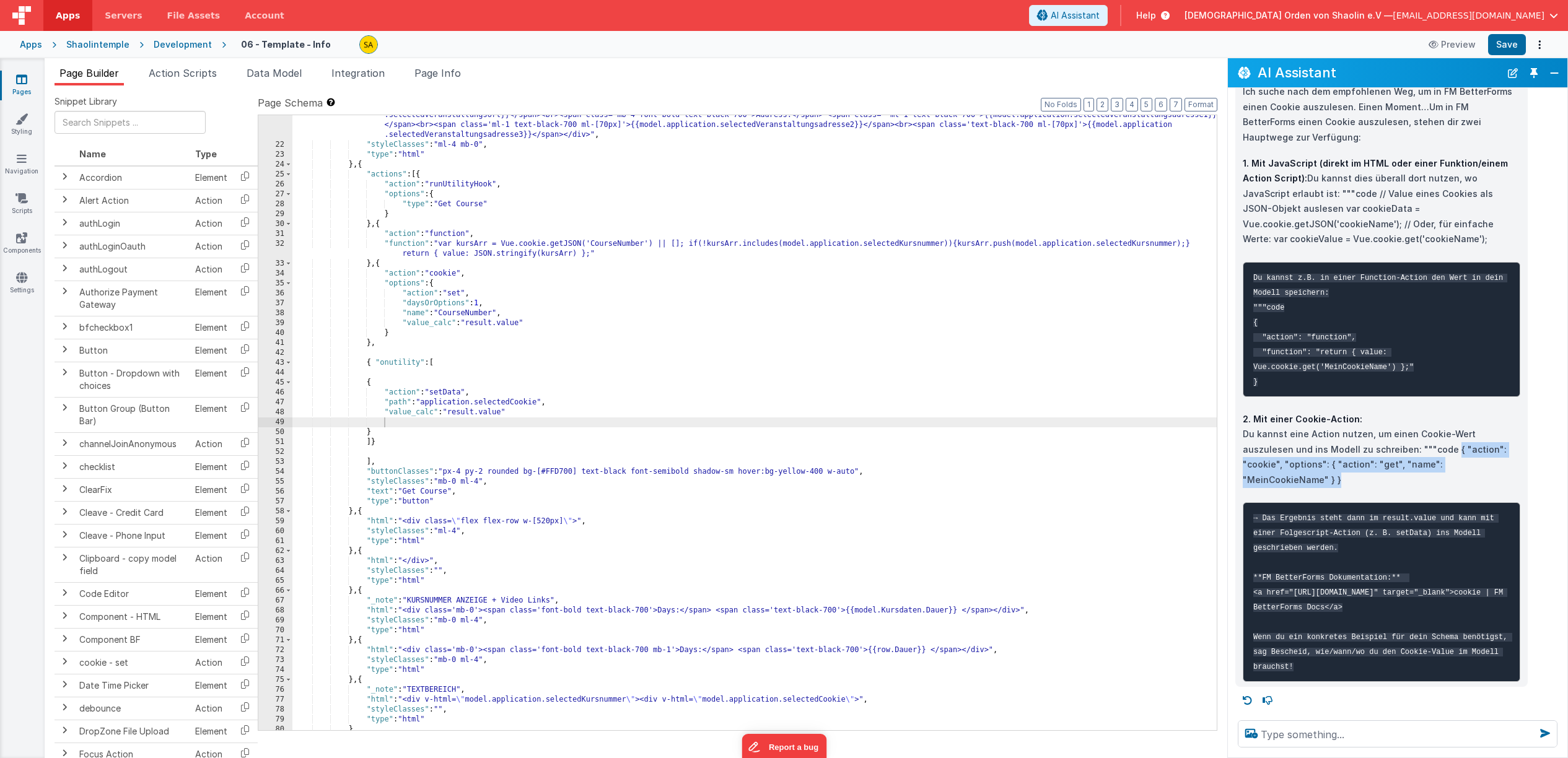
drag, startPoint x: 1399, startPoint y: 449, endPoint x: 1491, endPoint y: 466, distance: 93.6
click at [1491, 466] on p "2. Mit einer Cookie-Action: Du kannst eine Action nutzen, um einen Cookie-Wert …" at bounding box center [1381, 449] width 278 height 76
copy p "{ "action": "cookie", "options": { "action": "get", "name": "MeinCookieName" } }"
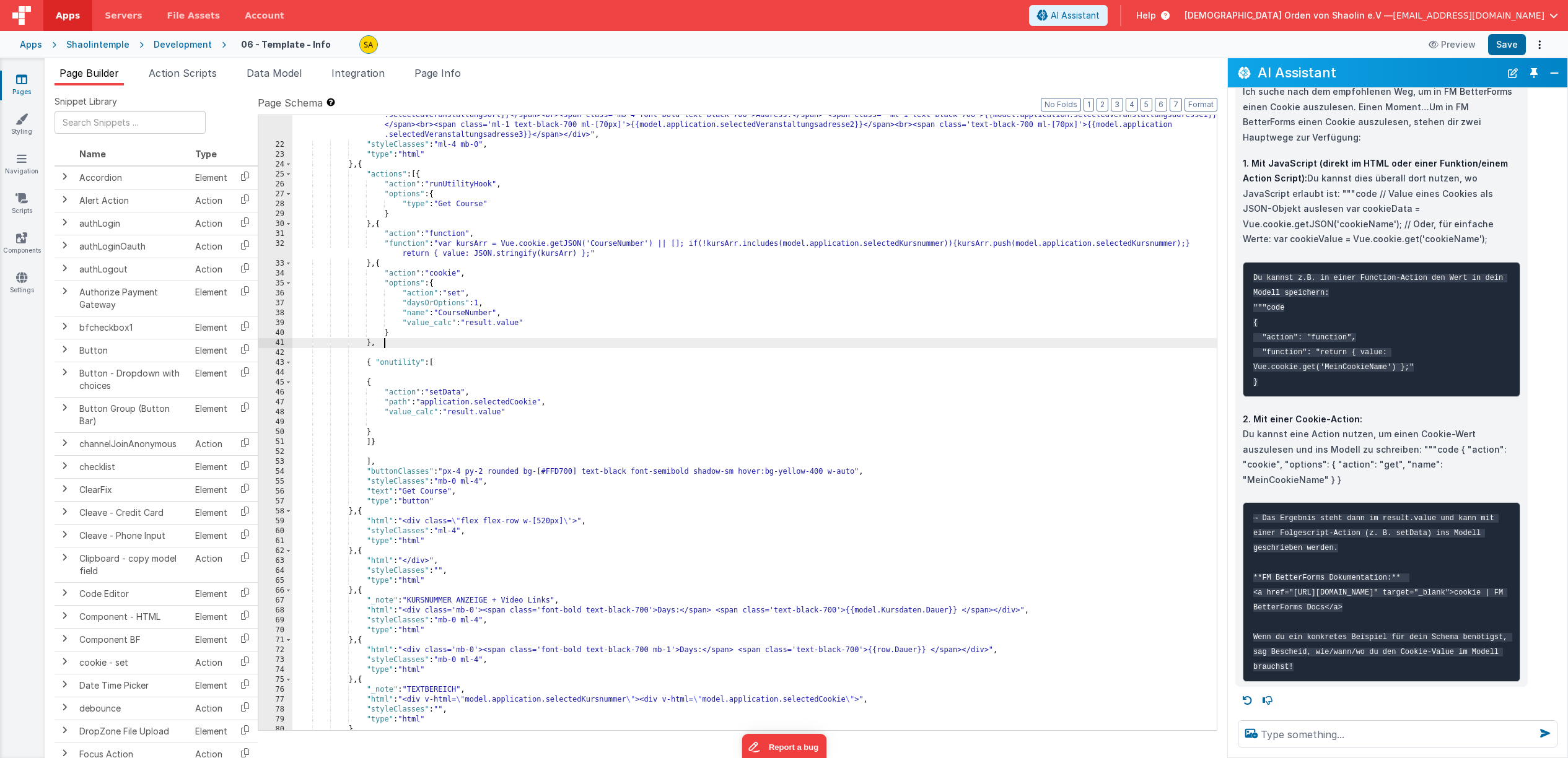
click at [398, 339] on div ""html" : "<div class='w-[800px] bg-gray-200 rounded p-4 mb-4'><span class='font…" at bounding box center [755, 433] width 924 height 665
click at [408, 335] on div ""html" : "<div class='w-[800px] bg-gray-200 rounded p-4 mb-4'><span class='font…" at bounding box center [755, 433] width 924 height 665
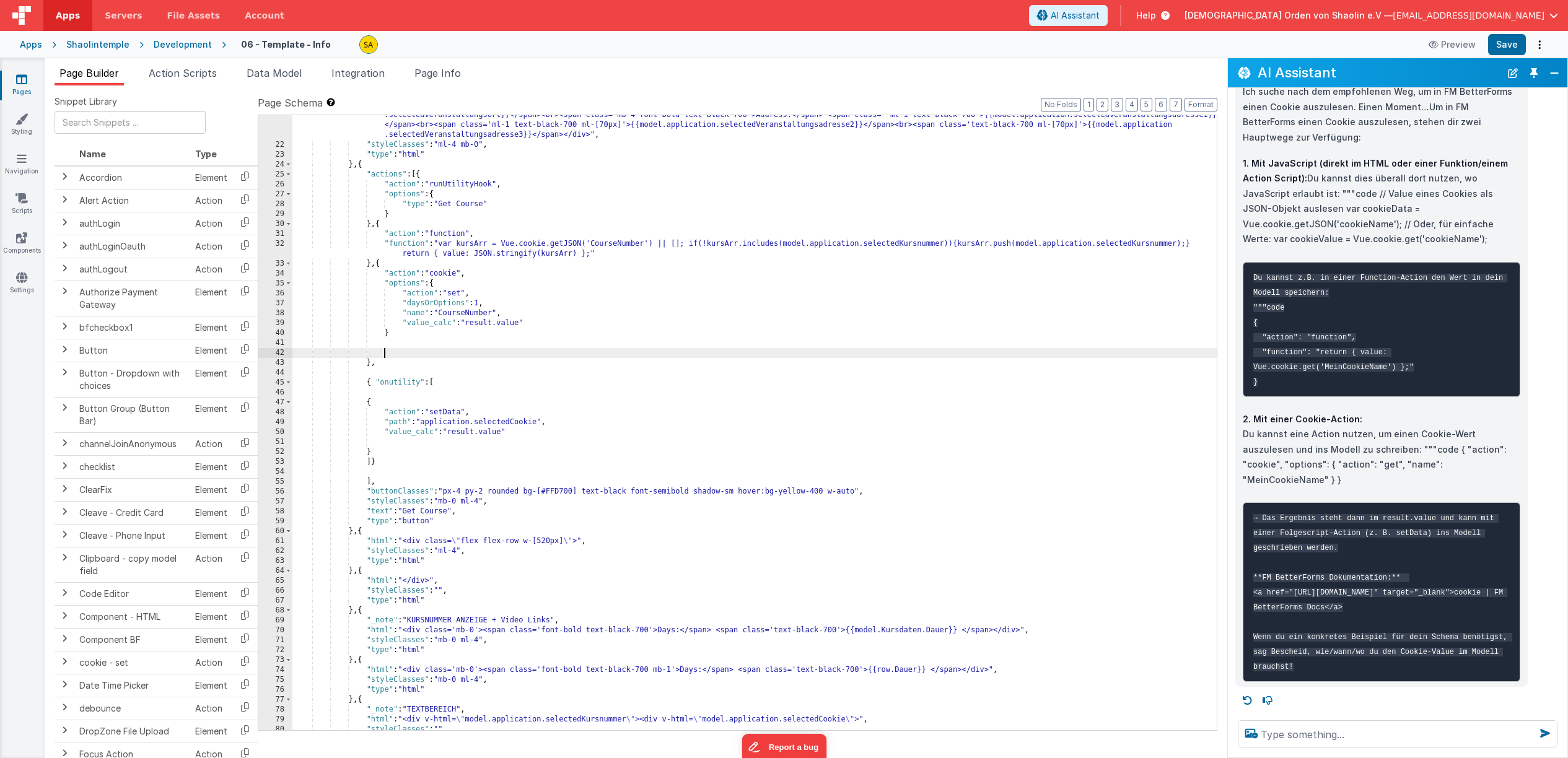
paste textarea
click at [394, 335] on div ""html" : "<div class='w-[800px] bg-gray-200 rounded p-4 mb-4'><span class='font…" at bounding box center [755, 433] width 924 height 665
drag, startPoint x: 382, startPoint y: 352, endPoint x: 745, endPoint y: 359, distance: 363.1
click at [745, 359] on div ""html" : "<div class='w-[800px] bg-gray-200 rounded p-4 mb-4'><span class='font…" at bounding box center [755, 433] width 924 height 665
click at [437, 283] on div ""html" : "<div class='w-[800px] bg-gray-200 rounded p-4 mb-4'><span class='font…" at bounding box center [755, 433] width 924 height 665
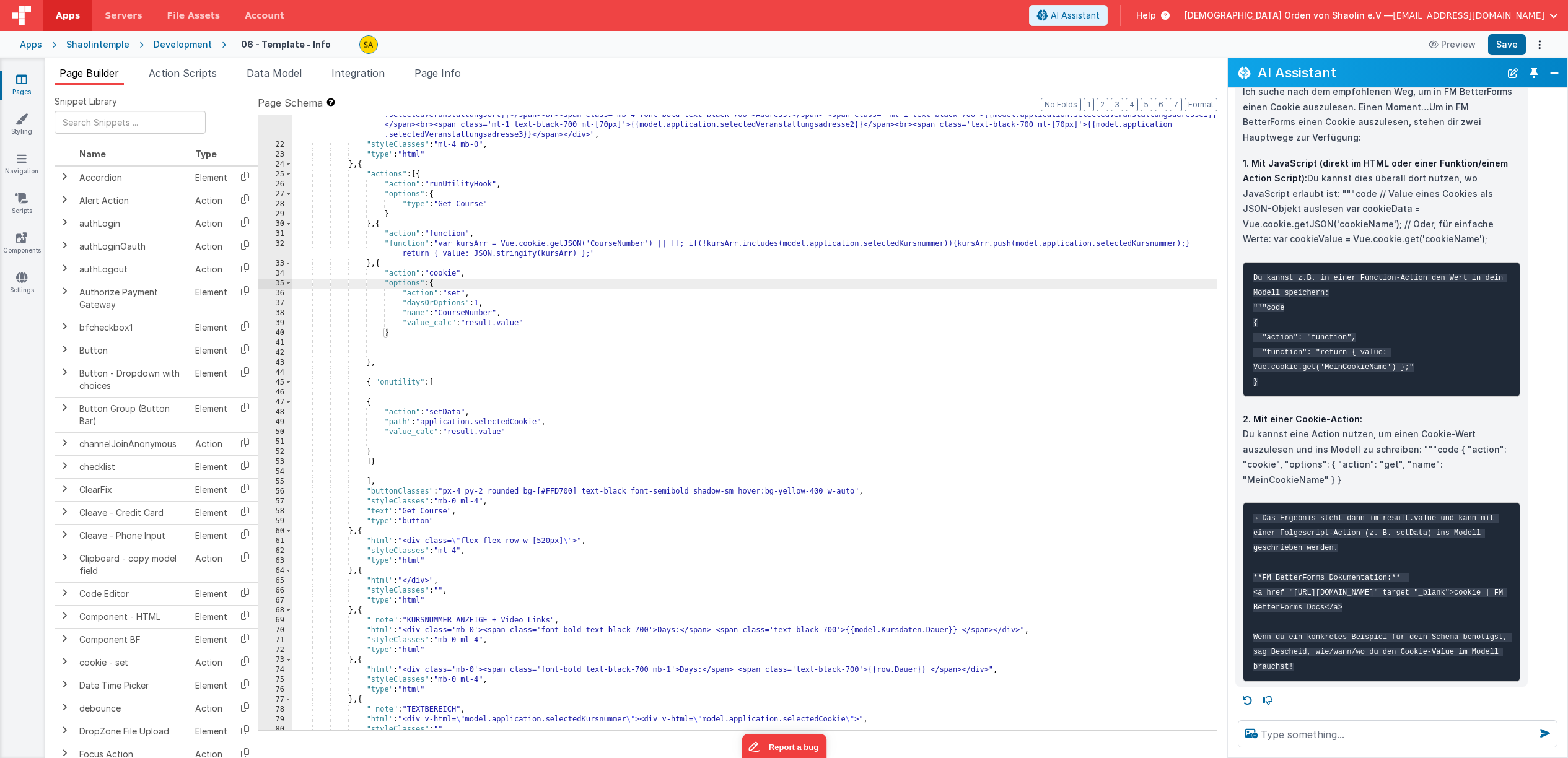
click at [382, 365] on div ""html" : "<div class='w-[800px] bg-gray-200 rounded p-4 mb-4'><span class='font…" at bounding box center [755, 433] width 924 height 665
paste textarea
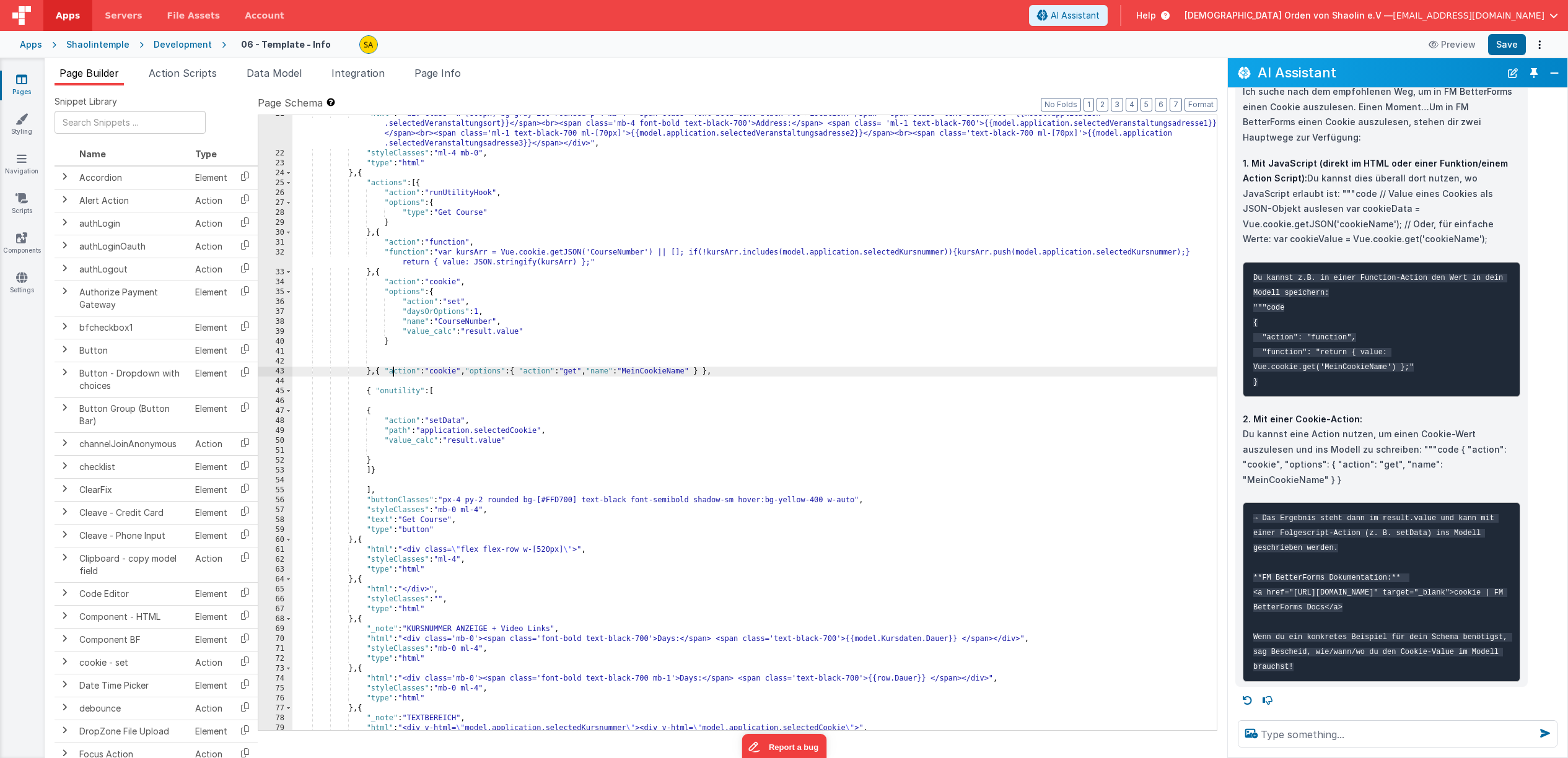
click at [393, 369] on div ""html" : "<div class='w-[800px] bg-gray-200 rounded p-4 mb-4'><span class='font…" at bounding box center [755, 441] width 924 height 665
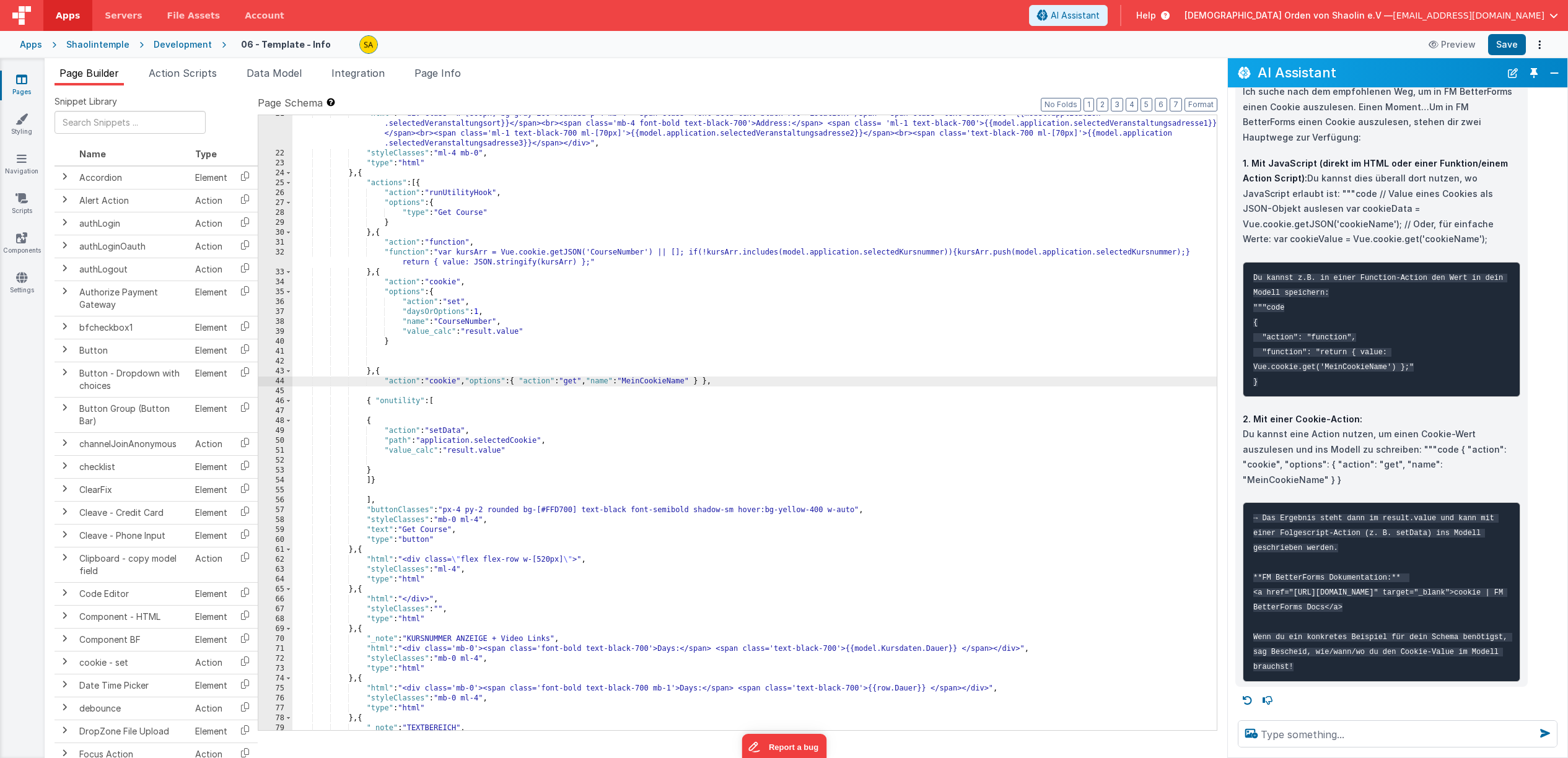
click at [473, 381] on div ""html" : "<div class='w-[800px] bg-gray-200 rounded p-4 mb-4'><span class='font…" at bounding box center [755, 441] width 924 height 665
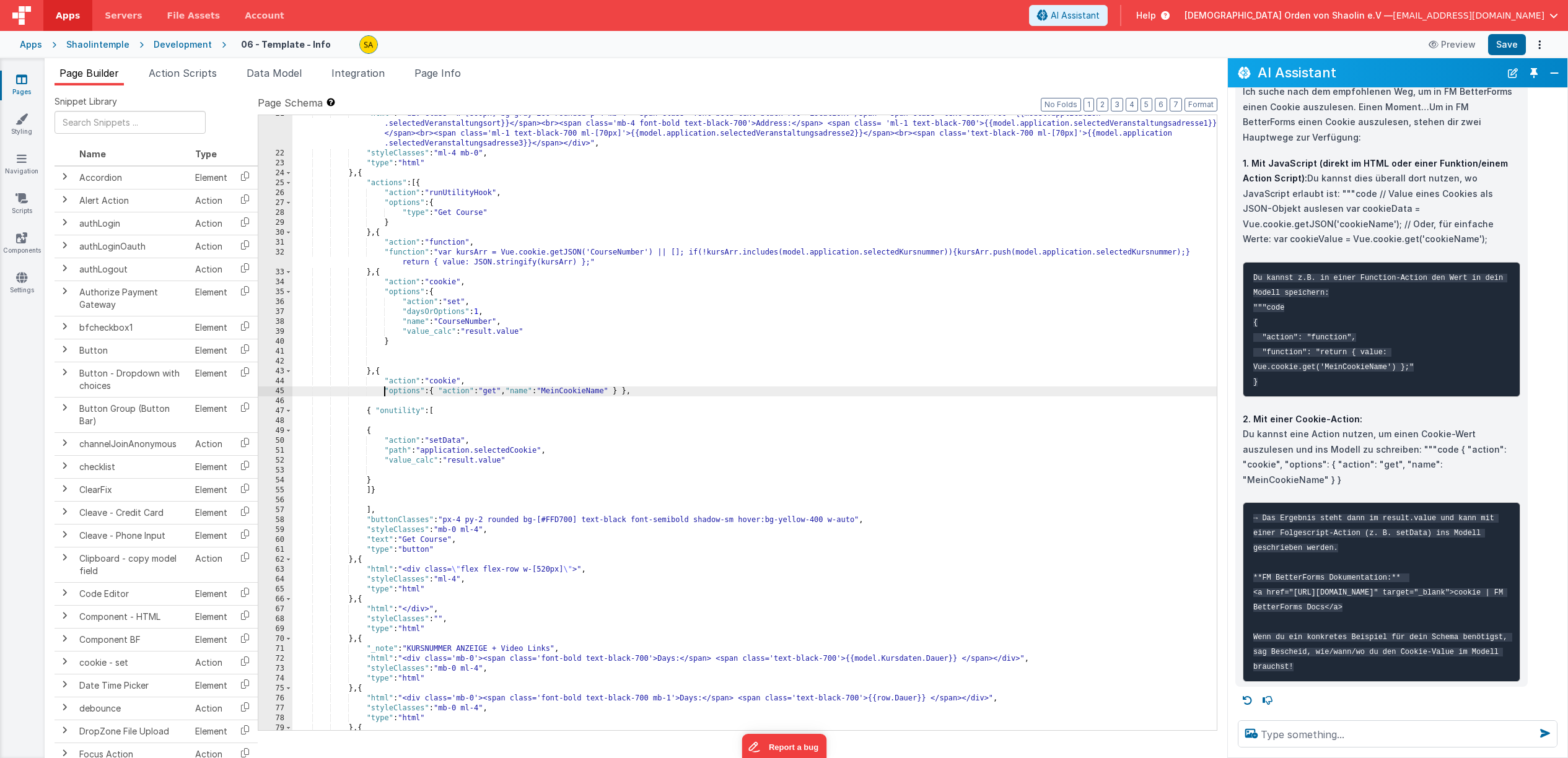
click at [441, 391] on div ""html" : "<div class='w-[800px] bg-gray-200 rounded p-4 mb-4'><span class='font…" at bounding box center [755, 441] width 924 height 665
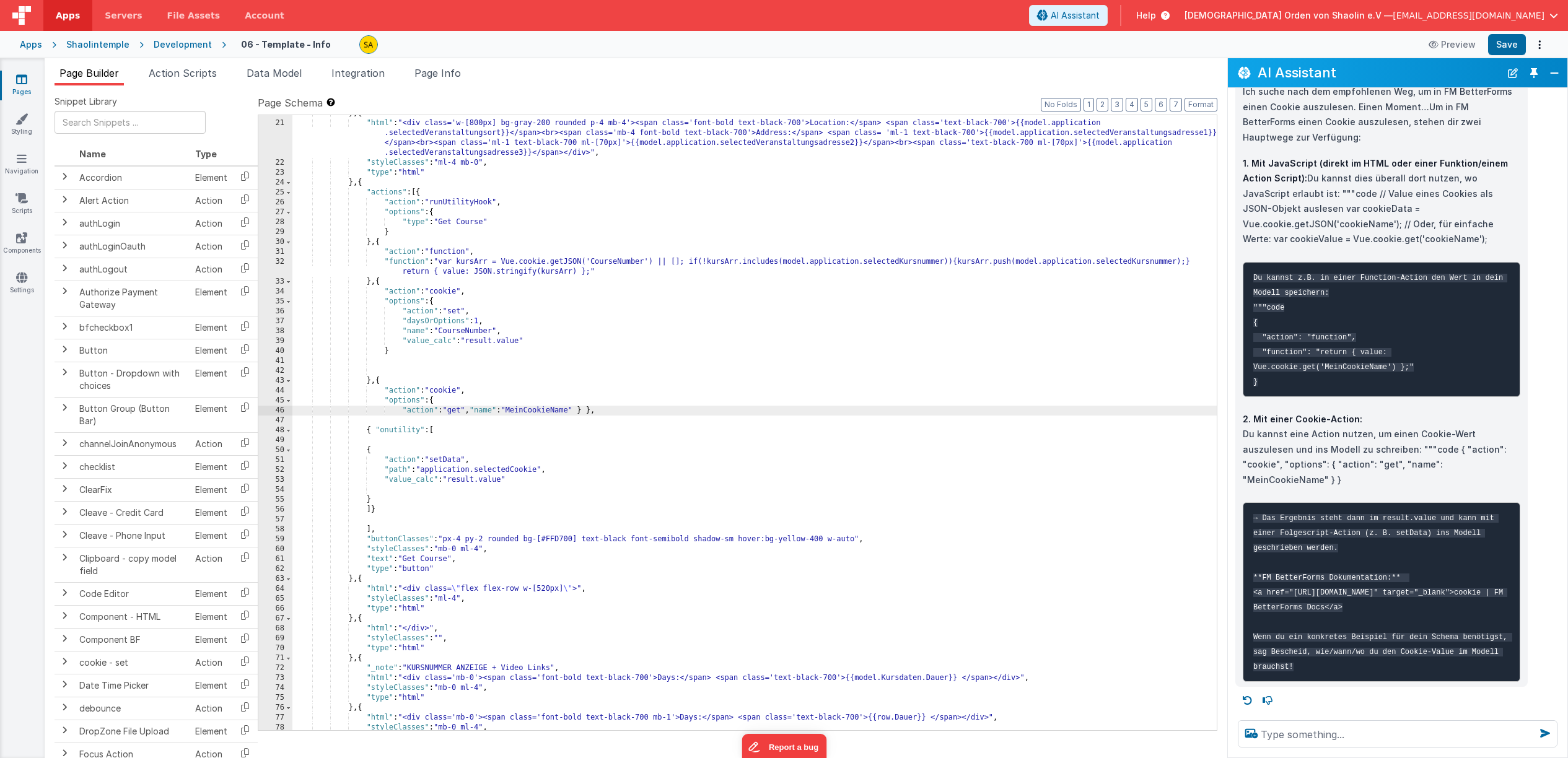
click at [479, 408] on div "} , { "html" : "<div class='w-[800px] bg-gray-200 rounded p-4 mb-4'><span class…" at bounding box center [755, 426] width 924 height 635
click at [506, 417] on div ""html" : "<div class='w-[800px] bg-gray-200 rounded p-4 mb-4'><span class='font…" at bounding box center [755, 447] width 924 height 665
drag, startPoint x: 506, startPoint y: 420, endPoint x: 508, endPoint y: 431, distance: 11.2
click at [506, 420] on div ""html" : "<div class='w-[800px] bg-gray-200 rounded p-4 mb-4'><span class='font…" at bounding box center [755, 447] width 924 height 665
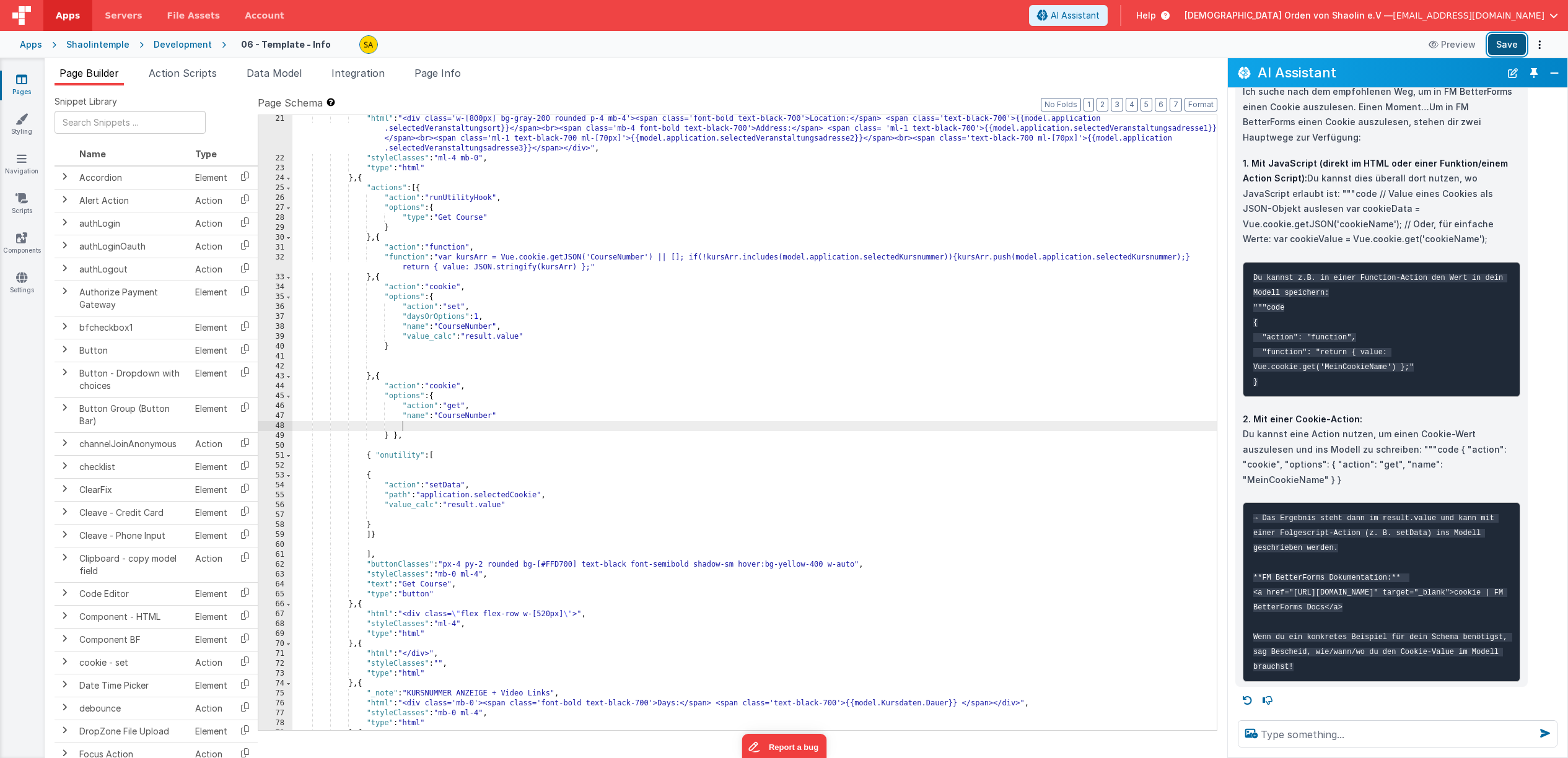
click at [1499, 47] on button "Save" at bounding box center [1507, 45] width 38 height 21
drag, startPoint x: 422, startPoint y: 457, endPoint x: 429, endPoint y: 477, distance: 21.2
click at [422, 457] on div ""html" : "<div class='w-[800px] bg-gray-200 rounded p-4 mb-4'><span class='font…" at bounding box center [755, 447] width 924 height 665
click at [1499, 44] on button "Save" at bounding box center [1507, 45] width 38 height 21
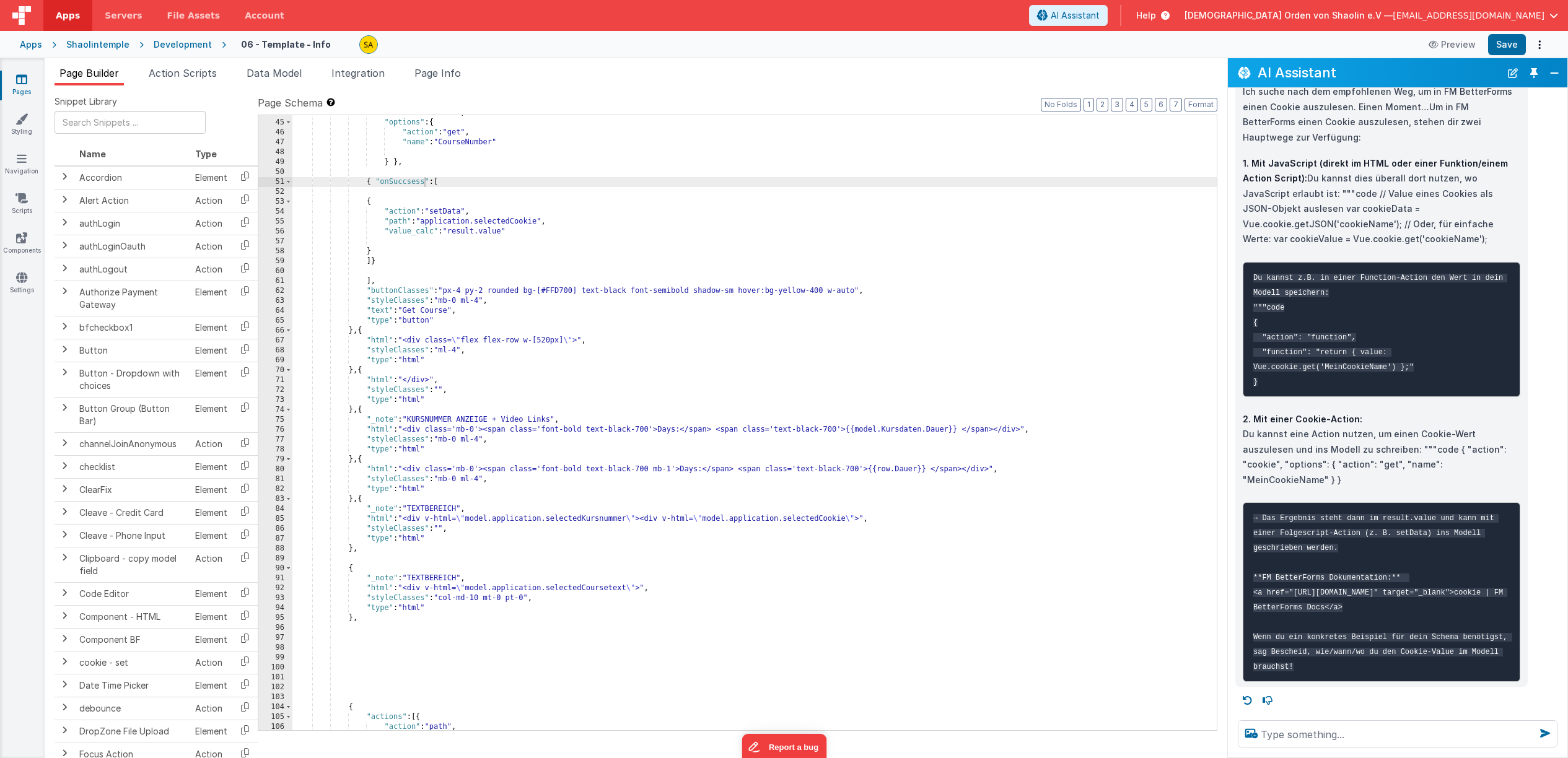
scroll to position [592, 0]
click at [360, 499] on div ""action" : "cookie" , "options" : { "action" : "get" , "name" : "CourseNumber" …" at bounding box center [755, 425] width 924 height 635
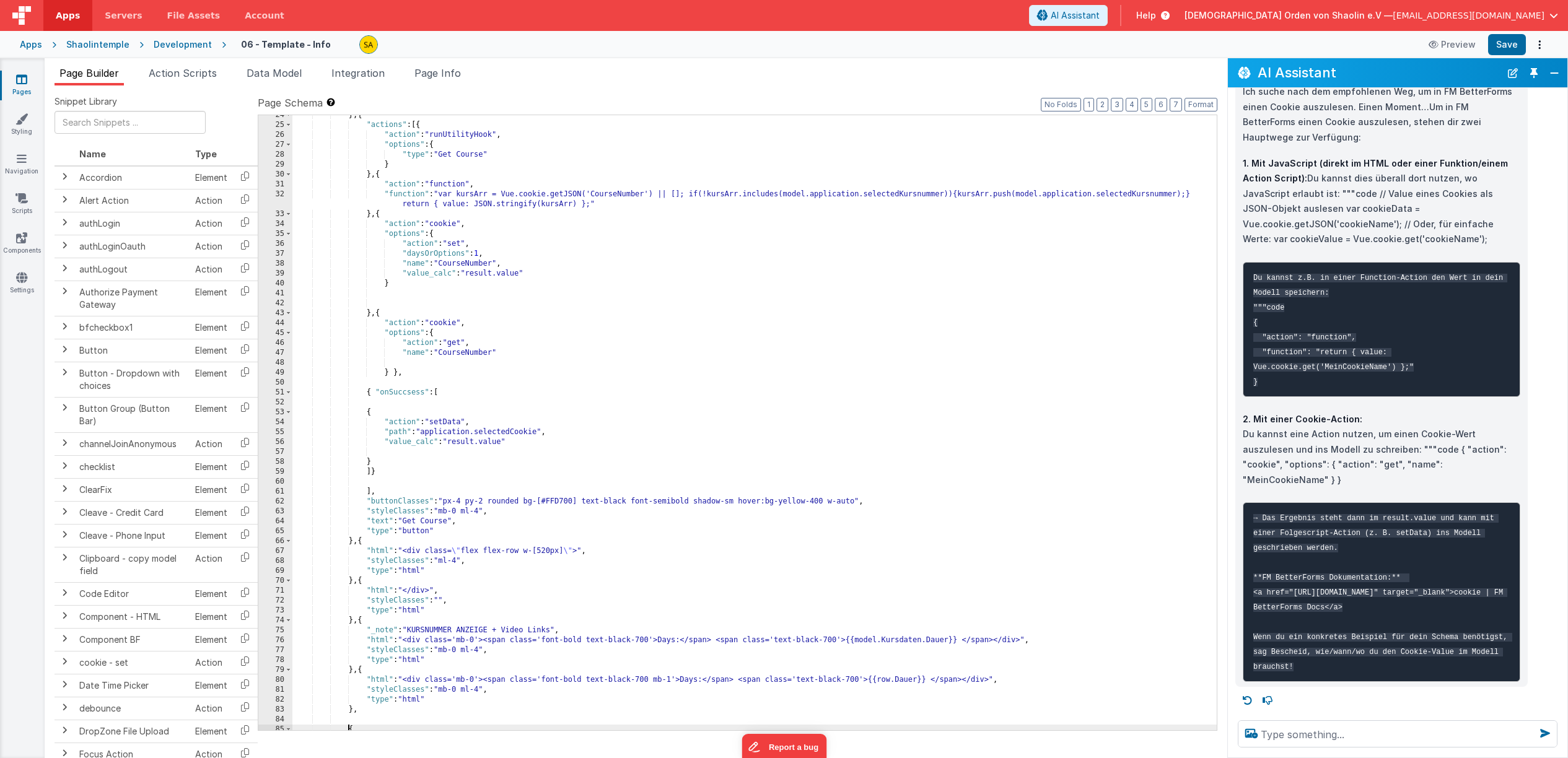
scroll to position [303, 0]
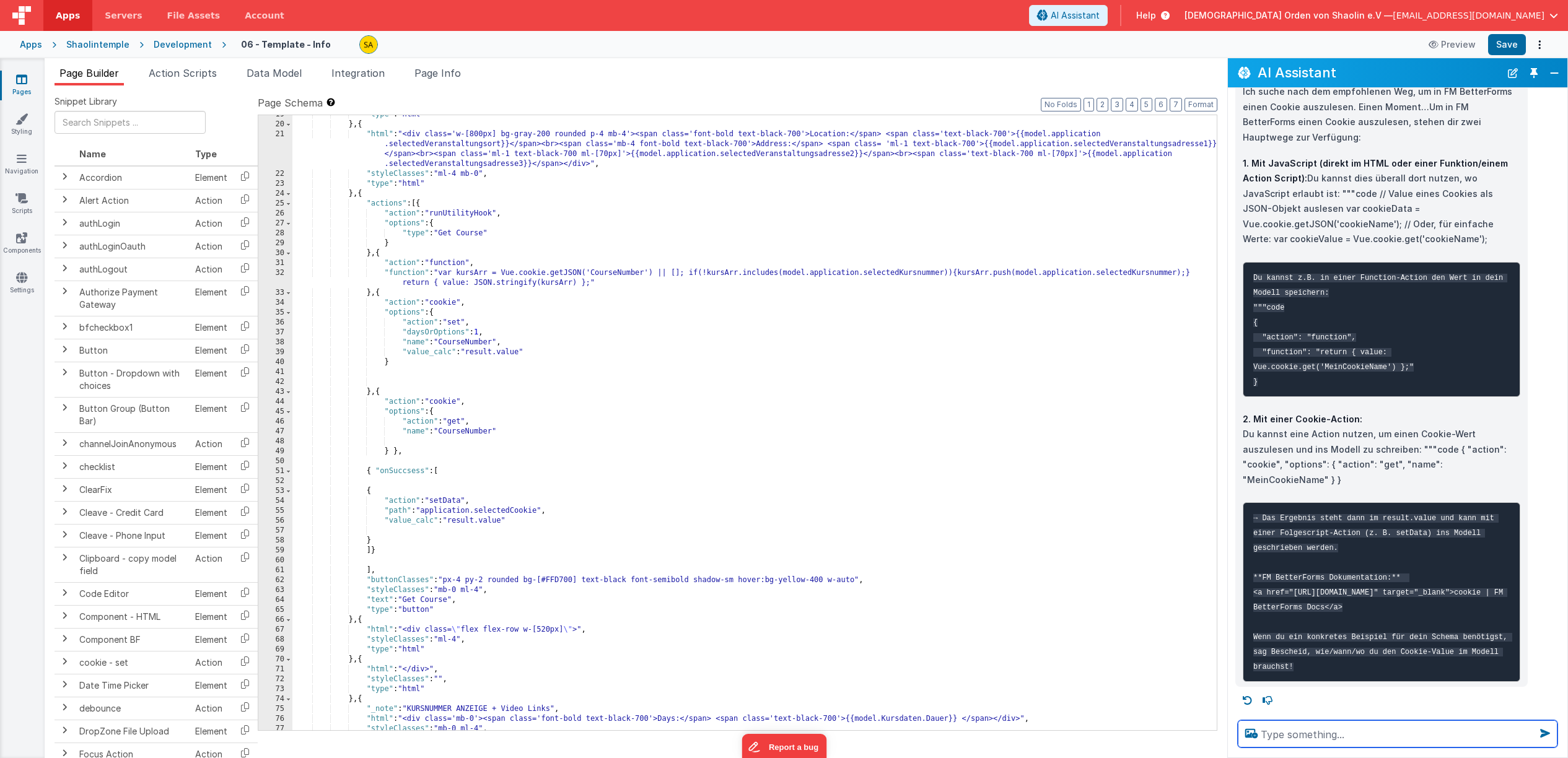
drag, startPoint x: 1435, startPoint y: 521, endPoint x: 1361, endPoint y: 735, distance: 226.4
click at [1361, 735] on textarea at bounding box center [1396, 733] width 319 height 27
type textarea "Browser zeigt cookie wert 2false""
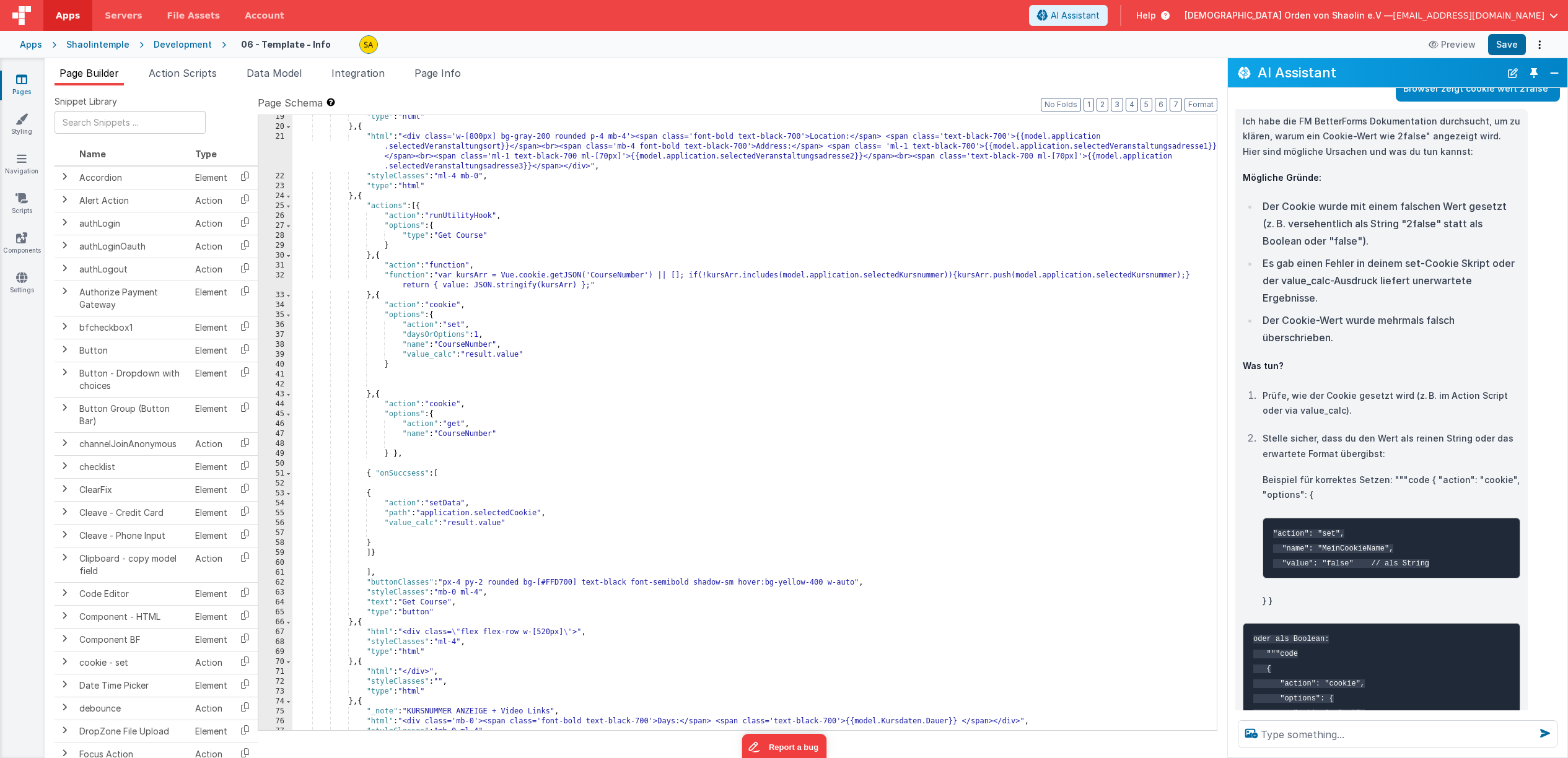
scroll to position [300, 0]
click at [544, 355] on div ""type" : "html" } , { "html" : "<div class='w-[800px] bg-gray-200 rounded p-4 m…" at bounding box center [755, 429] width 924 height 635
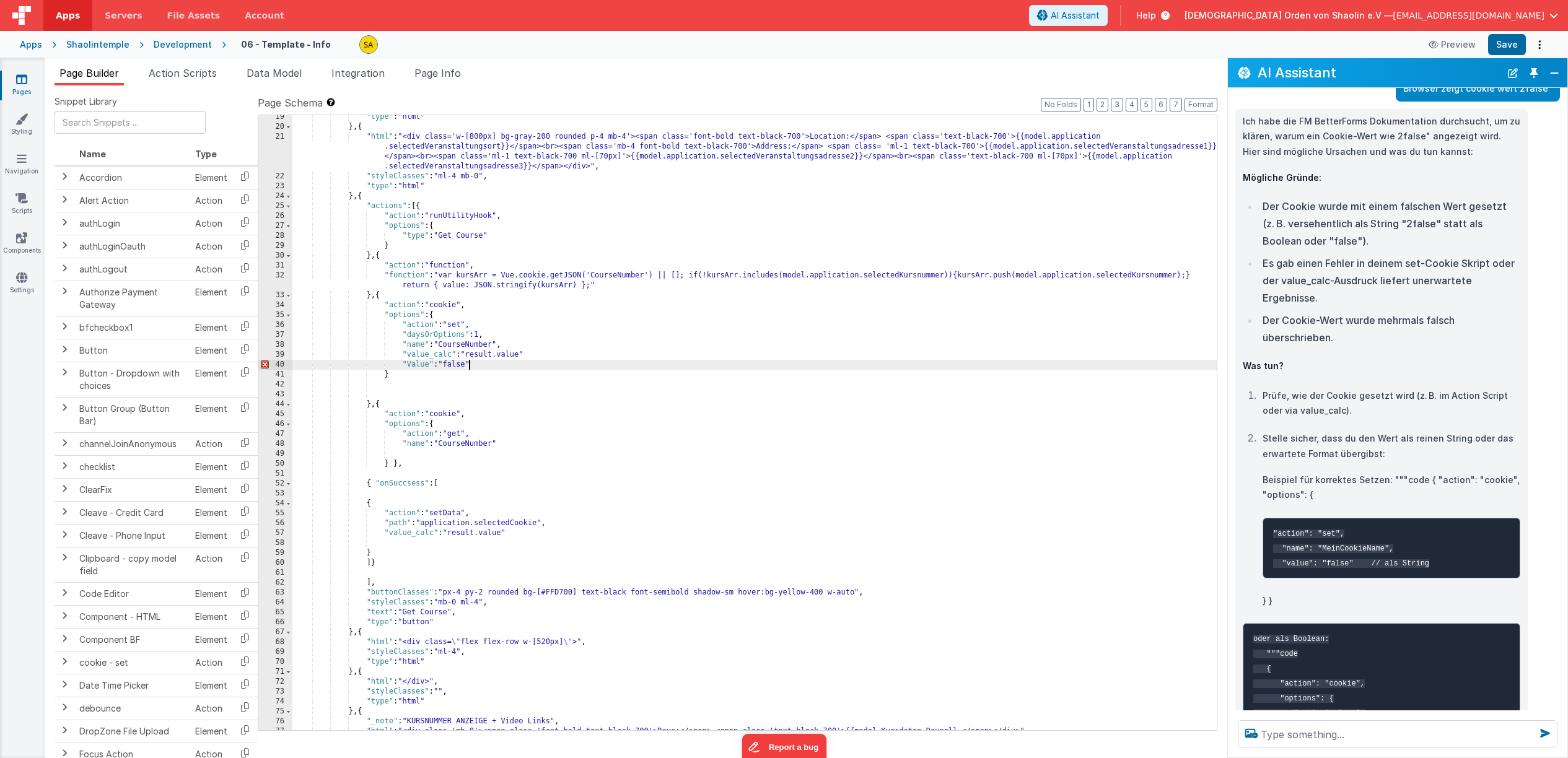
click at [593, 353] on div ""type" : "html" } , { "html" : "<div class='w-[800px] bg-gray-200 rounded p-4 m…" at bounding box center [755, 429] width 924 height 635
click at [412, 365] on div ""type" : "html" } , { "html" : "<div class='w-[800px] bg-gray-200 rounded p-4 m…" at bounding box center [755, 429] width 924 height 635
click at [1509, 41] on button "Save" at bounding box center [1507, 45] width 38 height 21
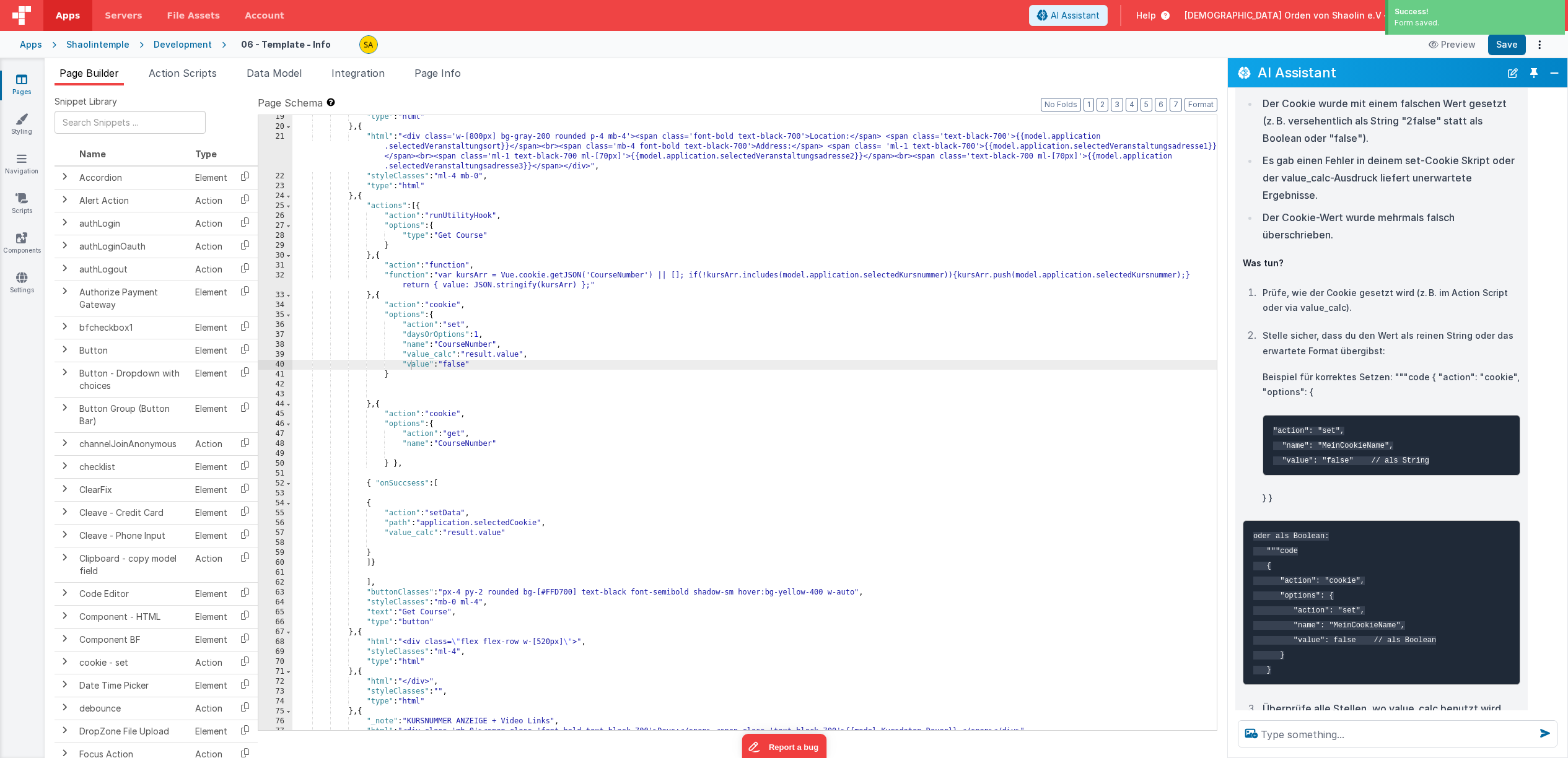
scroll to position [1758, 0]
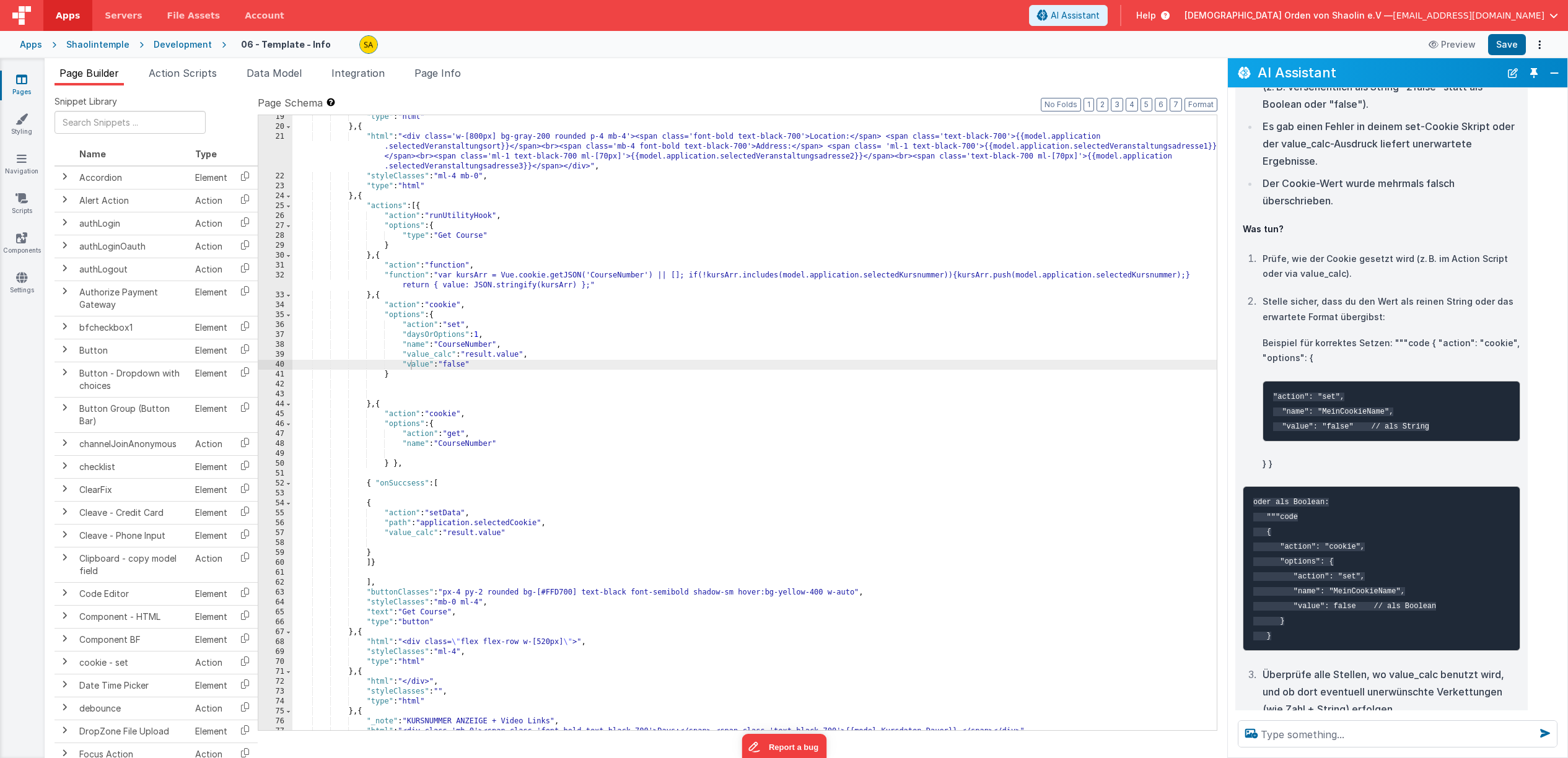
click at [500, 367] on div ""type" : "html" } , { "html" : "<div class='w-[800px] bg-gray-200 rounded p-4 m…" at bounding box center [755, 429] width 924 height 635
drag, startPoint x: 483, startPoint y: 366, endPoint x: 479, endPoint y: 394, distance: 28.3
click at [483, 367] on div ""type" : "html" } , { "html" : "<div class='w-[800px] bg-gray-200 rounded p-4 m…" at bounding box center [755, 429] width 924 height 635
drag, startPoint x: 399, startPoint y: 365, endPoint x: 541, endPoint y: 366, distance: 142.0
click at [541, 366] on div ""type" : "html" } , { "html" : "<div class='w-[800px] bg-gray-200 rounded p-4 m…" at bounding box center [755, 429] width 924 height 635
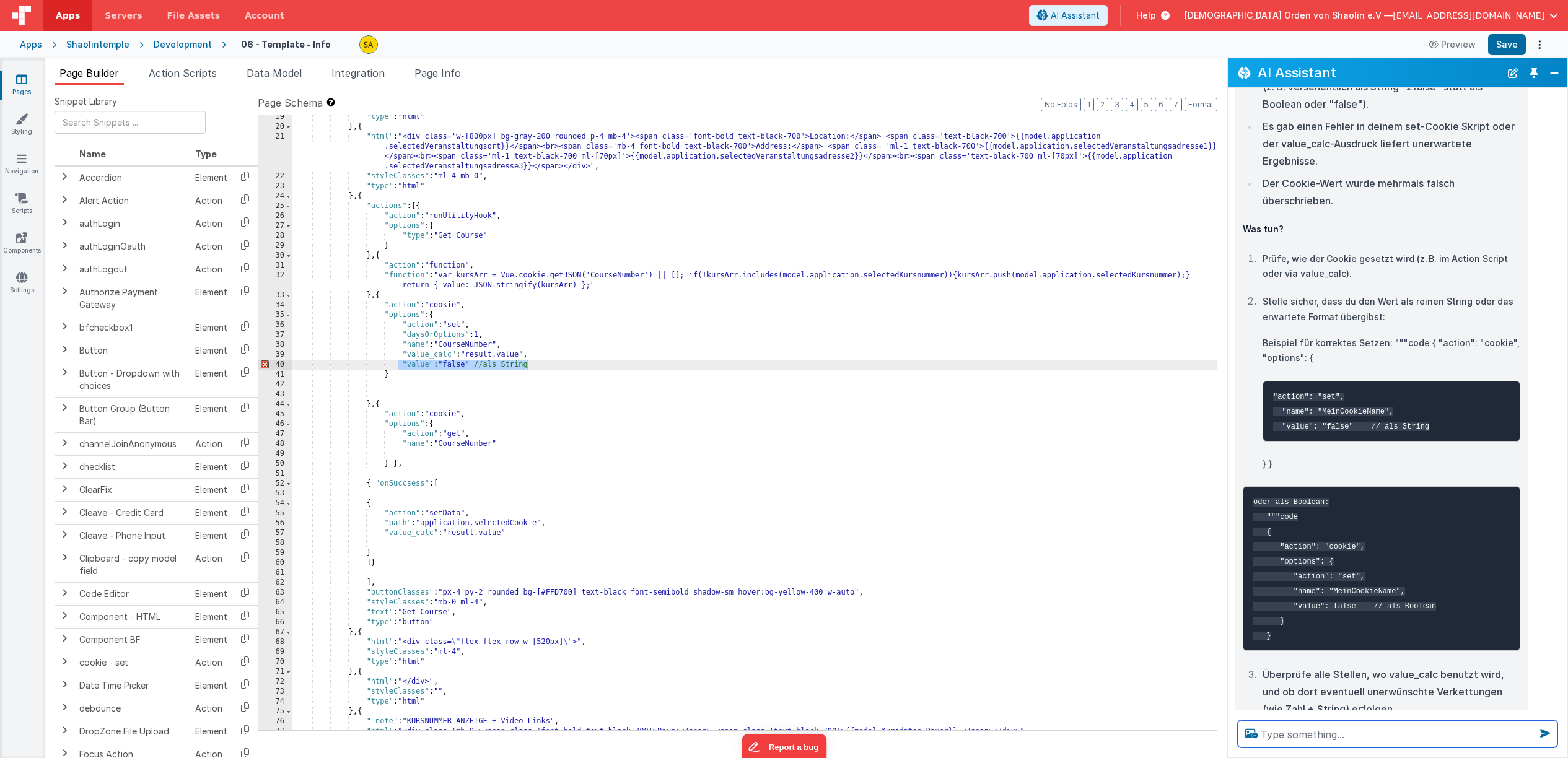
click at [1284, 729] on textarea at bounding box center [1396, 733] width 319 height 27
paste textarea ""value":"false" //als String"
type textarea ""value":"false" //als String"
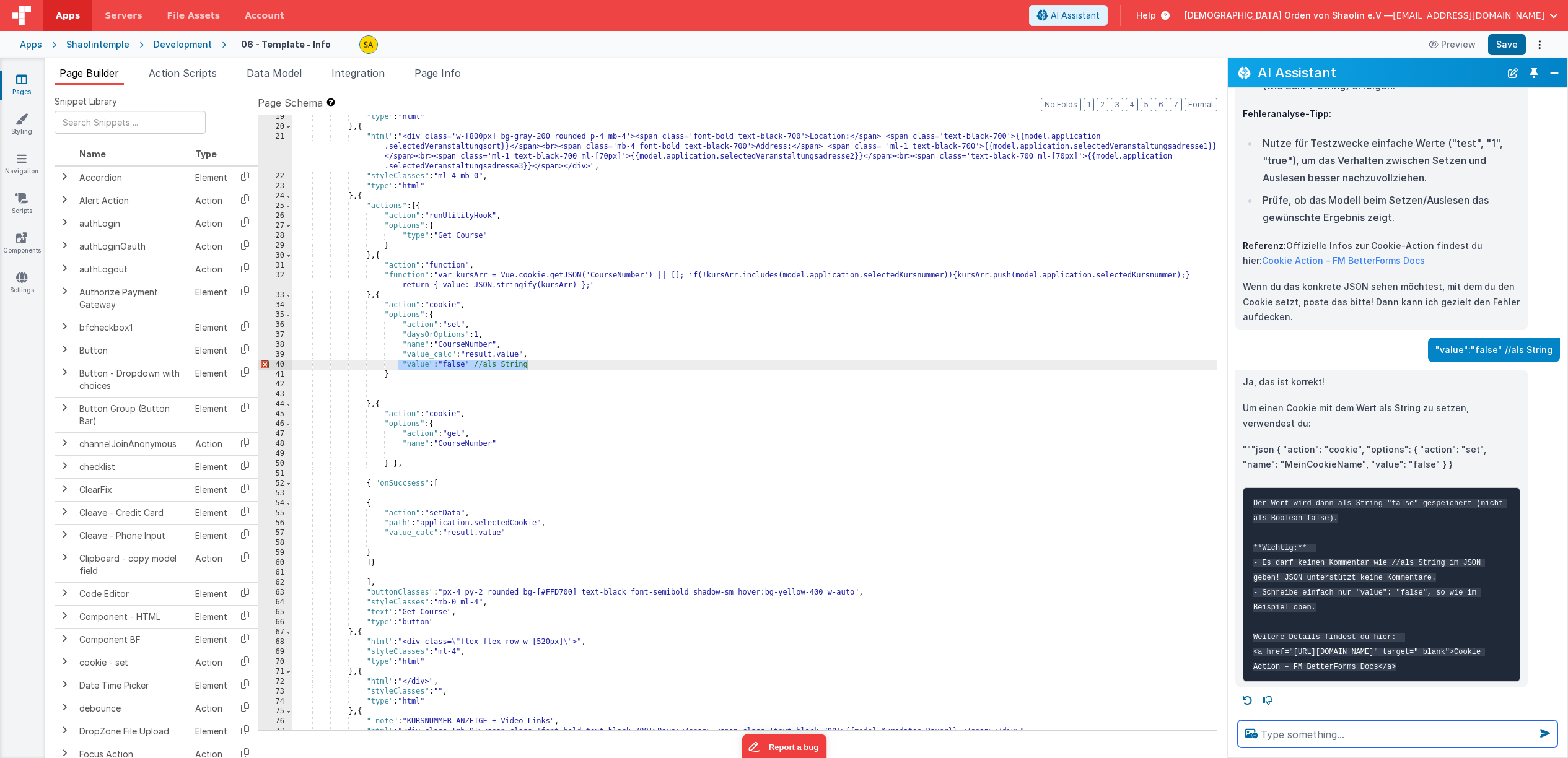
scroll to position [2453, 0]
click at [473, 366] on div ""type" : "html" } , { "html" : "<div class='w-[800px] bg-gray-200 rounded p-4 m…" at bounding box center [755, 429] width 924 height 635
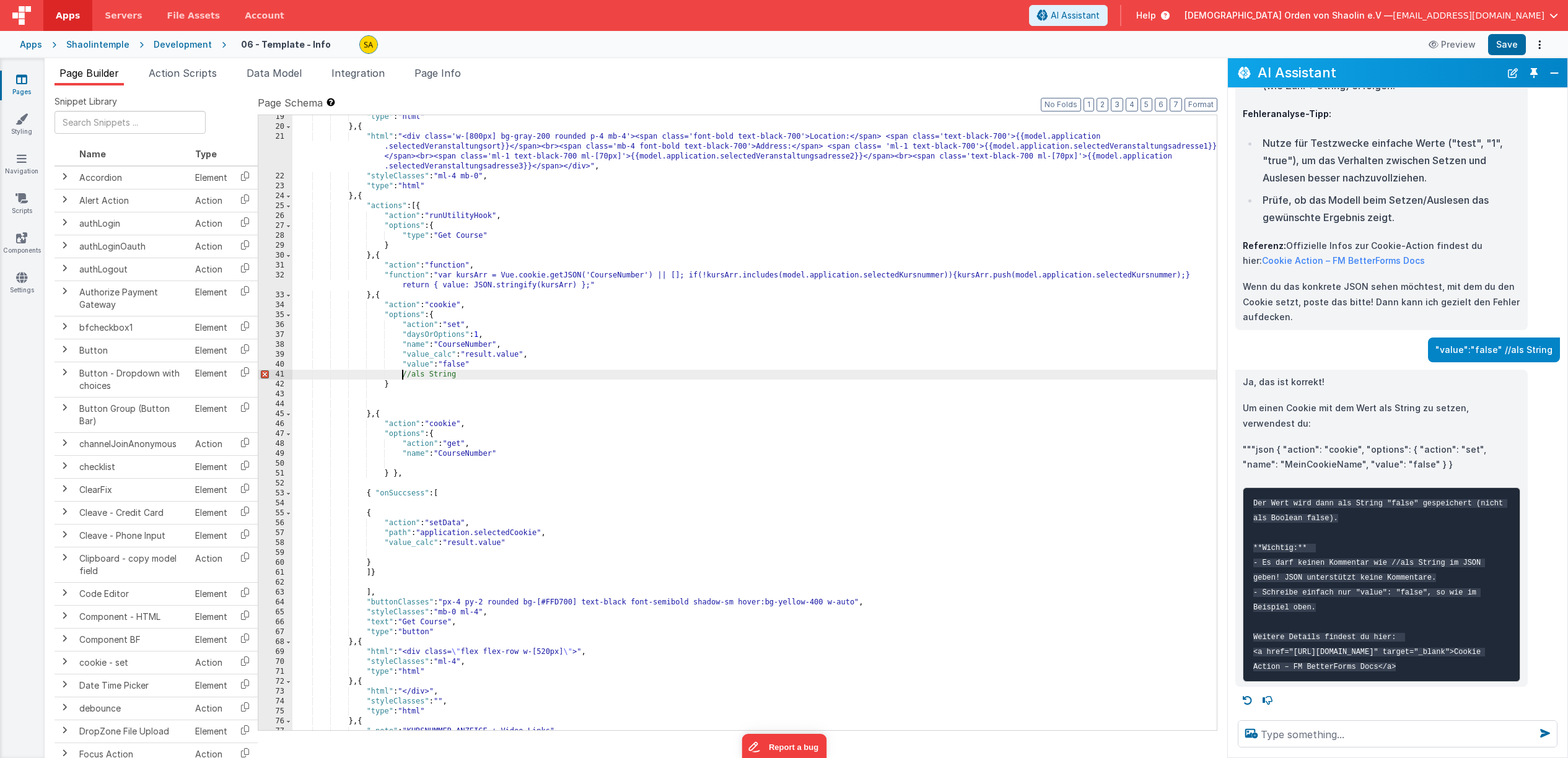
click at [493, 368] on div ""type" : "html" } , { "html" : "<div class='w-[800px] bg-gray-200 rounded p-4 m…" at bounding box center [755, 429] width 924 height 635
click at [483, 373] on div ""type" : "html" } , { "html" : "<div class='w-[800px] bg-gray-200 rounded p-4 m…" at bounding box center [755, 429] width 924 height 635
click at [499, 364] on div ""type" : "html" } , { "html" : "<div class='w-[800px] bg-gray-200 rounded p-4 m…" at bounding box center [755, 426] width 924 height 635
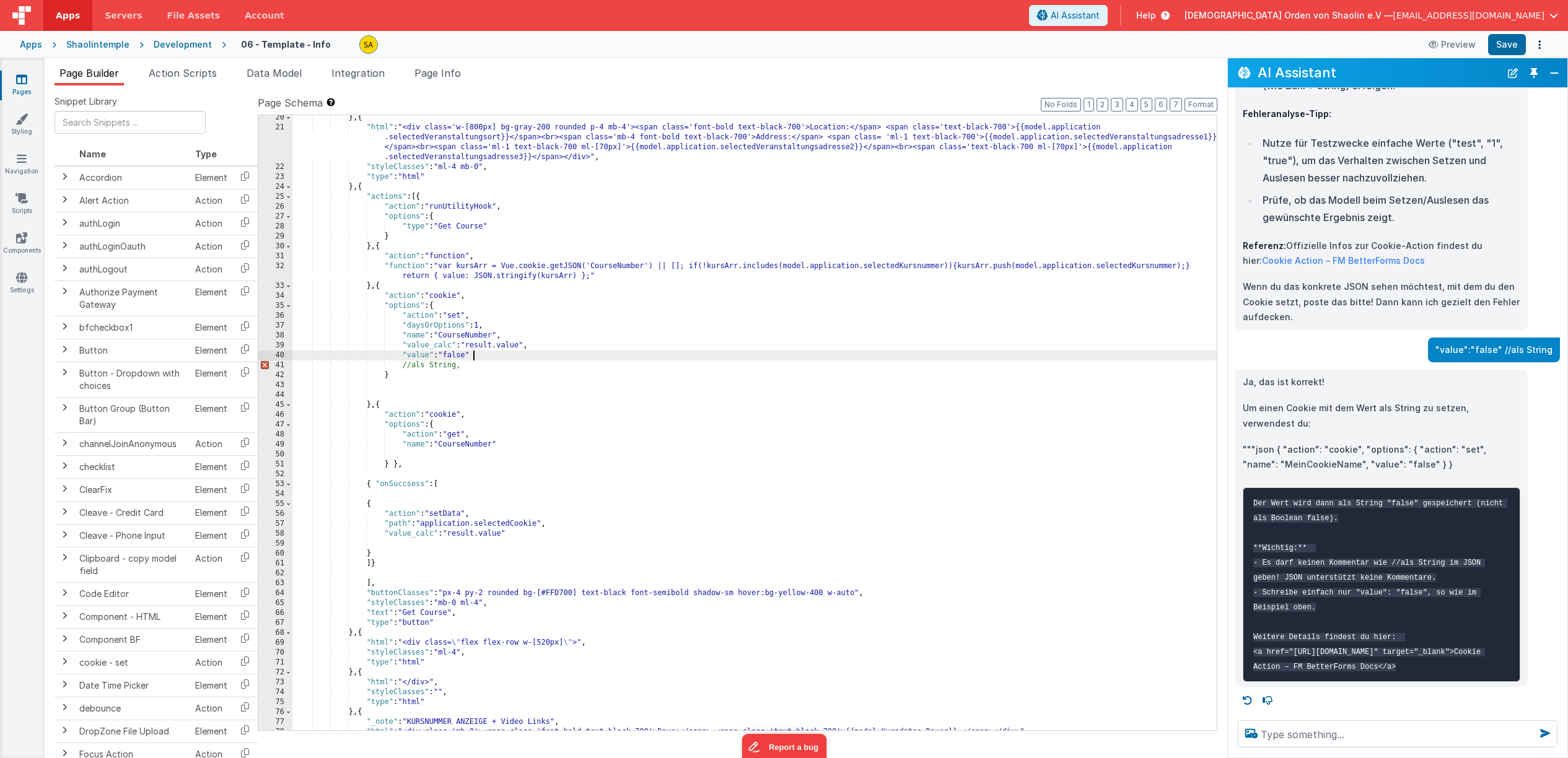
scroll to position [310, 0]
click at [490, 371] on div "} , { "html" : "<div class='w-[800px] bg-gray-200 rounded p-4 mb-4'><span class…" at bounding box center [755, 430] width 924 height 635
click at [475, 368] on div "} , { "html" : "<div class='w-[800px] bg-gray-200 rounded p-4 mb-4'><span class…" at bounding box center [755, 431] width 924 height 635
click at [404, 368] on div "} , { "html" : "<div class='w-[800px] bg-gray-200 rounded p-4 mb-4'><span class…" at bounding box center [755, 431] width 924 height 635
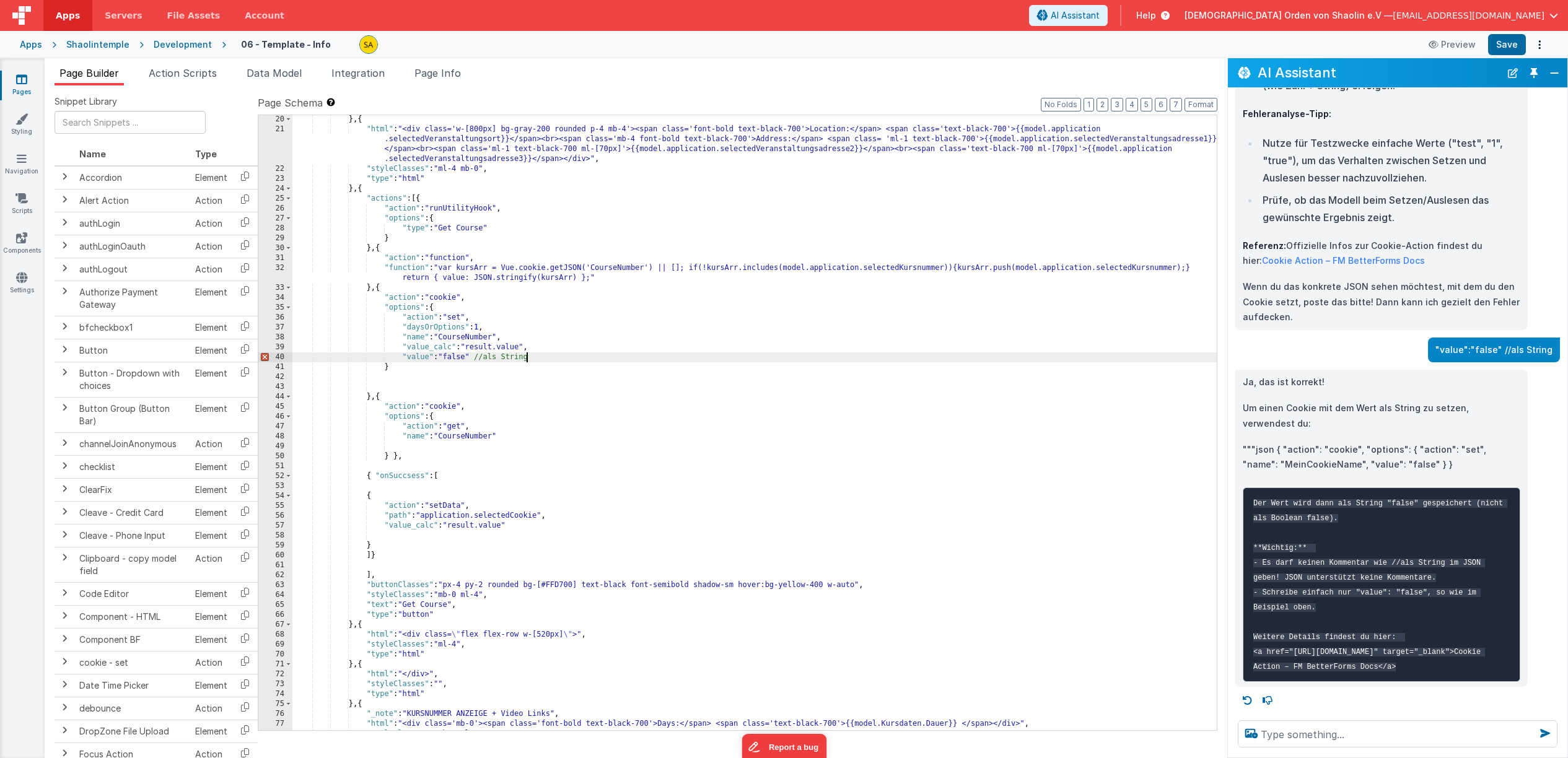
click at [546, 360] on div "} , { "html" : "<div class='w-[800px] bg-gray-200 rounded p-4 mb-4'><span class…" at bounding box center [755, 431] width 924 height 635
click at [1517, 51] on button "Save" at bounding box center [1507, 45] width 38 height 21
click at [270, 73] on span "Data Model" at bounding box center [274, 73] width 56 height 12
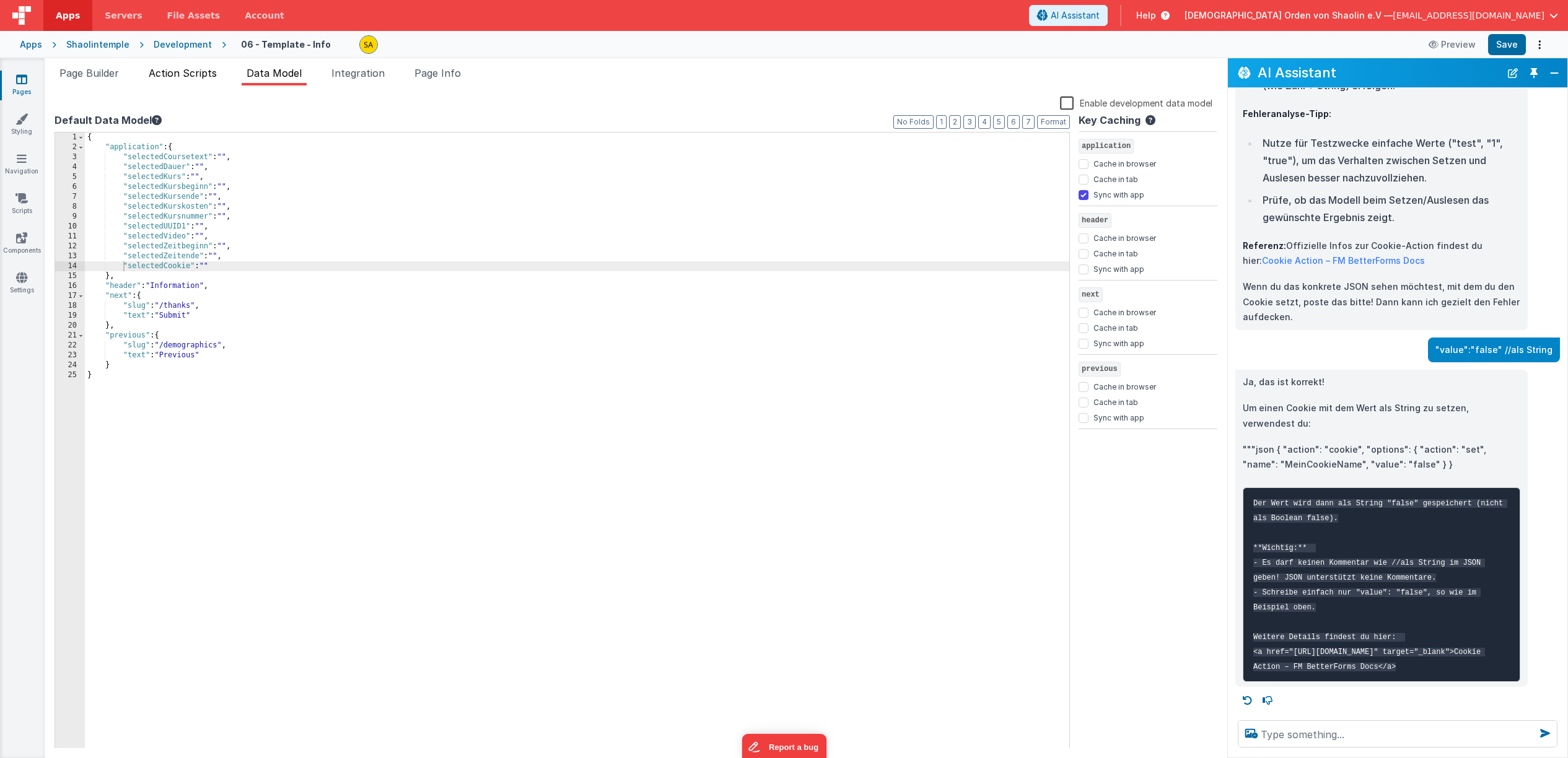
click at [198, 73] on span "Action Scripts" at bounding box center [182, 73] width 68 height 12
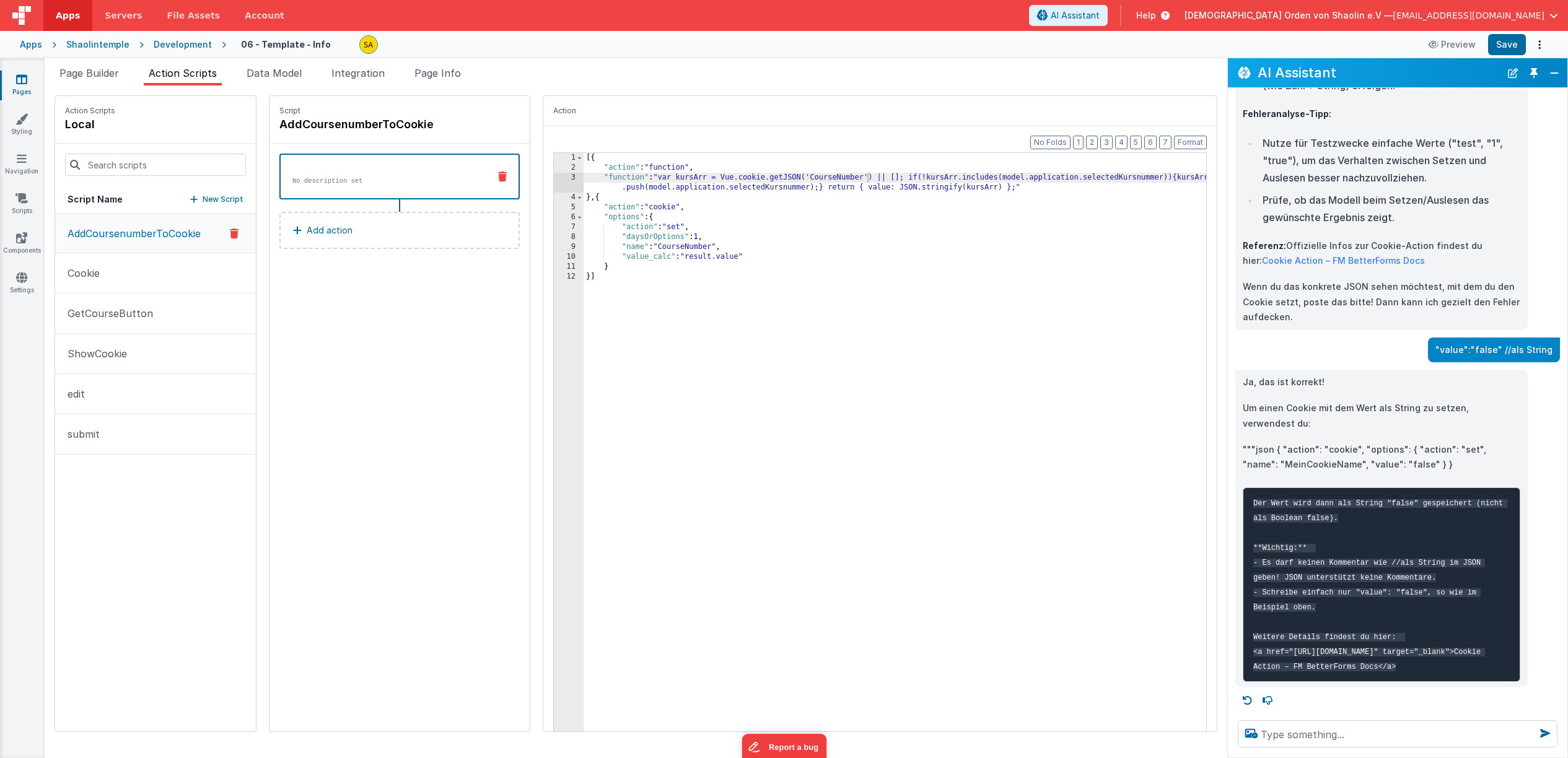
click at [744, 259] on div "[{ "action" : "function" , "function" : "var kursArr = Vue.cookie.getJSON('Cour…" at bounding box center [902, 462] width 638 height 619
click at [796, 256] on div "[{ "action" : "function" , "function" : "var kursArr = Vue.cookie.getJSON('Cour…" at bounding box center [902, 462] width 638 height 619
click at [1512, 47] on button "Save" at bounding box center [1507, 45] width 38 height 21
drag, startPoint x: 1532, startPoint y: 157, endPoint x: 100, endPoint y: 75, distance: 1434.3
click at [100, 75] on span "Page Builder" at bounding box center [89, 73] width 60 height 12
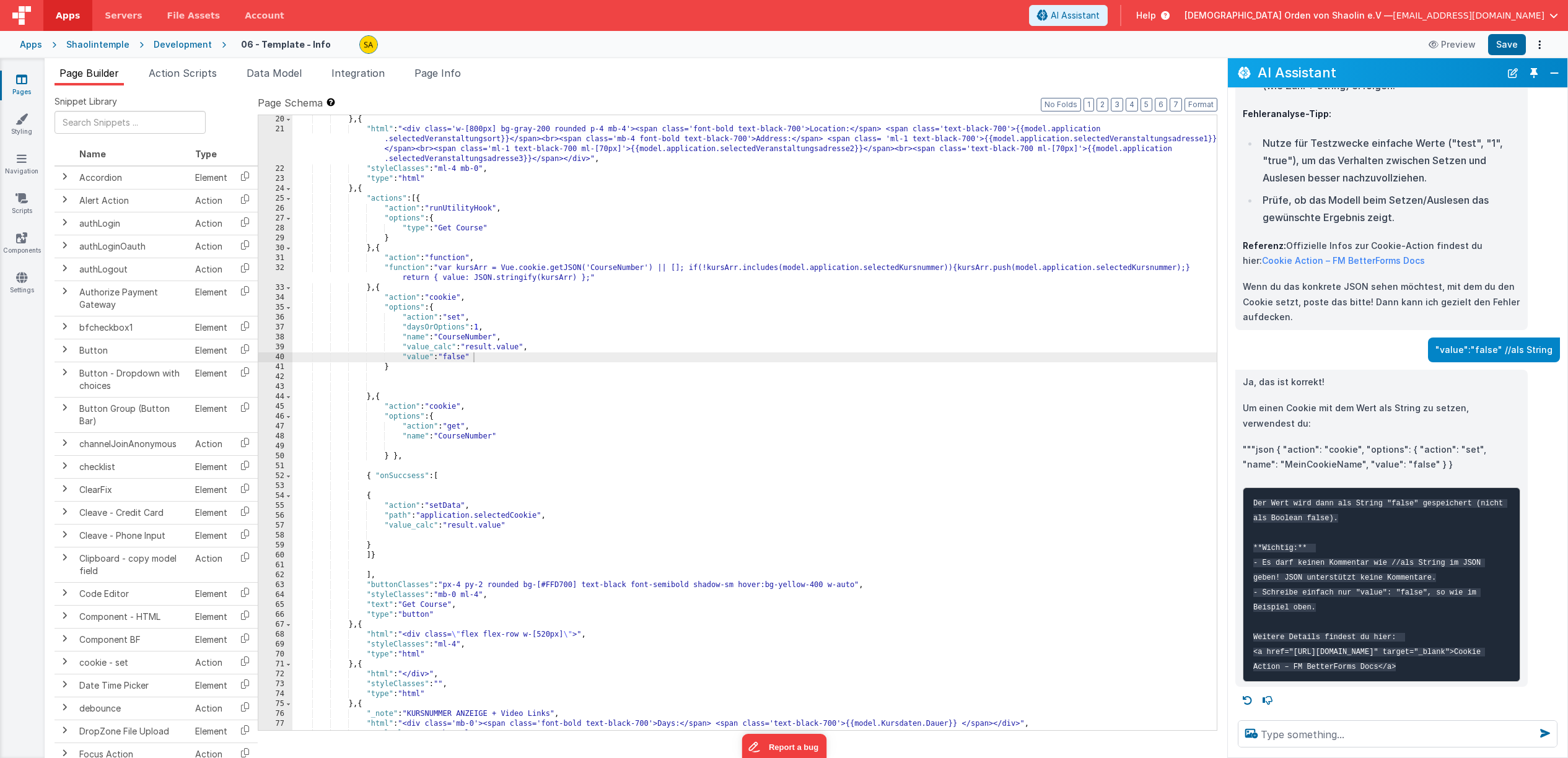
scroll to position [2453, 0]
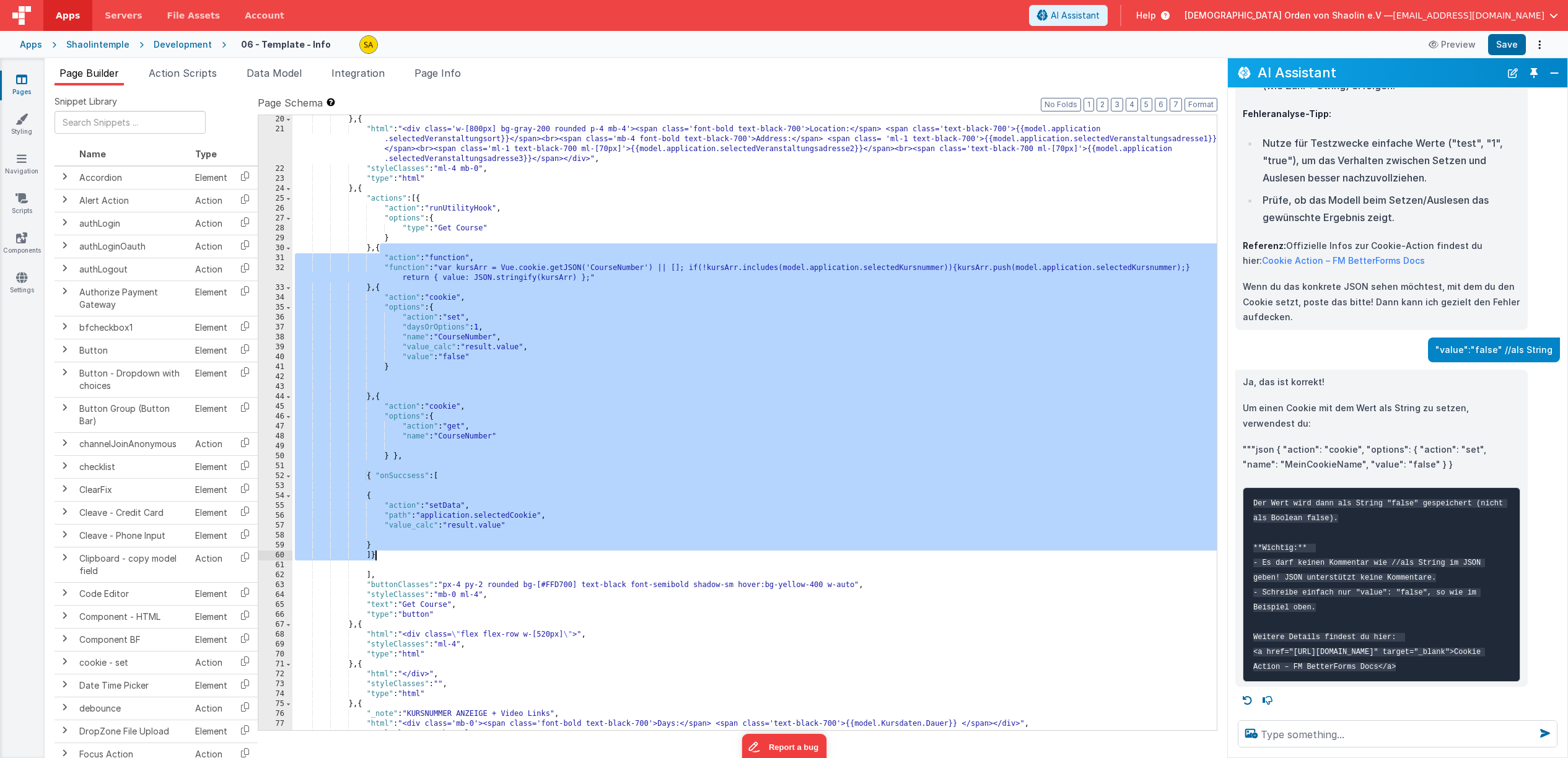
drag, startPoint x: 378, startPoint y: 250, endPoint x: 472, endPoint y: 556, distance: 320.1
click at [472, 556] on div "} , { "html" : "<div class='w-[800px] bg-gray-200 rounded p-4 mb-4'><span class…" at bounding box center [755, 431] width 924 height 635
click at [1382, 738] on textarea at bounding box center [1396, 733] width 319 height 27
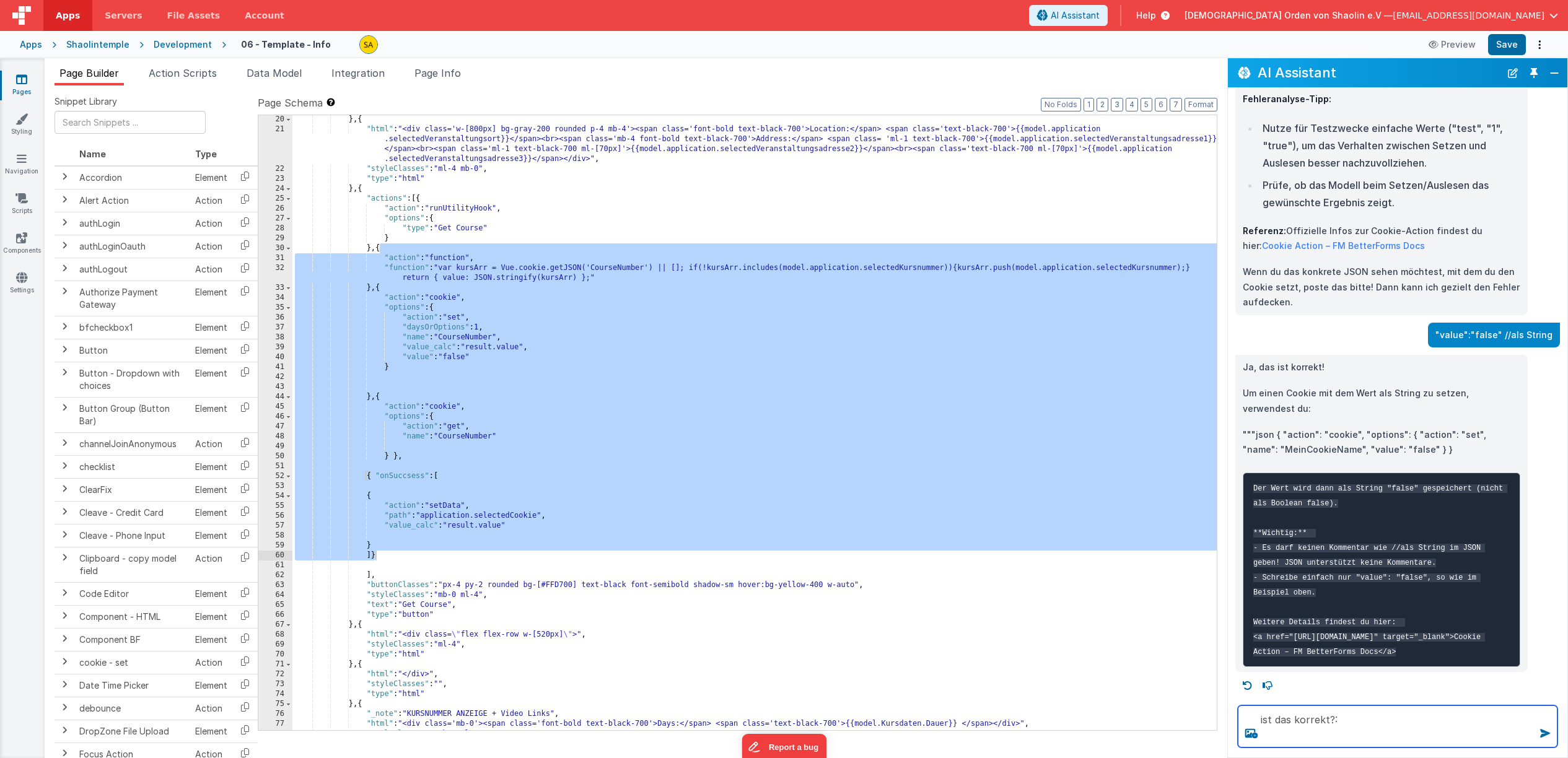
type textarea "ist das korrekt?:"
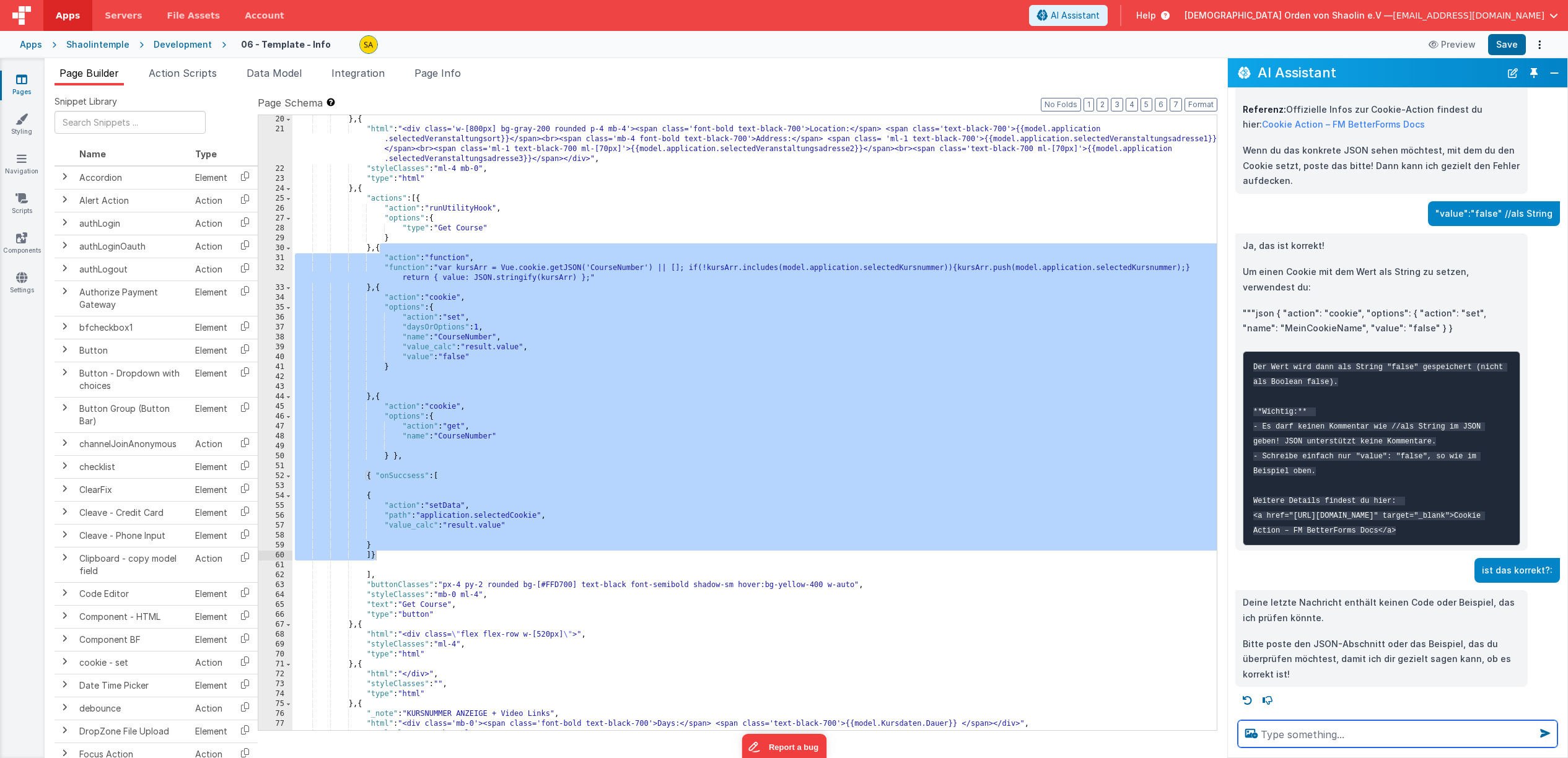
scroll to position [2566, 0]
click at [1314, 735] on textarea at bounding box center [1396, 733] width 319 height 27
paste textarea "{ "action": "function", "function": "var kursArr = Vue.cookie.getJSON('CourseNu…"
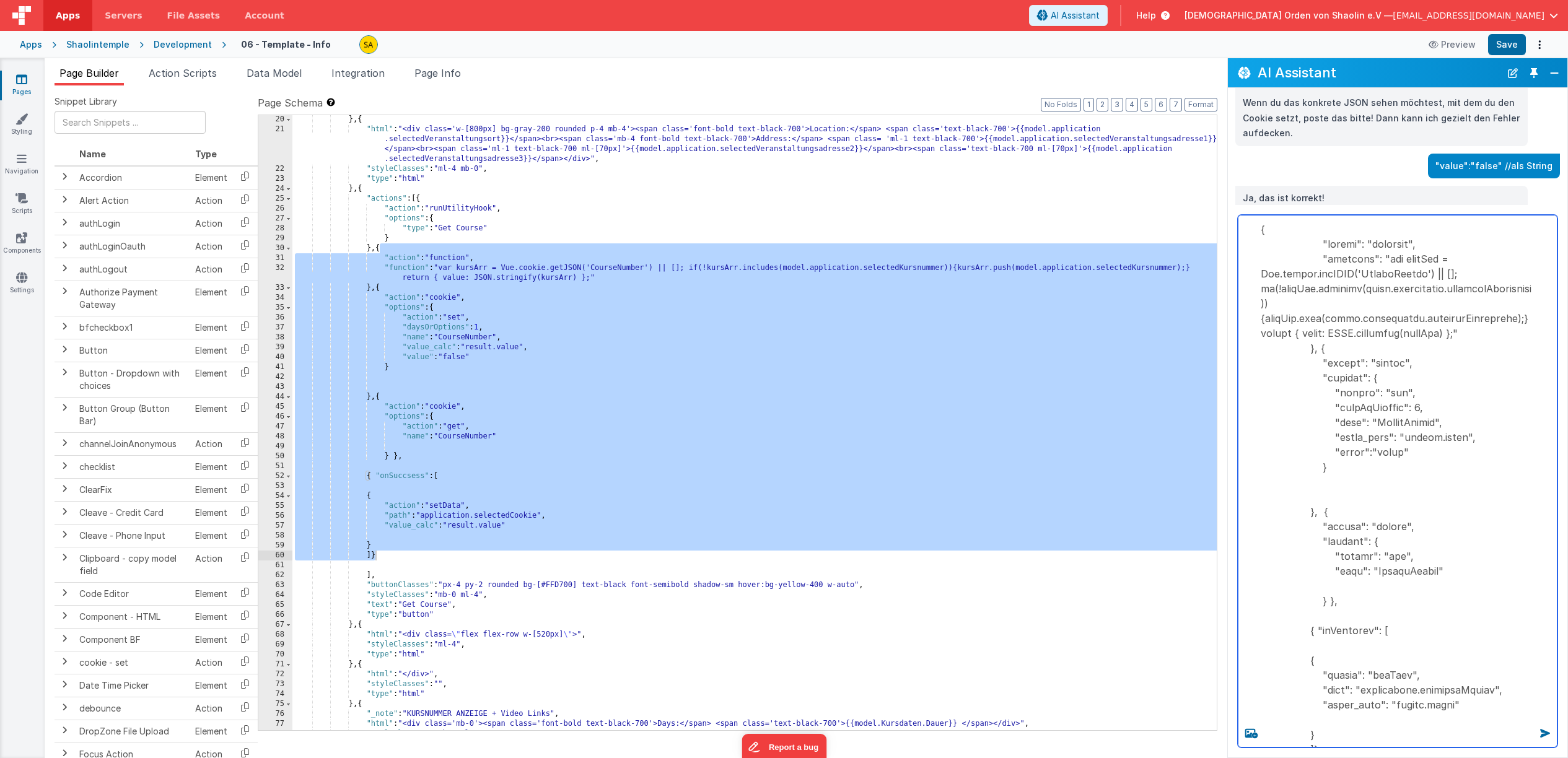
type textarea "{ "action": "function", "function": "var kursArr = Vue.cookie.getJSON('CourseNu…"
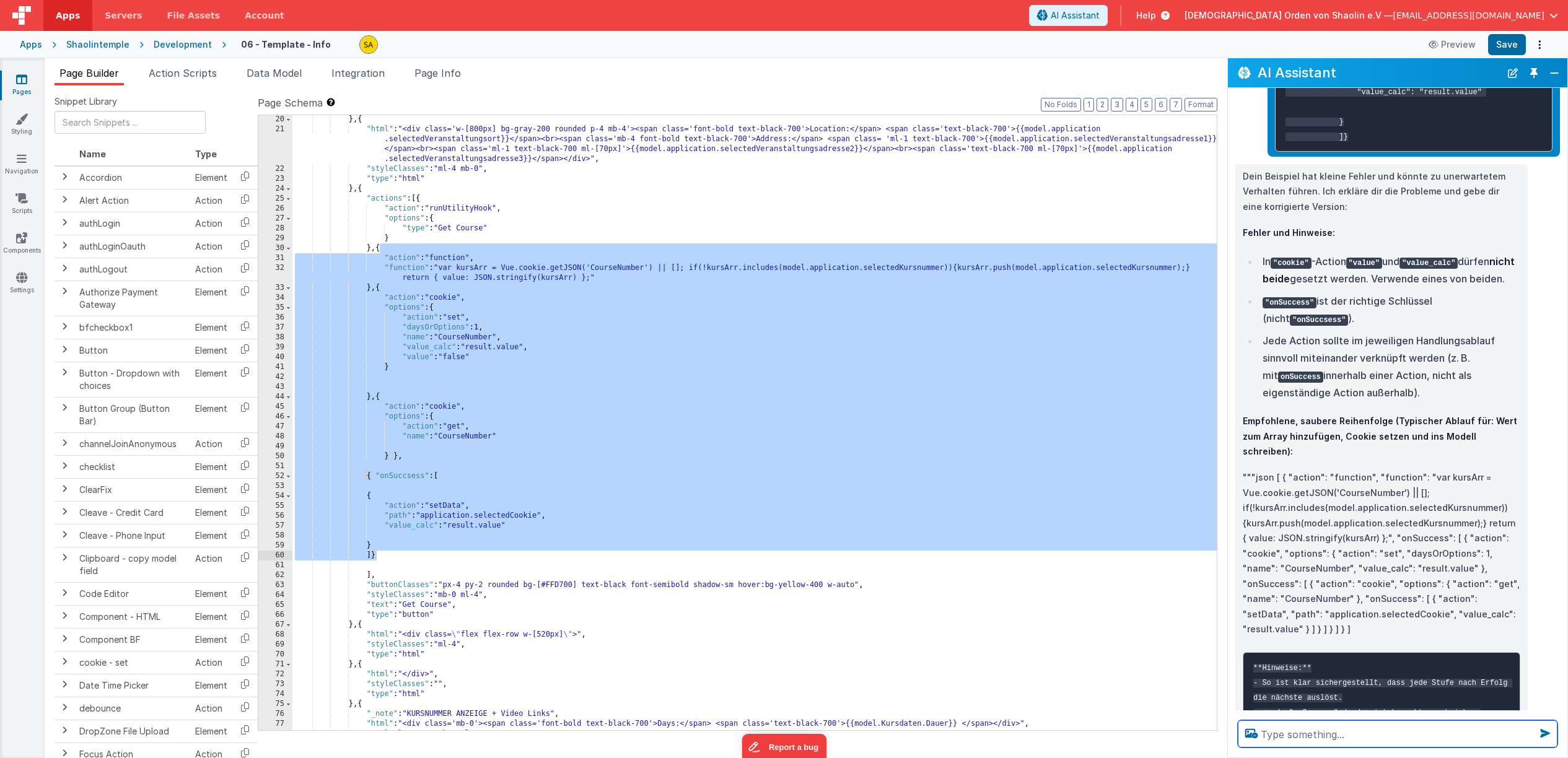
scroll to position [3458, 0]
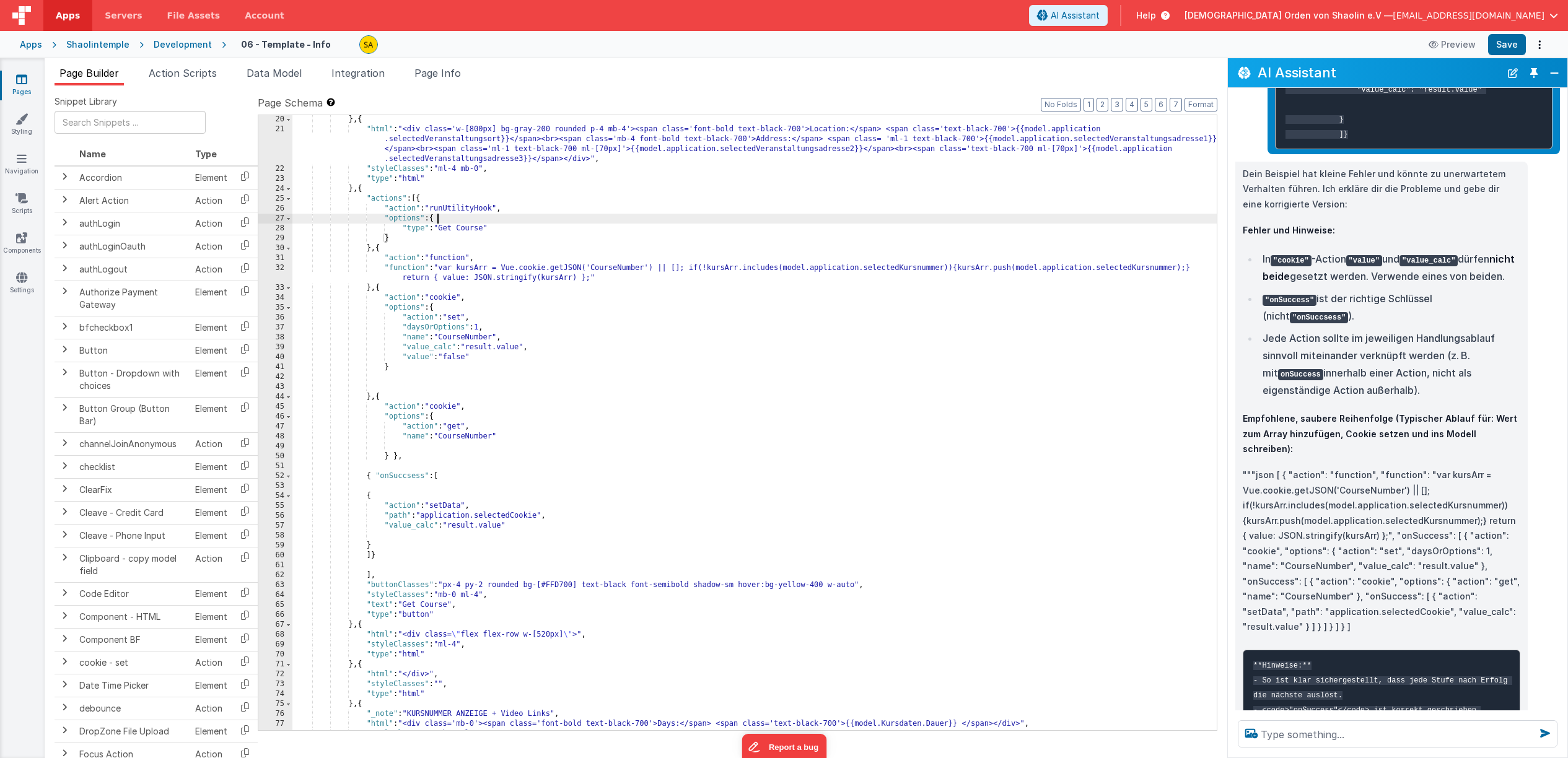
click at [899, 219] on div "} , { "html" : "<div class='w-[800px] bg-gray-200 rounded p-4 mb-4'><span class…" at bounding box center [755, 431] width 924 height 635
click at [505, 296] on div "} , { "html" : "<div class='w-[800px] bg-gray-200 rounded p-4 mb-4'><span class…" at bounding box center [755, 431] width 924 height 635
drag, startPoint x: 474, startPoint y: 357, endPoint x: 404, endPoint y: 355, distance: 70.0
click at [404, 355] on div "} , { "html" : "<div class='w-[800px] bg-gray-200 rounded p-4 mb-4'><span class…" at bounding box center [755, 431] width 924 height 635
click at [564, 350] on div "} , { "html" : "<div class='w-[800px] bg-gray-200 rounded p-4 mb-4'><span class…" at bounding box center [755, 431] width 924 height 635
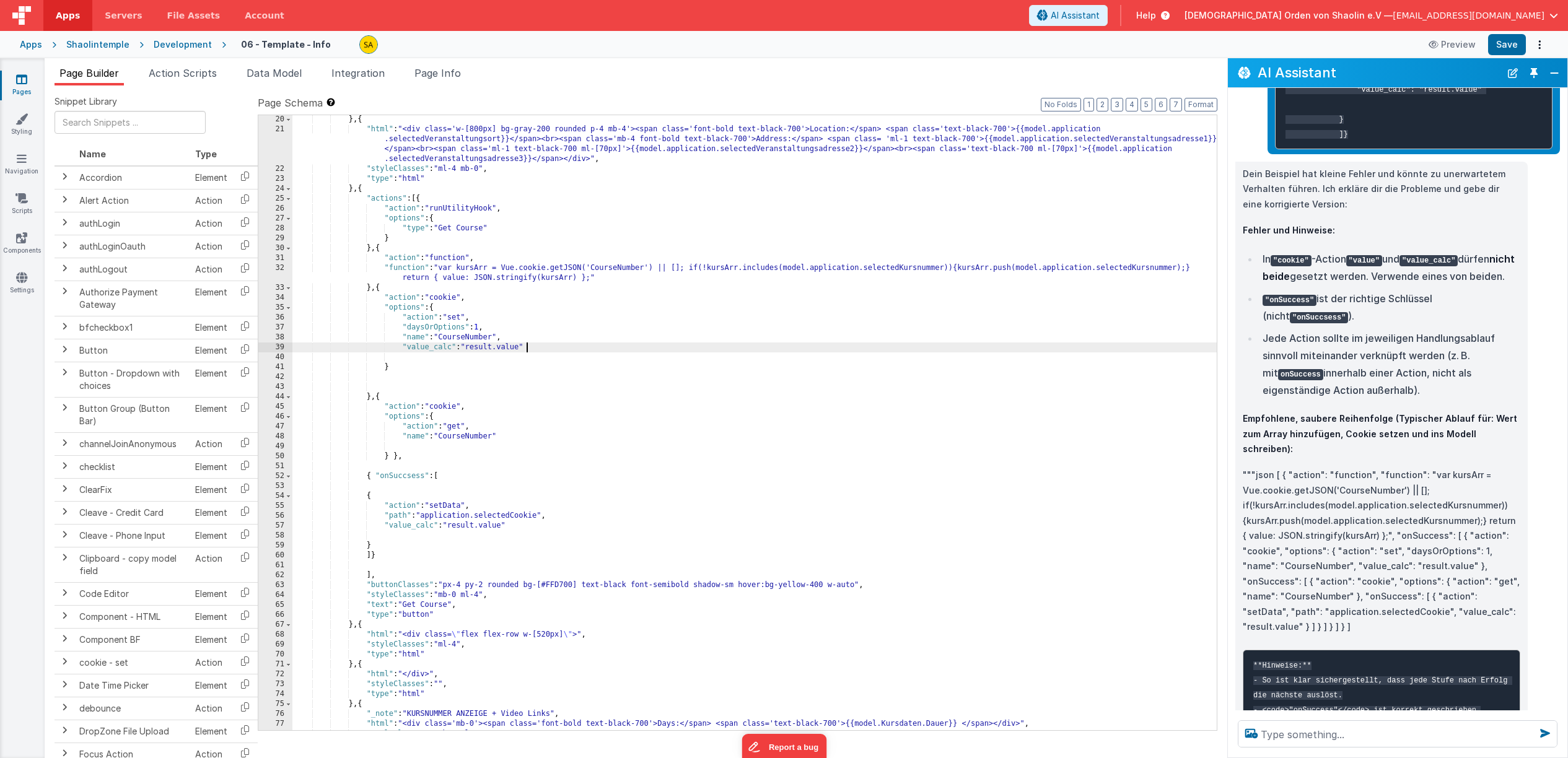
scroll to position [309, 0]
click at [408, 477] on div ""type" : "html" } , { "html" : "<div class='w-[800px] bg-gray-200 rounded p-4 m…" at bounding box center [755, 426] width 924 height 635
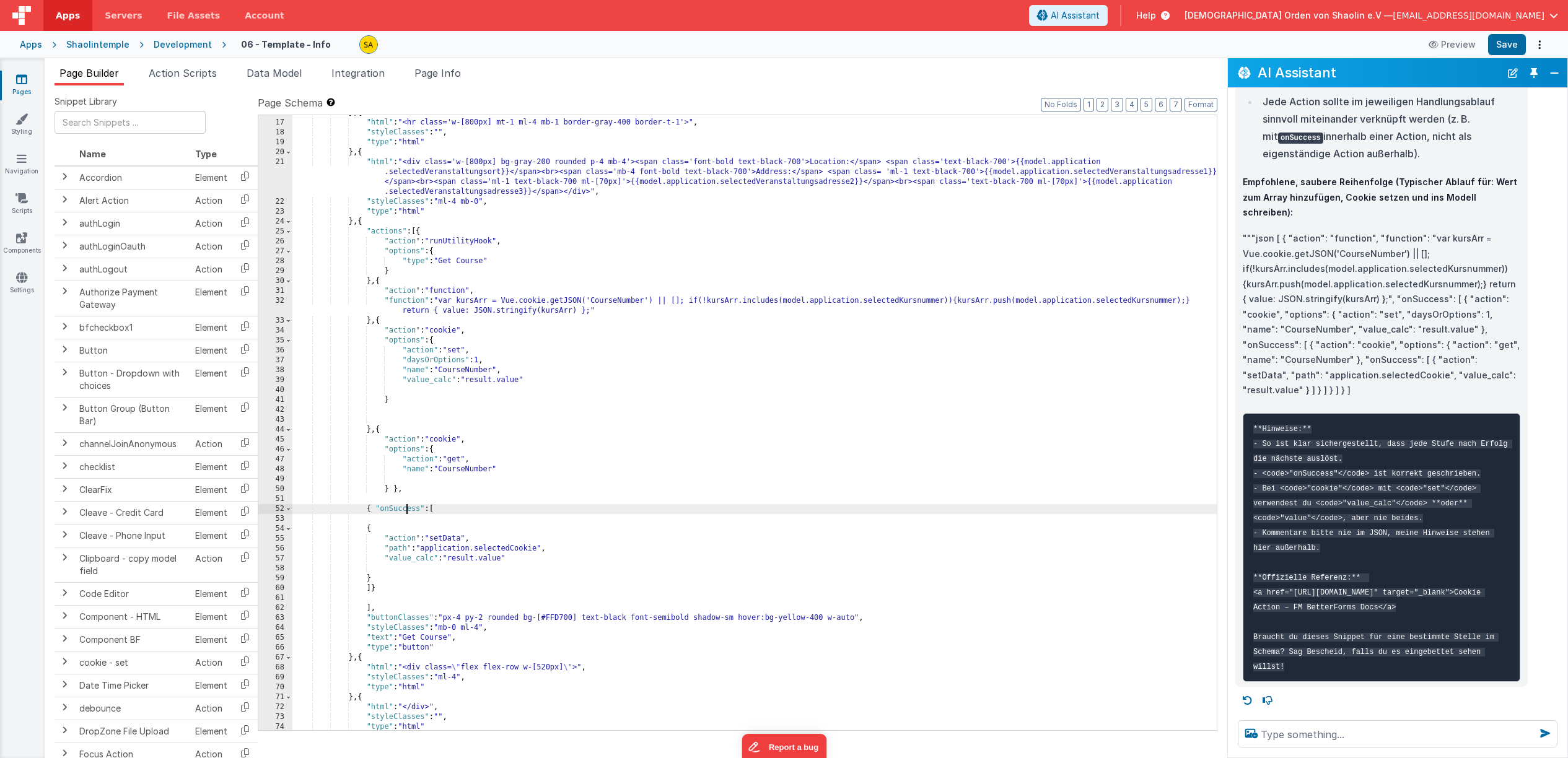
scroll to position [273, 0]
click at [383, 284] on div "} , { "html" : "<hr class='w-[800px] mt-1 ml-4 mb-1 border-gray-400 border-t-1'…" at bounding box center [755, 426] width 924 height 635
click at [386, 324] on div "} , { "html" : "<hr class='w-[800px] mt-1 ml-4 mb-1 border-gray-400 border-t-1'…" at bounding box center [755, 426] width 924 height 635
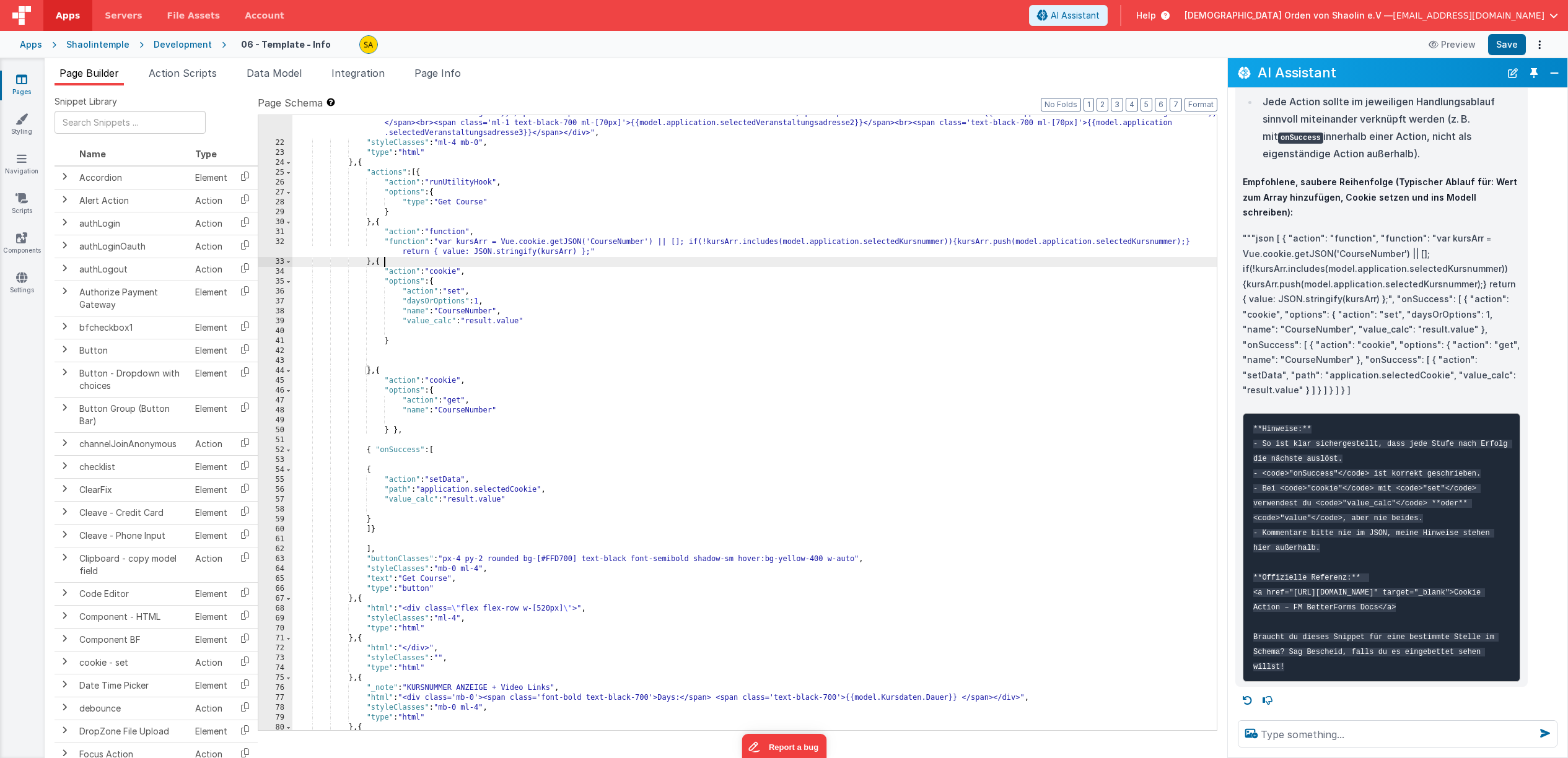
scroll to position [334, 0]
click at [389, 373] on div ""html" : "<div class='w-[800px] bg-gray-200 rounded p-4 mb-4'><span class='font…" at bounding box center [755, 431] width 924 height 665
click at [371, 451] on div ""html" : "<div class='w-[800px] bg-gray-200 rounded p-4 mb-4'><span class='font…" at bounding box center [755, 431] width 924 height 665
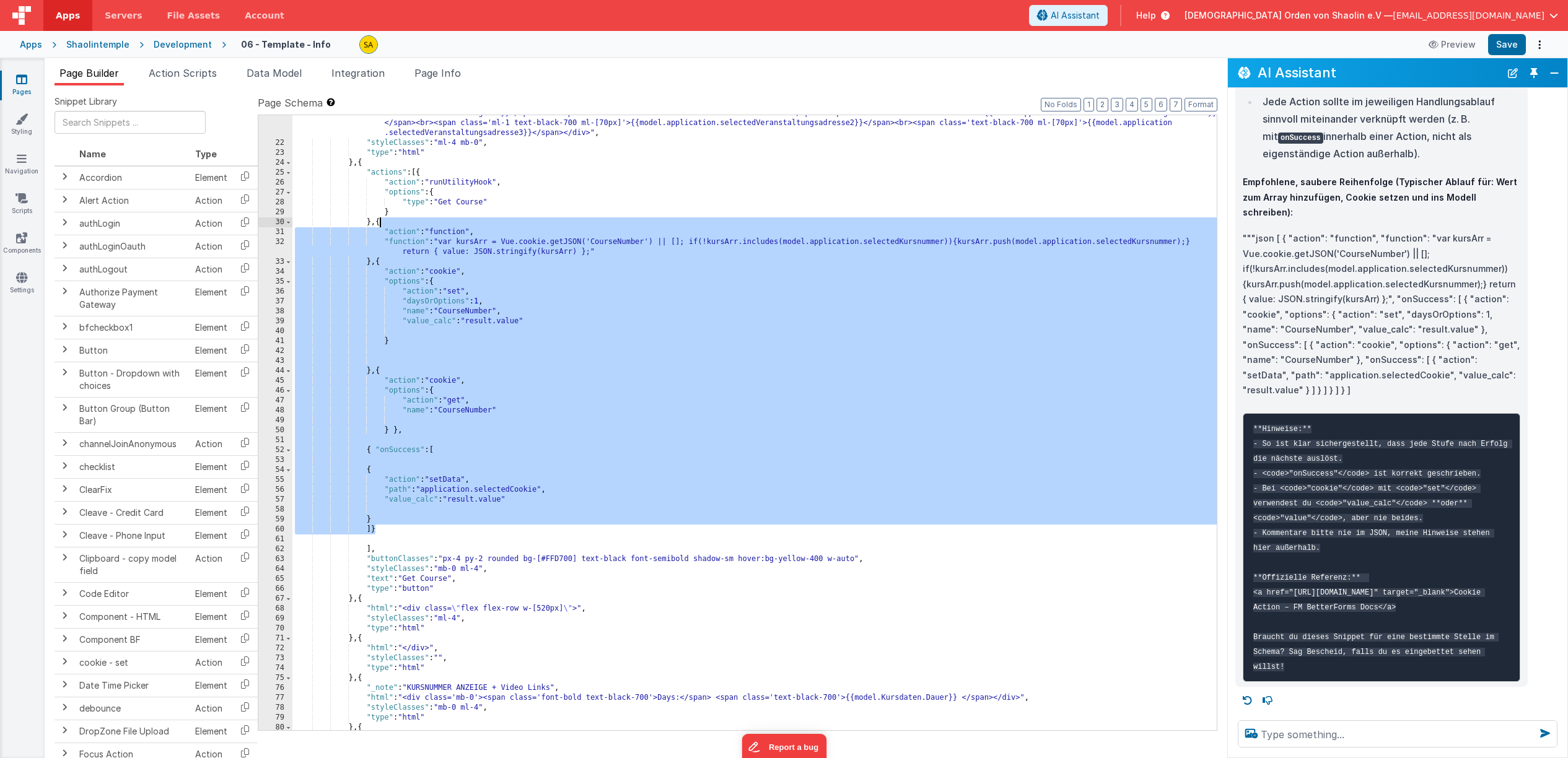
drag, startPoint x: 378, startPoint y: 533, endPoint x: 383, endPoint y: 232, distance: 301.0
click at [381, 228] on div ""html" : "<div class='w-[800px] bg-gray-200 rounded p-4 mb-4'><span class='font…" at bounding box center [755, 431] width 924 height 665
click at [376, 532] on div ""html" : "<div class='w-[800px] bg-gray-200 rounded p-4 mb-4'><span class='font…" at bounding box center [755, 431] width 924 height 665
drag, startPoint x: 386, startPoint y: 533, endPoint x: 381, endPoint y: 224, distance: 309.0
click at [381, 224] on div ""html" : "<div class='w-[800px] bg-gray-200 rounded p-4 mb-4'><span class='font…" at bounding box center [755, 431] width 924 height 665
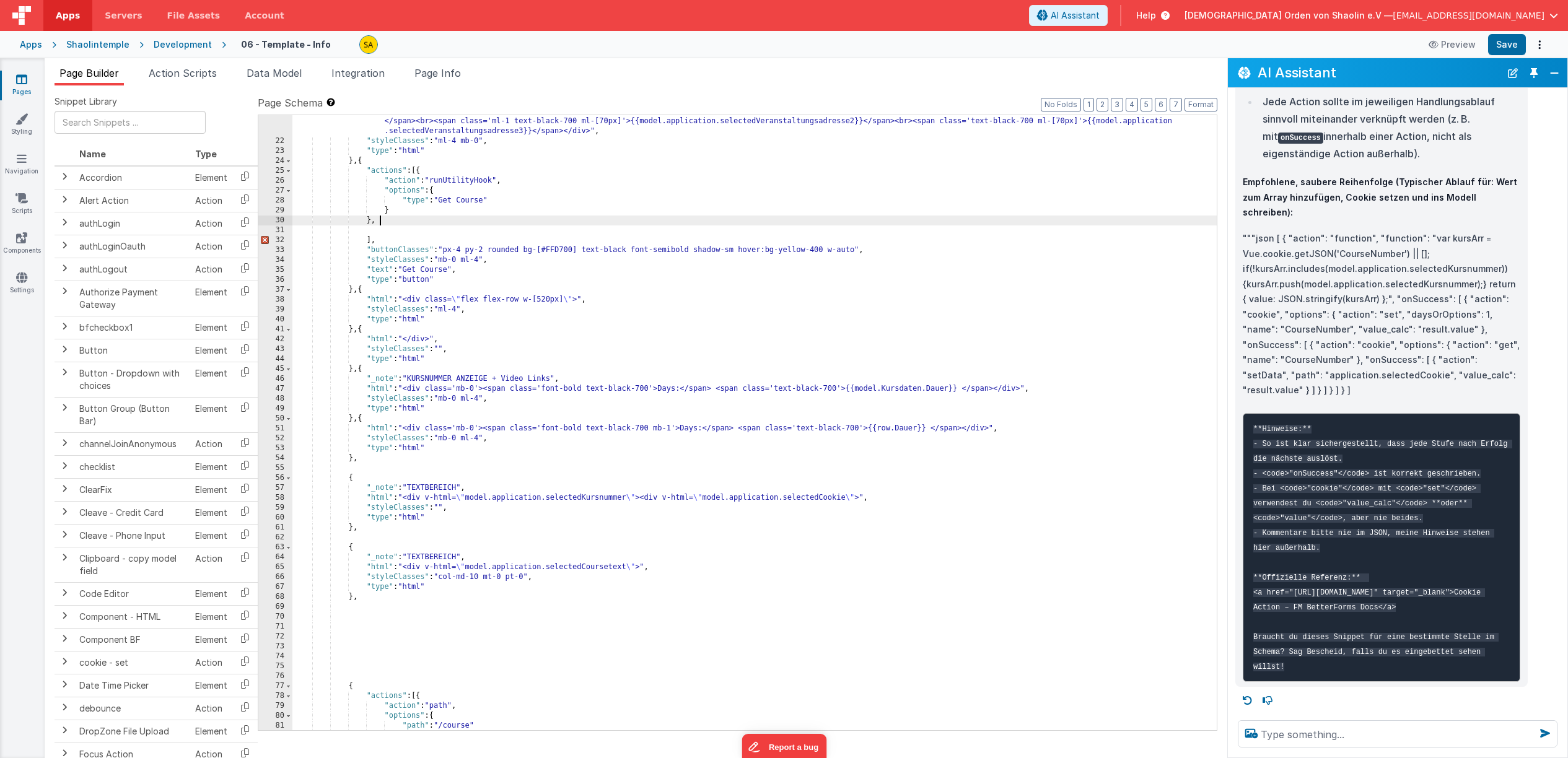
scroll to position [336, 0]
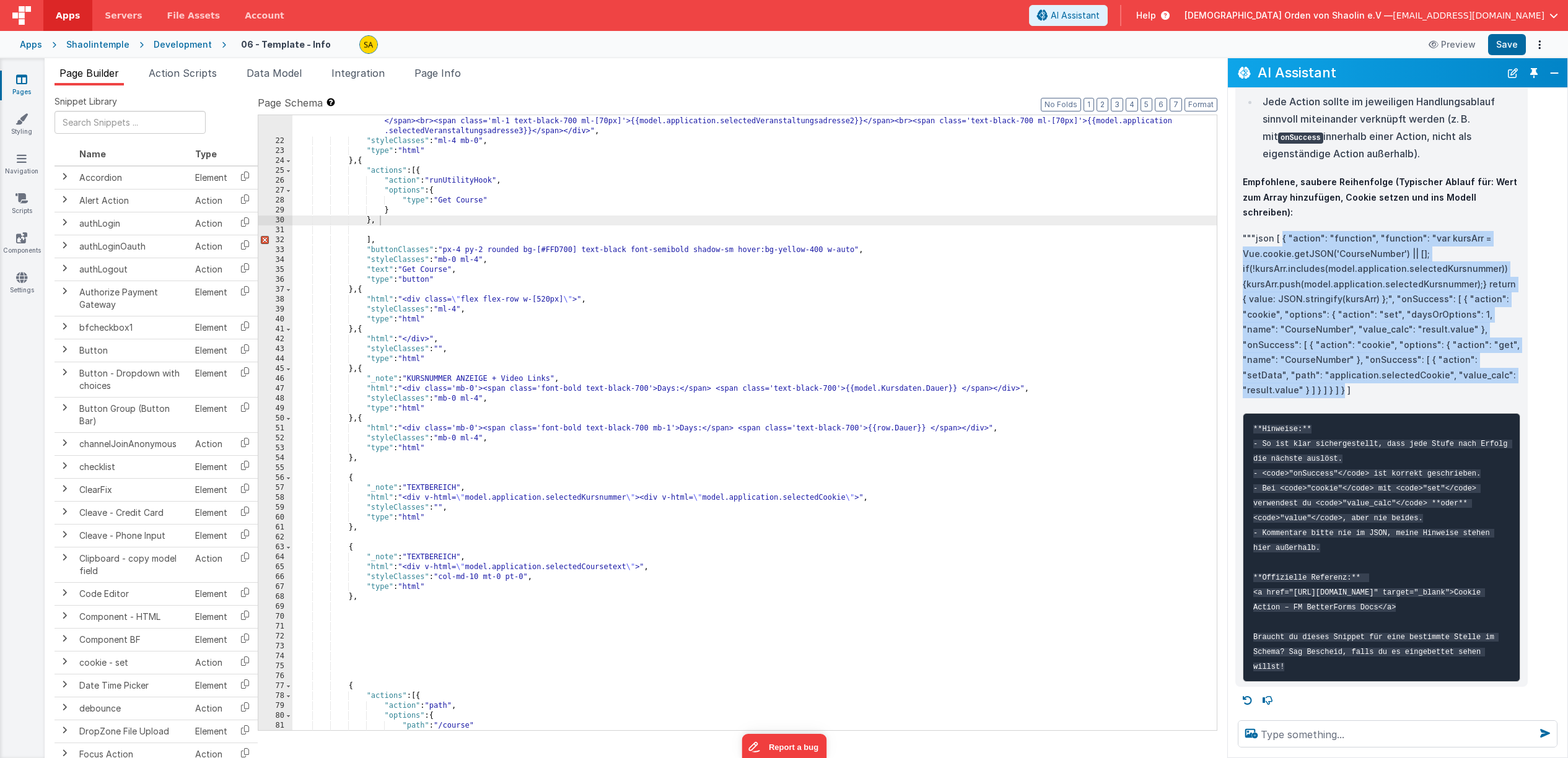
drag, startPoint x: 1281, startPoint y: 265, endPoint x: 1254, endPoint y: 423, distance: 160.3
click at [1246, 399] on p """"json [ { "action": "function", "function": "var kursArr = Vue.cookie.getJSON…" at bounding box center [1381, 314] width 278 height 167
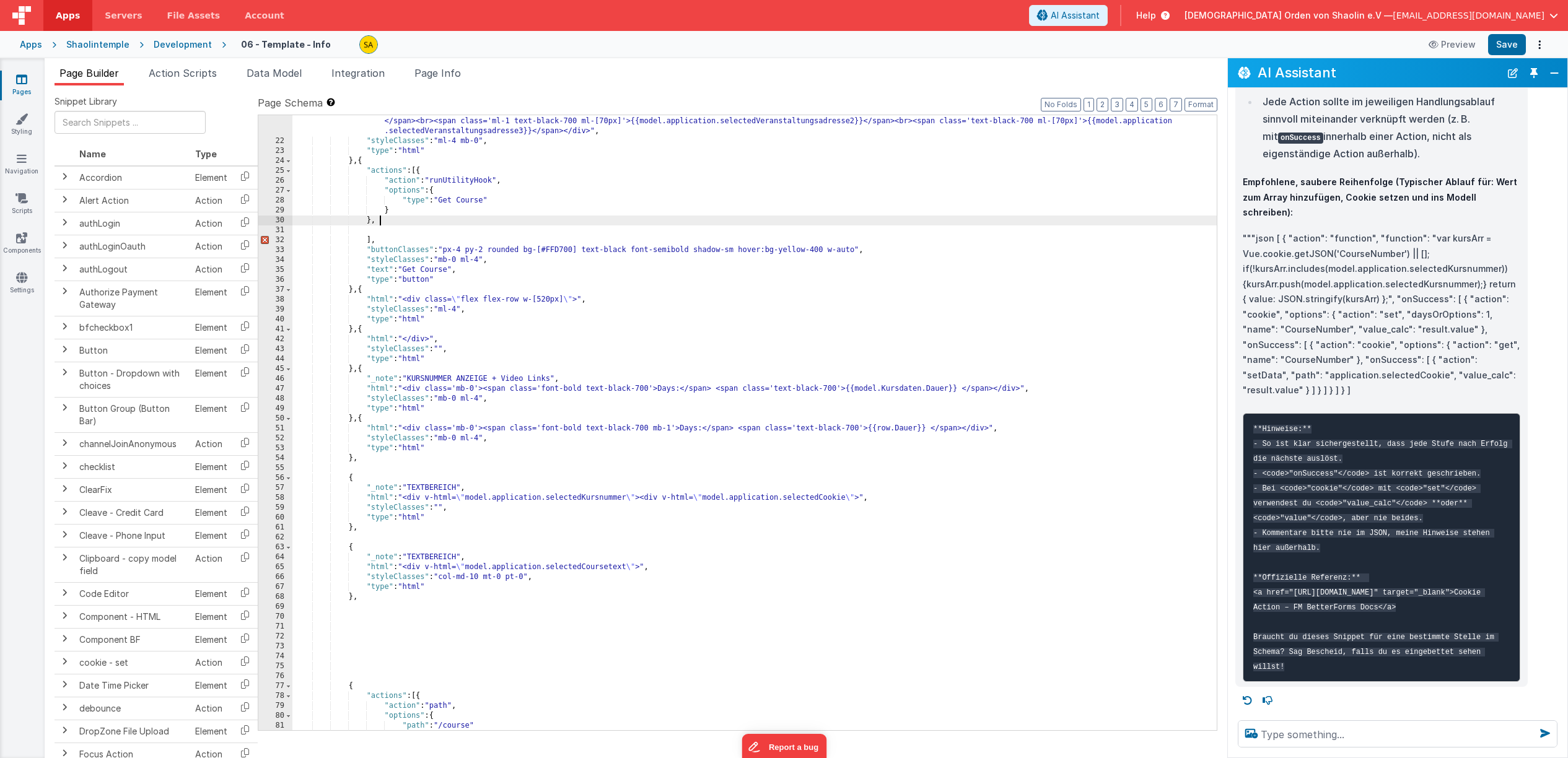
click at [382, 222] on div ""html" : "<div class='w-[800px] bg-gray-200 rounded p-4 mb-4'><span class='font…" at bounding box center [755, 429] width 924 height 665
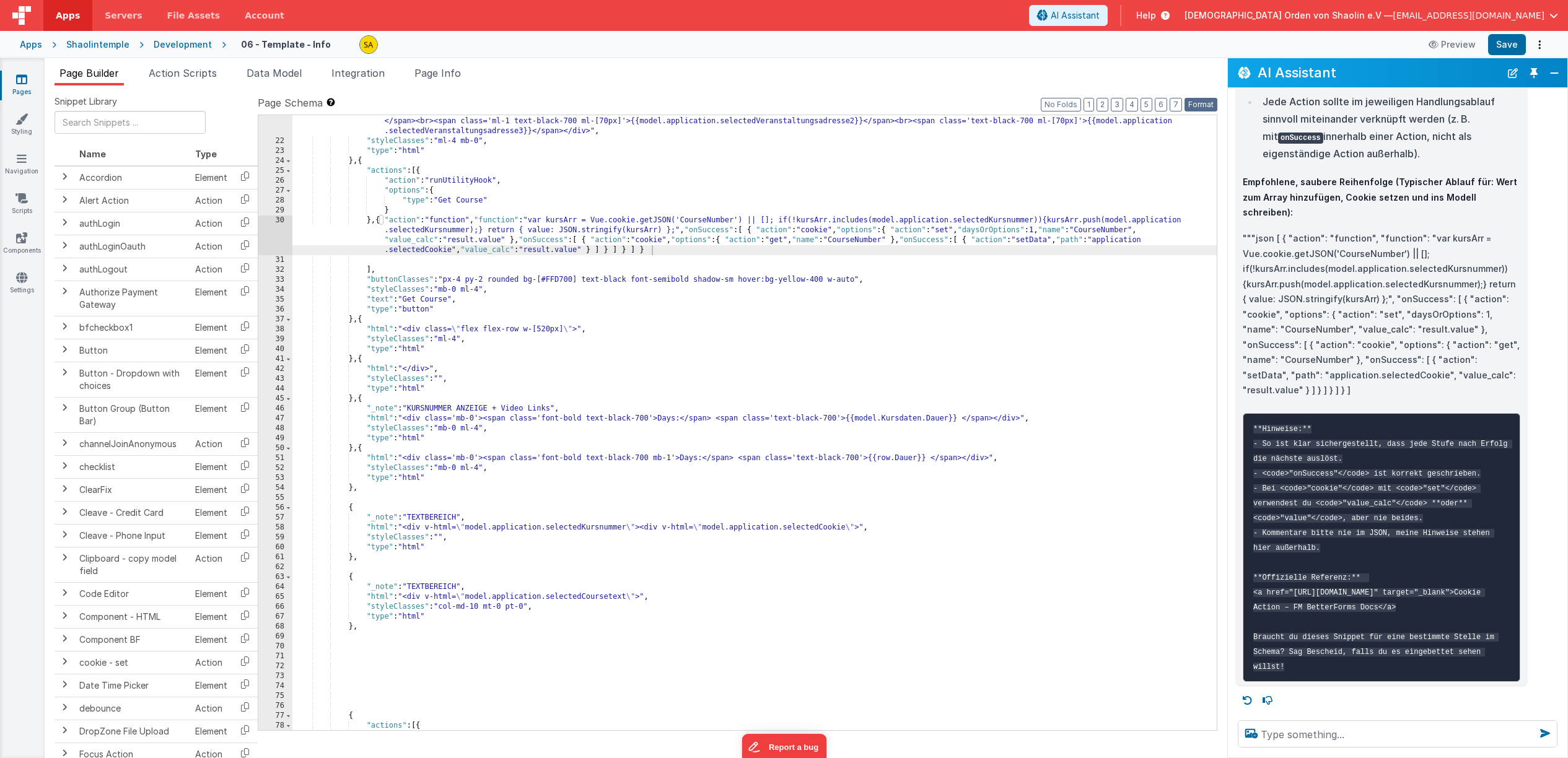
click at [1199, 109] on button "Format" at bounding box center [1200, 105] width 33 height 14
click at [572, 181] on div ""html" : "<div class='w-[800px] bg-gray-200 rounded p-4 mb-4'><span class='font…" at bounding box center [755, 429] width 924 height 665
click at [393, 261] on div ""html" : "<div class='w-[800px] bg-gray-200 rounded p-4 mb-4'><span class='font…" at bounding box center [755, 429] width 924 height 665
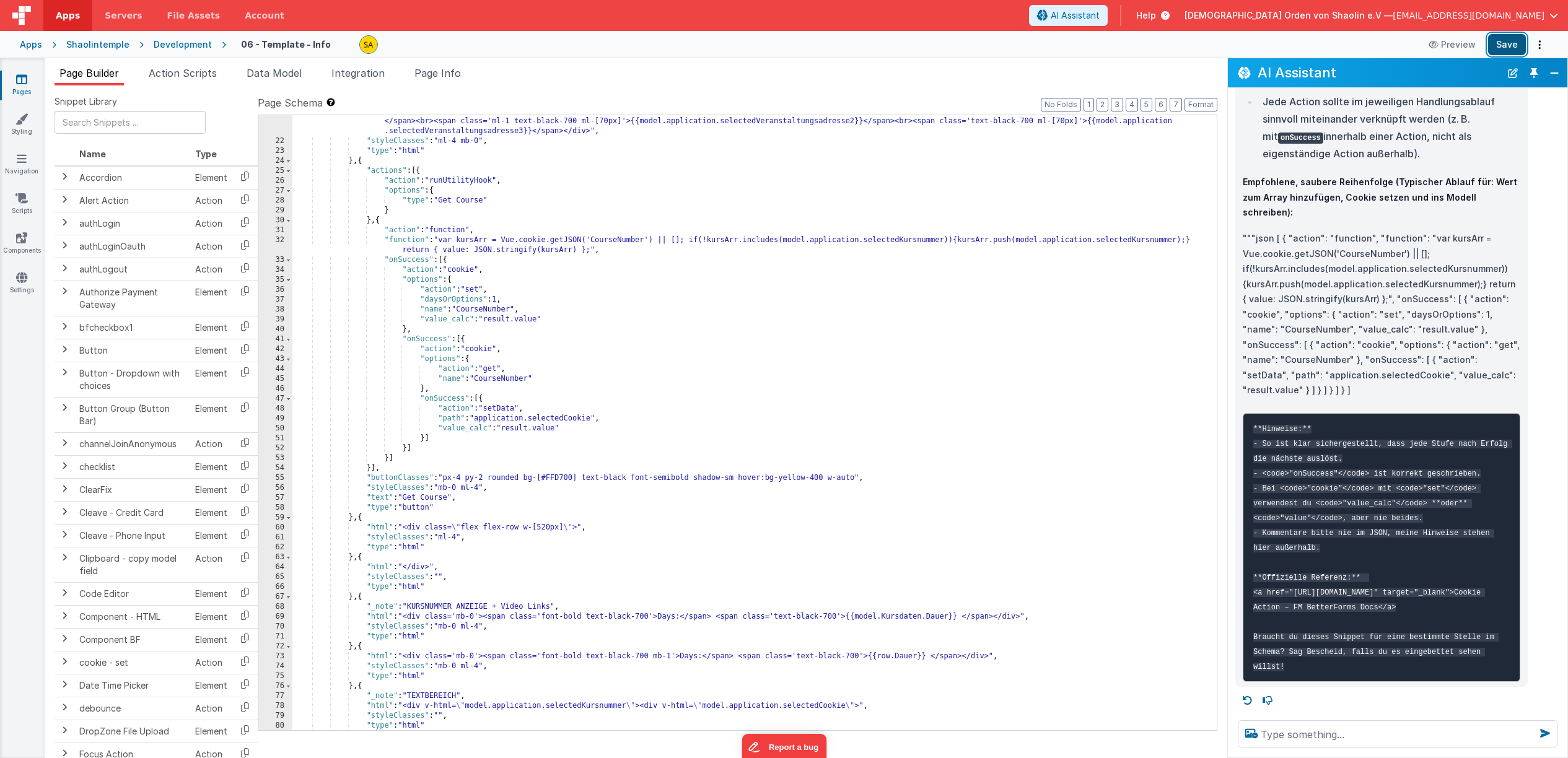
click at [1496, 44] on button "Save" at bounding box center [1507, 45] width 38 height 21
click at [477, 417] on div ""html" : "<div class='w-[800px] bg-gray-200 rounded p-4 mb-4'><span class='font…" at bounding box center [755, 427] width 924 height 665
click at [1507, 42] on button "Save" at bounding box center [1507, 45] width 38 height 21
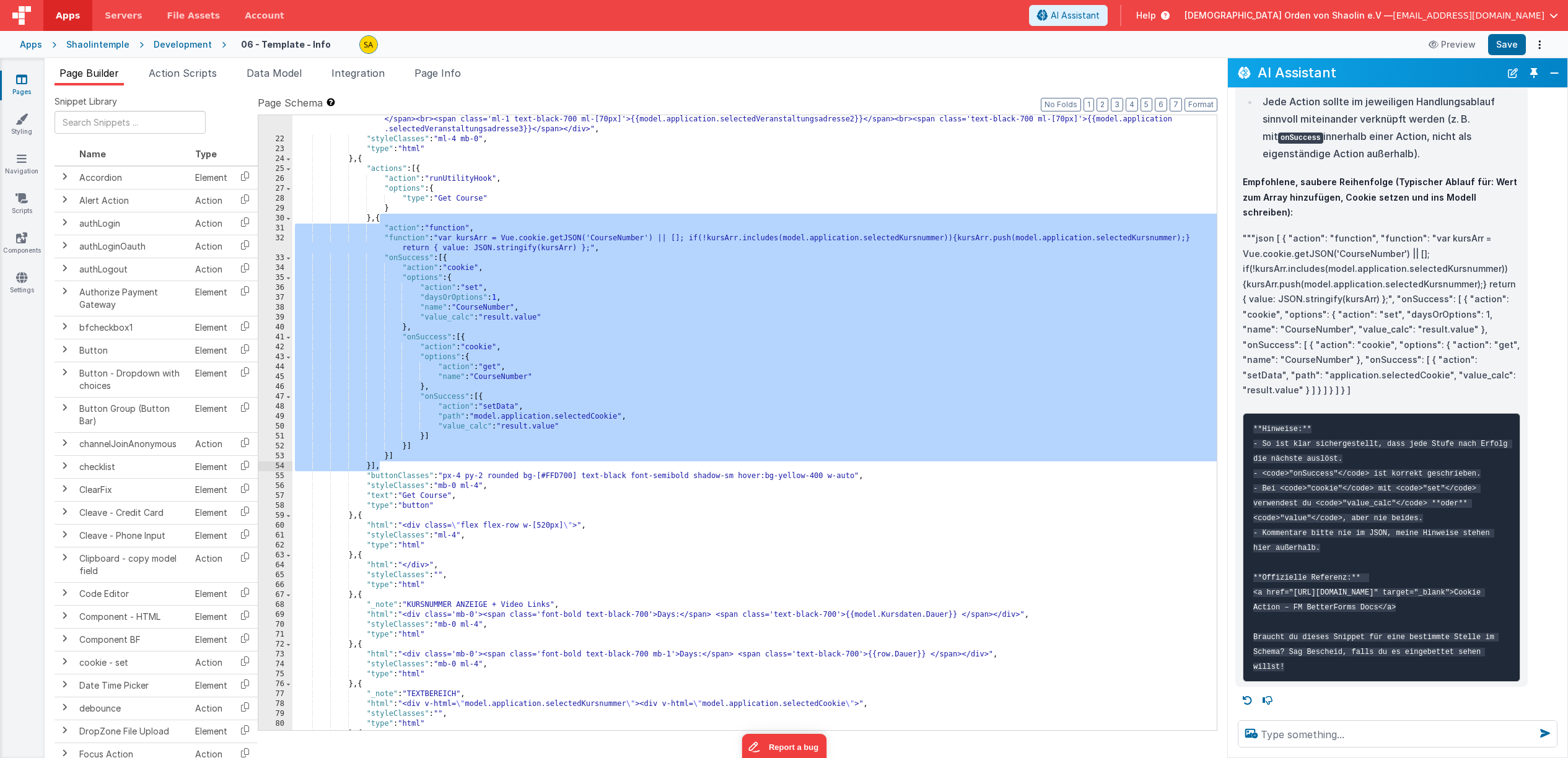
drag, startPoint x: 379, startPoint y: 219, endPoint x: 398, endPoint y: 466, distance: 247.7
click at [398, 466] on div ""html" : "<div class='w-[800px] bg-gray-200 rounded p-4 mb-4'><span class='font…" at bounding box center [755, 427] width 924 height 665
click at [1335, 731] on textarea at bounding box center [1396, 733] width 319 height 27
paste textarea "{ "action": "function", "function": "var kursArr = Vue.cookie.getJSON('CourseNu…"
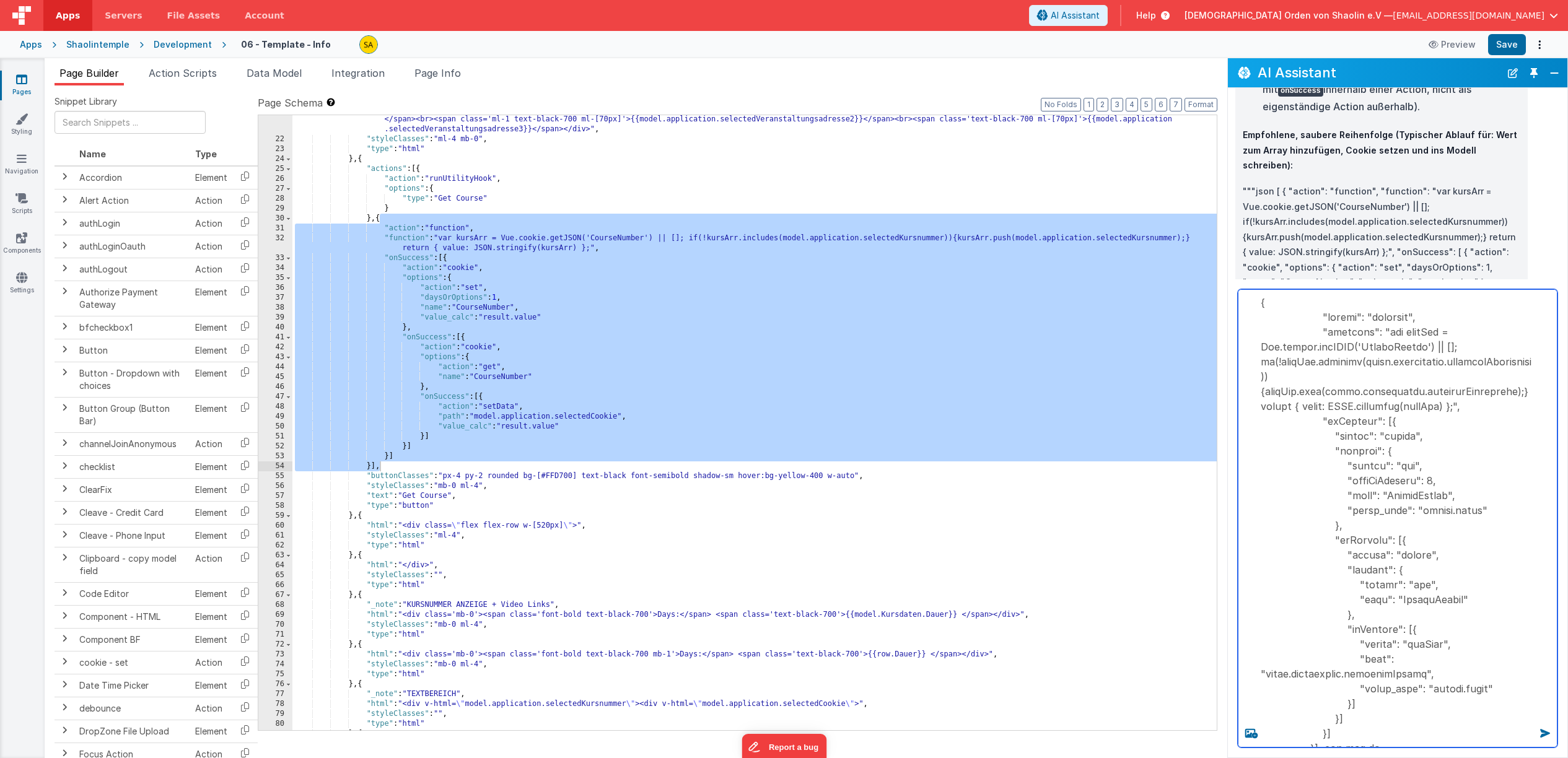
type textarea "{ "action": "function", "function": "var kursArr = Vue.cookie.getJSON('CourseNu…"
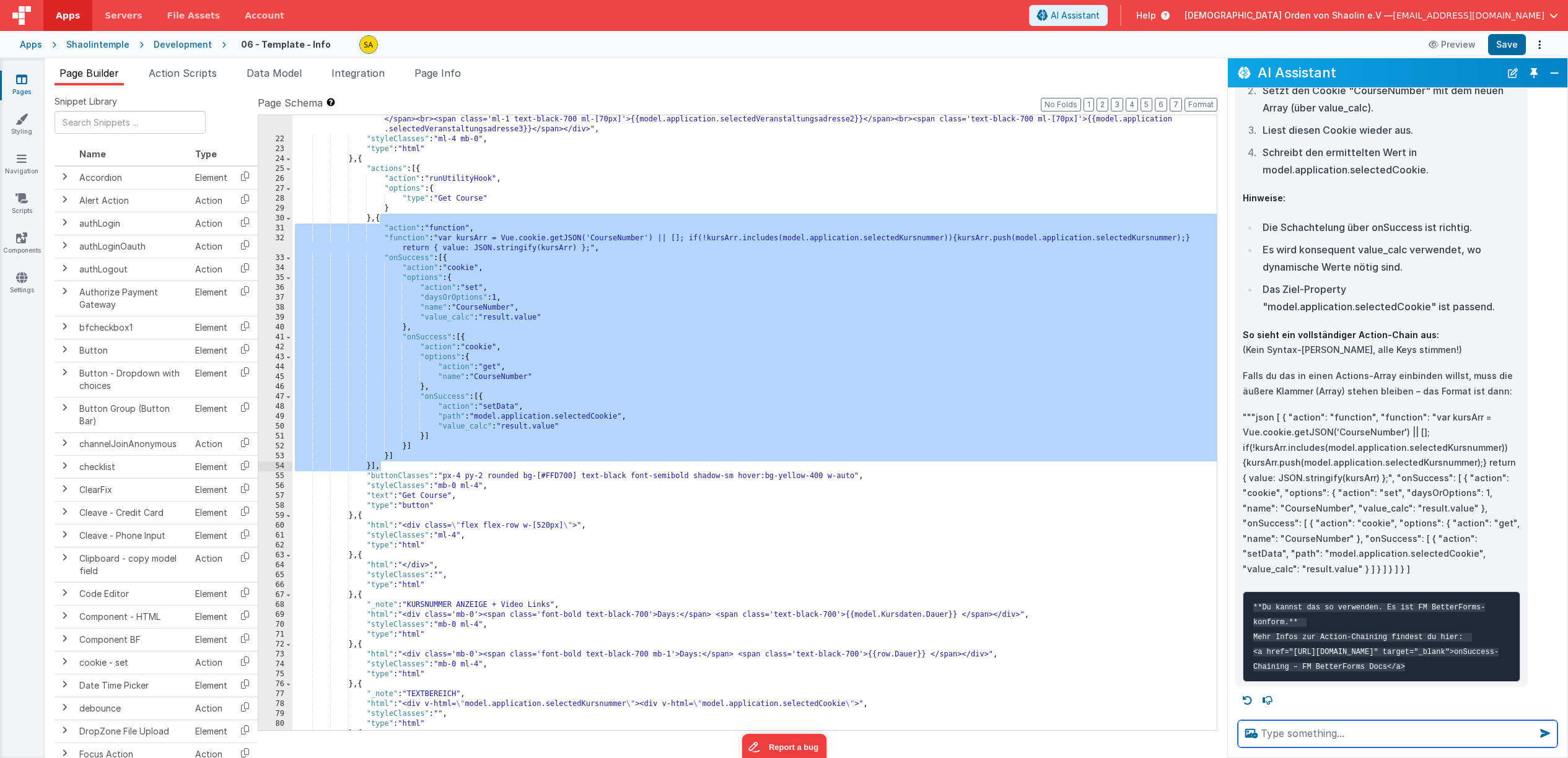
scroll to position [4772, 0]
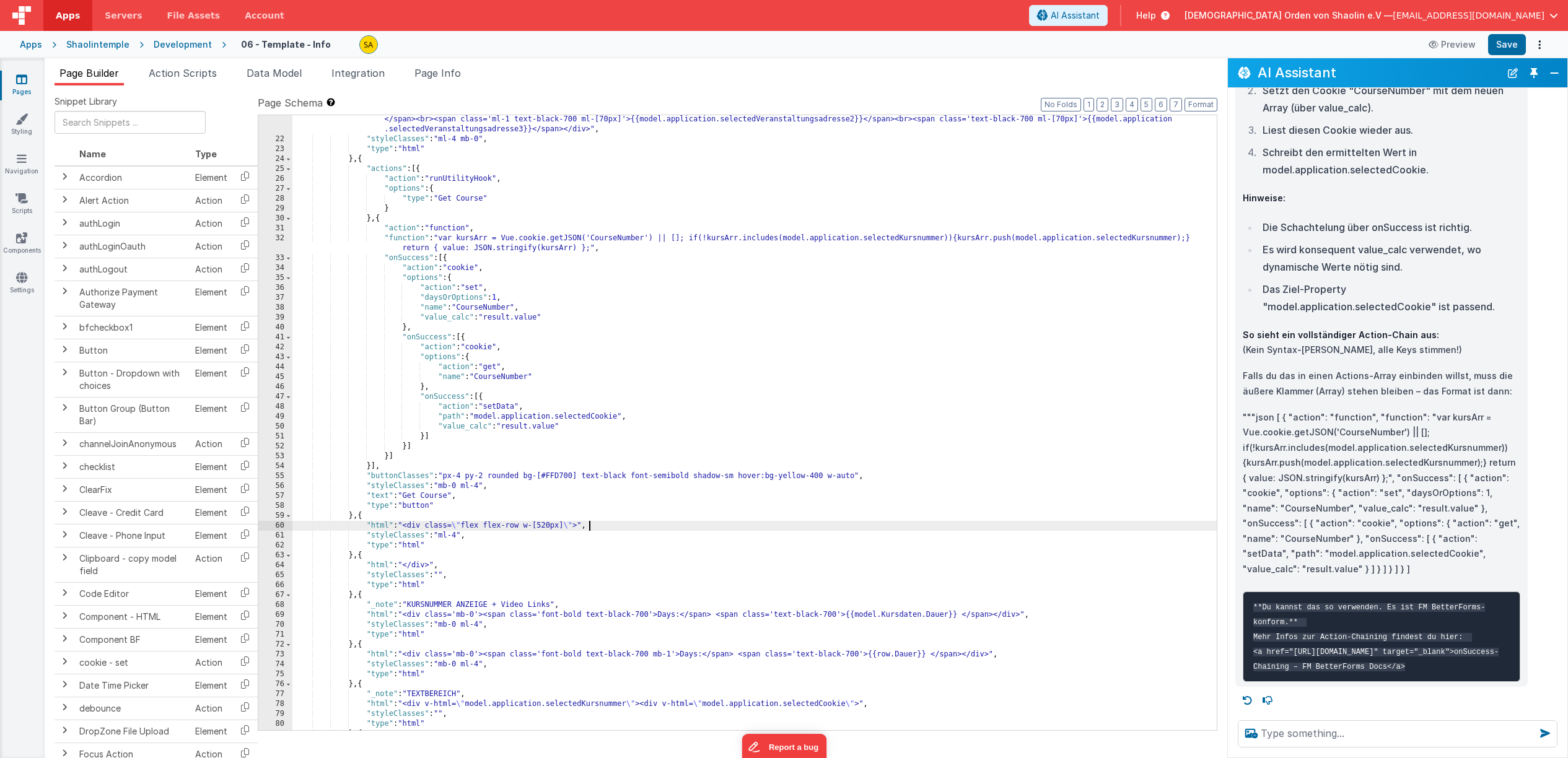
click at [681, 529] on div ""html" : "<div class='w-[800px] bg-gray-200 rounded p-4 mb-4'><span class='font…" at bounding box center [755, 427] width 924 height 665
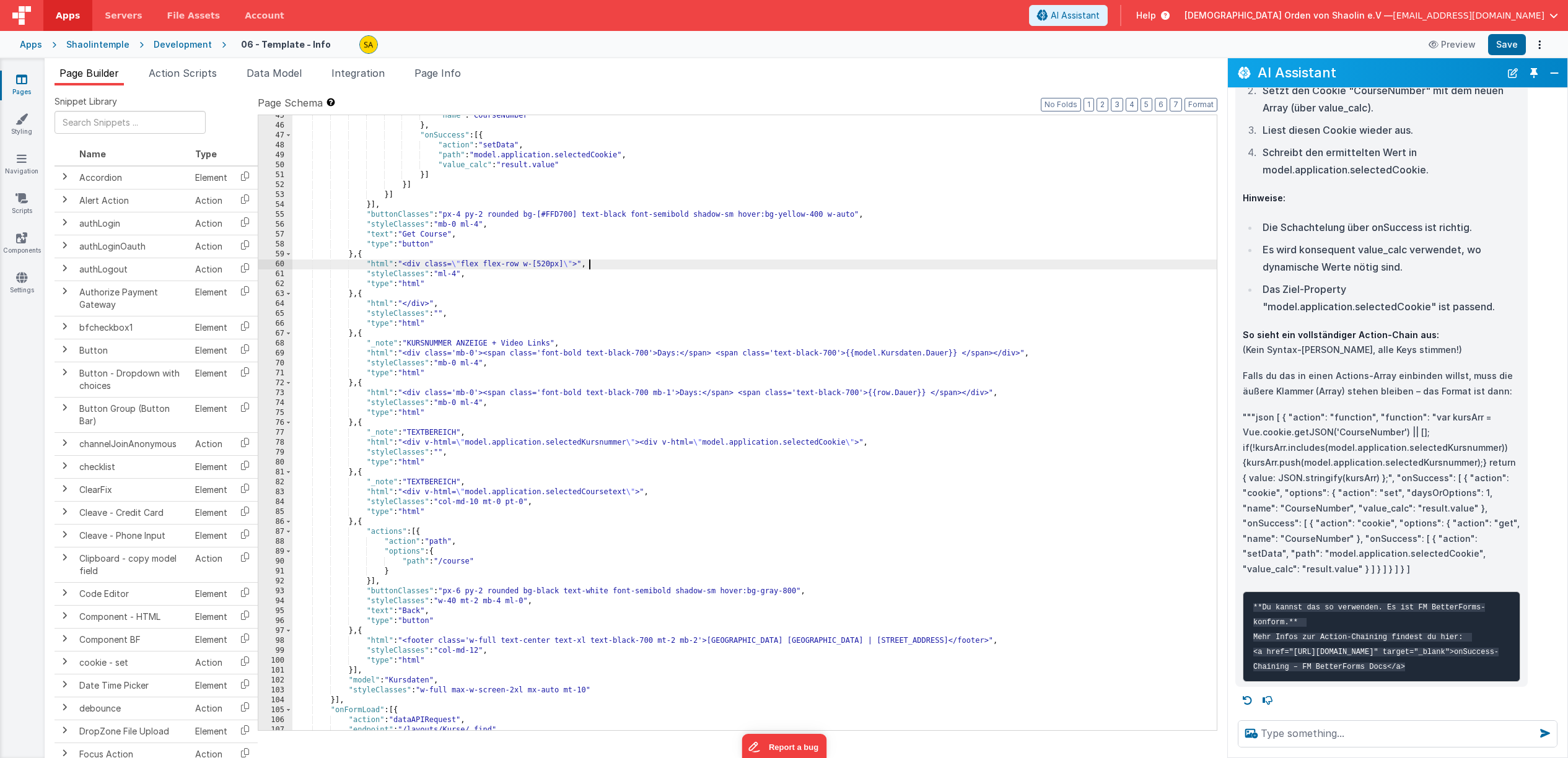
scroll to position [599, 0]
click at [809, 288] on div ""name" : "CourseNumber" } , "onSuccess" : [{ "action" : "setData" , "path" : "m…" at bounding box center [755, 428] width 924 height 635
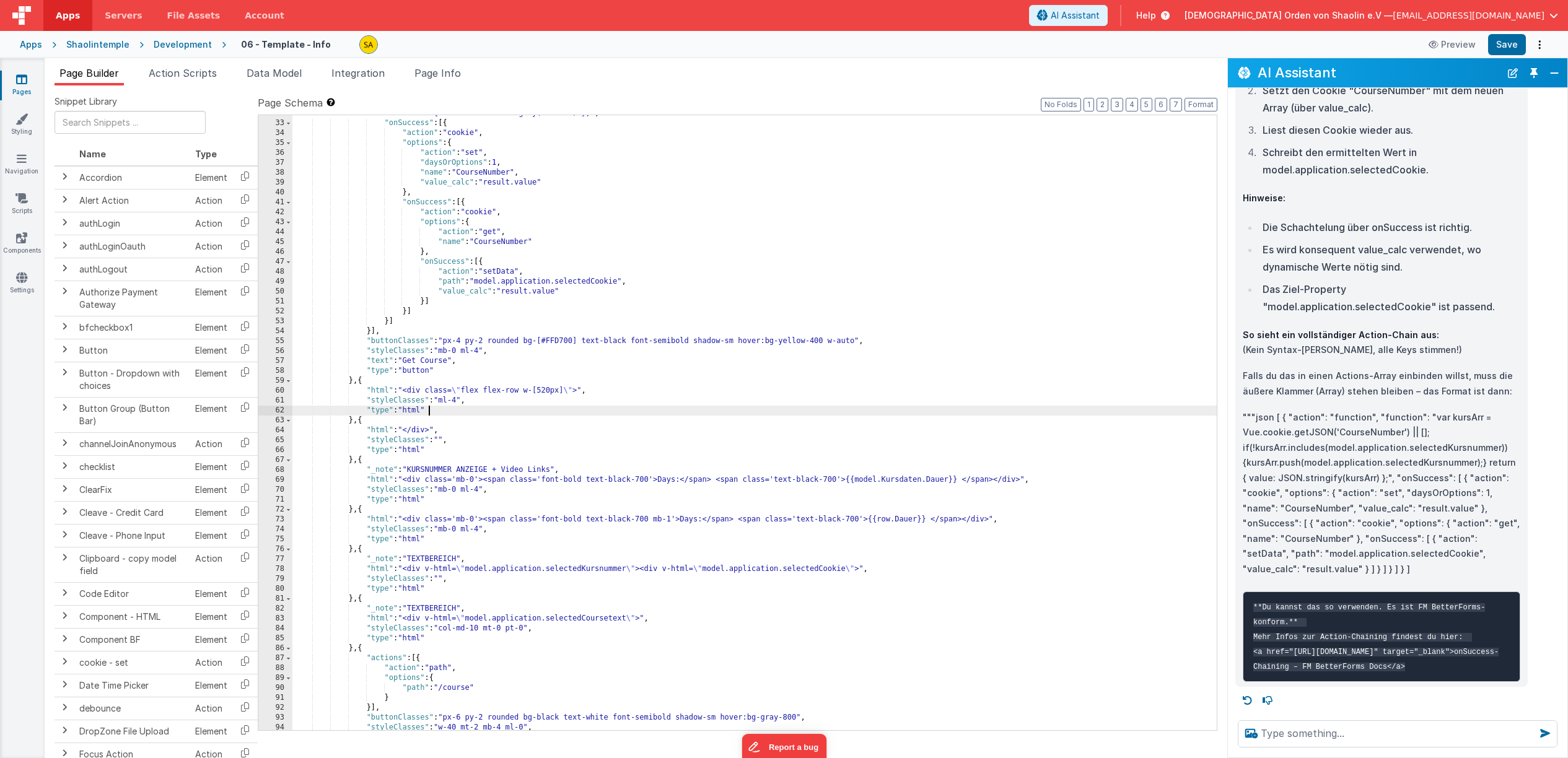
scroll to position [434, 0]
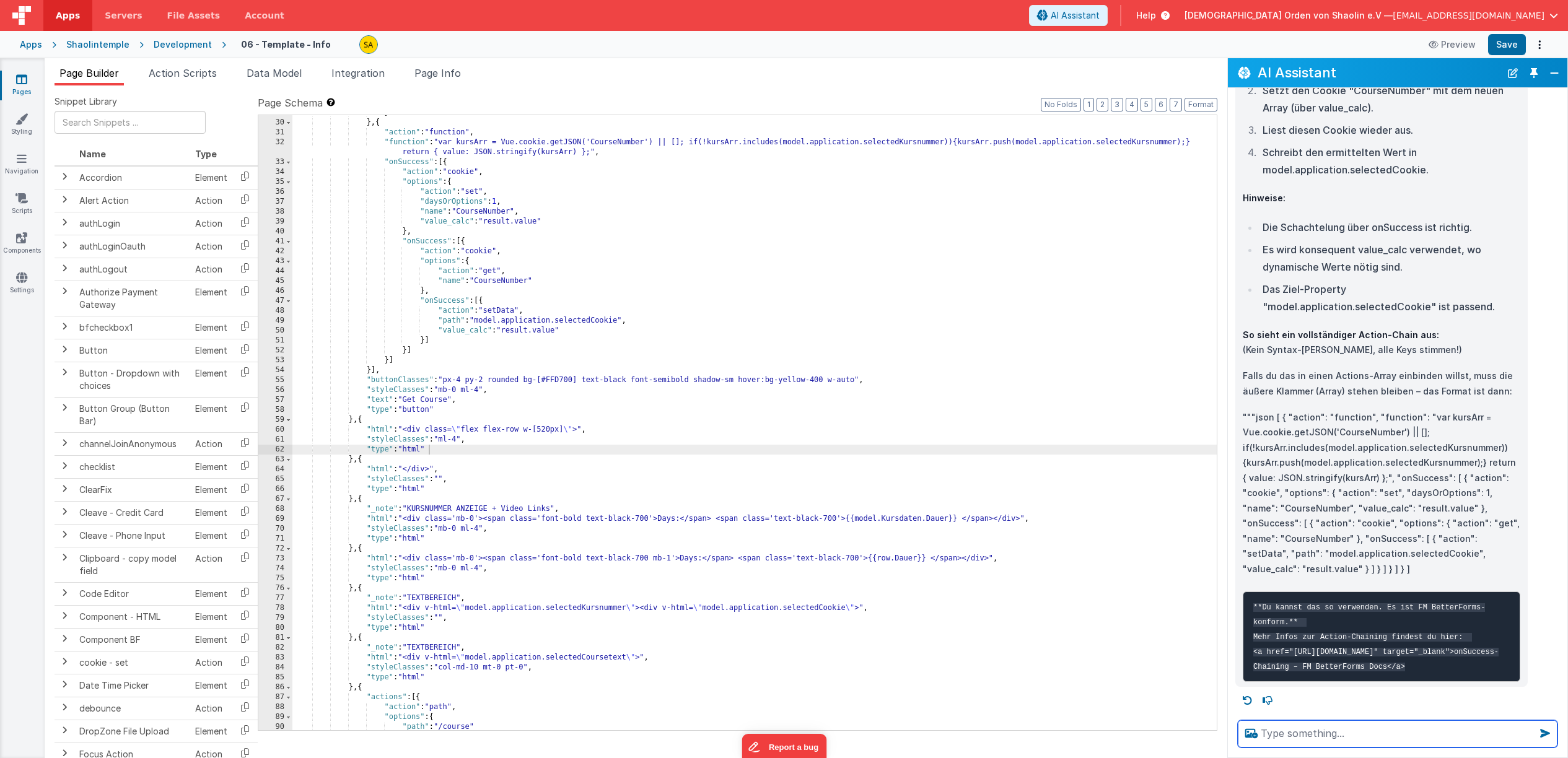
click at [1316, 738] on textarea at bounding box center [1396, 733] width 319 height 27
type textarea "hat model.application.selectedCookie einen Inhalt?"
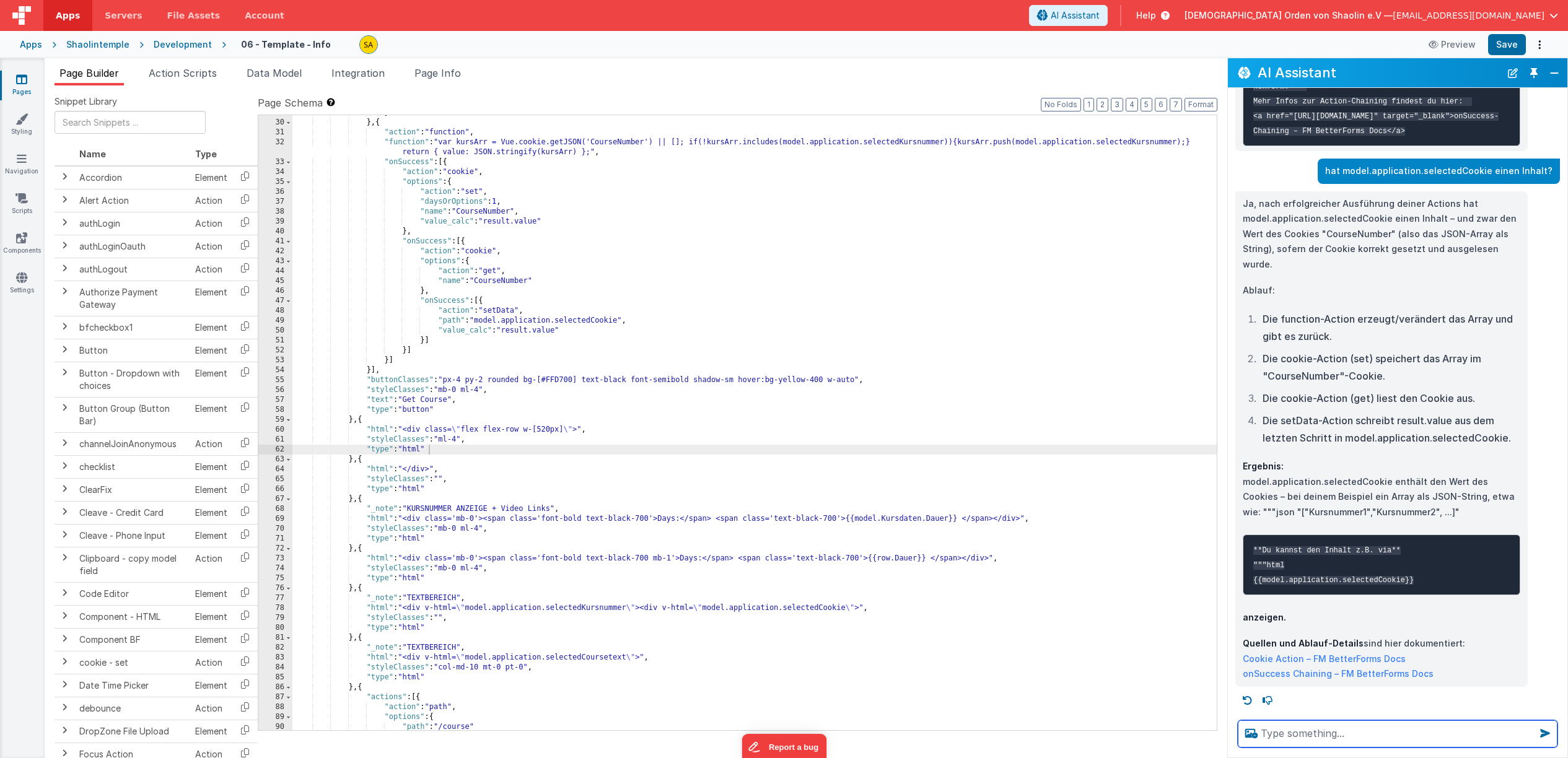
scroll to position [5307, 0]
click at [1330, 734] on textarea at bounding box center [1396, 733] width 319 height 27
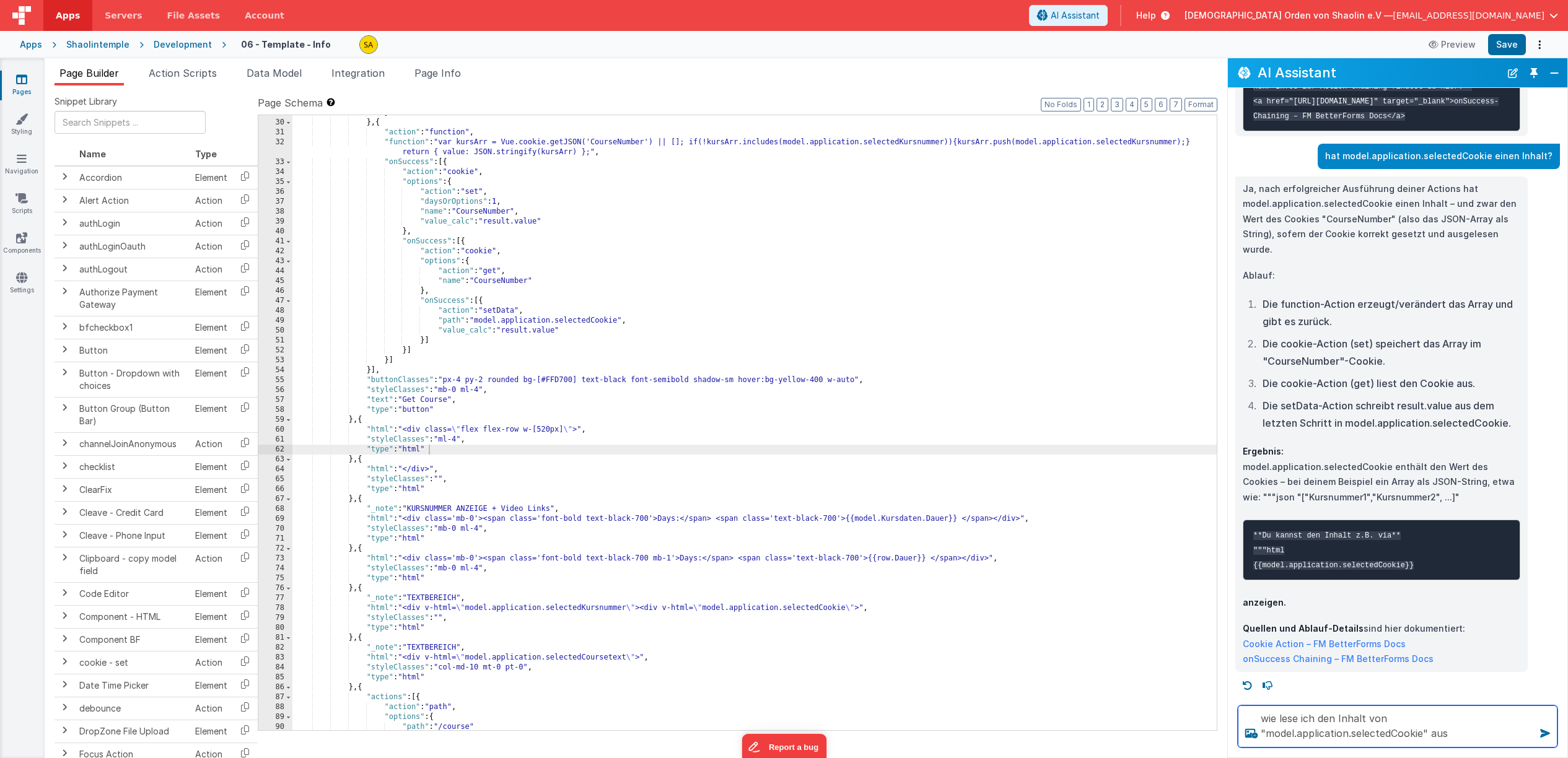
type textarea "wie lese ich den Inhalt von "model.application.selectedCookie" aus"
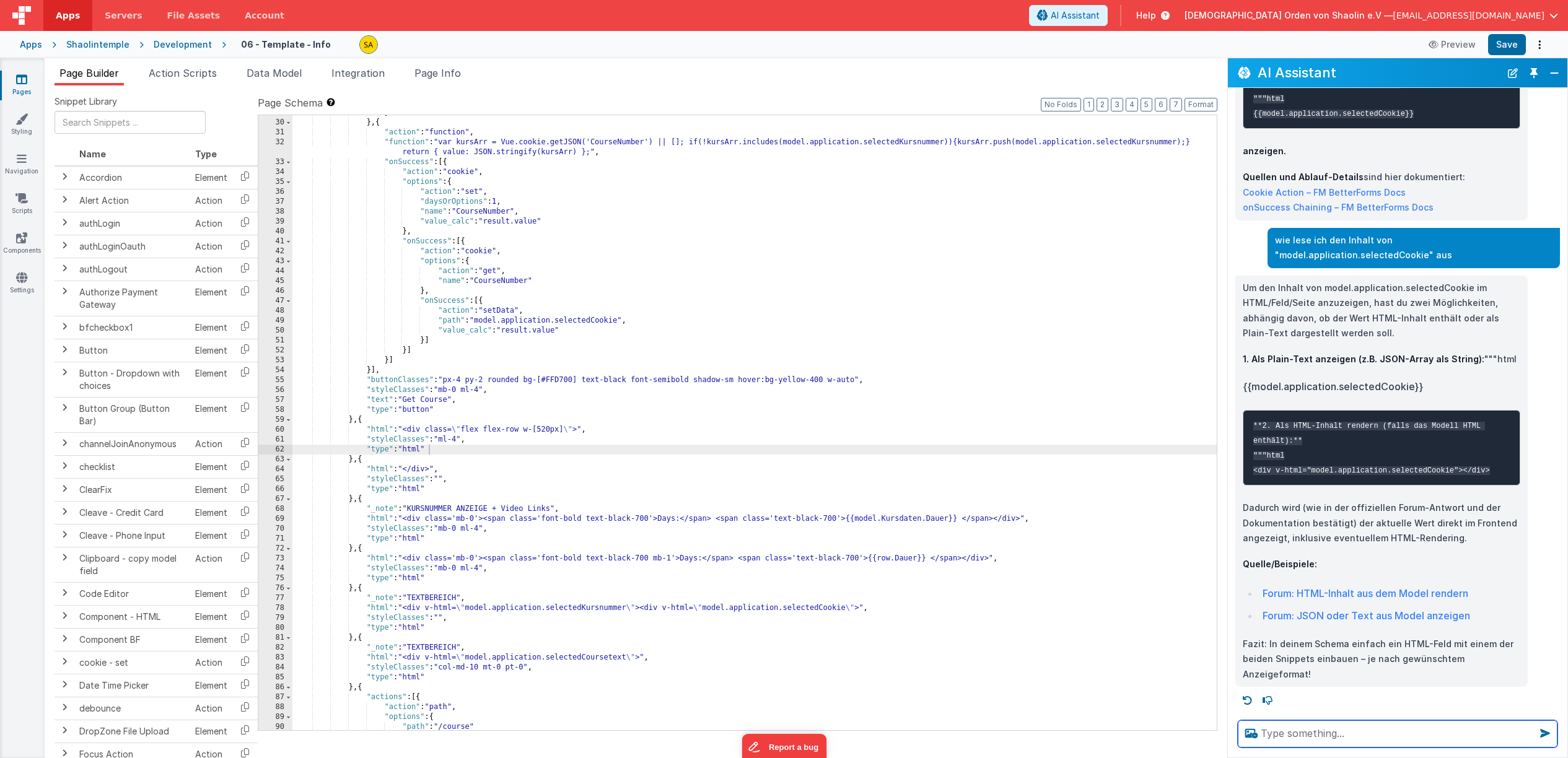
scroll to position [5774, 0]
click at [278, 76] on span "Data Model" at bounding box center [274, 73] width 56 height 12
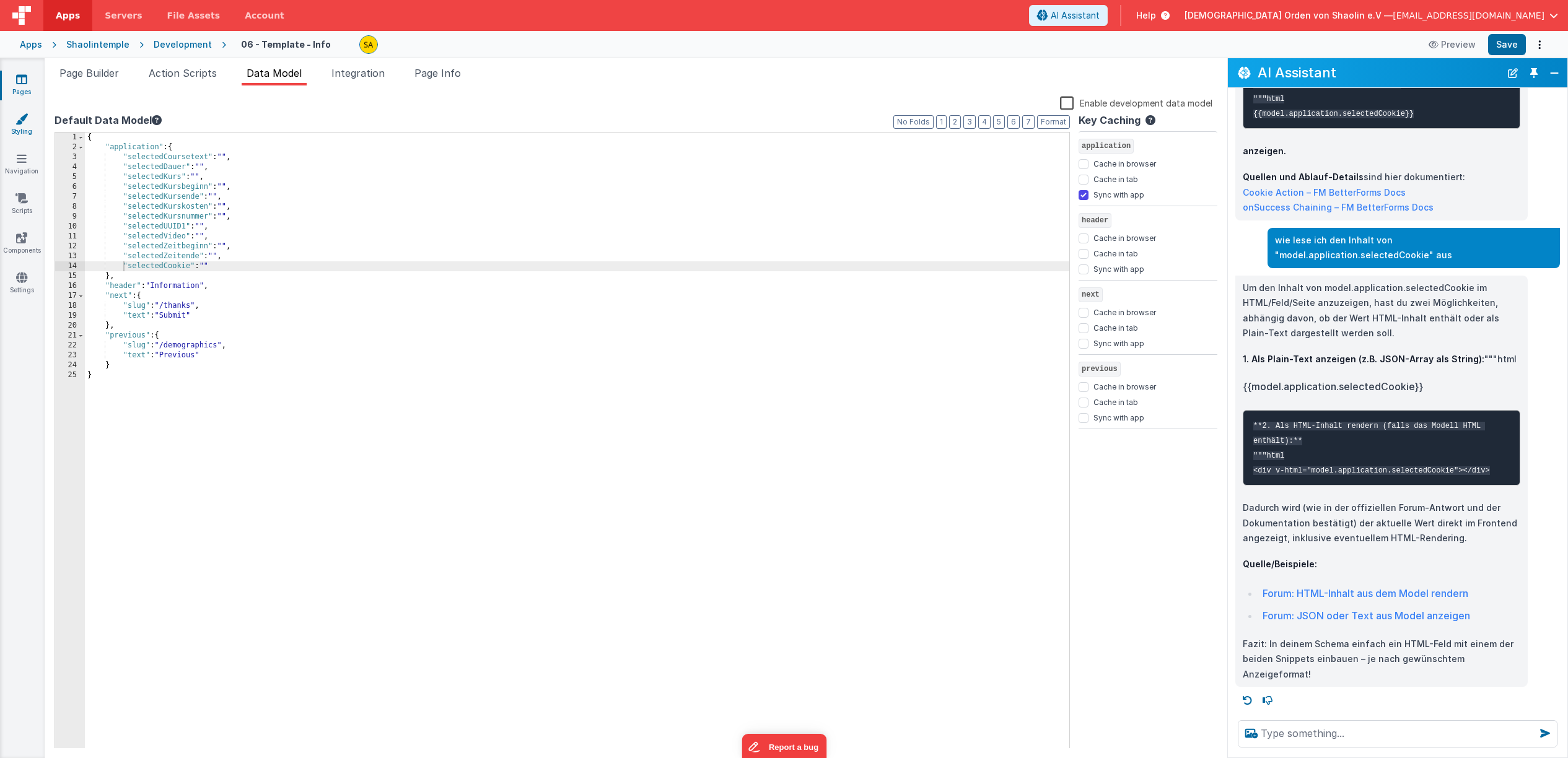
click at [25, 123] on icon at bounding box center [21, 118] width 12 height 12
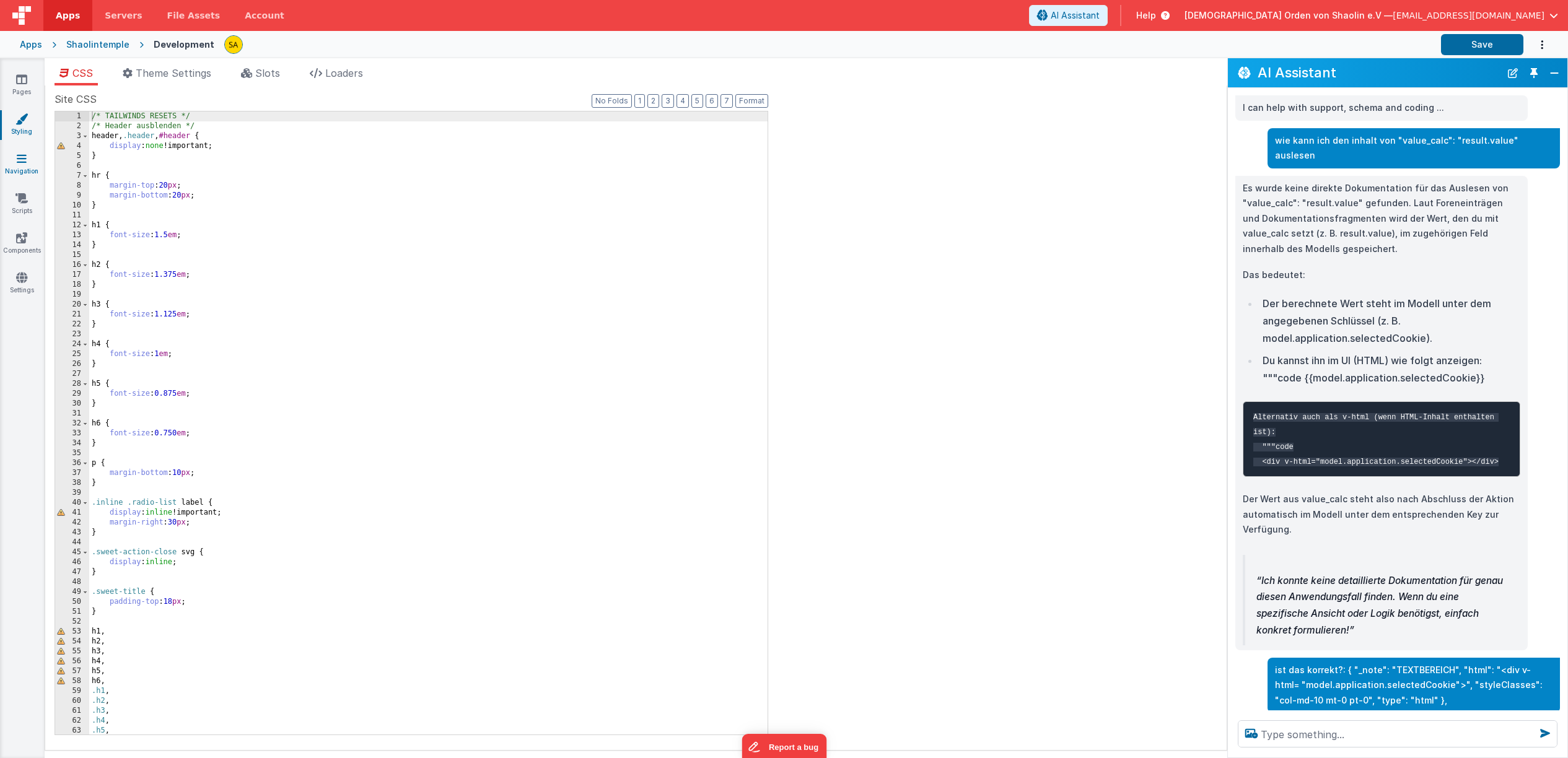
click at [22, 167] on link "Navigation" at bounding box center [21, 165] width 45 height 25
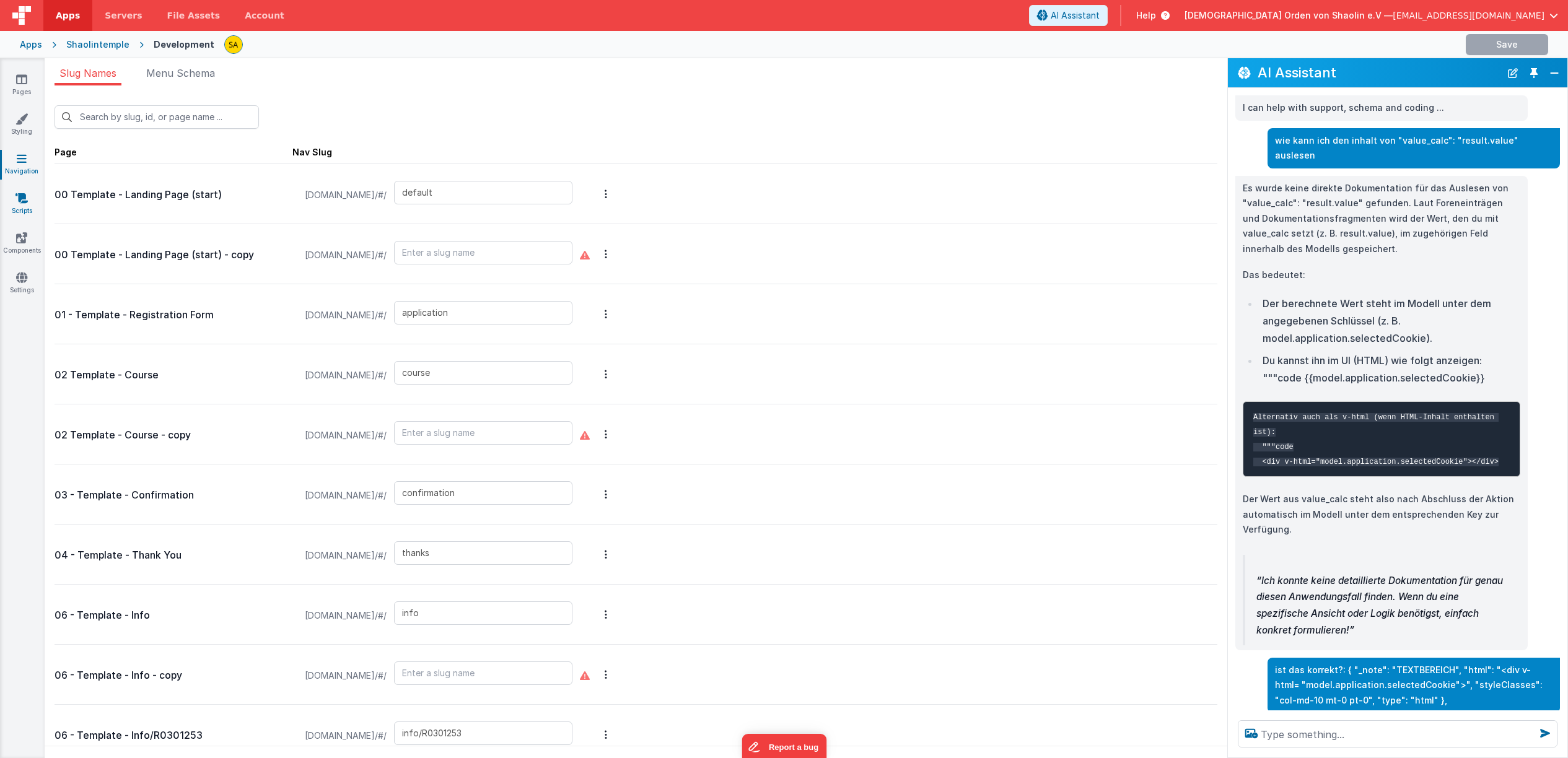
click at [20, 204] on icon at bounding box center [21, 198] width 12 height 12
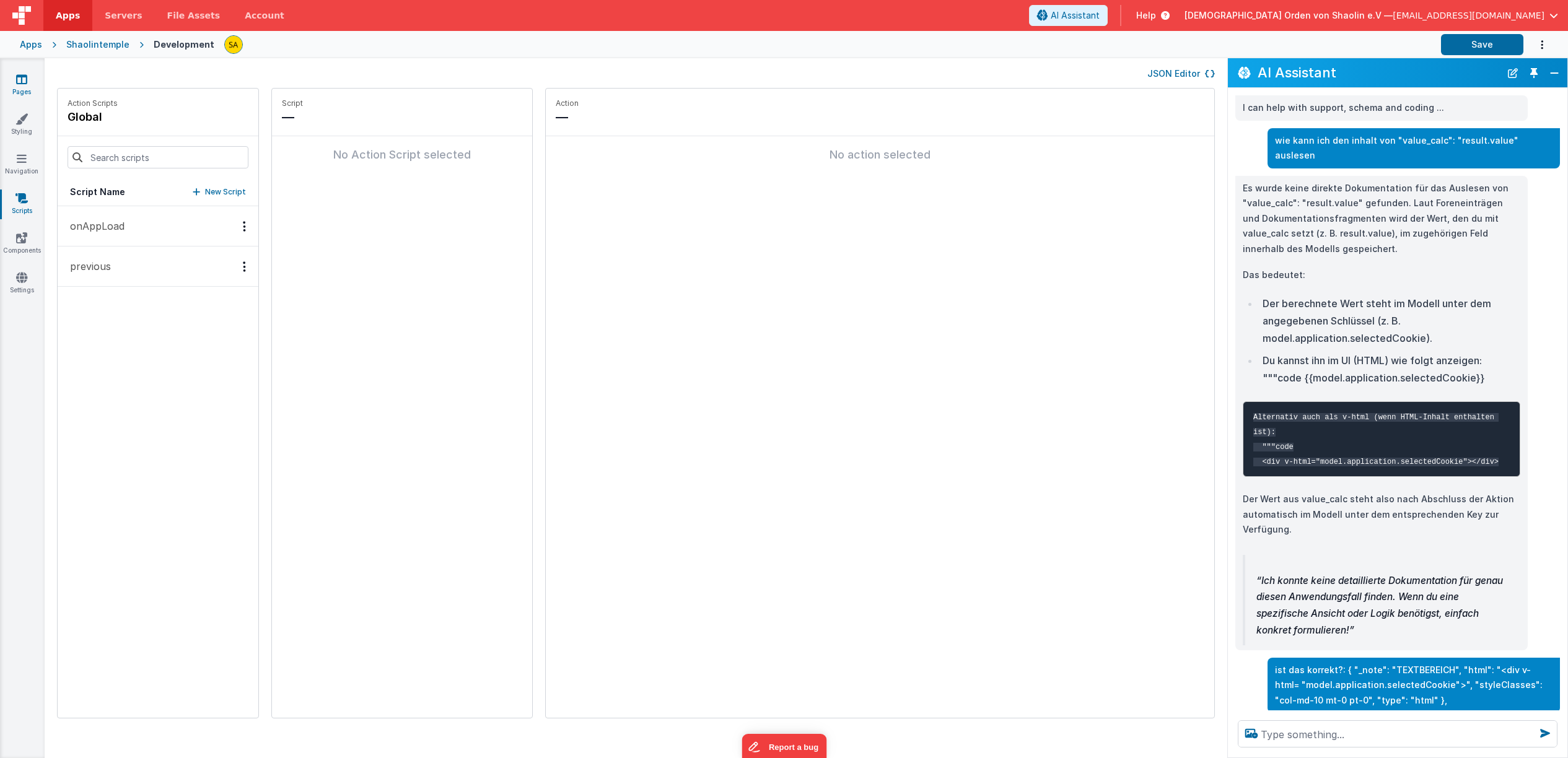
click at [23, 83] on icon at bounding box center [22, 78] width 11 height 12
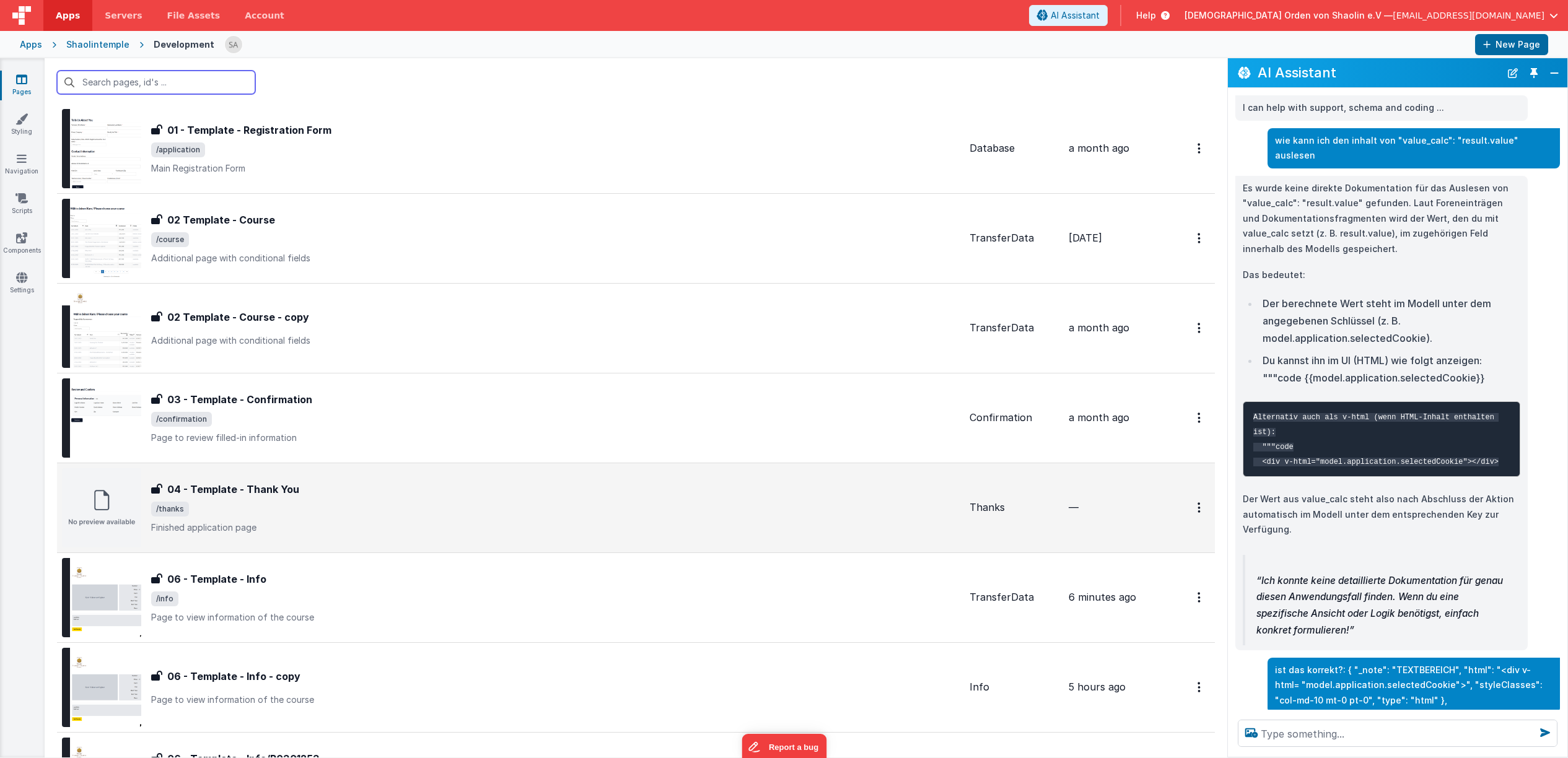
scroll to position [332, 0]
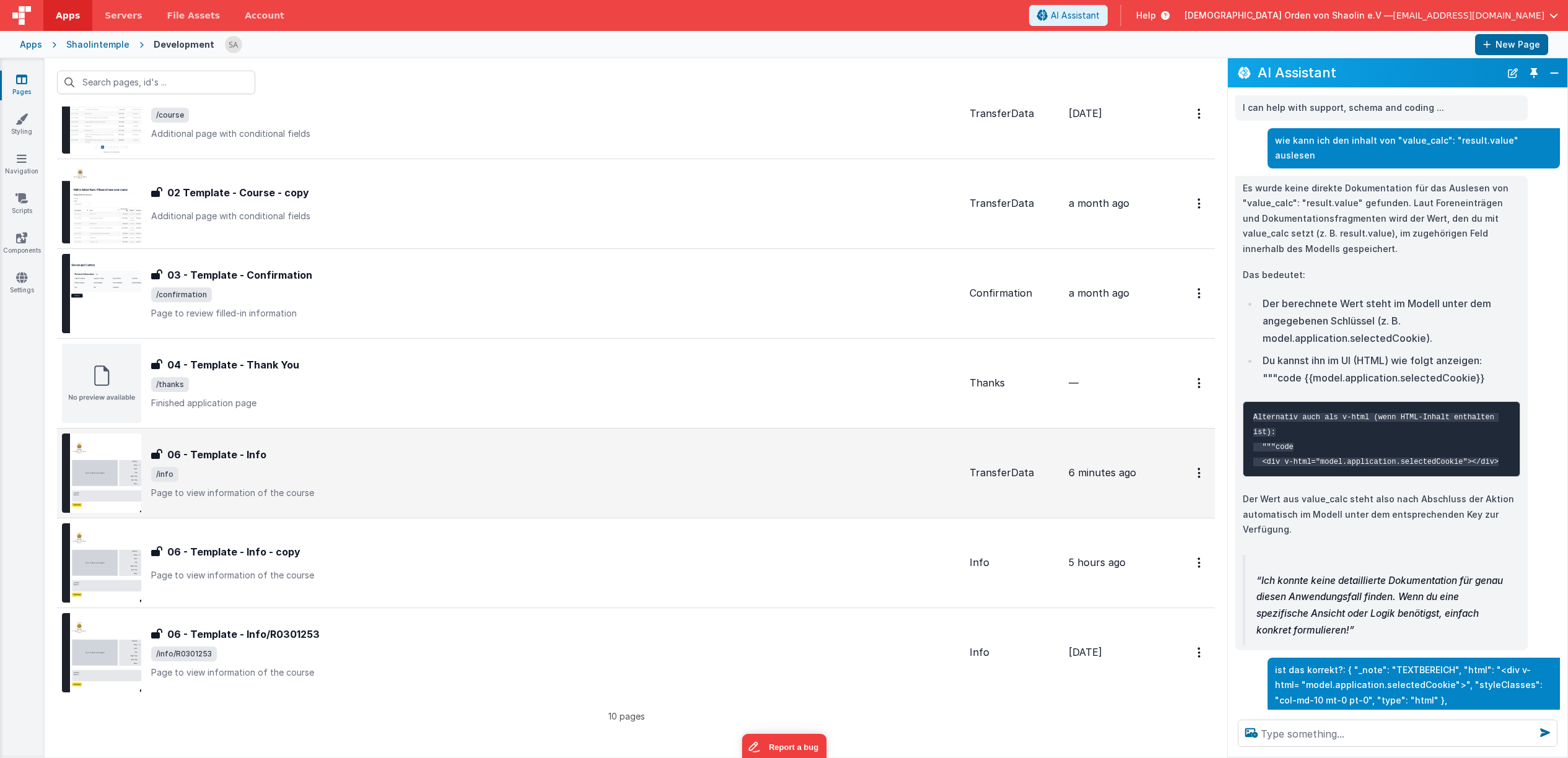
click at [558, 475] on span "/info" at bounding box center [555, 475] width 808 height 15
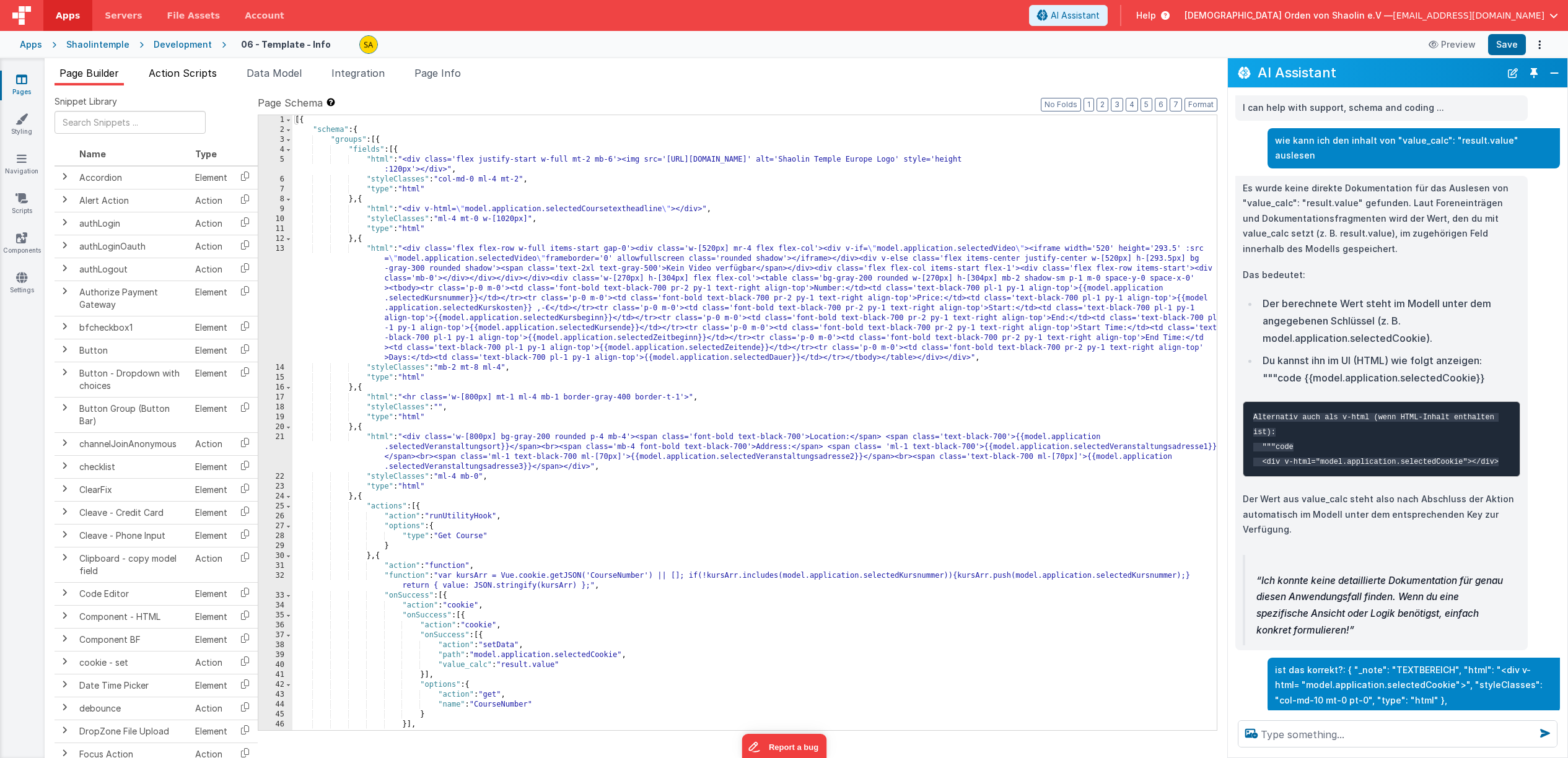
click at [172, 71] on span "Action Scripts" at bounding box center [182, 73] width 68 height 12
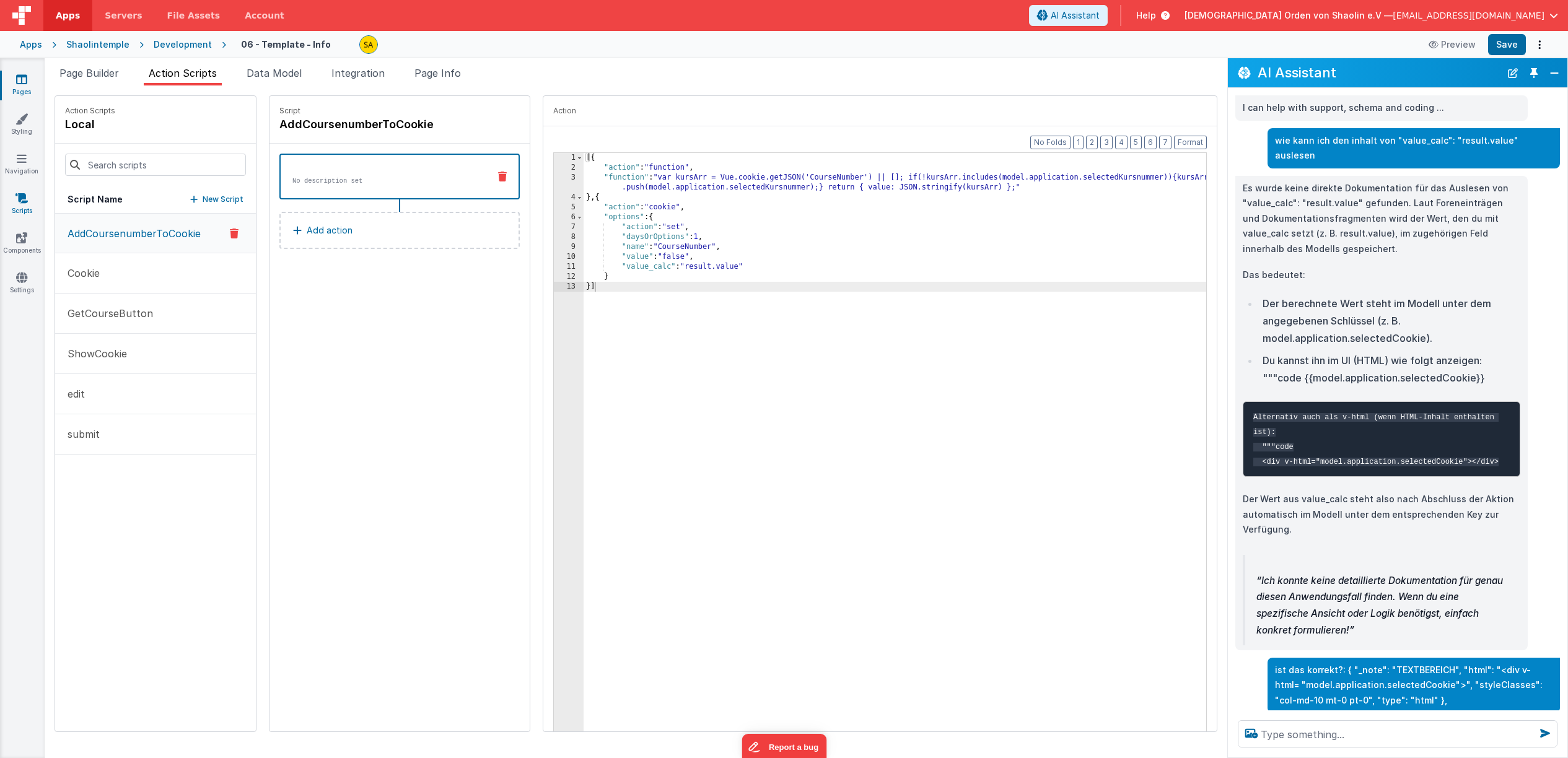
click at [27, 196] on icon at bounding box center [21, 198] width 12 height 12
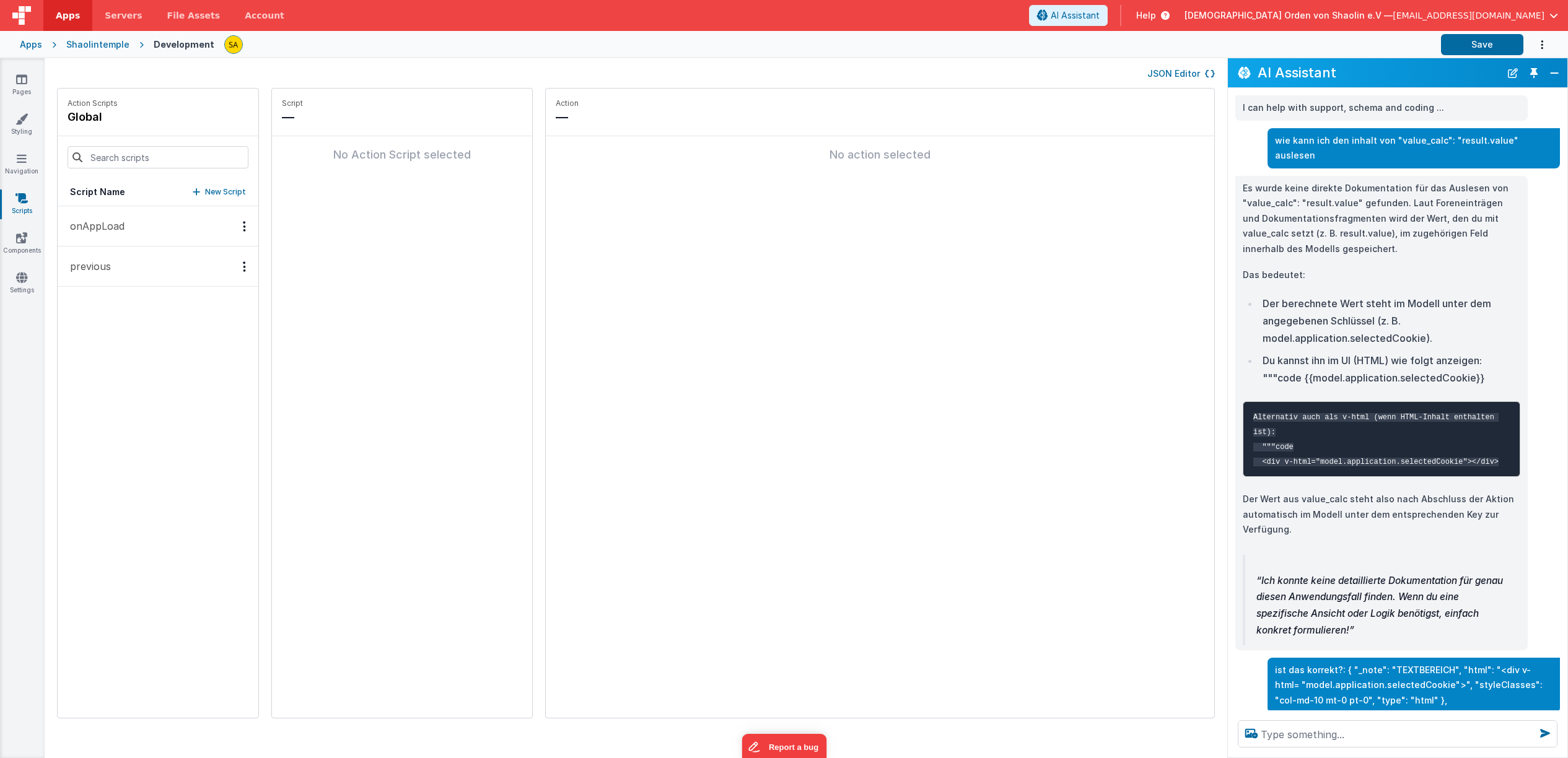
click at [83, 227] on p "onAppLoad" at bounding box center [94, 226] width 62 height 15
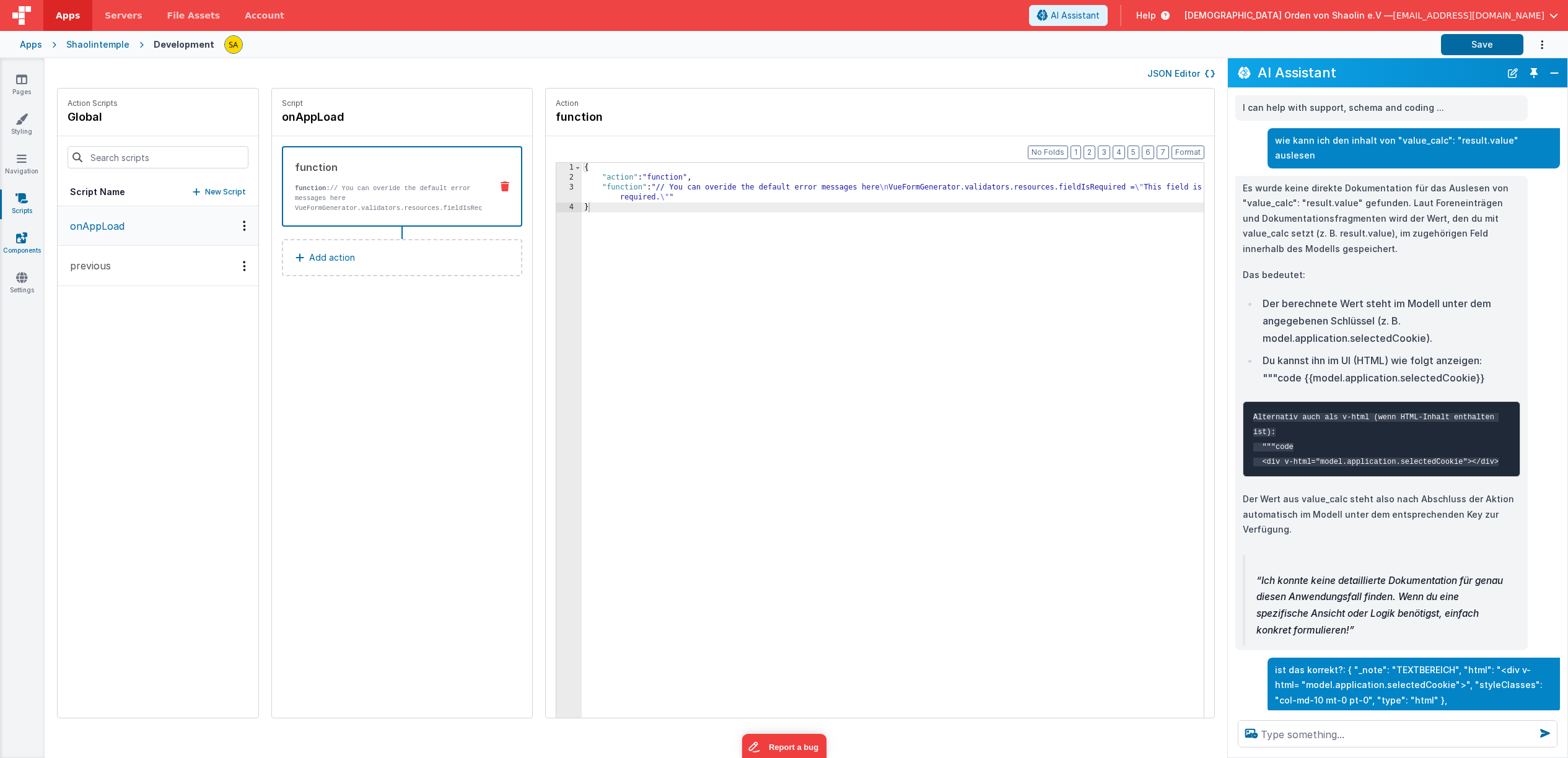
click at [32, 243] on link "Components" at bounding box center [21, 244] width 45 height 25
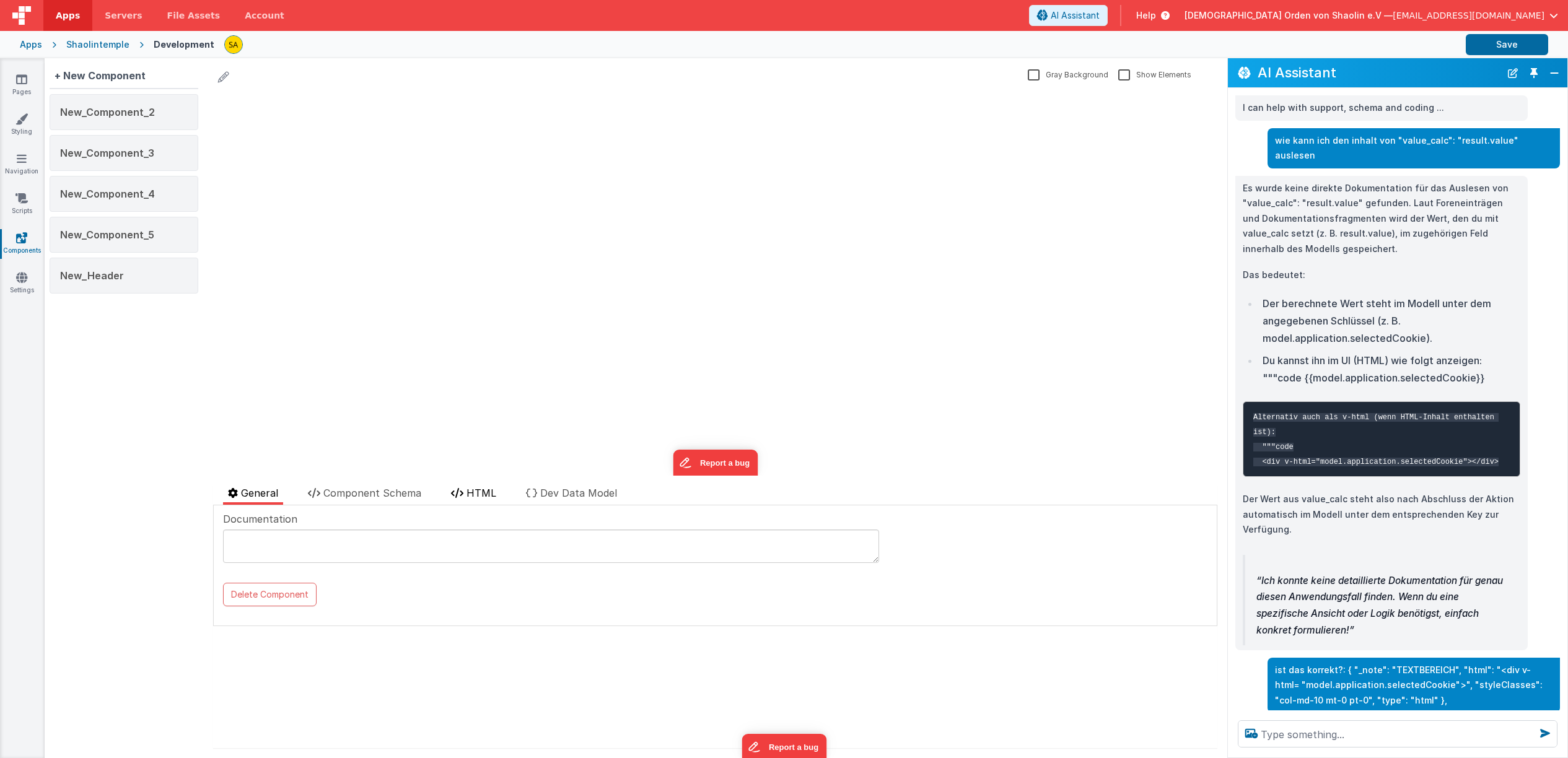
click at [475, 497] on span "HTML" at bounding box center [481, 493] width 29 height 12
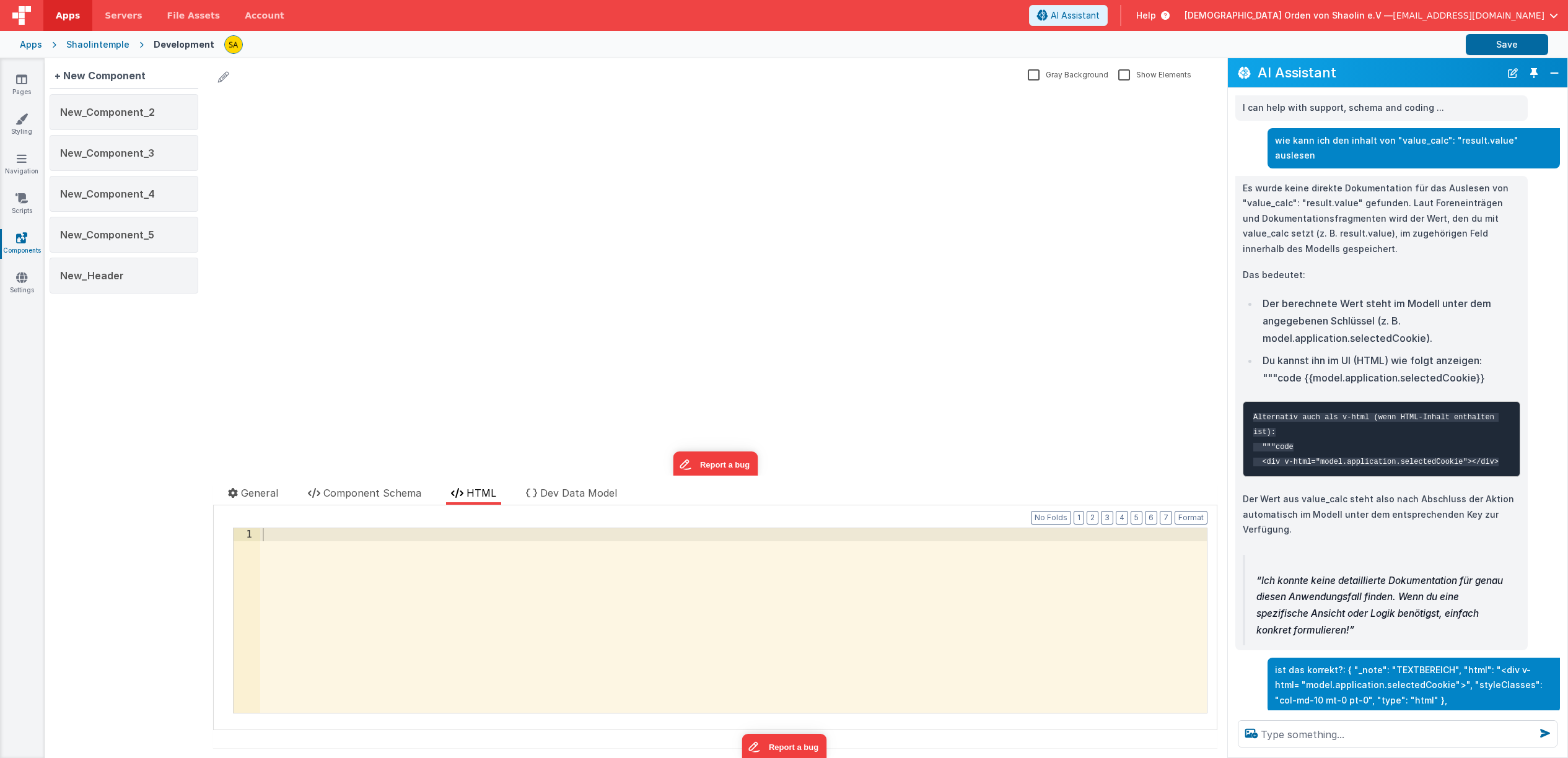
drag, startPoint x: 1258, startPoint y: 463, endPoint x: 1500, endPoint y: 462, distance: 242.0
click at [1500, 462] on pre "Alternativ auch als v-html (wenn HTML-Inhalt enthalten ist): """code <div v-htm…" at bounding box center [1381, 439] width 278 height 76
click at [301, 564] on div at bounding box center [733, 634] width 947 height 212
click at [596, 493] on span "Dev Data Model" at bounding box center [578, 493] width 77 height 12
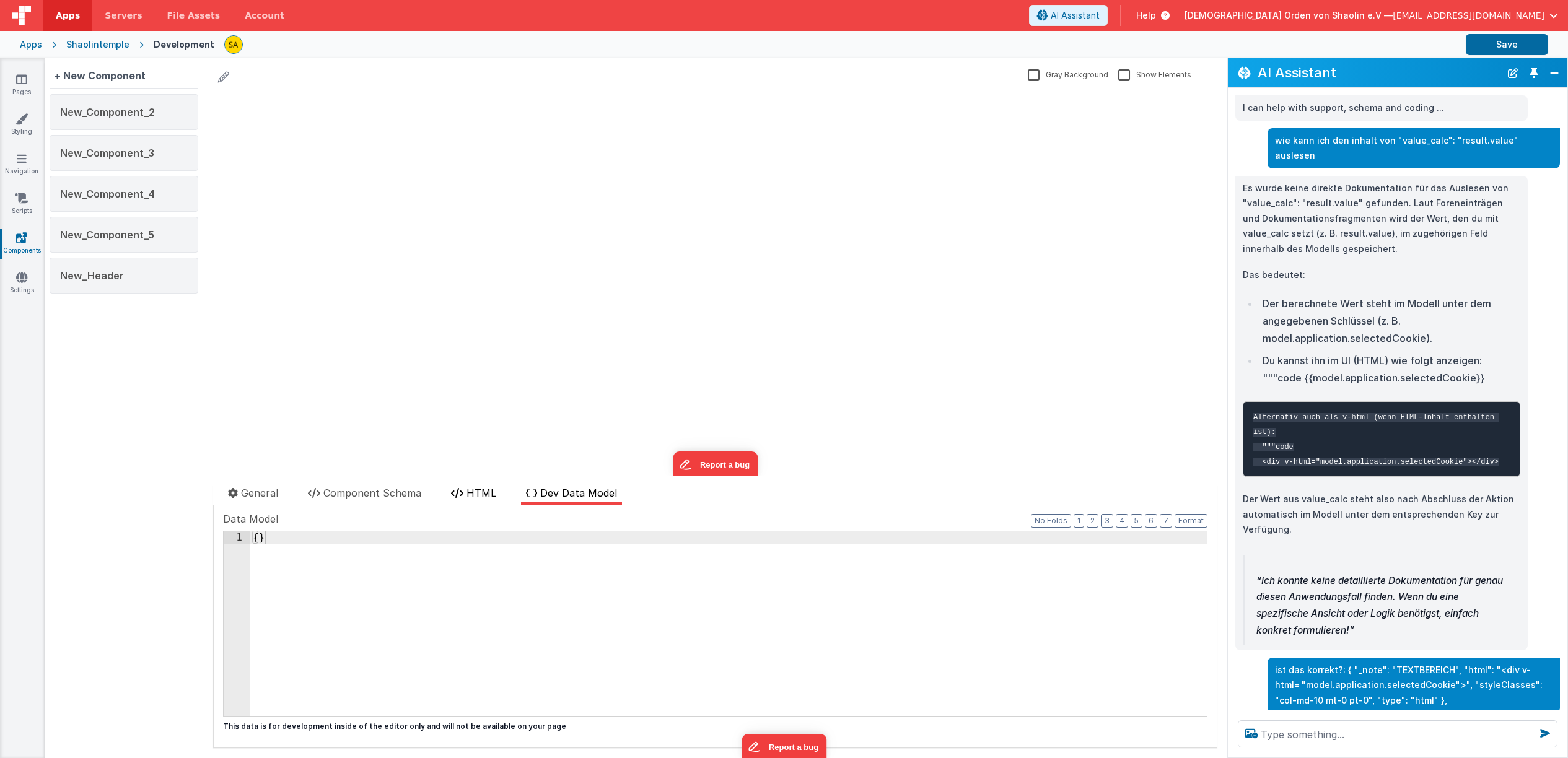
click at [488, 493] on span "HTML" at bounding box center [481, 493] width 29 height 12
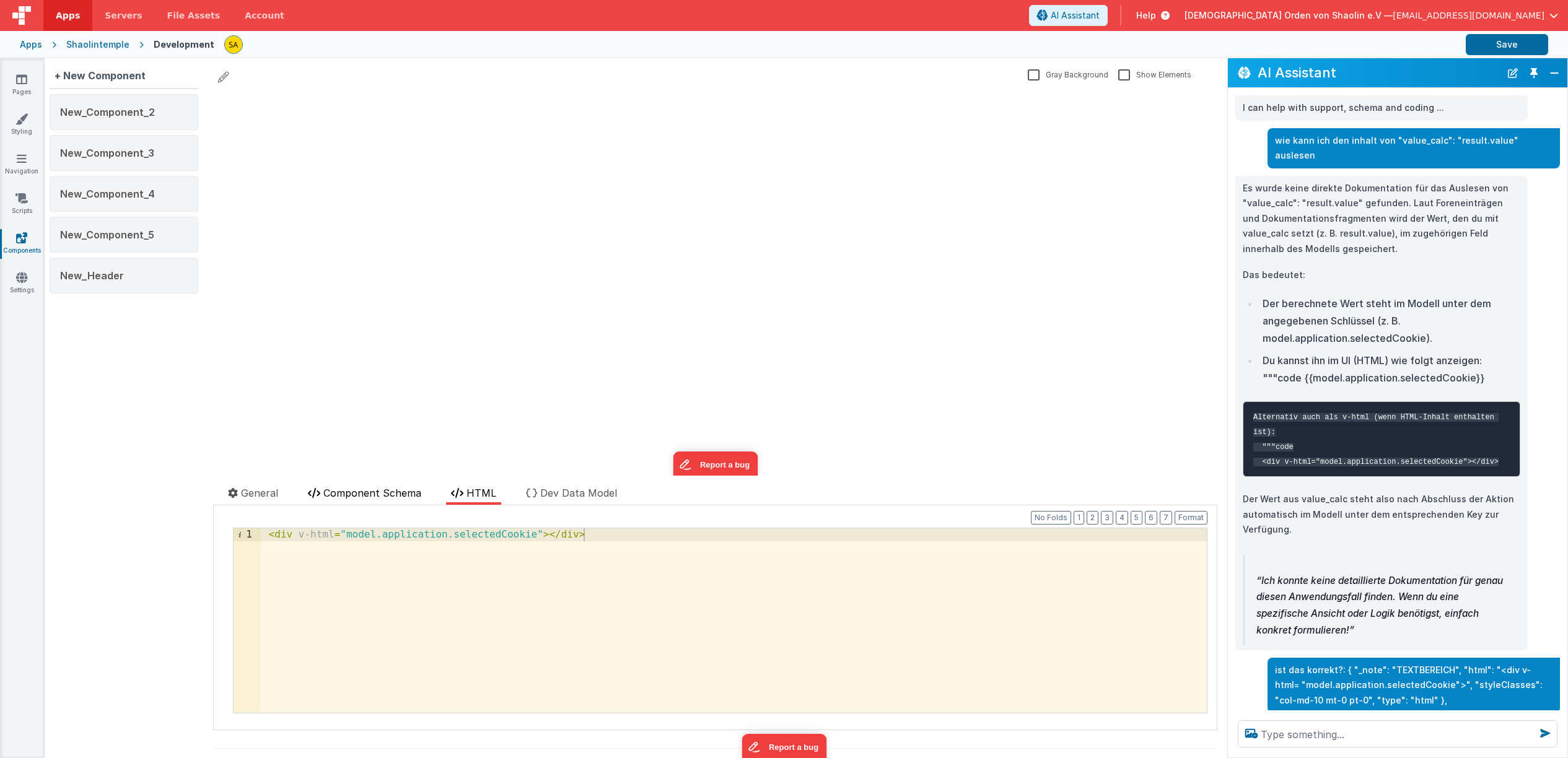
click at [416, 493] on span "Component Schema" at bounding box center [372, 493] width 98 height 12
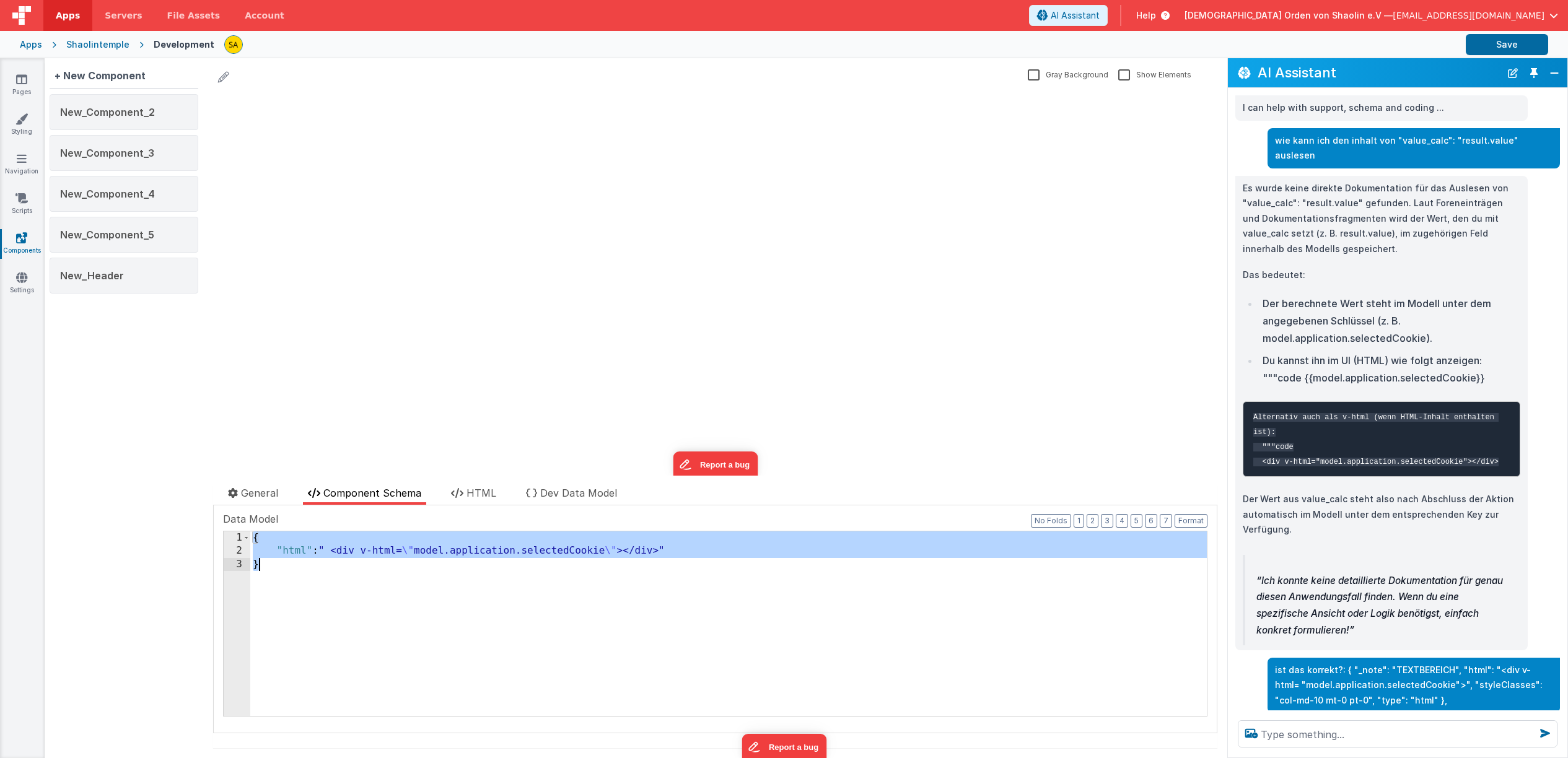
drag, startPoint x: 252, startPoint y: 537, endPoint x: 263, endPoint y: 568, distance: 32.9
click at [263, 568] on div "{ "html" : " <div v-html= \" model.application.selectedCookie \" ></div>" }" at bounding box center [728, 637] width 956 height 212
click at [265, 493] on span "General" at bounding box center [260, 493] width 38 height 12
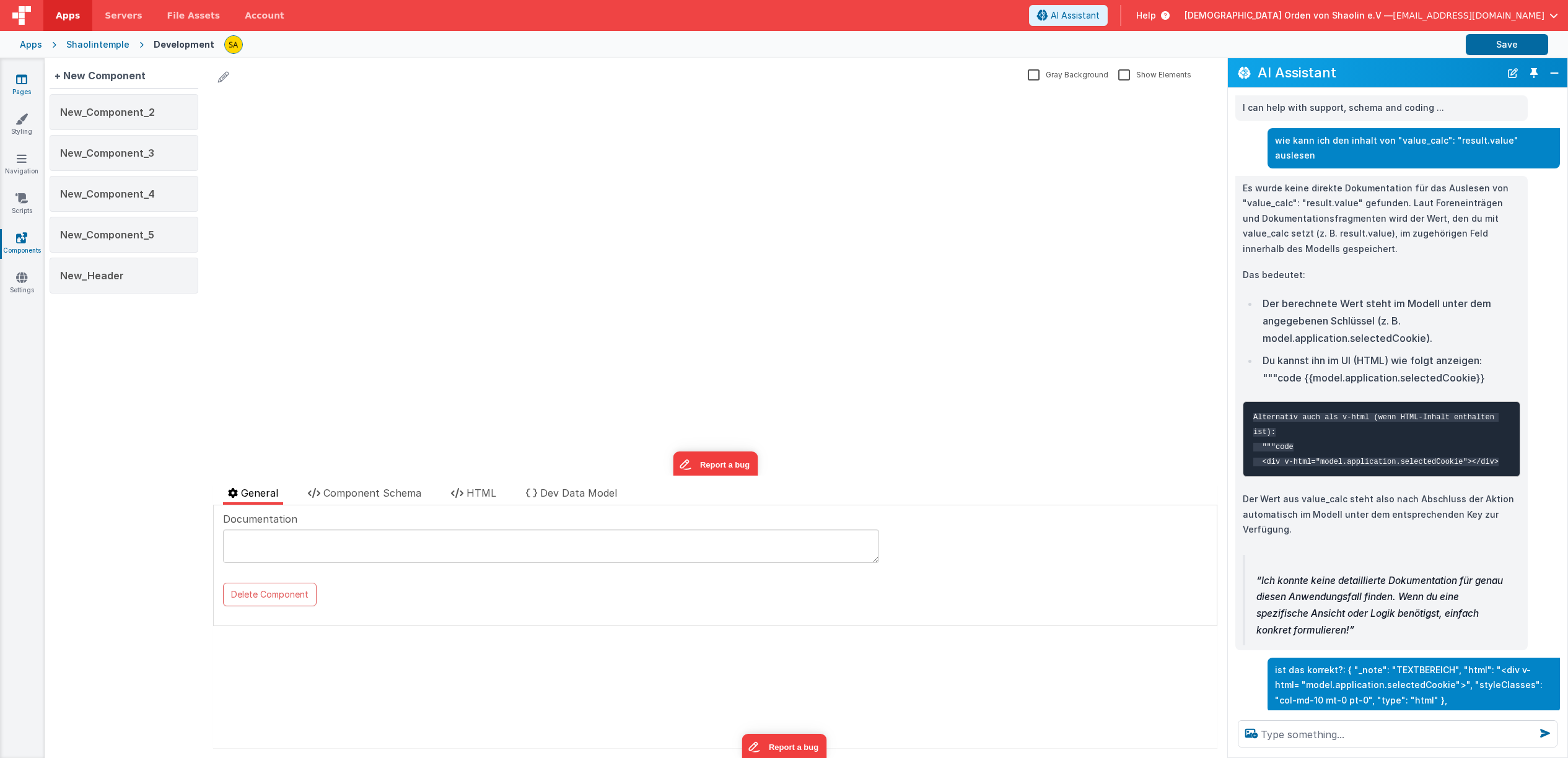
click at [20, 78] on icon at bounding box center [22, 78] width 11 height 12
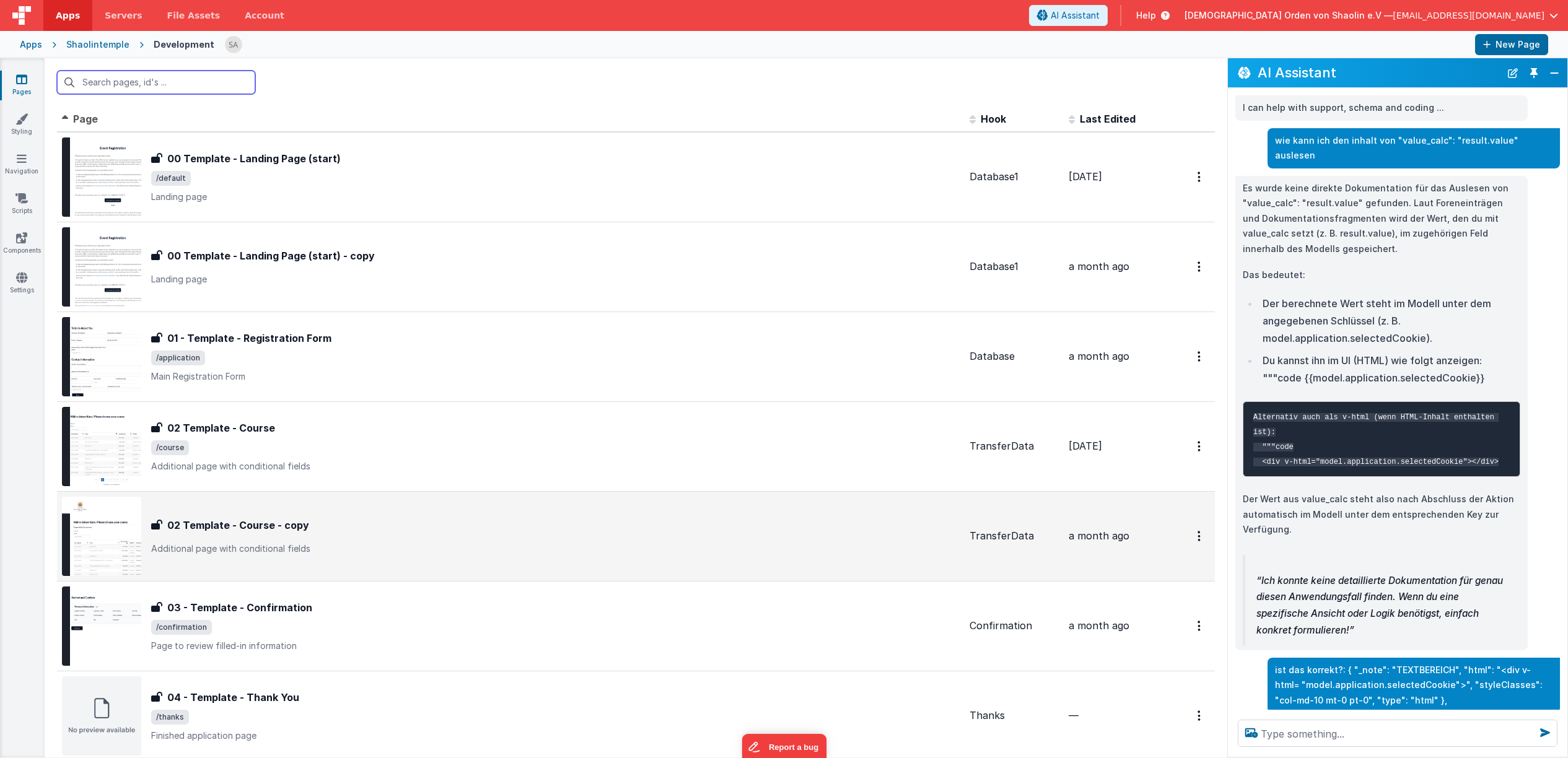
scroll to position [332, 0]
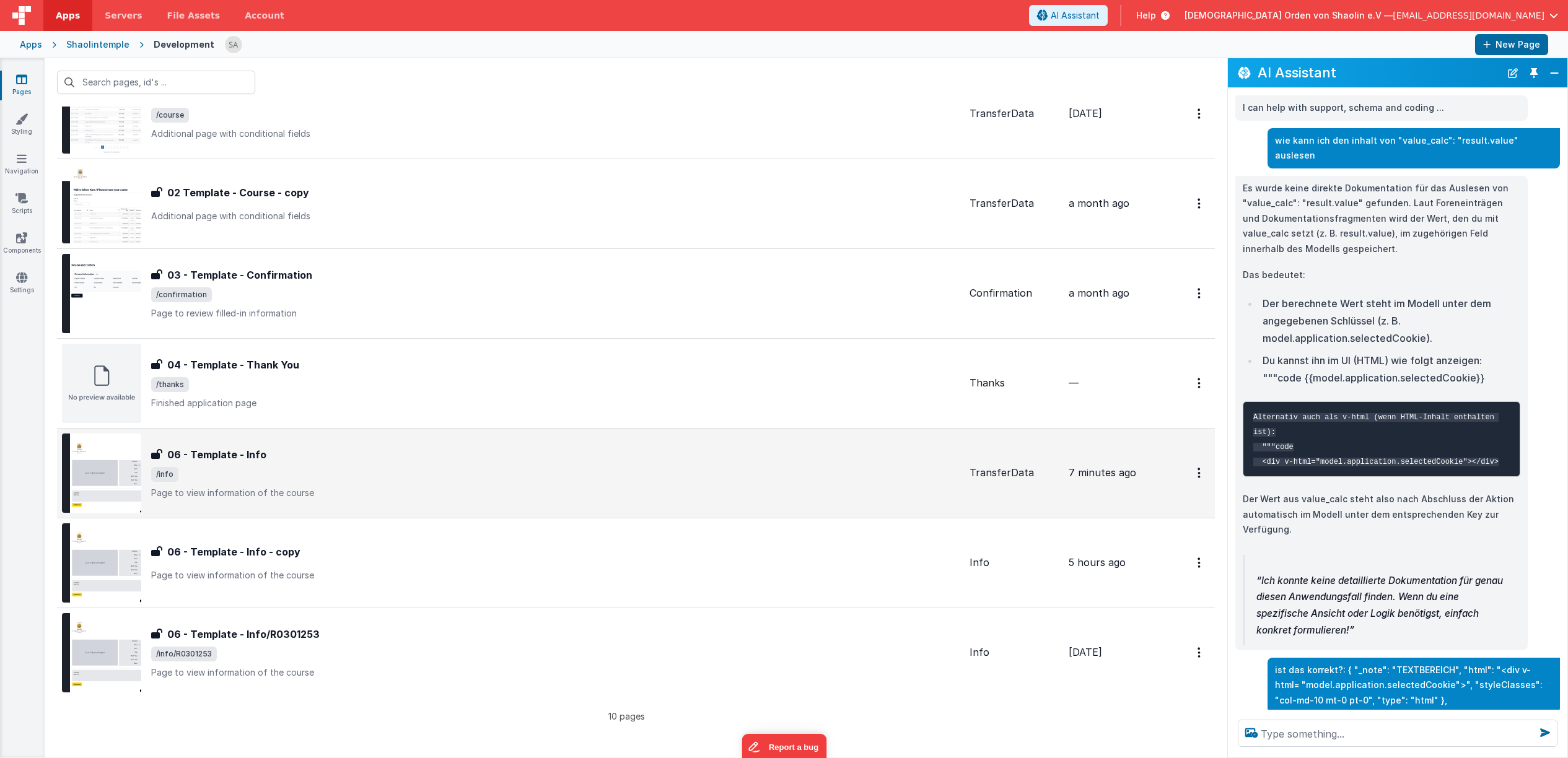
click at [542, 486] on div "06 - Template - Info 06 - Template - Info /info Page to view information of the…" at bounding box center [555, 474] width 808 height 52
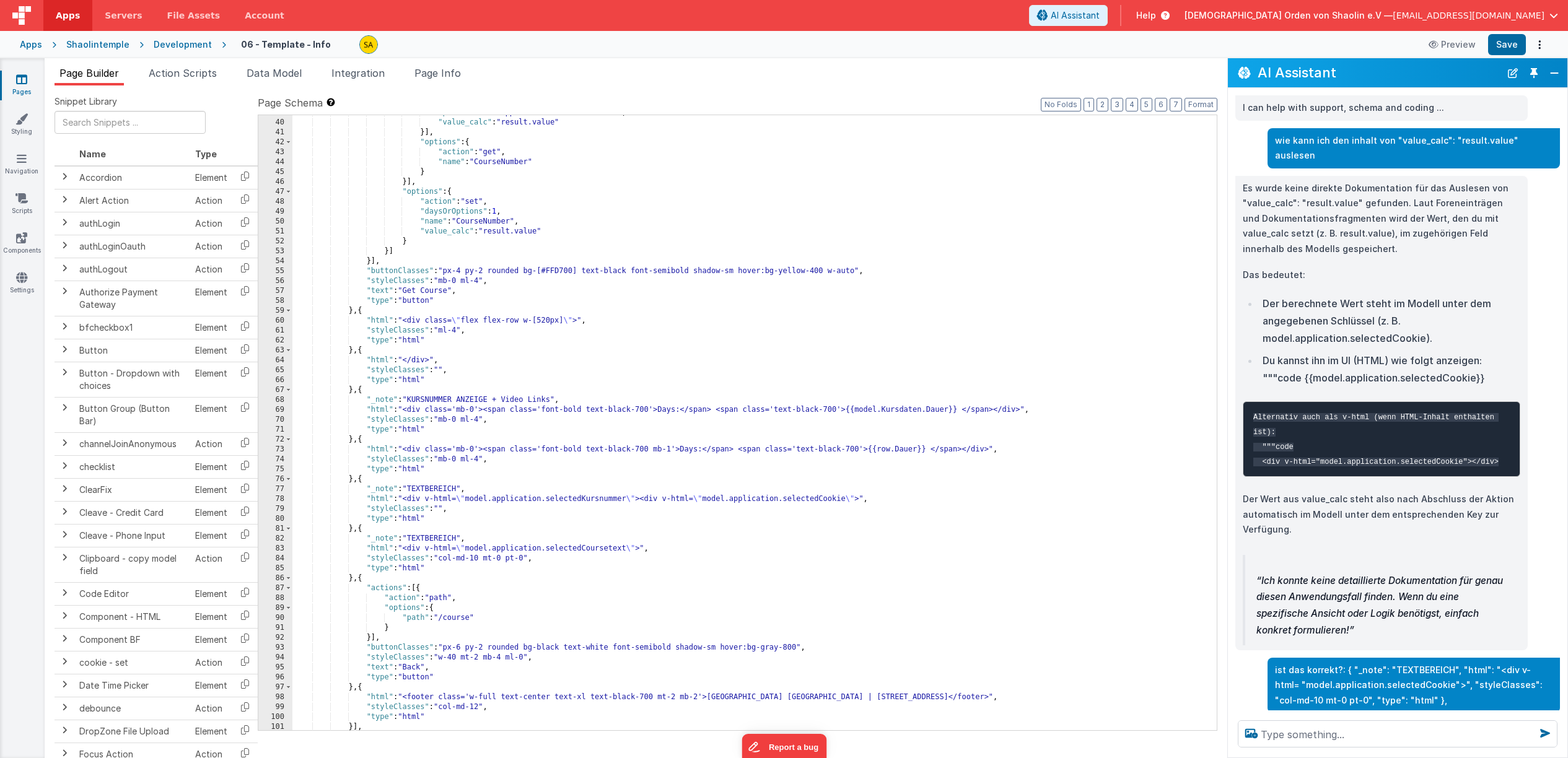
scroll to position [537, 0]
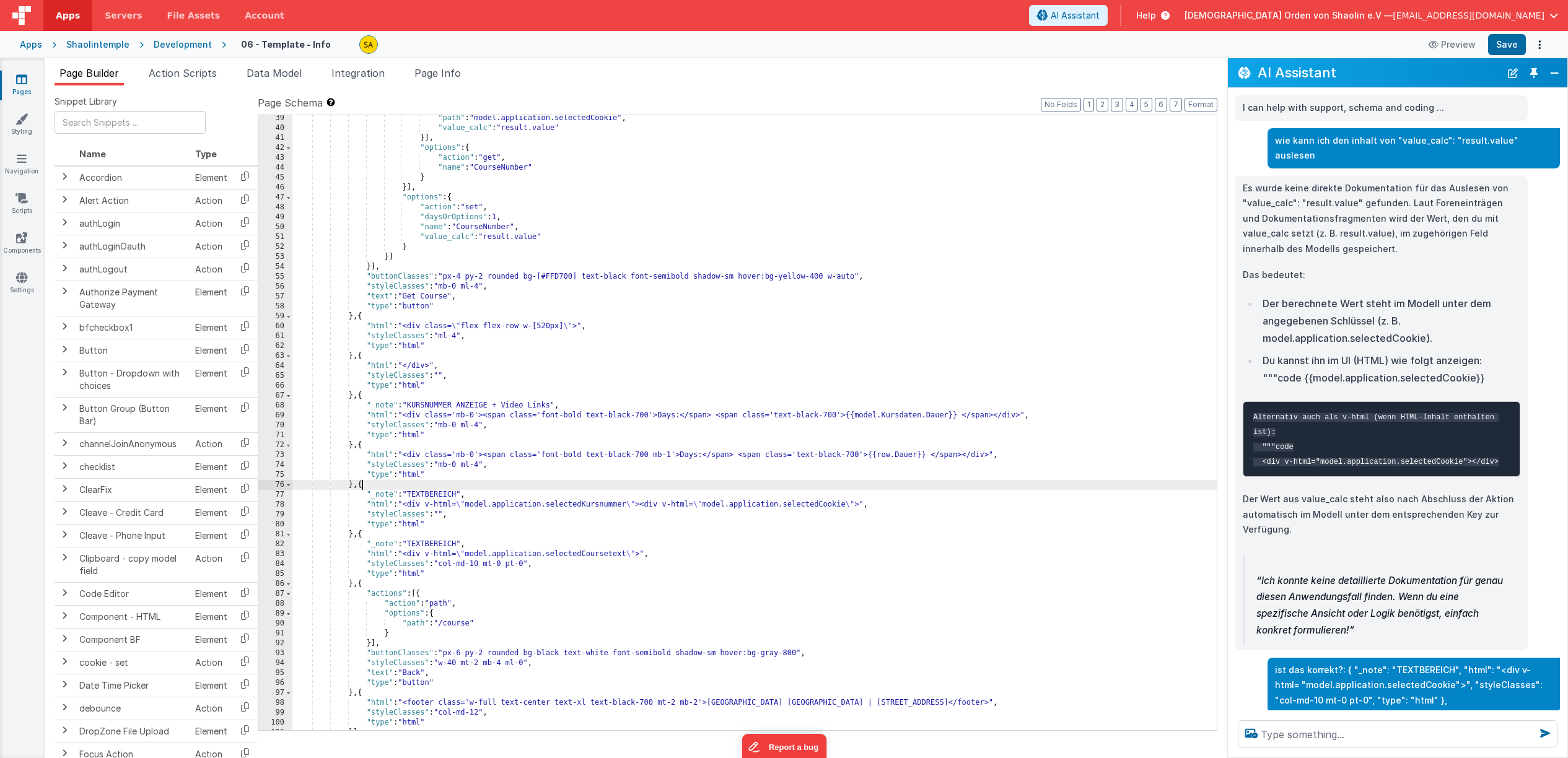
click at [363, 488] on div ""path" : "model.application.selectedCookie" , "value_calc" : "result.value" }] …" at bounding box center [755, 430] width 924 height 635
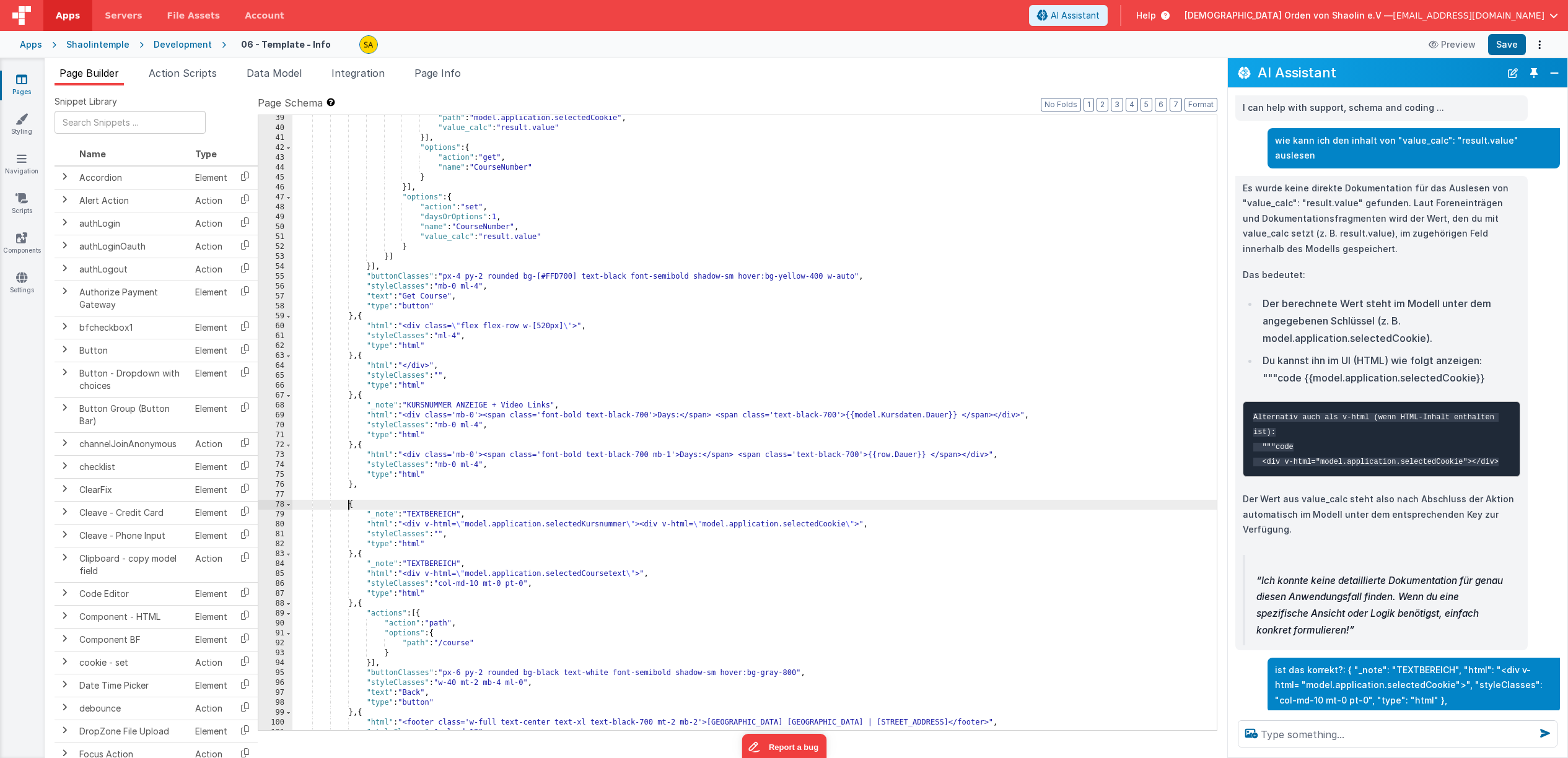
click at [383, 488] on div ""path" : "model.application.selectedCookie" , "value_calc" : "result.value" }] …" at bounding box center [755, 430] width 924 height 635
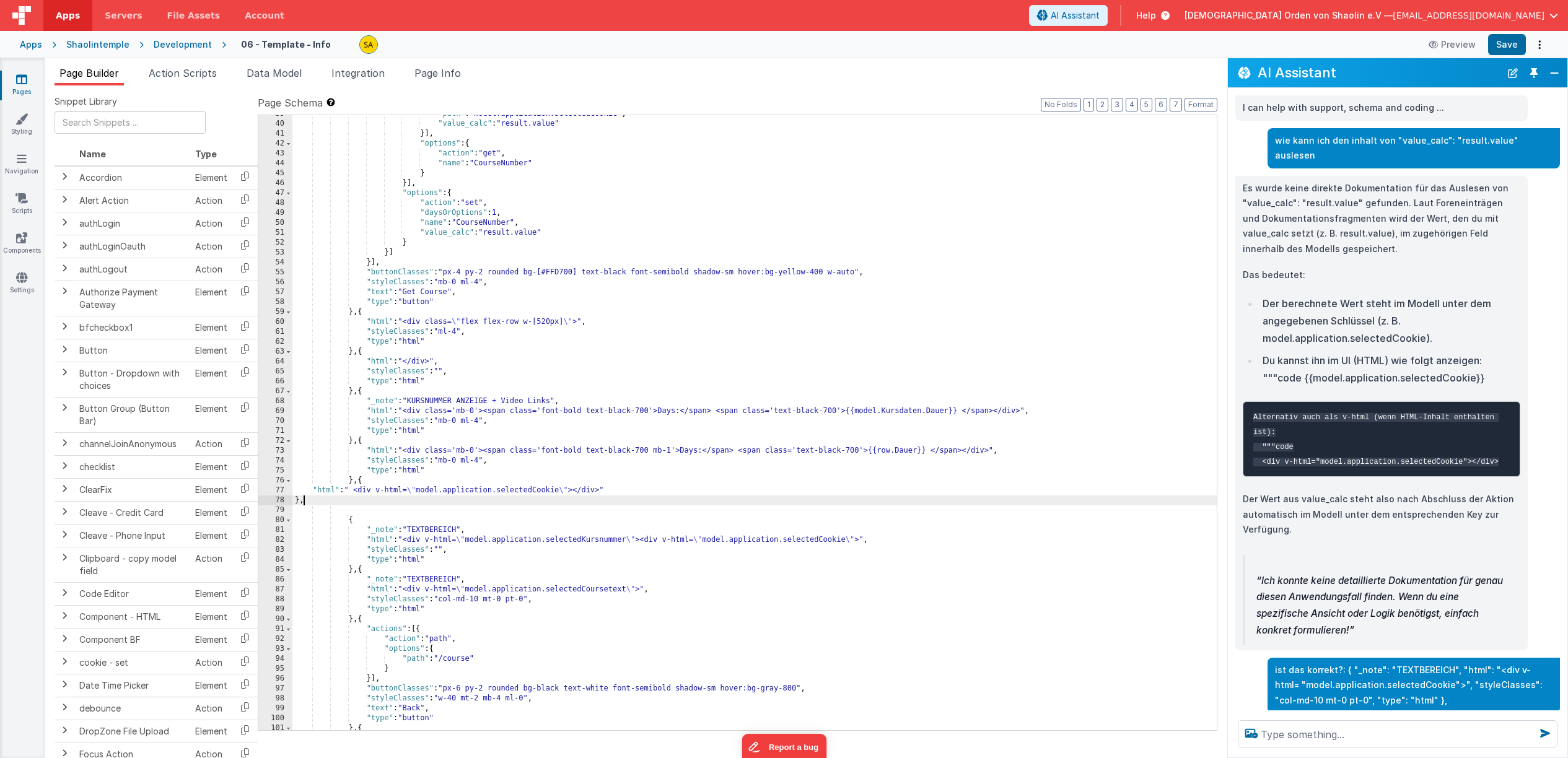
scroll to position [542, 0]
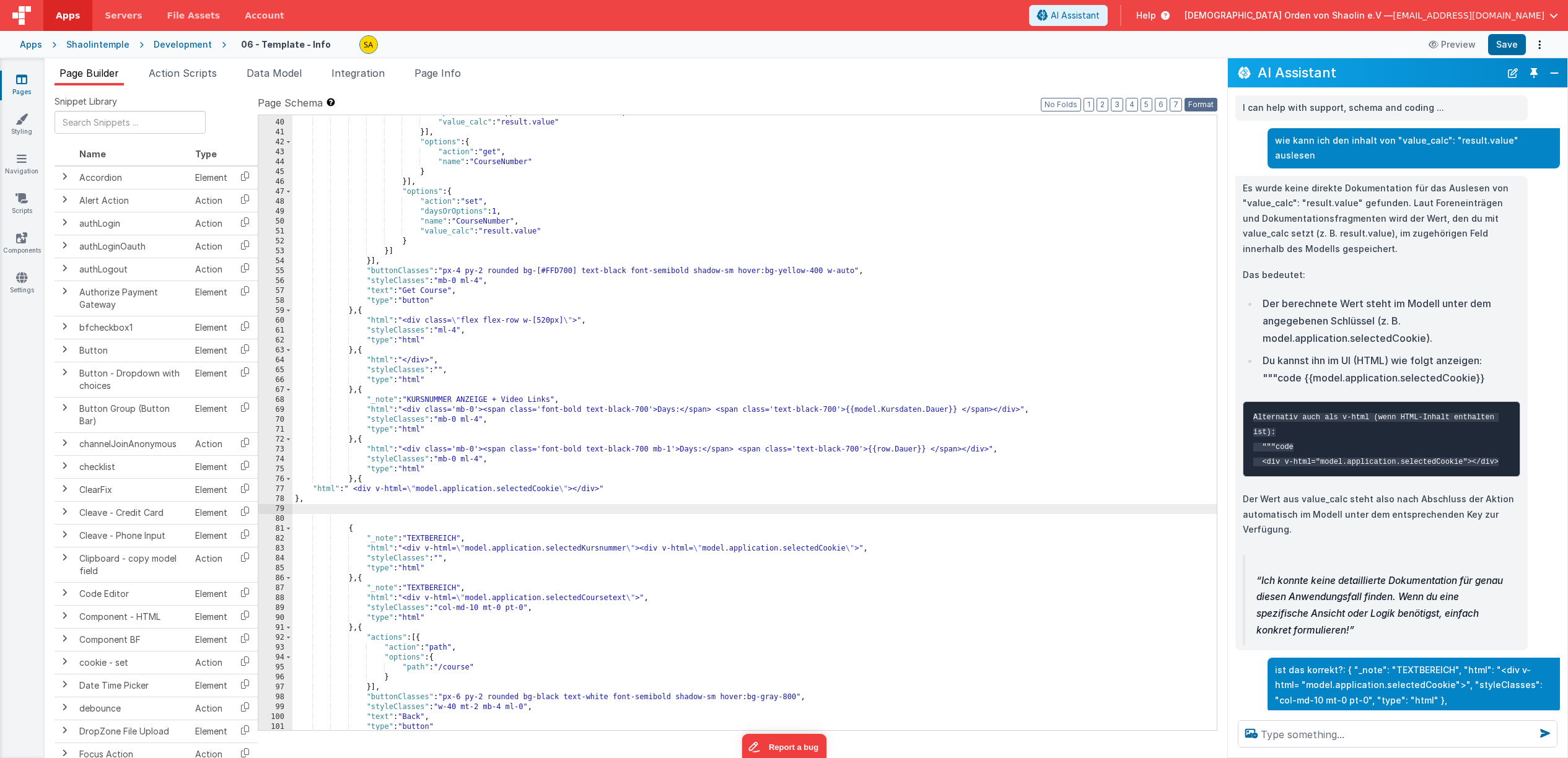
click at [1195, 101] on button "Format" at bounding box center [1200, 105] width 33 height 14
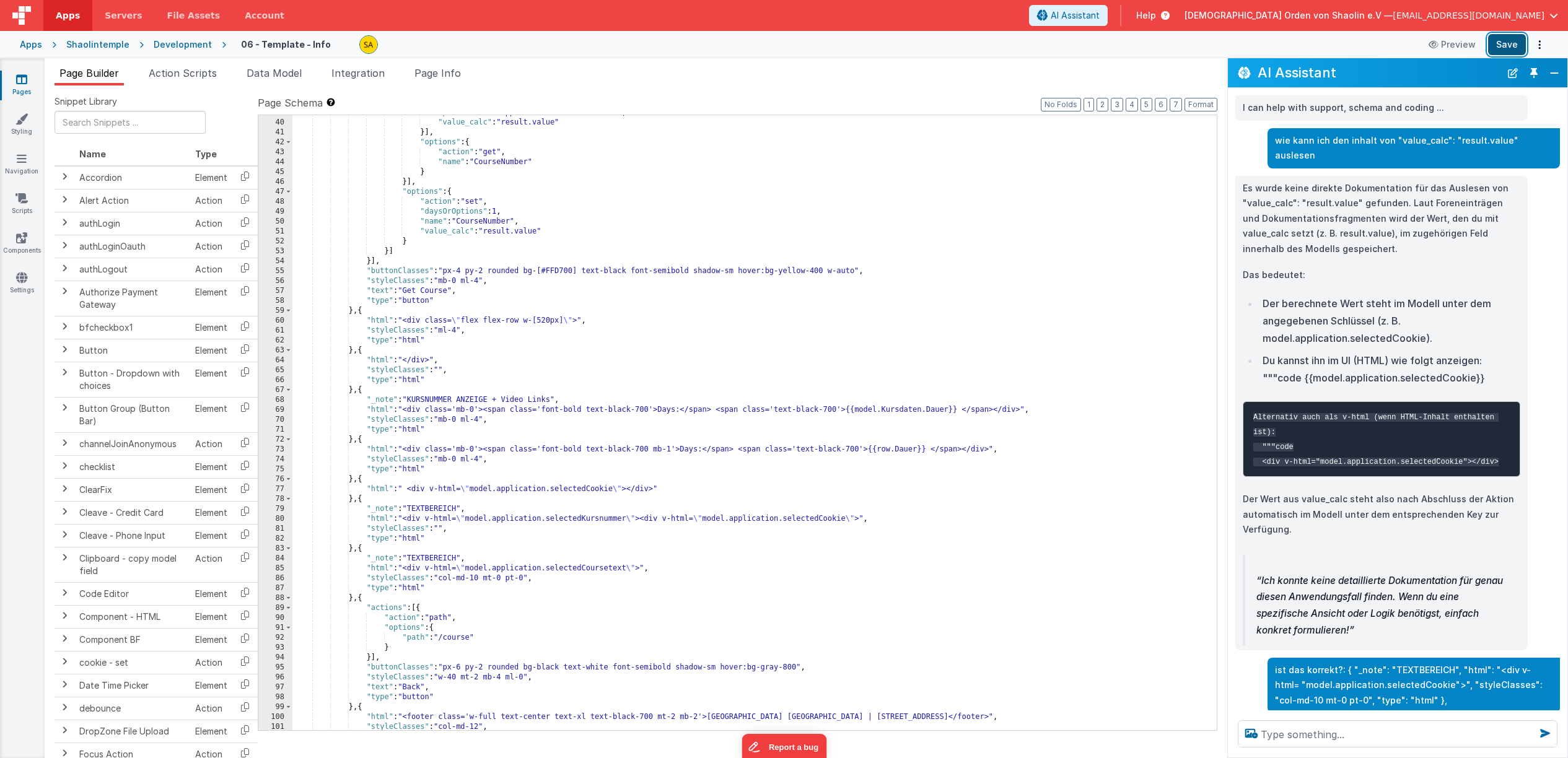
click at [1511, 52] on button "Save" at bounding box center [1507, 45] width 38 height 21
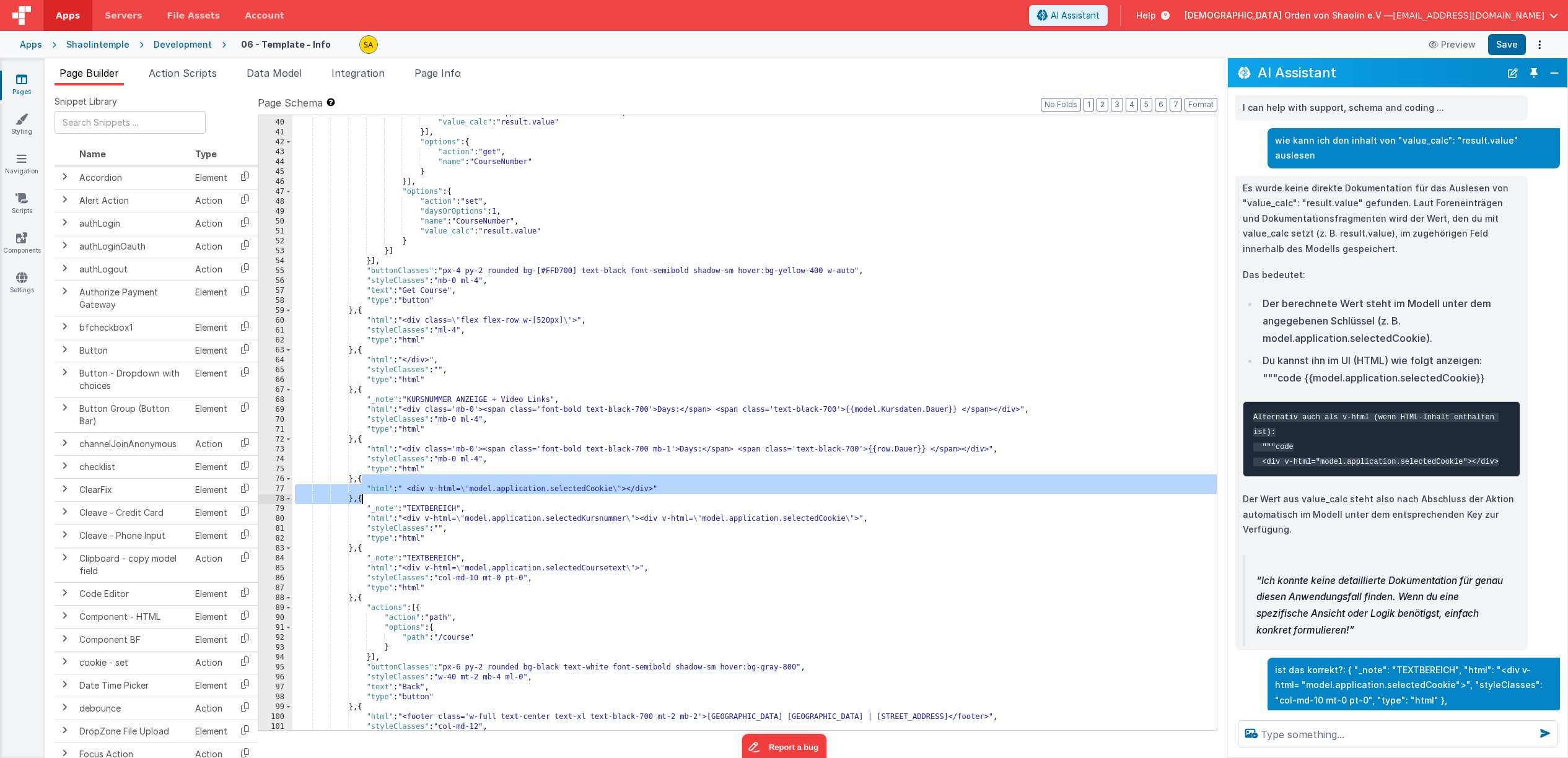
drag, startPoint x: 363, startPoint y: 479, endPoint x: 360, endPoint y: 502, distance: 23.2
click at [360, 500] on div ""path" : "model.application.selectedCookie" , "value_calc" : "result.value" }] …" at bounding box center [755, 425] width 924 height 635
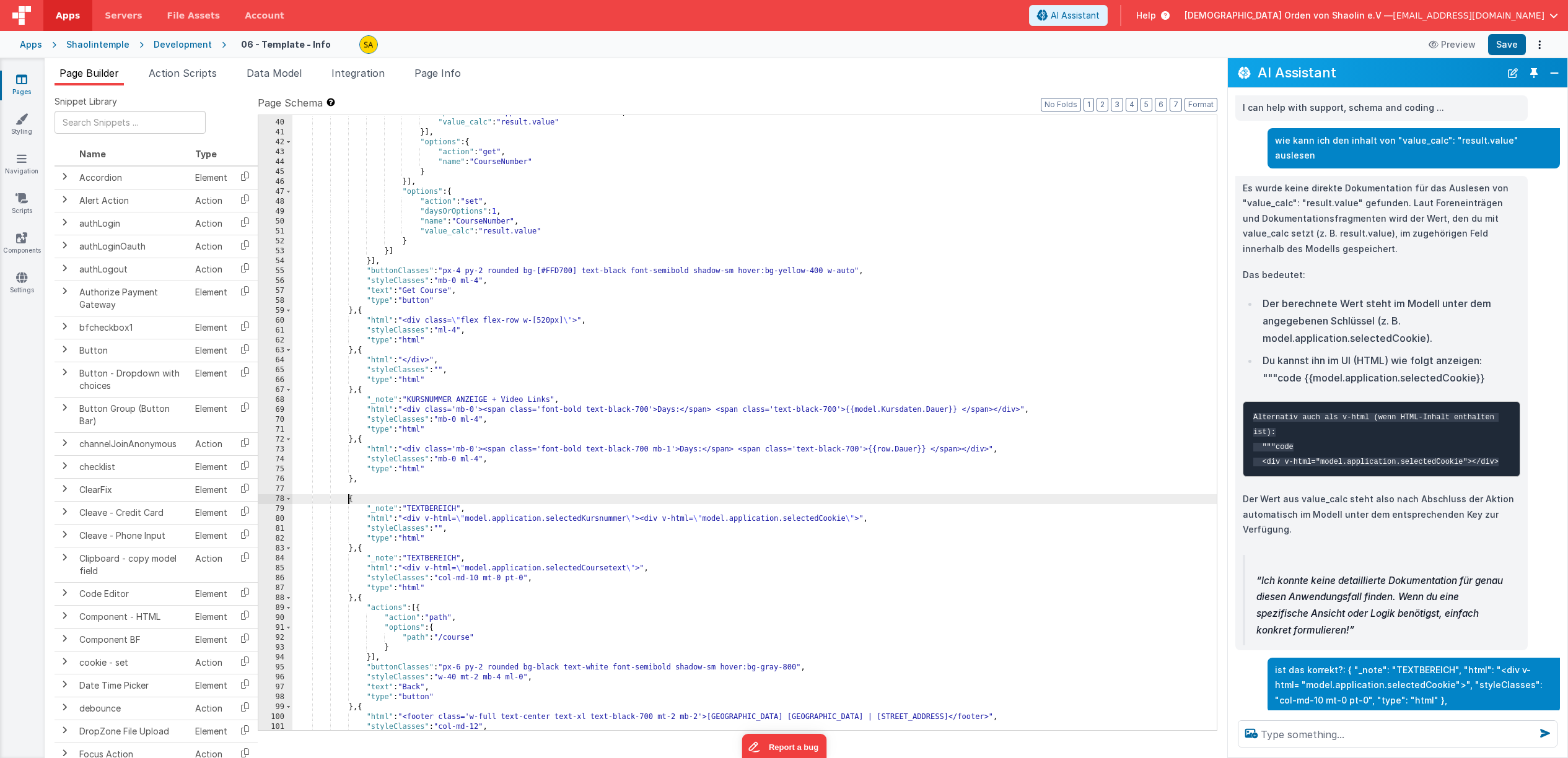
click at [362, 600] on div ""path" : "model.application.selectedCookie" , "value_calc" : "result.value" }] …" at bounding box center [755, 425] width 924 height 635
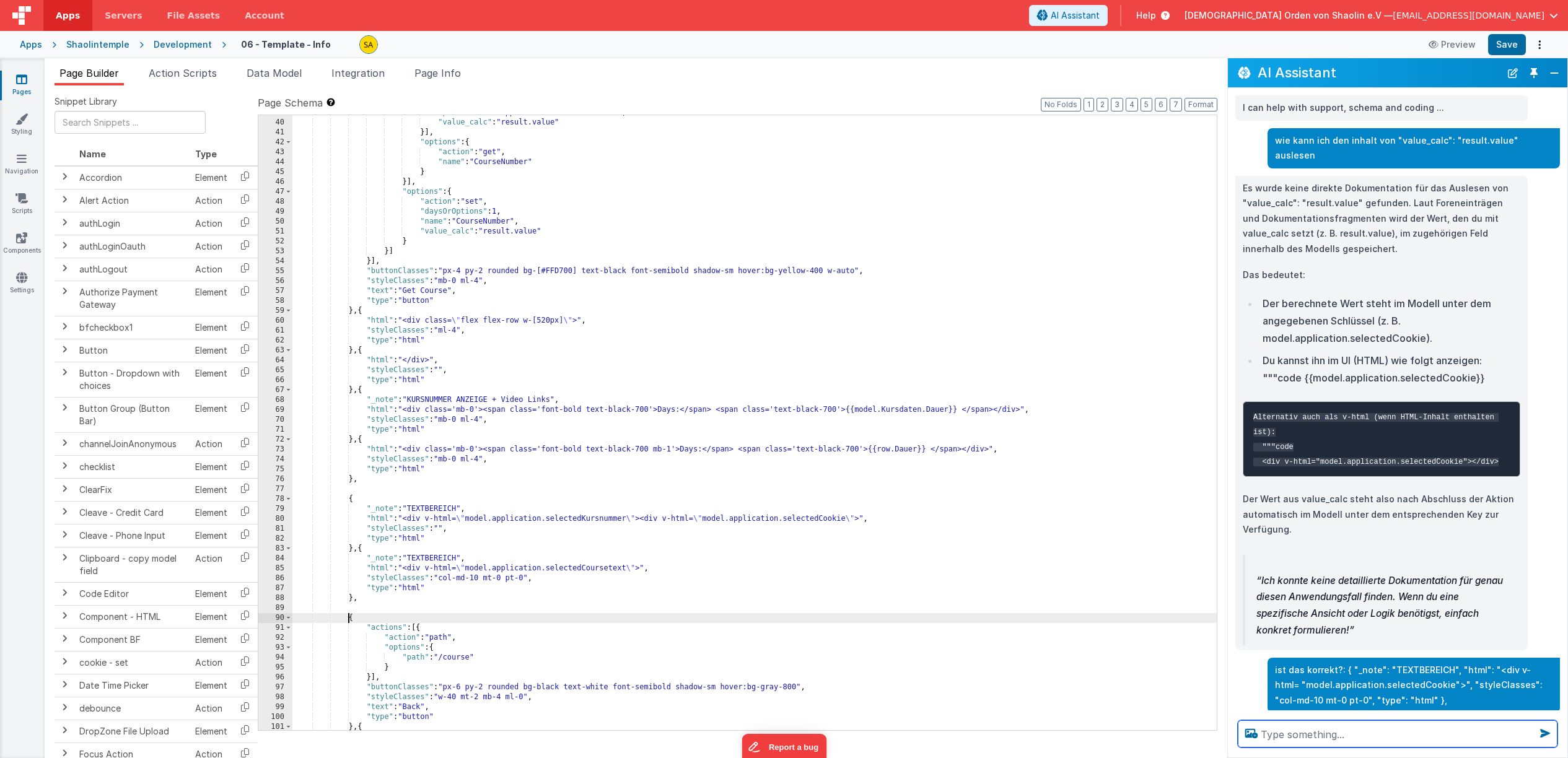
click at [1319, 729] on textarea at bounding box center [1396, 733] width 319 height 27
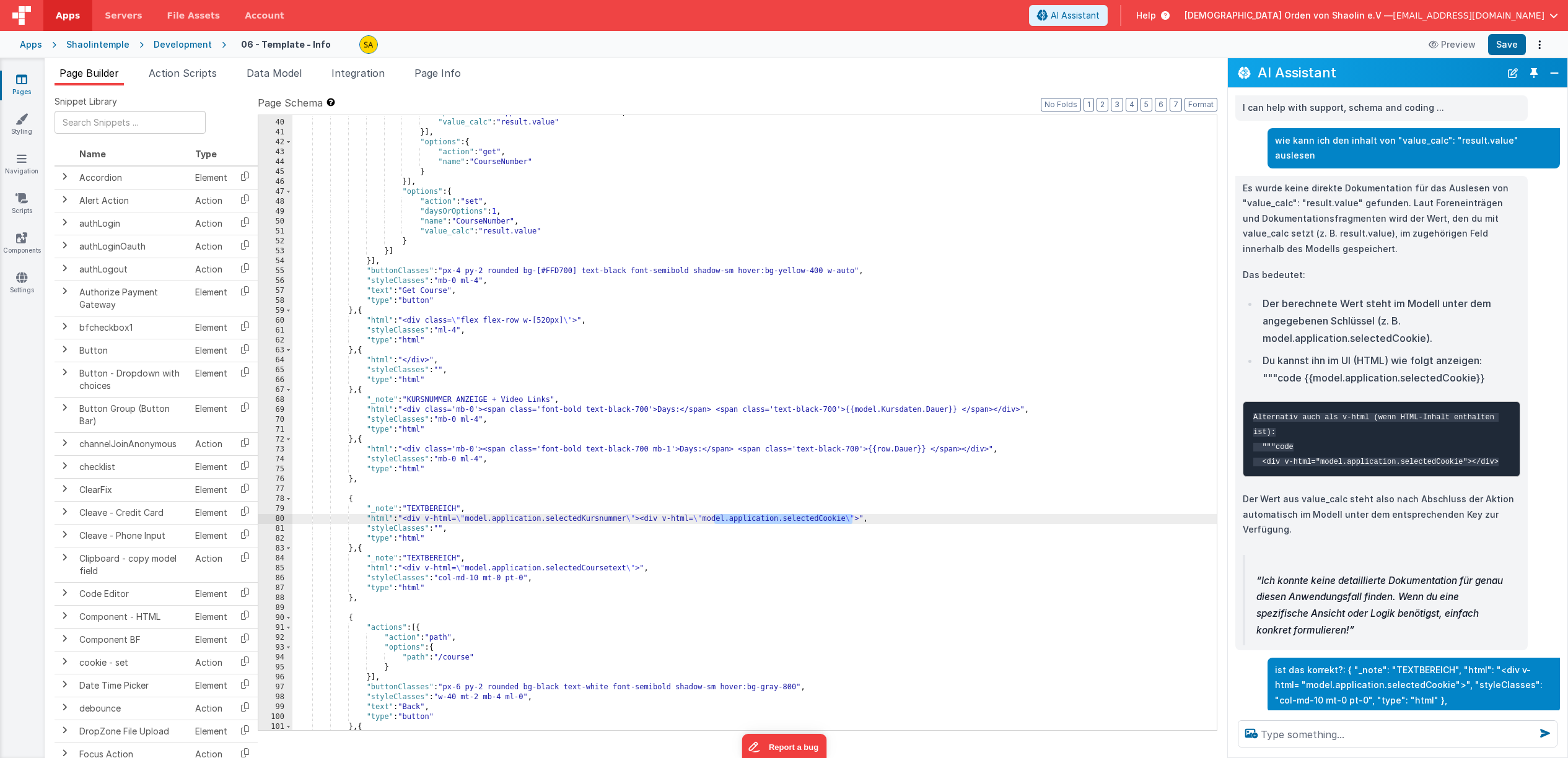
drag, startPoint x: 712, startPoint y: 519, endPoint x: 853, endPoint y: 523, distance: 141.1
click at [853, 523] on div ""path" : "model.application.selectedCookie" , "value_calc" : "result.value" }] …" at bounding box center [755, 425] width 924 height 635
drag, startPoint x: 860, startPoint y: 519, endPoint x: 705, endPoint y: 519, distance: 155.0
click at [705, 519] on div ""path" : "model.application.selectedCookie" , "value_calc" : "result.value" }] …" at bounding box center [755, 425] width 924 height 635
drag, startPoint x: 866, startPoint y: 519, endPoint x: 704, endPoint y: 519, distance: 162.0
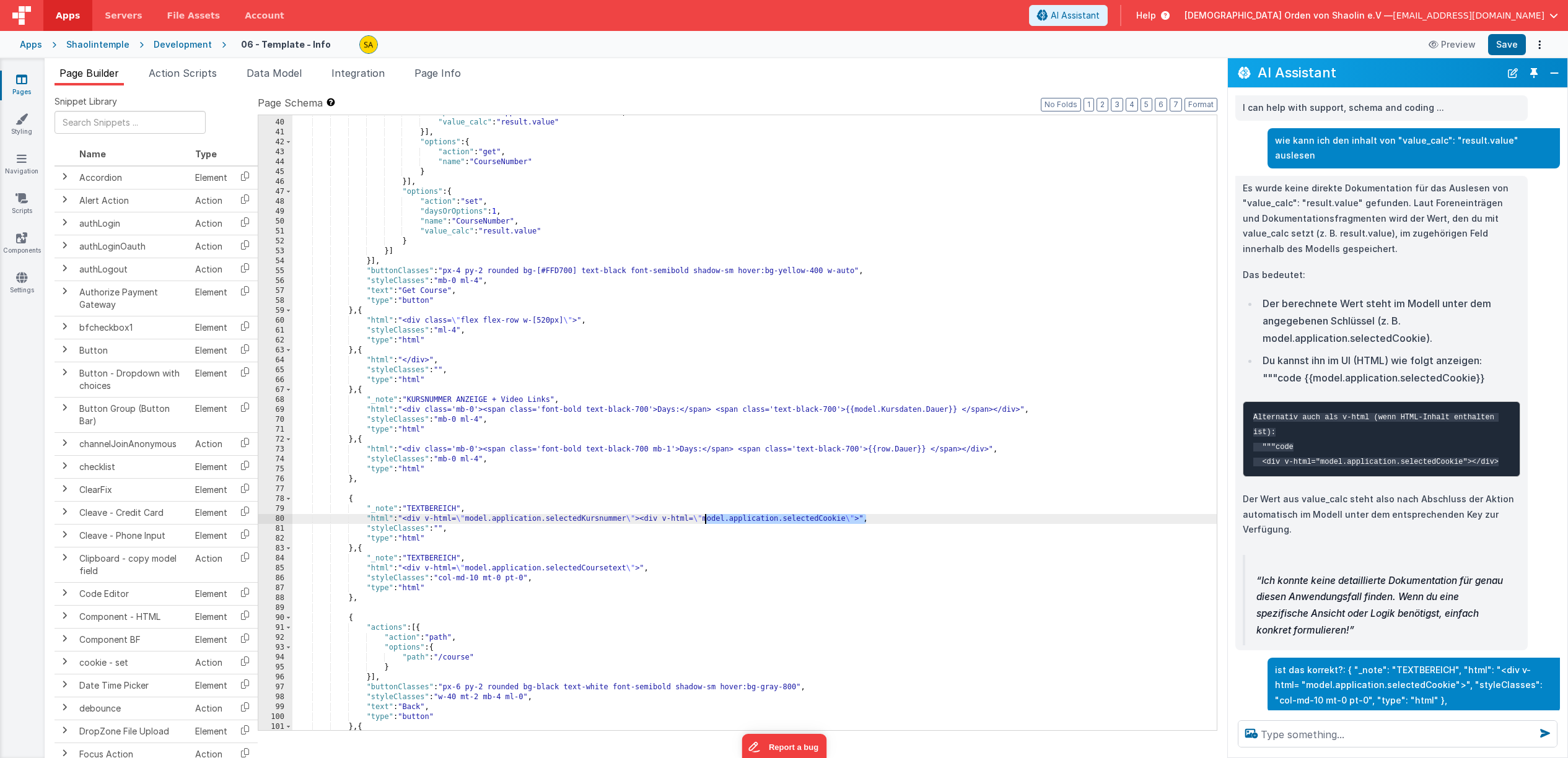
click at [704, 519] on div ""path" : "model.application.selectedCookie" , "value_calc" : "result.value" }] …" at bounding box center [755, 425] width 924 height 635
click at [1340, 734] on textarea at bounding box center [1396, 733] width 319 height 27
paste textarea "\"model.application.selectedCookie\""
type textarea "\"model.application.selectedCookie\" wird nicht angezeigt"
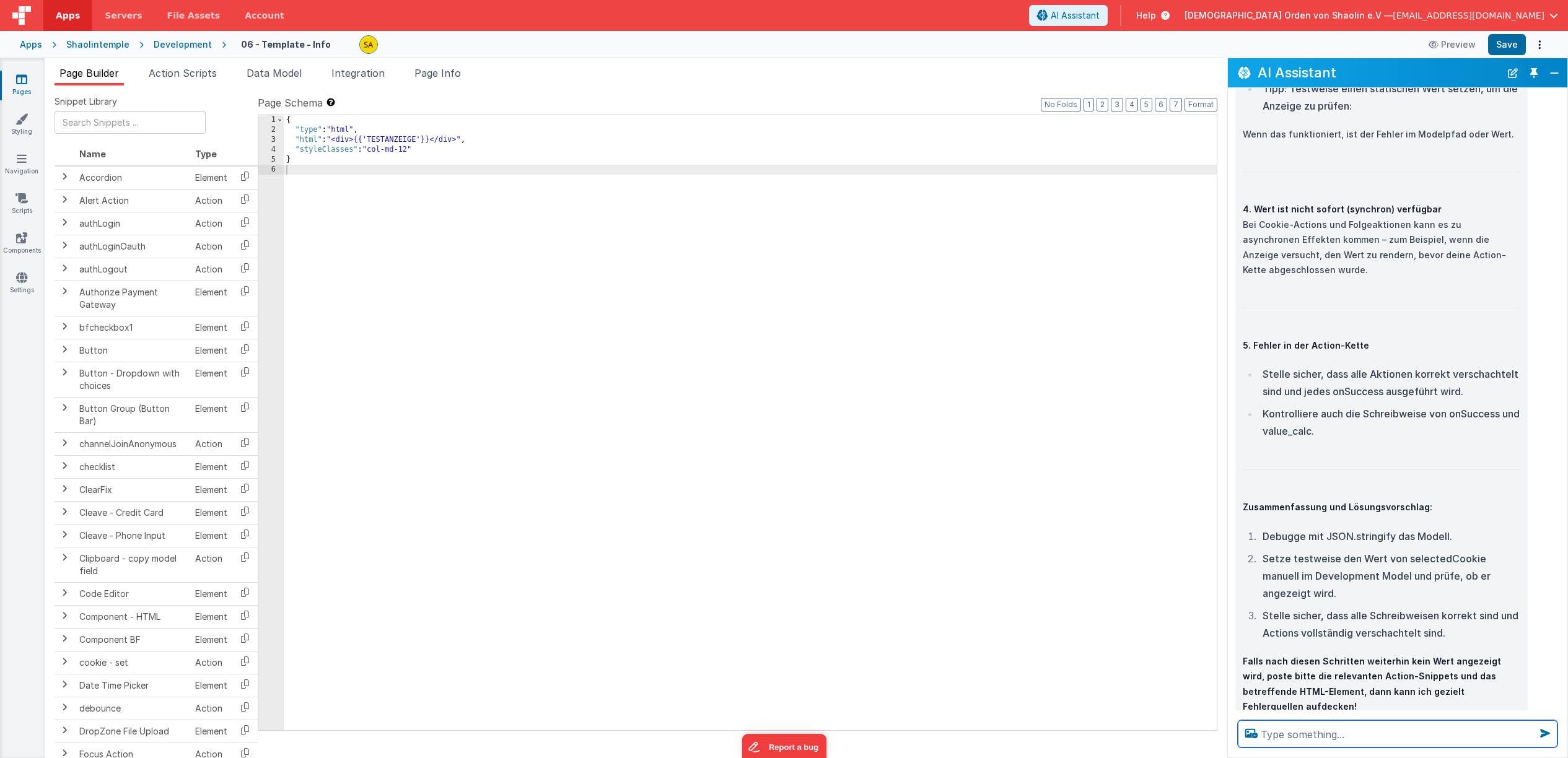
scroll to position [6857, 0]
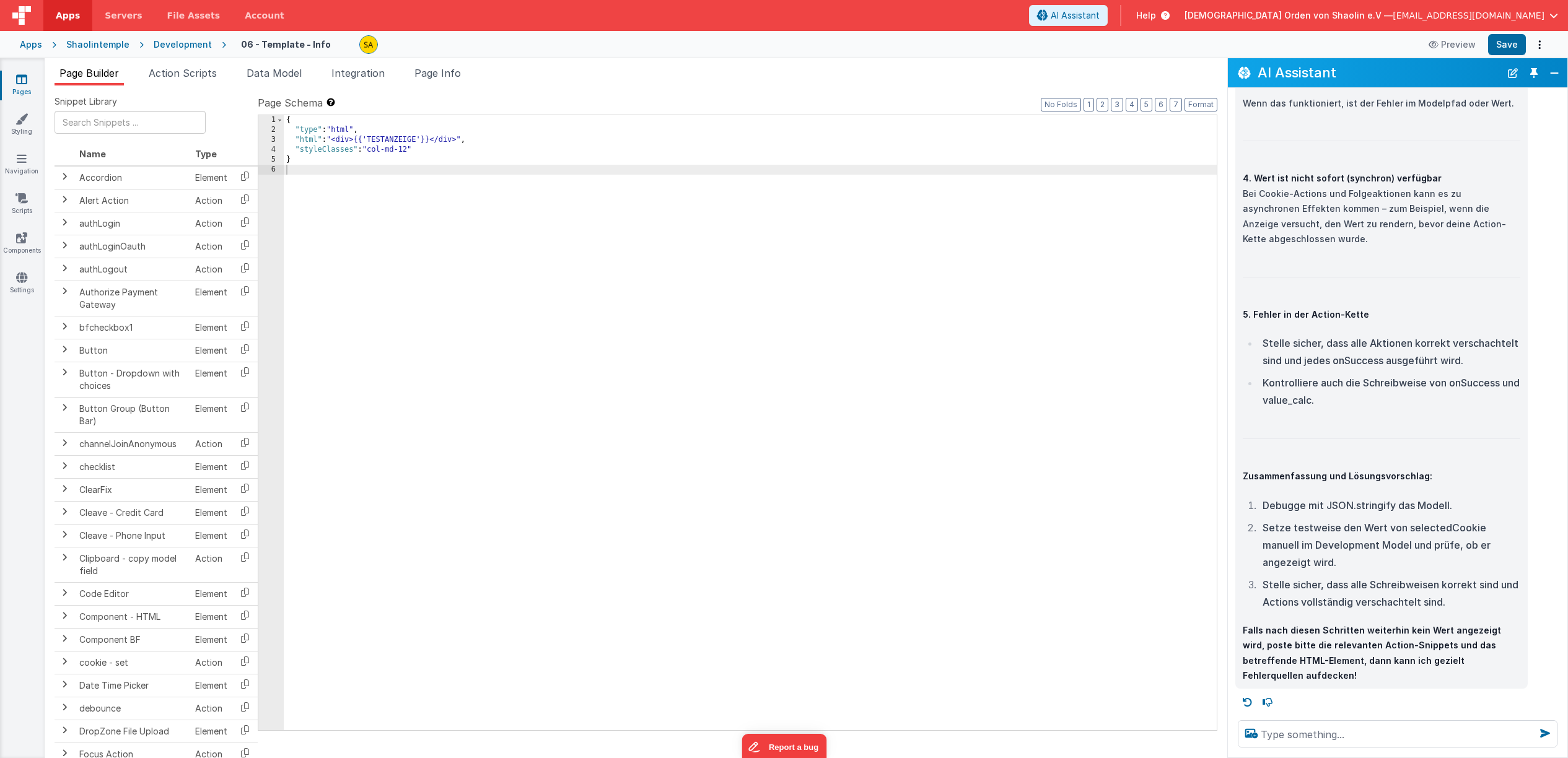
click at [24, 80] on icon at bounding box center [22, 78] width 11 height 12
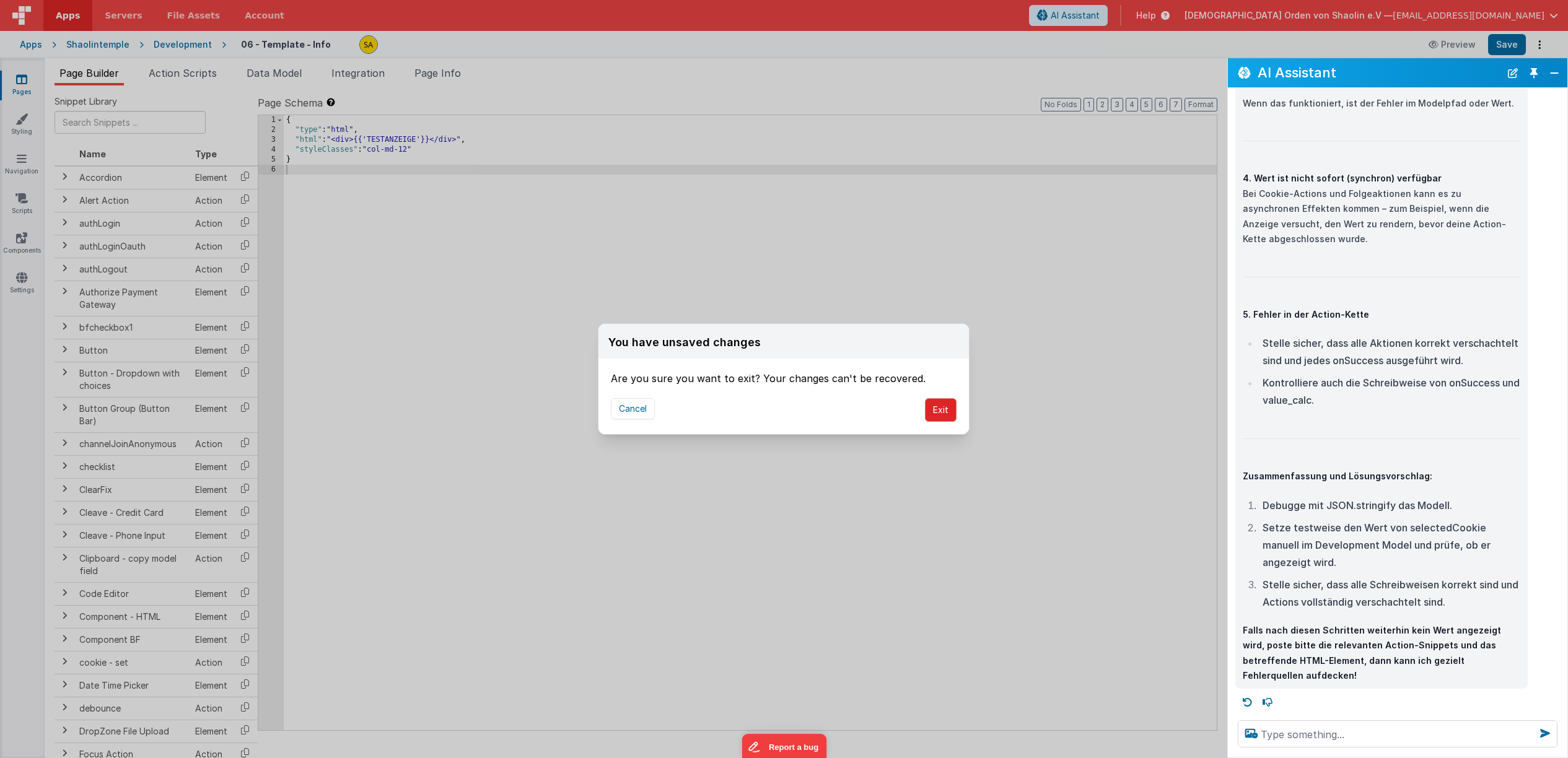
click at [942, 413] on button "Exit" at bounding box center [940, 410] width 32 height 24
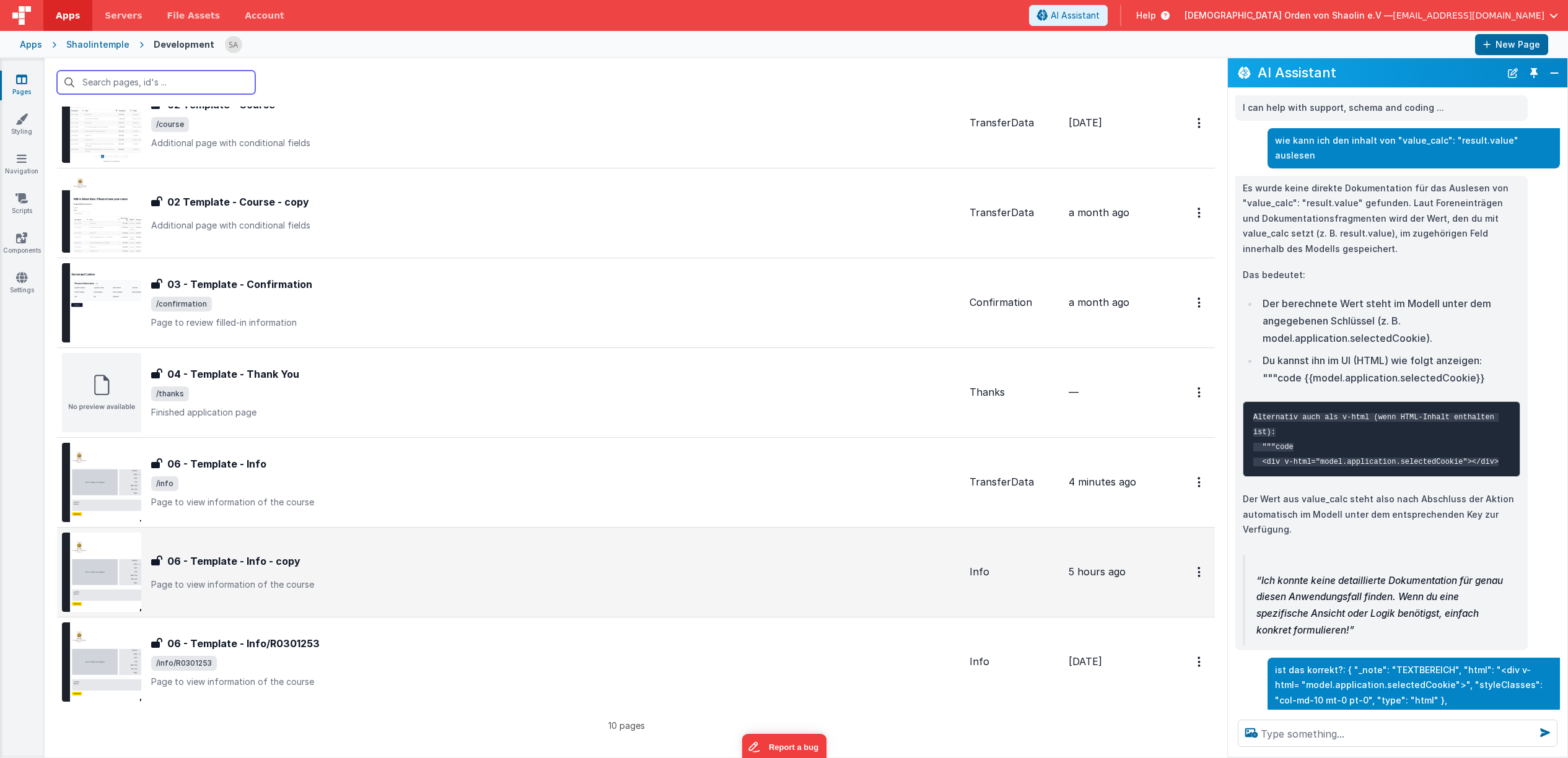
scroll to position [332, 0]
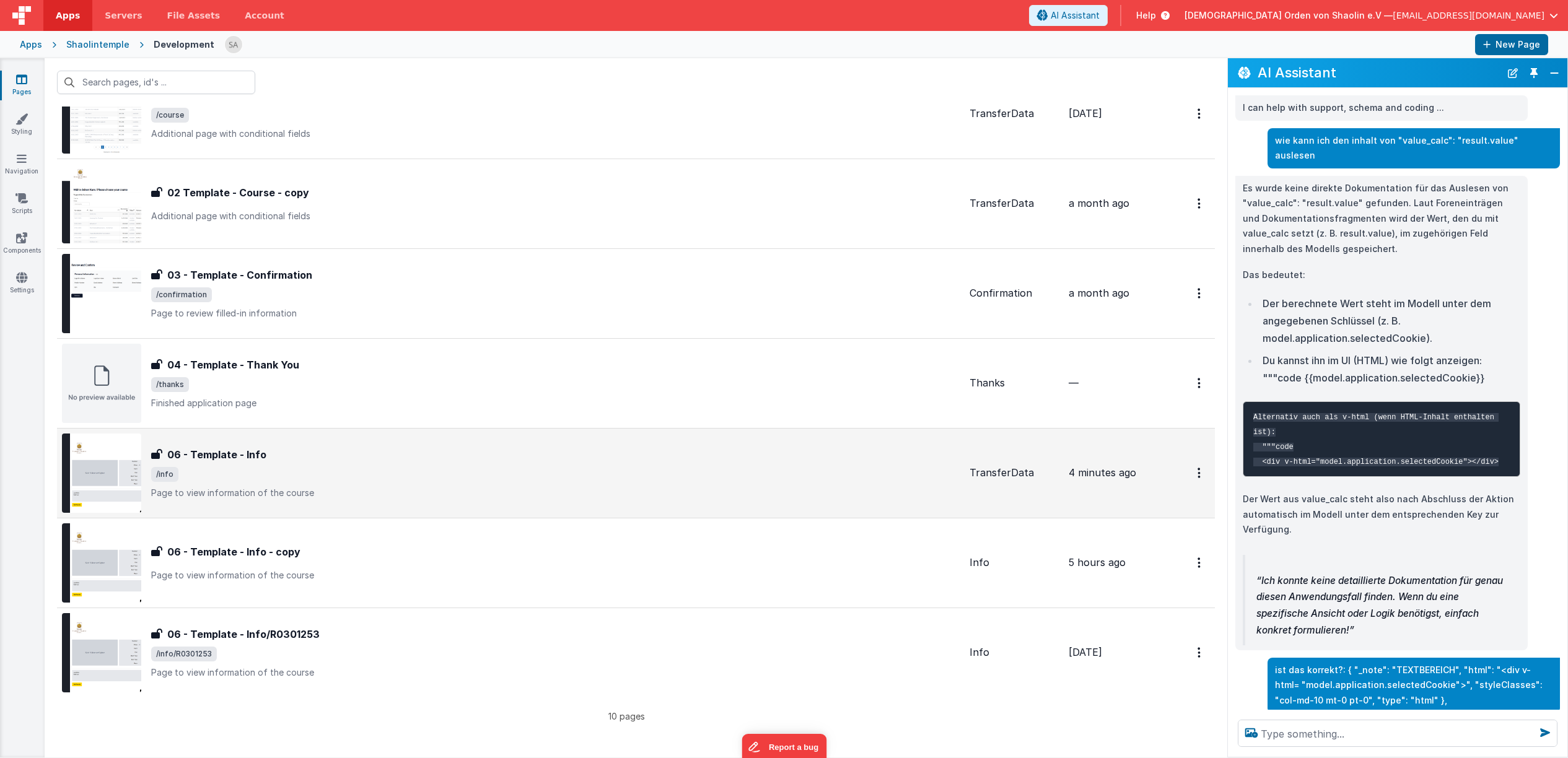
click at [616, 490] on p "Page to view information of the course" at bounding box center [555, 493] width 808 height 12
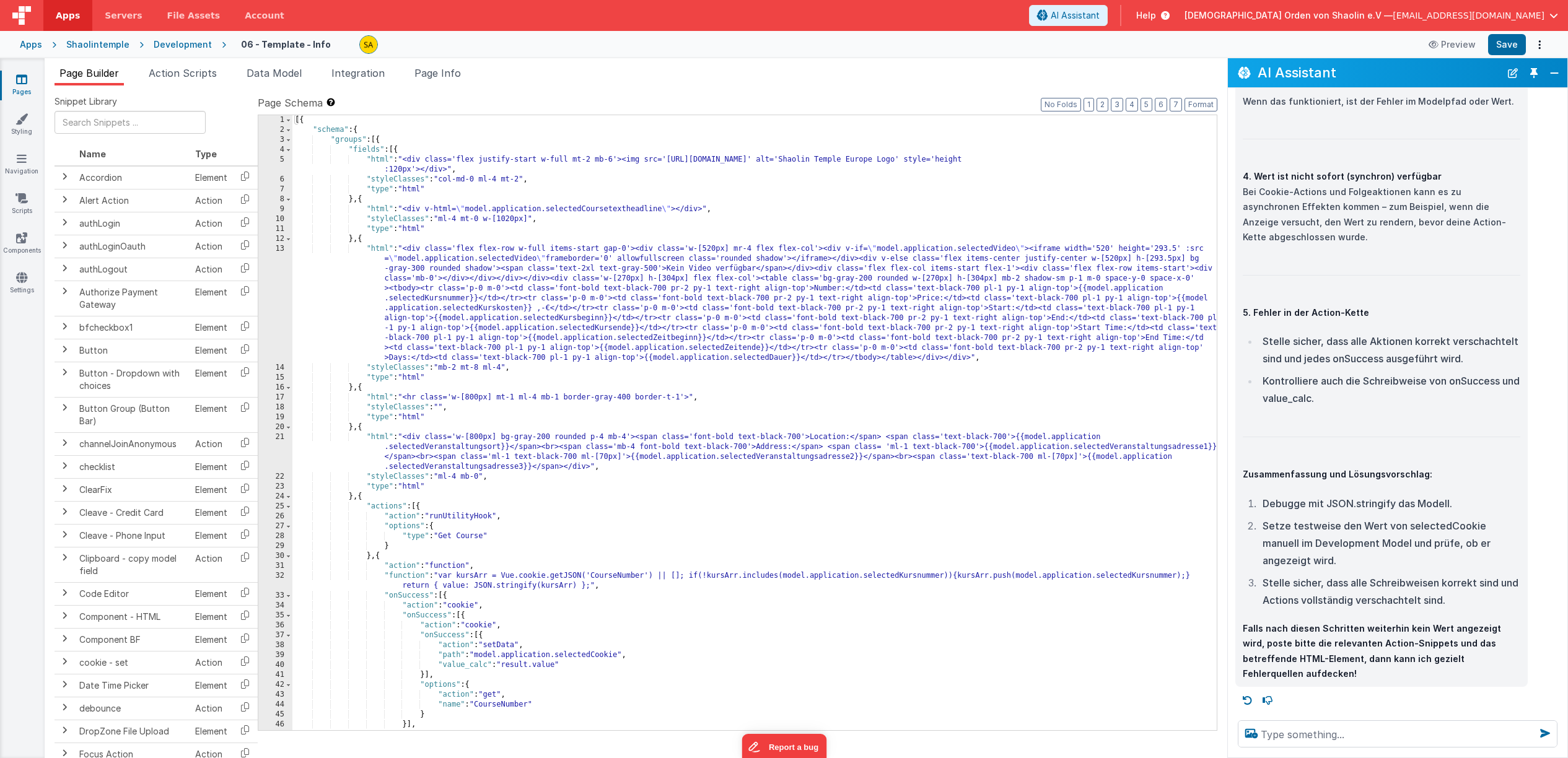
scroll to position [1, 0]
click at [756, 524] on div "[{ "schema" : { "groups" : [{ "fields" : [{ "html" : "<div class='flex justify-…" at bounding box center [755, 431] width 924 height 635
click at [804, 647] on div "[{ "schema" : { "groups" : [{ "fields" : [{ "html" : "<div class='flex justify-…" at bounding box center [755, 431] width 924 height 635
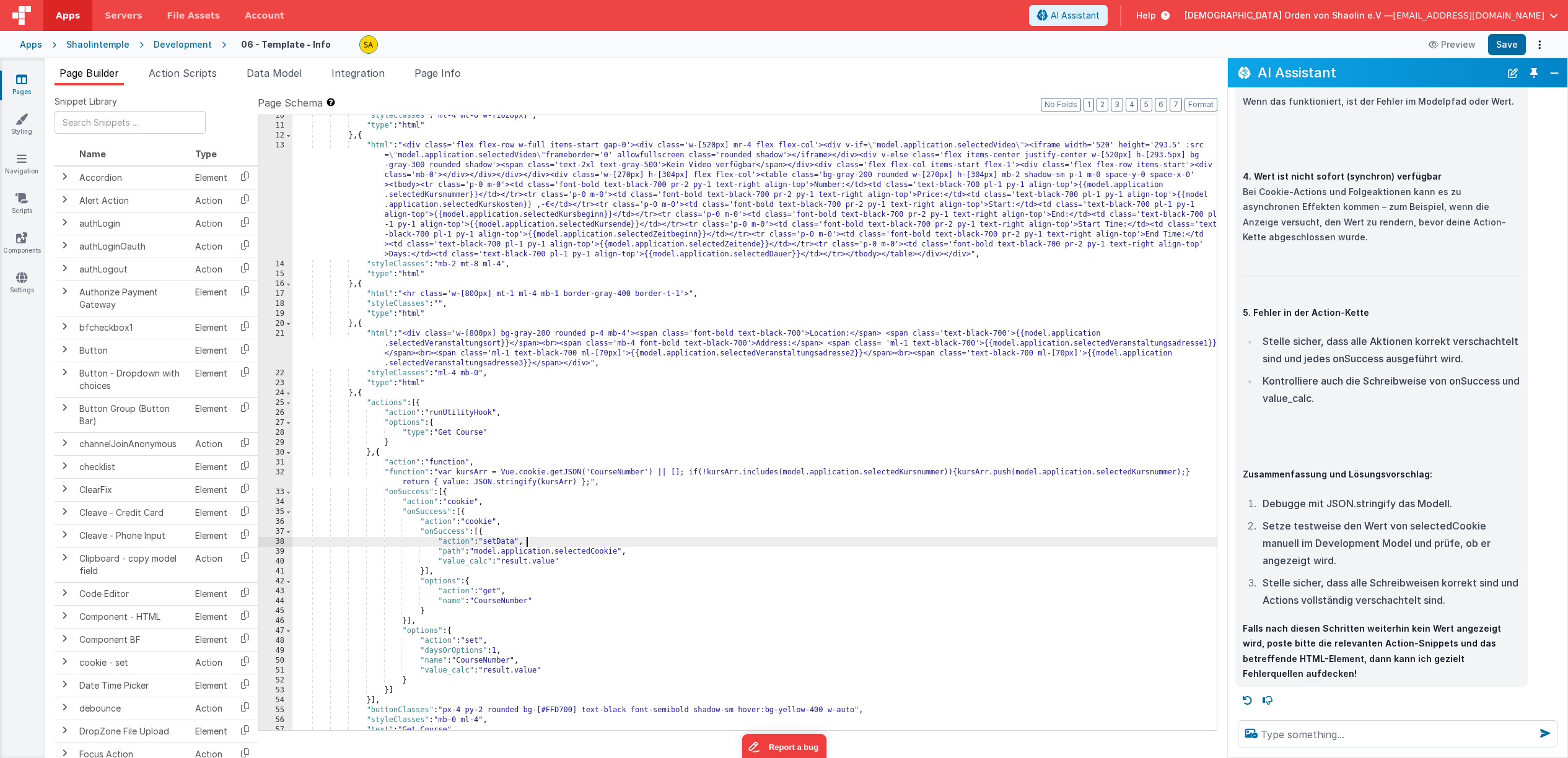
scroll to position [216, 0]
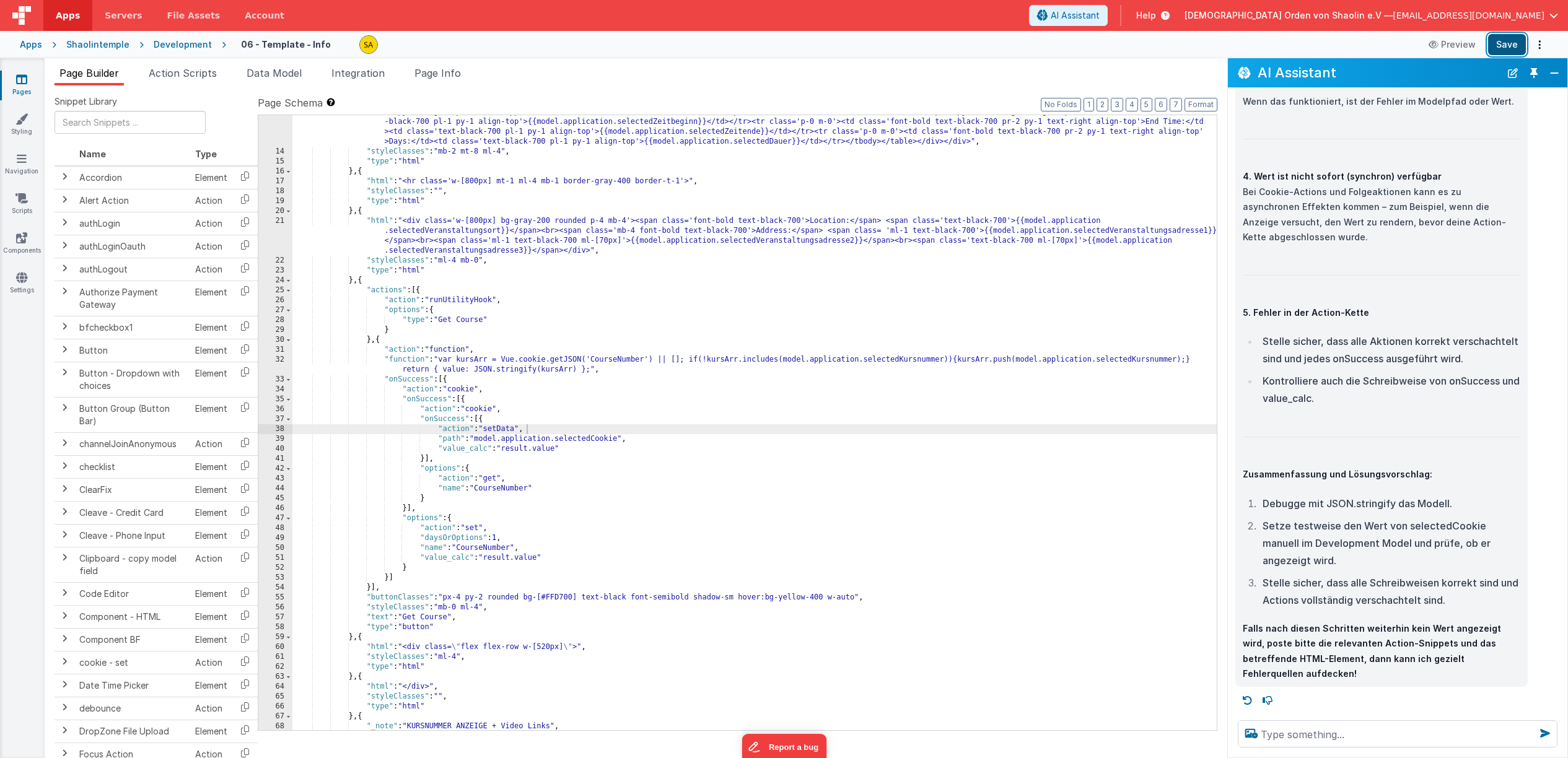
click at [1505, 47] on button "Save" at bounding box center [1507, 45] width 38 height 21
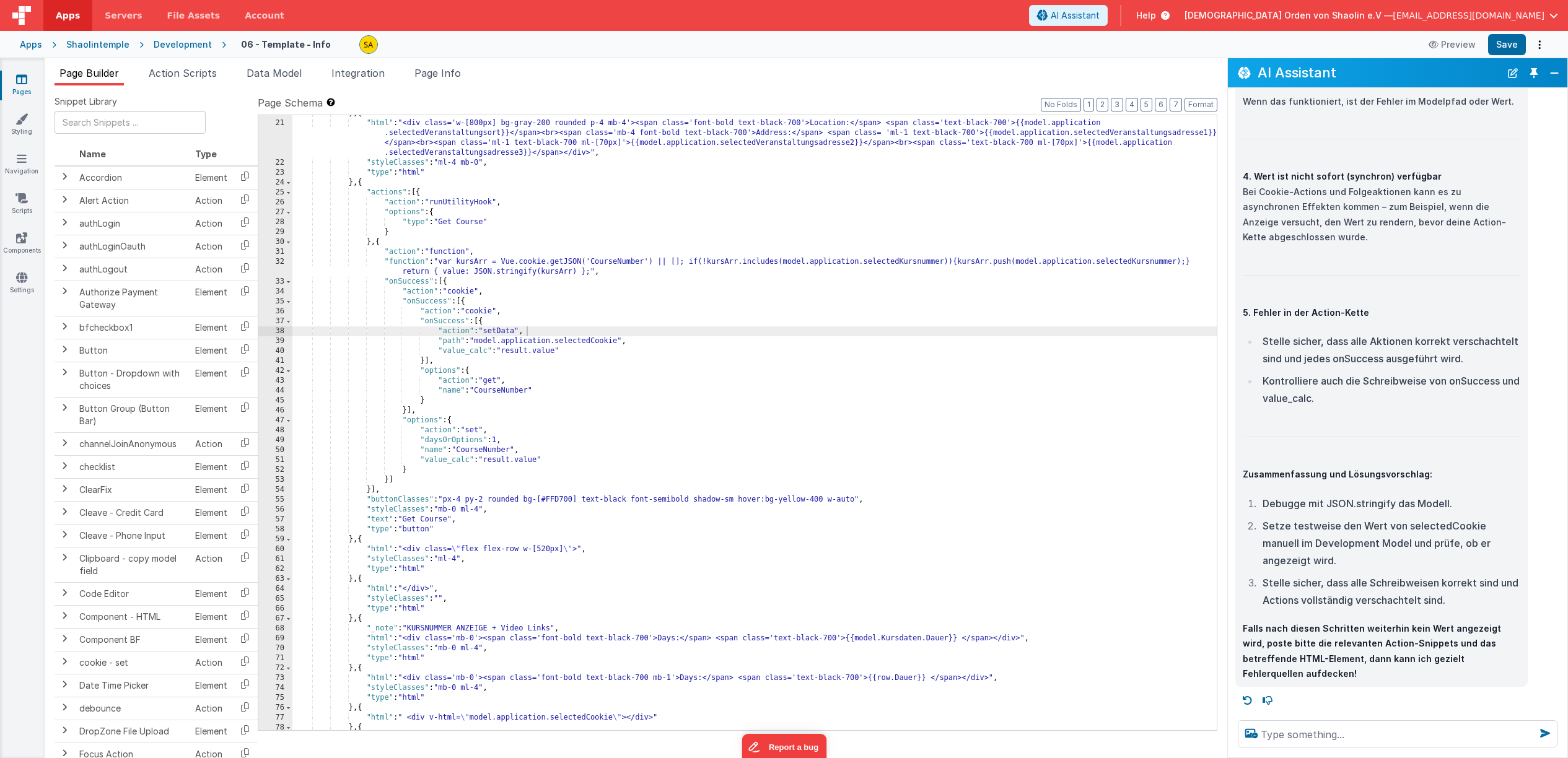
scroll to position [314, 0]
click at [470, 371] on div "} , { "html" : "<div class='w-[800px] bg-gray-200 rounded p-4 mb-4'><span class…" at bounding box center [755, 426] width 924 height 635
click at [473, 375] on div "} , { "html" : "<div class='w-[800px] bg-gray-200 rounded p-4 mb-4'><span class…" at bounding box center [755, 425] width 924 height 635
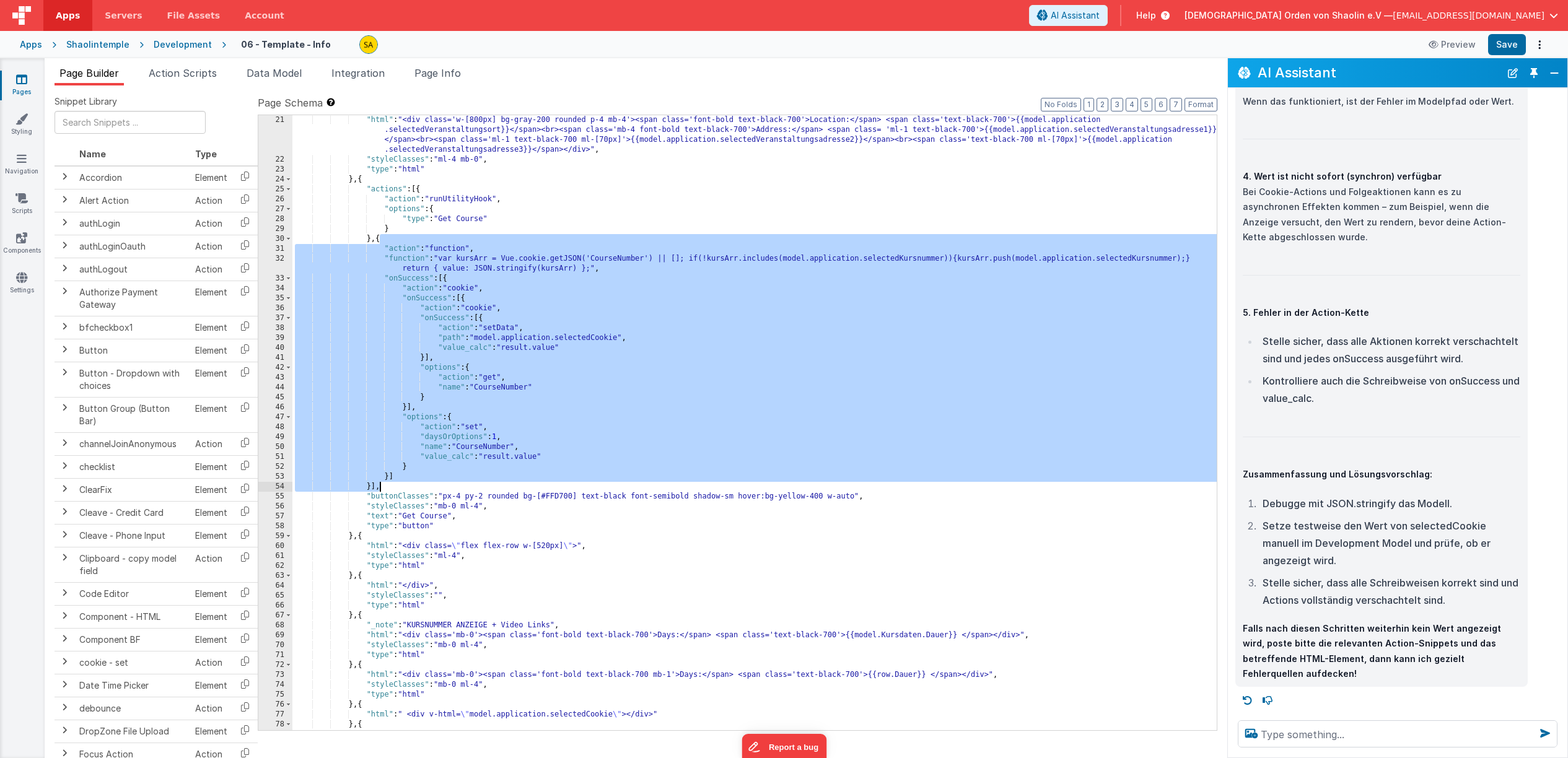
drag, startPoint x: 381, startPoint y: 242, endPoint x: 389, endPoint y: 488, distance: 246.1
click at [389, 488] on div ""html" : "<div class='w-[800px] bg-gray-200 rounded p-4 mb-4'><span class='font…" at bounding box center [755, 448] width 924 height 665
click at [1392, 733] on textarea at bounding box center [1396, 733] width 319 height 27
paste textarea "{ "action": "function", "function": "var kursArr = Vue.cookie.getJSON('CourseNu…"
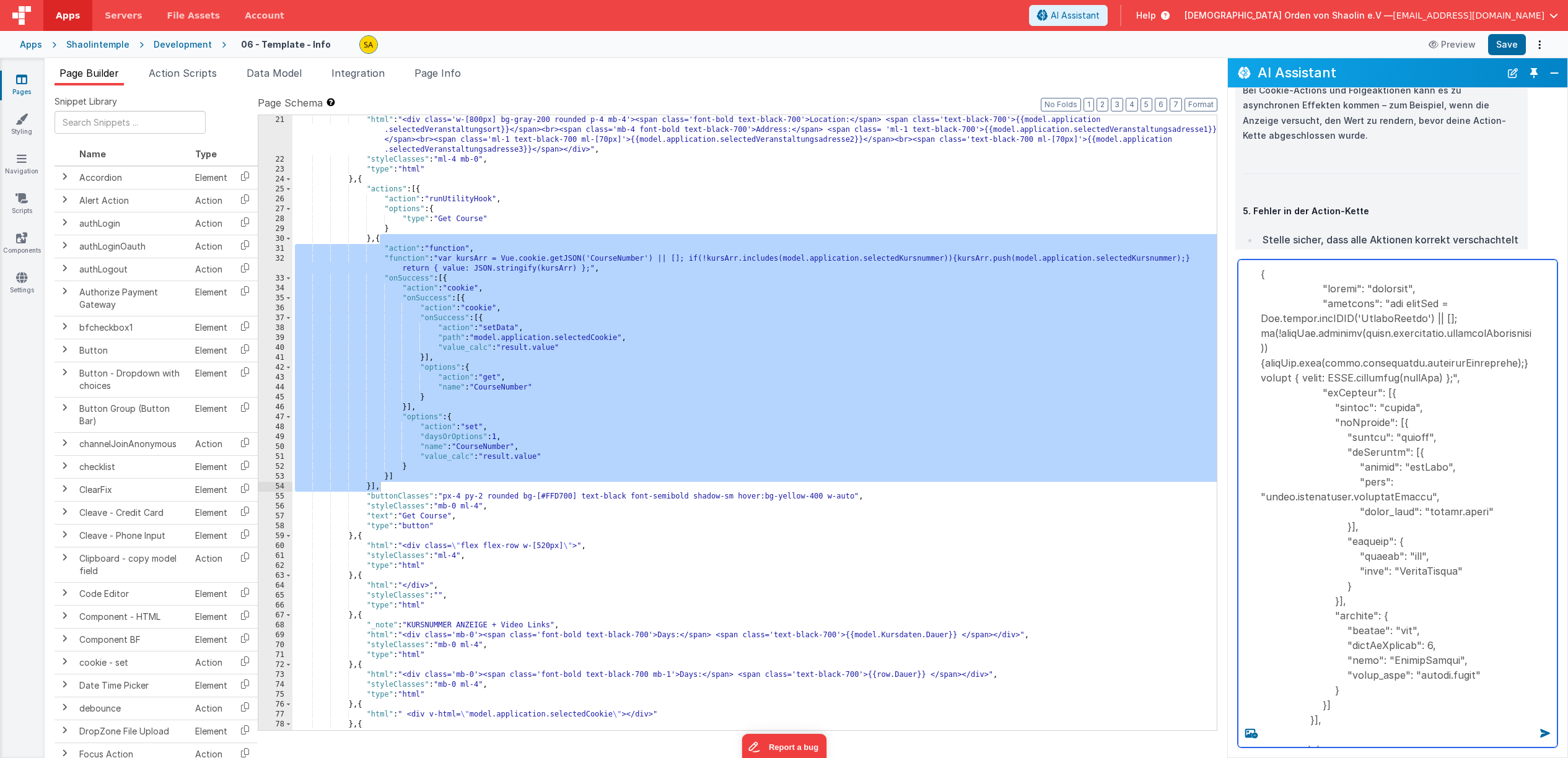
type textarea "{ "action": "function", "function": "var kursArr = Vue.cookie.getJSON('CourseNu…"
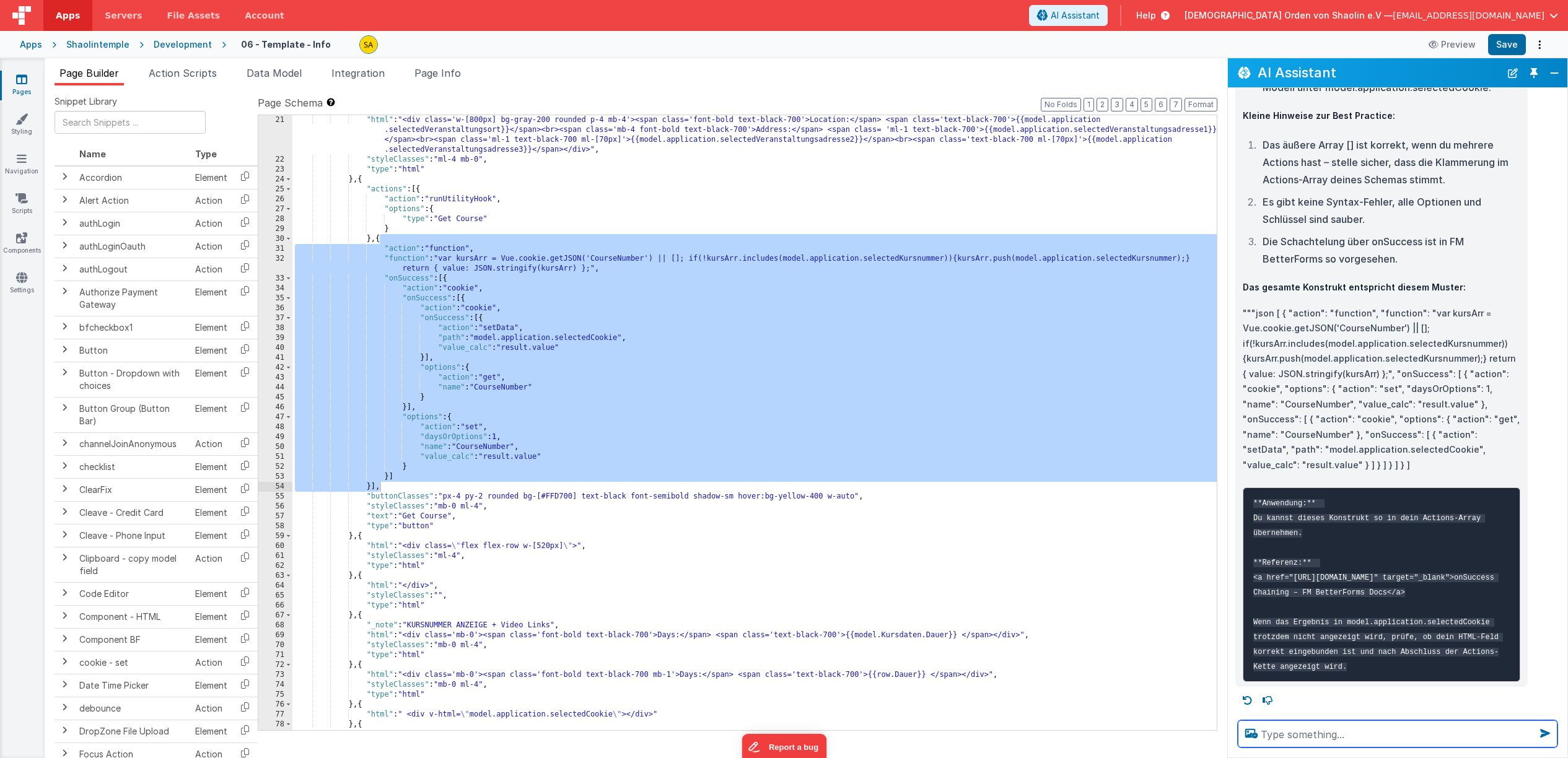
scroll to position [8016, 0]
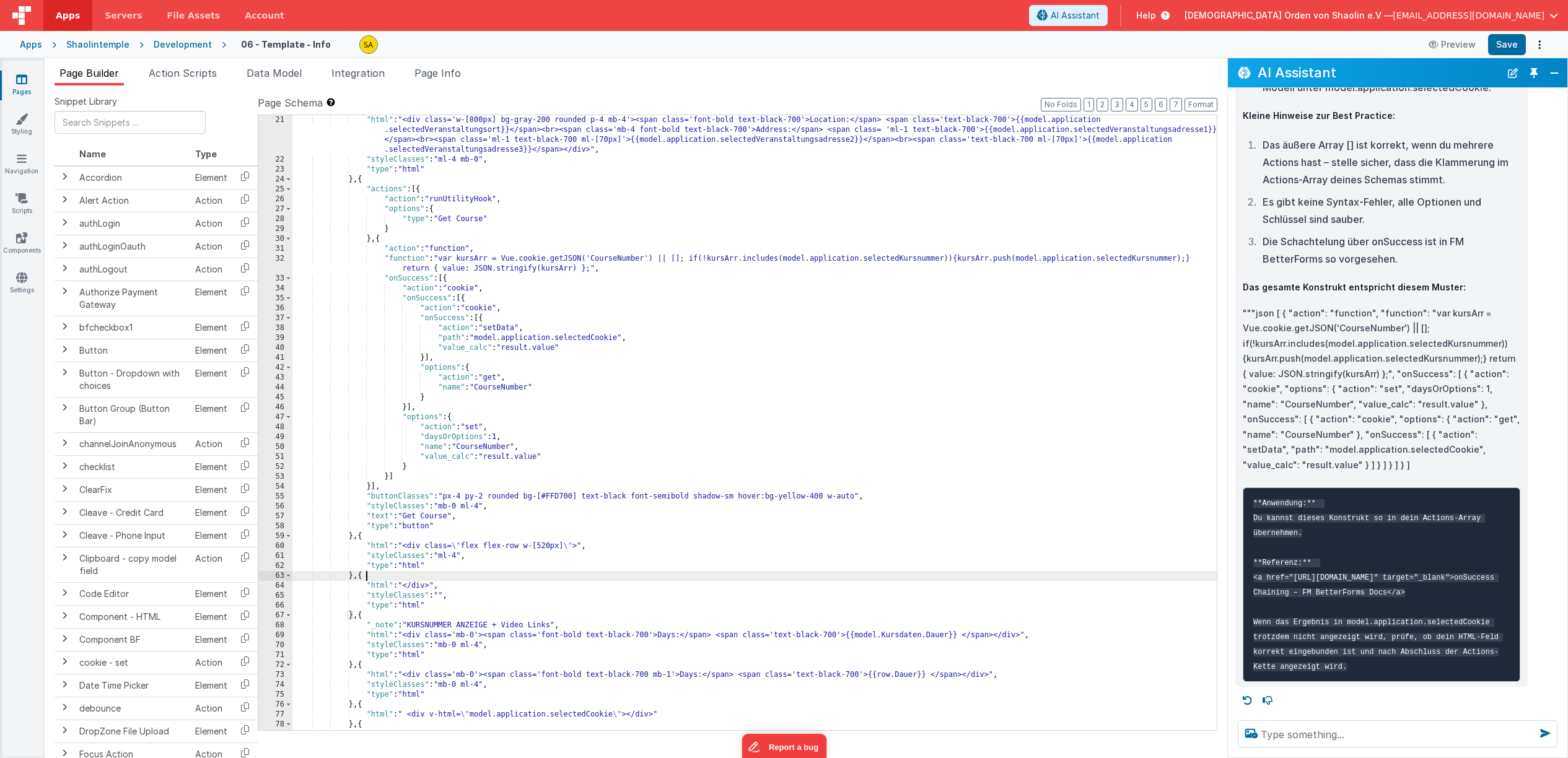
click at [1081, 572] on div ""html" : "<div class='w-[800px] bg-gray-200 rounded p-4 mb-4'><span class='font…" at bounding box center [755, 448] width 924 height 665
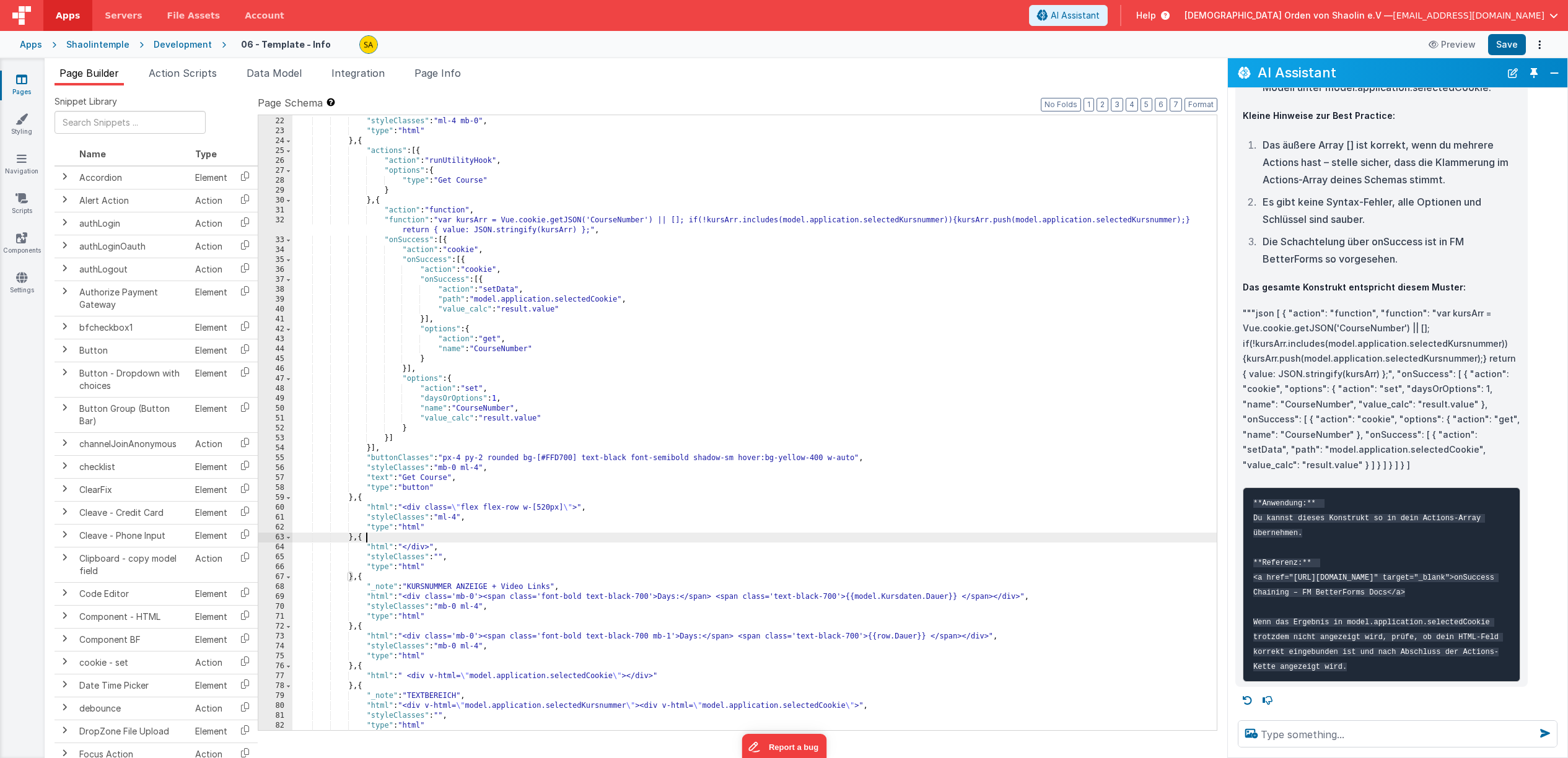
scroll to position [355, 0]
click at [290, 74] on span "Data Model" at bounding box center [274, 73] width 56 height 12
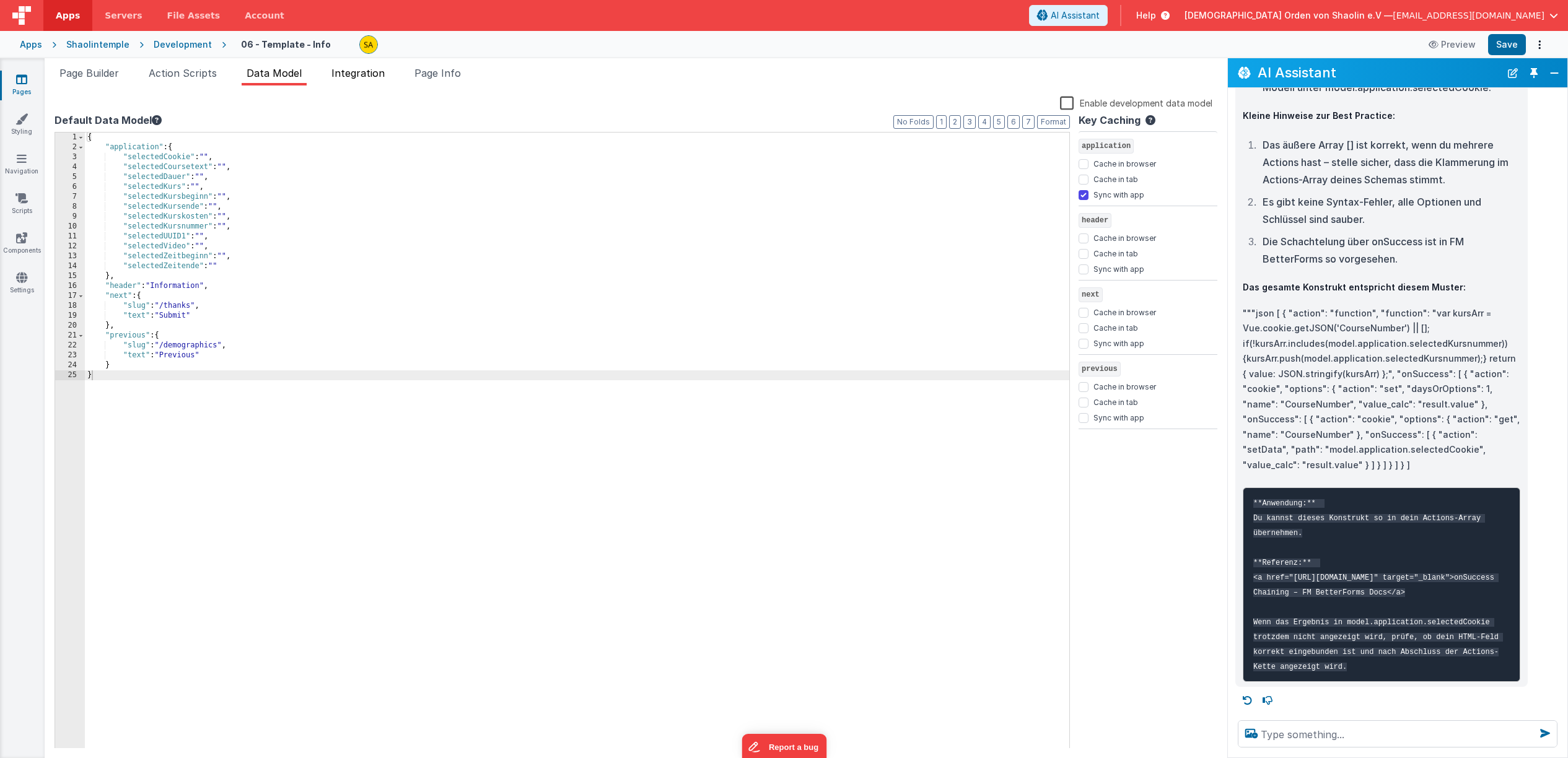
click at [375, 79] on span "Integration" at bounding box center [358, 73] width 53 height 12
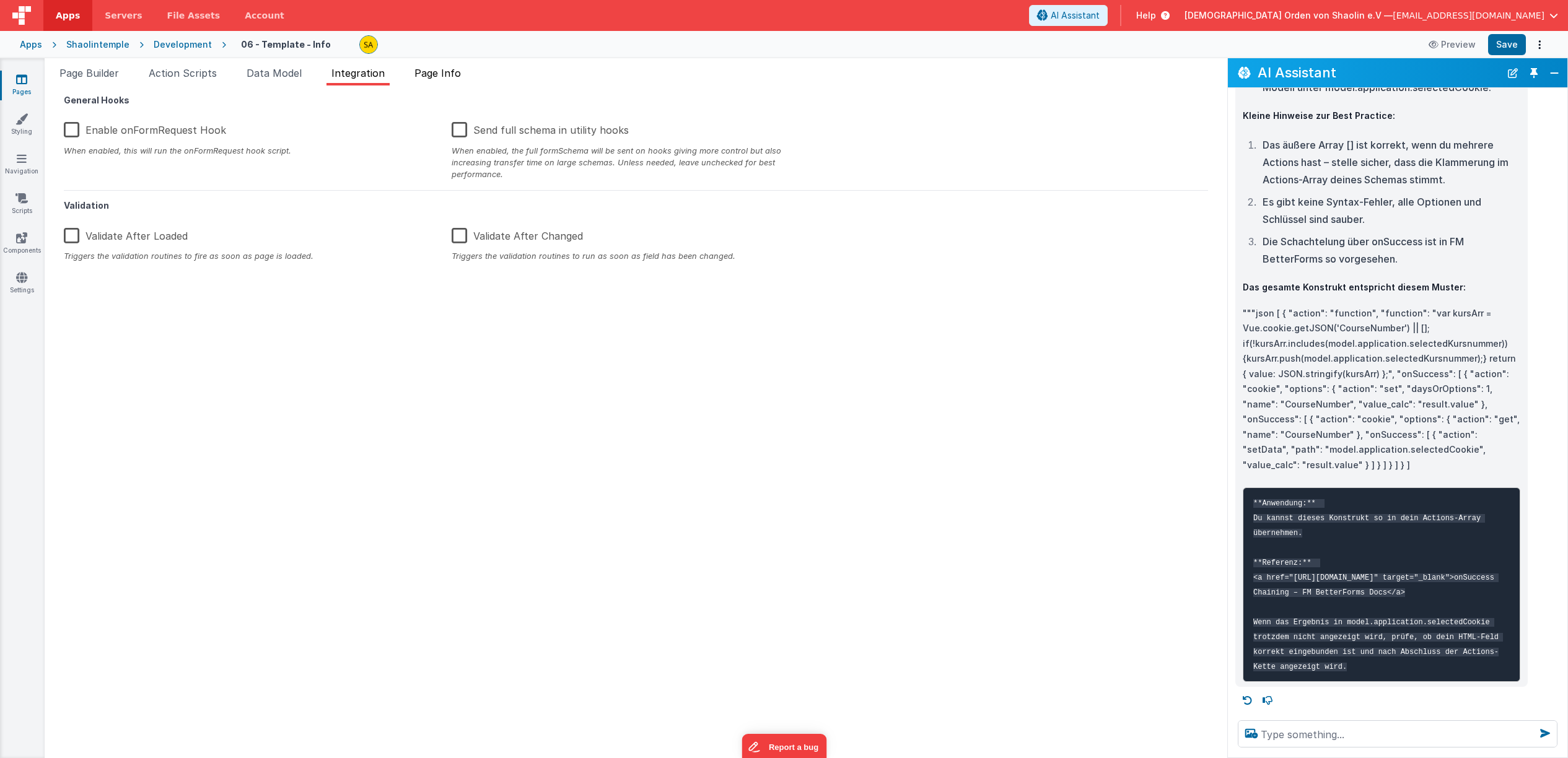
click at [427, 73] on span "Page Info" at bounding box center [437, 73] width 47 height 12
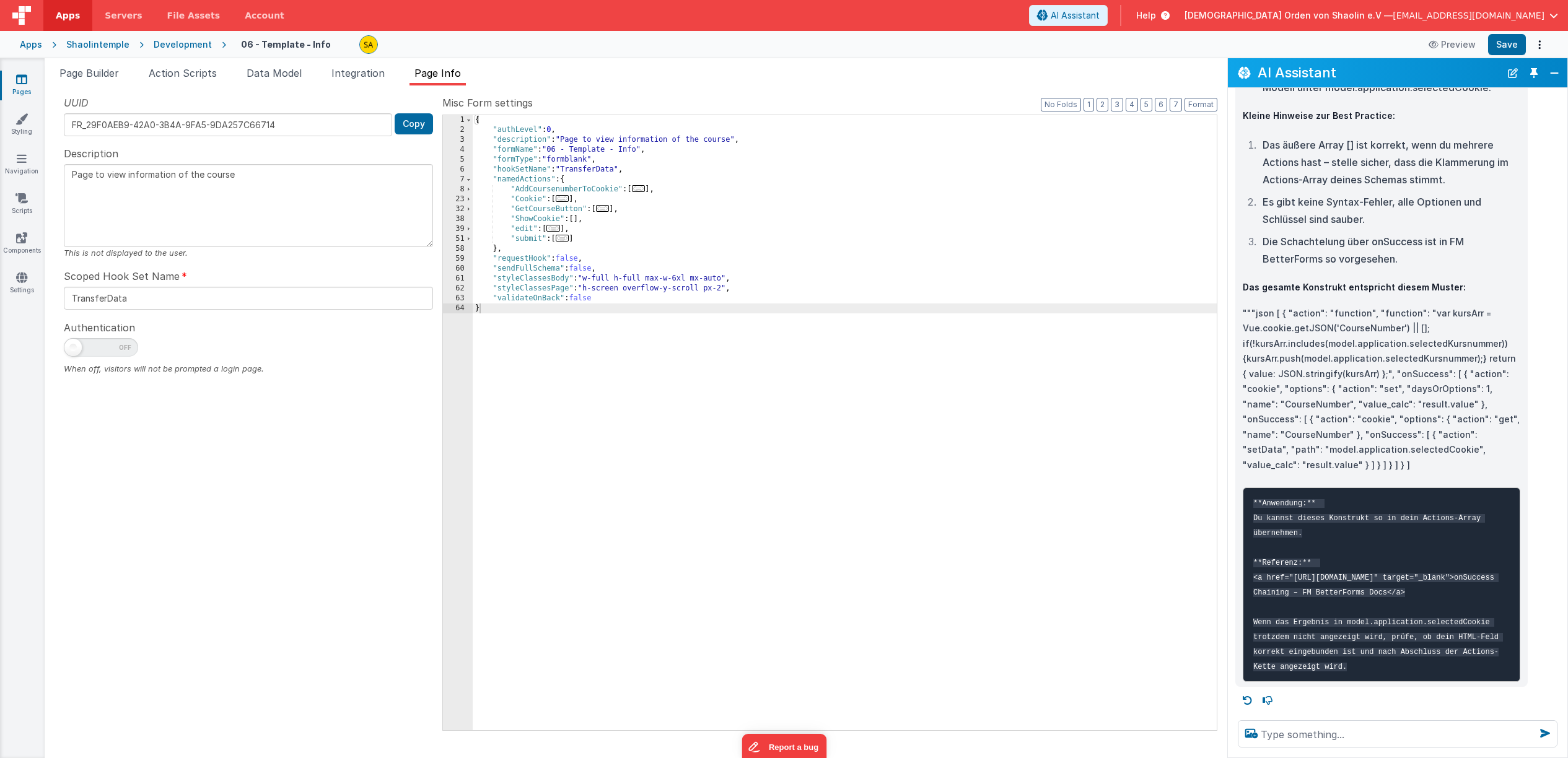
click at [642, 190] on span "..." at bounding box center [639, 189] width 14 height 7
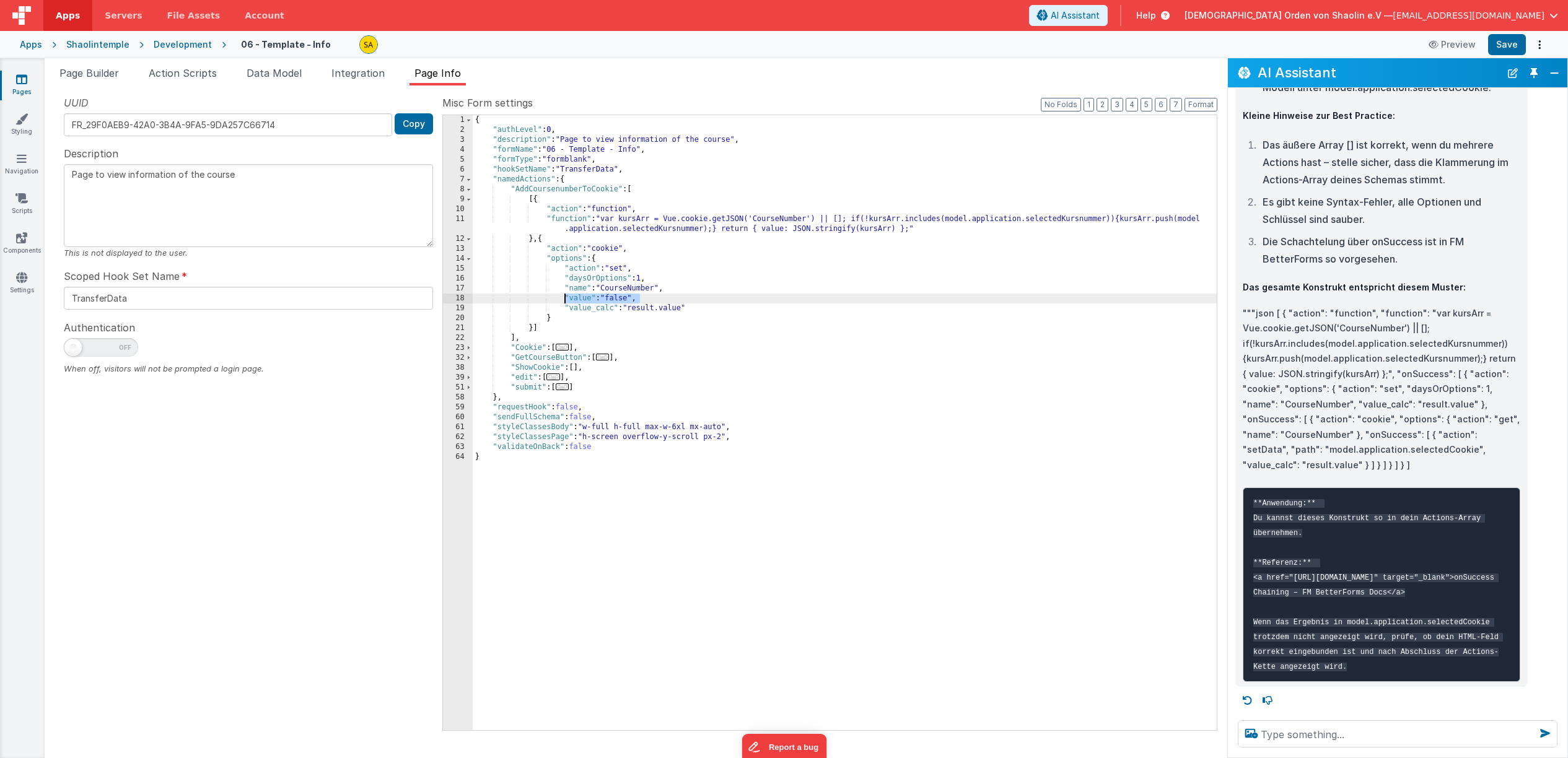
drag, startPoint x: 649, startPoint y: 299, endPoint x: 573, endPoint y: 306, distance: 76.3
click at [563, 298] on div "{ "authLevel" : 0 , "description" : "Page to view information of the course" , …" at bounding box center [844, 432] width 744 height 635
click at [733, 355] on div "{ "authLevel" : 0 , "description" : "Page to view information of the course" , …" at bounding box center [844, 432] width 744 height 635
click at [564, 347] on span "..." at bounding box center [562, 347] width 14 height 7
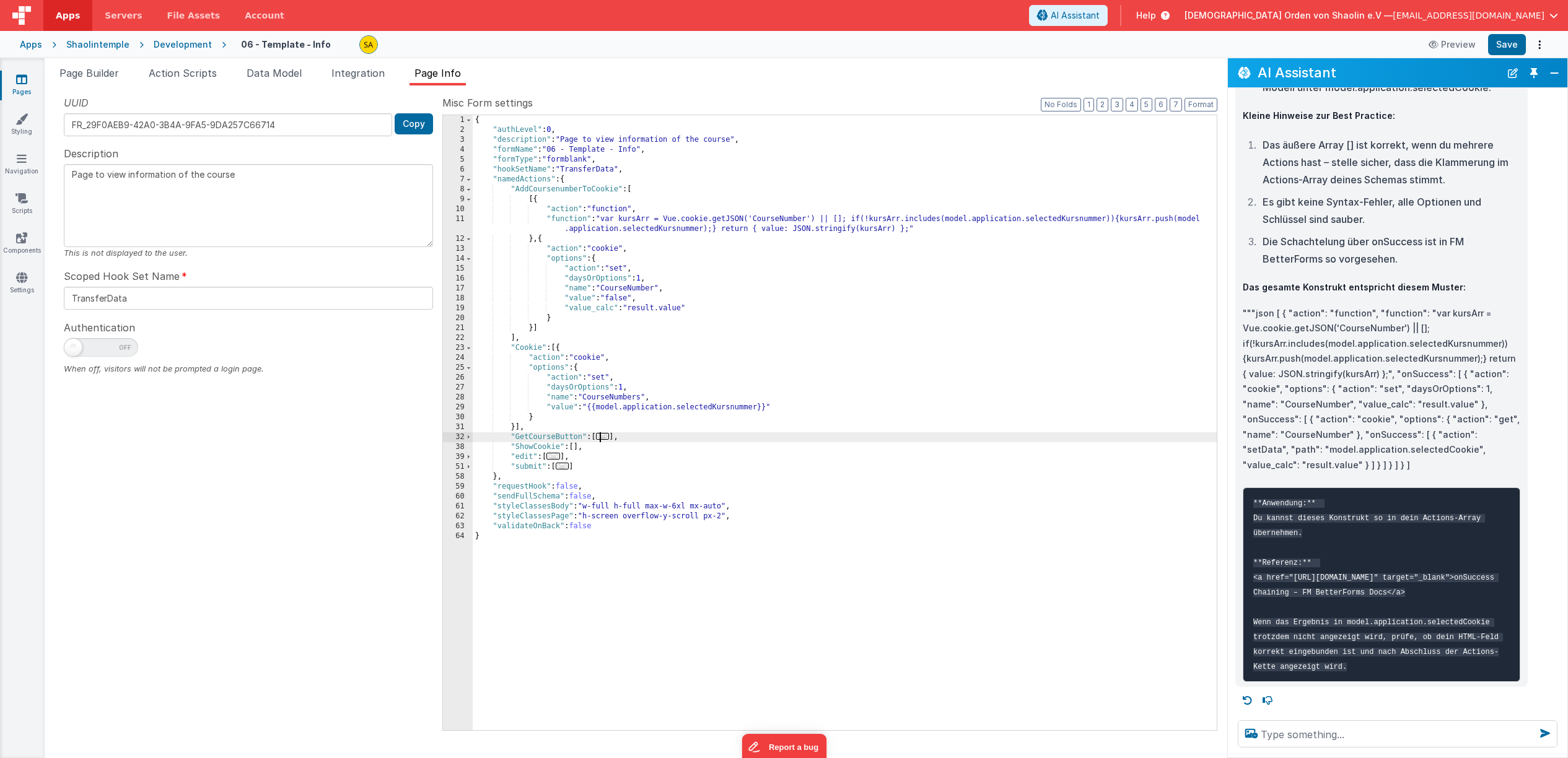
click at [607, 437] on span "..." at bounding box center [603, 436] width 14 height 7
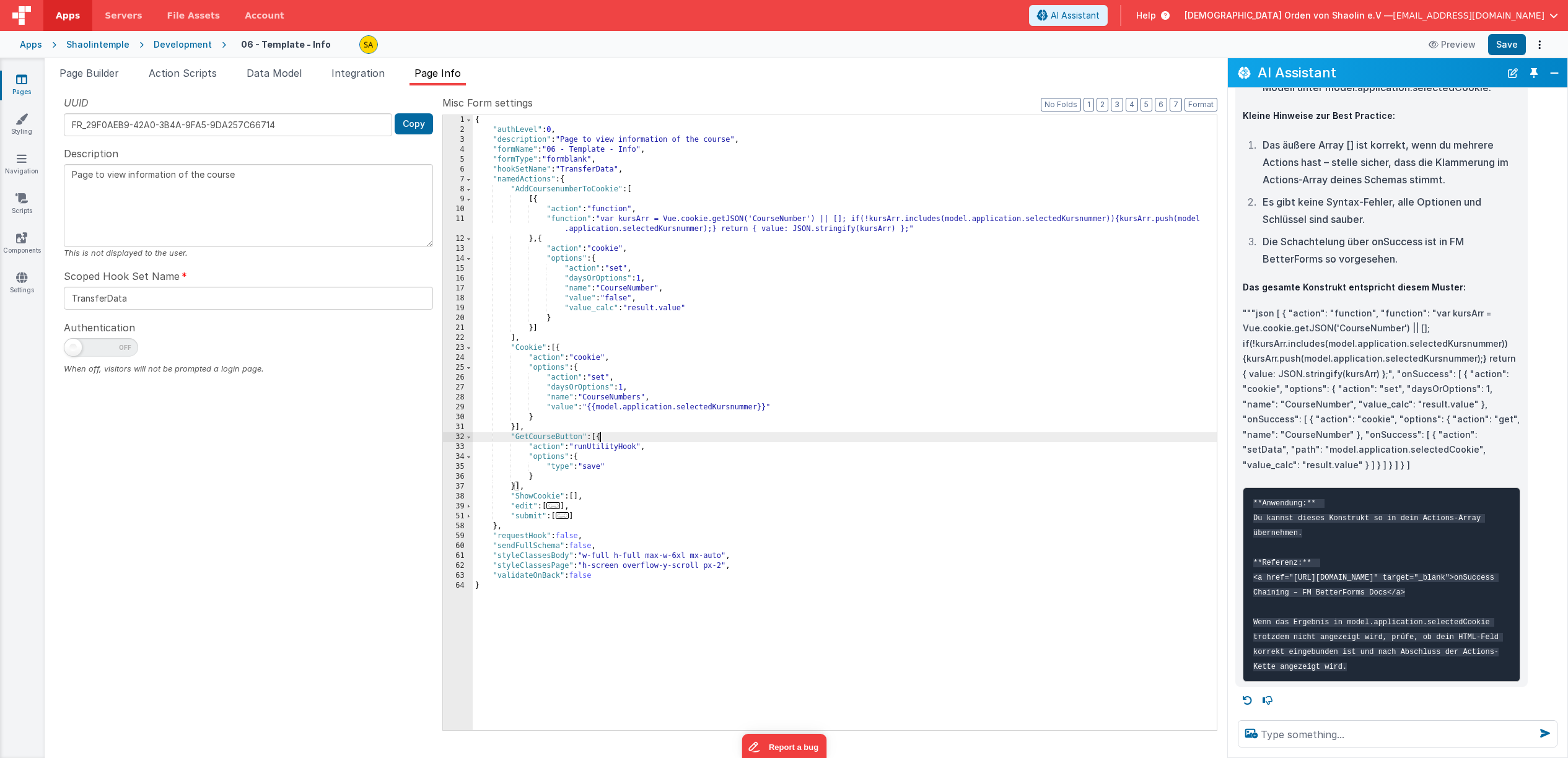
click at [578, 499] on div "{ "authLevel" : 0 , "description" : "Page to view information of the course" , …" at bounding box center [844, 432] width 744 height 635
click at [577, 499] on div "{ "authLevel" : 0 , "description" : "Page to view information of the course" , …" at bounding box center [844, 432] width 744 height 635
click at [626, 408] on div "{ "authLevel" : 0 , "description" : "Page to view information of the course" , …" at bounding box center [844, 432] width 744 height 635
click at [358, 76] on span "Integration" at bounding box center [358, 73] width 53 height 12
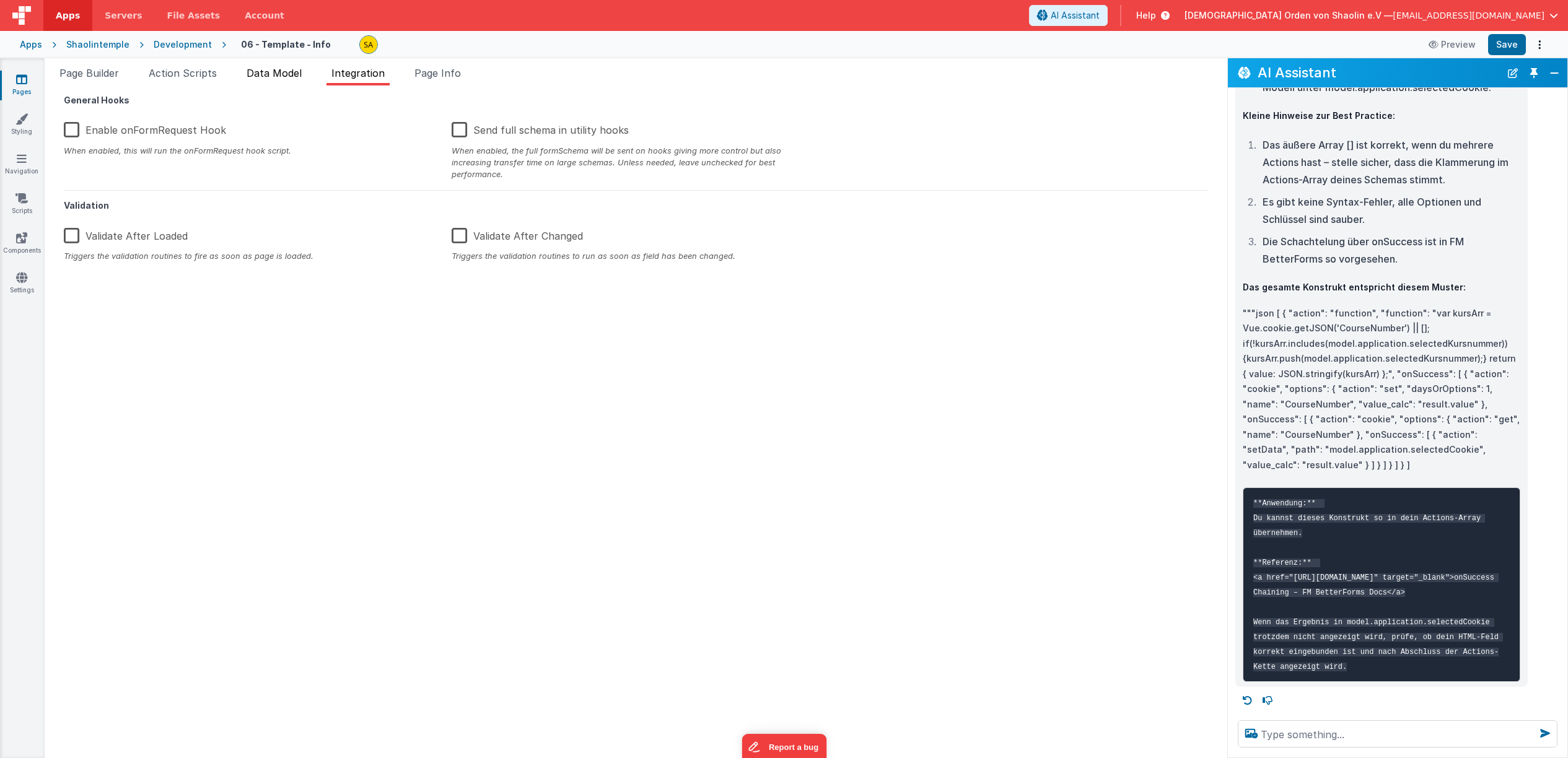
click at [287, 77] on span "Data Model" at bounding box center [274, 73] width 56 height 12
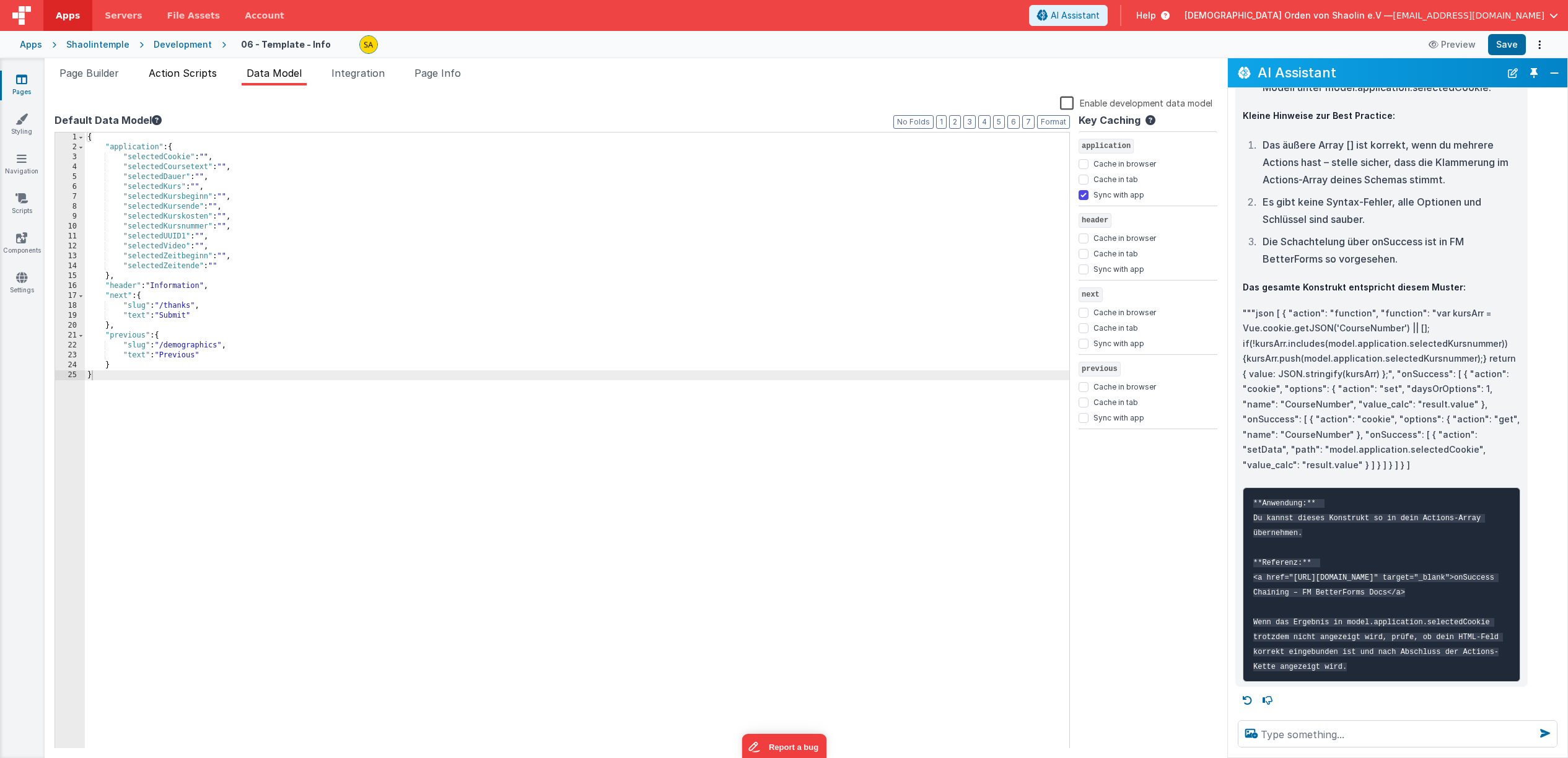
click at [189, 76] on span "Action Scripts" at bounding box center [182, 73] width 68 height 12
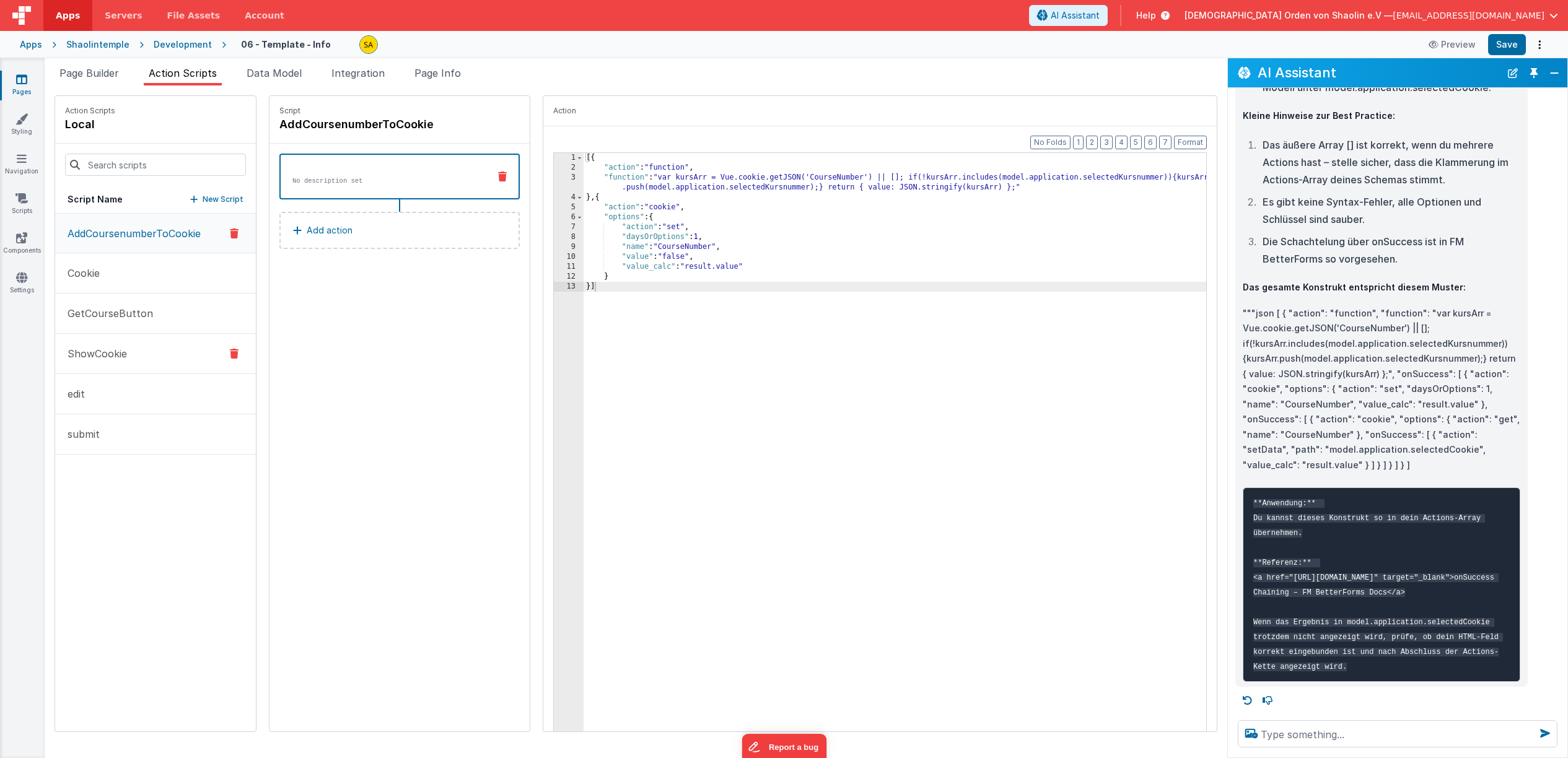
click at [149, 354] on button "ShowCookie" at bounding box center [156, 354] width 201 height 40
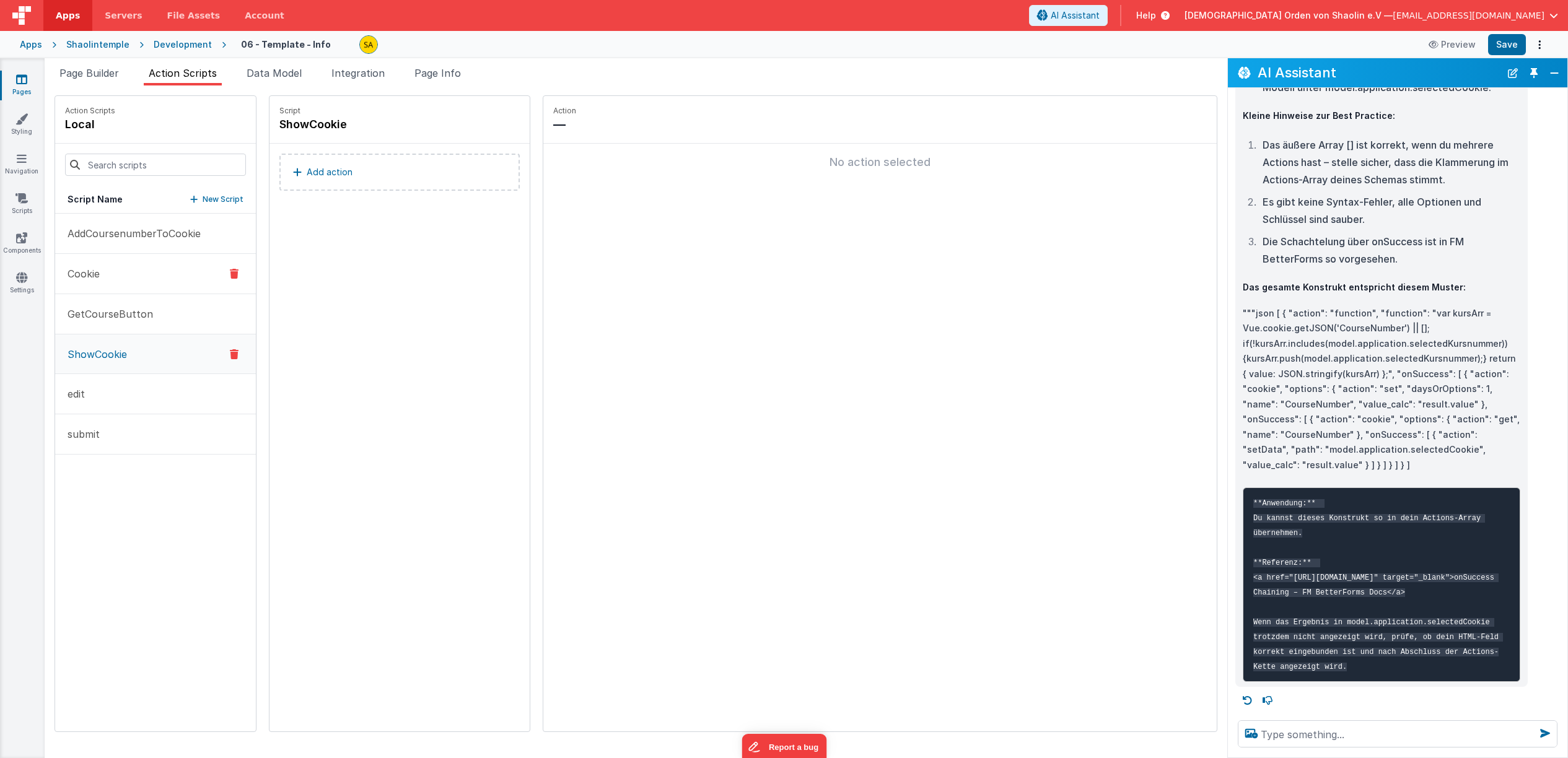
click at [109, 274] on button "Cookie" at bounding box center [156, 274] width 201 height 40
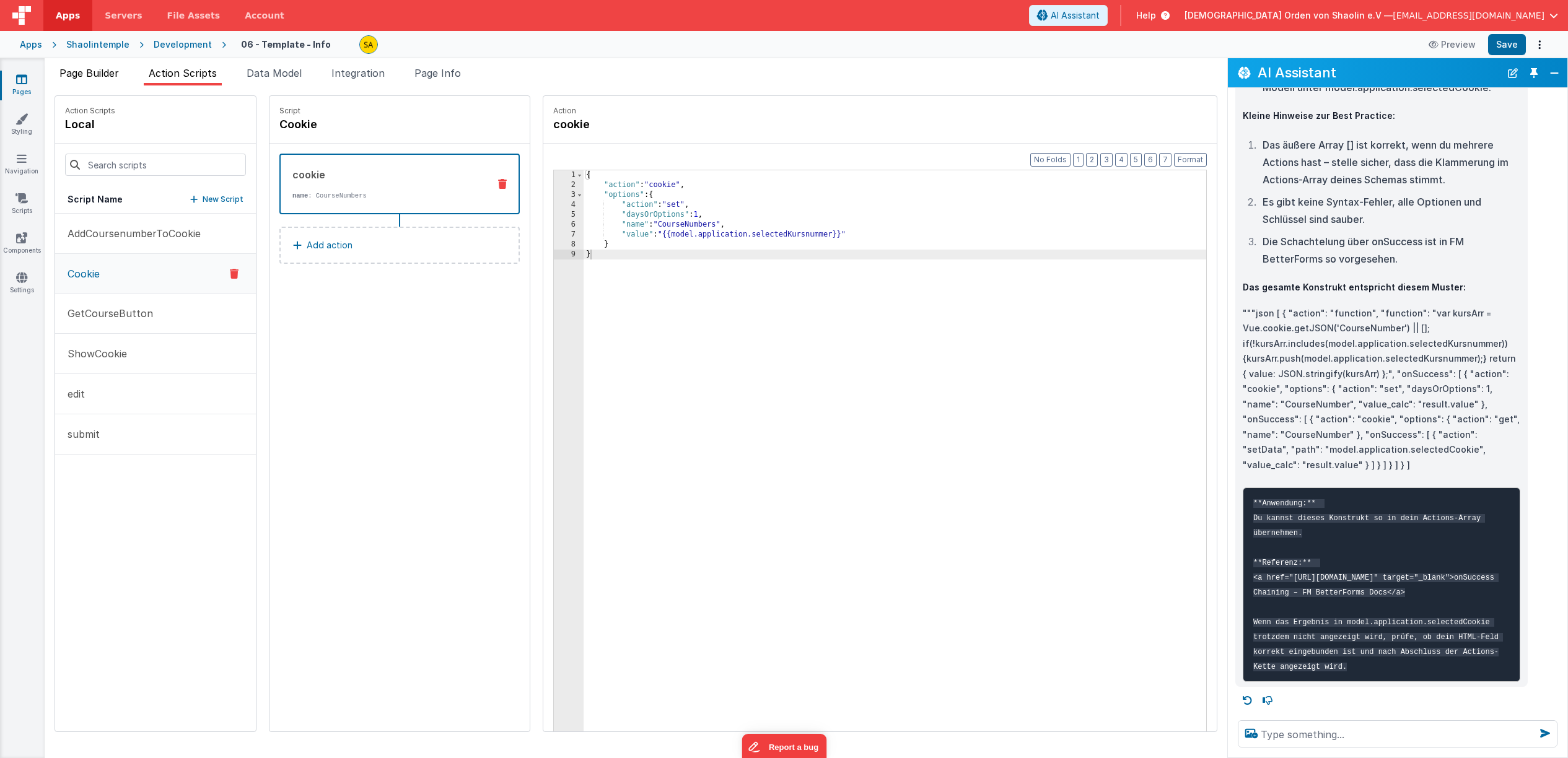
click at [115, 74] on span "Page Builder" at bounding box center [89, 73] width 60 height 12
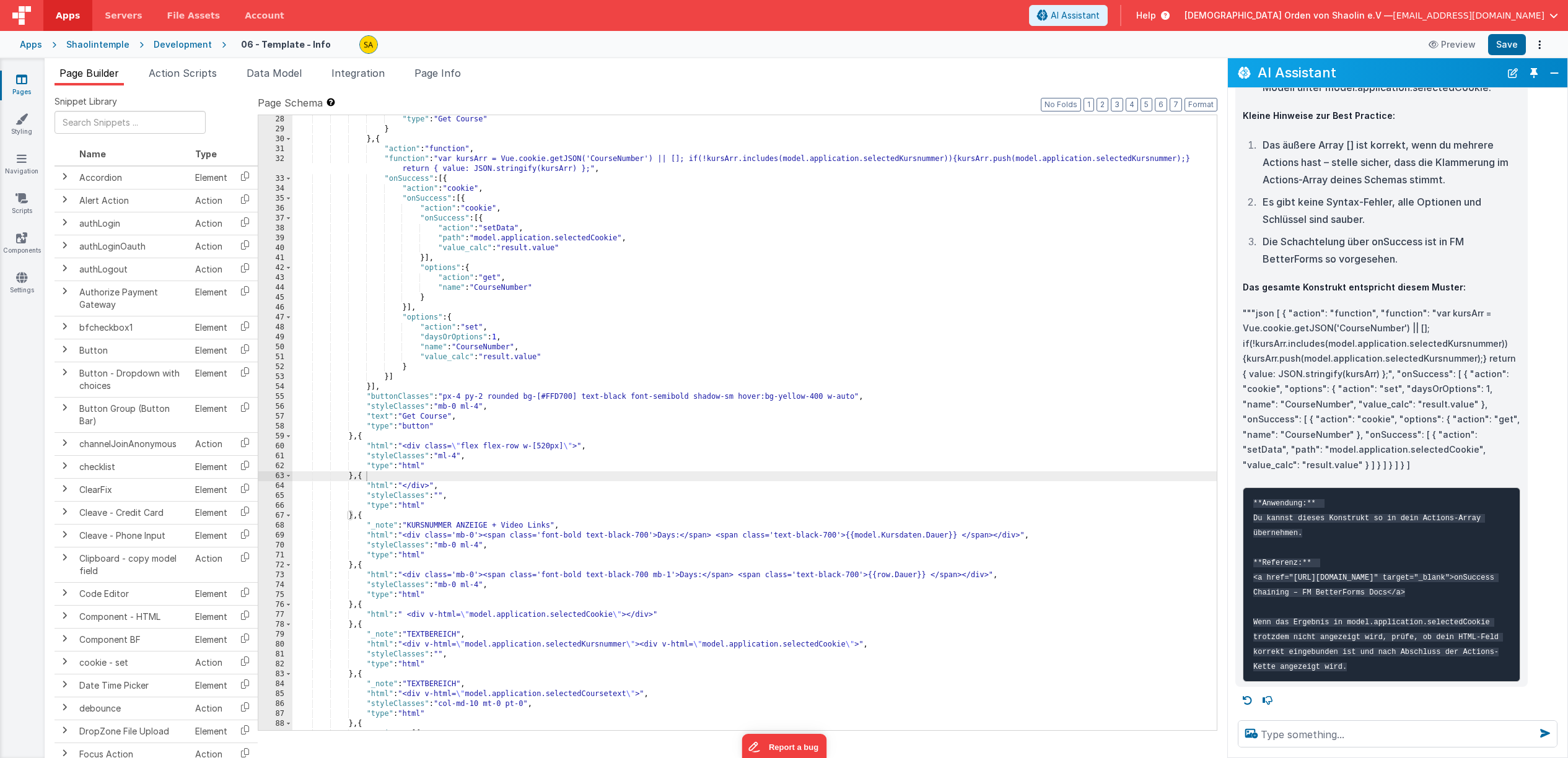
scroll to position [342, 0]
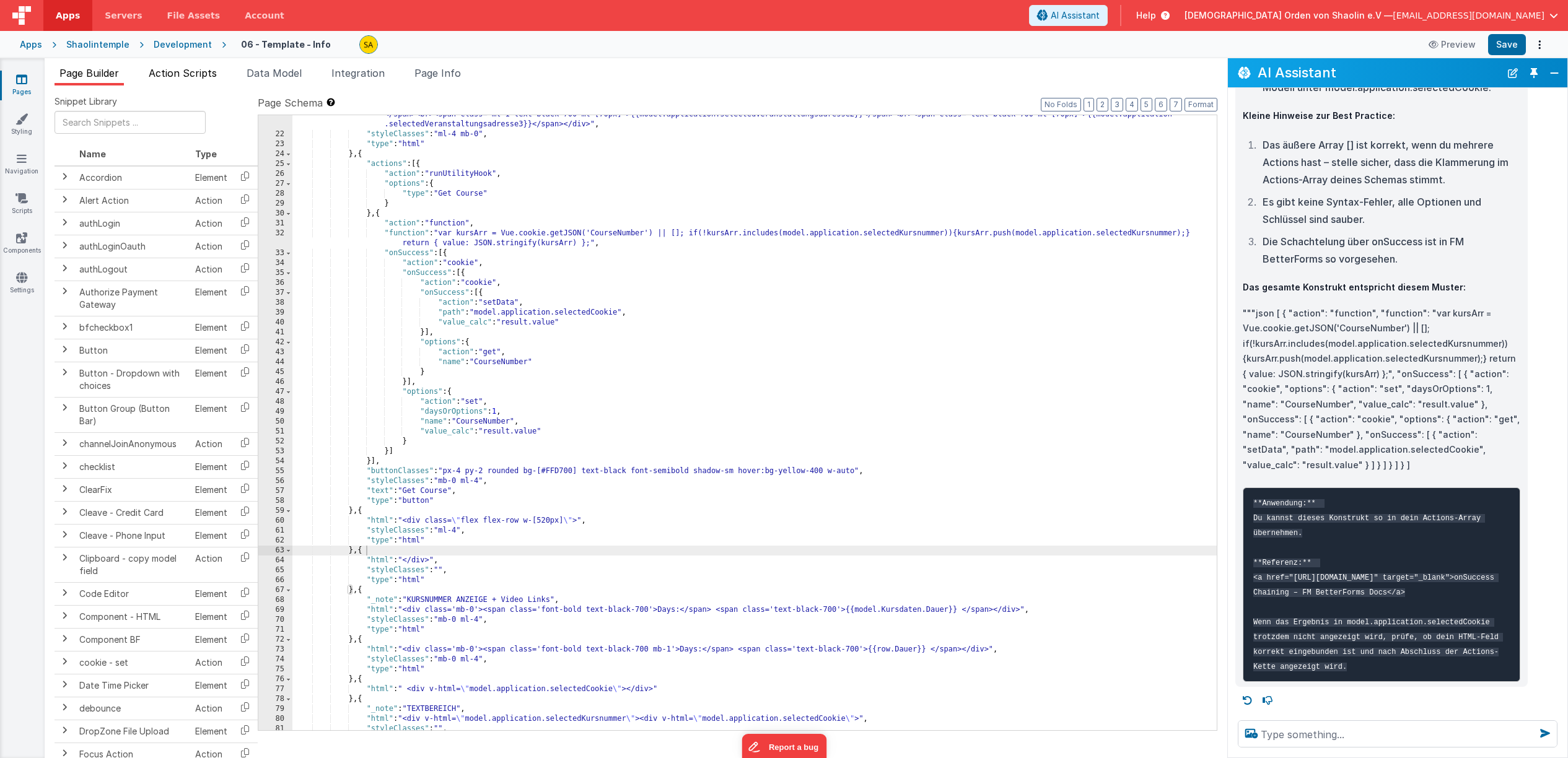
click at [203, 75] on span "Action Scripts" at bounding box center [182, 73] width 68 height 12
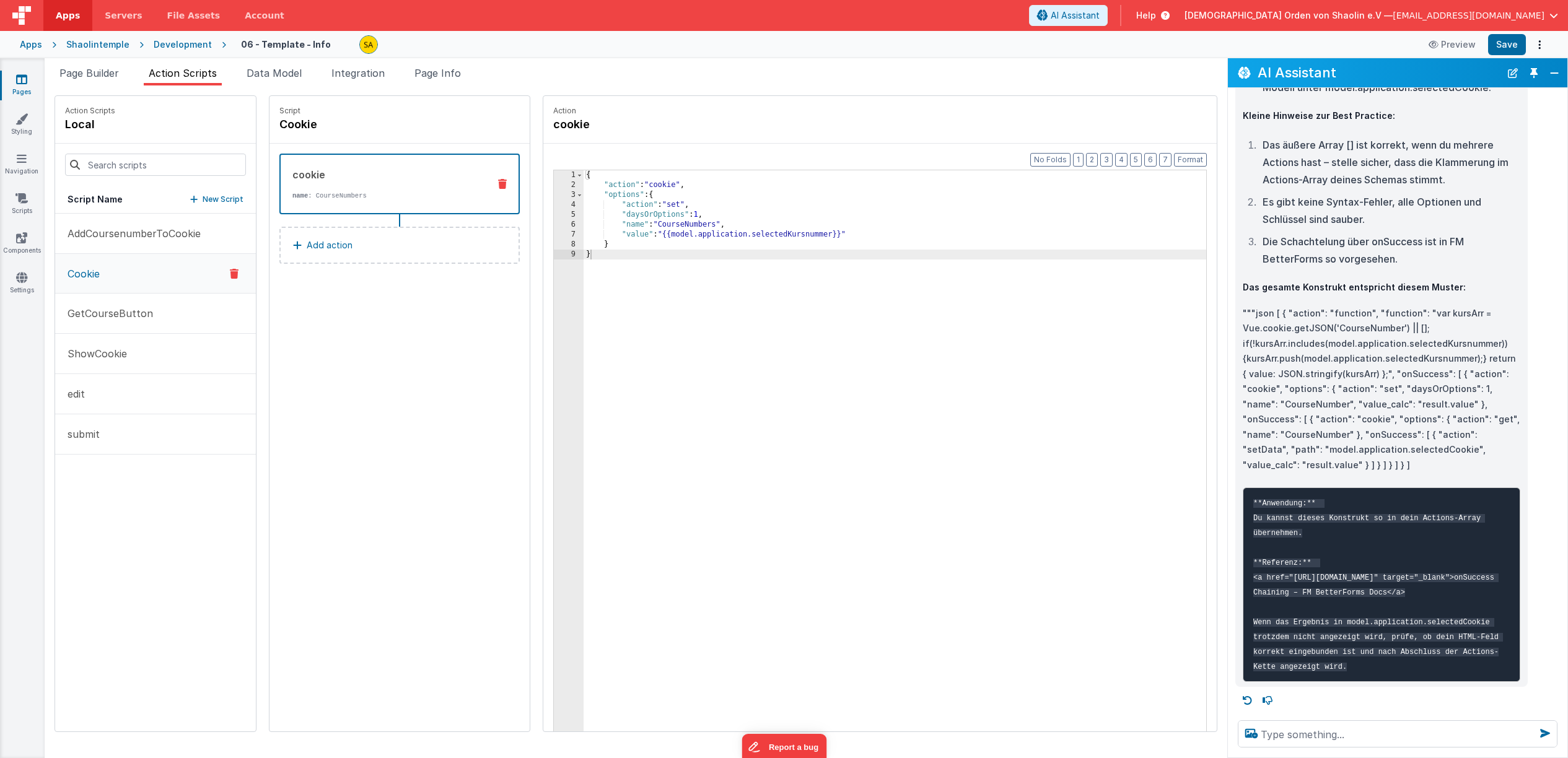
click at [229, 273] on icon at bounding box center [234, 274] width 9 height 15
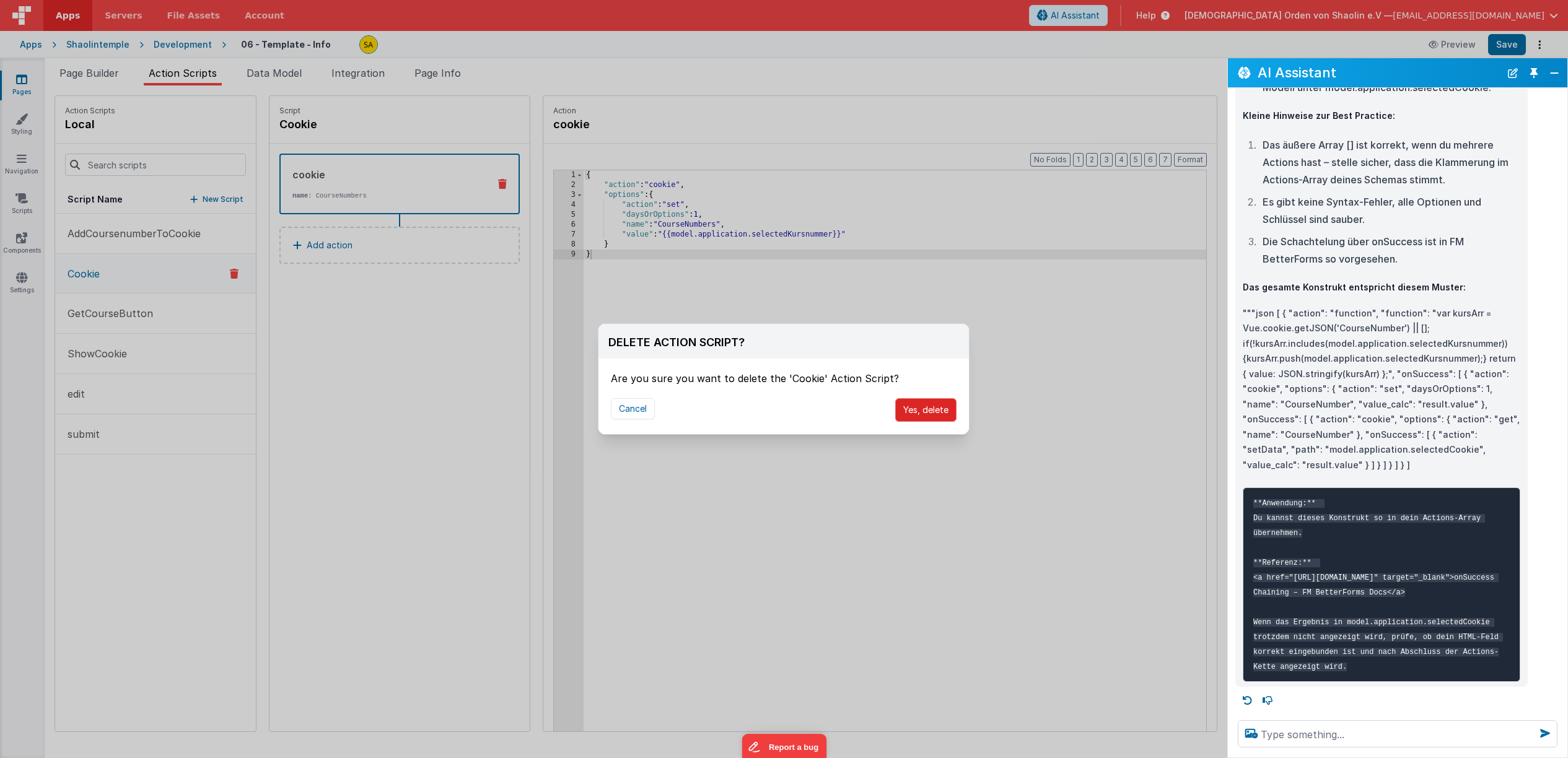
click at [933, 412] on button "Yes, delete" at bounding box center [925, 410] width 61 height 24
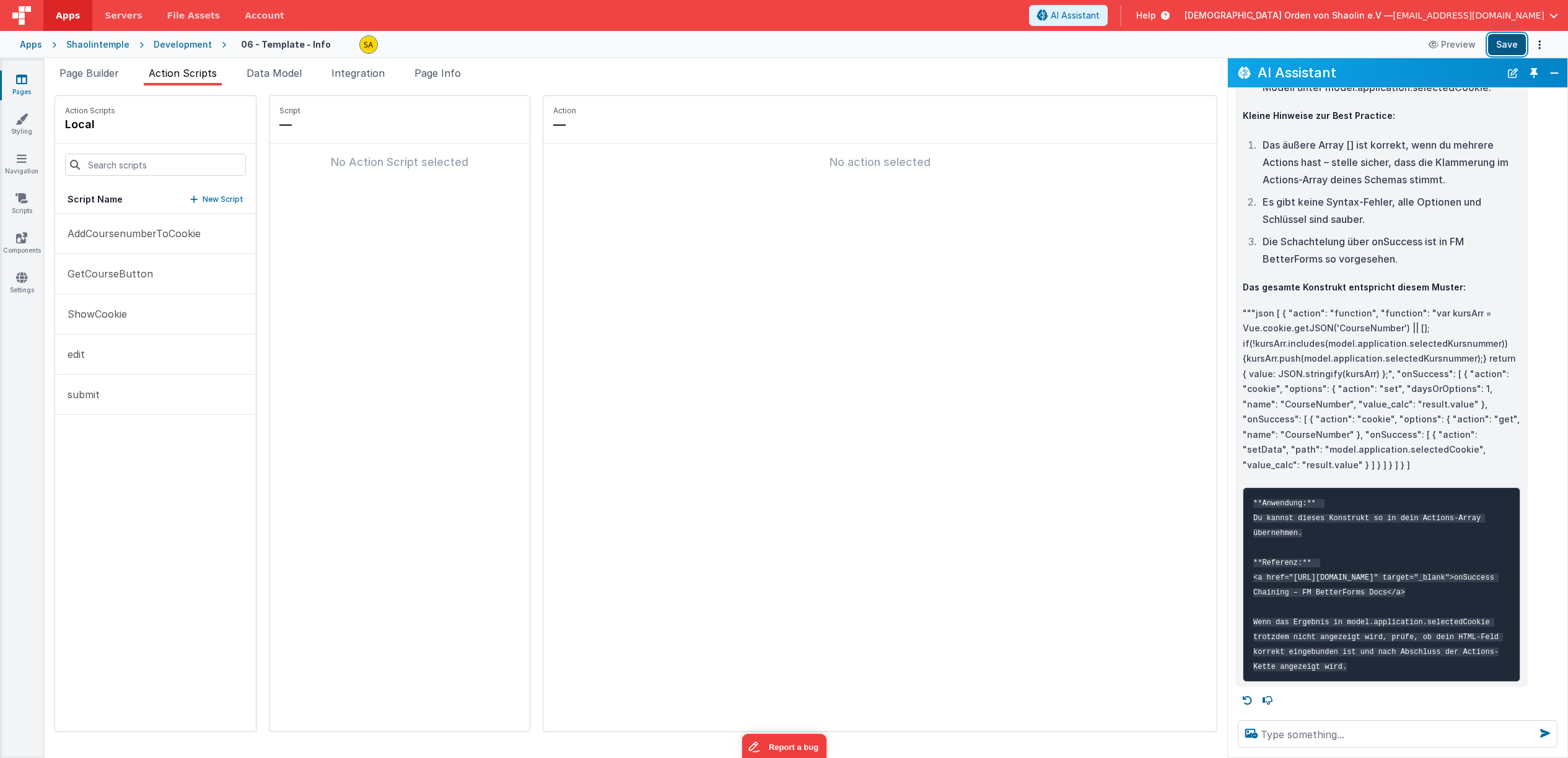
click at [1498, 47] on button "Save" at bounding box center [1507, 45] width 38 height 21
click at [72, 74] on span "Page Builder" at bounding box center [89, 73] width 60 height 12
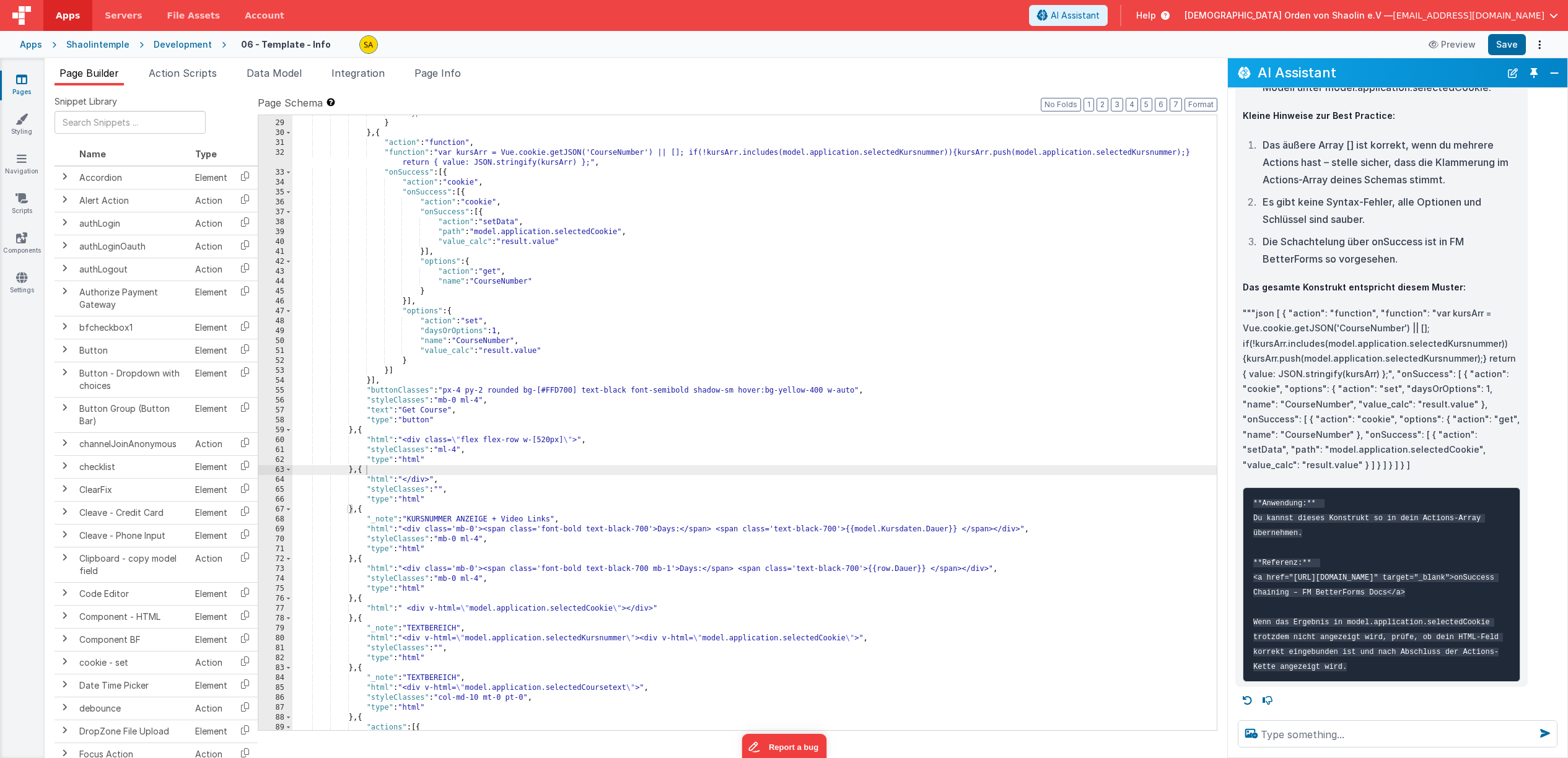
scroll to position [423, 0]
click at [1395, 734] on textarea at bounding box center [1396, 733] width 319 height 27
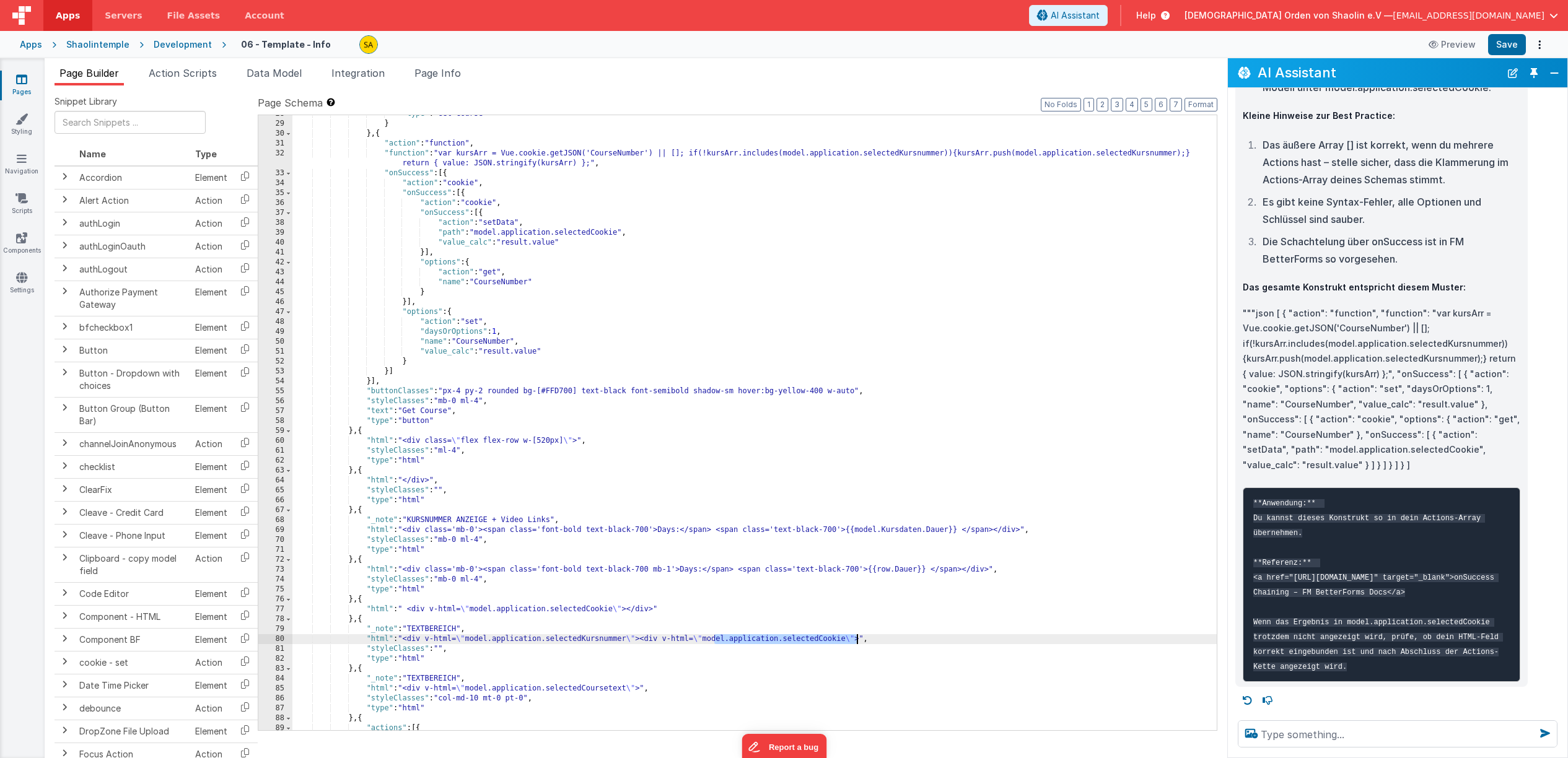
drag, startPoint x: 715, startPoint y: 641, endPoint x: 855, endPoint y: 642, distance: 140.0
click at [855, 642] on div ""type" : "Get Course" } } , { "action" : "function" , "function" : "var kursArr…" at bounding box center [755, 426] width 924 height 635
click at [1330, 729] on textarea at bounding box center [1396, 733] width 319 height 27
paste textarea "model.application.selectedCookie"
type textarea "warum ist model.application.selectedCookie leer"
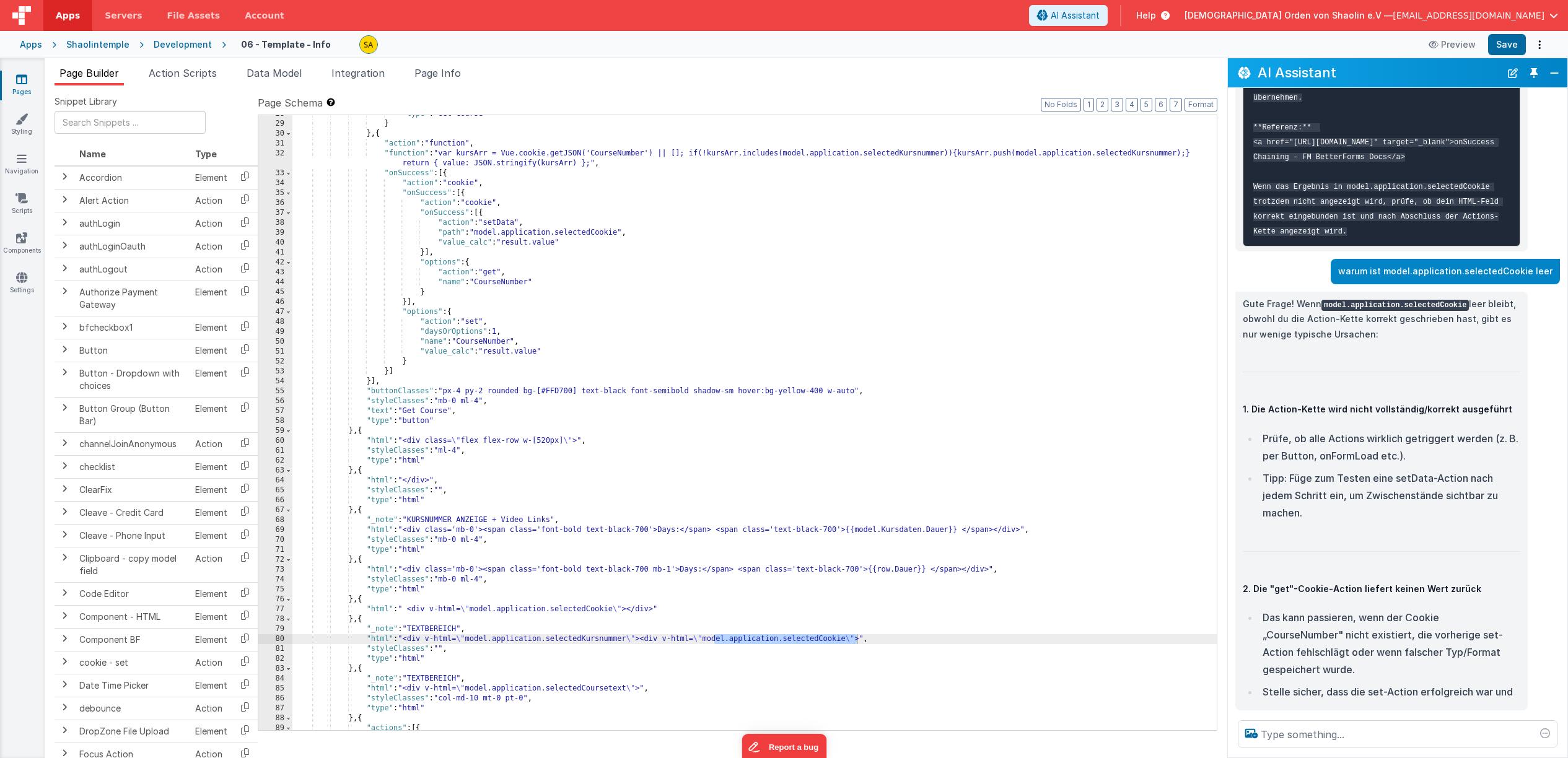
scroll to position [8429, 0]
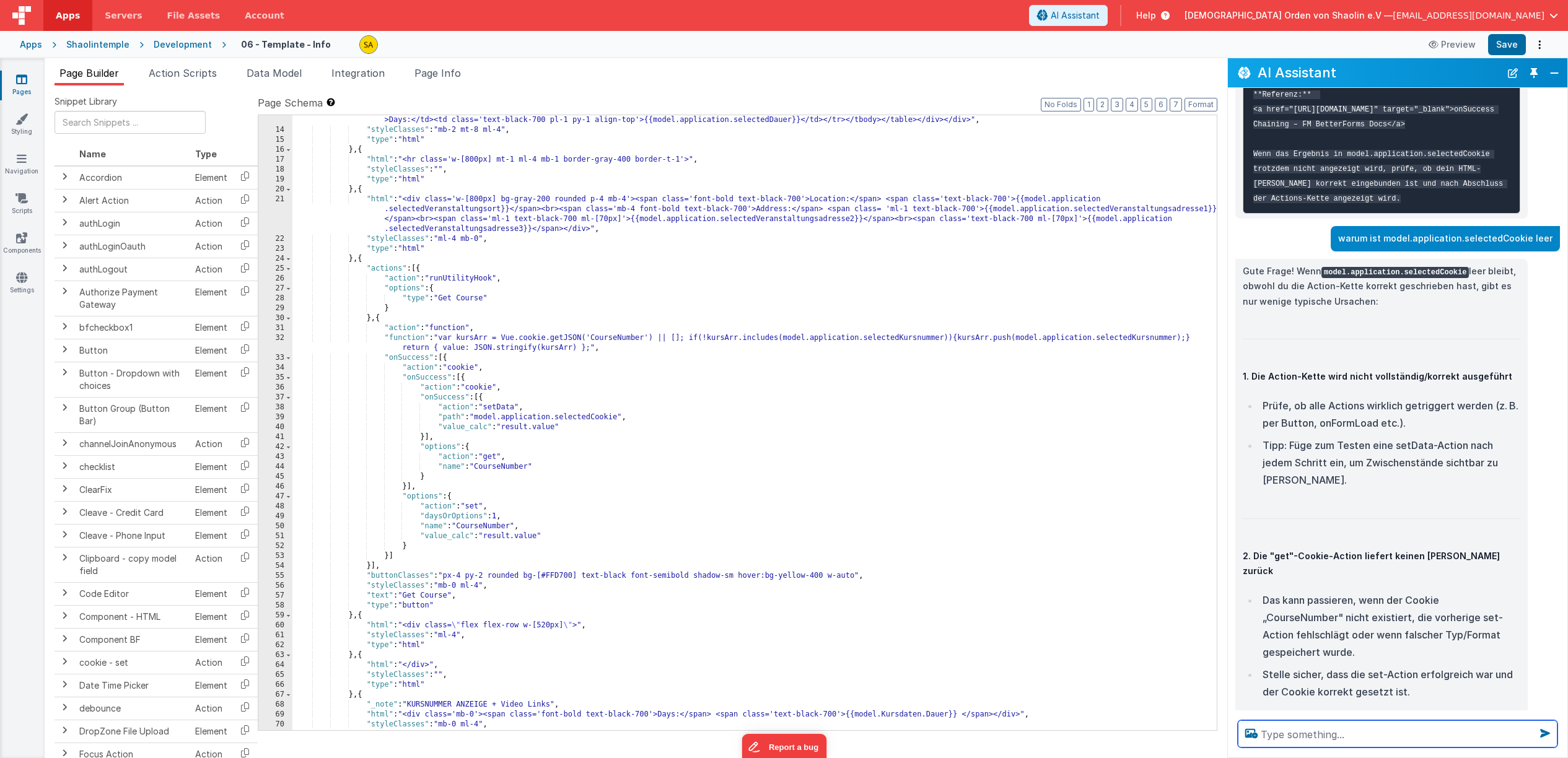
scroll to position [265, 0]
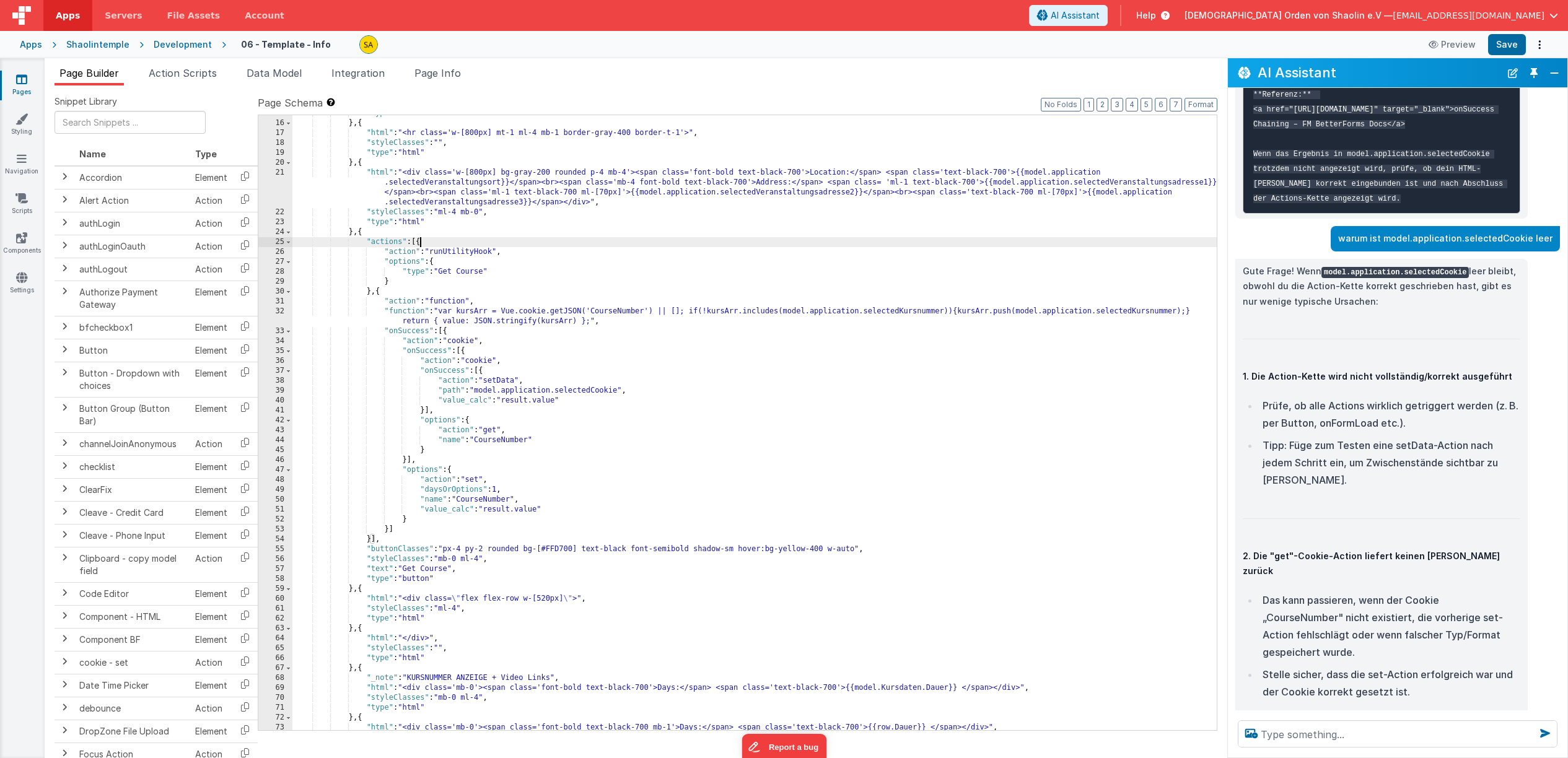
click at [418, 244] on div ""type" : "html" } , { "html" : "<hr class='w-[800px] mt-1 ml-4 mb-1 border-gray…" at bounding box center [755, 426] width 924 height 635
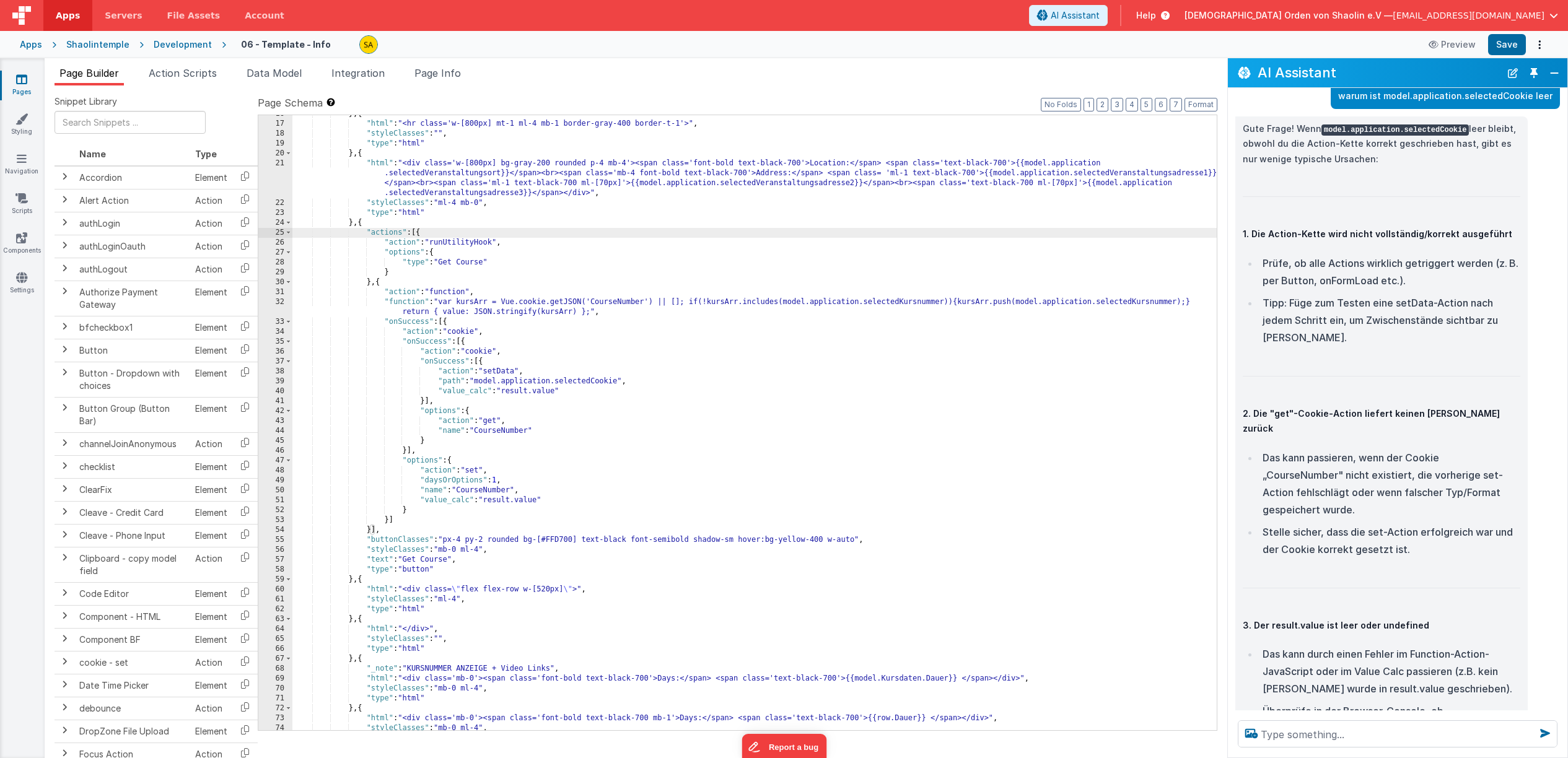
scroll to position [8580, 0]
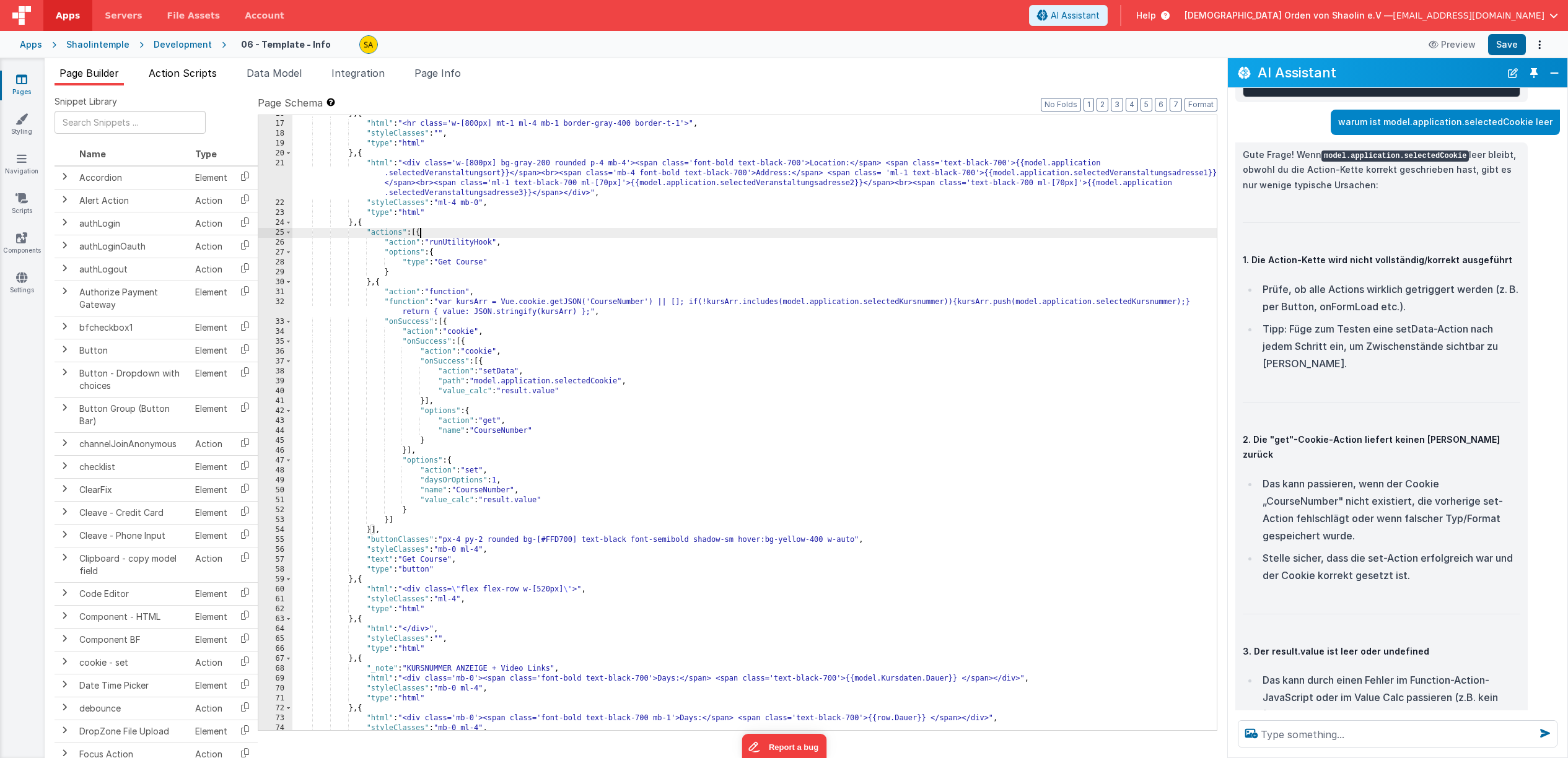
click at [191, 78] on span "Action Scripts" at bounding box center [182, 73] width 68 height 12
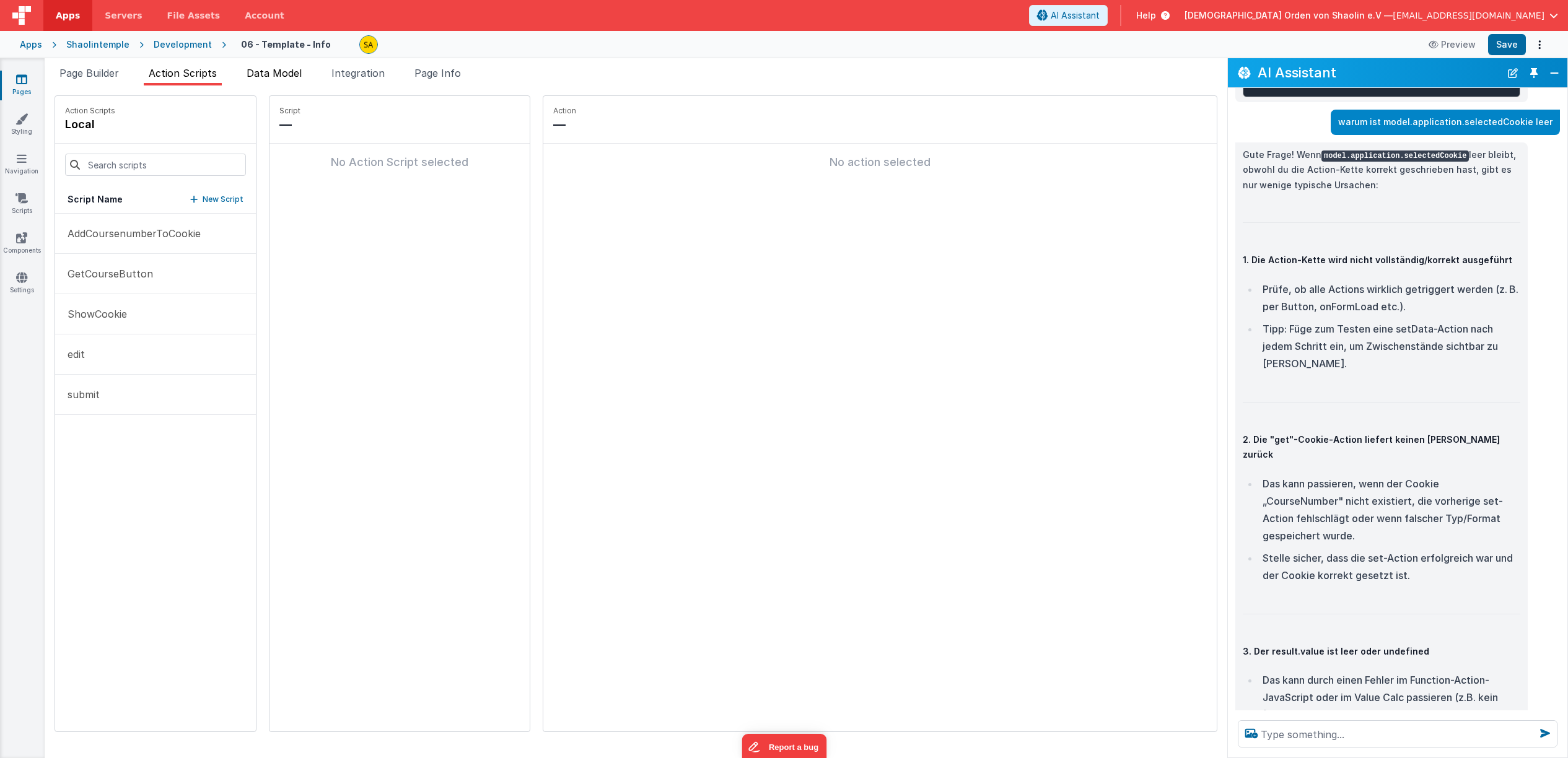
click at [270, 78] on span "Data Model" at bounding box center [274, 73] width 56 height 12
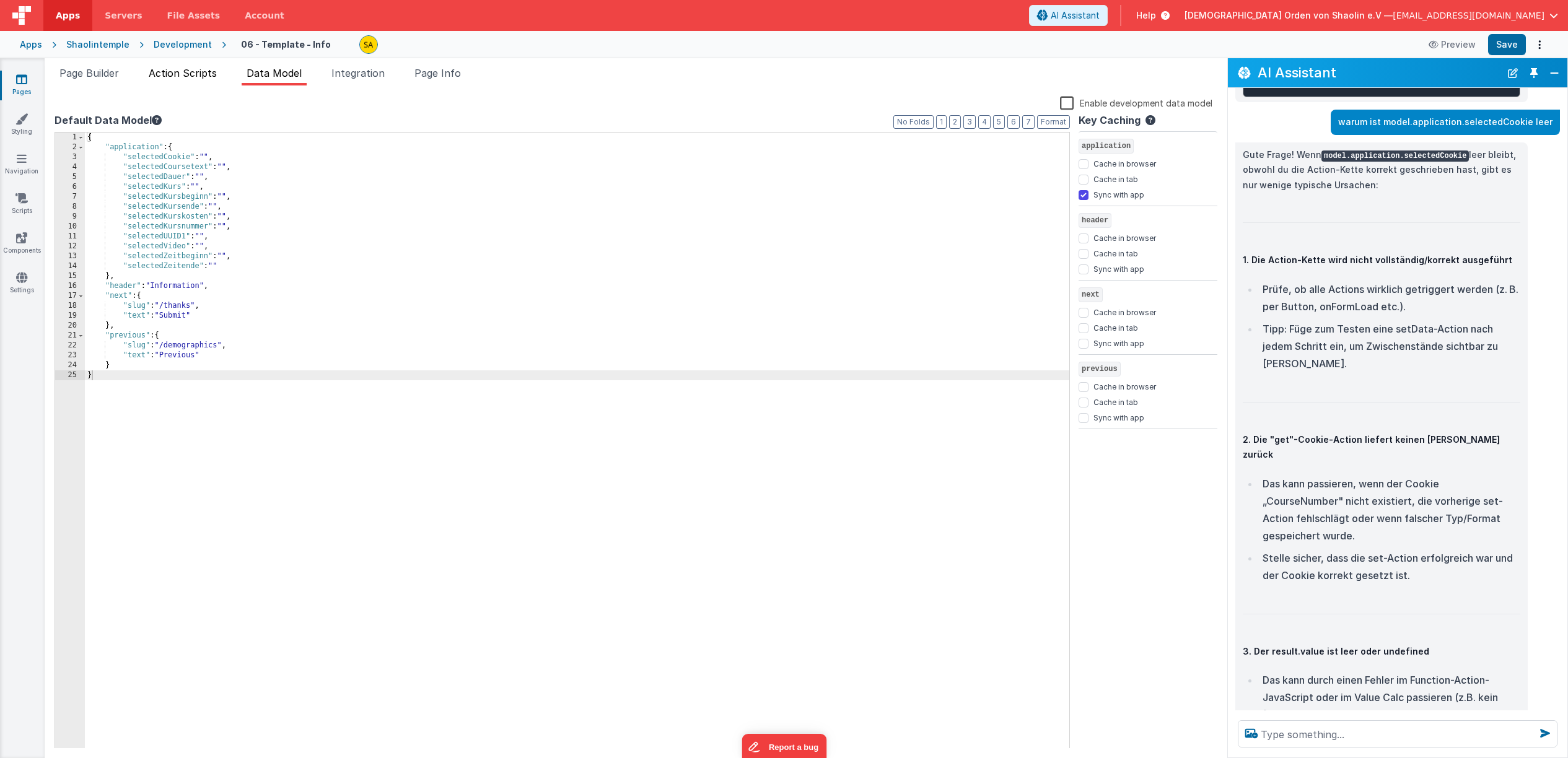
click at [198, 78] on span "Action Scripts" at bounding box center [182, 73] width 68 height 12
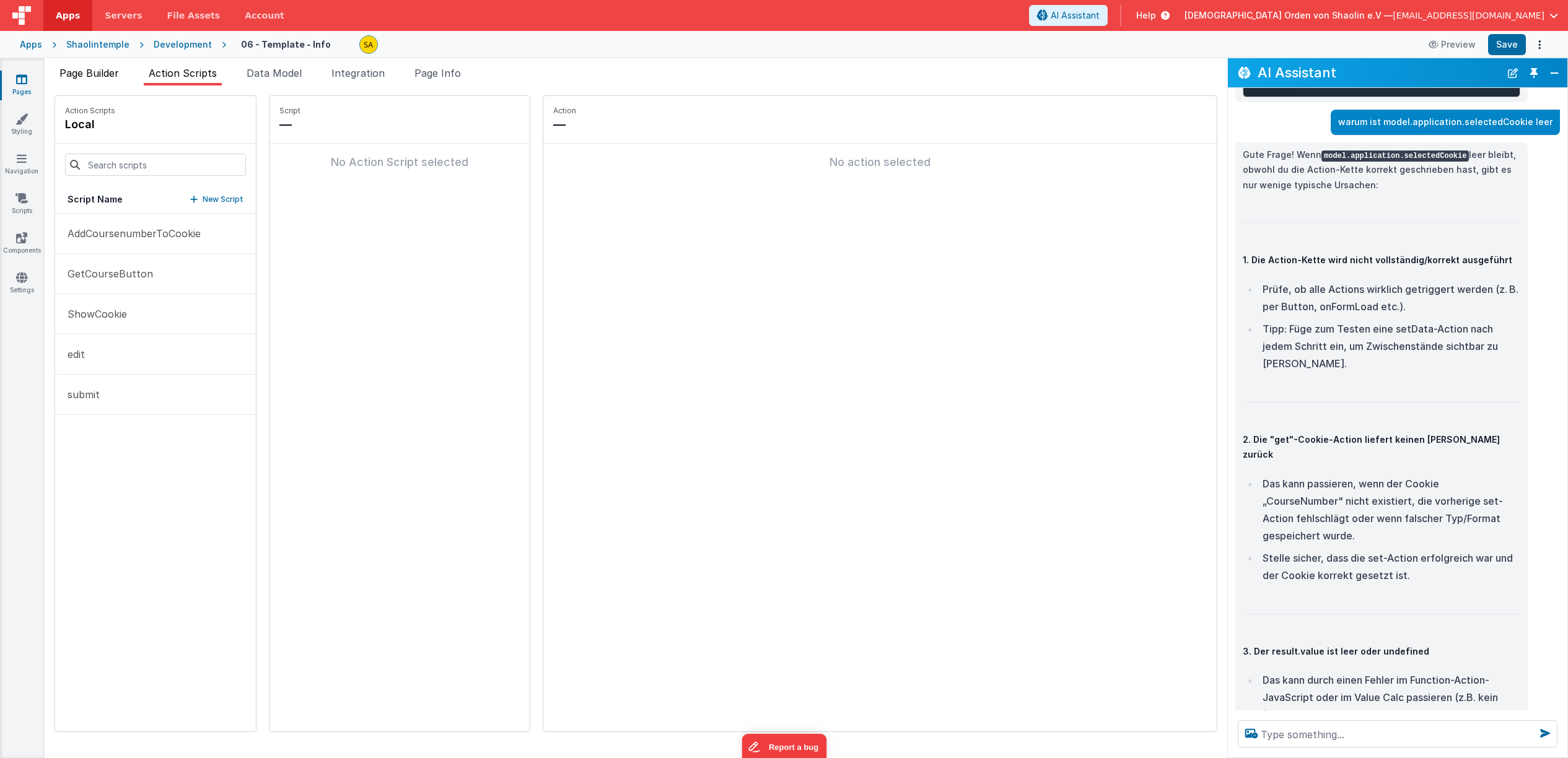
click at [118, 78] on span "Page Builder" at bounding box center [89, 73] width 60 height 12
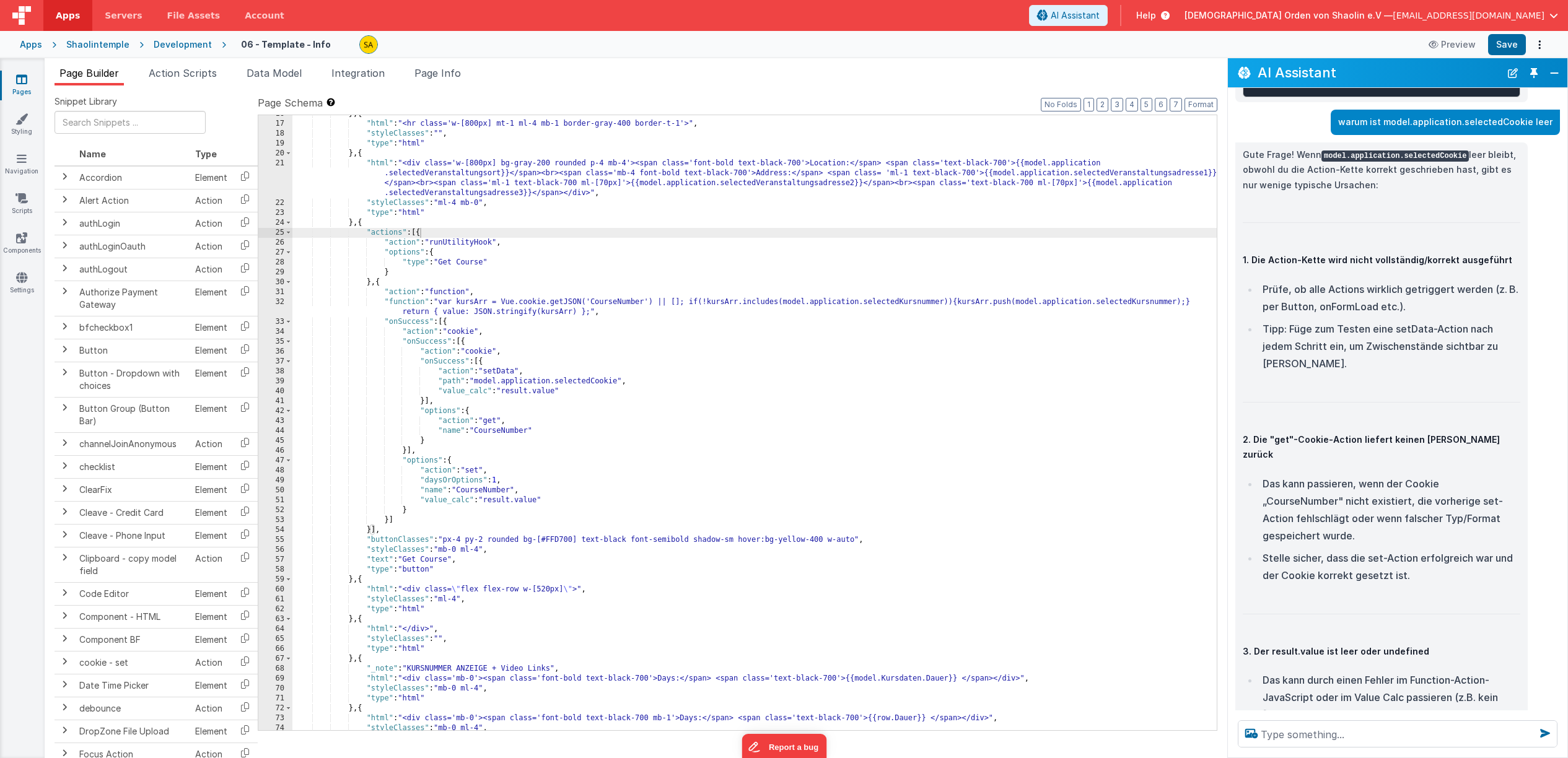
scroll to position [274, 0]
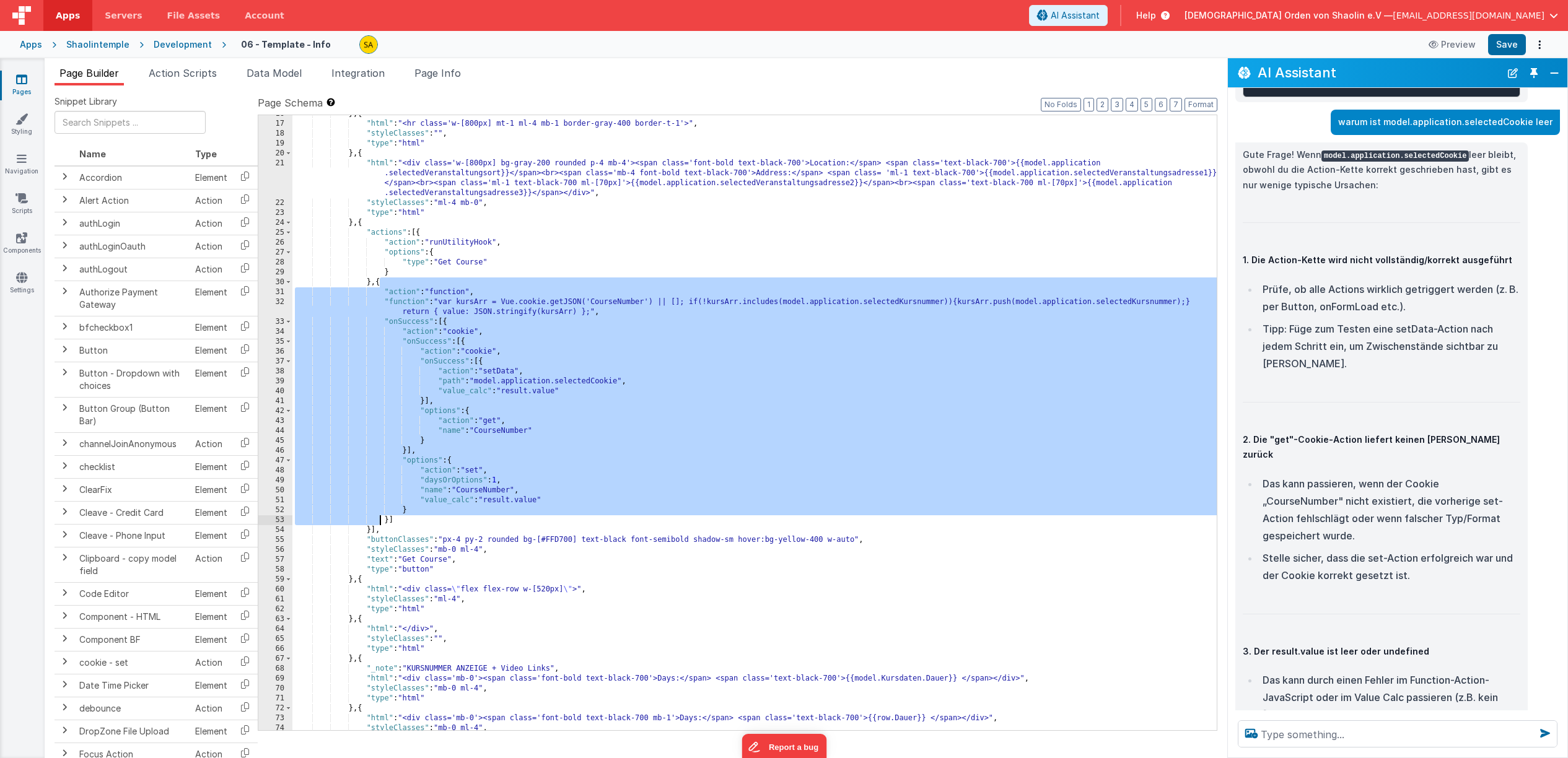
drag, startPoint x: 379, startPoint y: 283, endPoint x: 383, endPoint y: 513, distance: 230.0
click at [383, 515] on div "} , { "html" : "<hr class='w-[800px] mt-1 ml-4 mb-1 border-gray-400 border-t-1'…" at bounding box center [755, 426] width 924 height 635
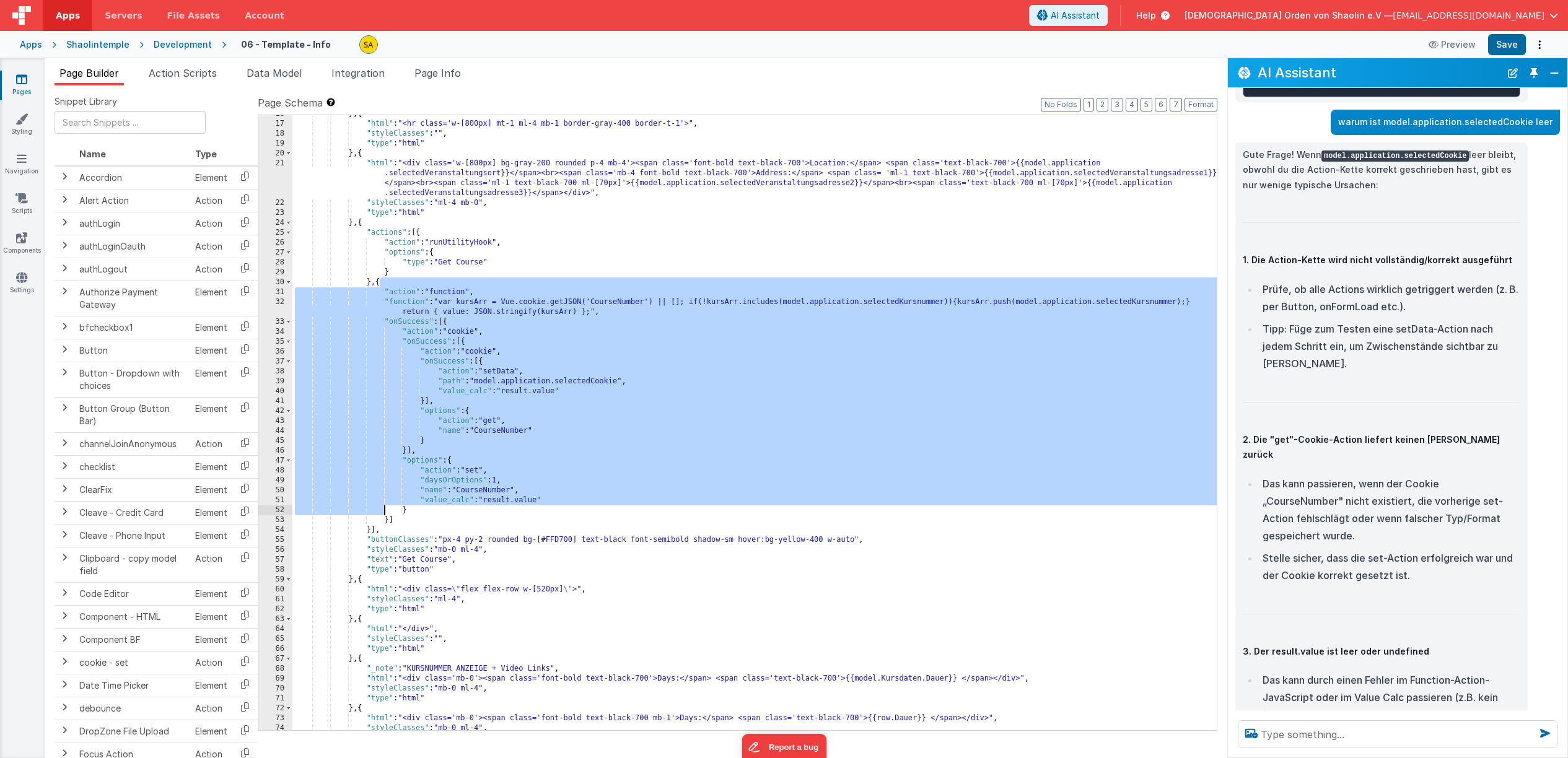
click at [385, 283] on div "} , { "html" : "<hr class='w-[800px] mt-1 ml-4 mb-1 border-gray-400 border-t-1'…" at bounding box center [755, 426] width 924 height 635
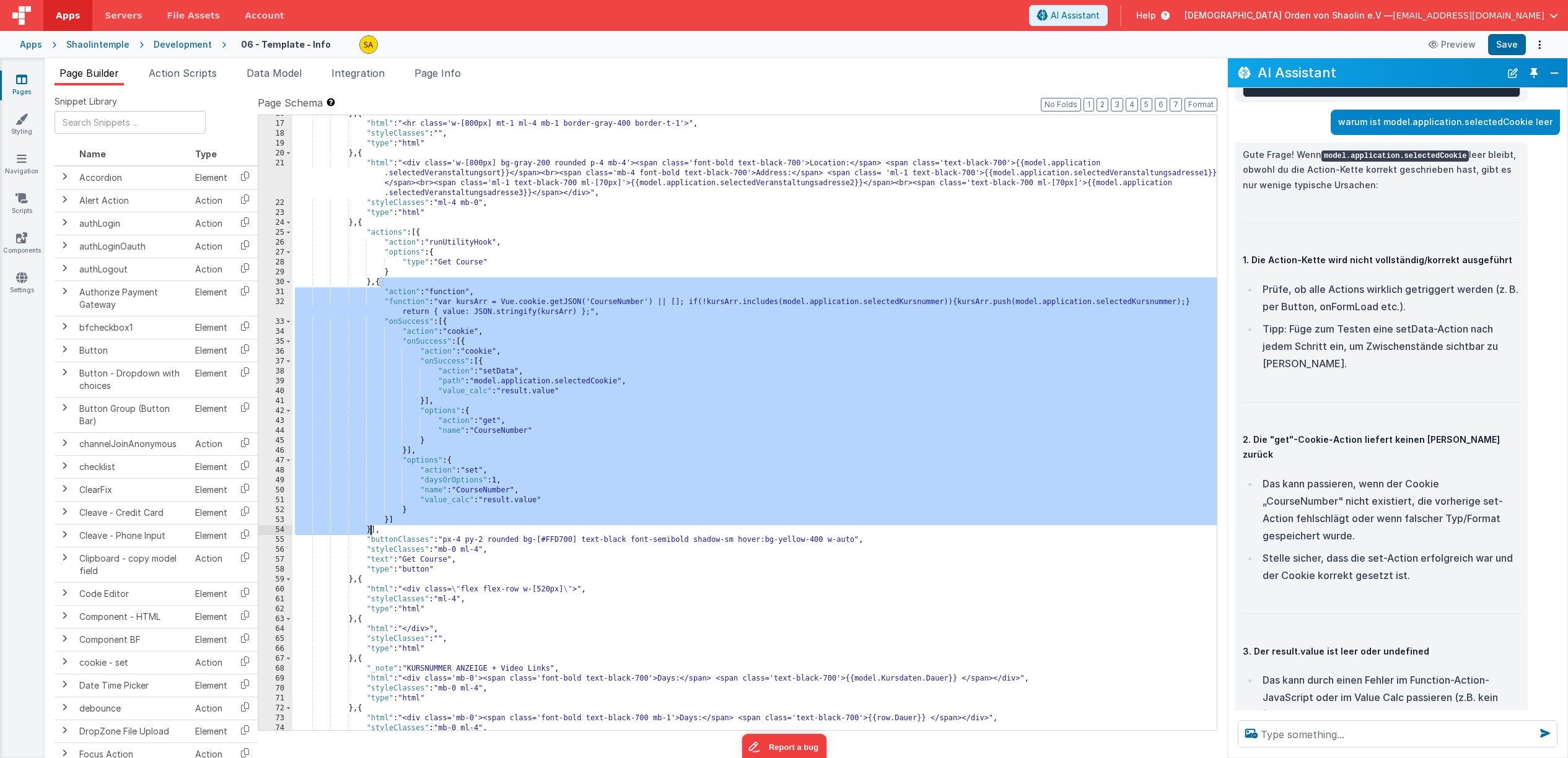
drag, startPoint x: 380, startPoint y: 286, endPoint x: 372, endPoint y: 533, distance: 247.1
click at [371, 529] on div "} , { "html" : "<hr class='w-[800px] mt-1 ml-4 mb-1 border-gray-400 border-t-1'…" at bounding box center [755, 426] width 924 height 635
click at [194, 74] on span "Action Scripts" at bounding box center [182, 73] width 68 height 12
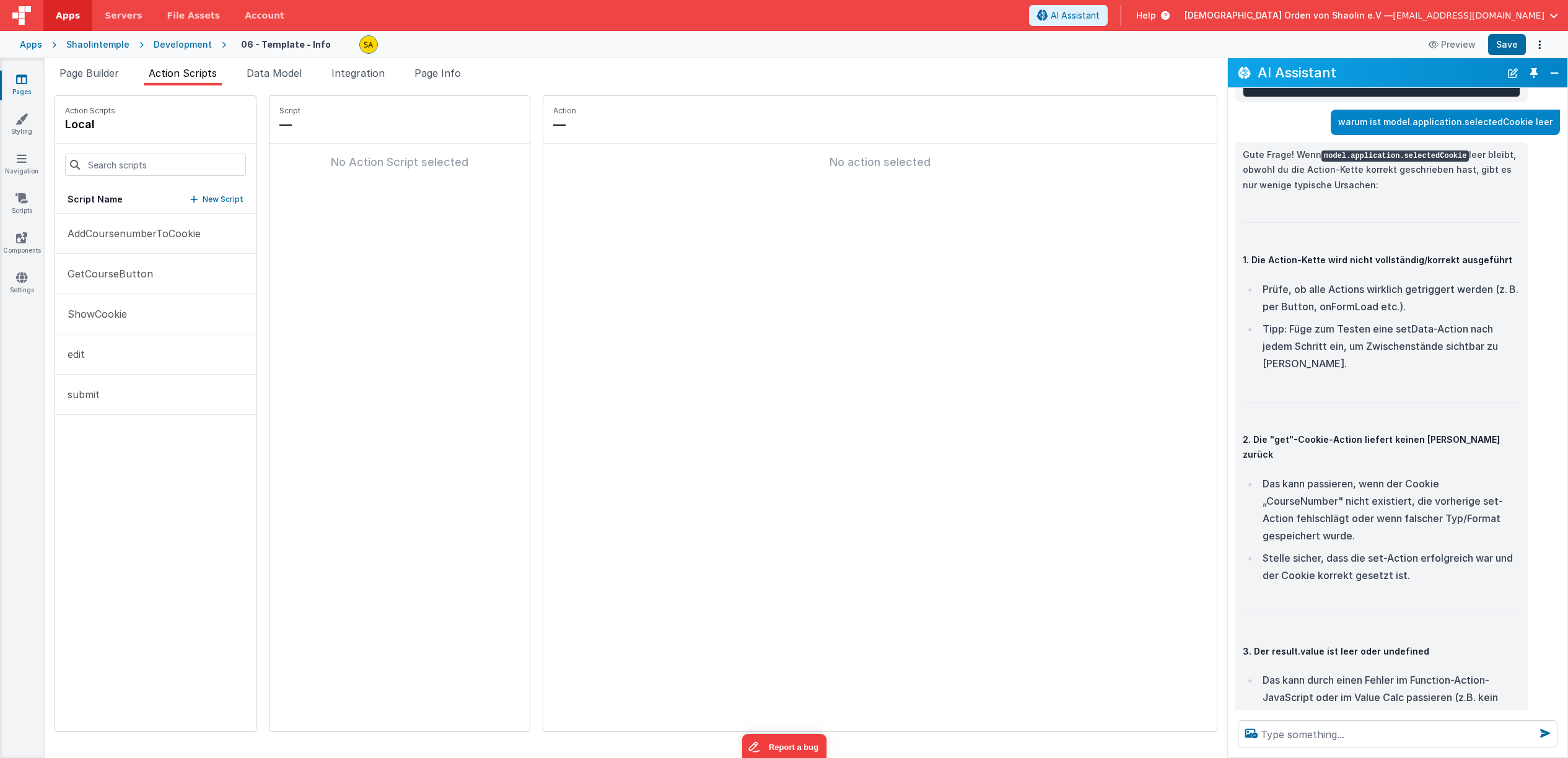
click at [204, 200] on p "New Script" at bounding box center [223, 199] width 41 height 12
type input "Test"
click at [411, 123] on icon at bounding box center [415, 124] width 9 height 15
click at [310, 181] on button "Add action" at bounding box center [399, 172] width 240 height 38
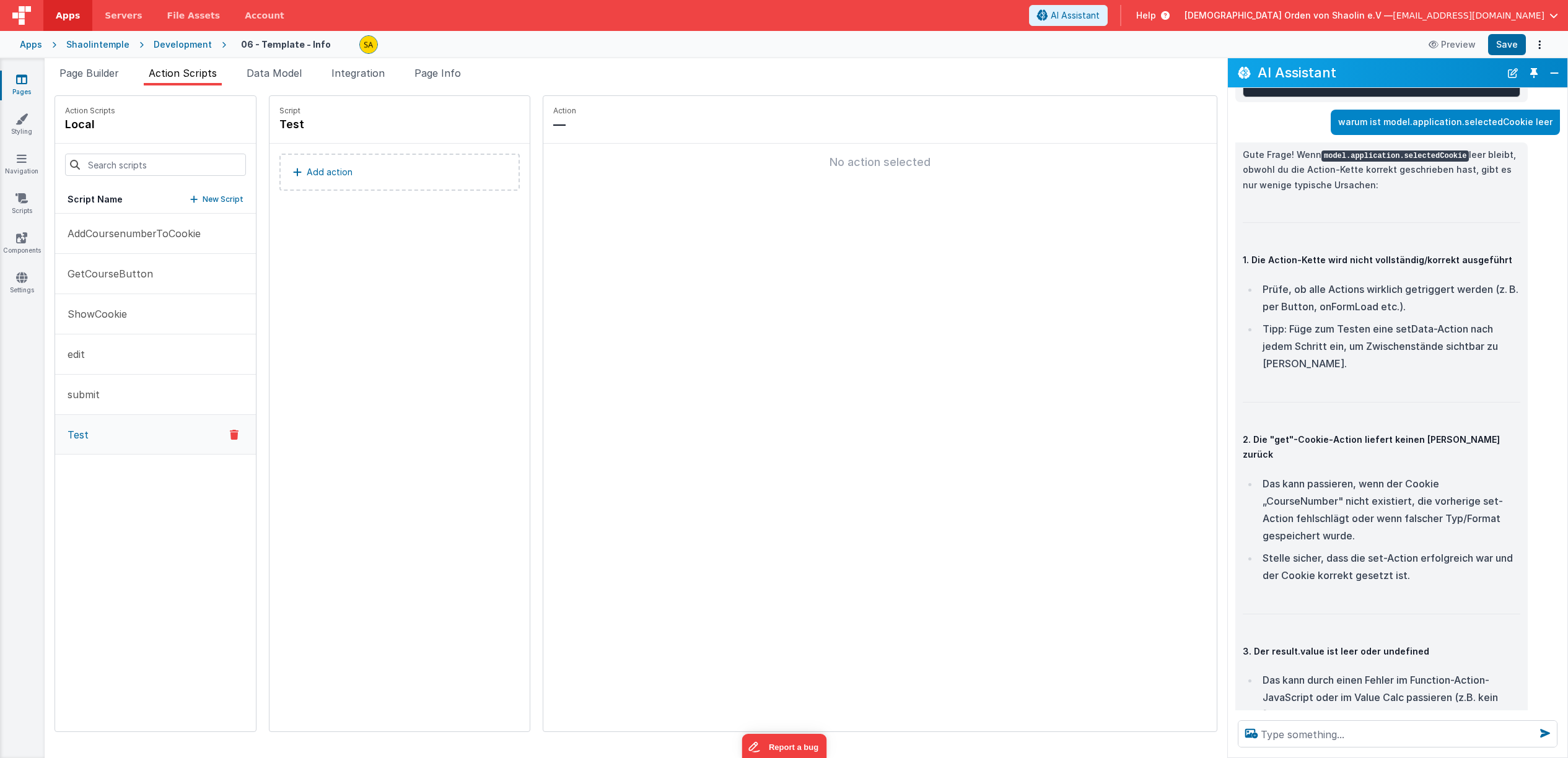
click at [403, 171] on button "Add action" at bounding box center [399, 172] width 240 height 38
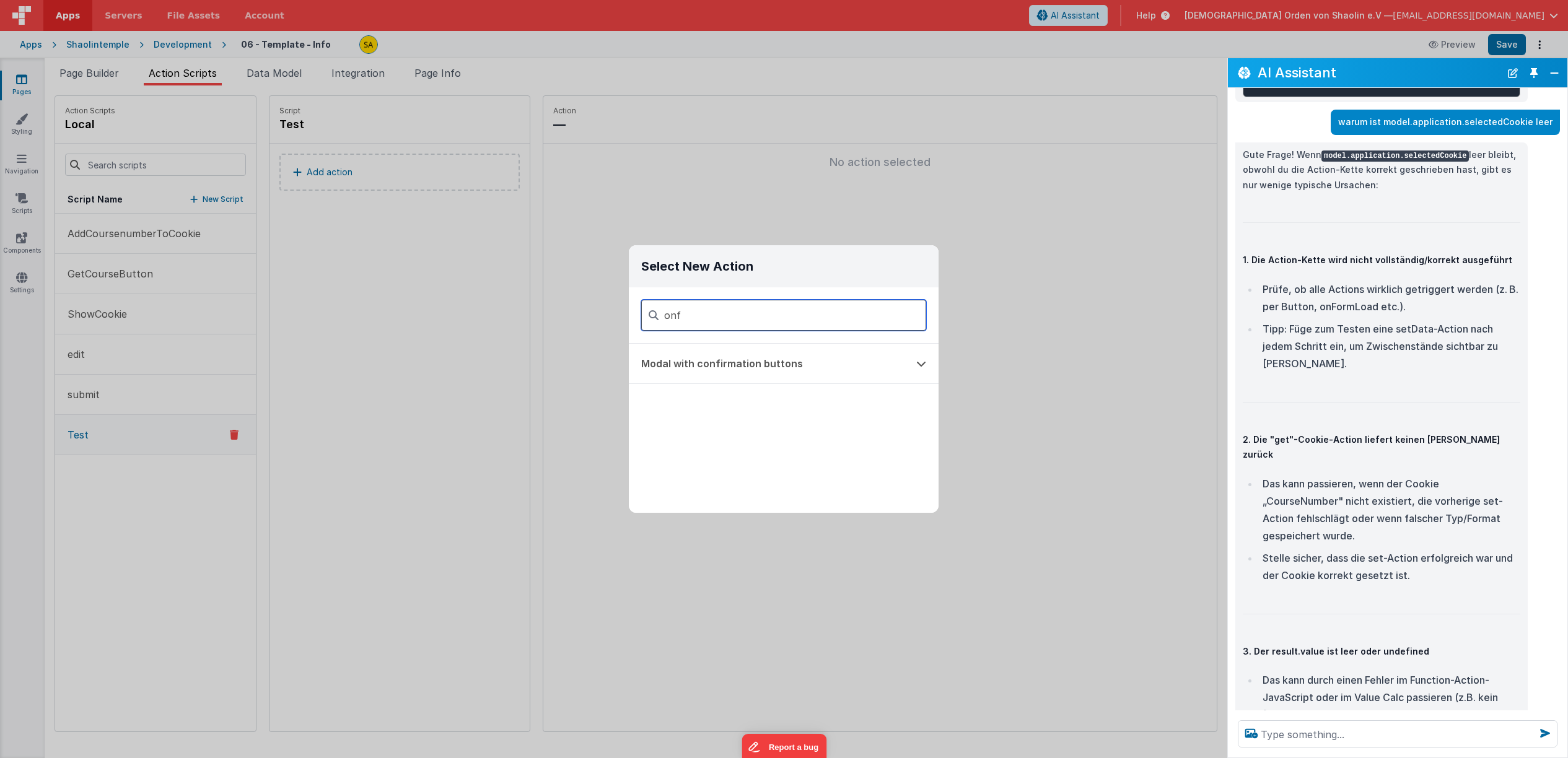
type input "onf"
click at [543, 247] on div "Select New Action onf Modal with confirmation buttons" at bounding box center [784, 379] width 1568 height 758
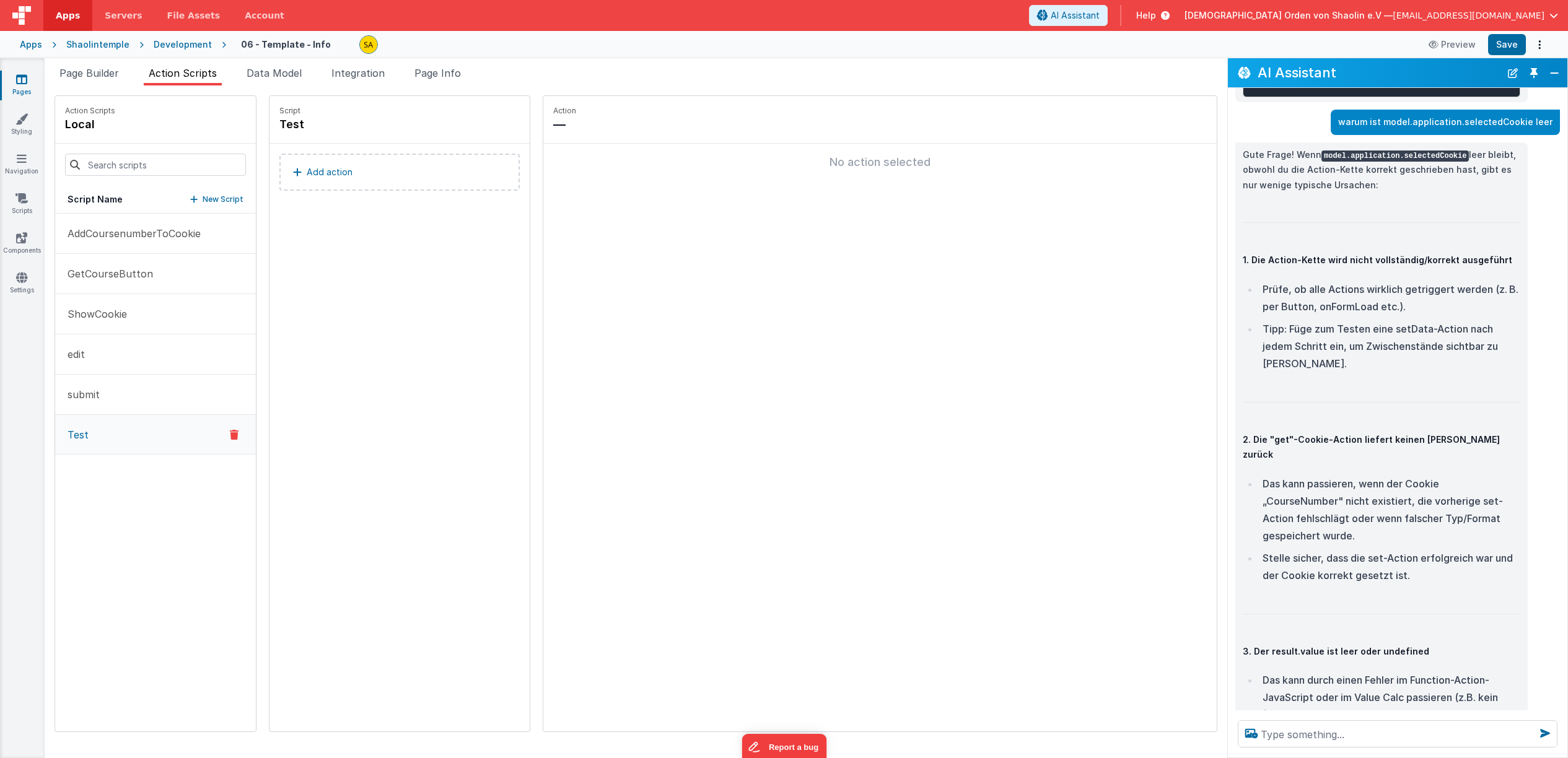
click at [229, 434] on icon at bounding box center [234, 435] width 9 height 15
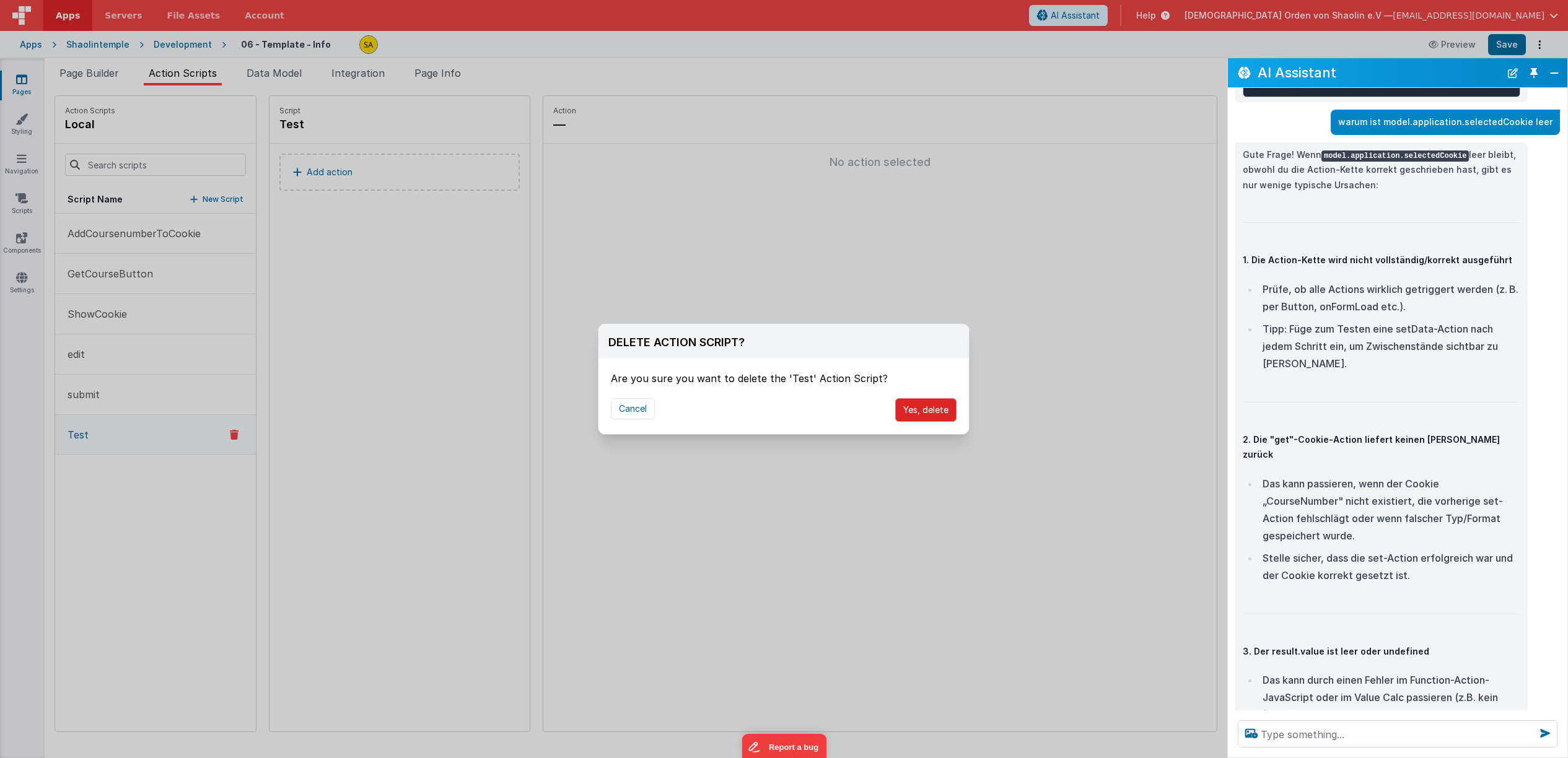
click at [950, 408] on button "Yes, delete" at bounding box center [925, 410] width 61 height 24
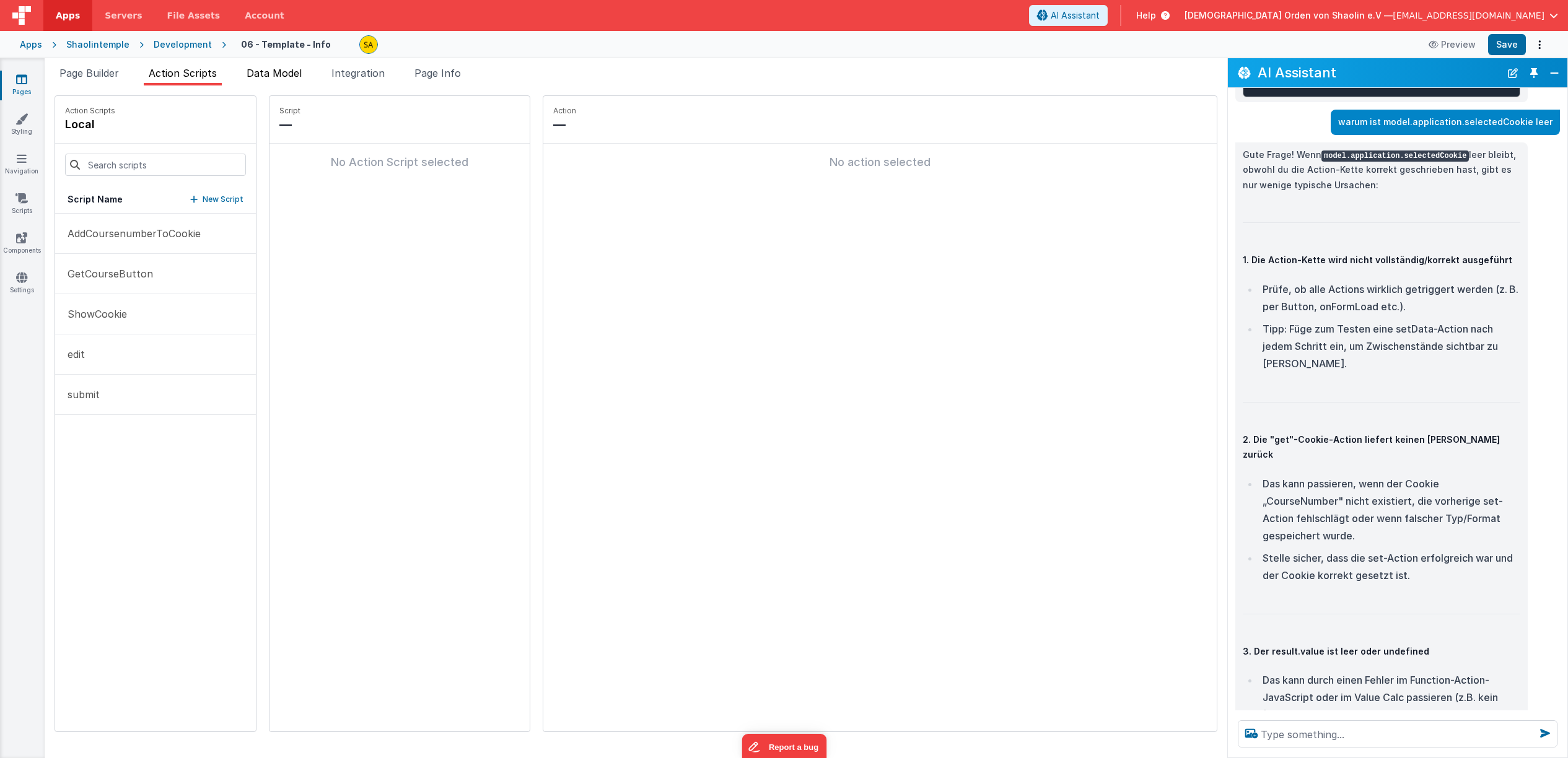
click at [261, 77] on span "Data Model" at bounding box center [274, 73] width 56 height 12
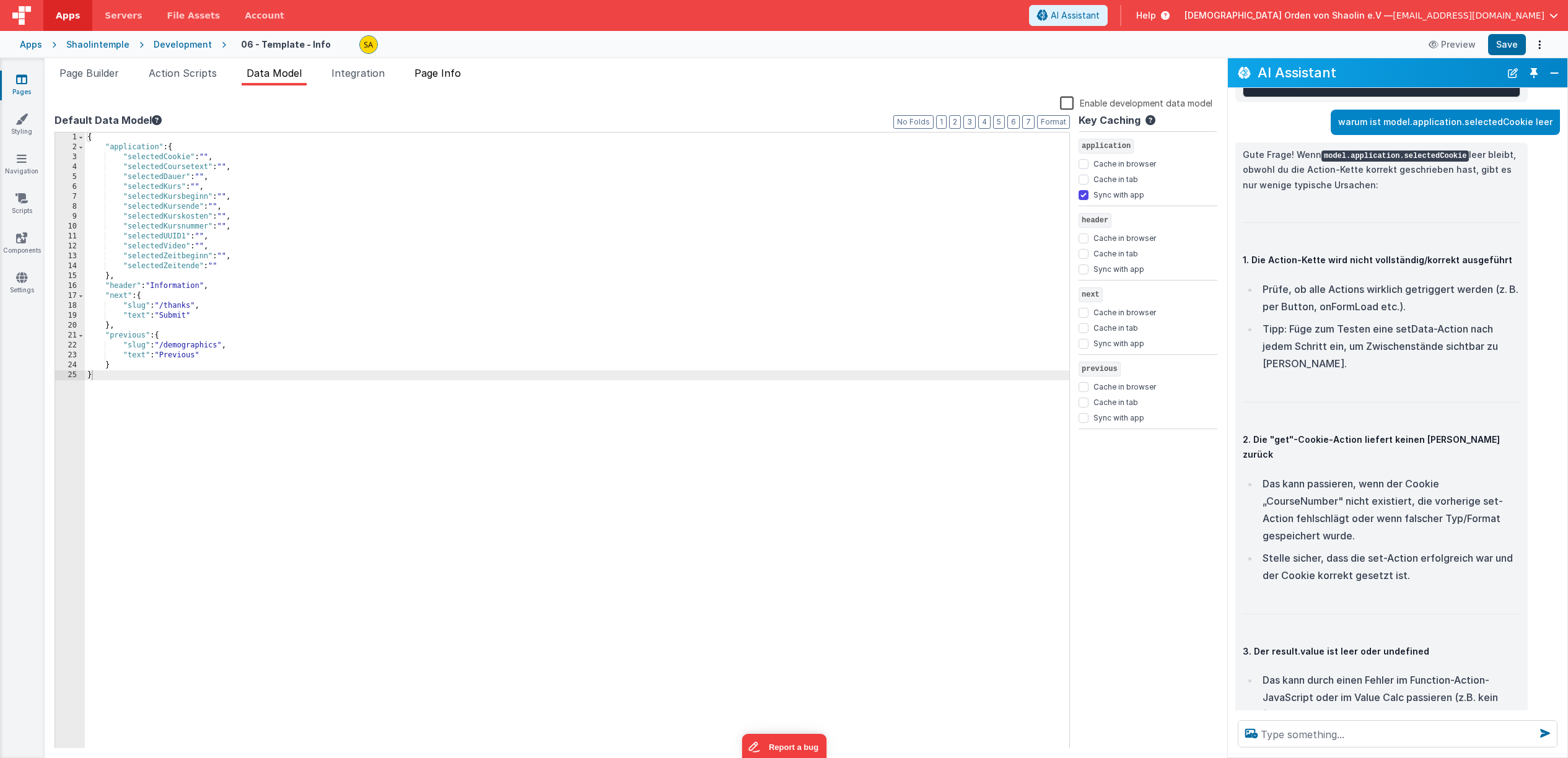
click at [429, 78] on span "Page Info" at bounding box center [437, 73] width 47 height 12
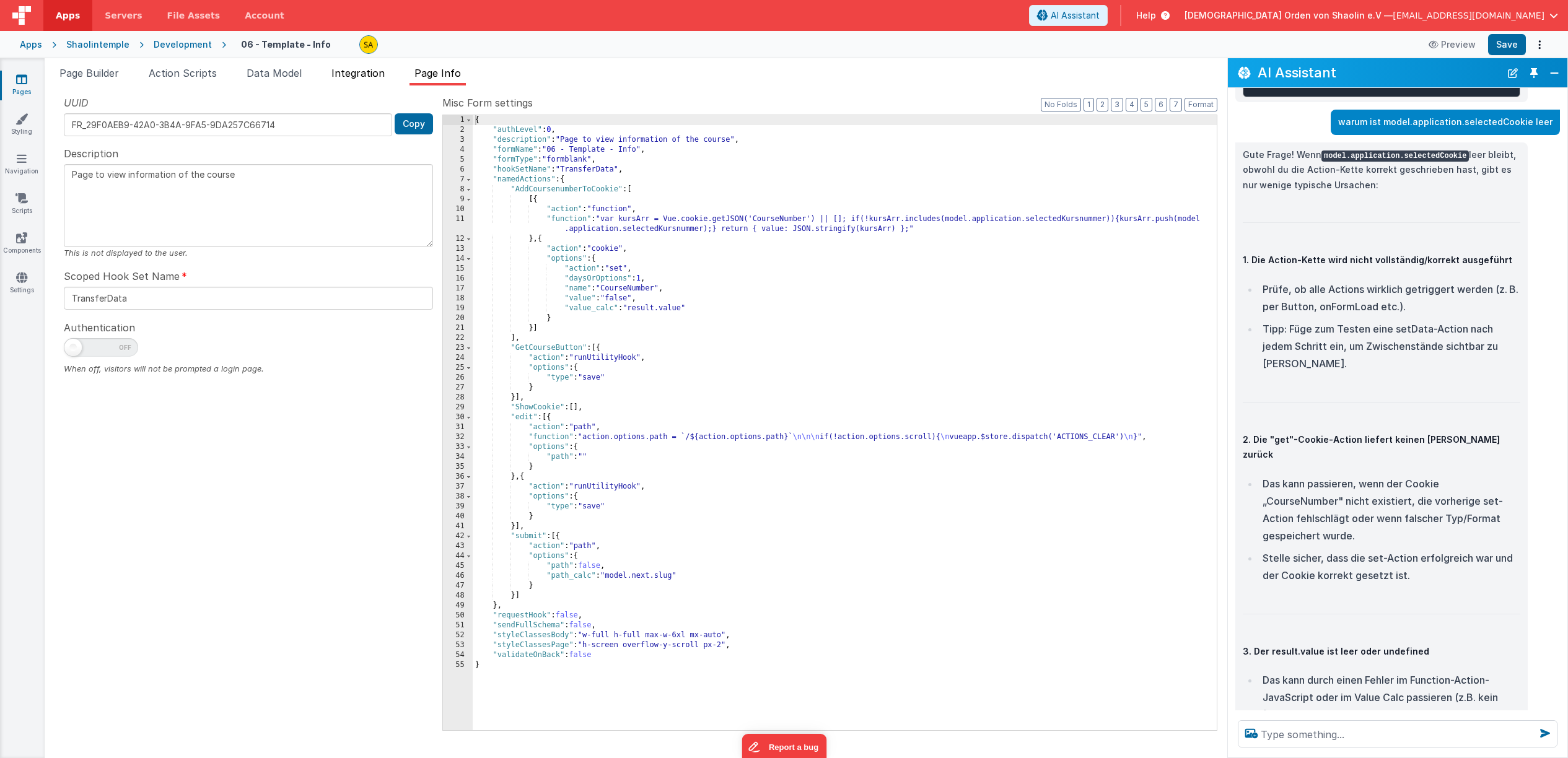
click at [360, 74] on span "Integration" at bounding box center [358, 73] width 53 height 12
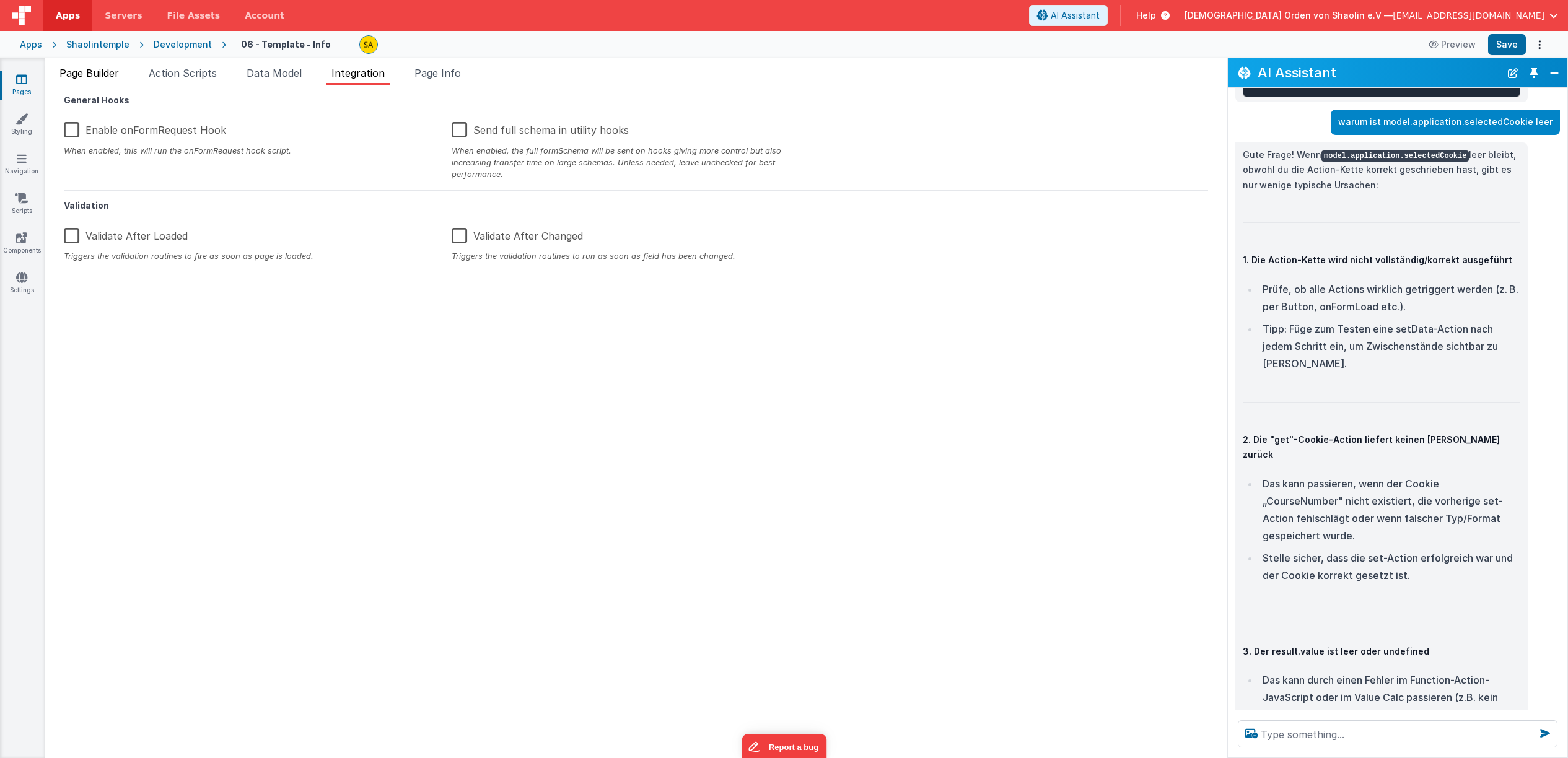
click at [67, 78] on span "Page Builder" at bounding box center [89, 73] width 60 height 12
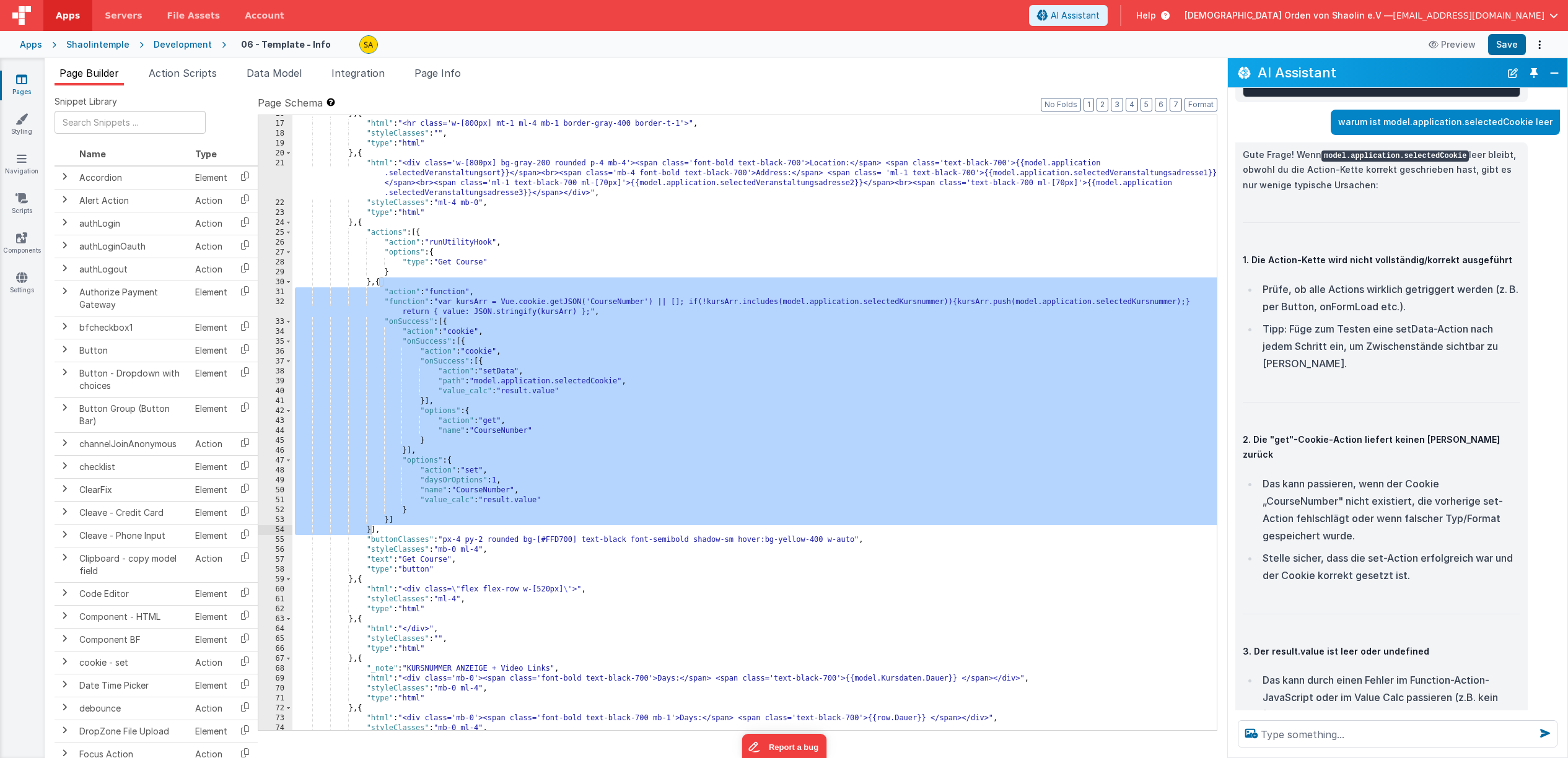
scroll to position [274, 0]
click at [185, 70] on span "Action Scripts" at bounding box center [182, 73] width 68 height 12
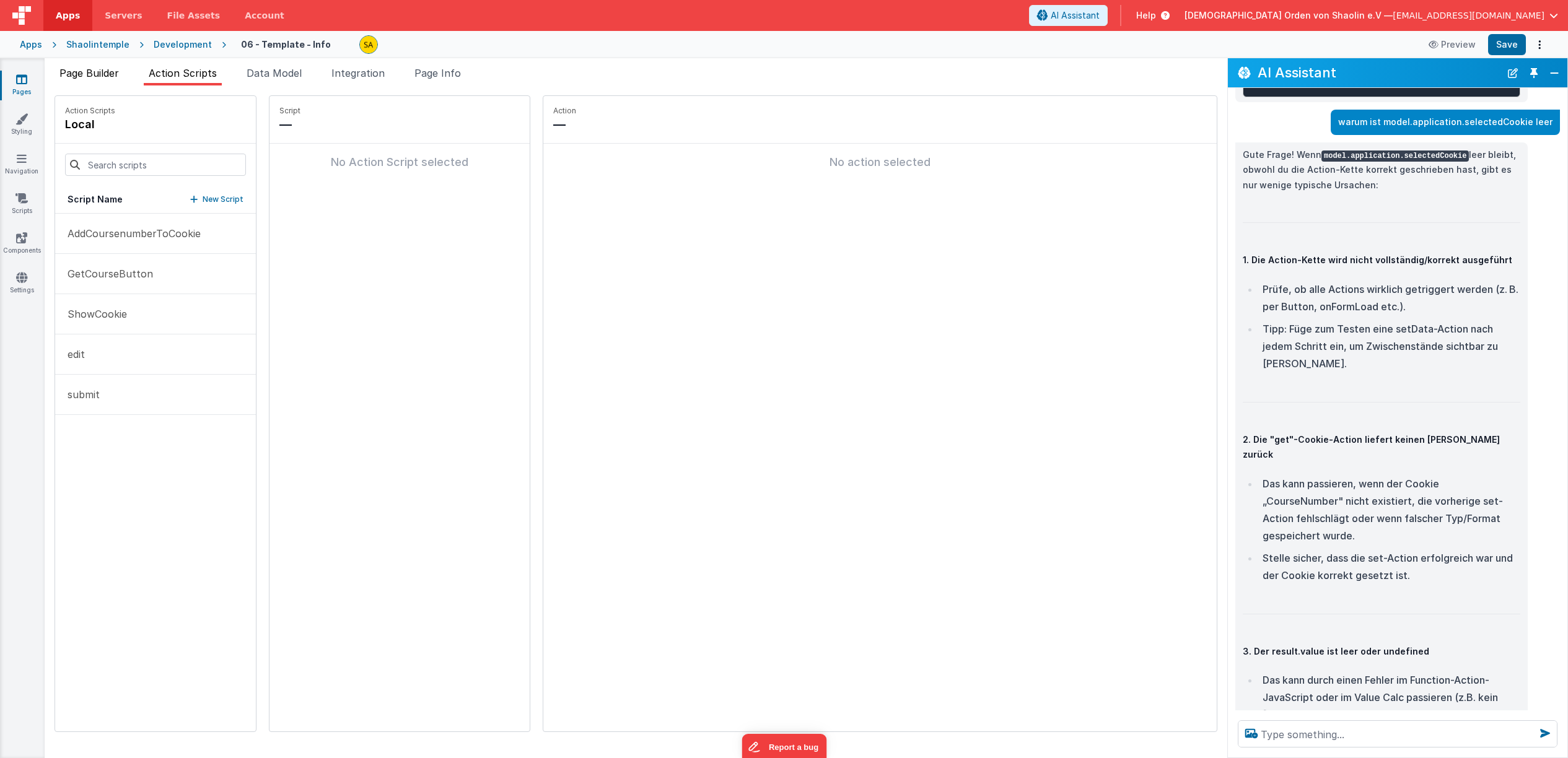
click at [83, 78] on span "Page Builder" at bounding box center [89, 73] width 60 height 12
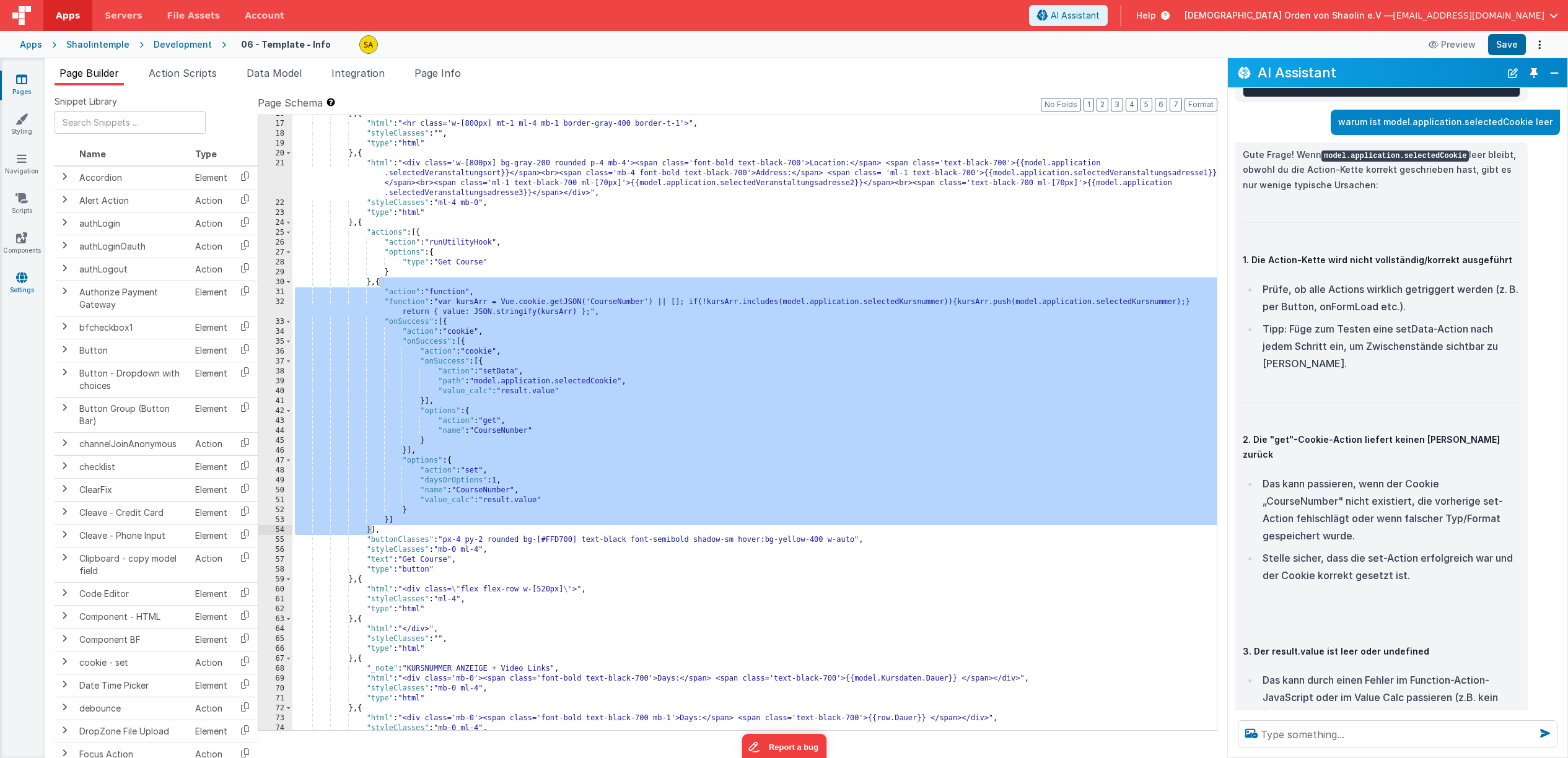
click at [24, 279] on icon at bounding box center [22, 277] width 11 height 12
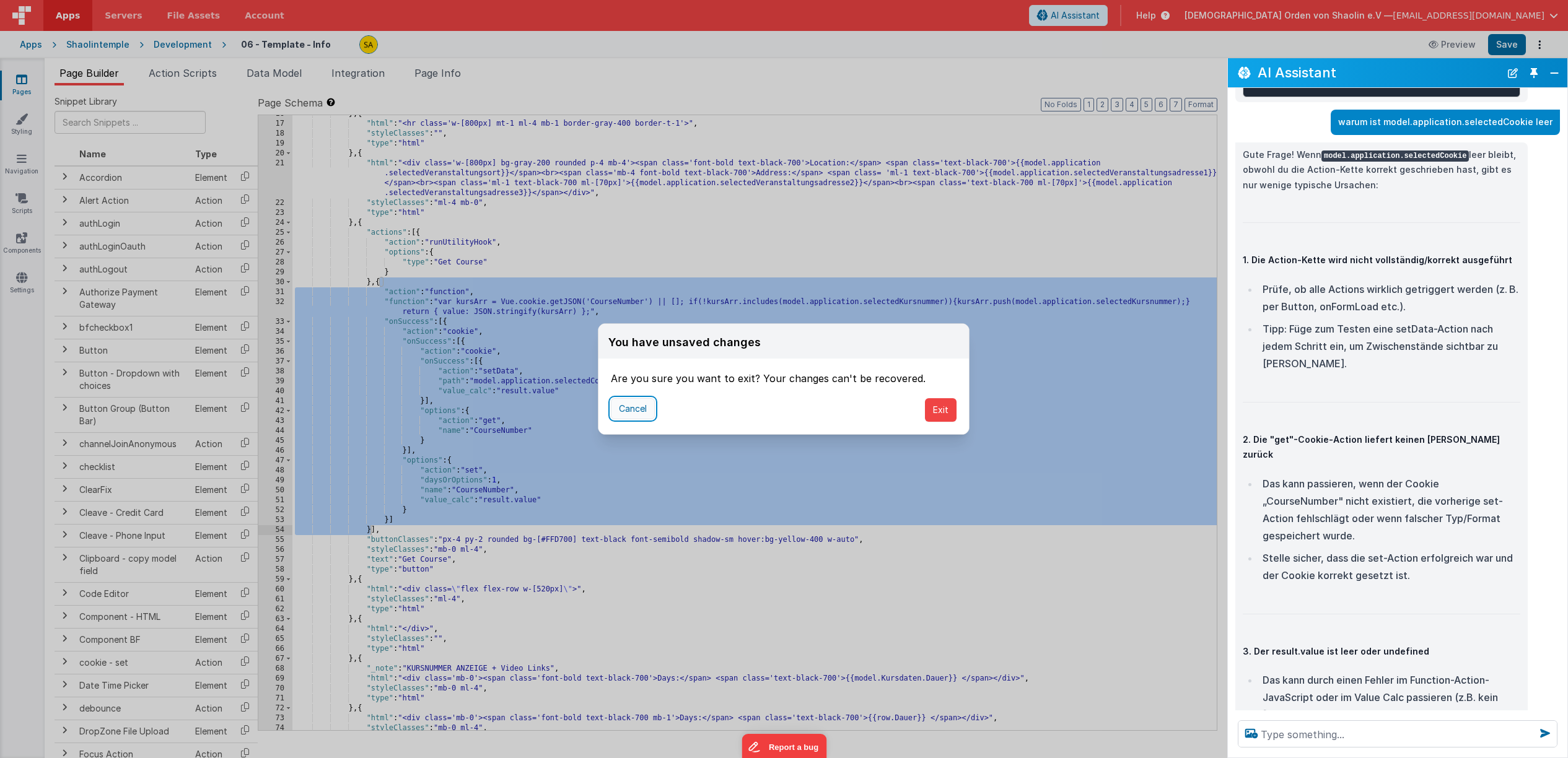
click at [626, 414] on button "Cancel" at bounding box center [633, 409] width 44 height 21
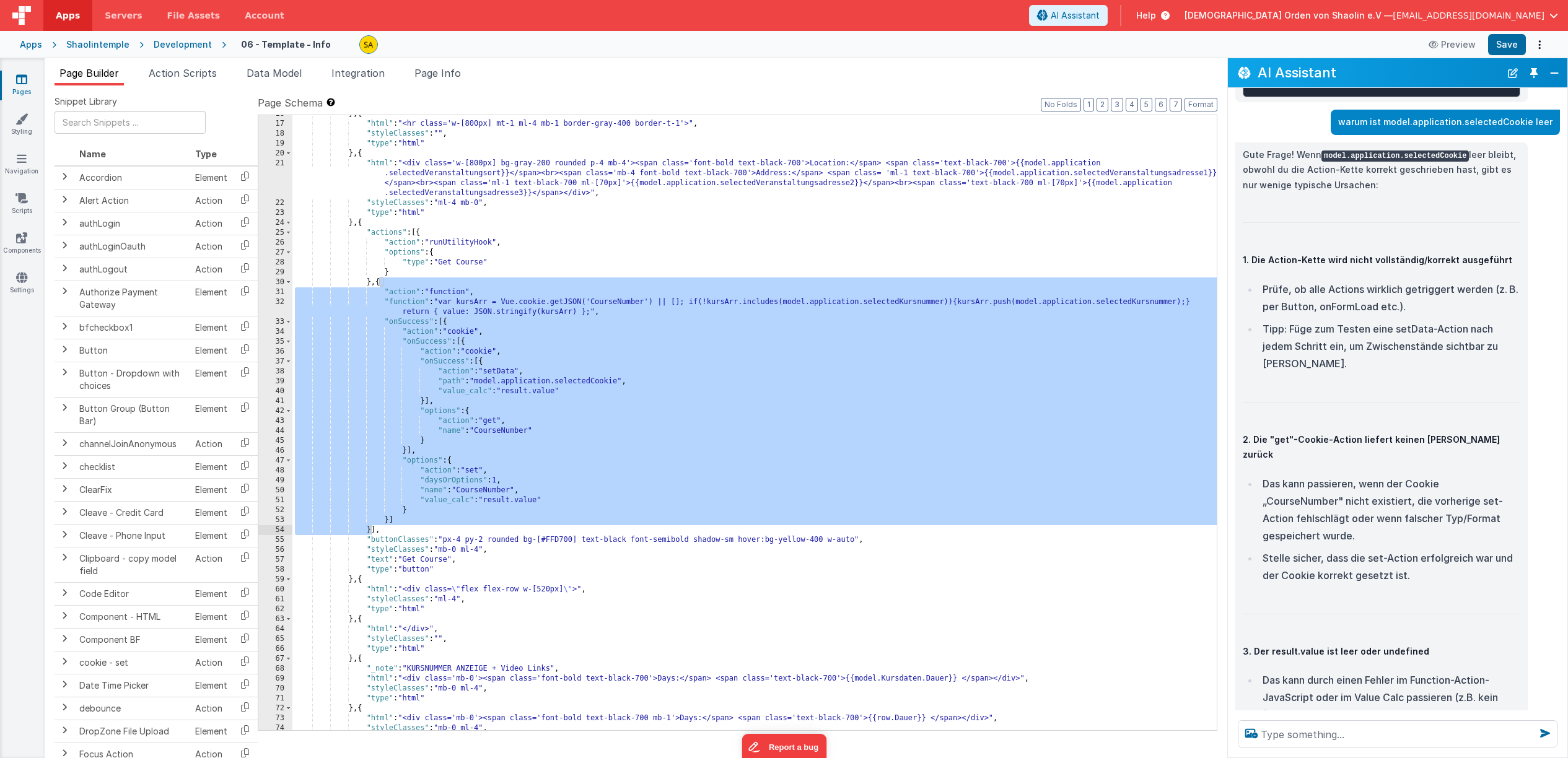
click at [1076, 229] on div "} , { "html" : "<hr class='w-[800px] mt-1 ml-4 mb-1 border-gray-400 border-t-1'…" at bounding box center [755, 426] width 924 height 635
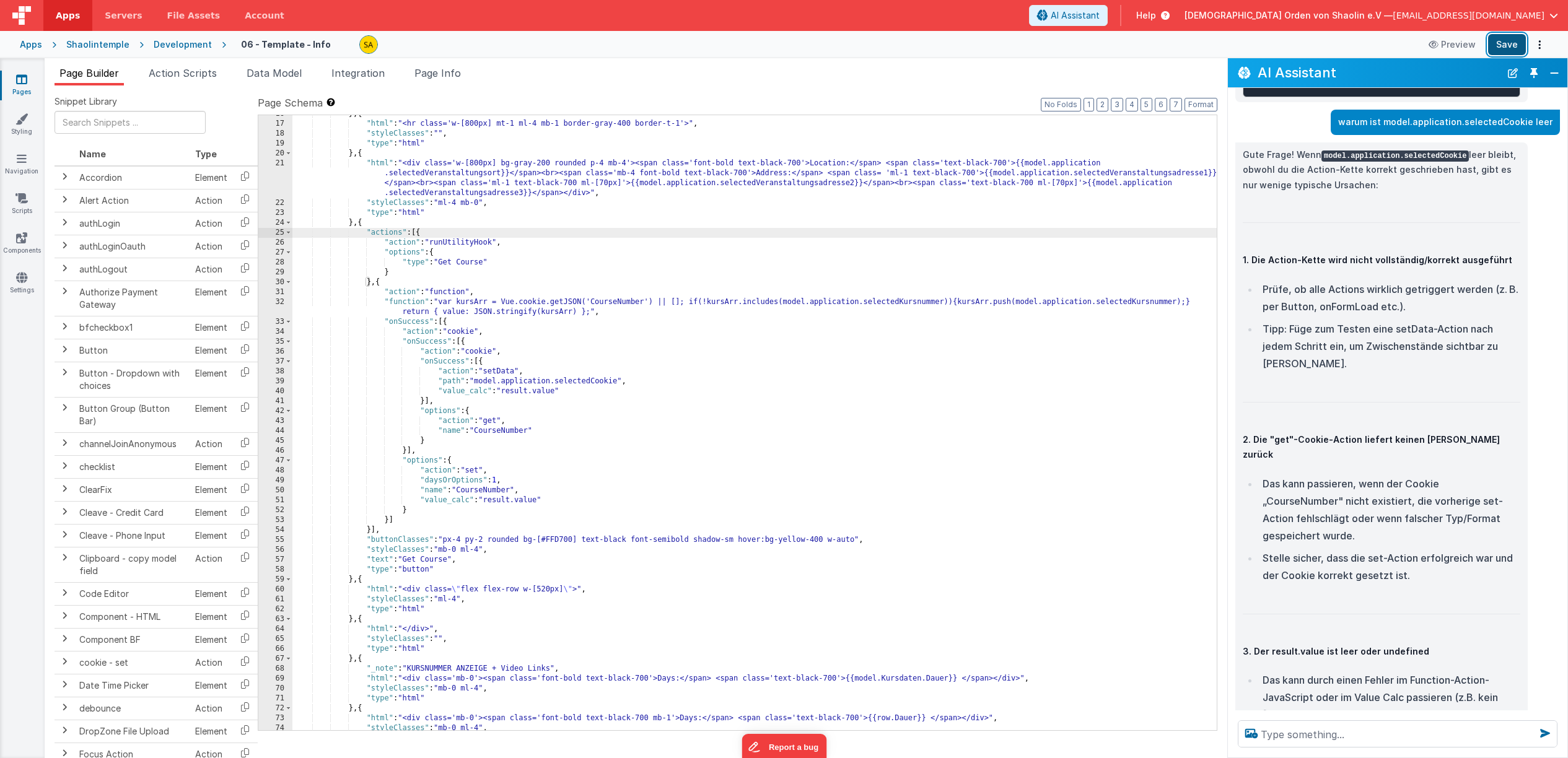
click at [1503, 48] on button "Save" at bounding box center [1507, 45] width 38 height 21
click at [20, 281] on icon at bounding box center [22, 277] width 11 height 12
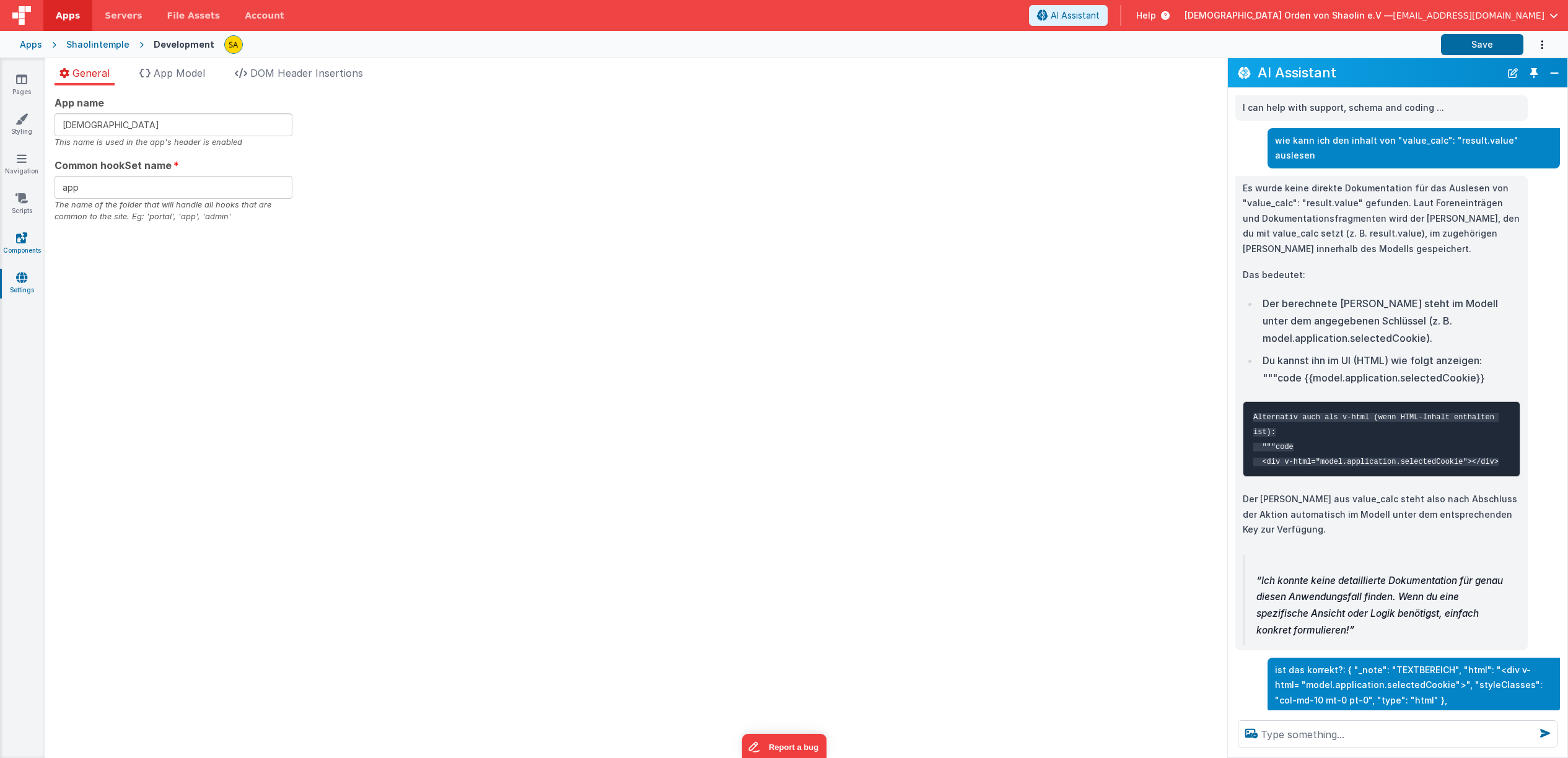
click at [15, 239] on link "Components" at bounding box center [21, 244] width 45 height 25
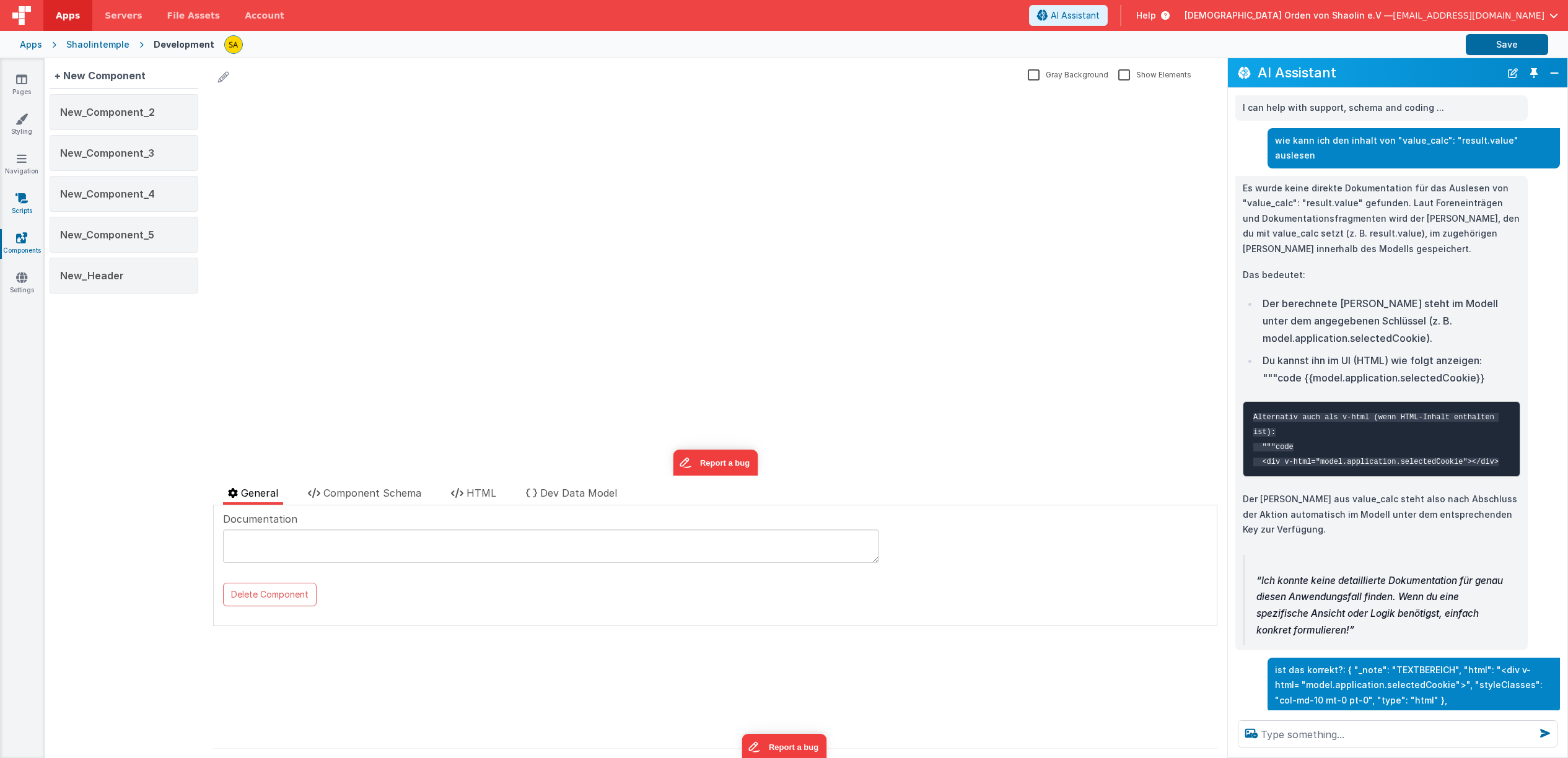
click at [21, 203] on icon at bounding box center [21, 198] width 12 height 12
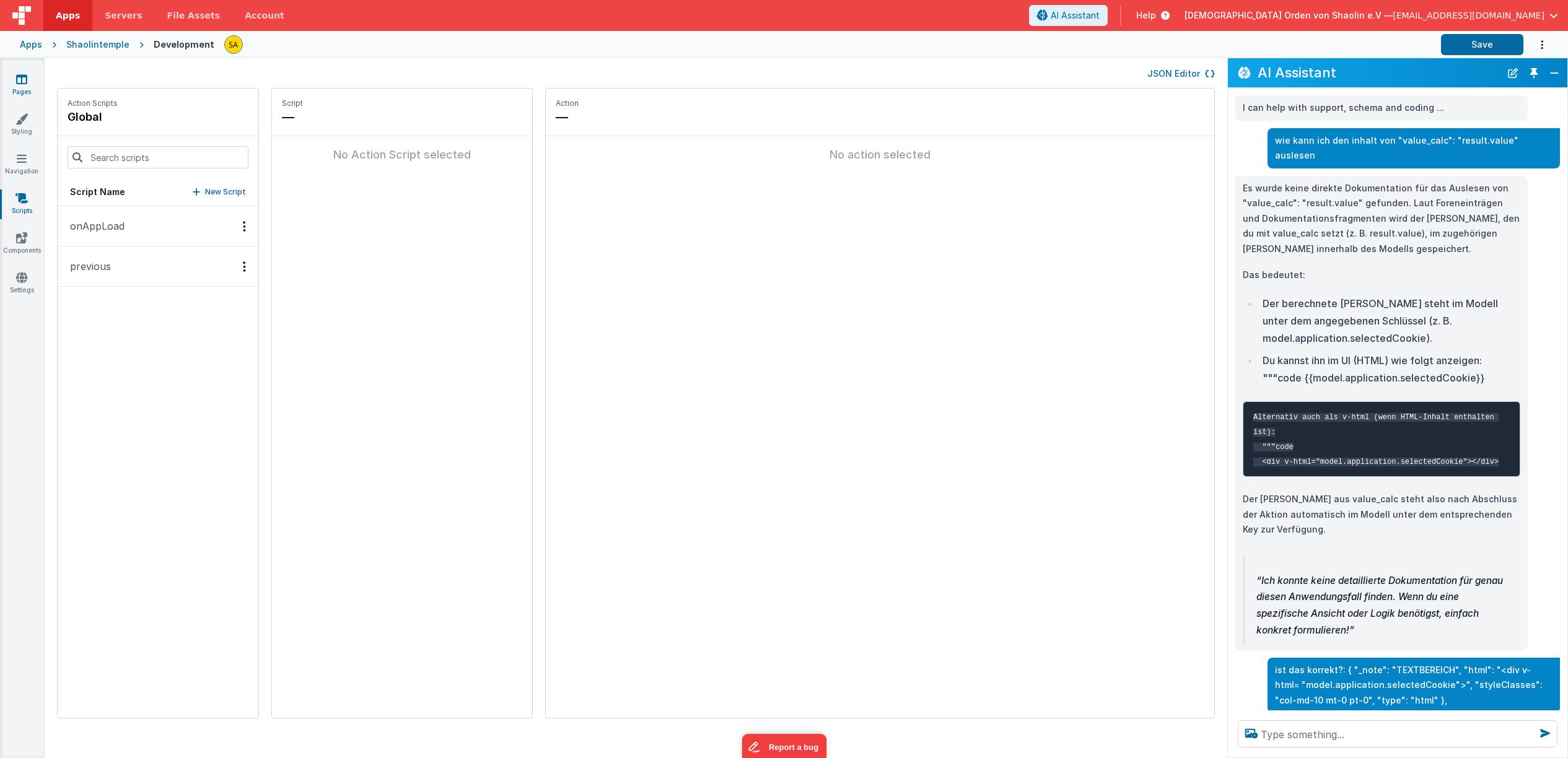
click at [20, 78] on icon at bounding box center [22, 78] width 11 height 12
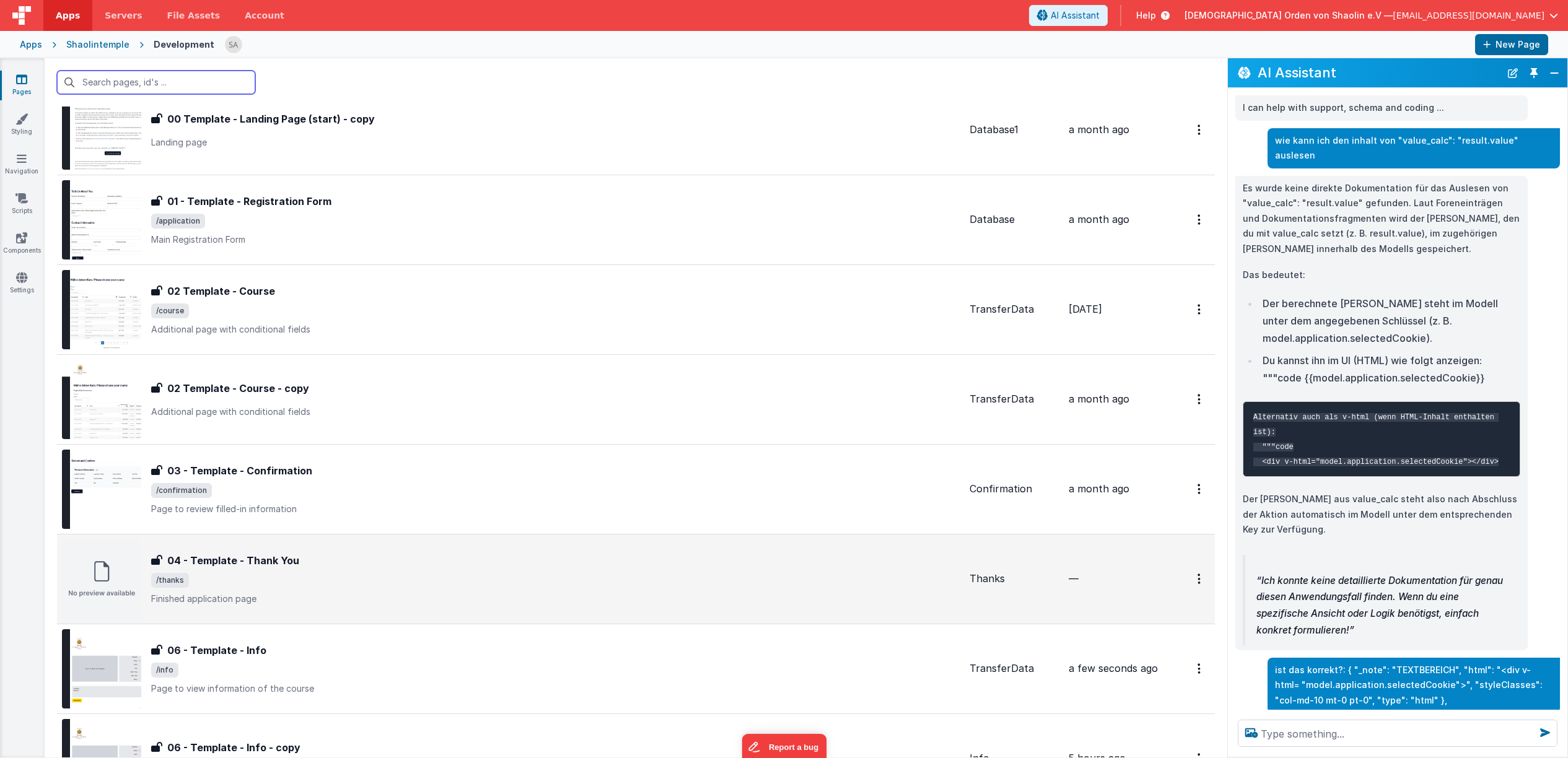
scroll to position [269, 0]
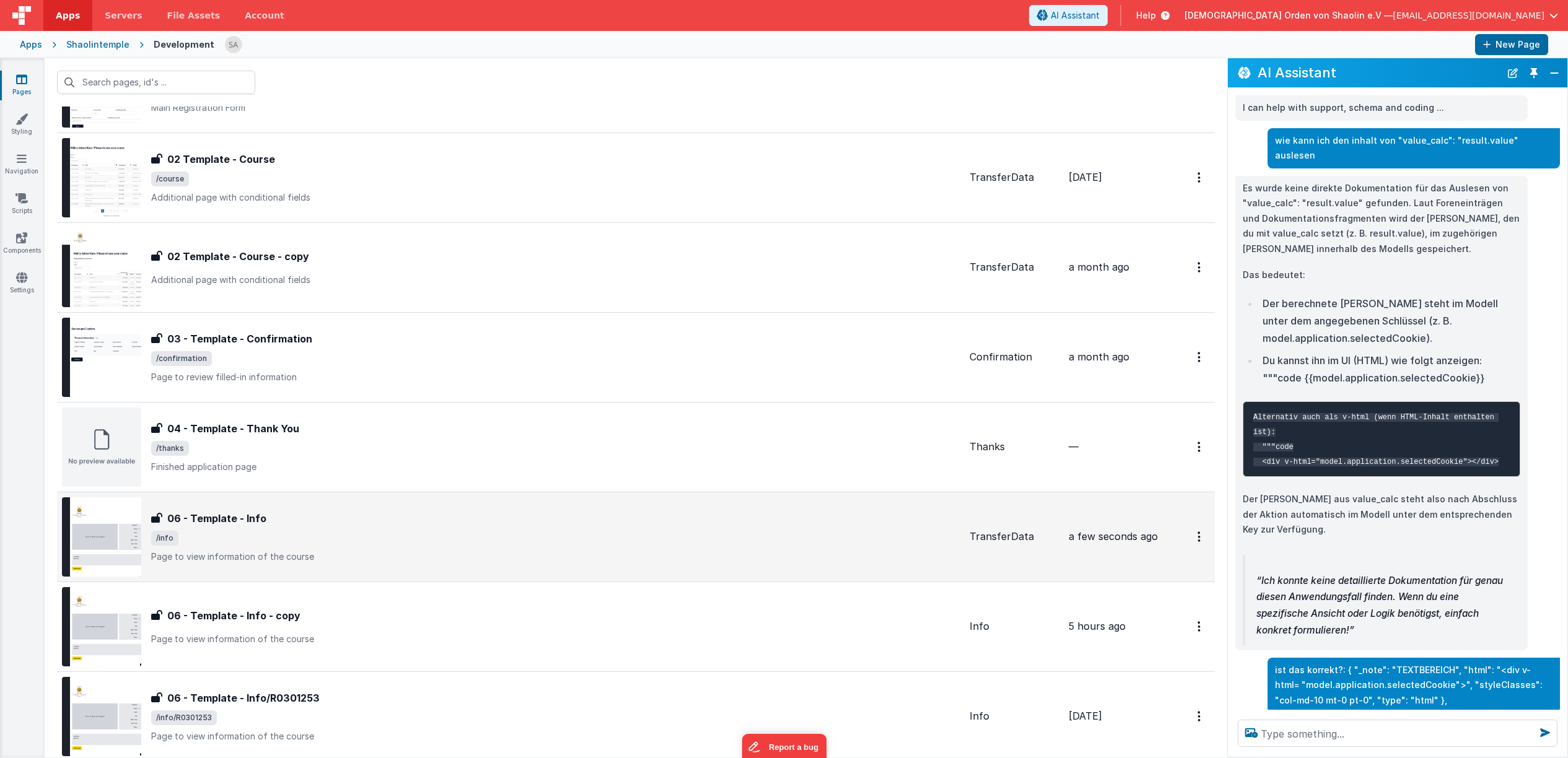
click at [686, 525] on div "06 - Template - Info" at bounding box center [555, 519] width 808 height 15
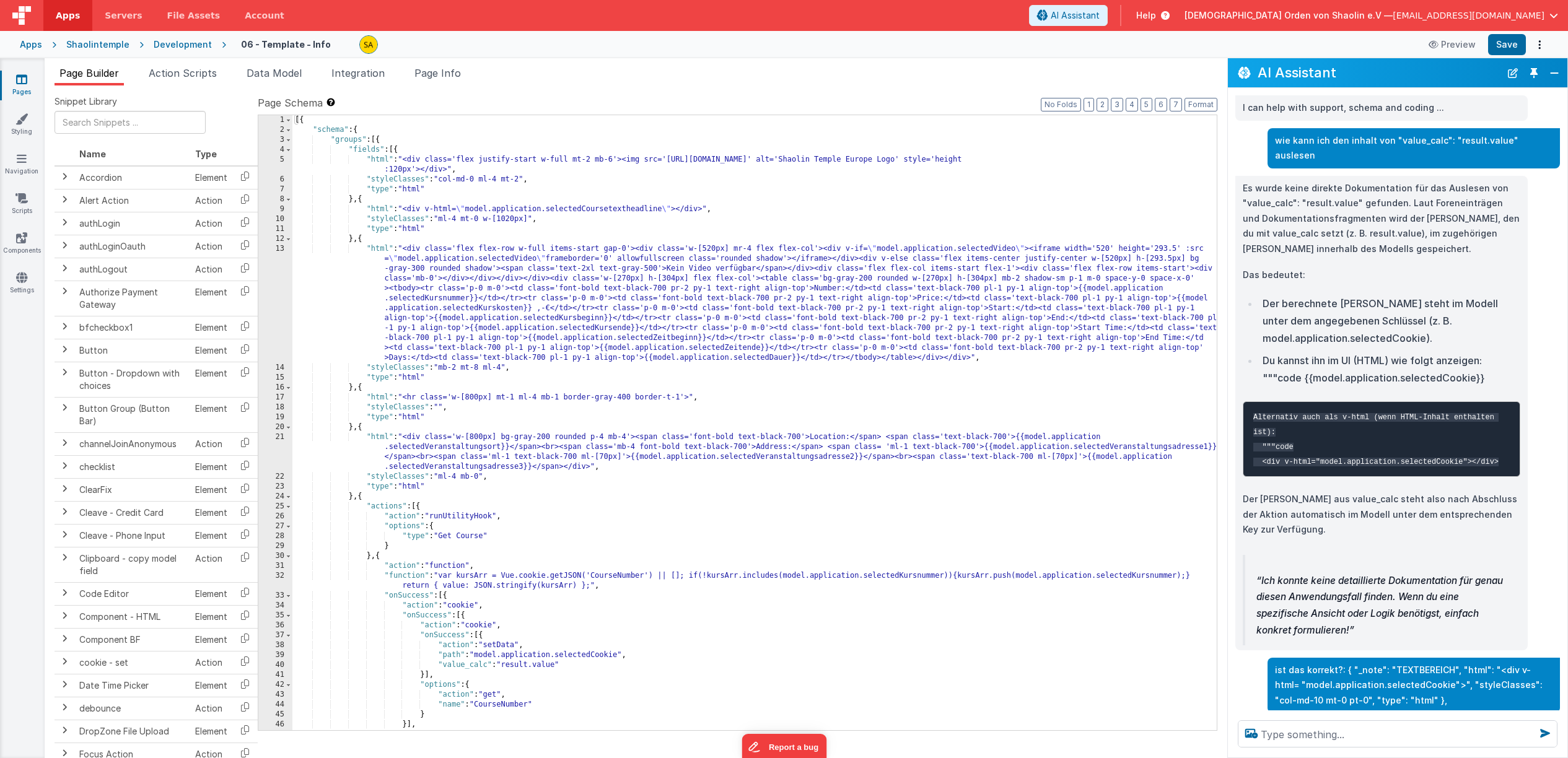
scroll to position [0, 9]
click at [195, 79] on li "Action Scripts" at bounding box center [183, 75] width 78 height 20
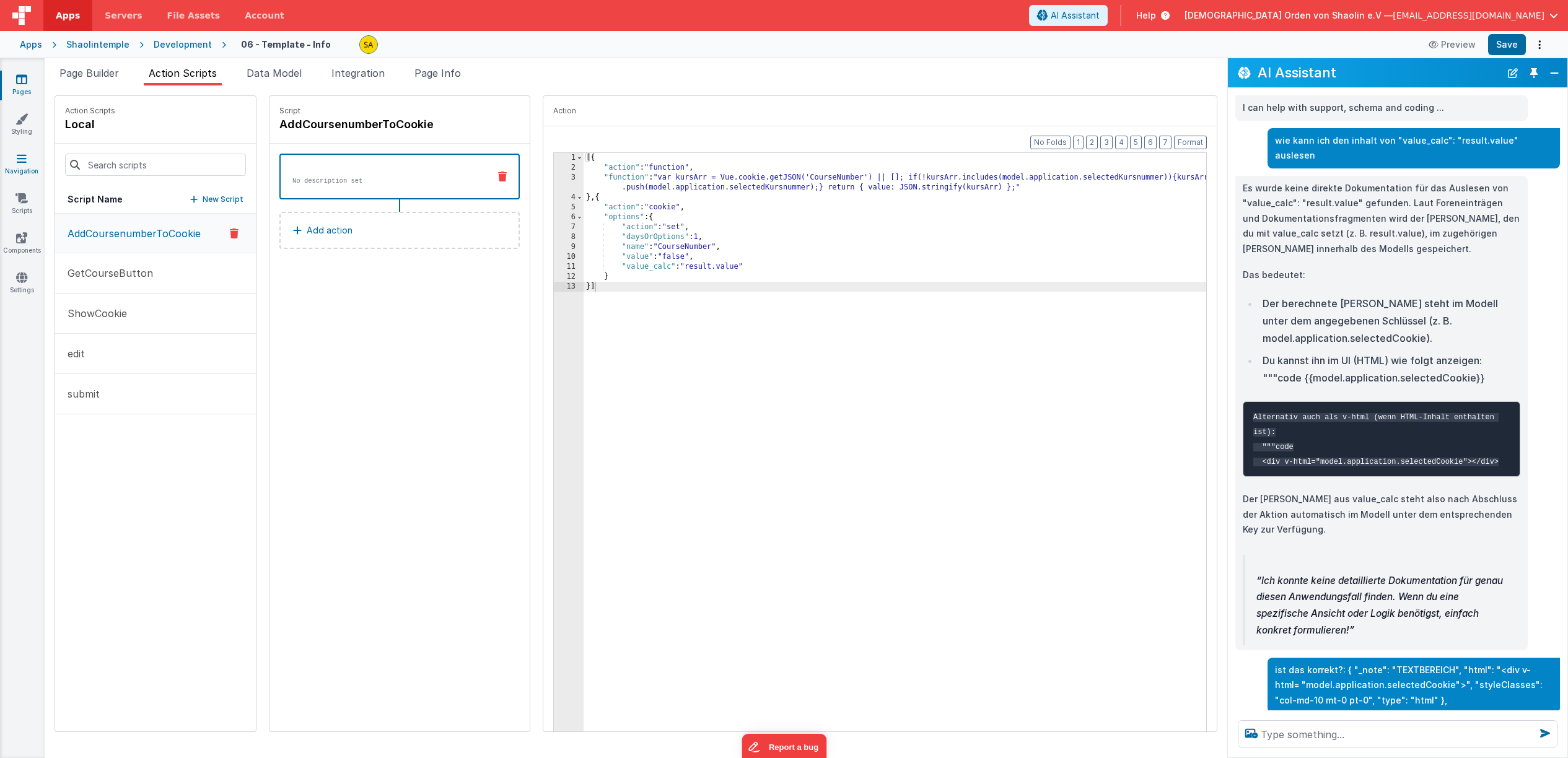
click at [22, 163] on icon at bounding box center [21, 158] width 10 height 12
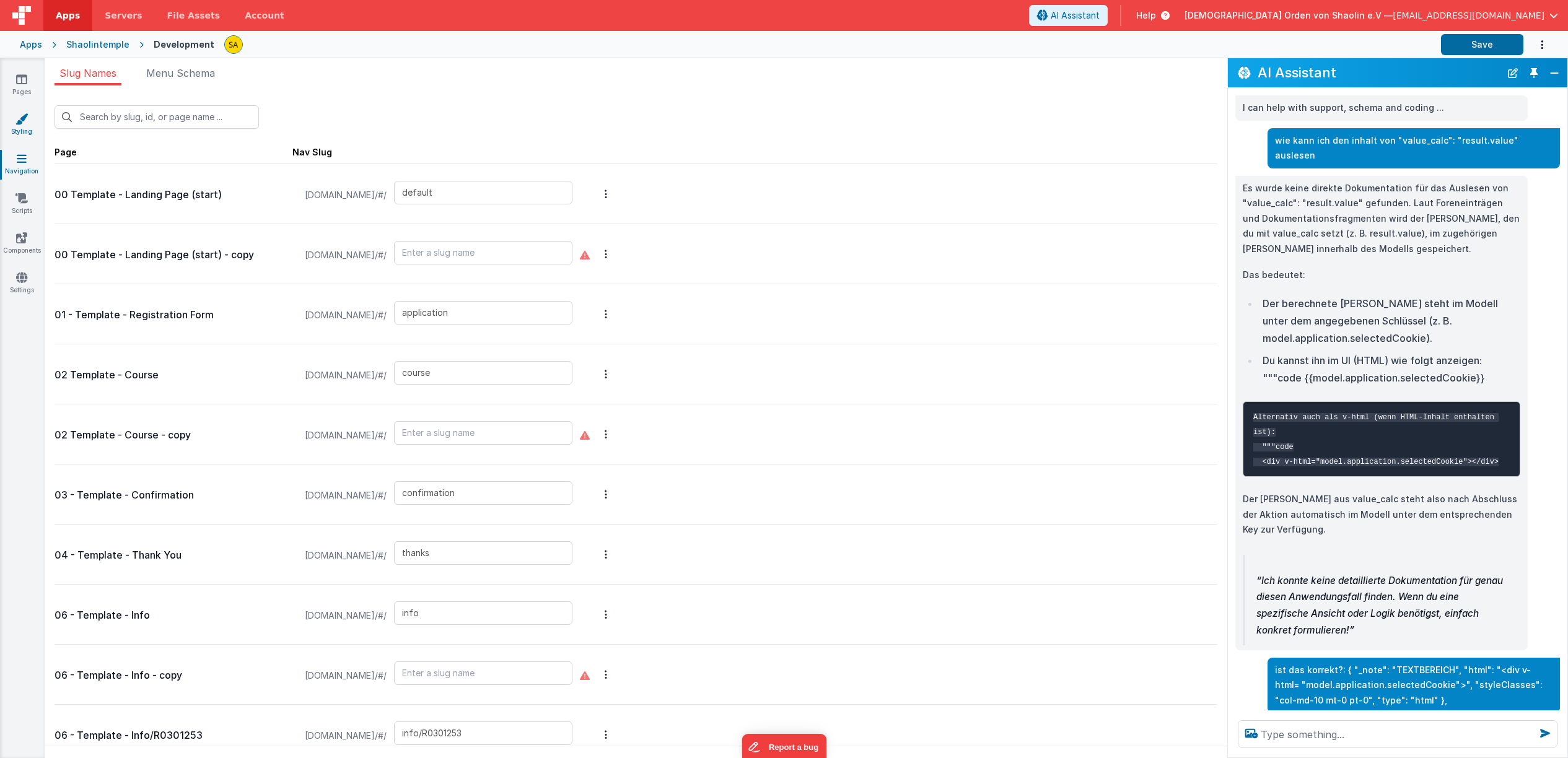
click at [19, 127] on link "Styling" at bounding box center [21, 125] width 45 height 25
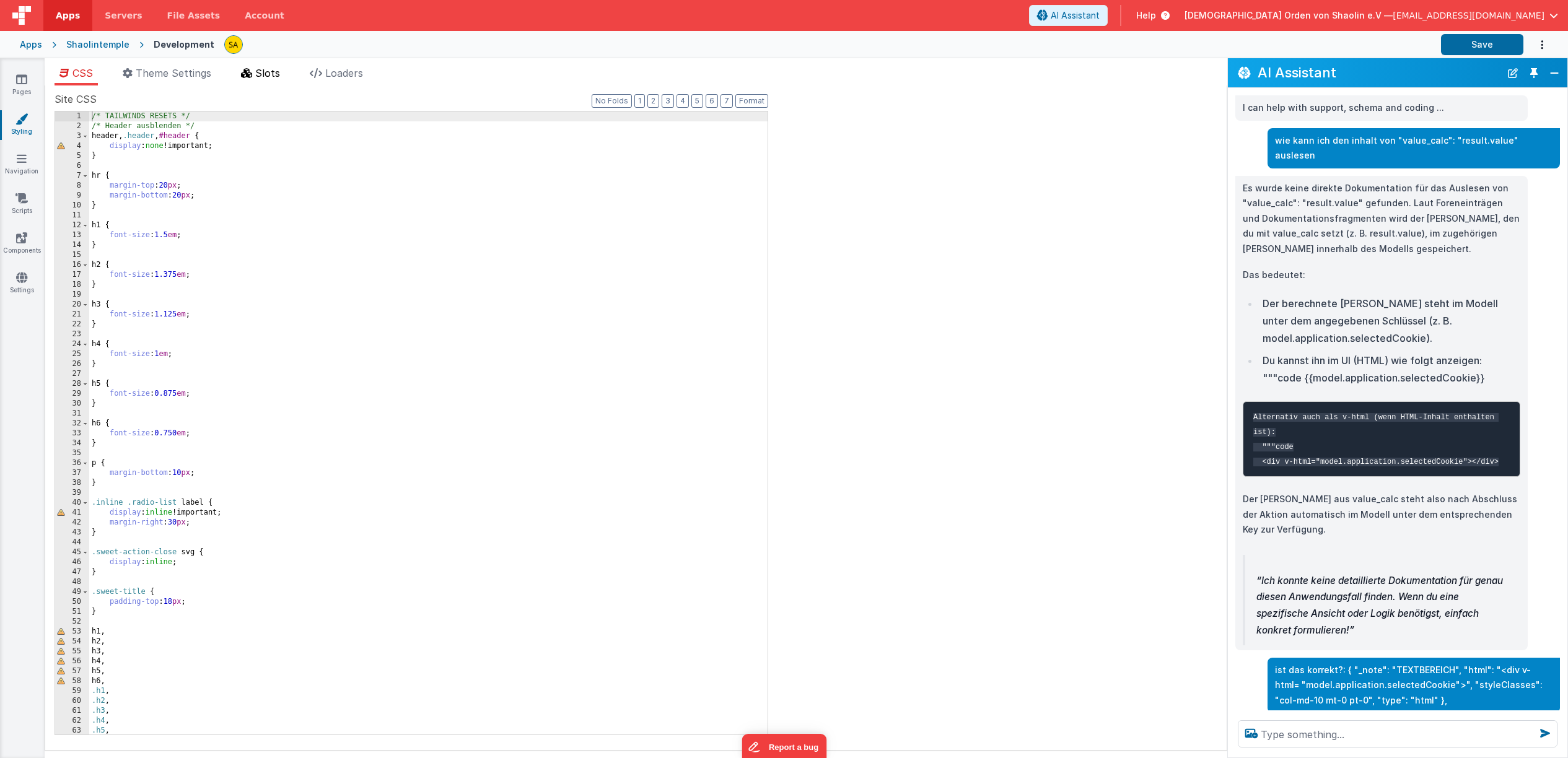
click at [270, 77] on span "Slots" at bounding box center [267, 73] width 24 height 12
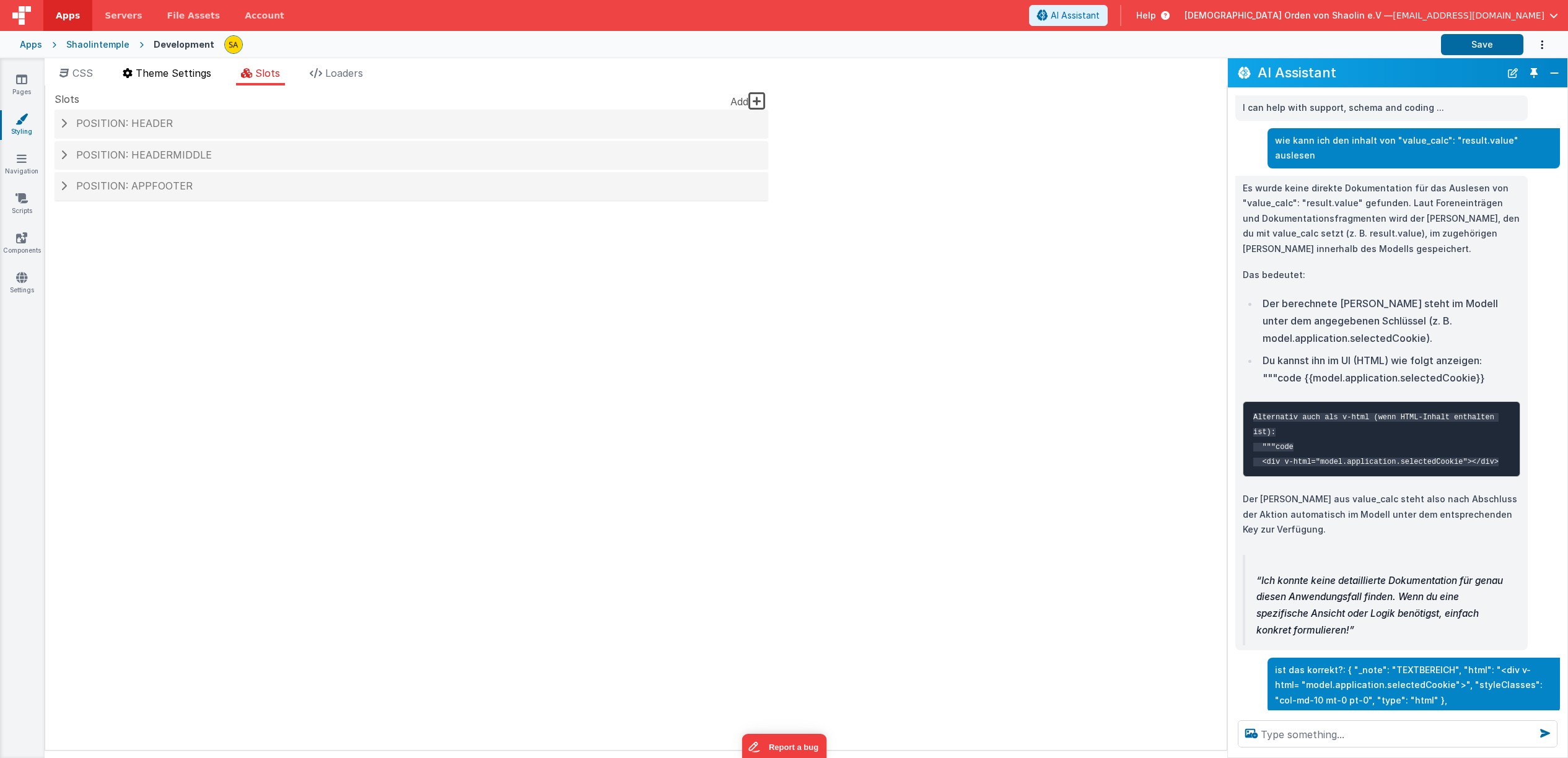
click at [204, 78] on span "Theme Settings" at bounding box center [173, 73] width 76 height 12
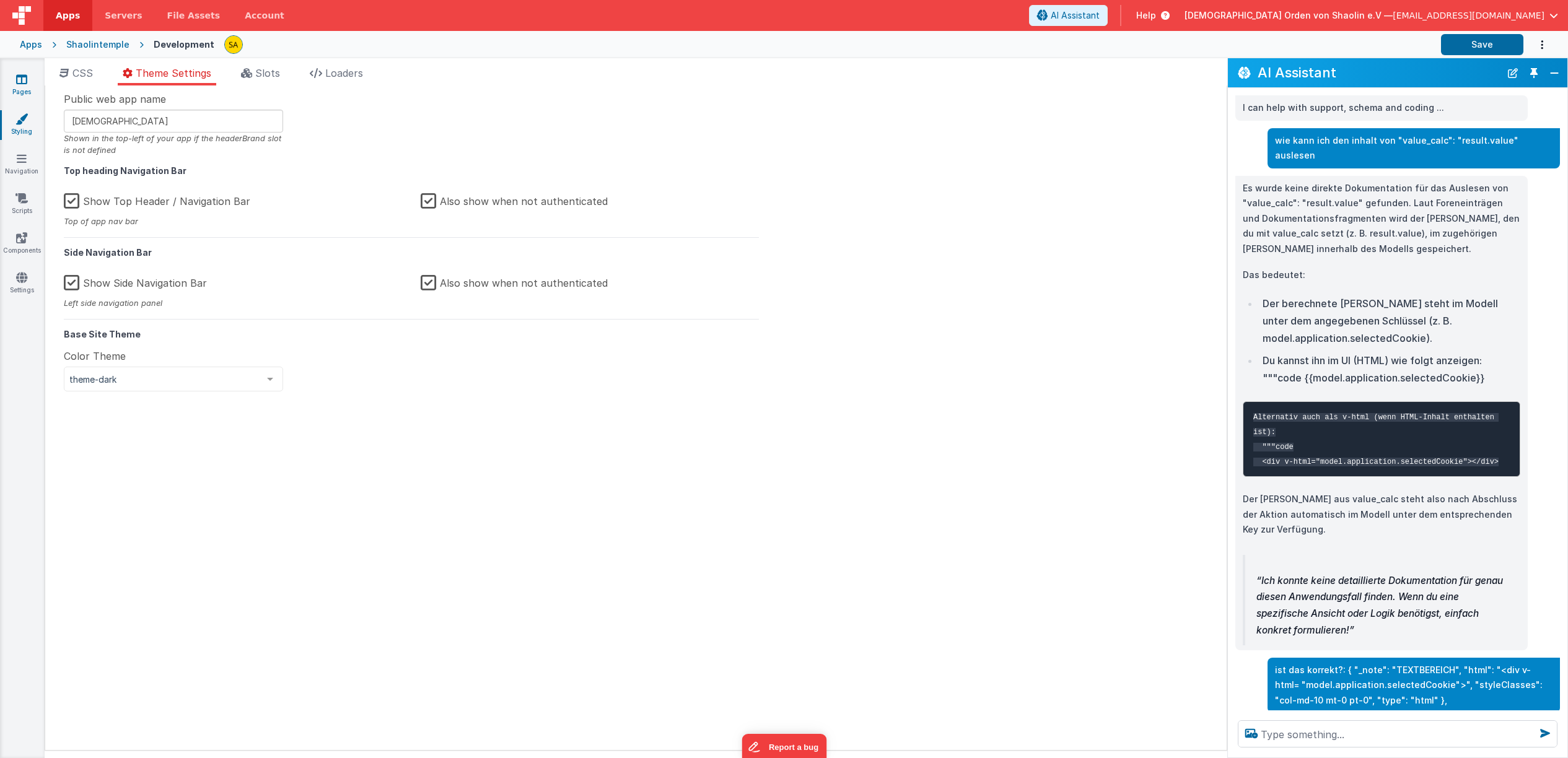
click at [22, 84] on icon at bounding box center [22, 78] width 11 height 12
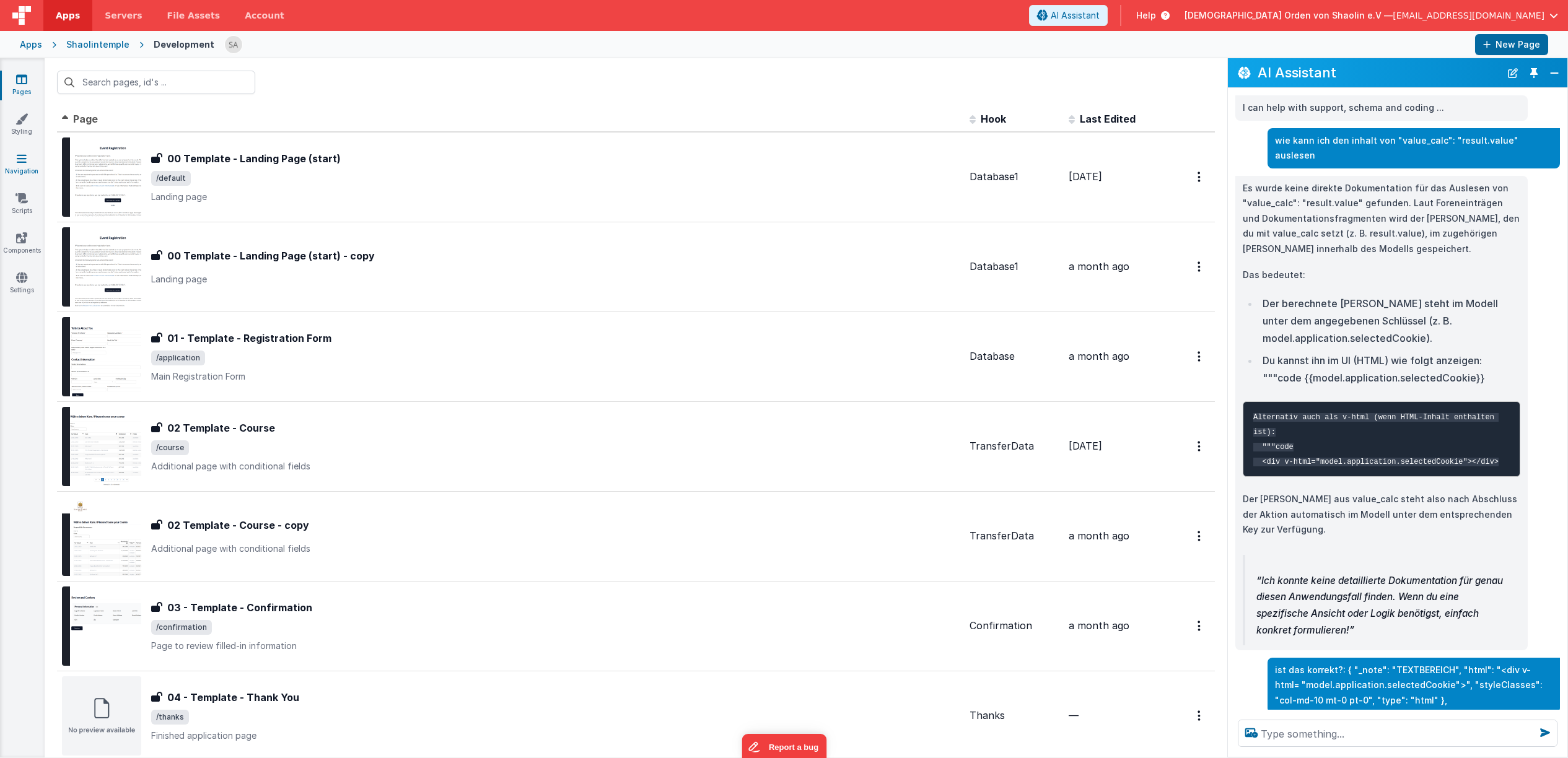
click at [23, 163] on icon at bounding box center [21, 158] width 10 height 12
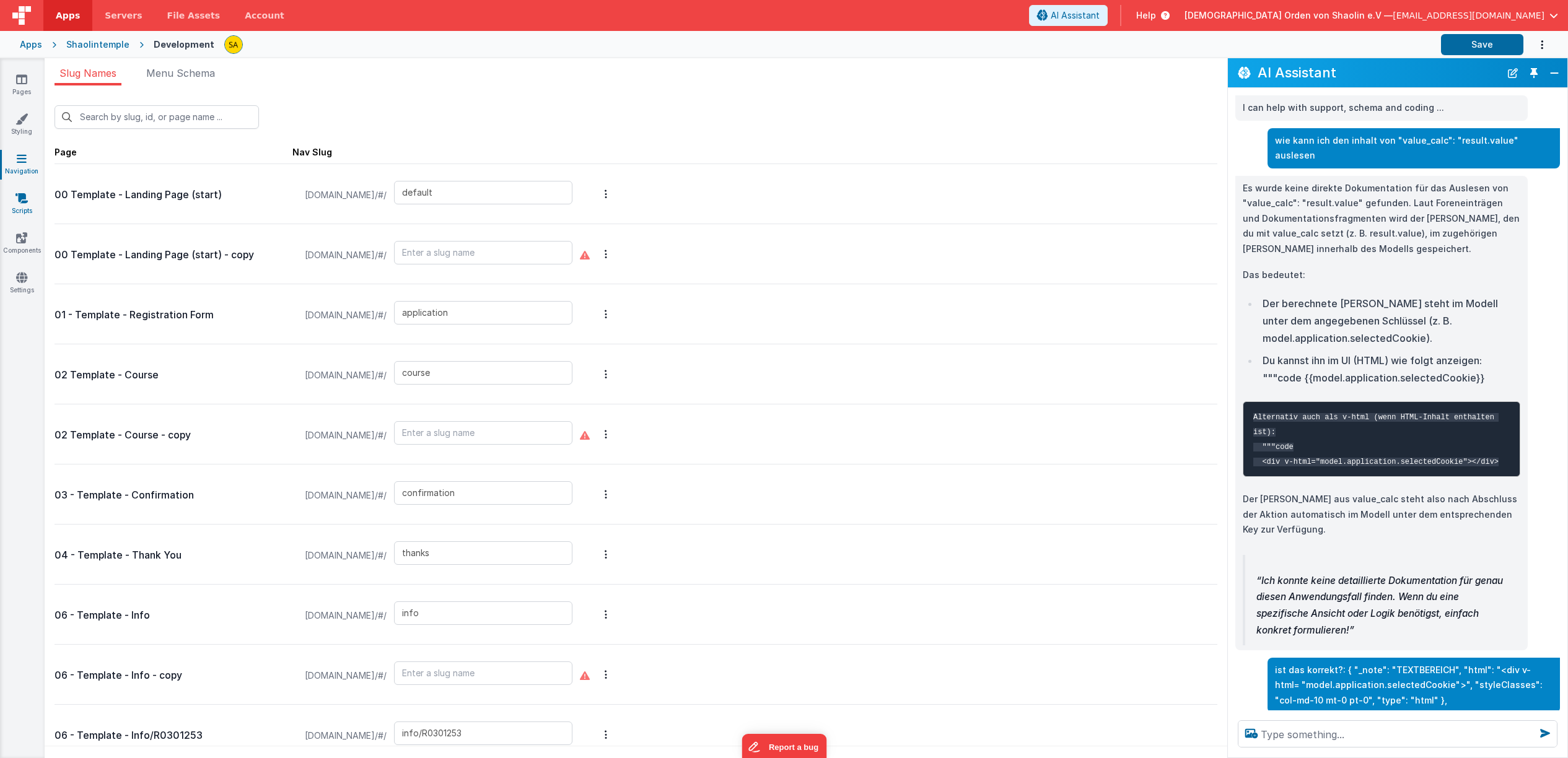
click at [27, 206] on link "Scripts" at bounding box center [21, 204] width 45 height 25
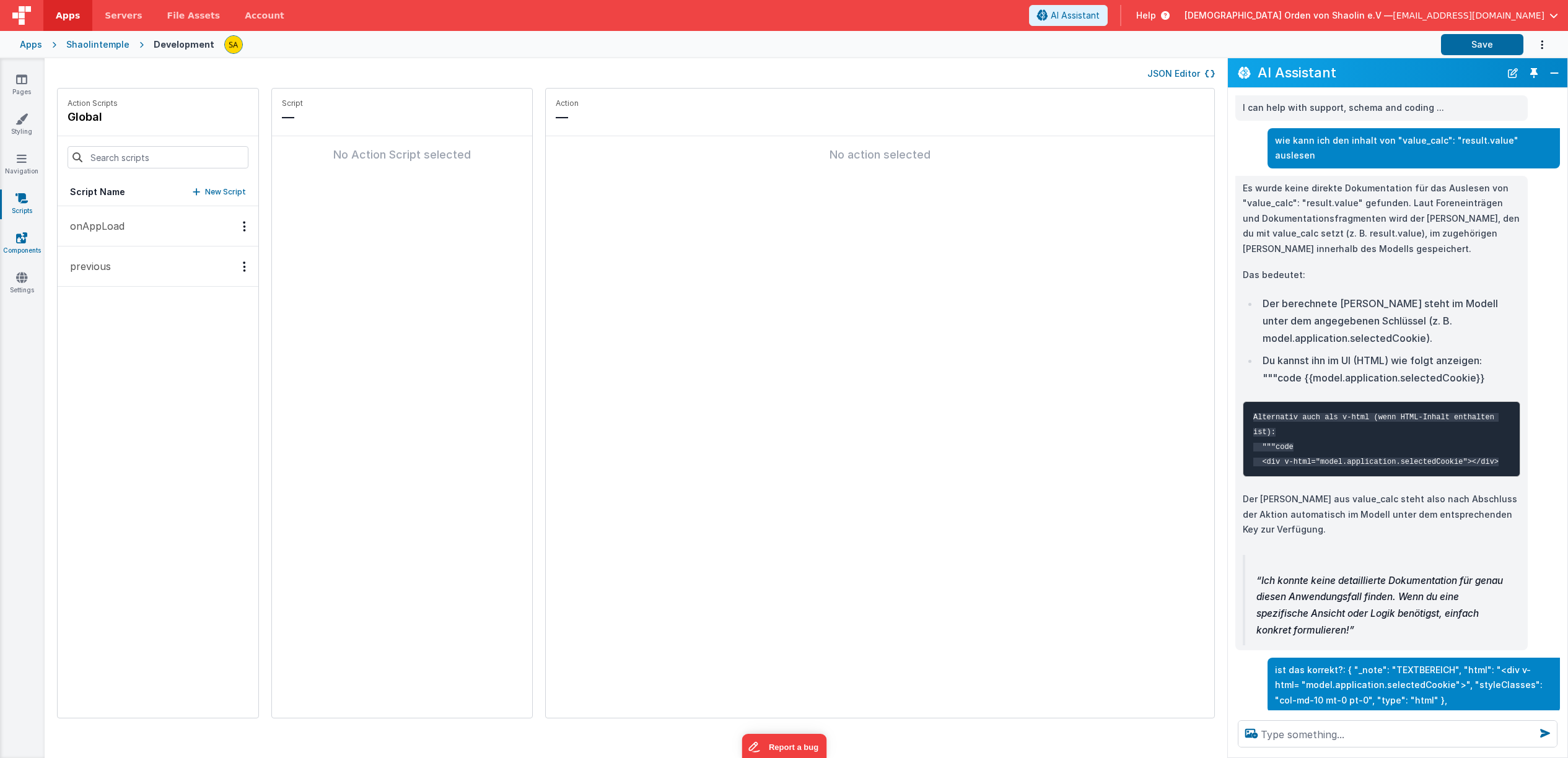
click at [17, 243] on icon at bounding box center [22, 238] width 11 height 12
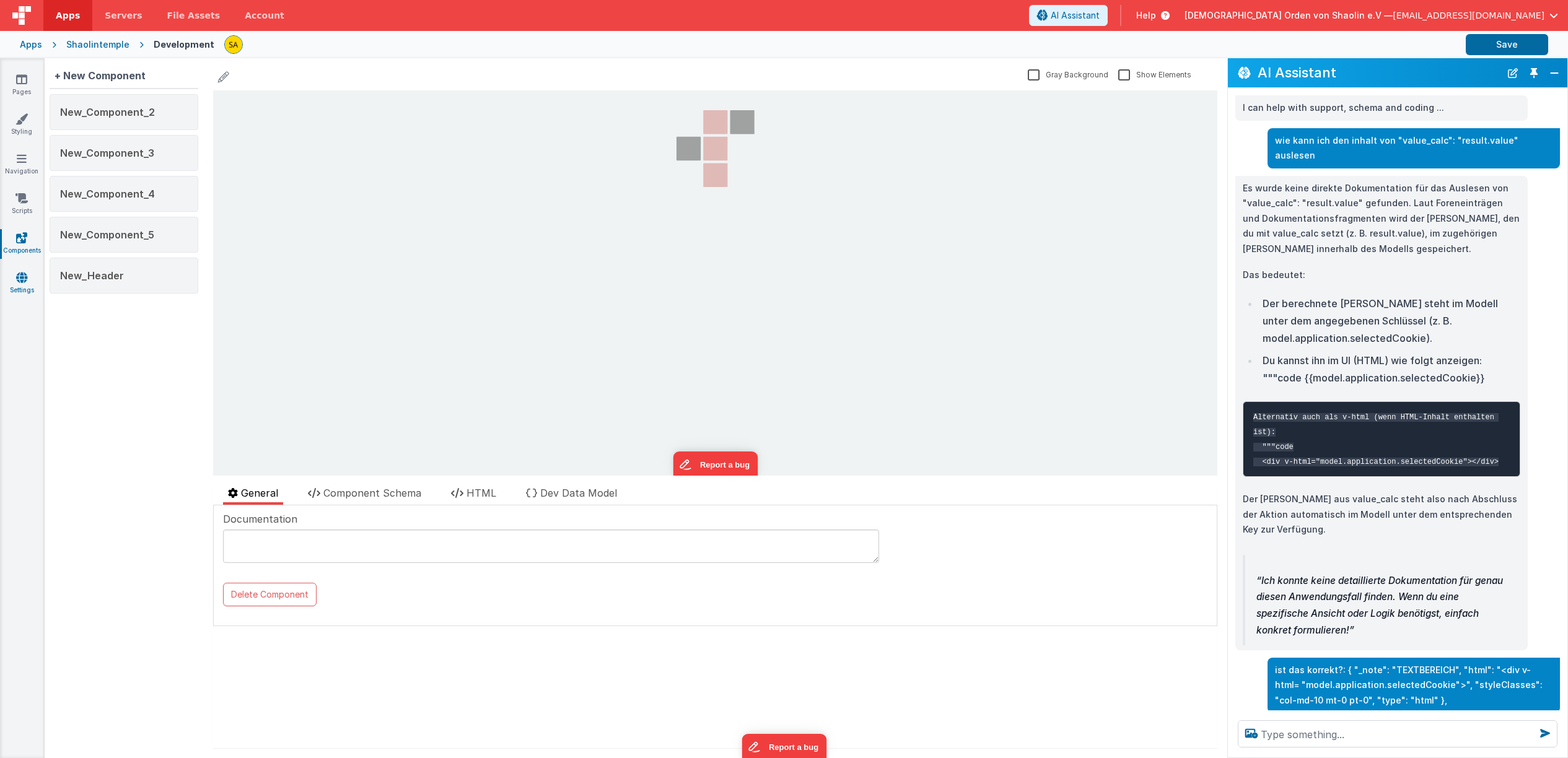
click at [22, 278] on icon at bounding box center [22, 277] width 11 height 12
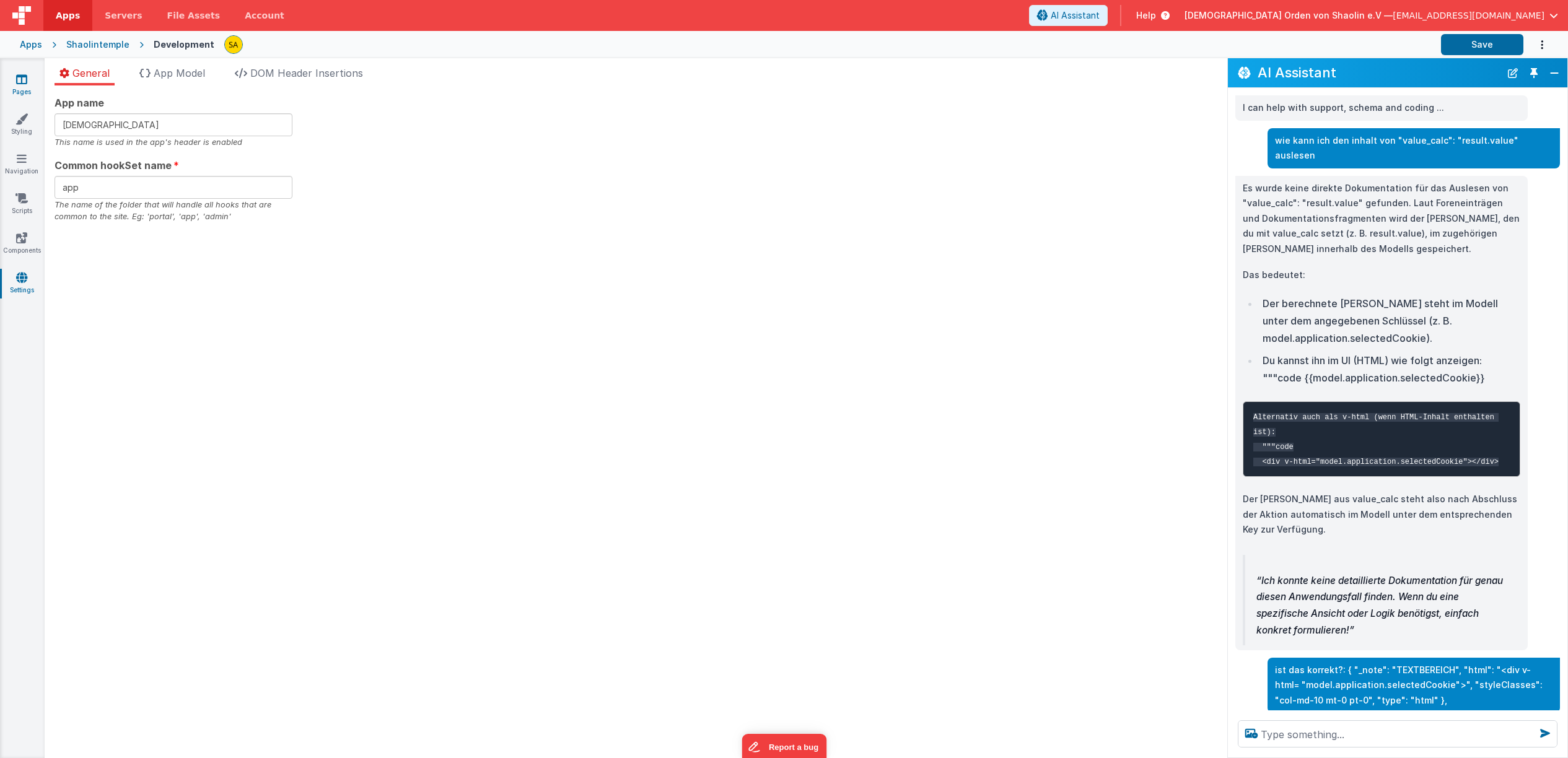
click at [20, 87] on link "Pages" at bounding box center [21, 85] width 45 height 25
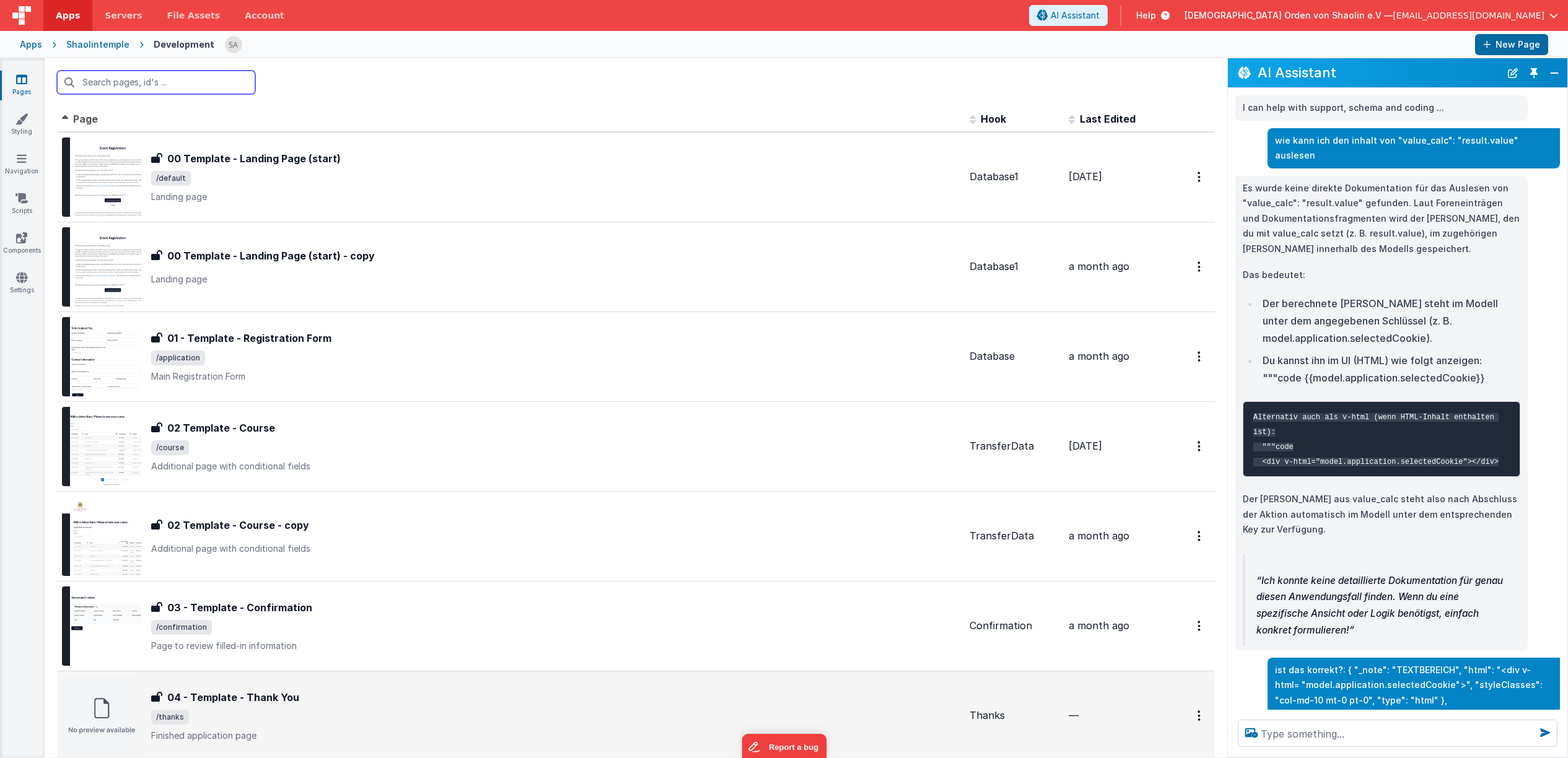
scroll to position [332, 0]
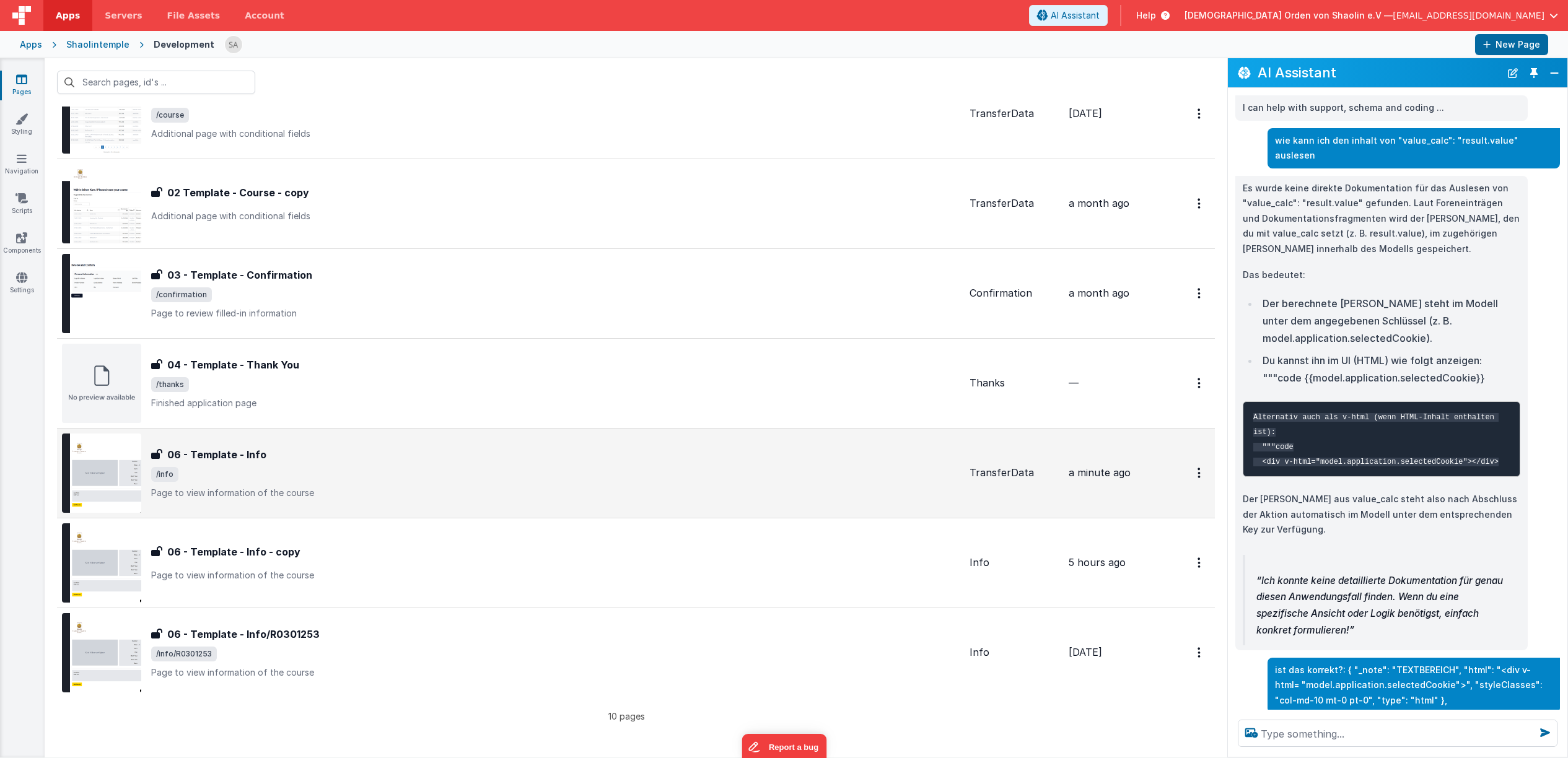
click at [568, 466] on div "06 - Template - Info 06 - Template - Info /info Page to view information of the…" at bounding box center [555, 474] width 808 height 52
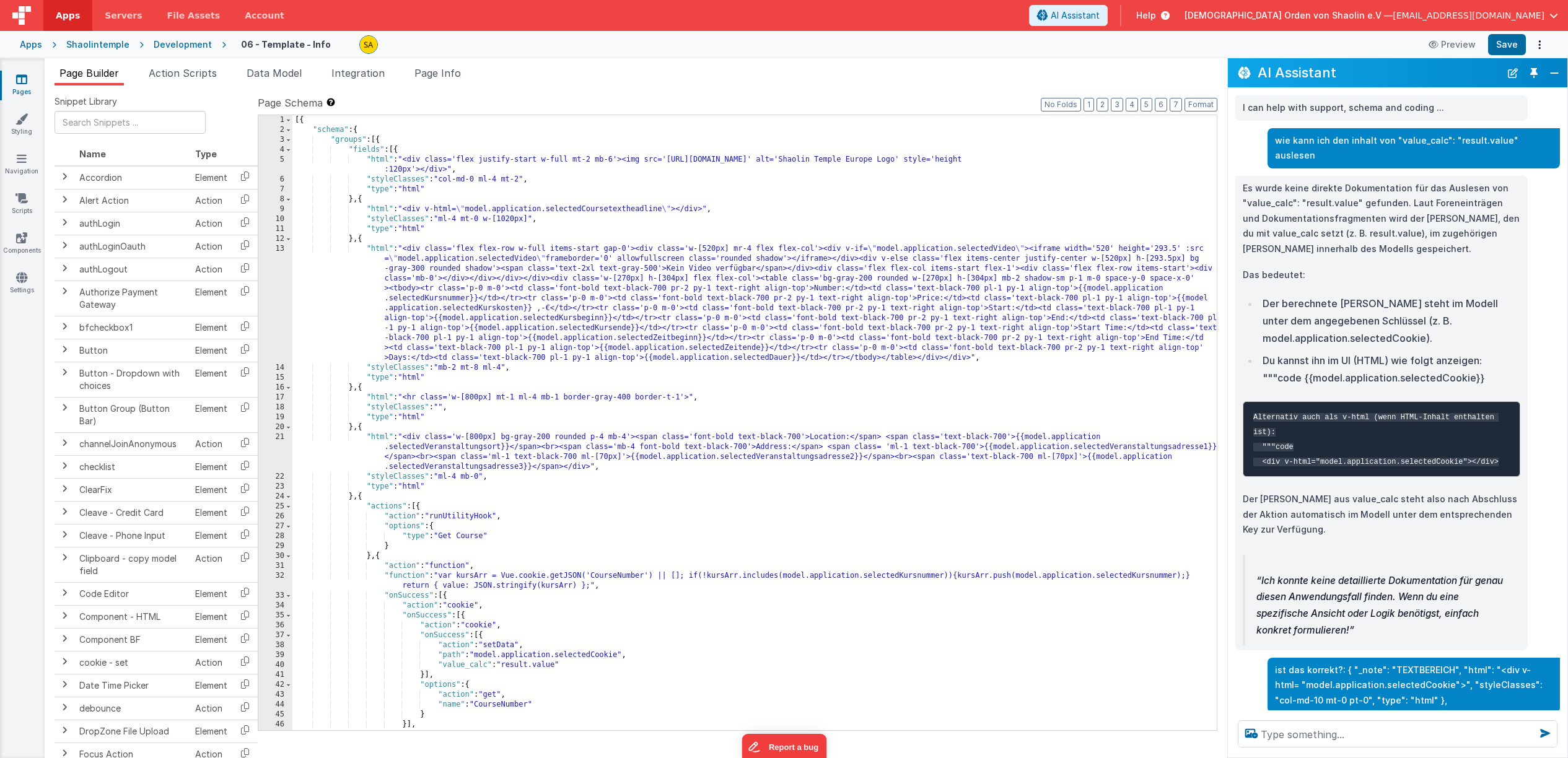
scroll to position [0, 9]
click at [242, 72] on ul "Page Builder Action Scripts Data Model Integration Page Info" at bounding box center [636, 75] width 1183 height 20
click at [261, 73] on span "Data Model" at bounding box center [274, 73] width 56 height 12
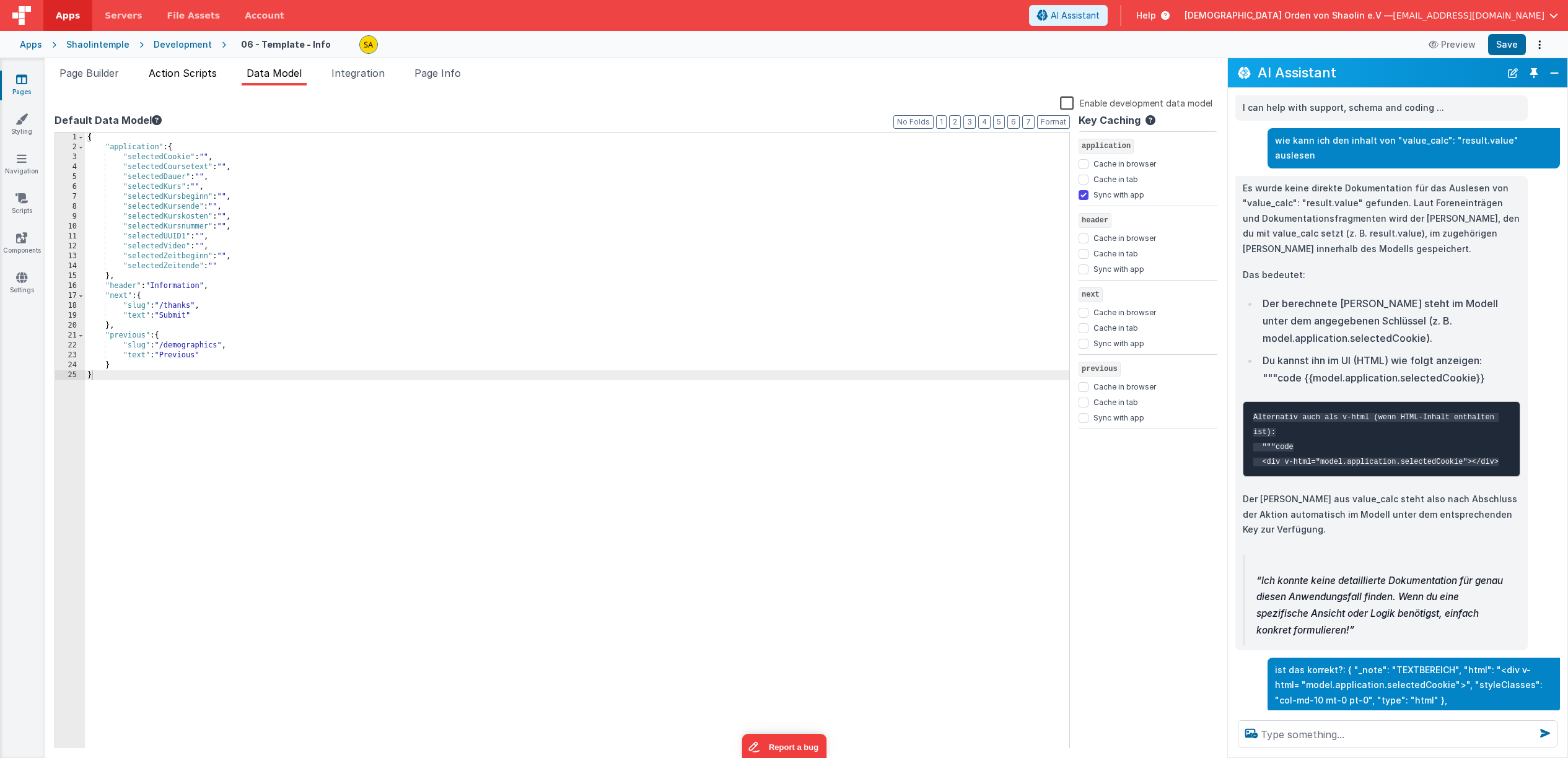
click at [192, 74] on span "Action Scripts" at bounding box center [182, 73] width 68 height 12
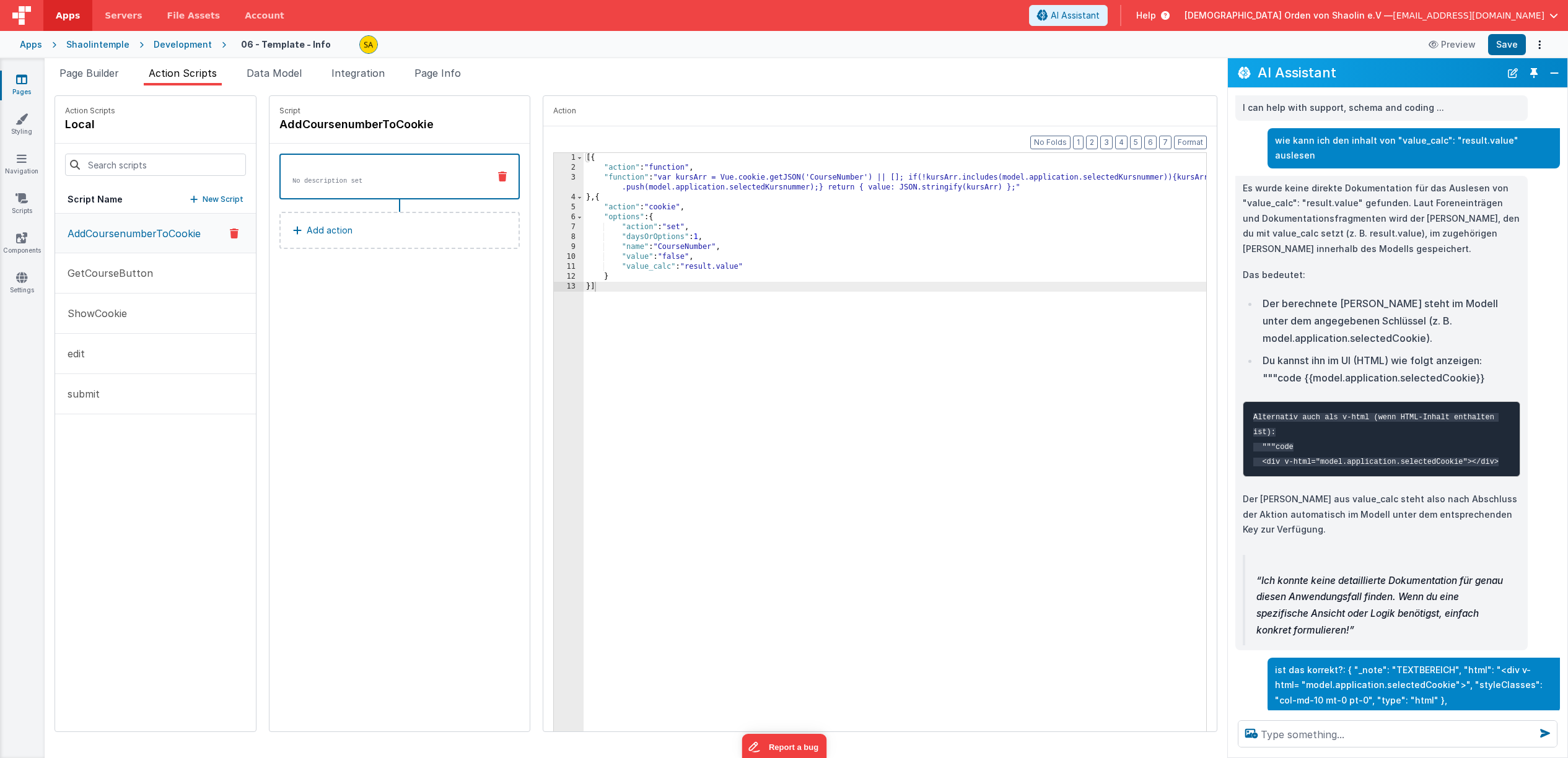
click at [203, 203] on p "New Script" at bounding box center [223, 199] width 41 height 12
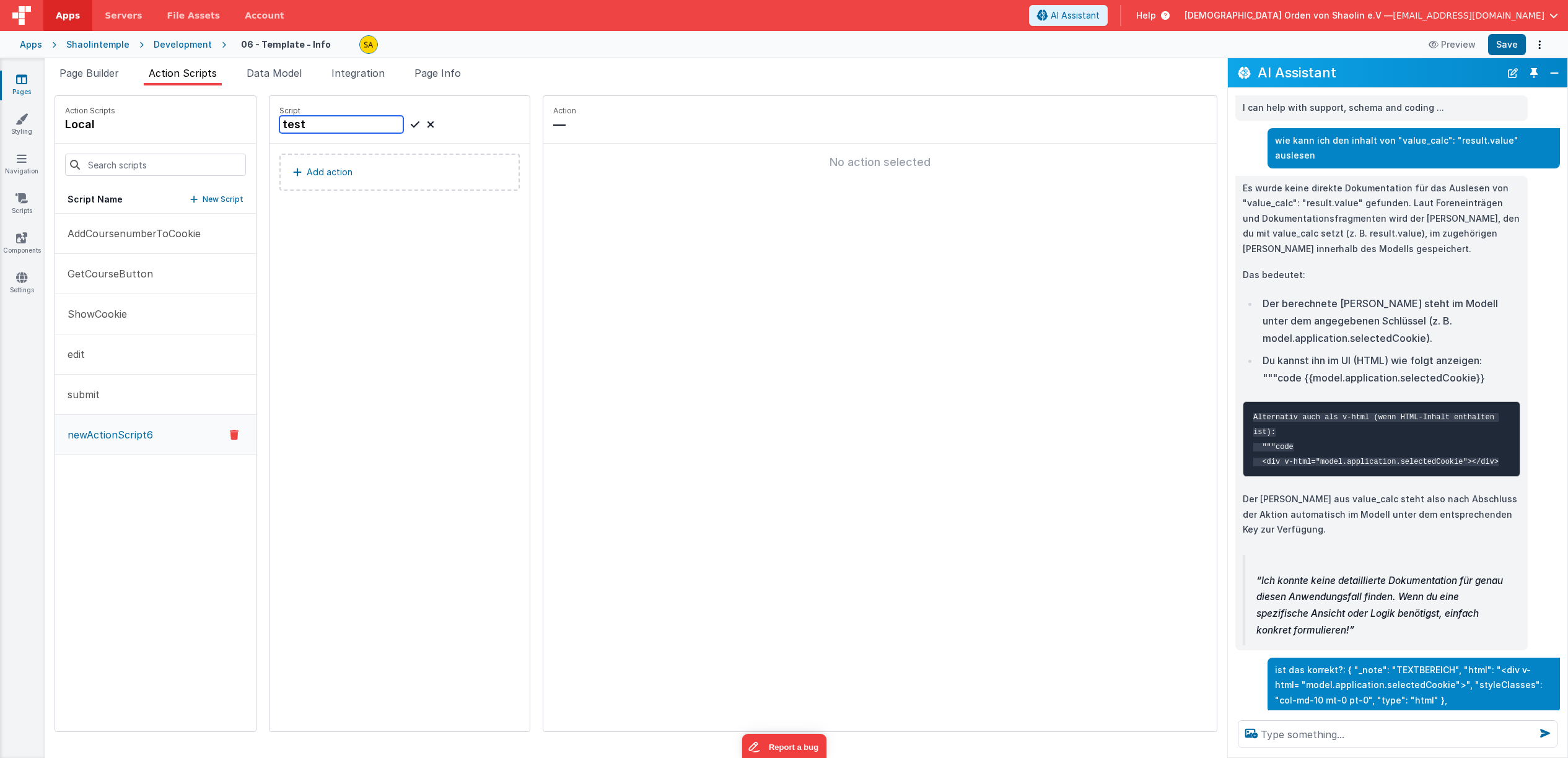
type input "test"
click at [332, 181] on button "Add action" at bounding box center [399, 172] width 240 height 38
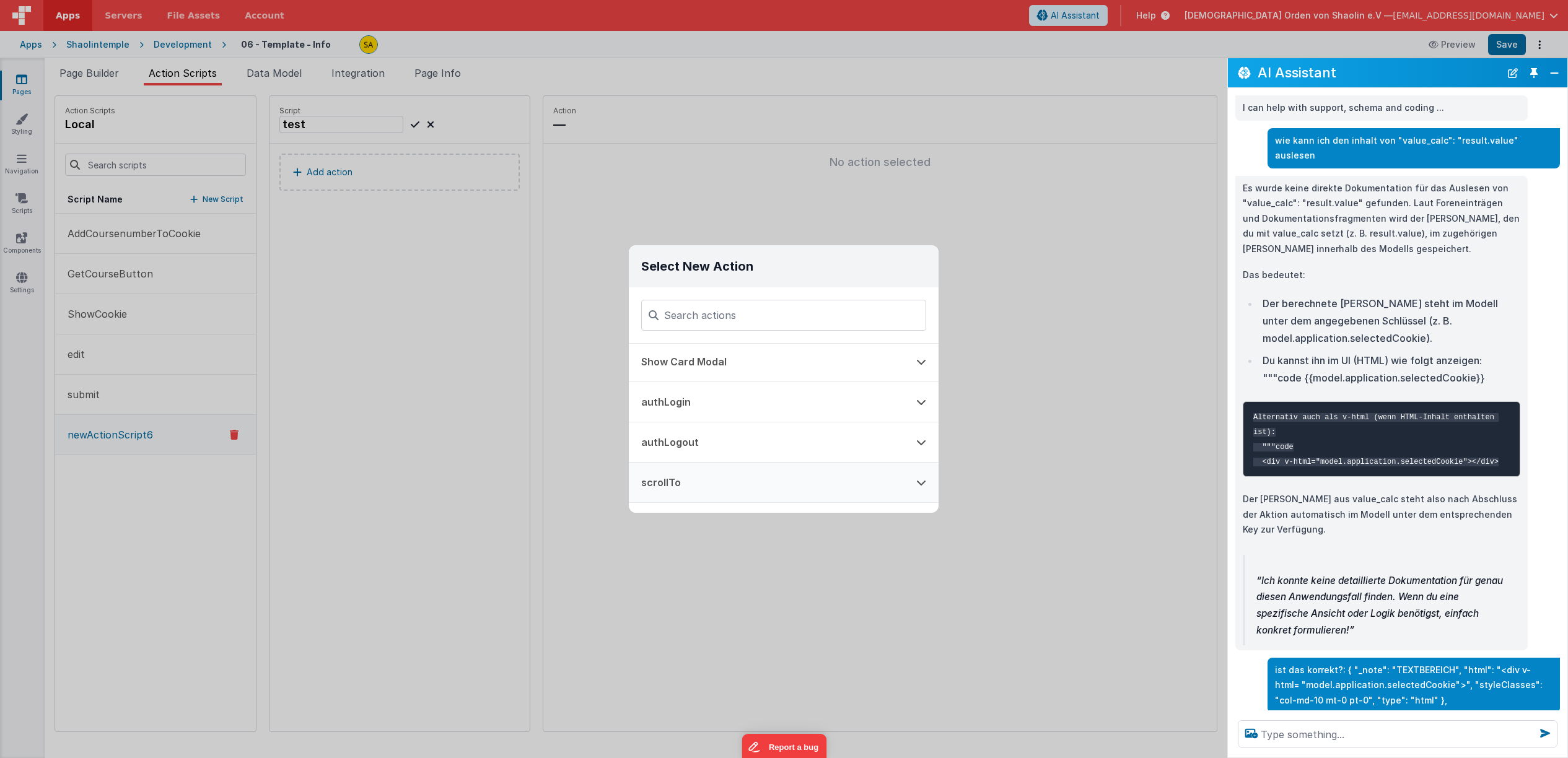
scroll to position [0, 0]
click at [995, 266] on div "Select New Action Function - Runs JavaScript Clipboard - copy model field runUt…" at bounding box center [784, 379] width 1568 height 758
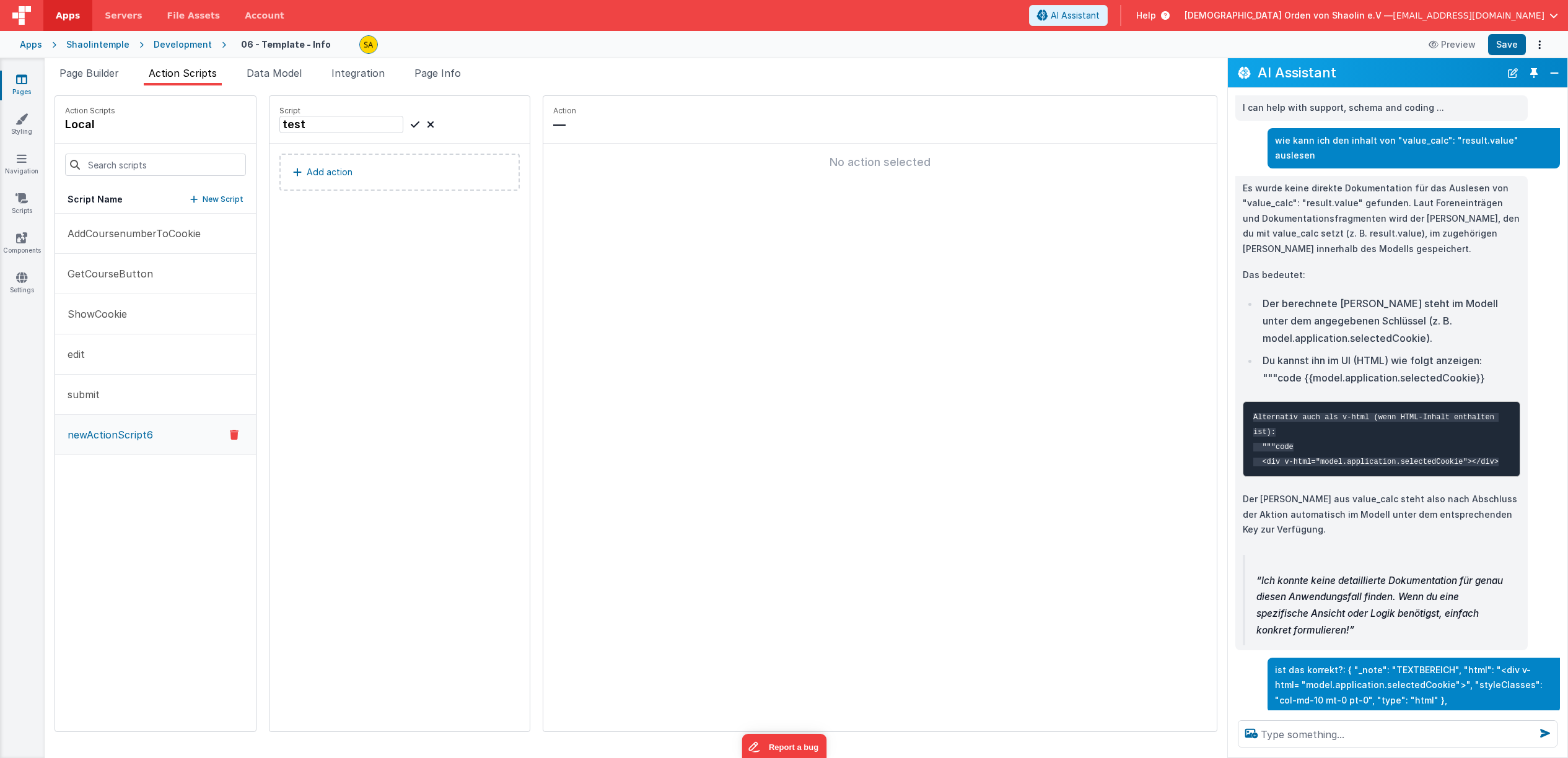
click at [229, 435] on icon at bounding box center [234, 435] width 9 height 15
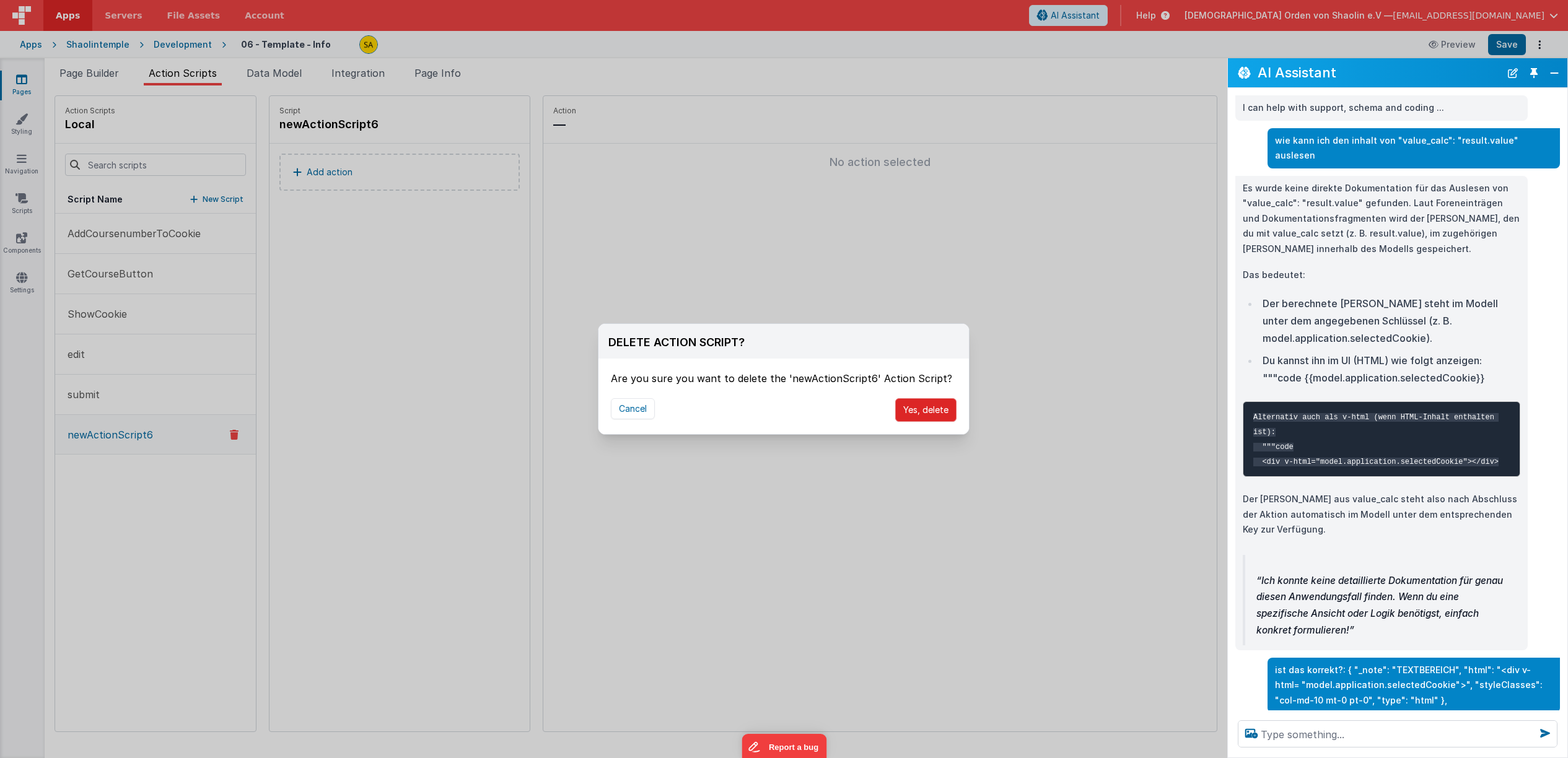
click at [944, 412] on button "Yes, delete" at bounding box center [925, 410] width 61 height 24
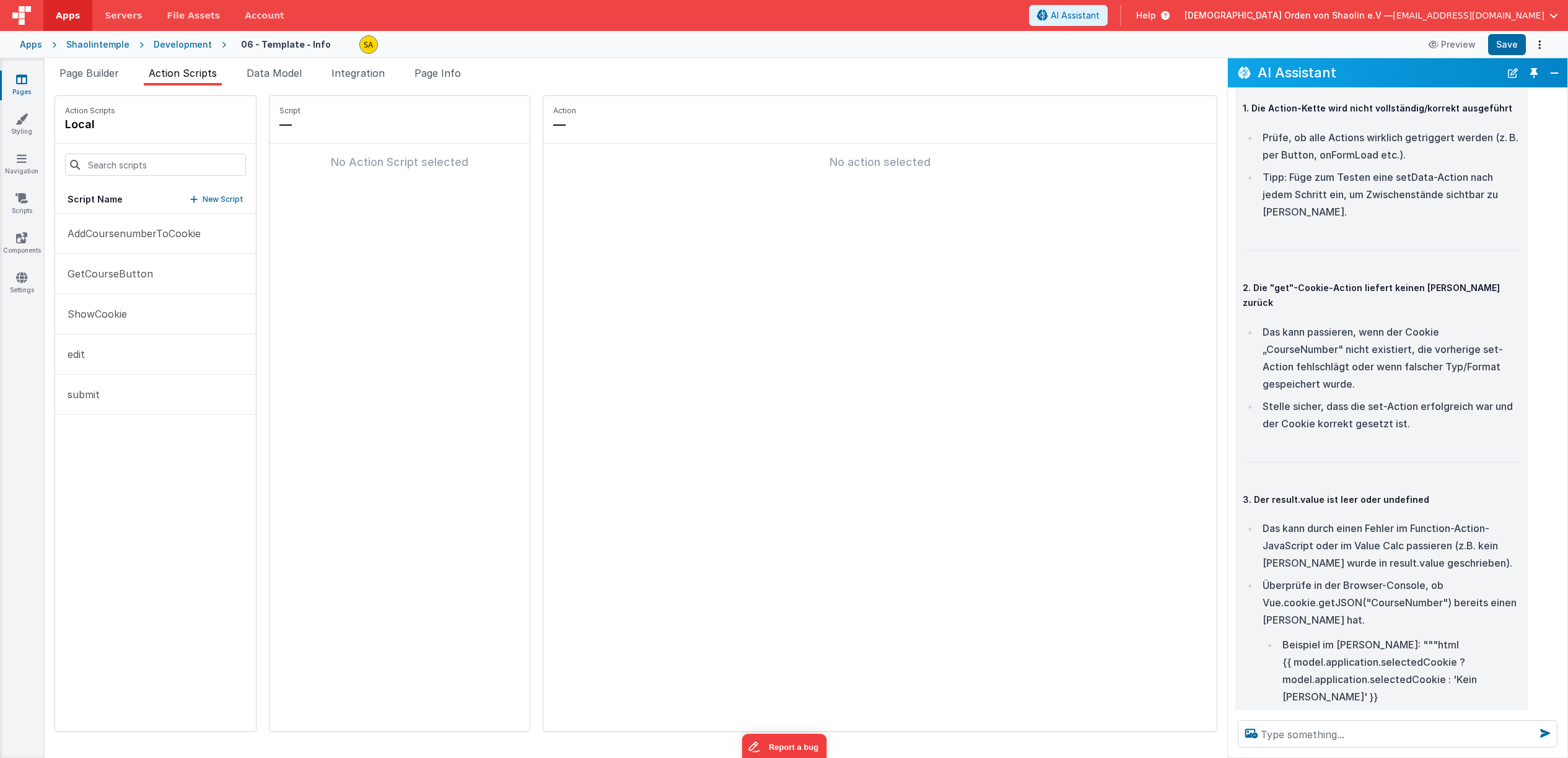
scroll to position [10073, 0]
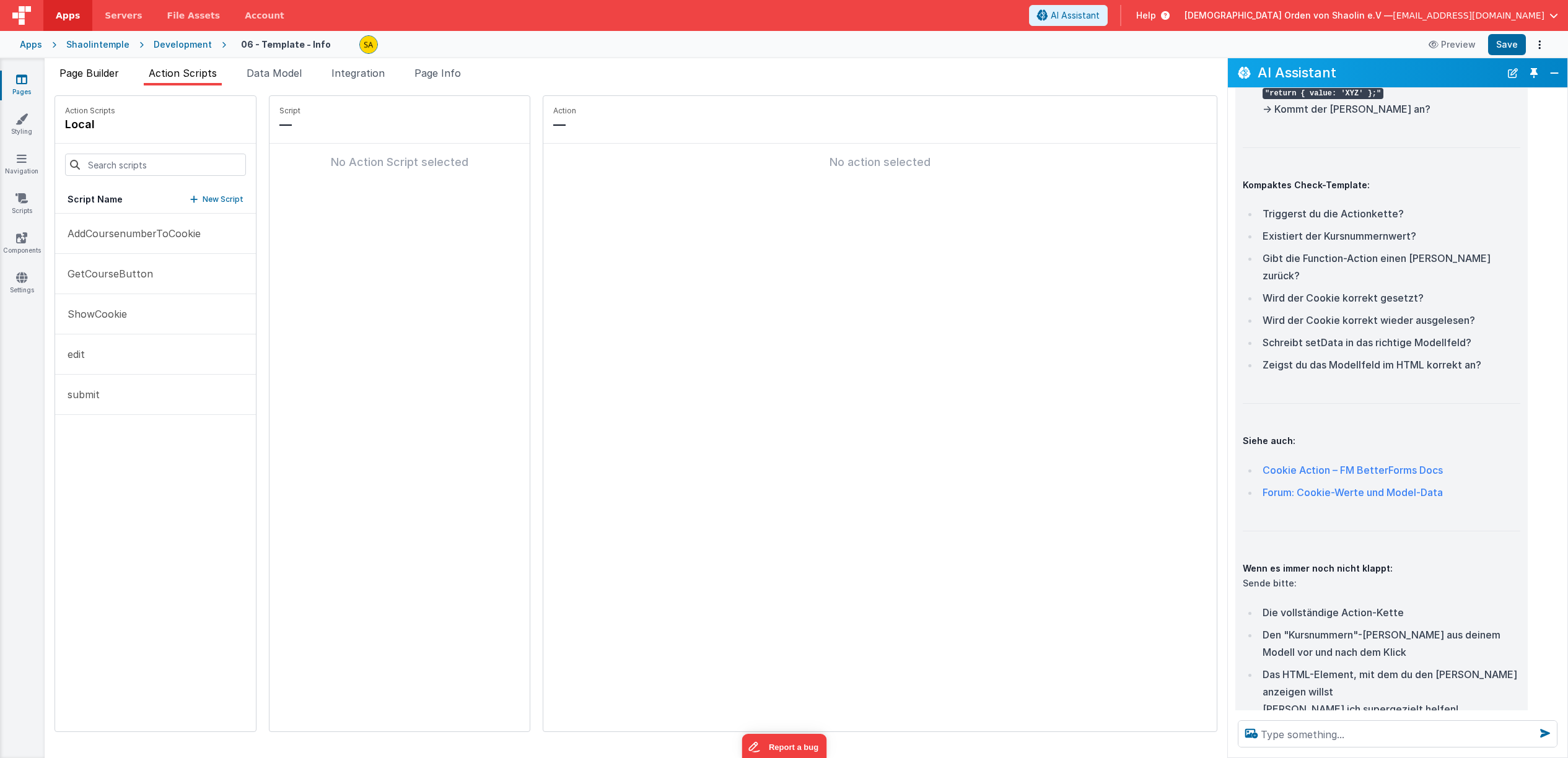
click at [86, 80] on li "Page Builder" at bounding box center [89, 75] width 69 height 20
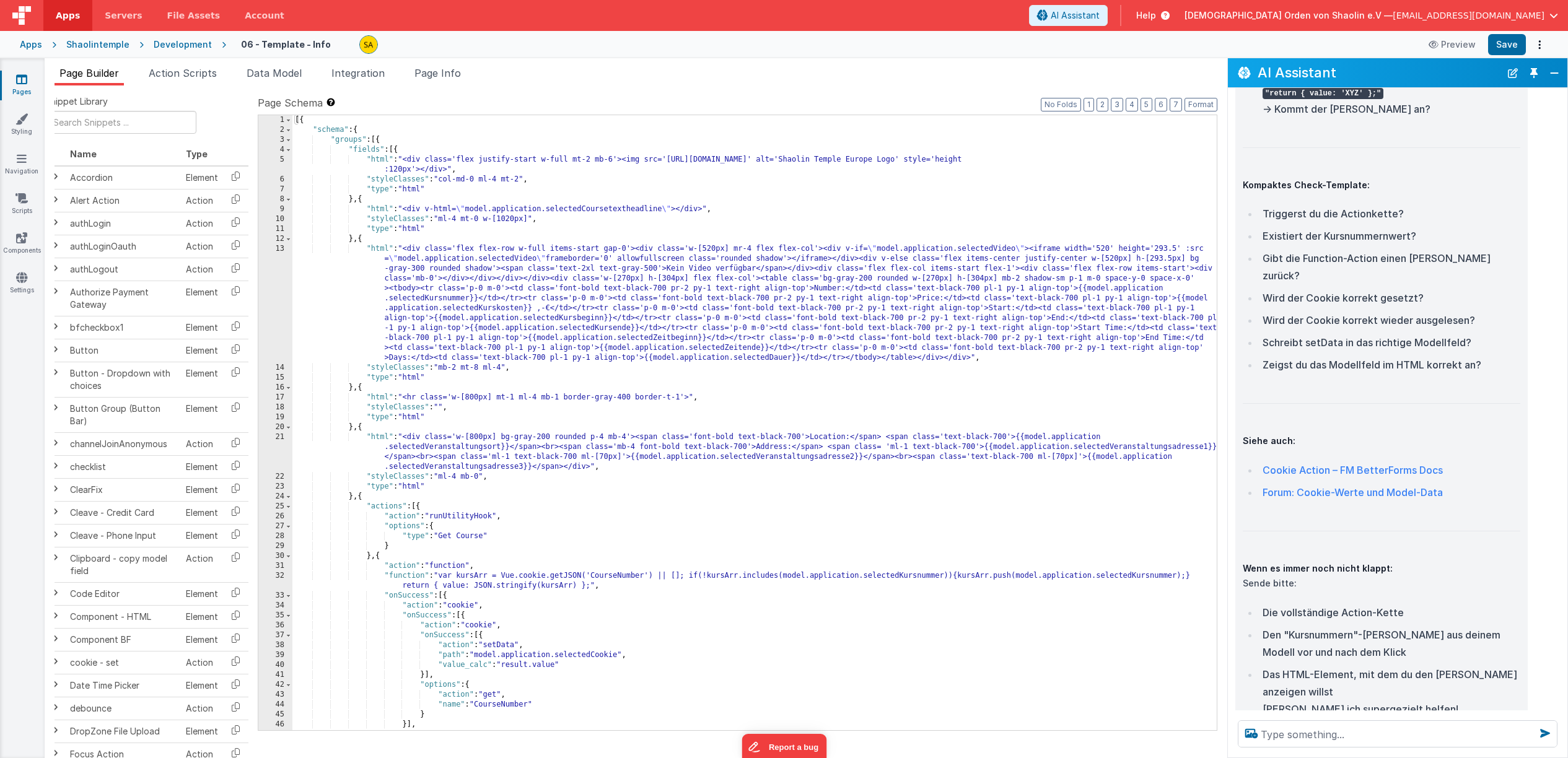
scroll to position [0, 9]
click at [986, 511] on div "[{ "schema" : { "groups" : [{ "fields" : [{ "html" : "<div class='flex justify-…" at bounding box center [755, 432] width 924 height 635
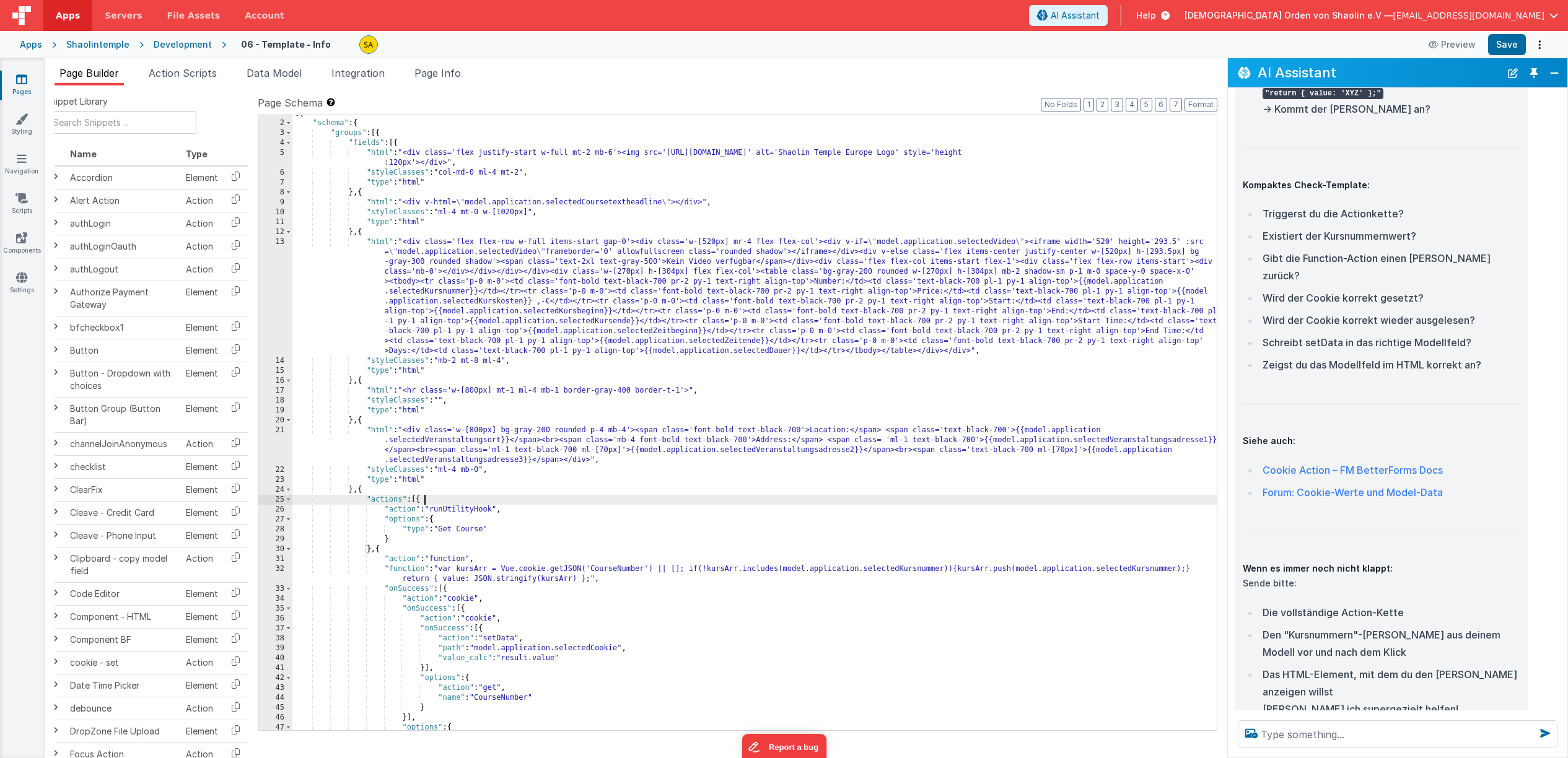
scroll to position [11, 0]
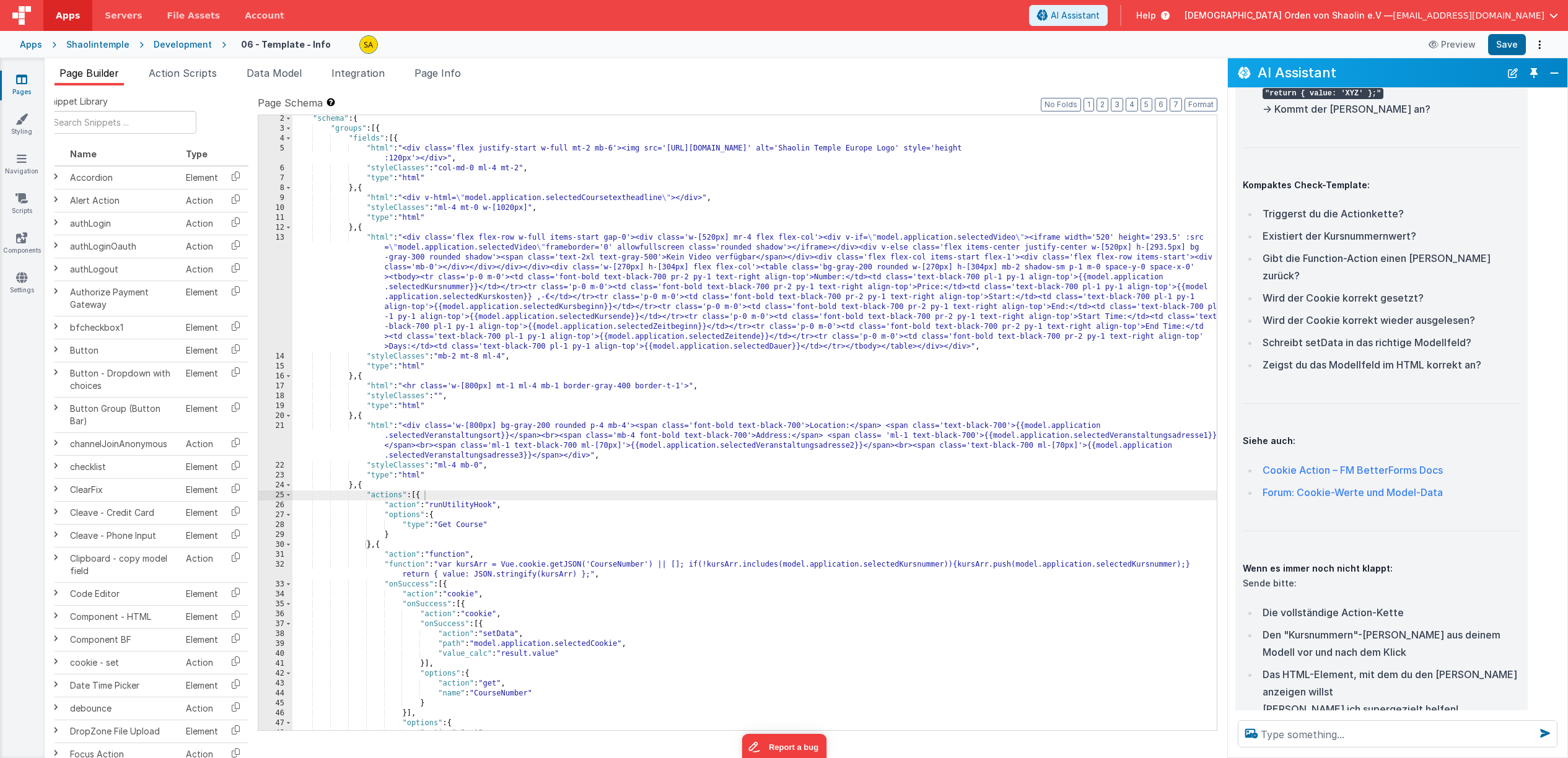
click at [24, 83] on icon at bounding box center [22, 78] width 11 height 12
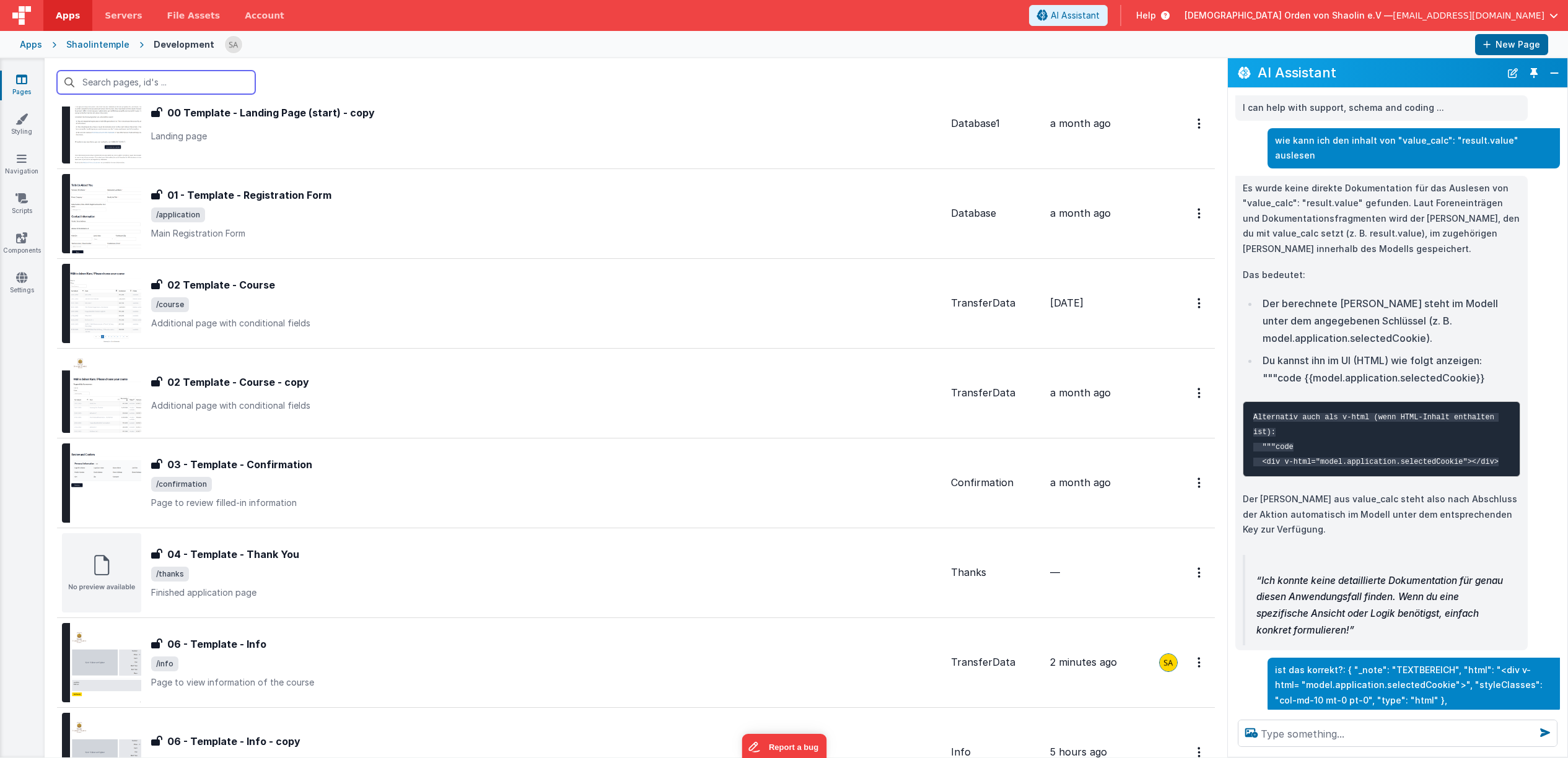
scroll to position [332, 0]
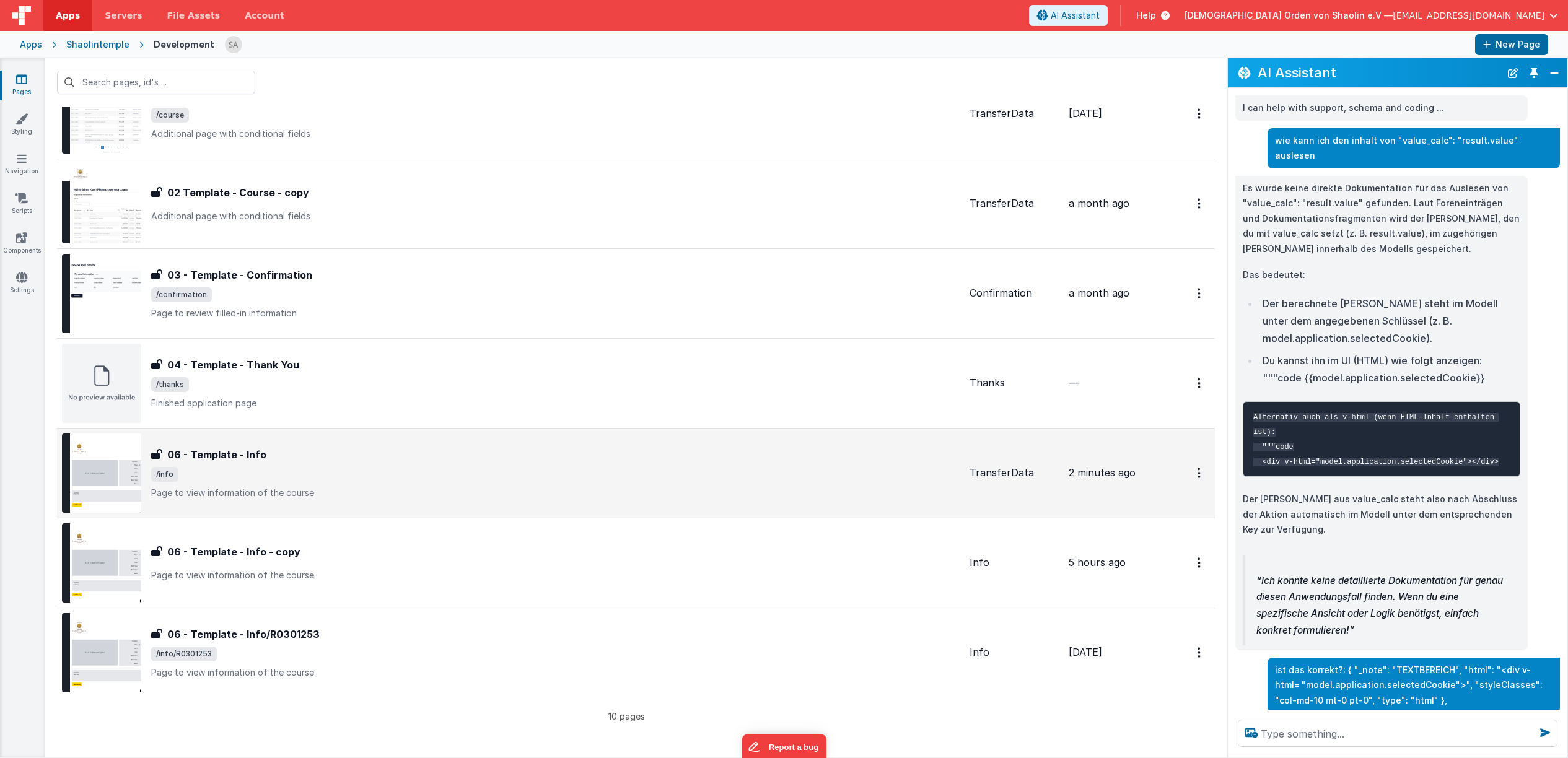
click at [532, 462] on div "06 - Template - Info 06 - Template - Info /info Page to view information of the…" at bounding box center [555, 474] width 808 height 52
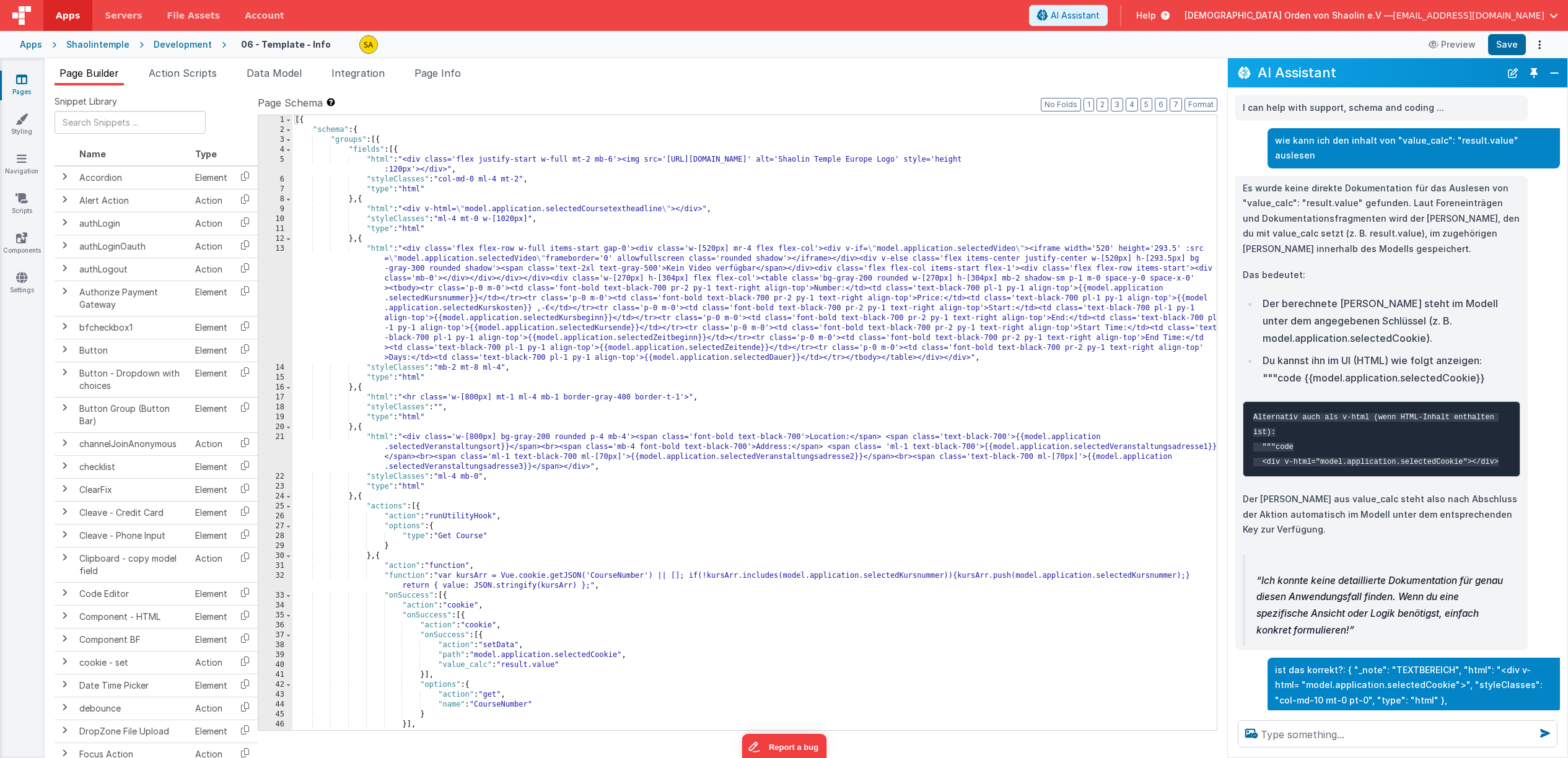
click at [737, 517] on div "[{ "schema" : { "groups" : [{ "fields" : [{ "html" : "<div class='flex justify-…" at bounding box center [755, 432] width 924 height 635
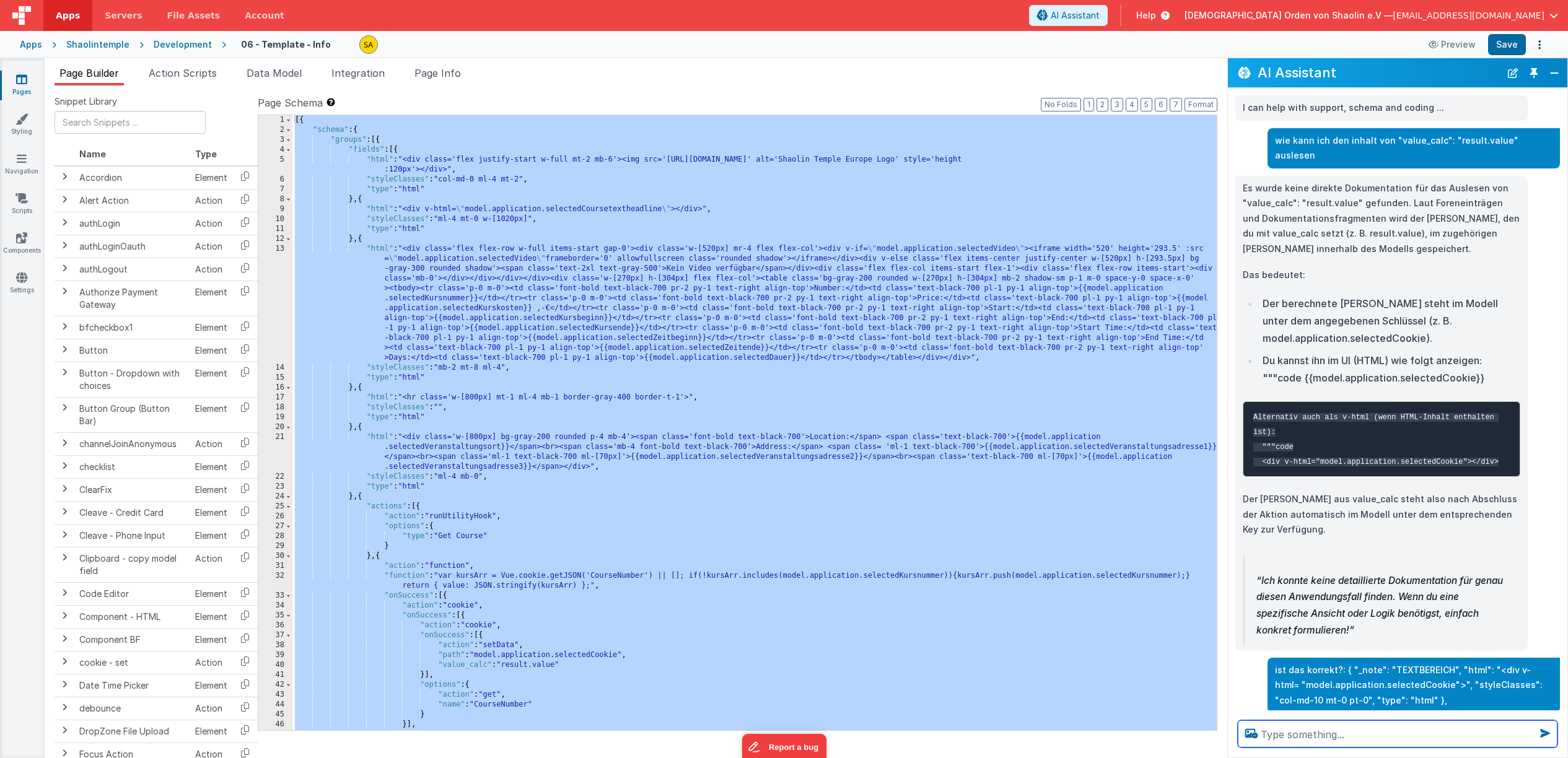
click at [1345, 733] on textarea at bounding box center [1396, 733] width 319 height 27
paste textarea "[{ "schema": { "groups": [{ "fields": [{ "html": "<div class='flex justify-star…"
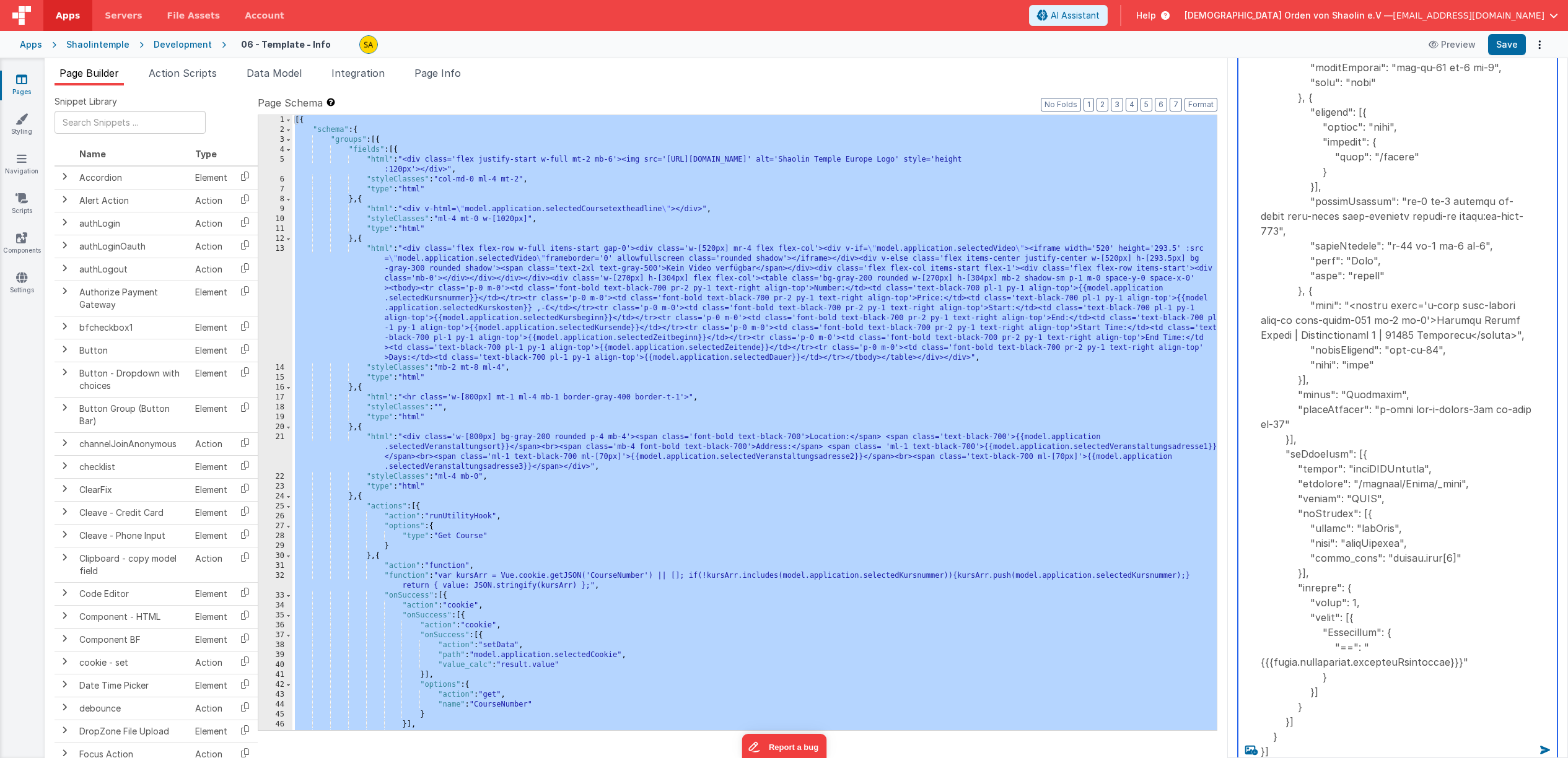
scroll to position [2484, 0]
type textarea "[{ "schema": { "groups": [{ "fields": [{ "html": "<div class='flex justify-star…"
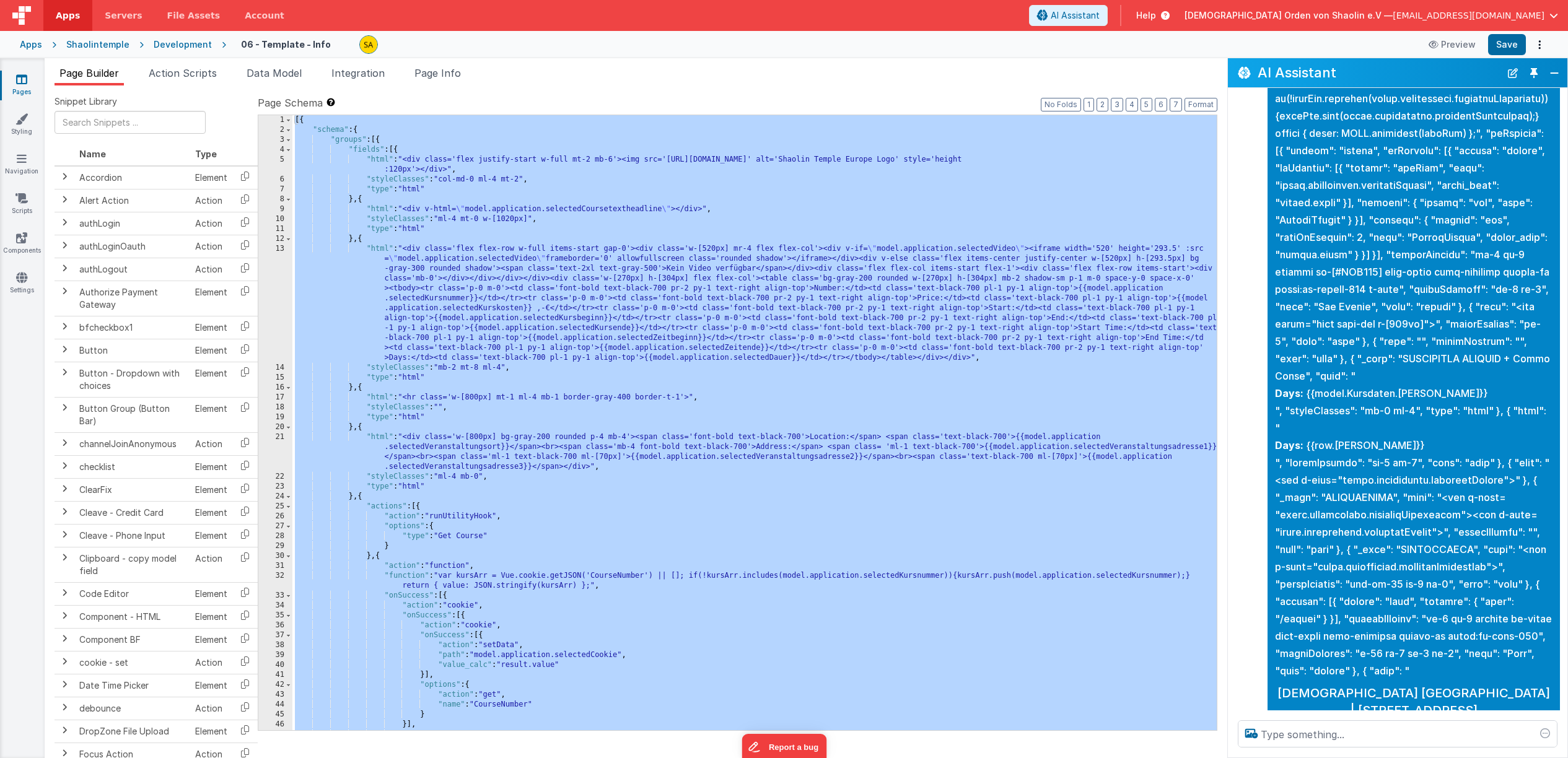
scroll to position [11773, 0]
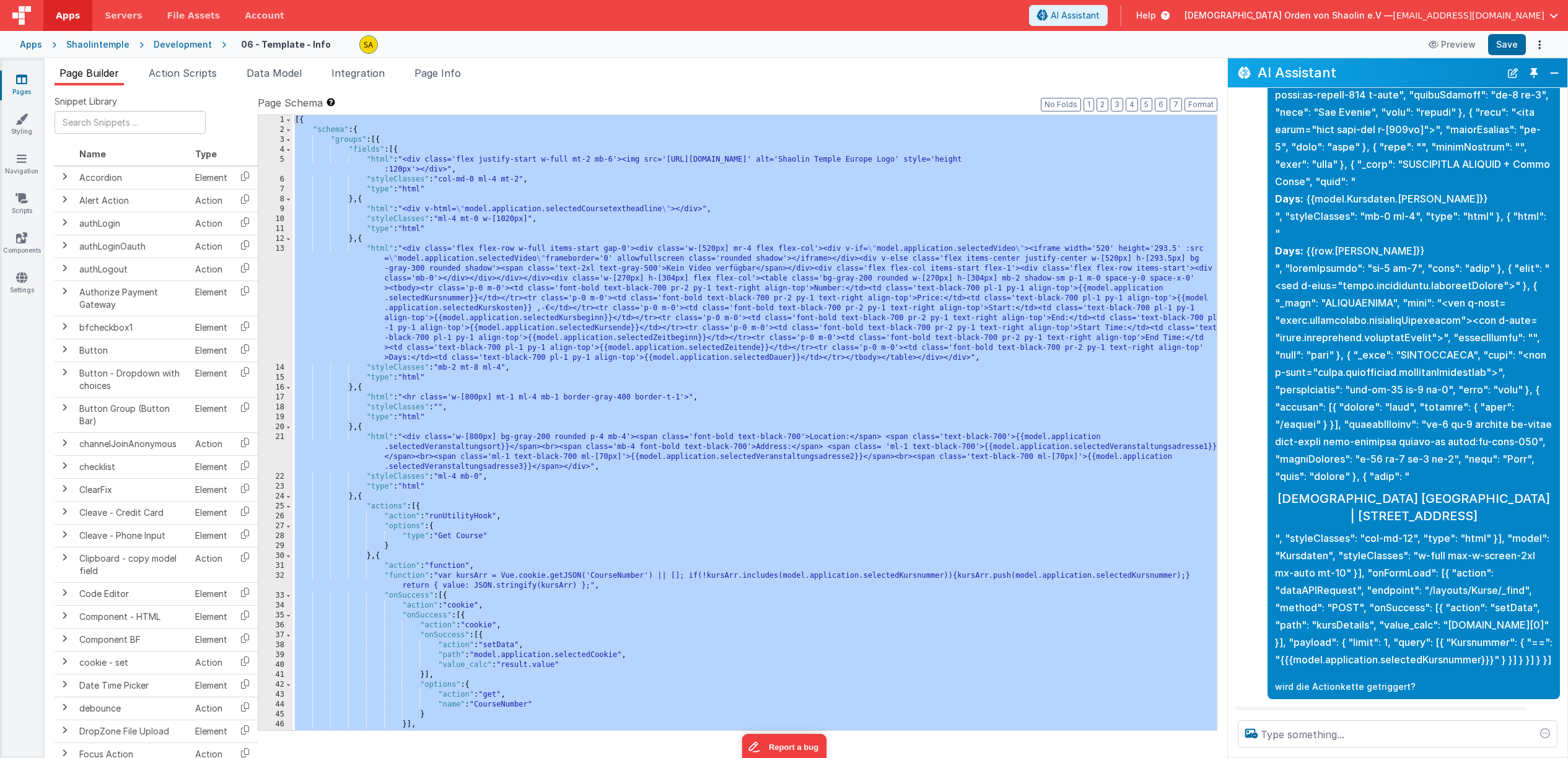
click at [786, 215] on div "[{ "schema" : { "groups" : [{ "fields" : [{ "html" : "<div class='flex justify-…" at bounding box center [755, 432] width 924 height 635
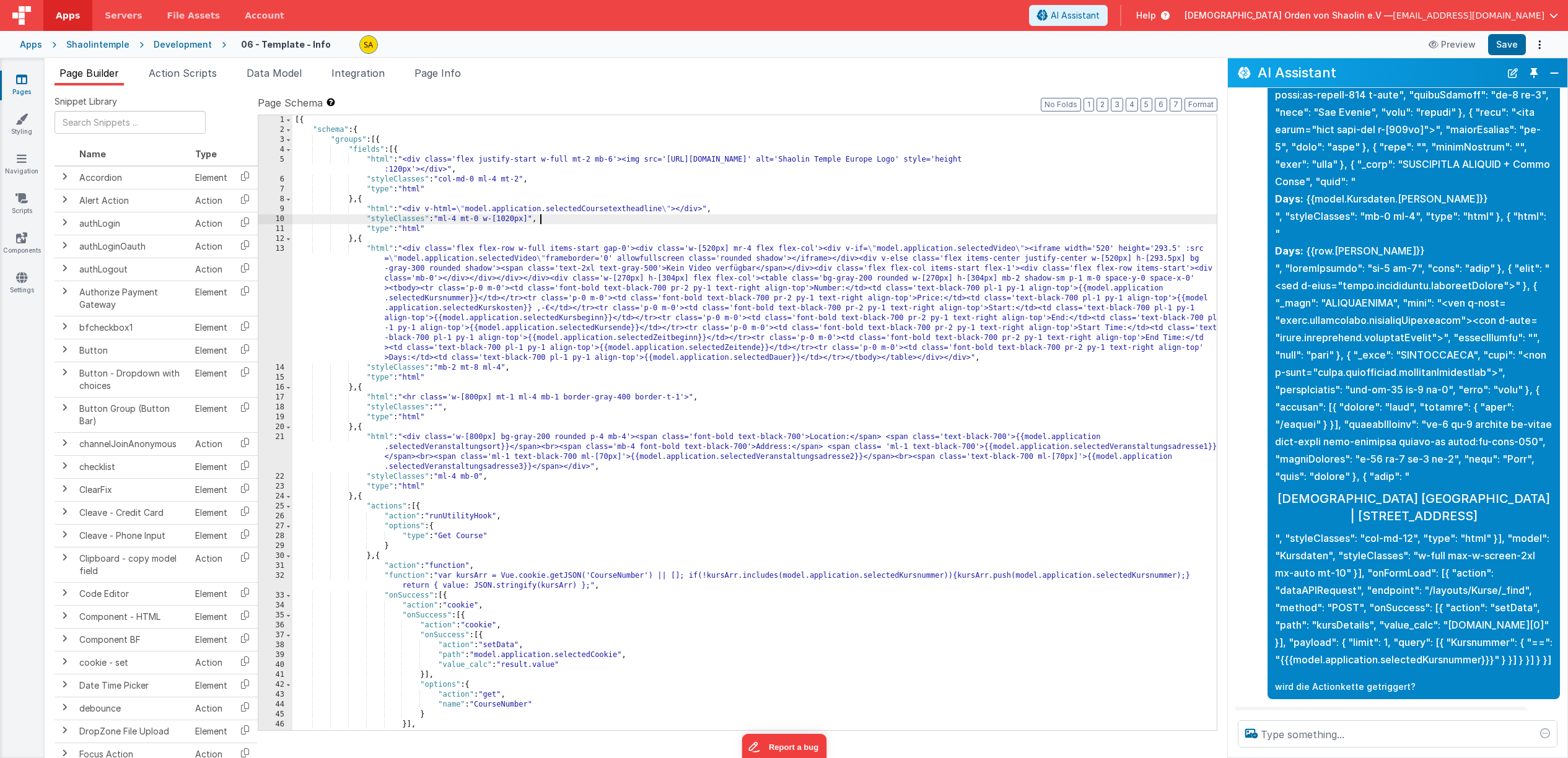
scroll to position [11769, 0]
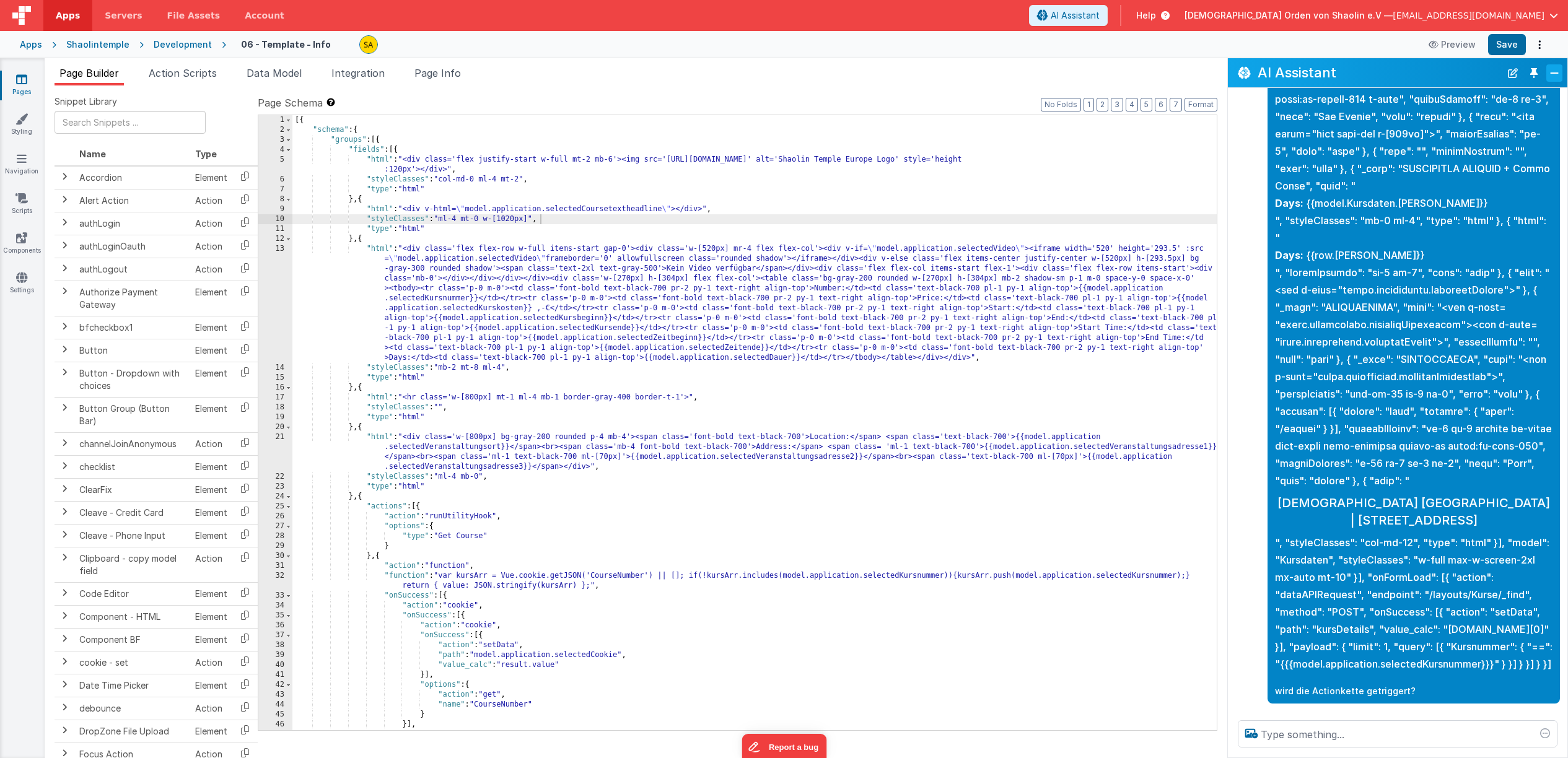
click at [1558, 75] on button "Close" at bounding box center [1554, 73] width 16 height 17
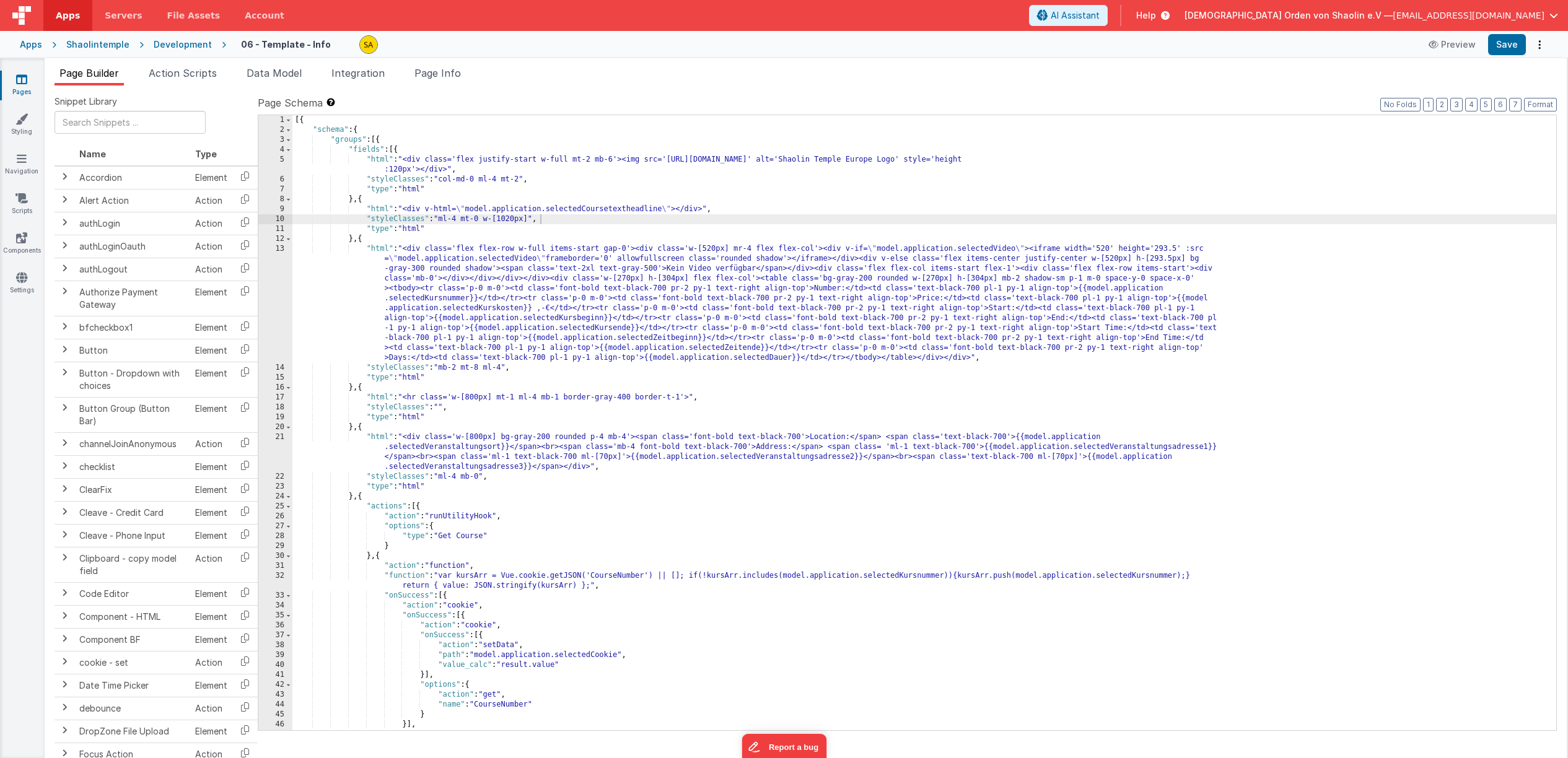
scroll to position [19339, 0]
click at [1099, 18] on span "AI Assistant" at bounding box center [1075, 15] width 49 height 12
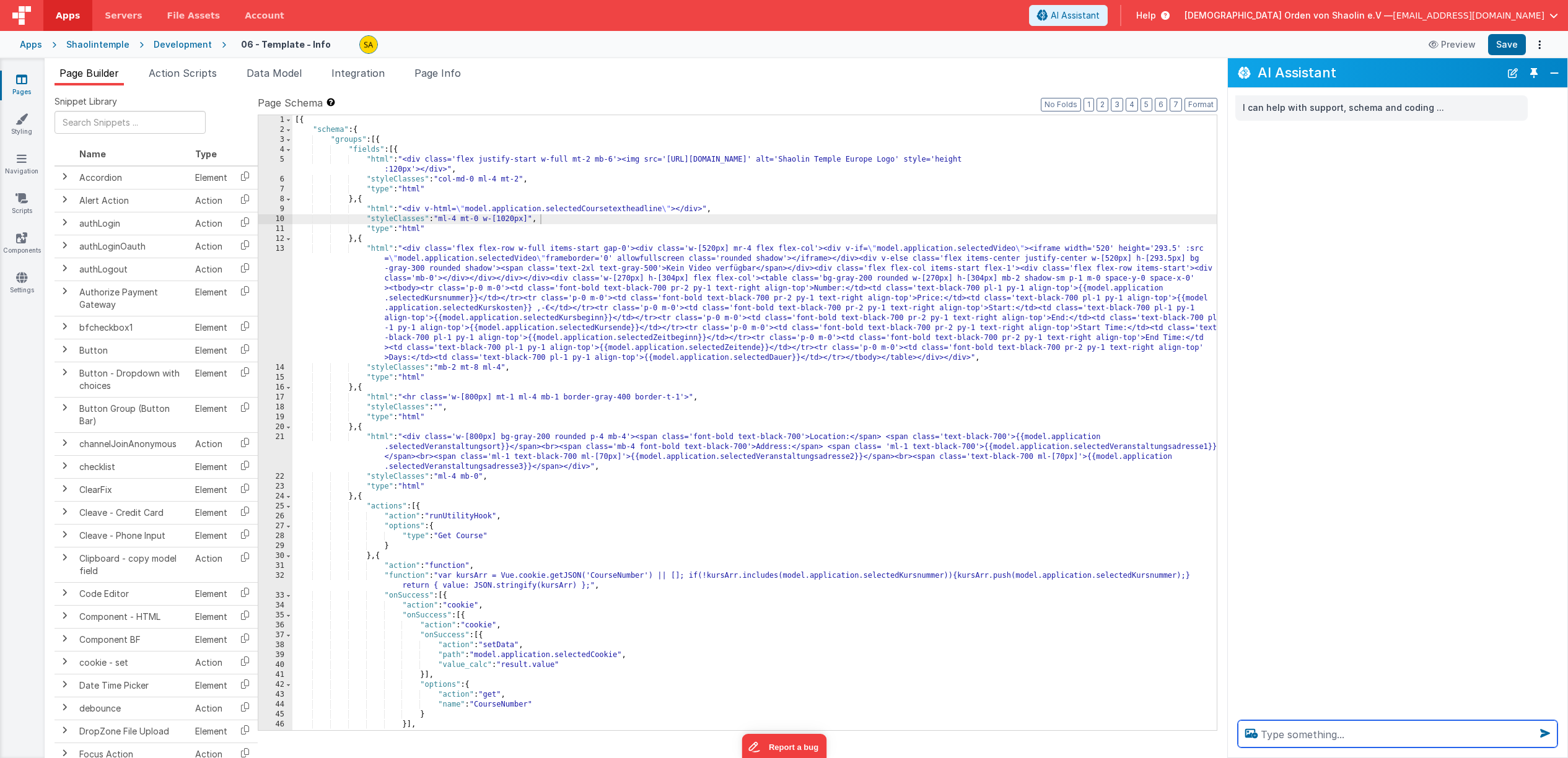
click at [1298, 729] on textarea at bounding box center [1396, 733] width 319 height 27
paste textarea "[{ "schema": { "groups": [{ "fields": [{ "html": "<div class='flex justify-star…"
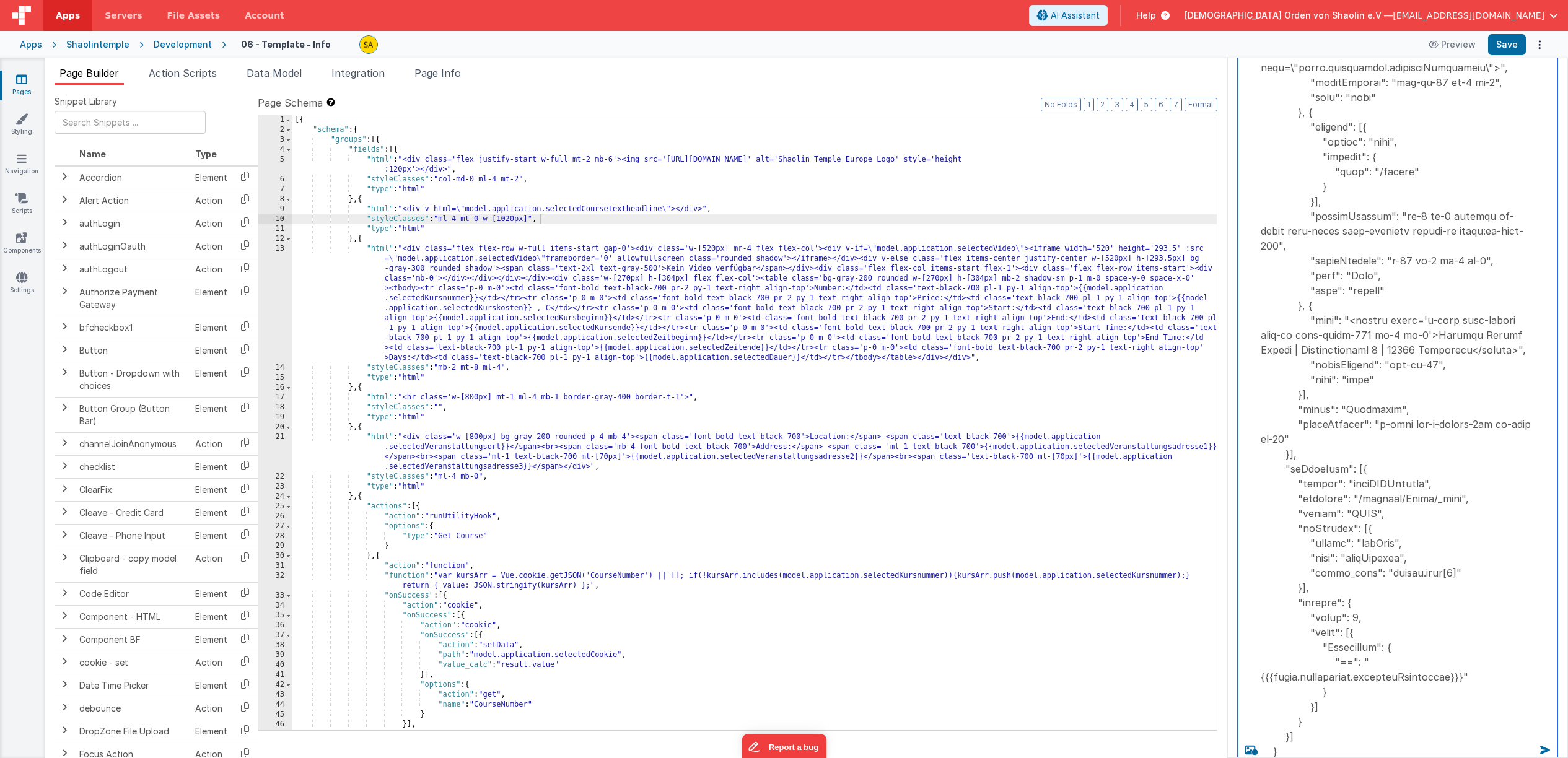
scroll to position [2484, 0]
type textarea "[{ "schema": { "groups": [{ "fields": [{ "html": "<div class='flex justify-star…"
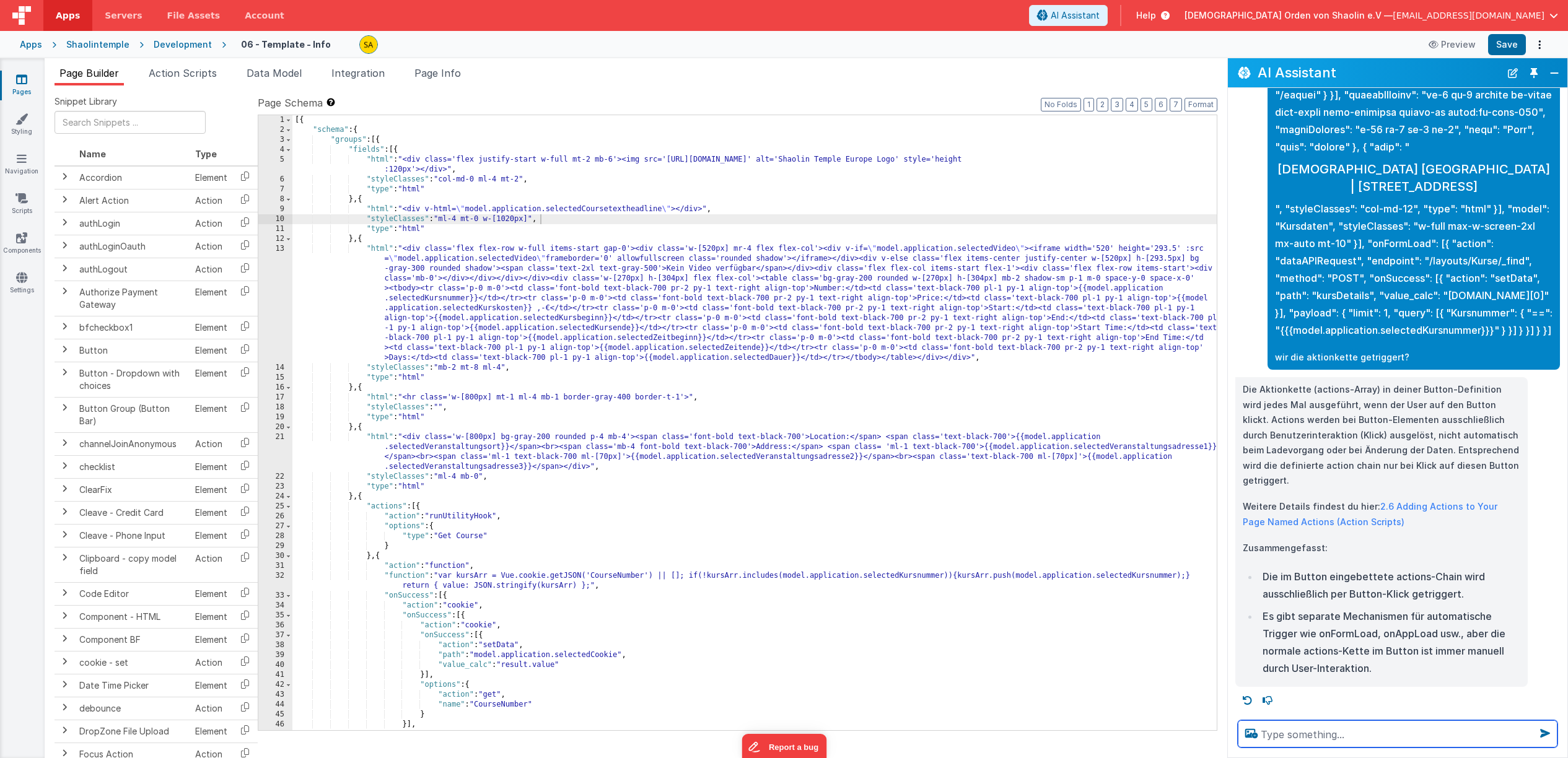
scroll to position [1425, 0]
type textarea "Browser zeigt CourseNumber:false"
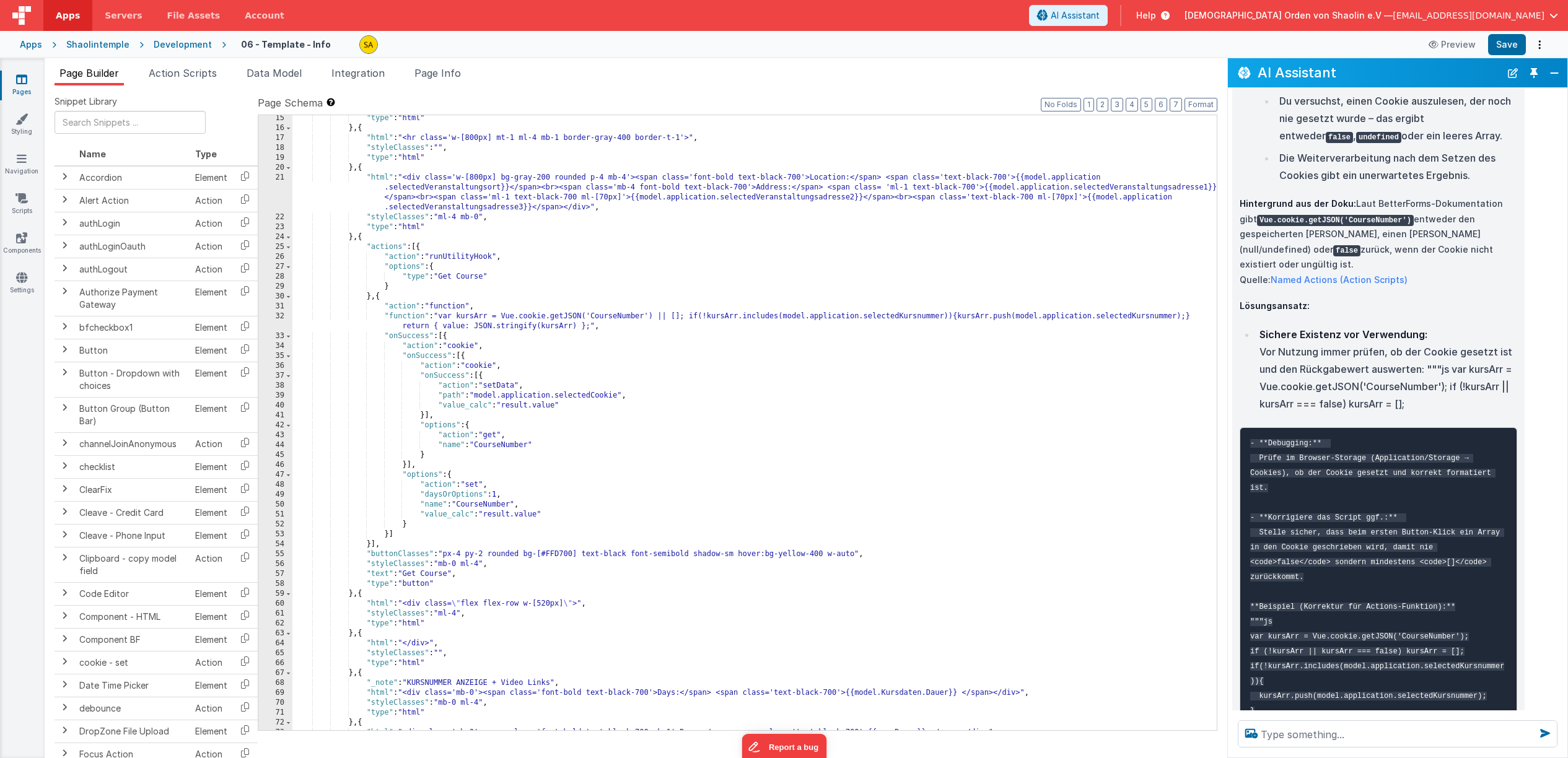
scroll to position [258, 0]
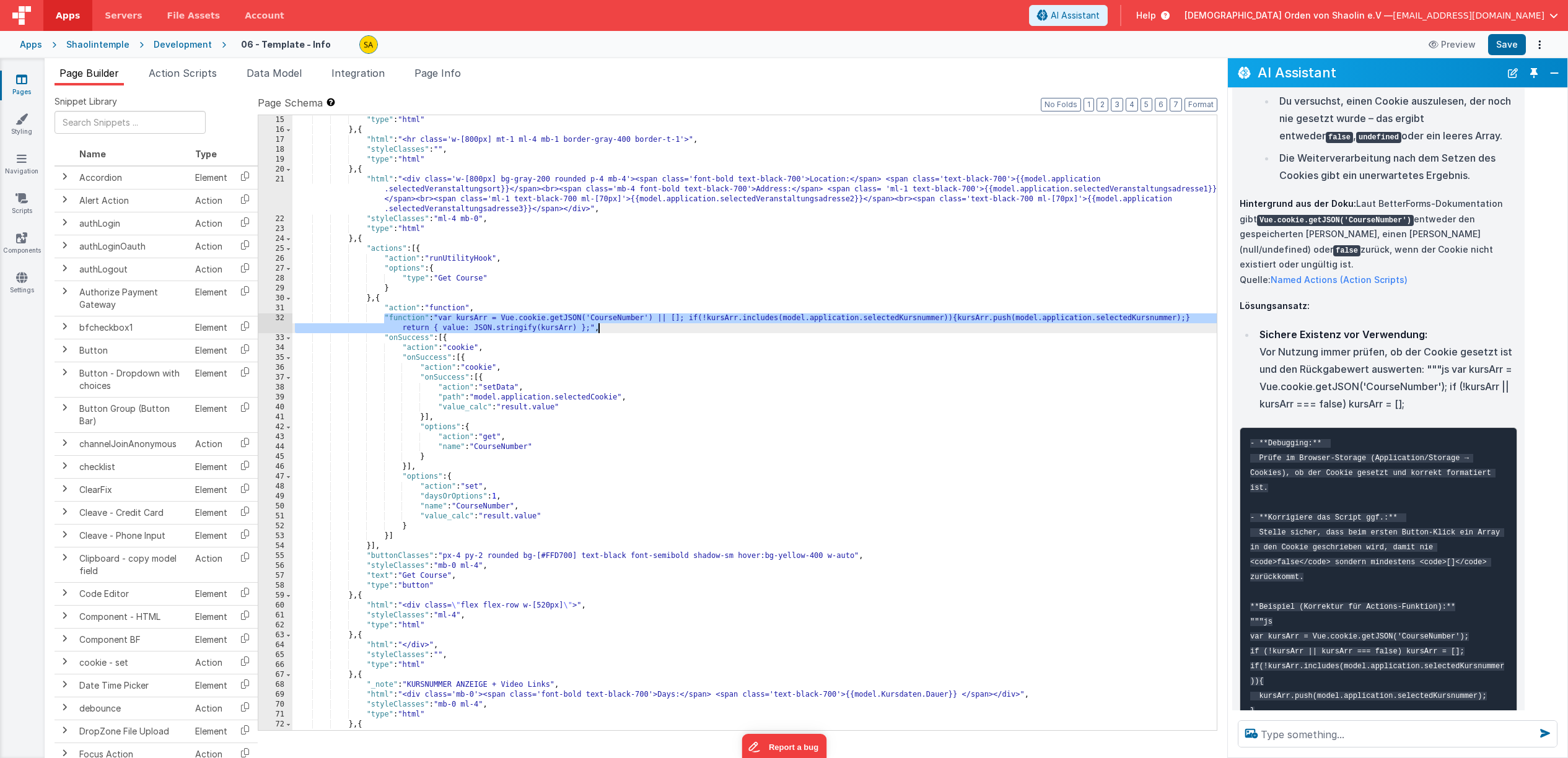
drag, startPoint x: 385, startPoint y: 319, endPoint x: 619, endPoint y: 324, distance: 234.1
click at [619, 324] on div ""styleClasses" : "mb-2 mt-8 ml-4" , "type" : "html" } , { "html" : "<hr class='…" at bounding box center [755, 422] width 924 height 635
click at [1286, 732] on textarea at bounding box center [1396, 733] width 319 height 27
paste textarea ""function": "var kursArr = Vue.cookie.getJSON('CourseNumber') || []; if(!kursAr…"
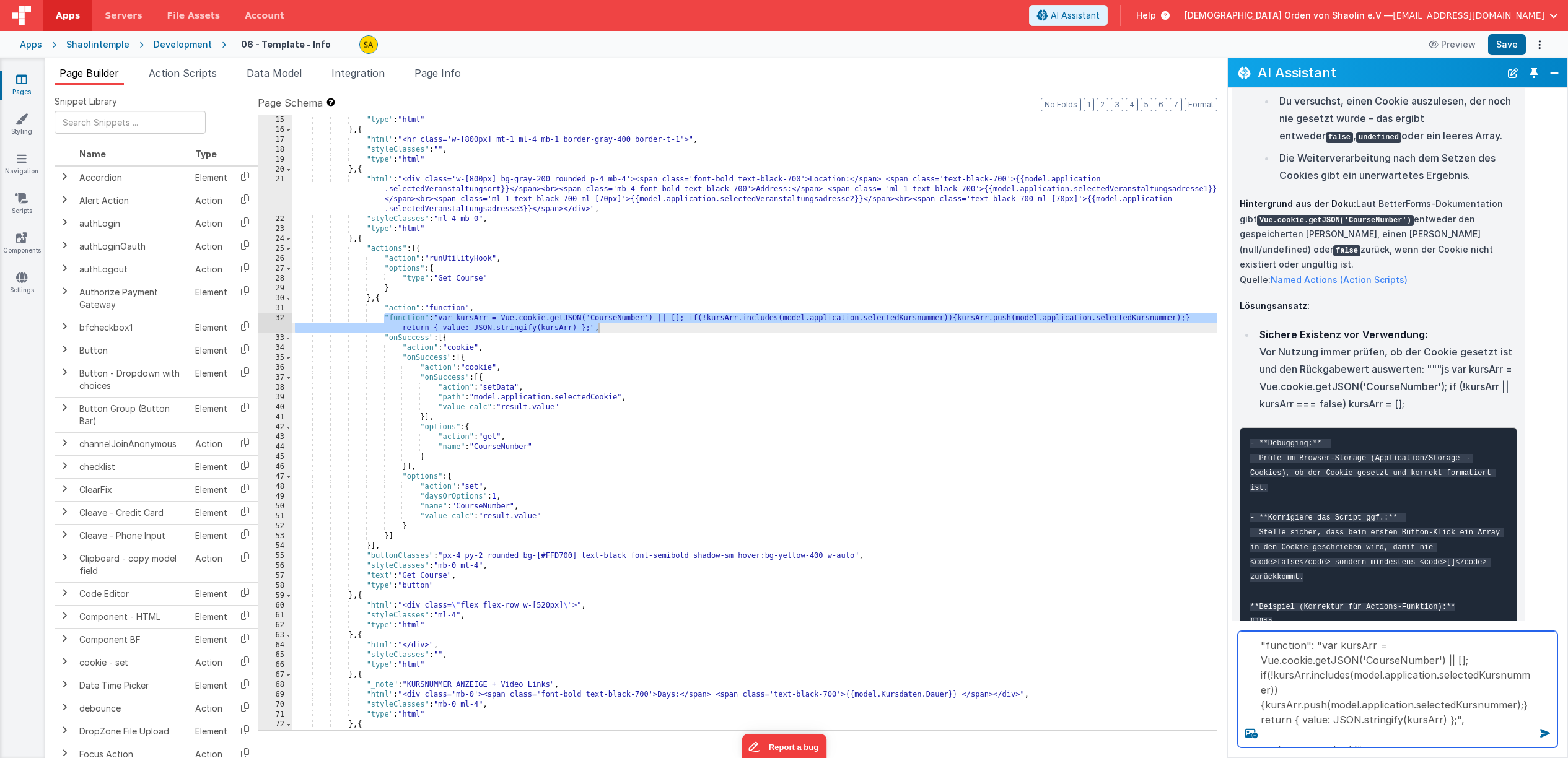
type textarea ""function": "var kursArr = Vue.cookie.getJSON('CourseNumber') || []; if(!kursAr…"
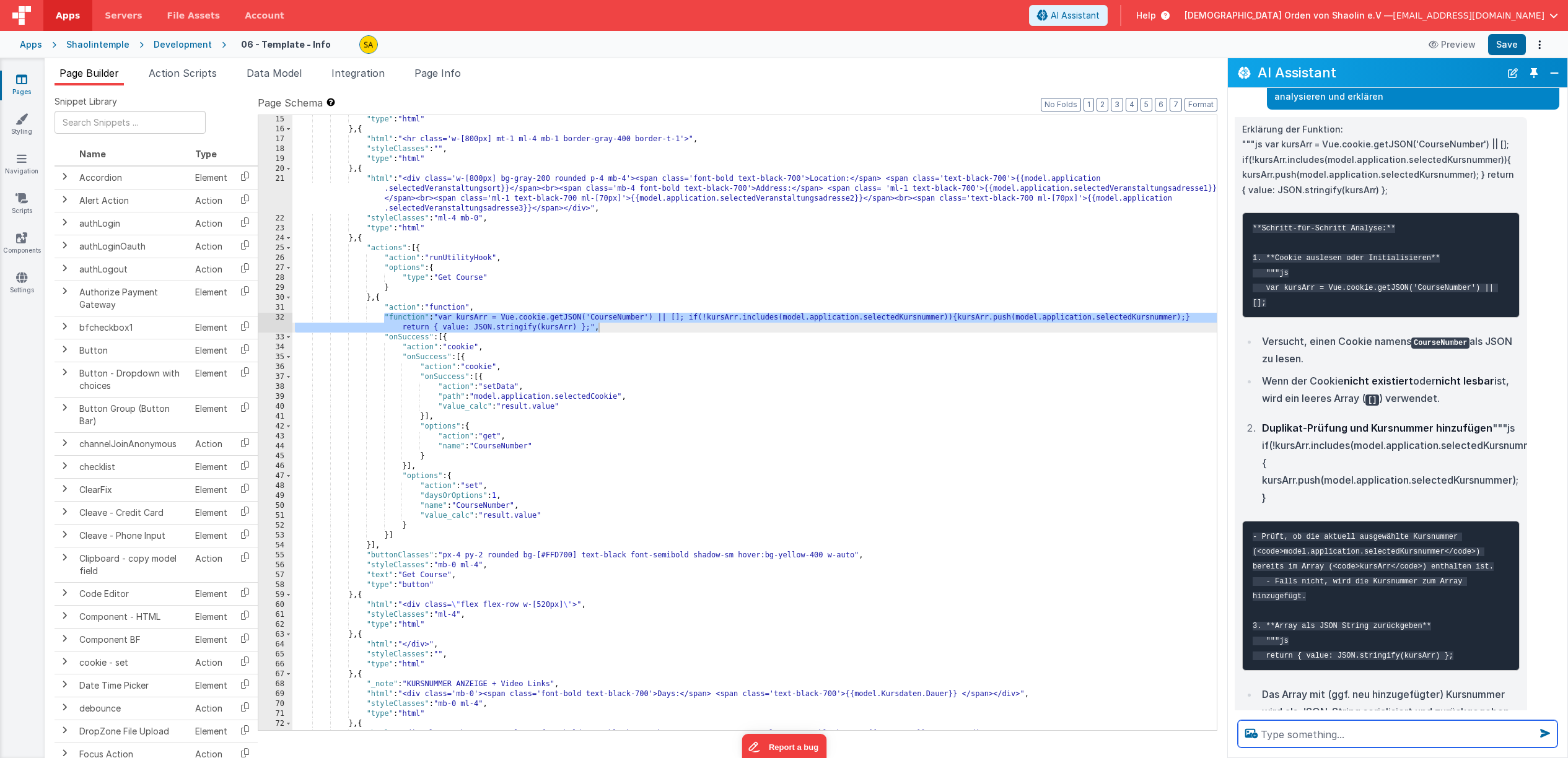
scroll to position [3229, 0]
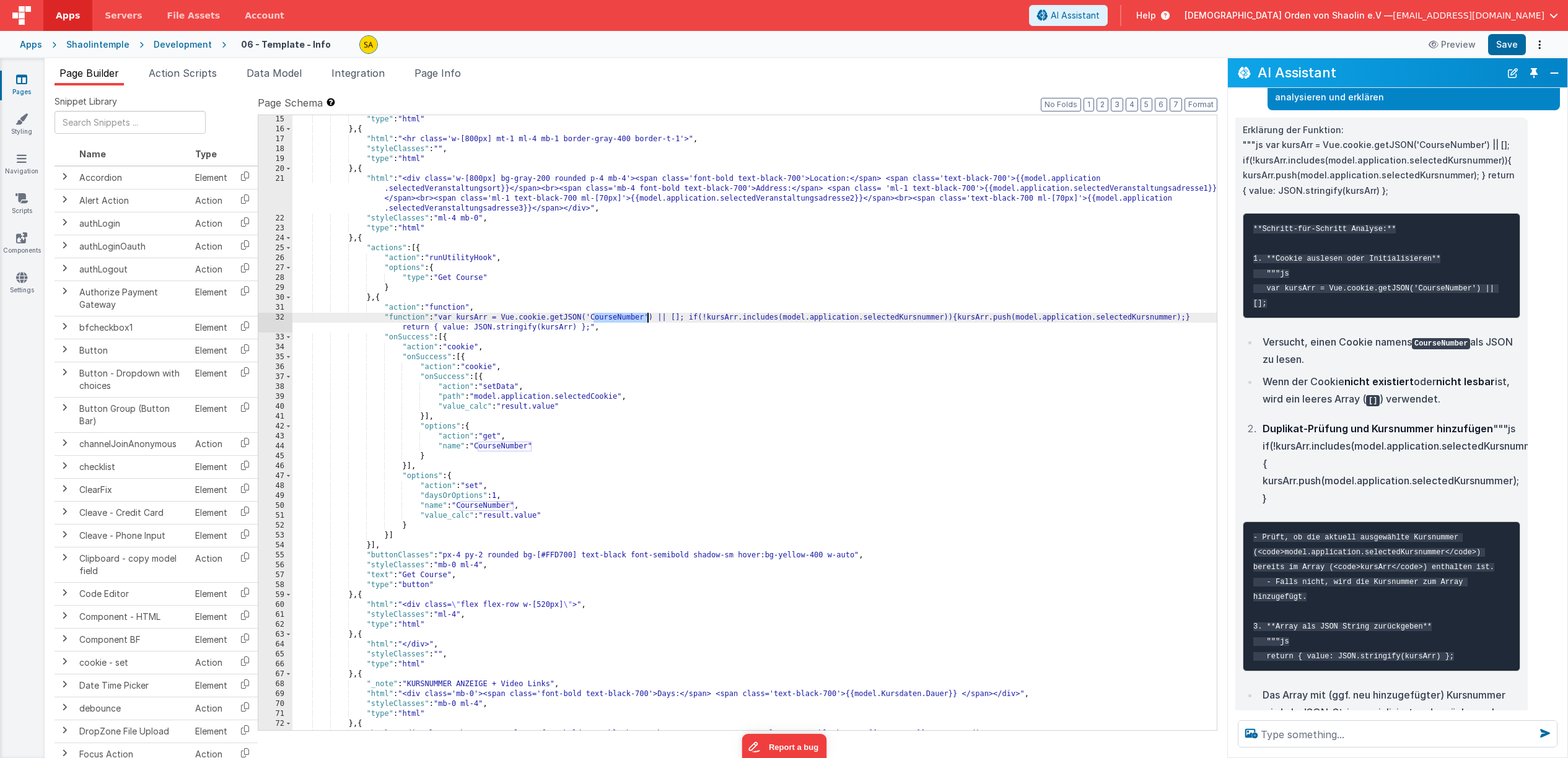
drag, startPoint x: 595, startPoint y: 319, endPoint x: 660, endPoint y: 358, distance: 75.8
click at [647, 319] on div ""type" : "html" } , { "html" : "<hr class='w-[800px] mt-1 ml-4 mb-1 border-gray…" at bounding box center [755, 431] width 924 height 635
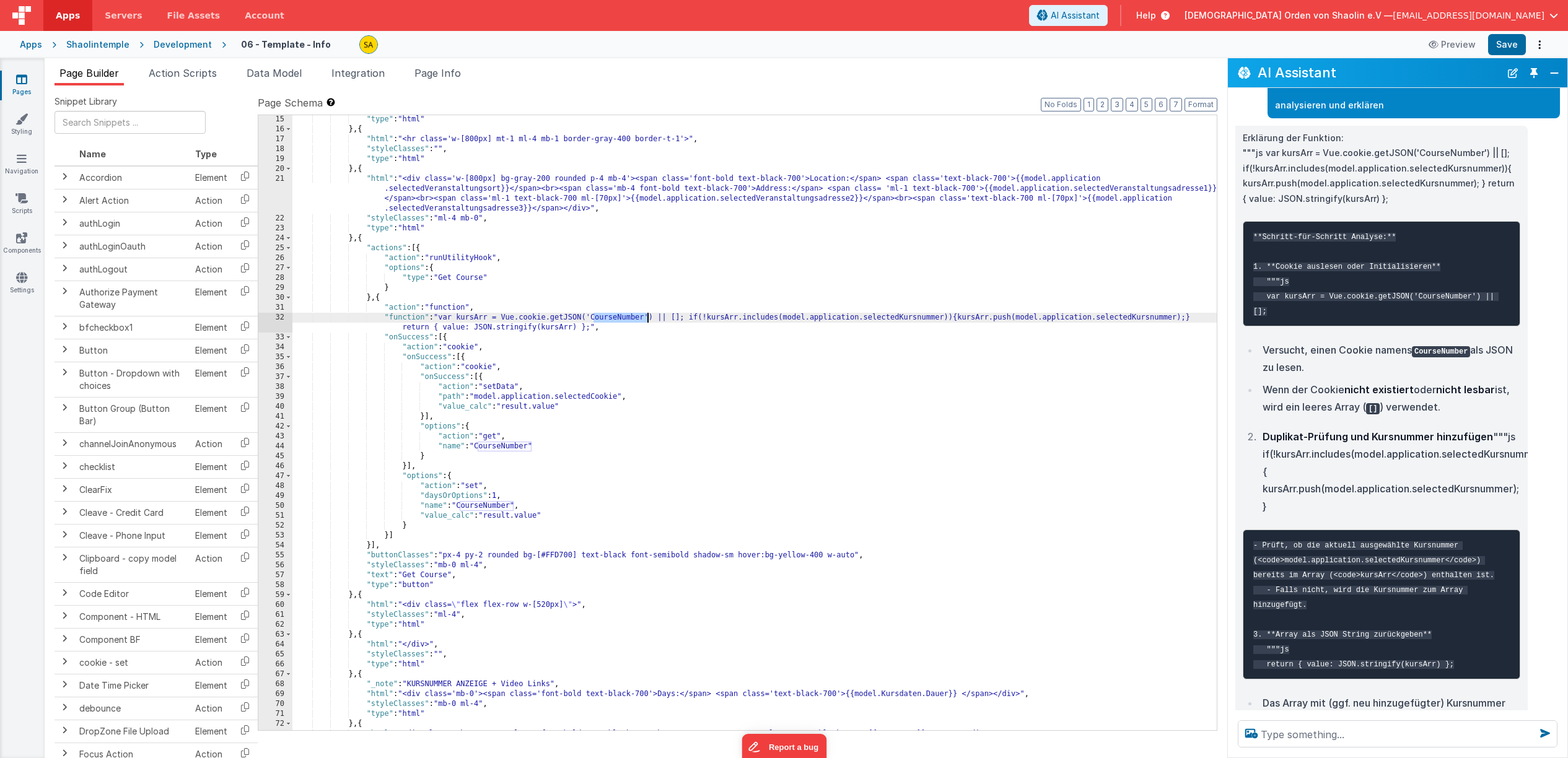
scroll to position [3222, 0]
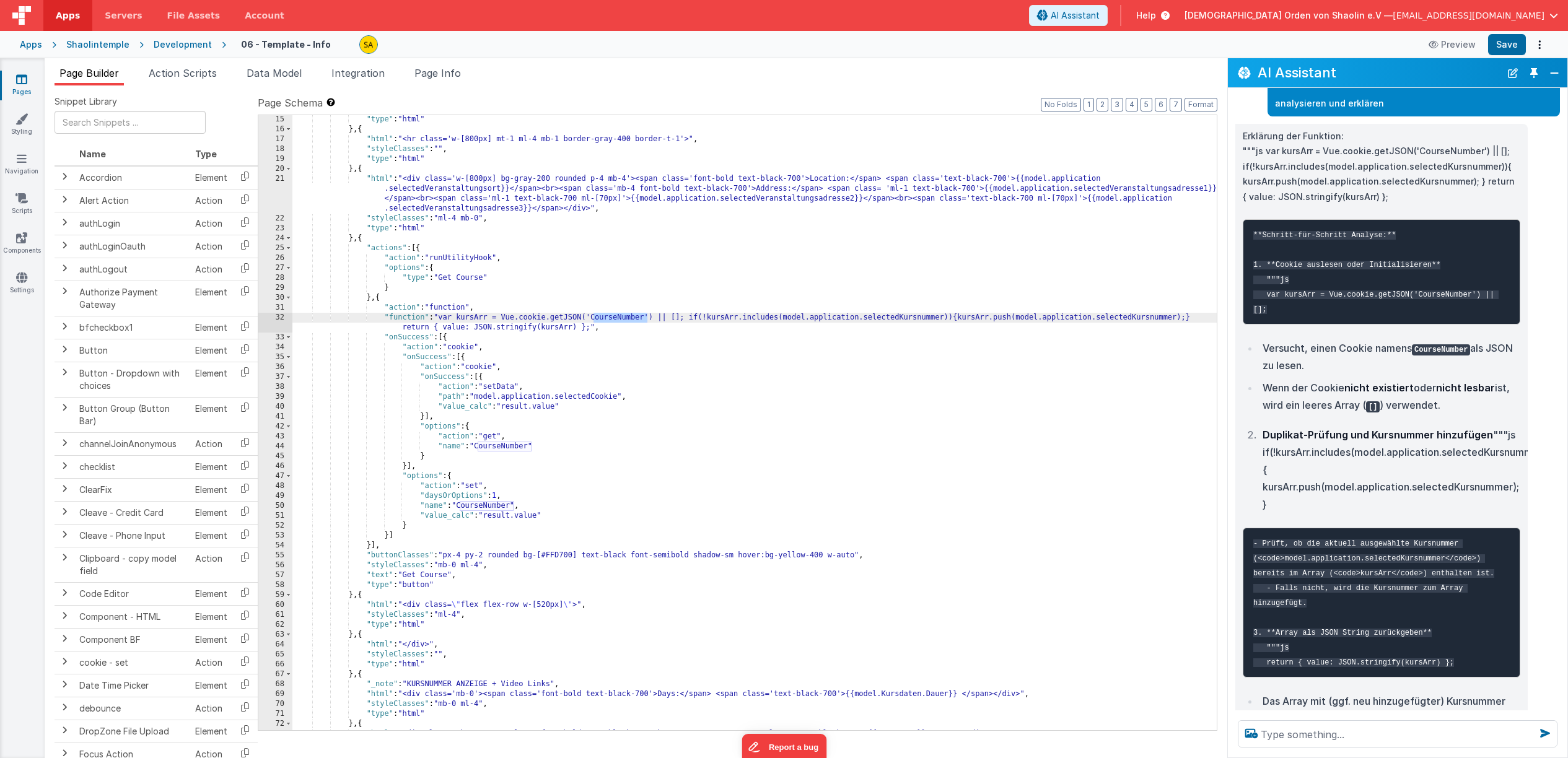
click at [679, 319] on div ""type" : "html" } , { "html" : "<hr class='w-[800px] mt-1 ml-4 mb-1 border-gray…" at bounding box center [755, 431] width 924 height 635
click at [1499, 44] on button "Save" at bounding box center [1507, 45] width 38 height 21
click at [679, 317] on div ""type" : "html" } , { "html" : "<hr class='w-[800px] mt-1 ml-4 mb-1 border-gray…" at bounding box center [755, 431] width 924 height 635
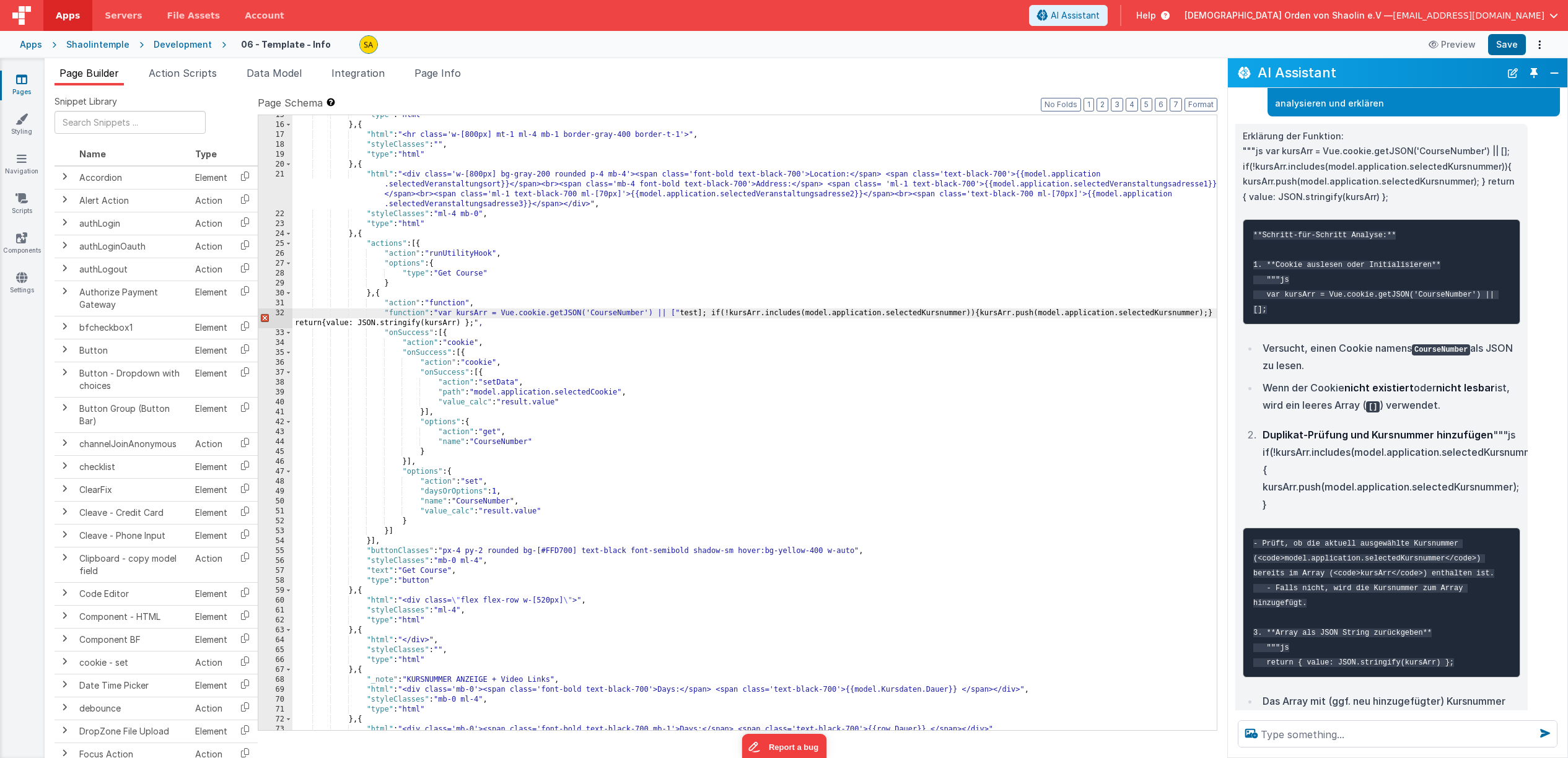
drag, startPoint x: 702, startPoint y: 314, endPoint x: 702, endPoint y: 336, distance: 22.0
click at [702, 314] on div ""type" : "html" } , { "html" : "<hr class='w-[800px] mt-1 ml-4 mb-1 border-gray…" at bounding box center [755, 427] width 924 height 635
click at [685, 314] on div ""type" : "html" } , { "html" : "<hr class='w-[800px] mt-1 ml-4 mb-1 border-gray…" at bounding box center [755, 427] width 924 height 635
click at [1512, 44] on button "Save" at bounding box center [1507, 45] width 38 height 21
drag, startPoint x: 656, startPoint y: 314, endPoint x: 662, endPoint y: 325, distance: 12.5
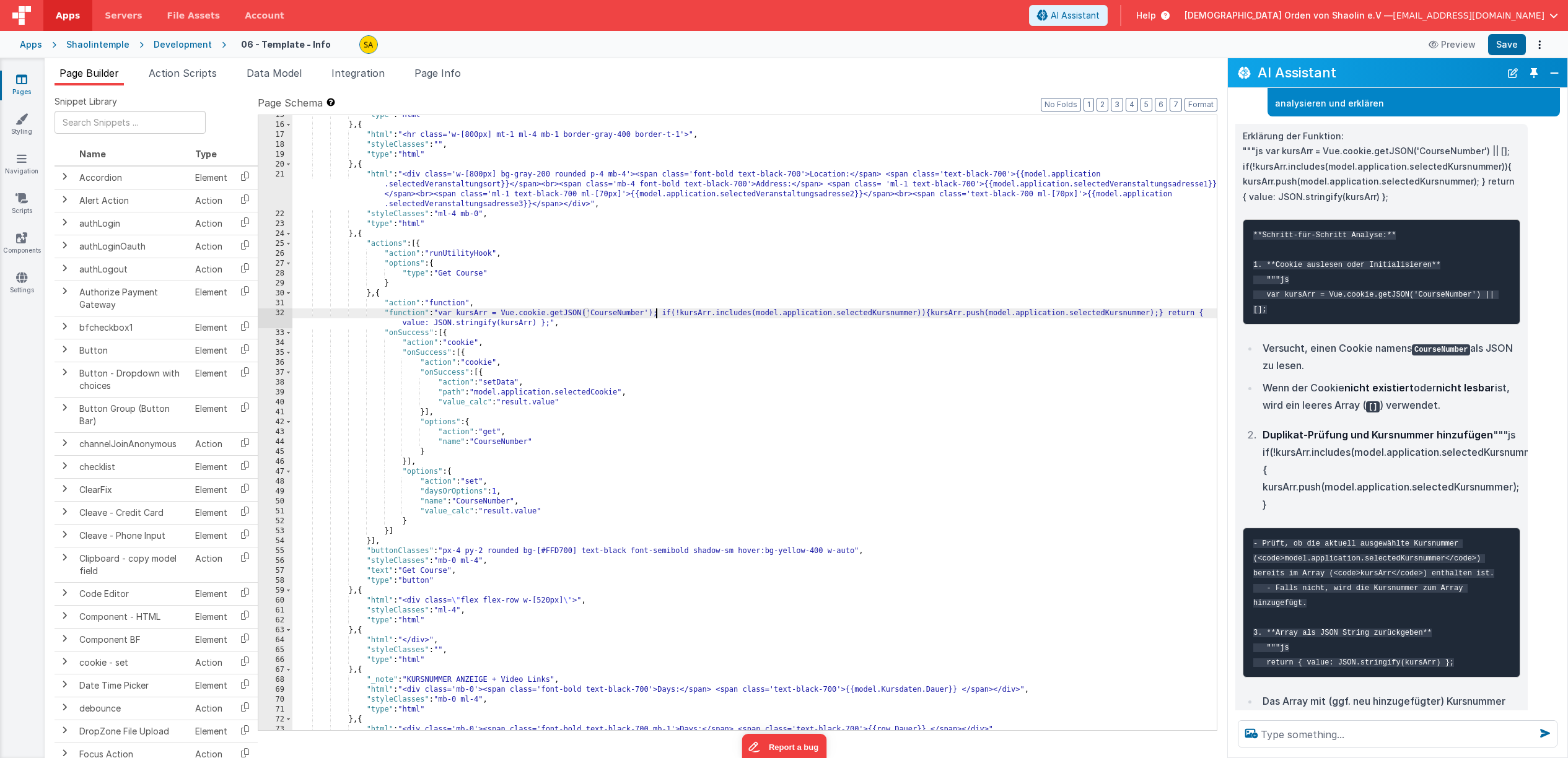
click at [656, 314] on div ""type" : "html" } , { "html" : "<hr class='w-[800px] mt-1 ml-4 mb-1 border-gray…" at bounding box center [755, 427] width 924 height 635
click at [827, 361] on div ""type" : "html" } , { "html" : "<hr class='w-[800px] mt-1 ml-4 mb-1 border-gray…" at bounding box center [755, 427] width 924 height 635
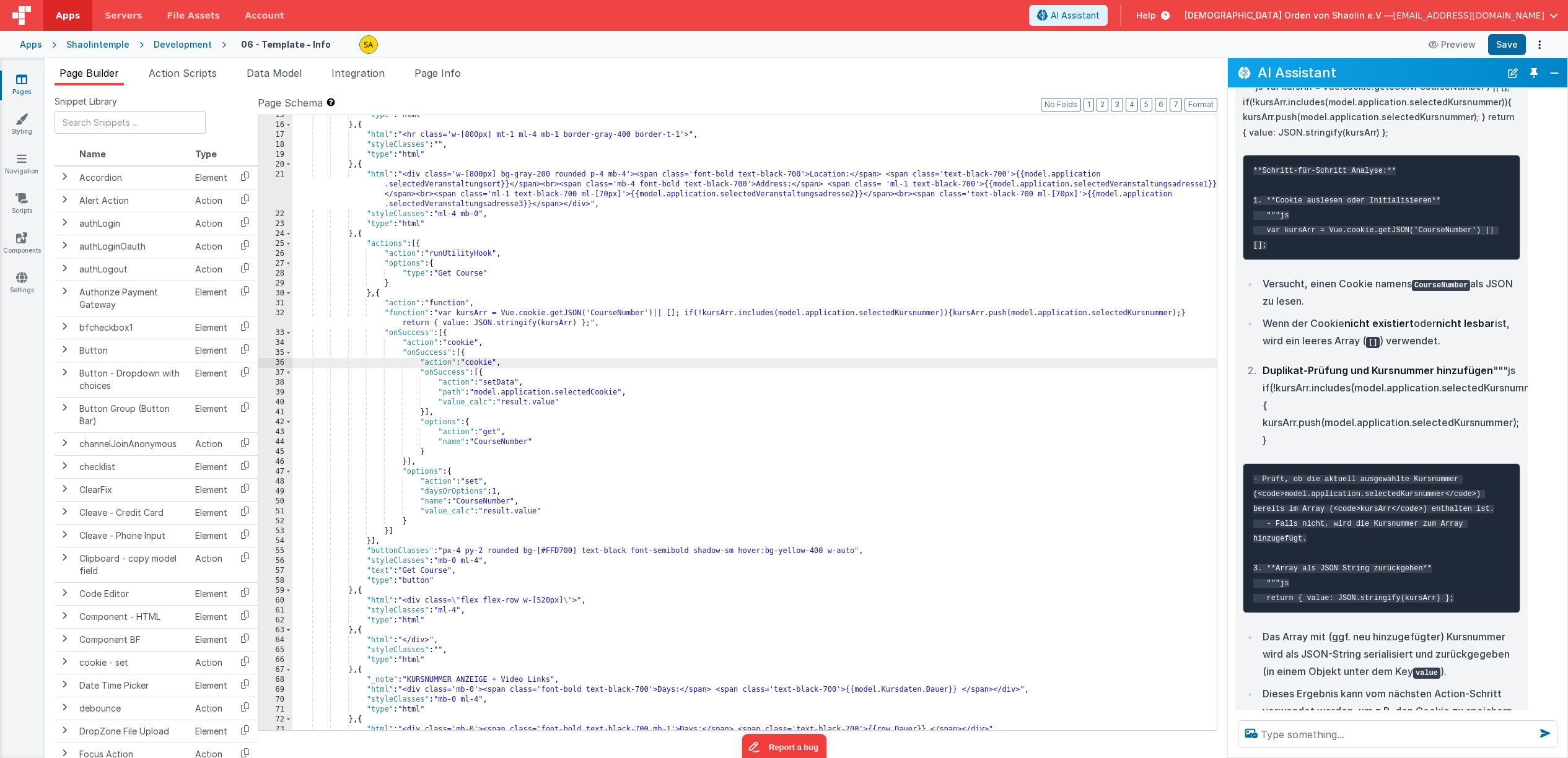
scroll to position [3415, 0]
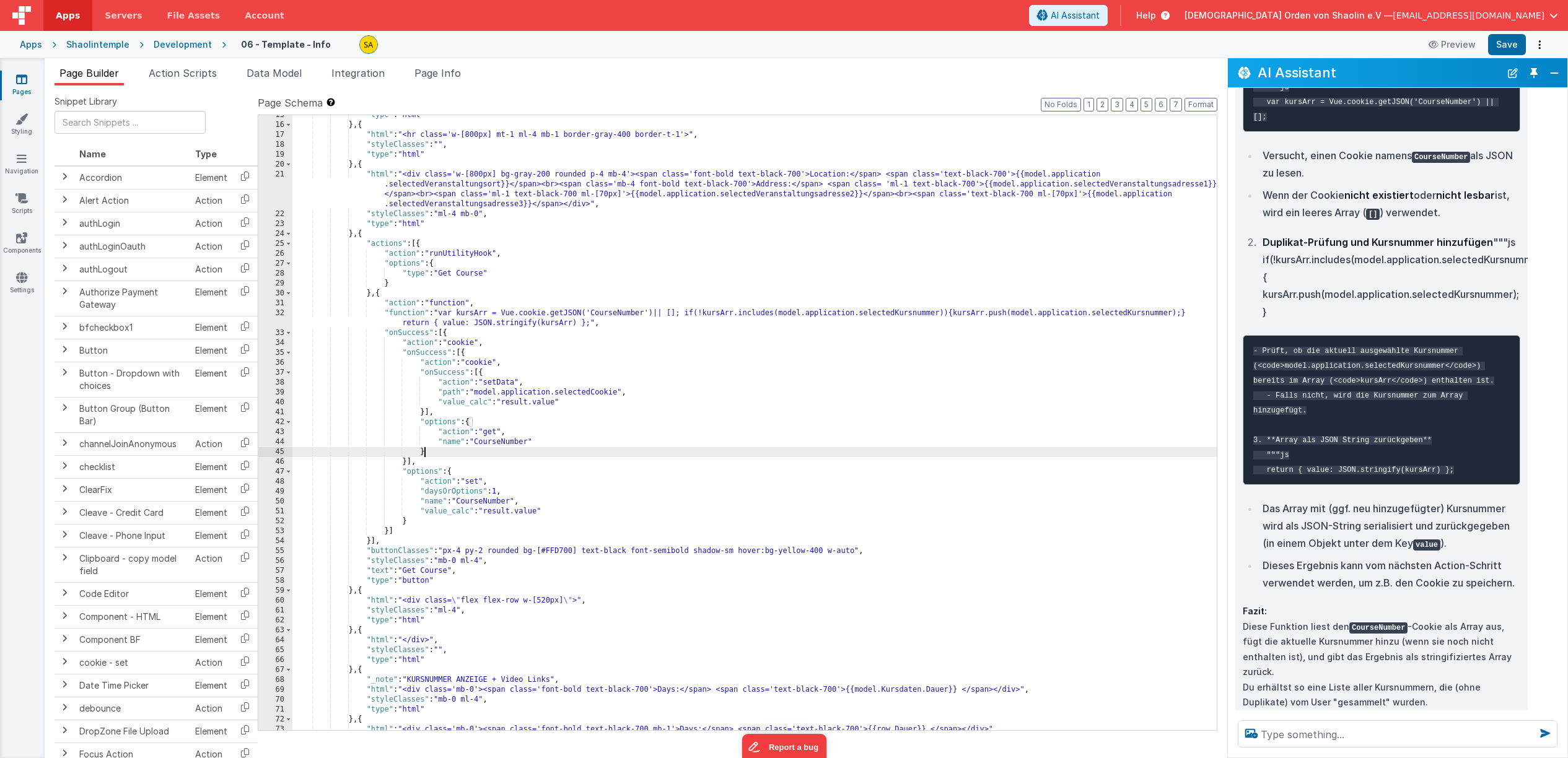
click at [696, 451] on div ""type" : "html" } , { "html" : "<hr class='w-[800px] mt-1 ml-4 mb-1 border-gray…" at bounding box center [755, 427] width 924 height 635
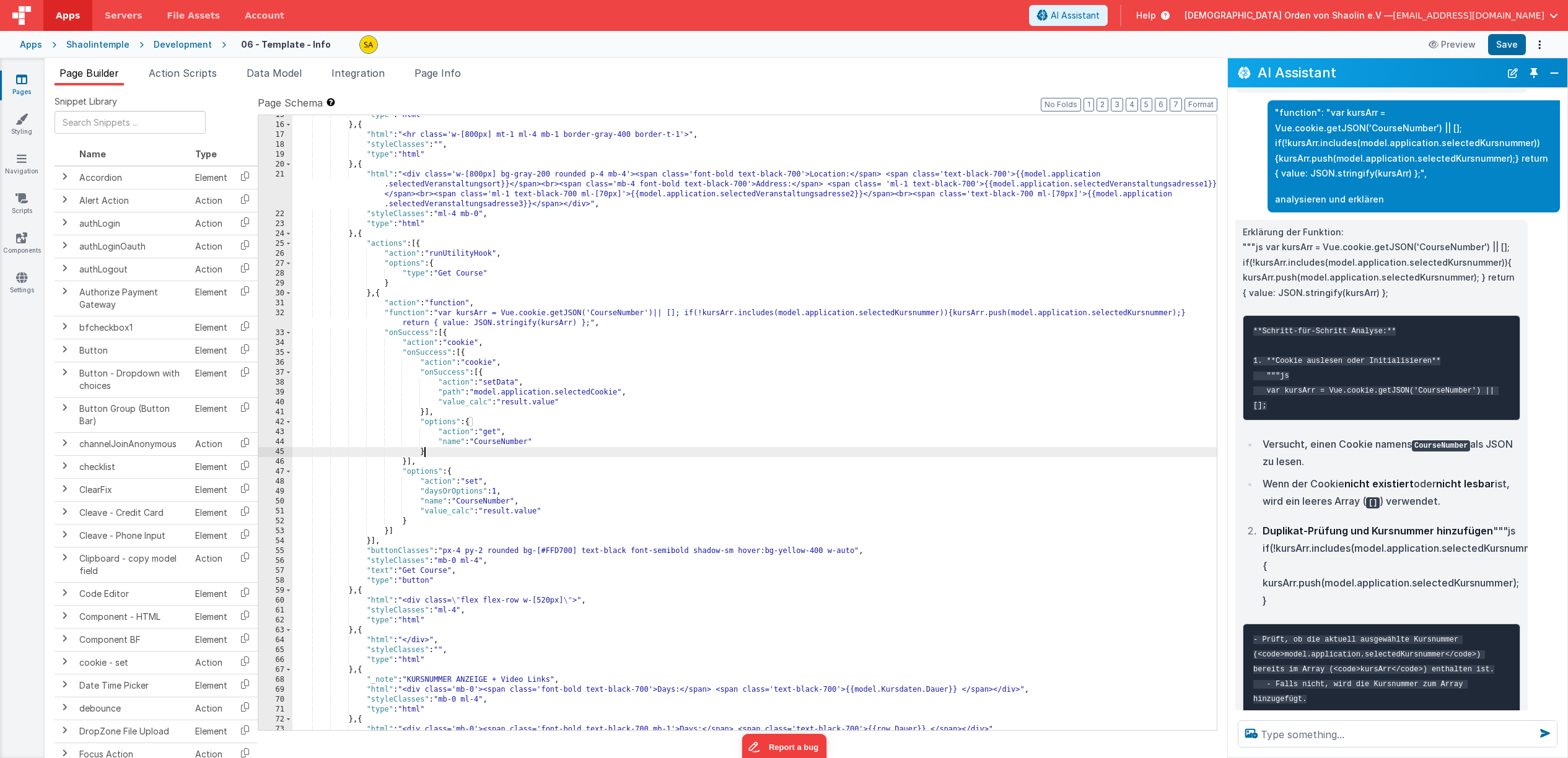
scroll to position [3140, 0]
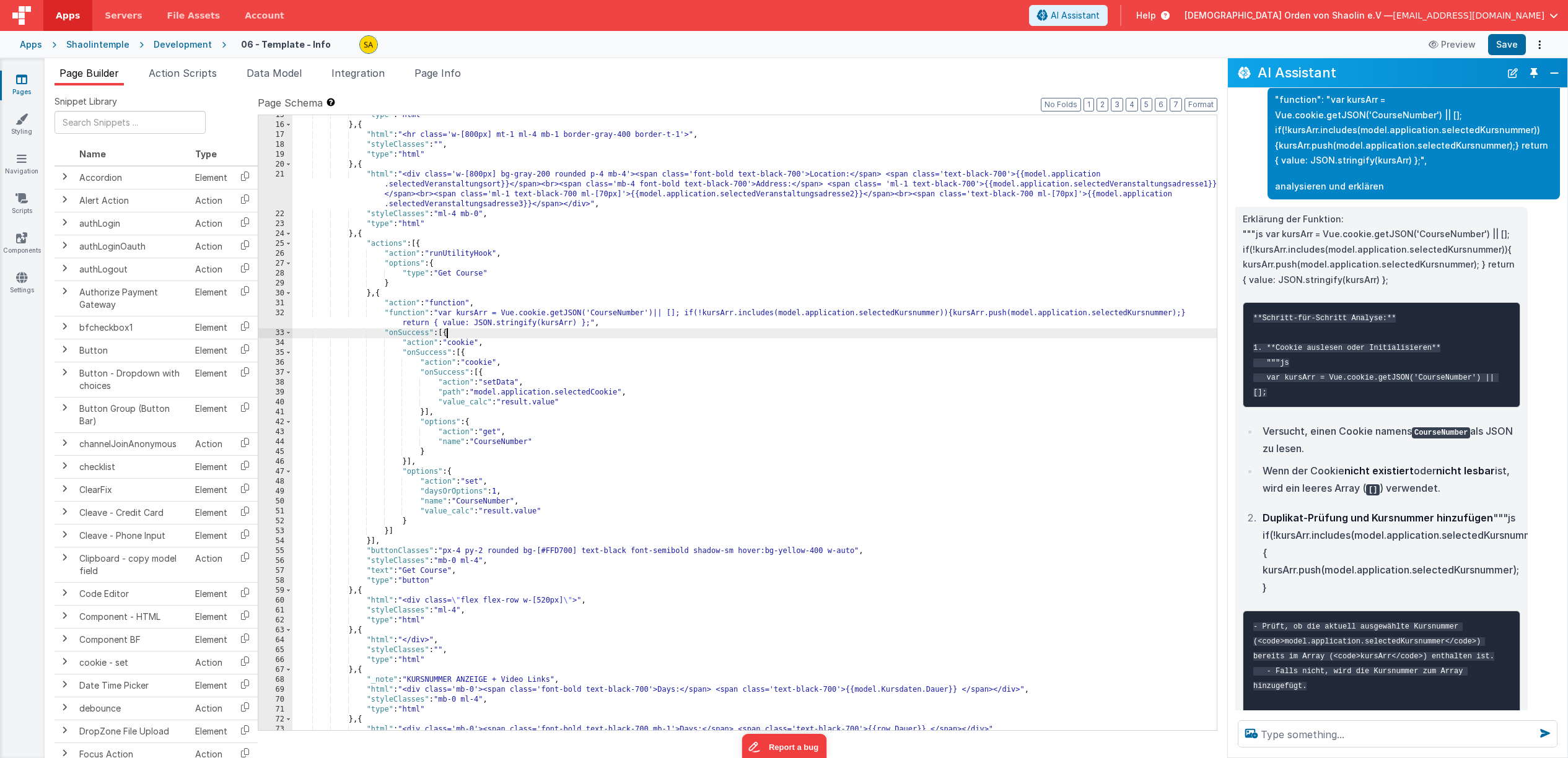
click at [447, 335] on div ""type" : "html" } , { "html" : "<hr class='w-[800px] mt-1 ml-4 mb-1 border-gray…" at bounding box center [755, 427] width 924 height 635
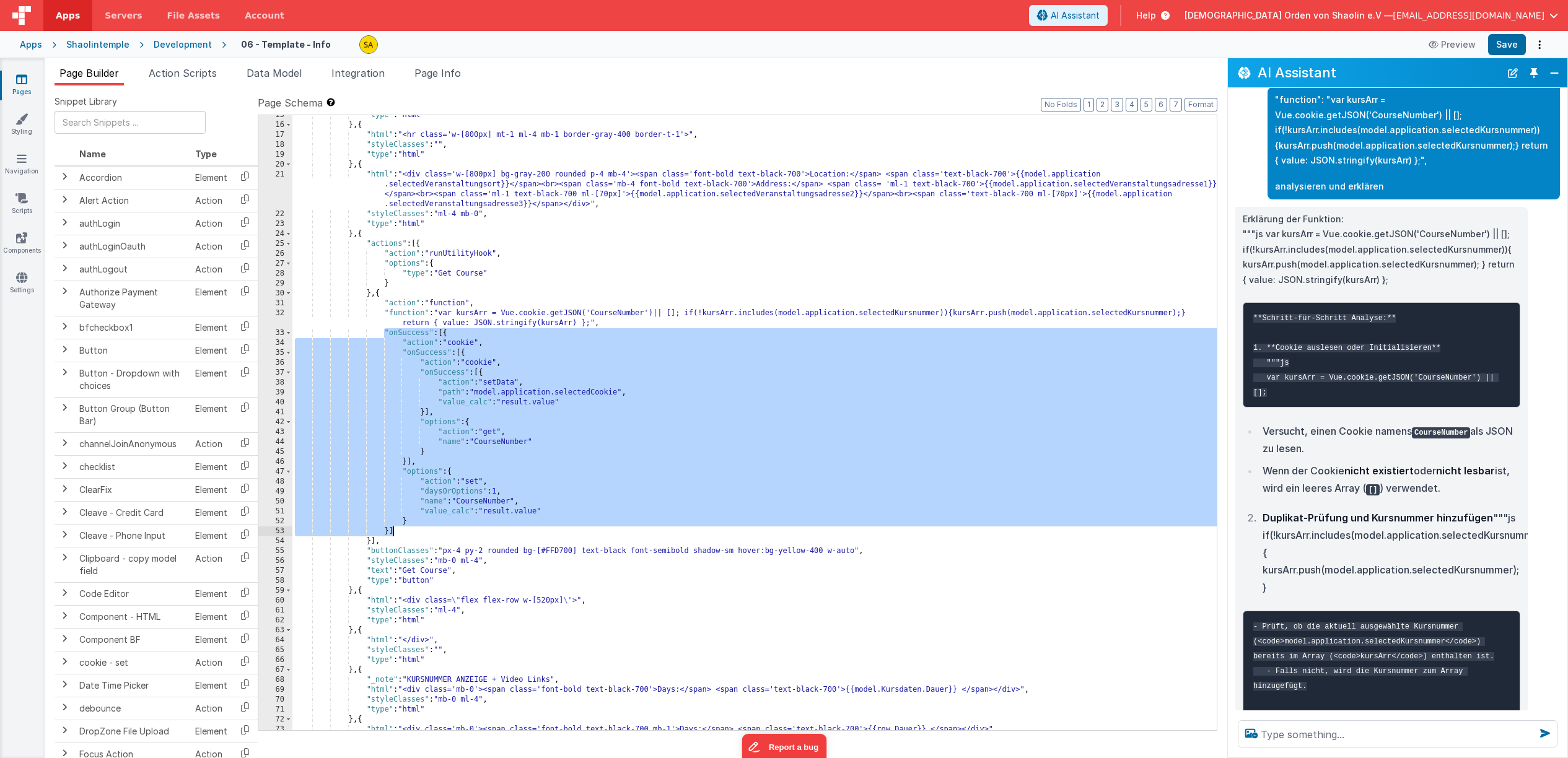
drag, startPoint x: 386, startPoint y: 335, endPoint x: 412, endPoint y: 531, distance: 197.7
click at [411, 532] on div ""type" : "html" } , { "html" : "<hr class='w-[800px] mt-1 ml-4 mb-1 border-gray…" at bounding box center [755, 427] width 924 height 635
click at [1296, 735] on textarea at bounding box center [1396, 733] width 319 height 27
paste textarea ""onSuccess": [{ "action": "cookie", "onSuccess": [{ "action": "cookie", "onSucc…"
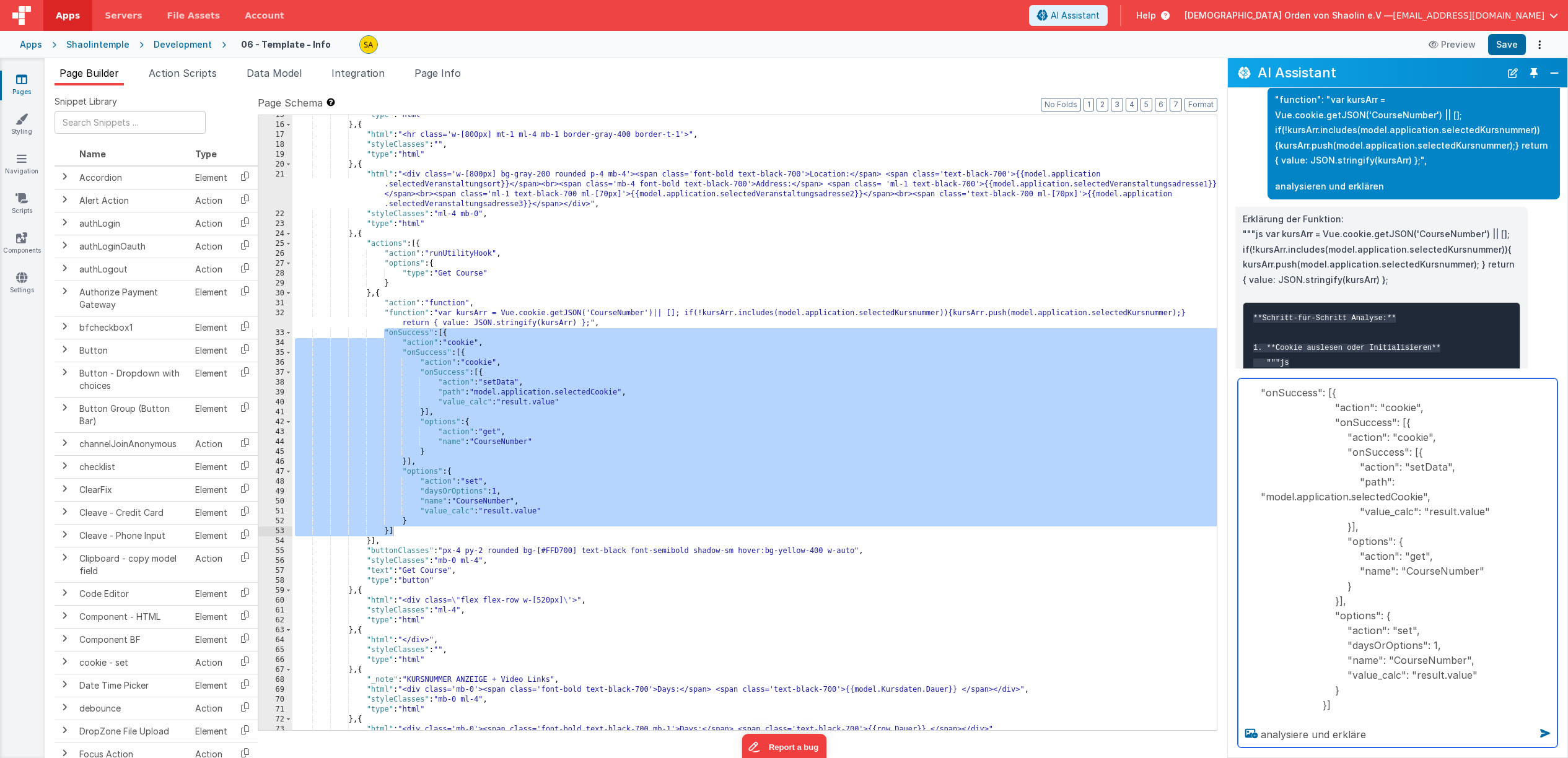
type textarea ""onSuccess": [{ "action": "cookie", "onSuccess": [{ "action": "cookie", "onSucc…"
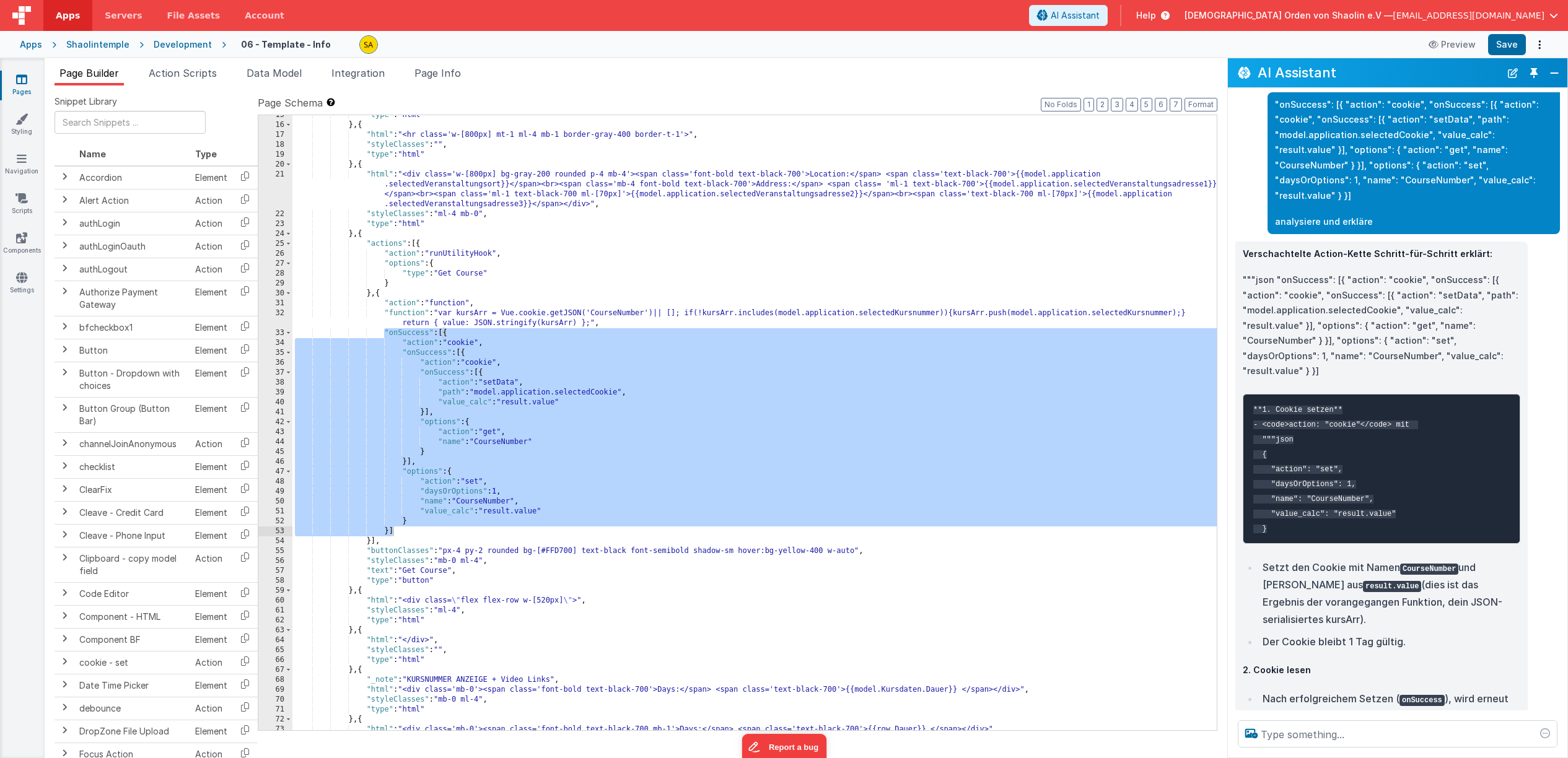
scroll to position [4054, 0]
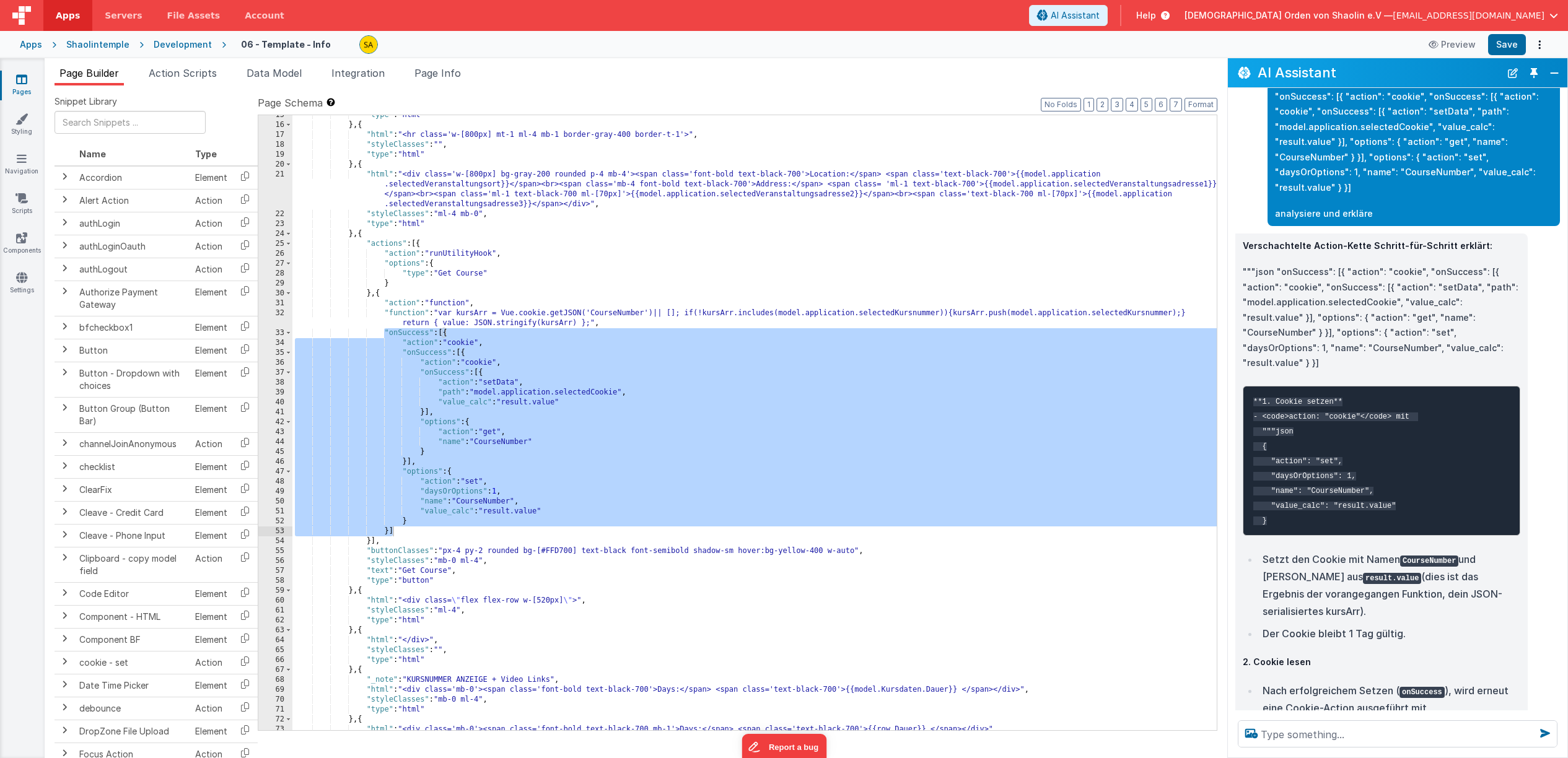
click at [799, 404] on div ""type" : "html" } , { "html" : "<hr class='w-[800px] mt-1 ml-4 mb-1 border-gray…" at bounding box center [755, 427] width 924 height 635
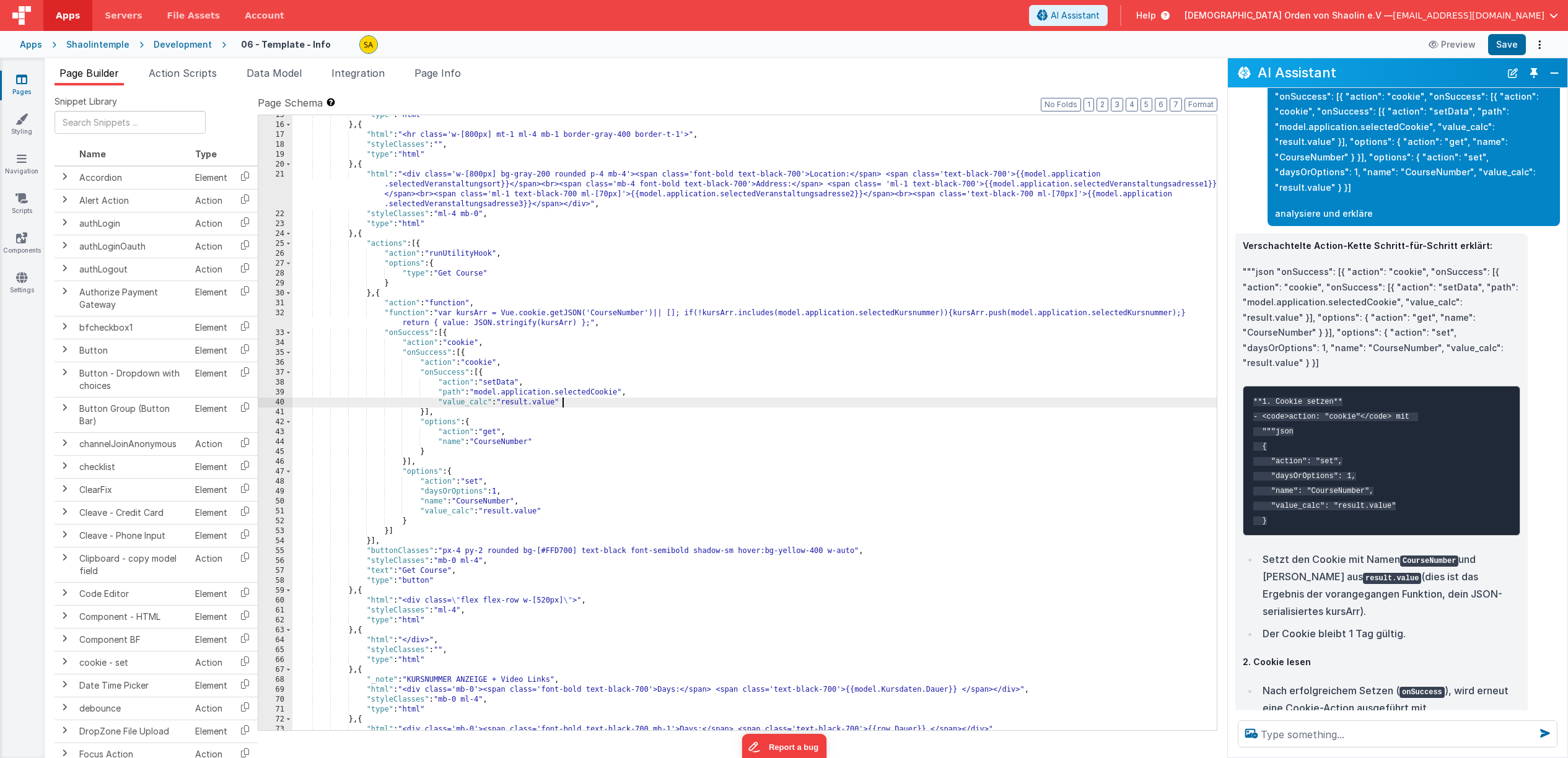
scroll to position [4069, 0]
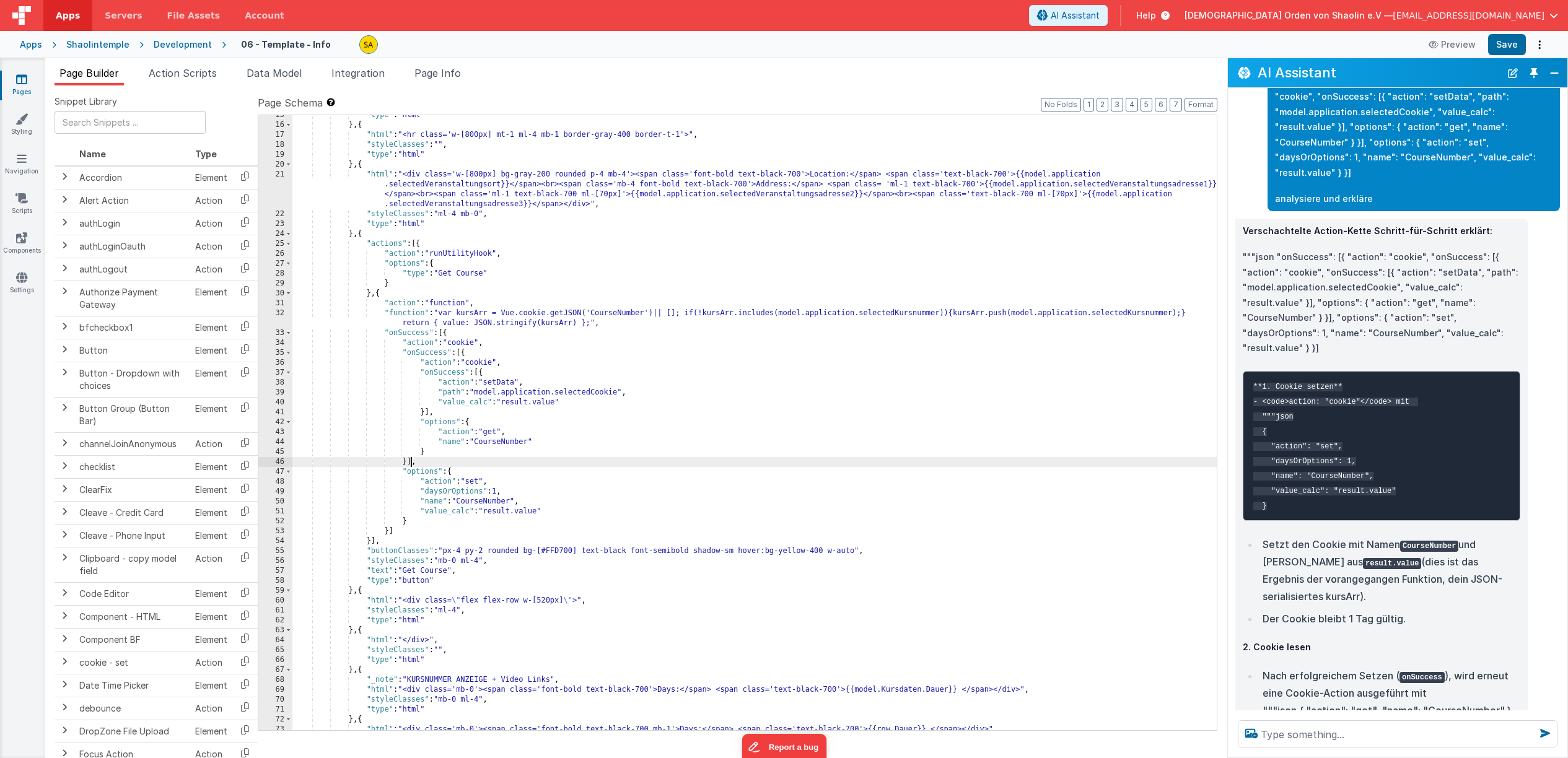
click at [409, 462] on div ""type" : "html" } , { "html" : "<hr class='w-[800px] mt-1 ml-4 mb-1 border-gray…" at bounding box center [755, 427] width 924 height 635
click at [404, 473] on div ""type" : "html" } , { "html" : "<hr class='w-[800px] mt-1 ml-4 mb-1 border-gray…" at bounding box center [755, 427] width 924 height 635
click at [446, 335] on div ""type" : "html" } , { "html" : "<hr class='w-[800px] mt-1 ml-4 mb-1 border-gray…" at bounding box center [755, 427] width 924 height 635
click at [405, 475] on div ""type" : "html" } , { "html" : "<hr class='w-[800px] mt-1 ml-4 mb-1 border-gray…" at bounding box center [755, 427] width 924 height 635
click at [594, 478] on div ""type" : "html" } , { "html" : "<hr class='w-[800px] mt-1 ml-4 mb-1 border-gray…" at bounding box center [755, 427] width 924 height 635
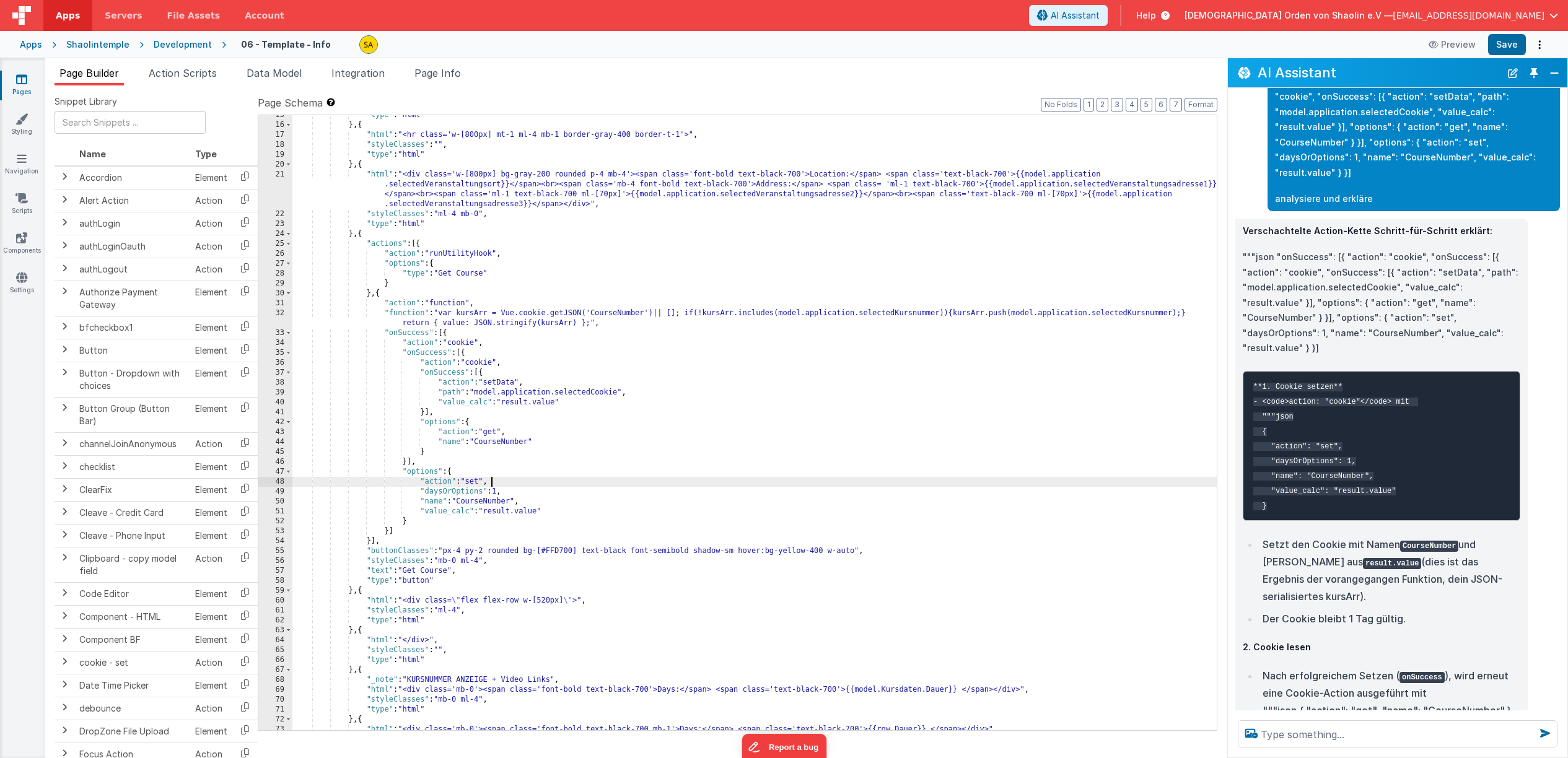
click at [384, 297] on div ""type" : "html" } , { "html" : "<hr class='w-[800px] mt-1 ml-4 mb-1 border-gray…" at bounding box center [755, 427] width 924 height 635
click at [430, 481] on div ""type" : "html" } , { "html" : "<hr class='w-[800px] mt-1 ml-4 mb-1 border-gray…" at bounding box center [755, 427] width 924 height 635
click at [412, 478] on div ""type" : "html" } , { "html" : "<hr class='w-[800px] mt-1 ml-4 mb-1 border-gray…" at bounding box center [755, 427] width 924 height 635
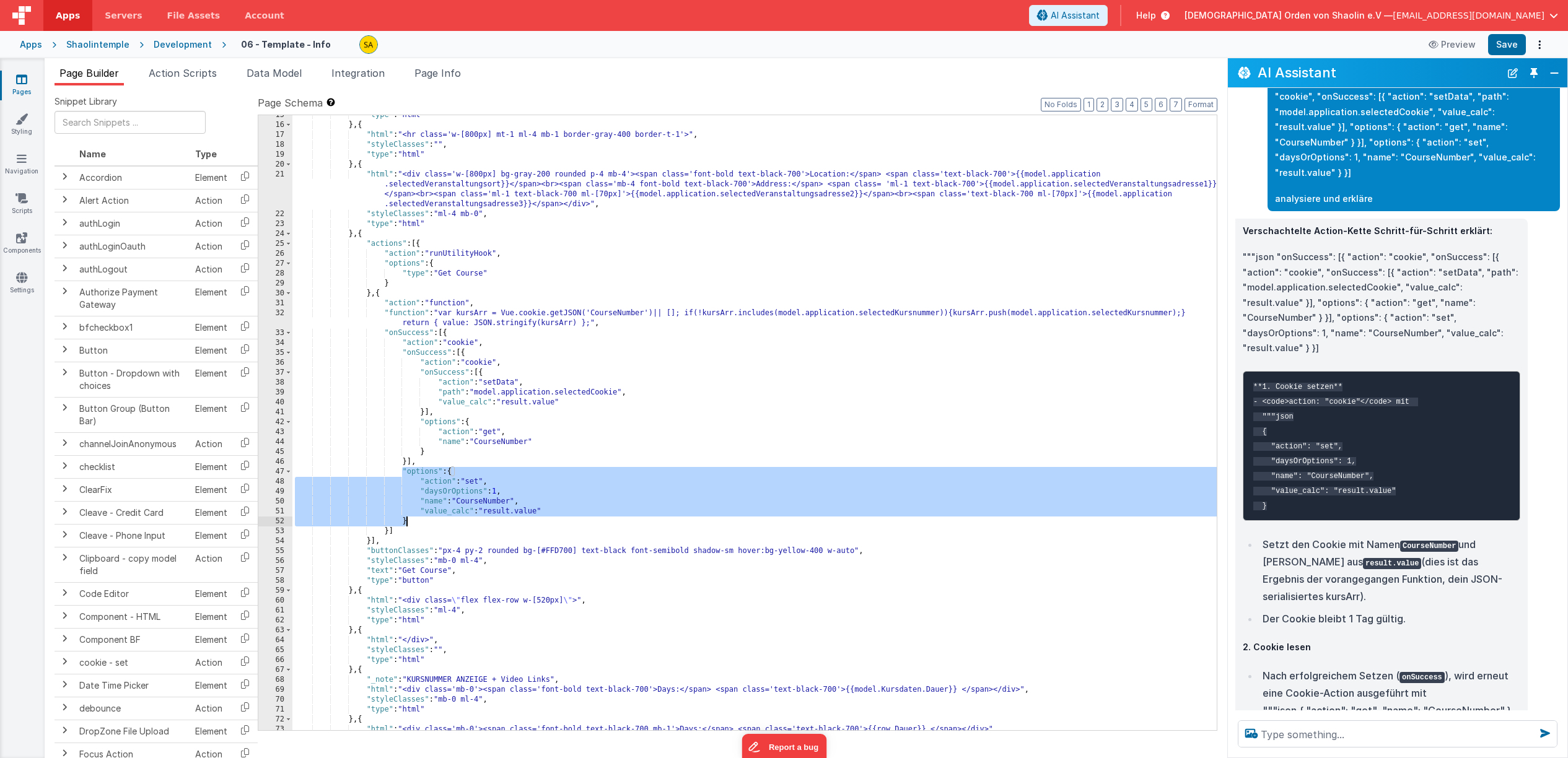
drag, startPoint x: 404, startPoint y: 472, endPoint x: 414, endPoint y: 517, distance: 46.1
click at [414, 518] on div ""type" : "html" } , { "html" : "<hr class='w-[800px] mt-1 ml-4 mb-1 border-gray…" at bounding box center [755, 427] width 924 height 635
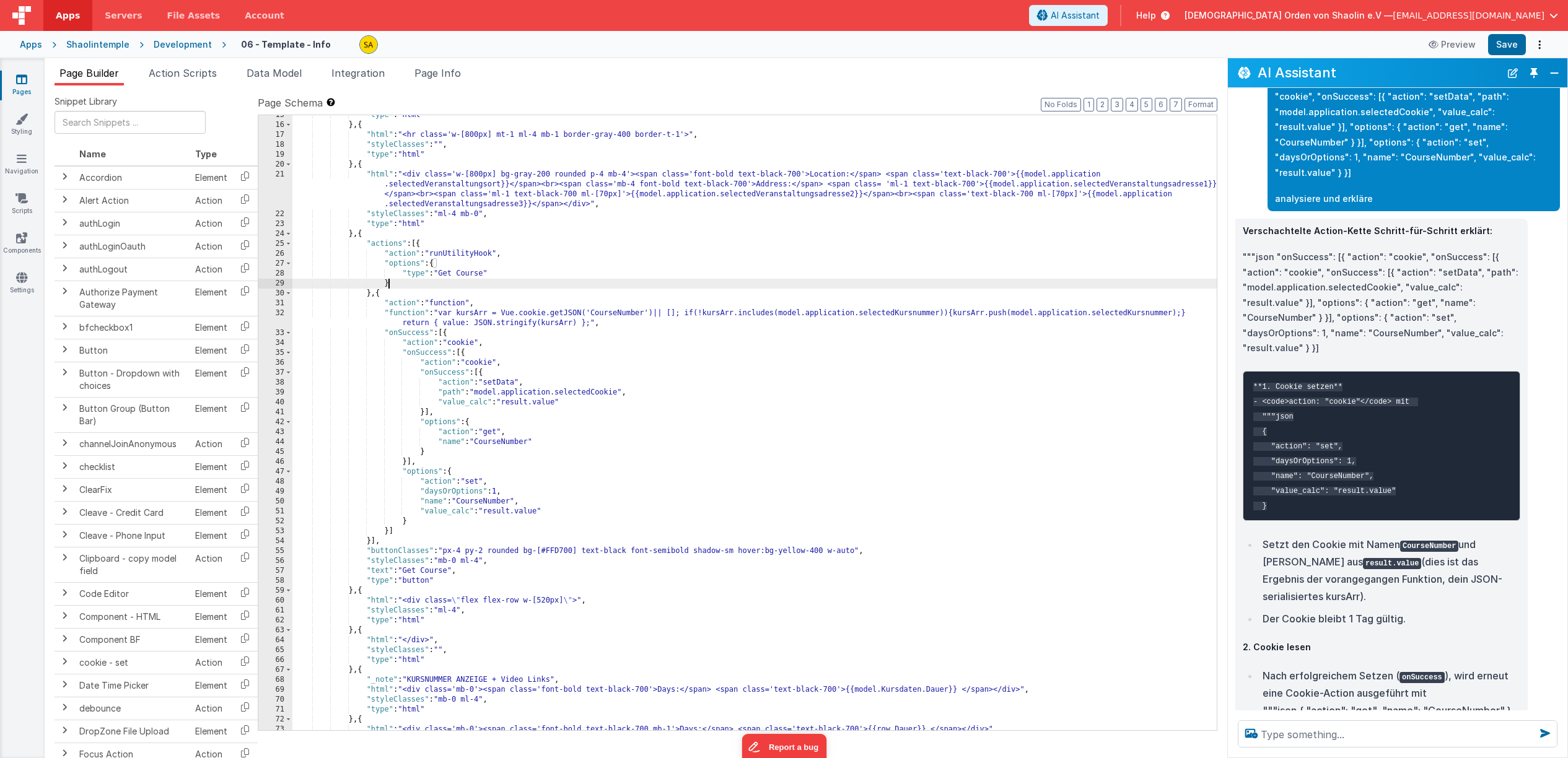
click at [396, 284] on div ""type" : "html" } , { "html" : "<hr class='w-[800px] mt-1 ml-4 mb-1 border-gray…" at bounding box center [755, 427] width 924 height 635
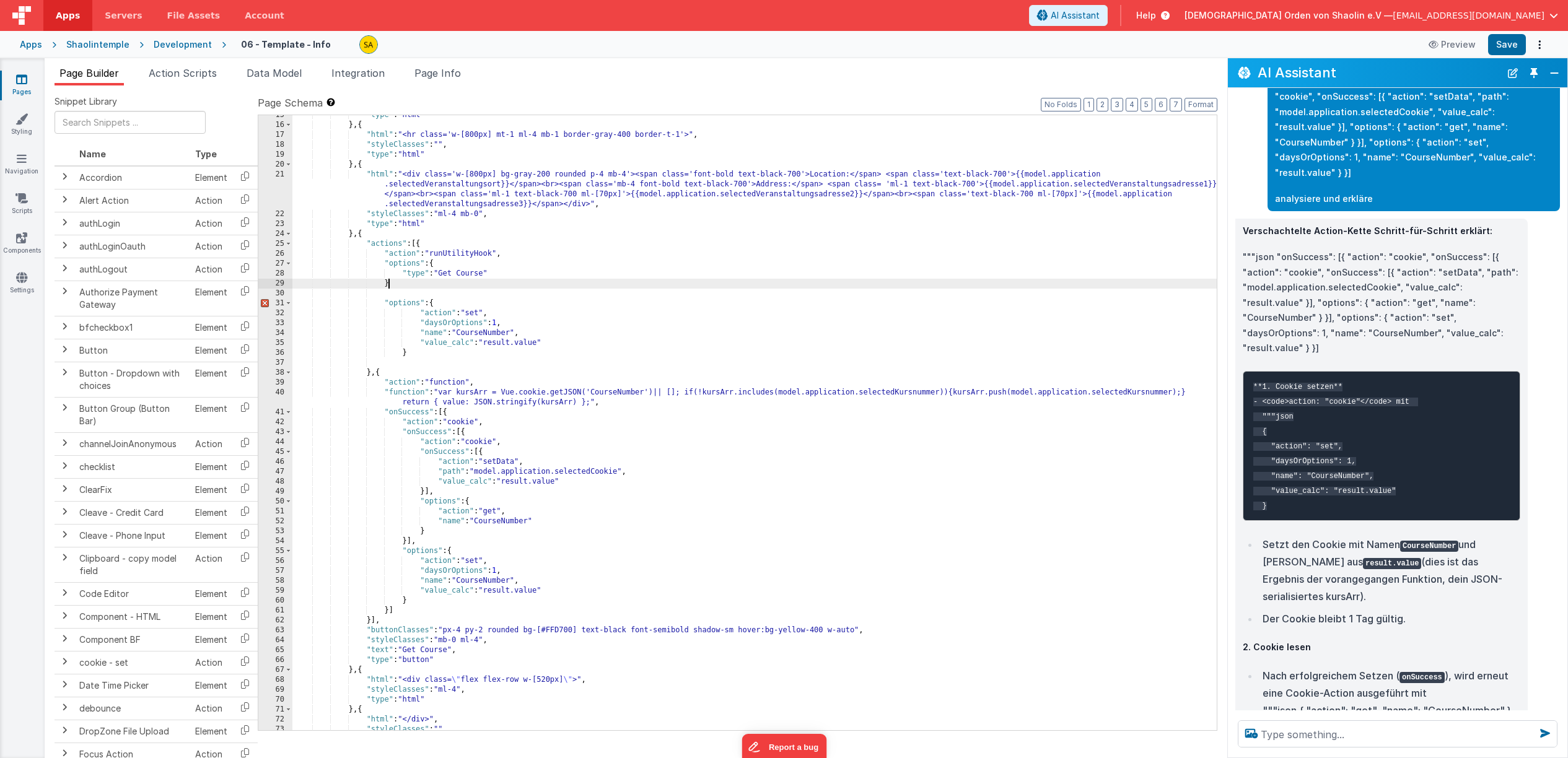
click at [403, 288] on div ""type" : "html" } , { "html" : "<hr class='w-[800px] mt-1 ml-4 mb-1 border-gray…" at bounding box center [755, 427] width 924 height 635
click at [438, 304] on div ""type" : "html" } , { "html" : "<hr class='w-[800px] mt-1 ml-4 mb-1 border-gray…" at bounding box center [755, 426] width 924 height 635
click at [565, 343] on div ""type" : "html" } , { "html" : "<hr class='w-[800px] mt-1 ml-4 mb-1 border-gray…" at bounding box center [755, 426] width 924 height 635
click at [502, 273] on div ""type" : "html" } , { "html" : "<hr class='w-[800px] mt-1 ml-4 mb-1 border-gray…" at bounding box center [755, 426] width 924 height 635
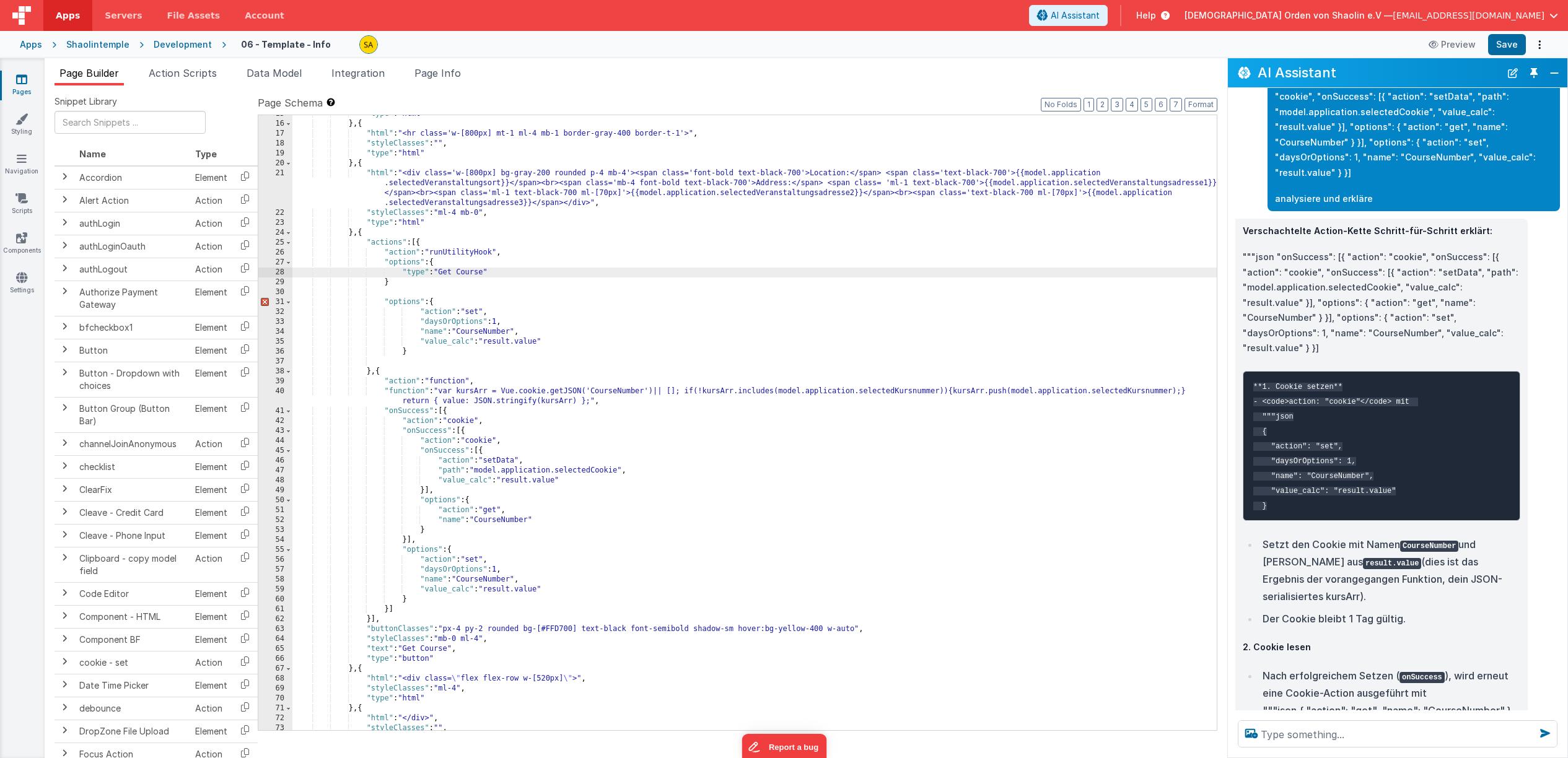
click at [401, 287] on div ""type" : "html" } , { "html" : "<hr class='w-[800px] mt-1 ml-4 mb-1 border-gray…" at bounding box center [755, 426] width 924 height 635
drag, startPoint x: 385, startPoint y: 412, endPoint x: 455, endPoint y: 411, distance: 70.0
click at [455, 411] on div ""type" : "html" } , { "html" : "<hr class='w-[800px] mt-1 ml-4 mb-1 border-gray…" at bounding box center [755, 426] width 924 height 635
click at [394, 286] on div ""type" : "html" } , { "html" : "<hr class='w-[800px] mt-1 ml-4 mb-1 border-gray…" at bounding box center [755, 426] width 924 height 635
click at [444, 292] on div ""type" : "html" } , { "html" : "<hr class='w-[800px] mt-1 ml-4 mb-1 border-gray…" at bounding box center [755, 426] width 924 height 635
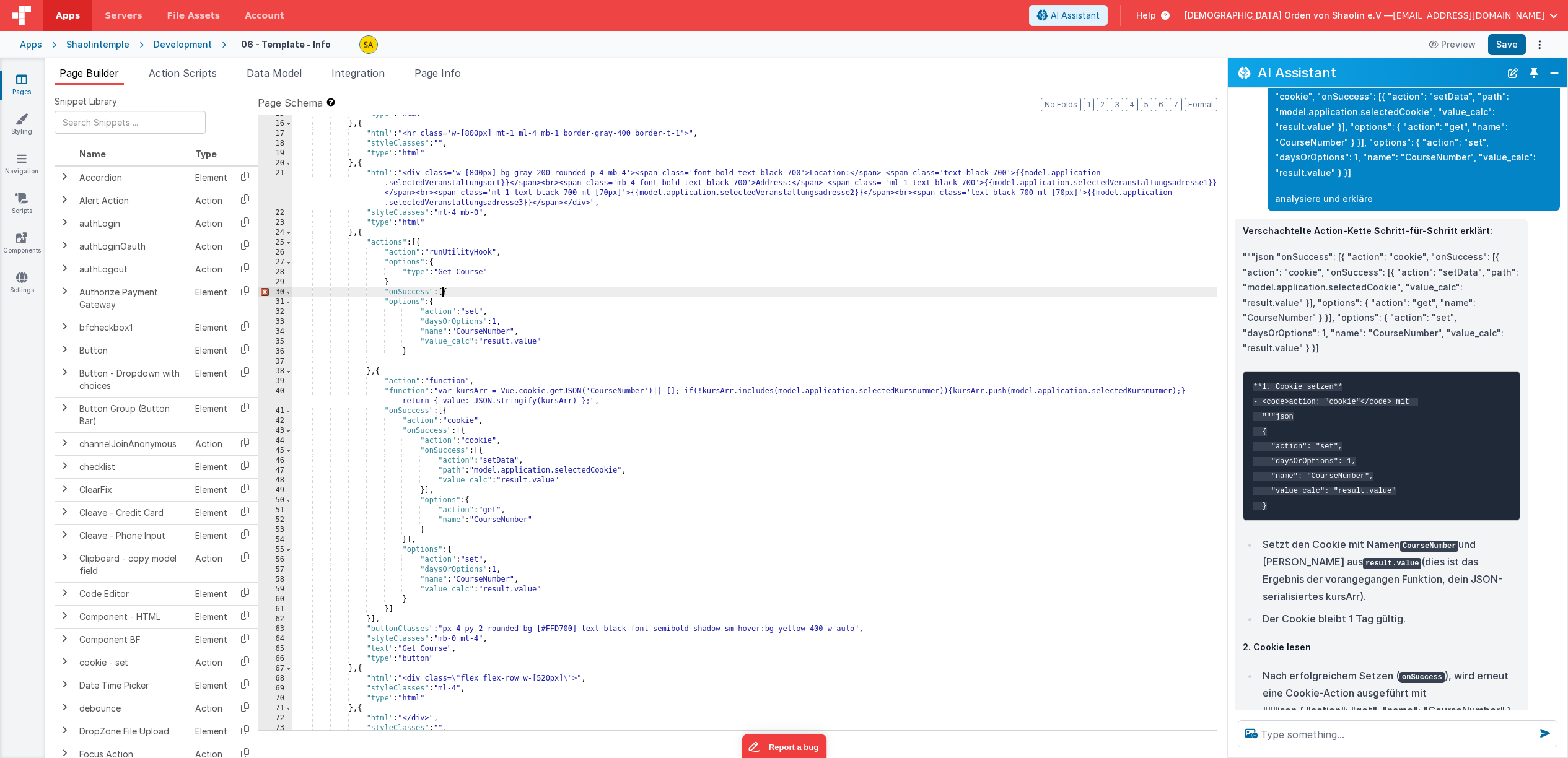
click at [437, 302] on div ""type" : "html" } , { "html" : "<hr class='w-[800px] mt-1 ml-4 mb-1 border-gray…" at bounding box center [755, 426] width 924 height 635
click at [413, 353] on div ""type" : "html" } , { "html" : "<hr class='w-[800px] mt-1 ml-4 mb-1 border-gray…" at bounding box center [755, 426] width 924 height 635
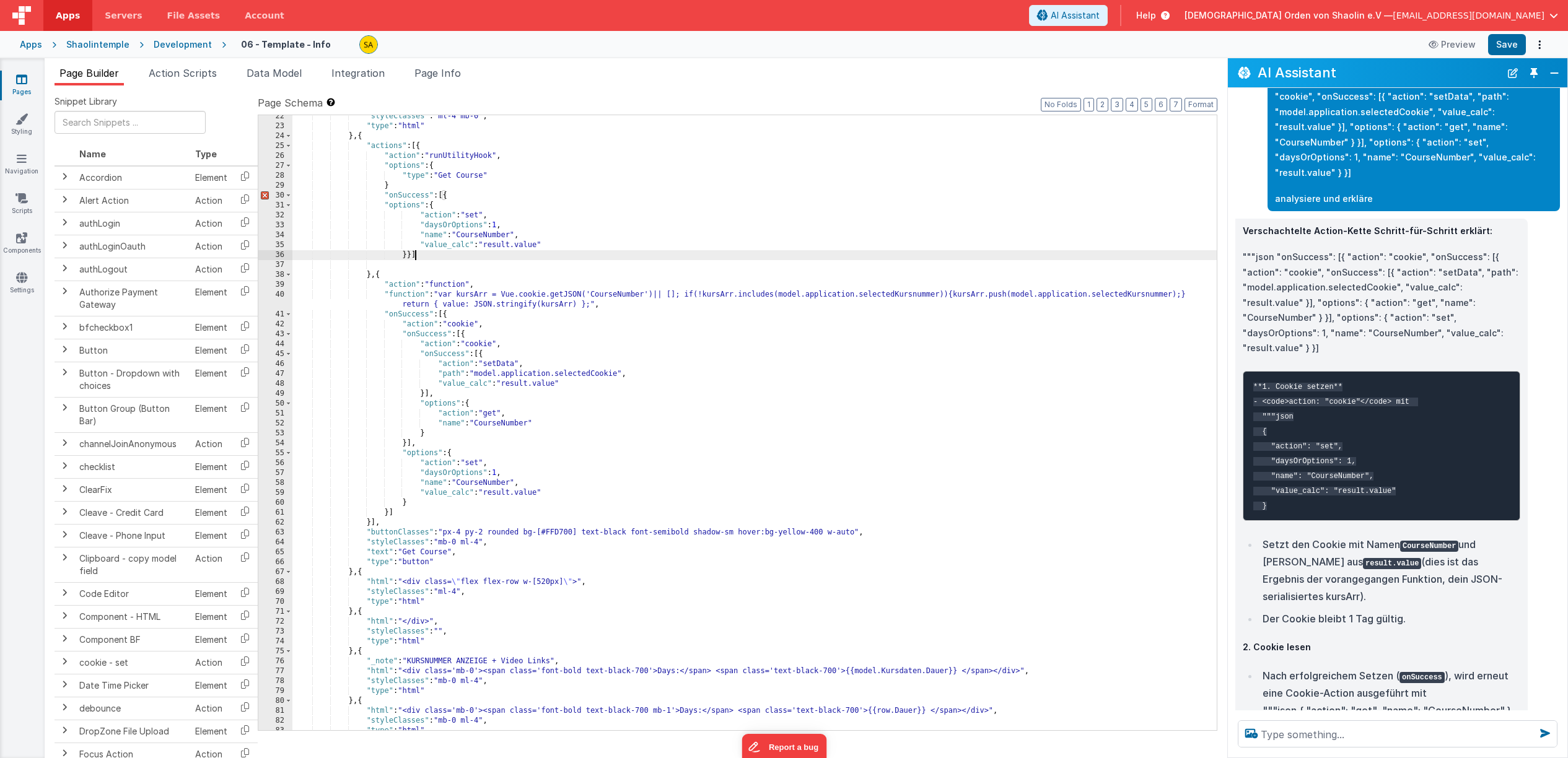
scroll to position [360, 0]
click at [697, 212] on div ""styleClasses" : "ml-4 mb-0" , "type" : "html" } , { "actions" : [{ "action" : …" at bounding box center [755, 429] width 924 height 635
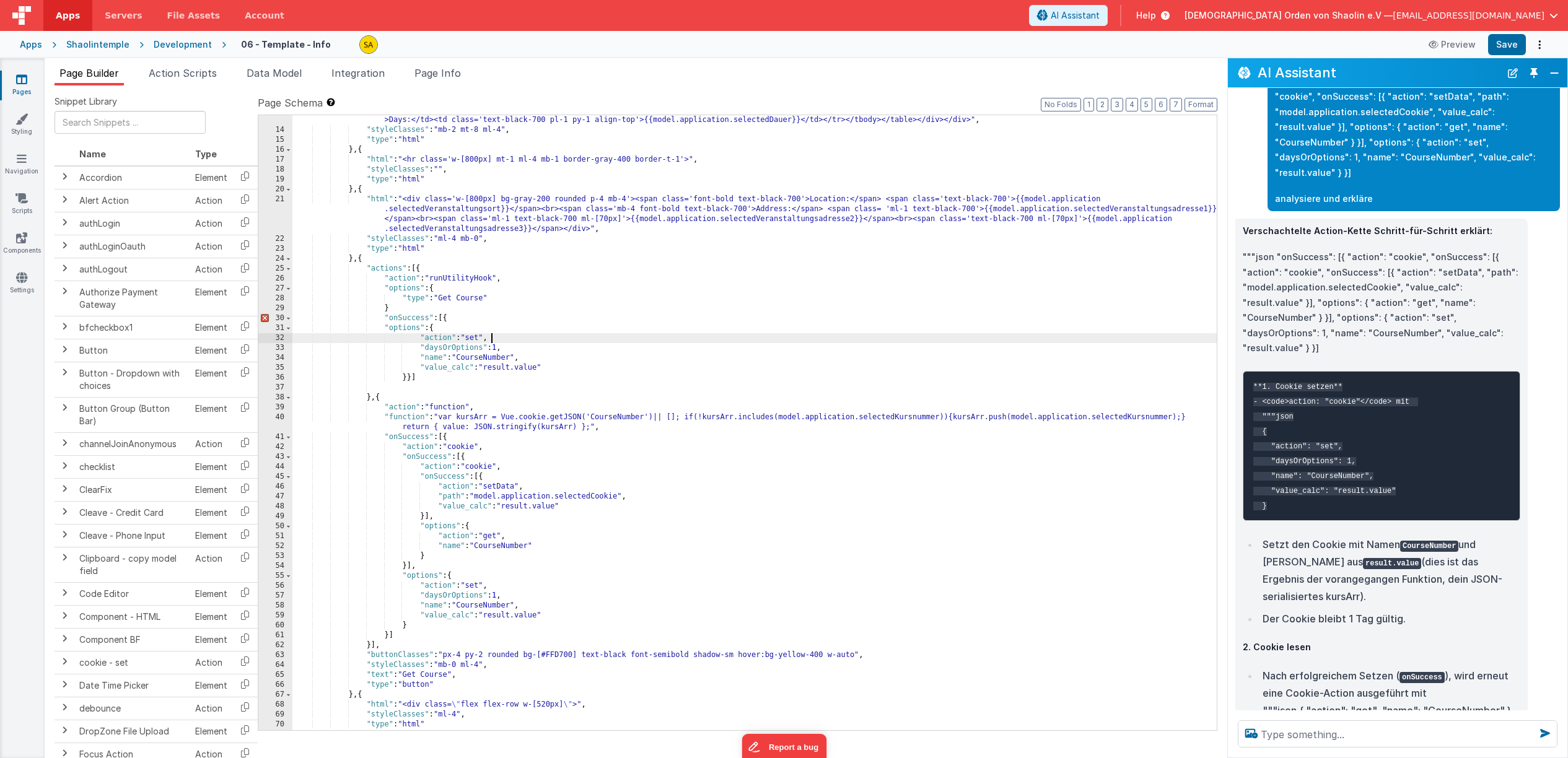
scroll to position [239, 0]
click at [396, 308] on div ""html" : "<div class='flex flex-row w-full items-start gap-0'><div class='w-[52…" at bounding box center [755, 377] width 924 height 744
click at [1509, 44] on button "Save" at bounding box center [1507, 45] width 38 height 21
click at [423, 269] on div ""html" : "<div class='flex flex-row w-full items-start gap-0'><div class='w-[52…" at bounding box center [755, 377] width 924 height 744
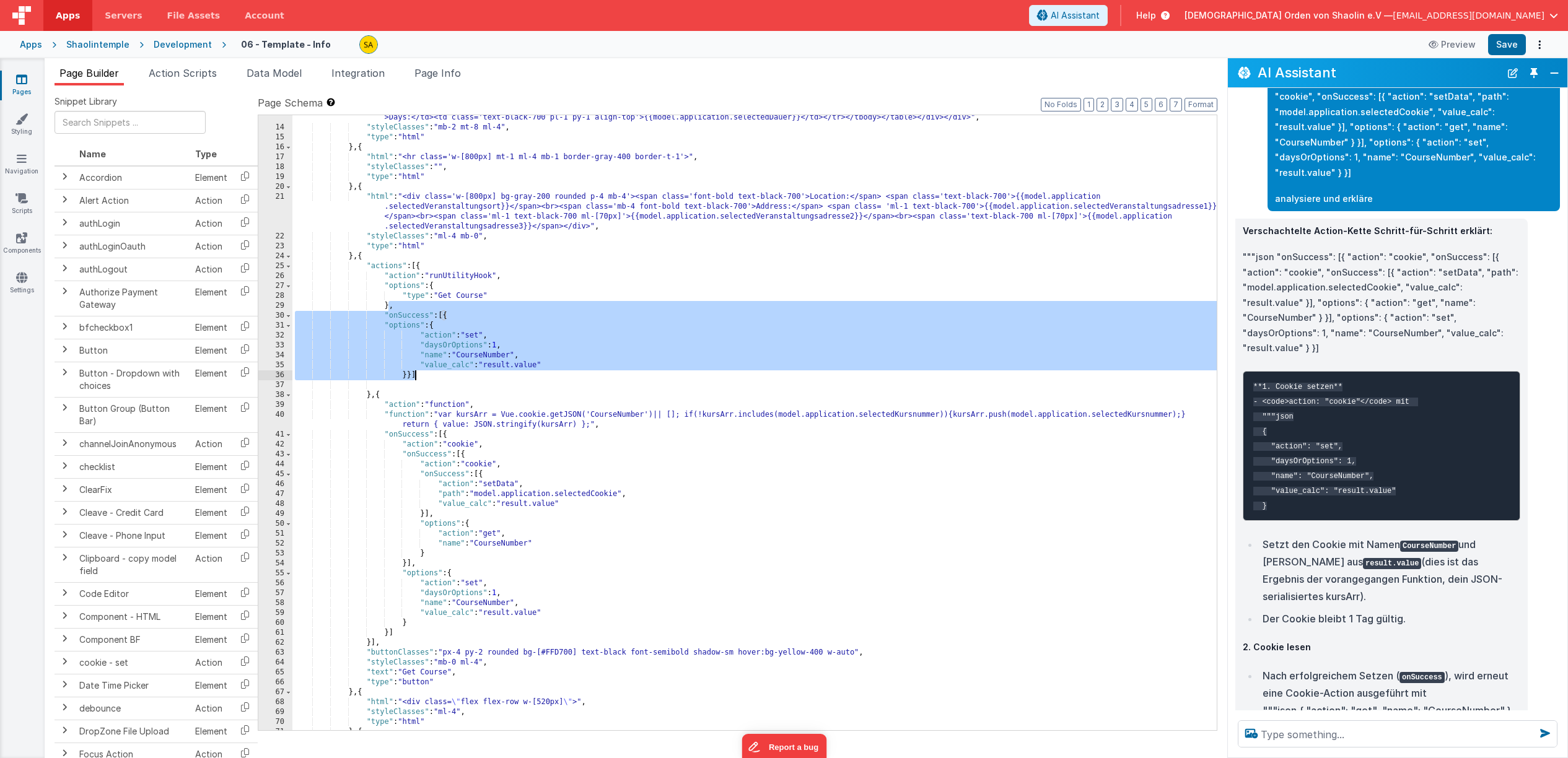
drag, startPoint x: 390, startPoint y: 309, endPoint x: 426, endPoint y: 374, distance: 74.3
click at [426, 374] on div ""html" : "<div class='flex flex-row w-full items-start gap-0'><div class='w-[52…" at bounding box center [755, 376] width 924 height 744
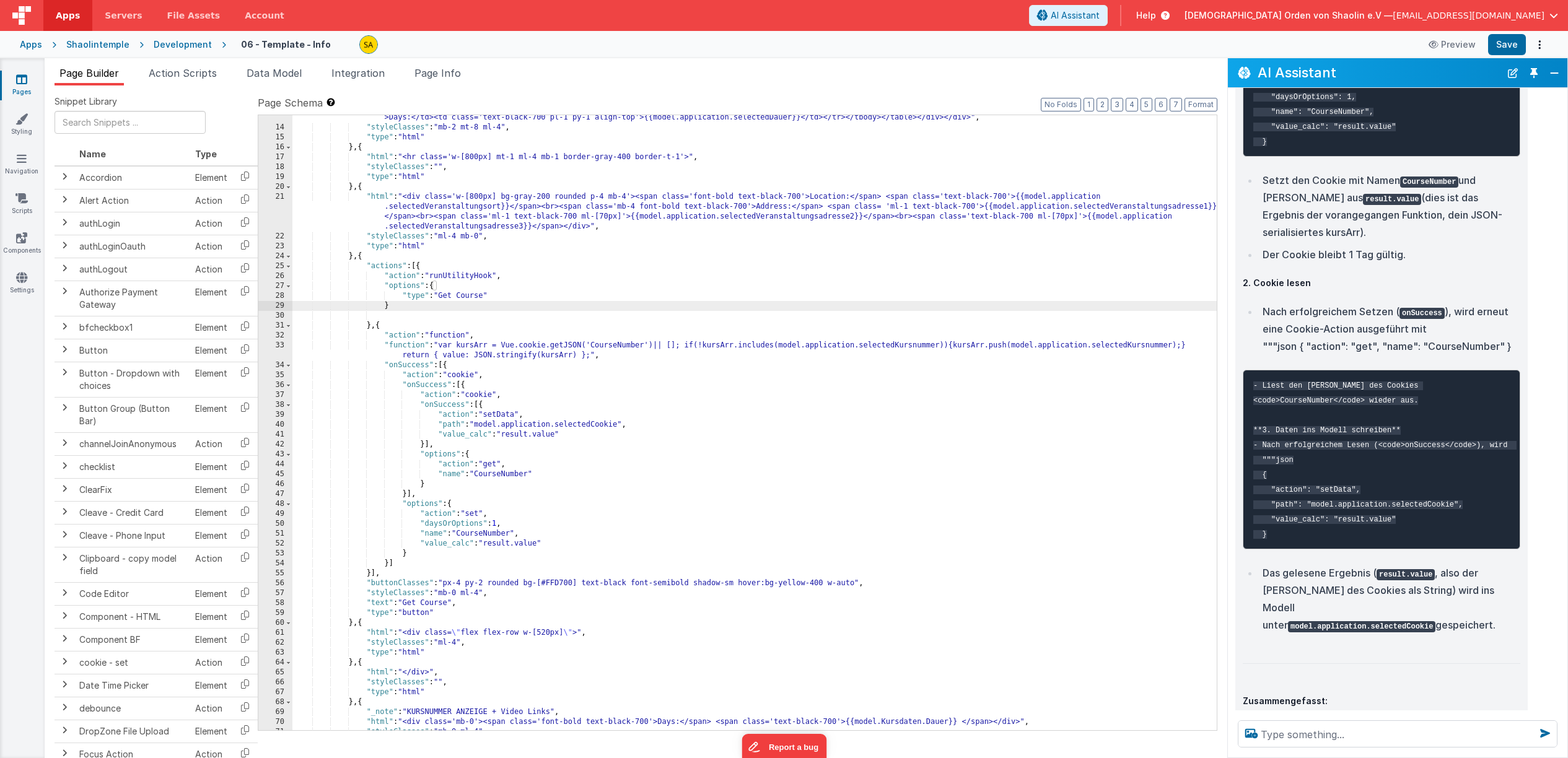
scroll to position [4591, 0]
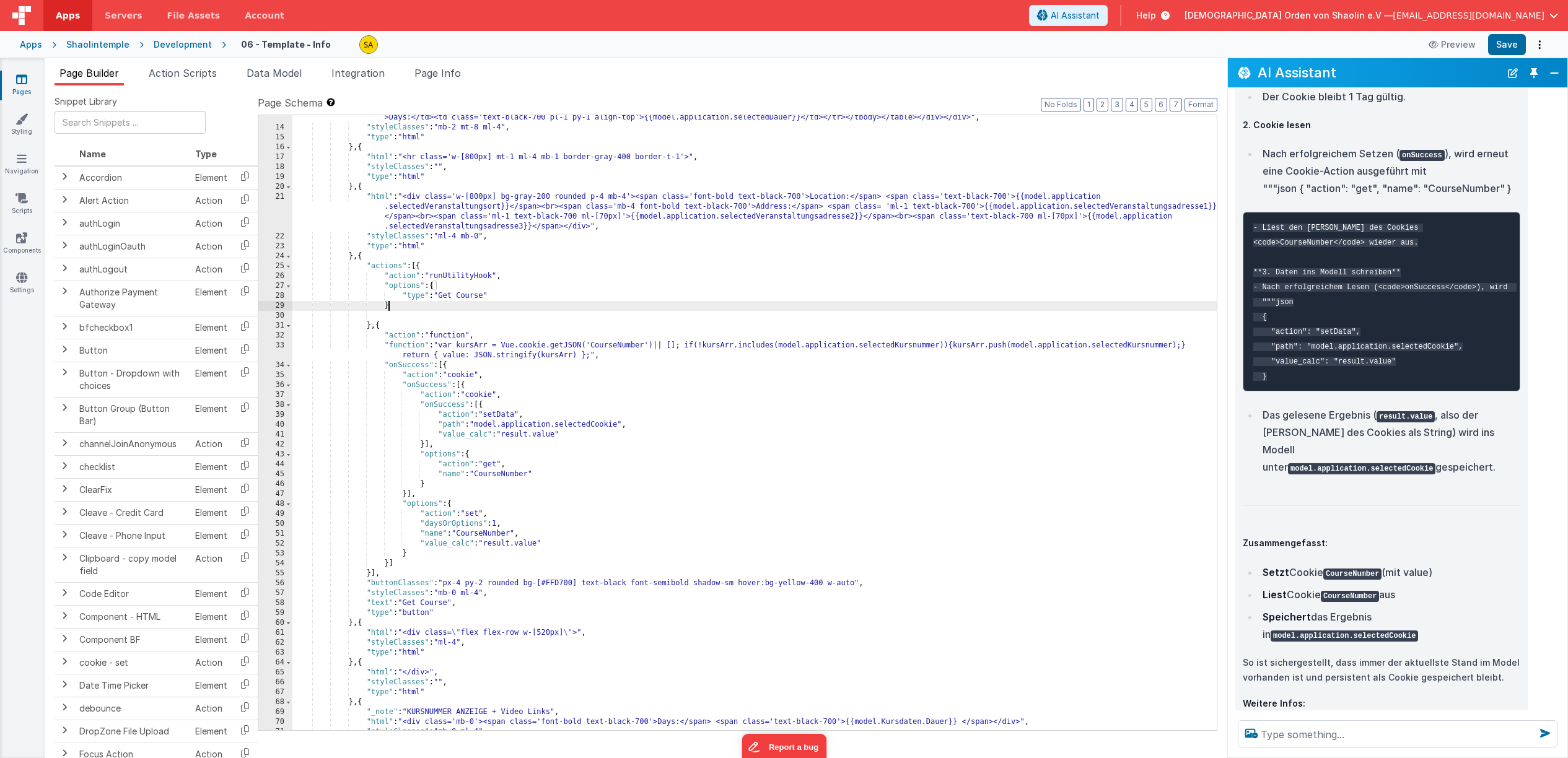
click at [391, 337] on div ""html" : "<div class='flex flex-row w-full items-start gap-0'><div class='w-[52…" at bounding box center [755, 376] width 924 height 744
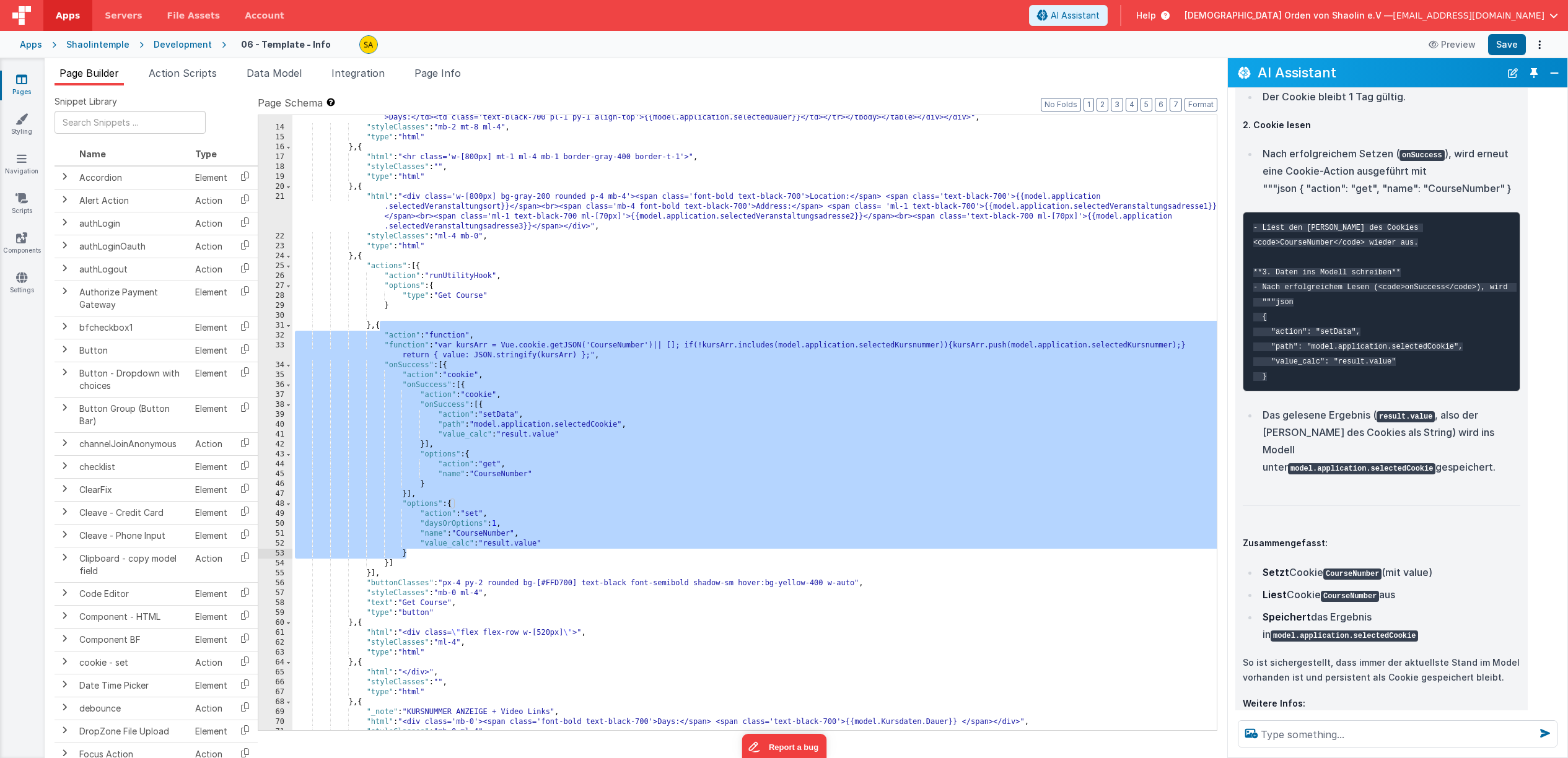
drag, startPoint x: 378, startPoint y: 326, endPoint x: 412, endPoint y: 556, distance: 232.5
click at [412, 557] on div ""html" : "<div class='flex flex-row w-full items-start gap-0'><div class='w-[52…" at bounding box center [755, 376] width 924 height 744
click at [386, 328] on div ""html" : "<div class='flex flex-row w-full items-start gap-0'><div class='w-[52…" at bounding box center [755, 376] width 924 height 744
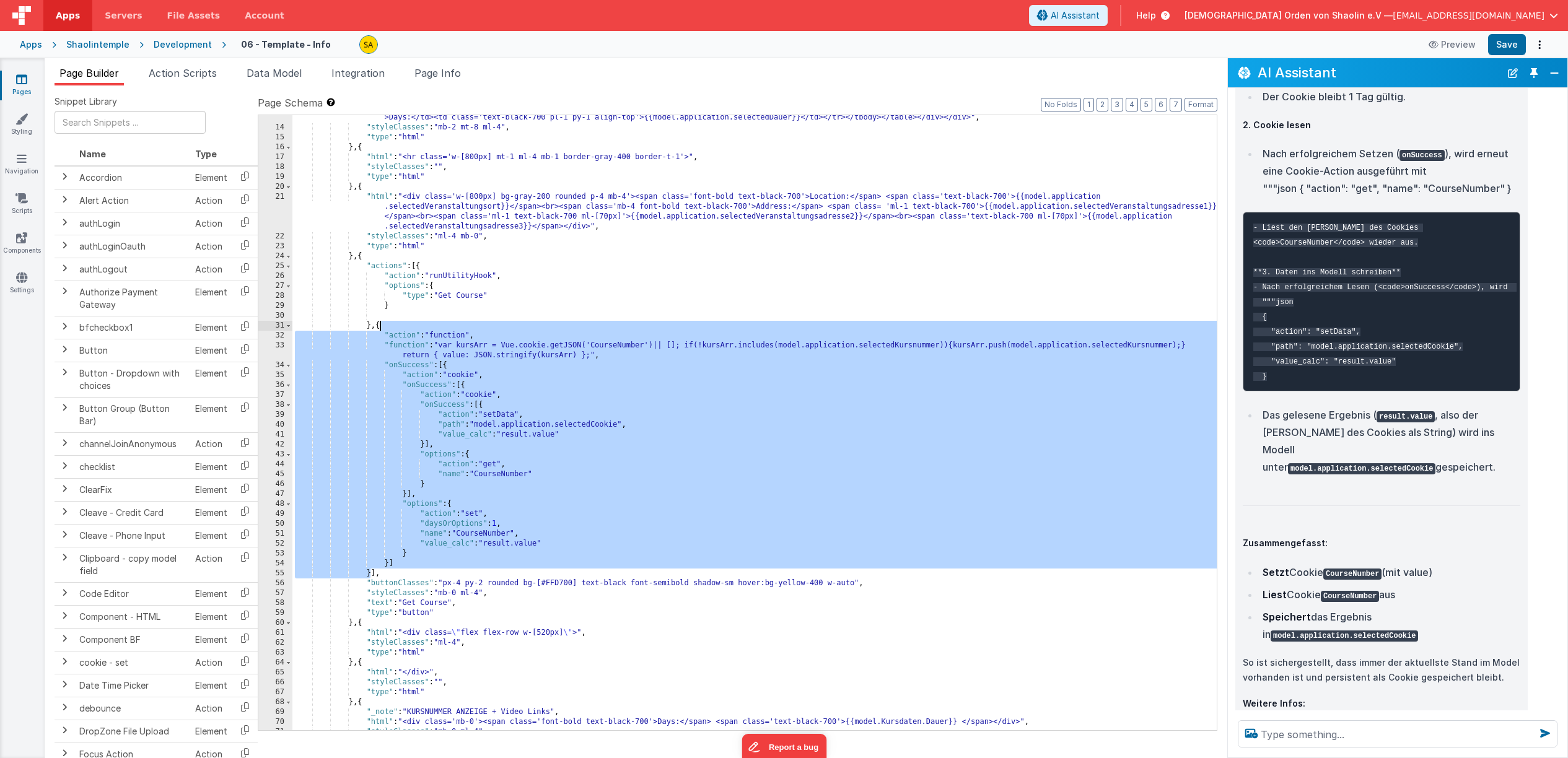
drag, startPoint x: 371, startPoint y: 574, endPoint x: 421, endPoint y: 394, distance: 186.8
click at [382, 329] on div ""html" : "<div class='flex flex-row w-full items-start gap-0'><div class='w-[52…" at bounding box center [755, 376] width 924 height 744
drag, startPoint x: 368, startPoint y: 566, endPoint x: 368, endPoint y: 574, distance: 8.0
click at [368, 567] on div ""html" : "<div class='flex flex-row w-full items-start gap-0'><div class='w-[52…" at bounding box center [755, 376] width 924 height 744
drag, startPoint x: 368, startPoint y: 571, endPoint x: 379, endPoint y: 328, distance: 243.2
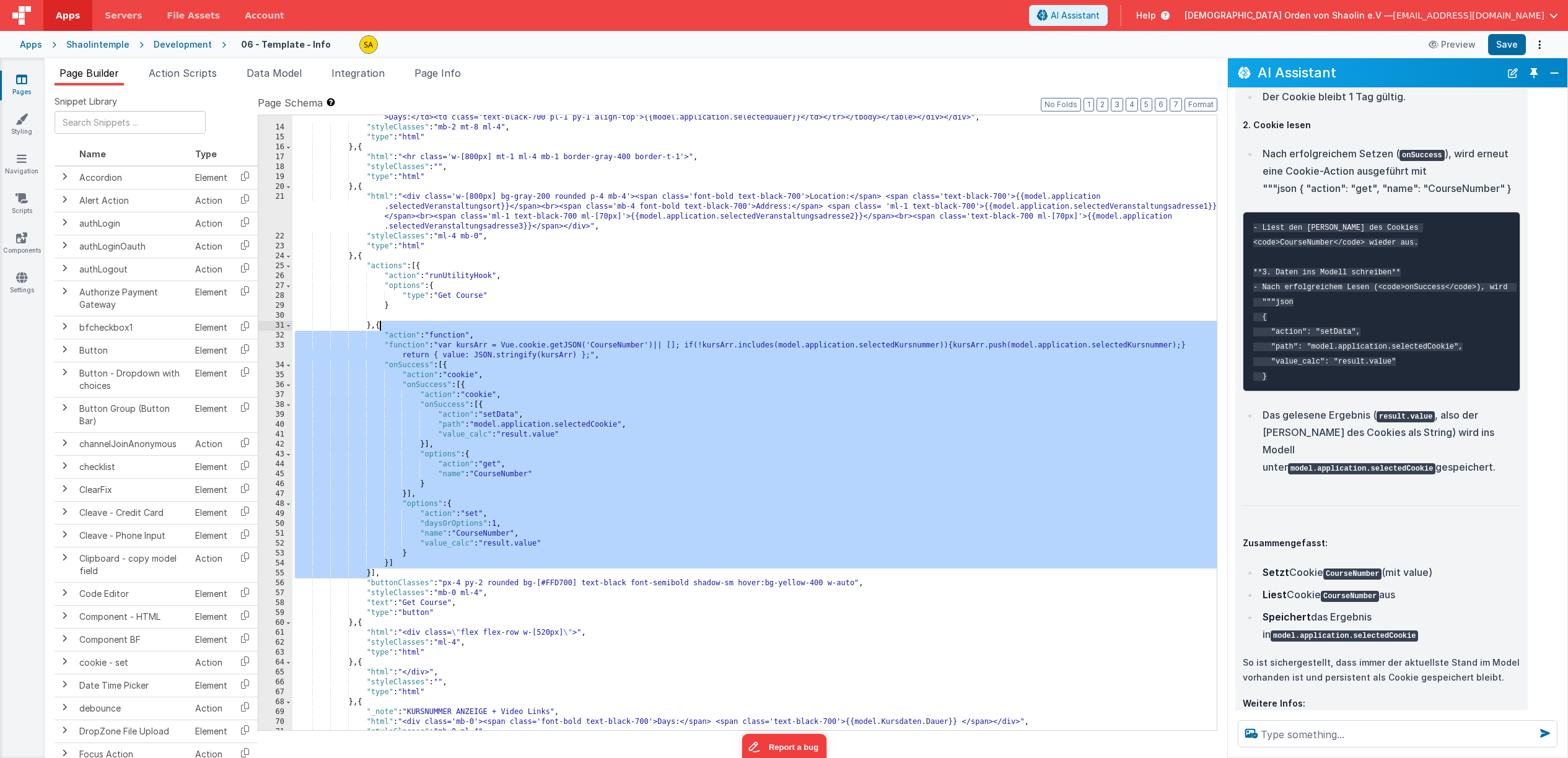
click at [379, 328] on div ""html" : "<div class='flex flex-row w-full items-start gap-0'><div class='w-[52…" at bounding box center [755, 376] width 924 height 744
click at [1325, 739] on textarea at bounding box center [1396, 733] width 319 height 27
paste textarea "{ "action": "function", "function": "var kursArr = Vue.cookie.getJSON('CourseNu…"
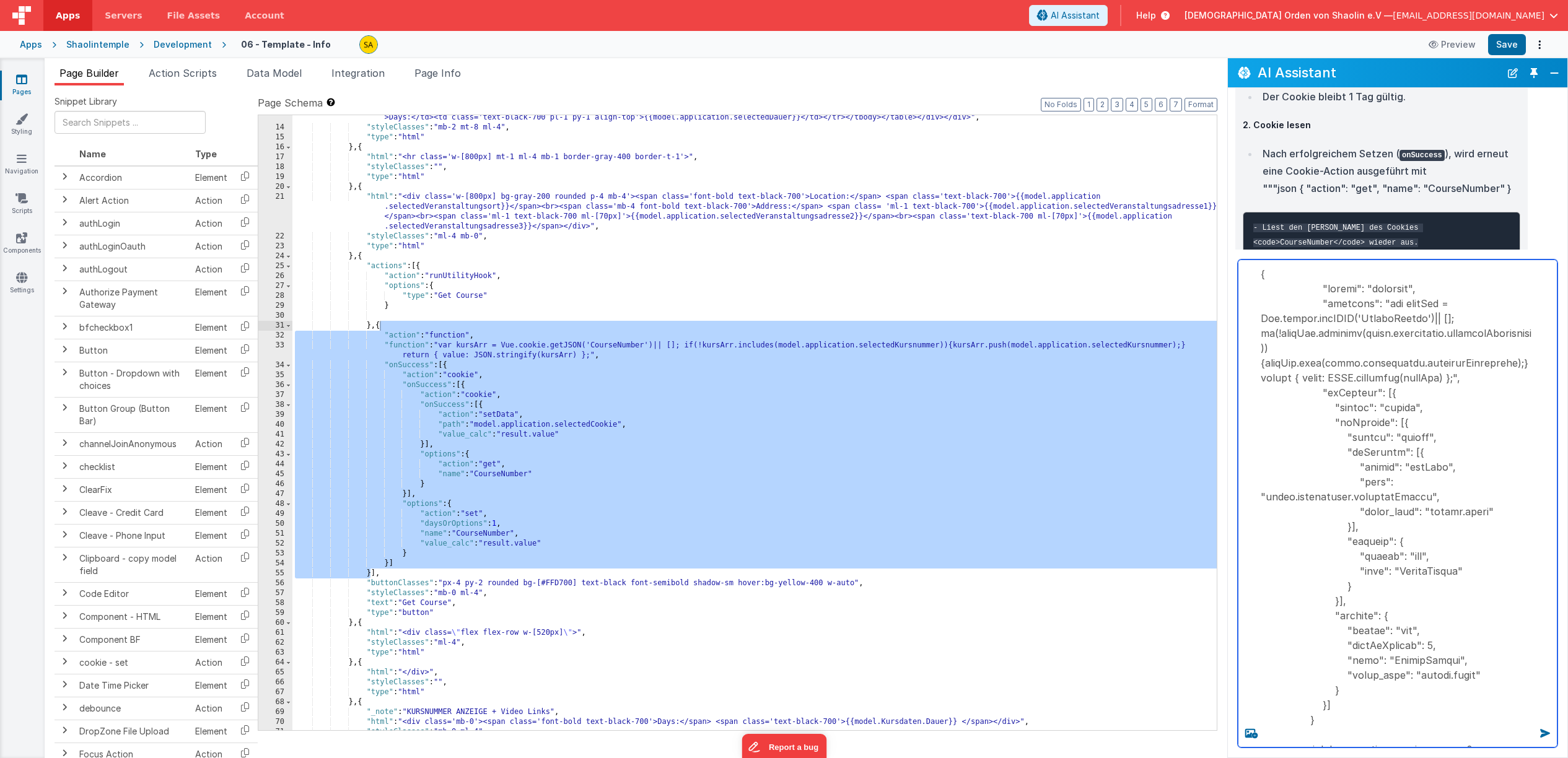
type textarea "{ "action": "function", "function": "var kursArr = Vue.cookie.getJSON('CourseNu…"
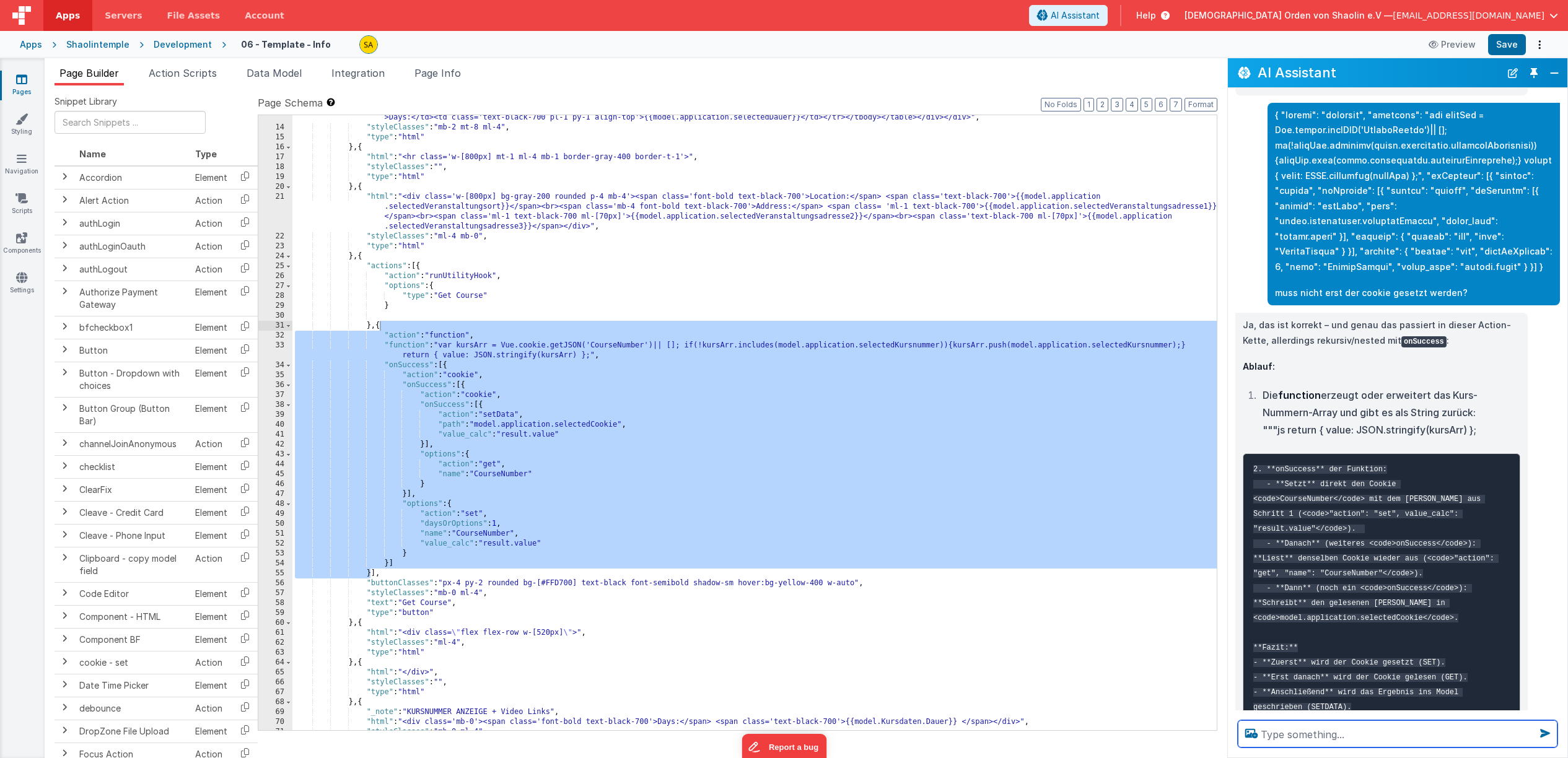
scroll to position [5244, 0]
click at [729, 540] on div ""html" : "<div class='flex flex-row w-full items-start gap-0'><div class='w-[52…" at bounding box center [755, 376] width 924 height 744
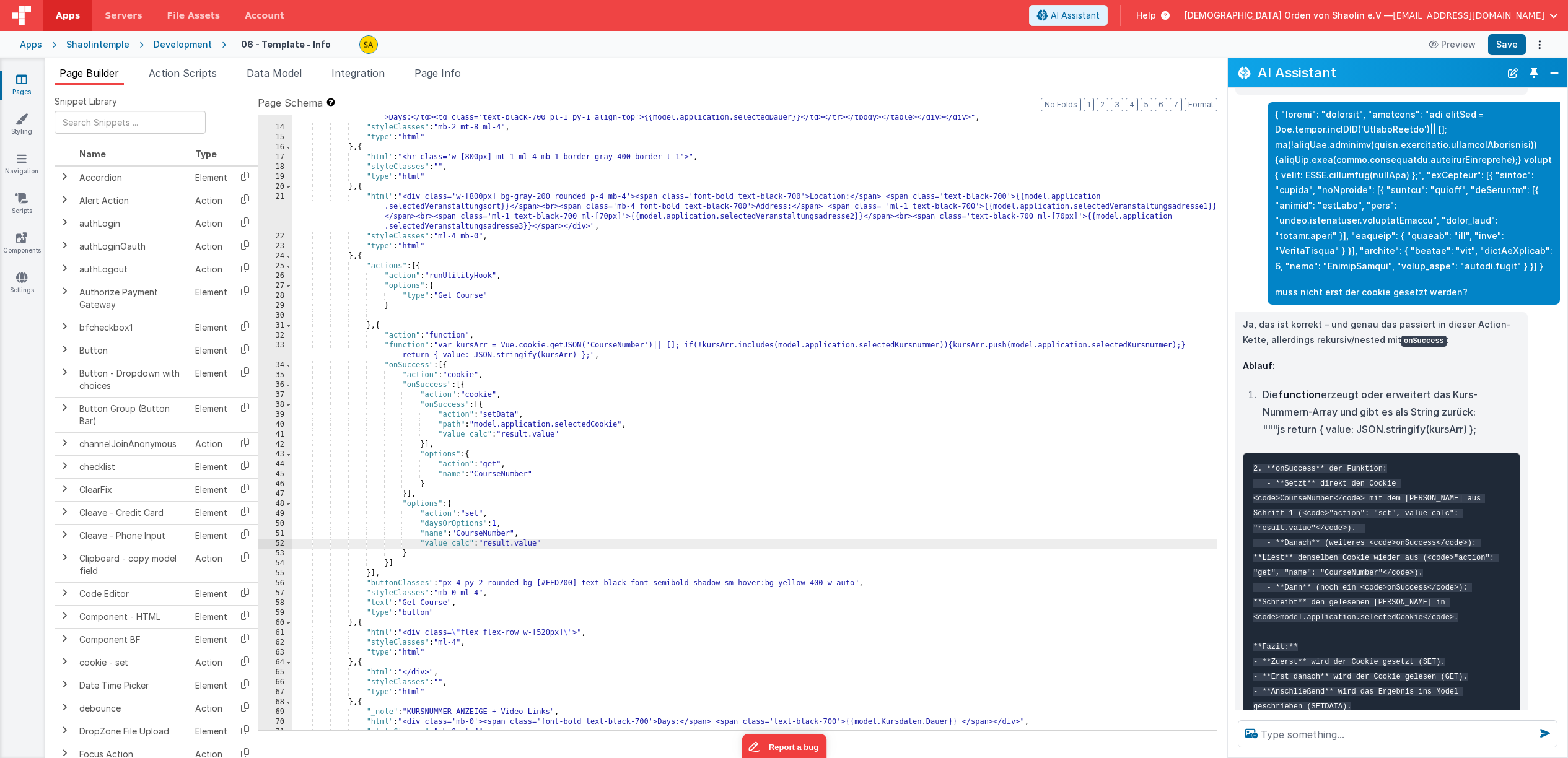
click at [382, 327] on div ""html" : "<div class='flex flex-row w-full items-start gap-0'><div class='w-[52…" at bounding box center [755, 376] width 924 height 744
click at [452, 367] on div ""html" : "<div class='flex flex-row w-full items-start gap-0'><div class='w-[52…" at bounding box center [755, 376] width 924 height 744
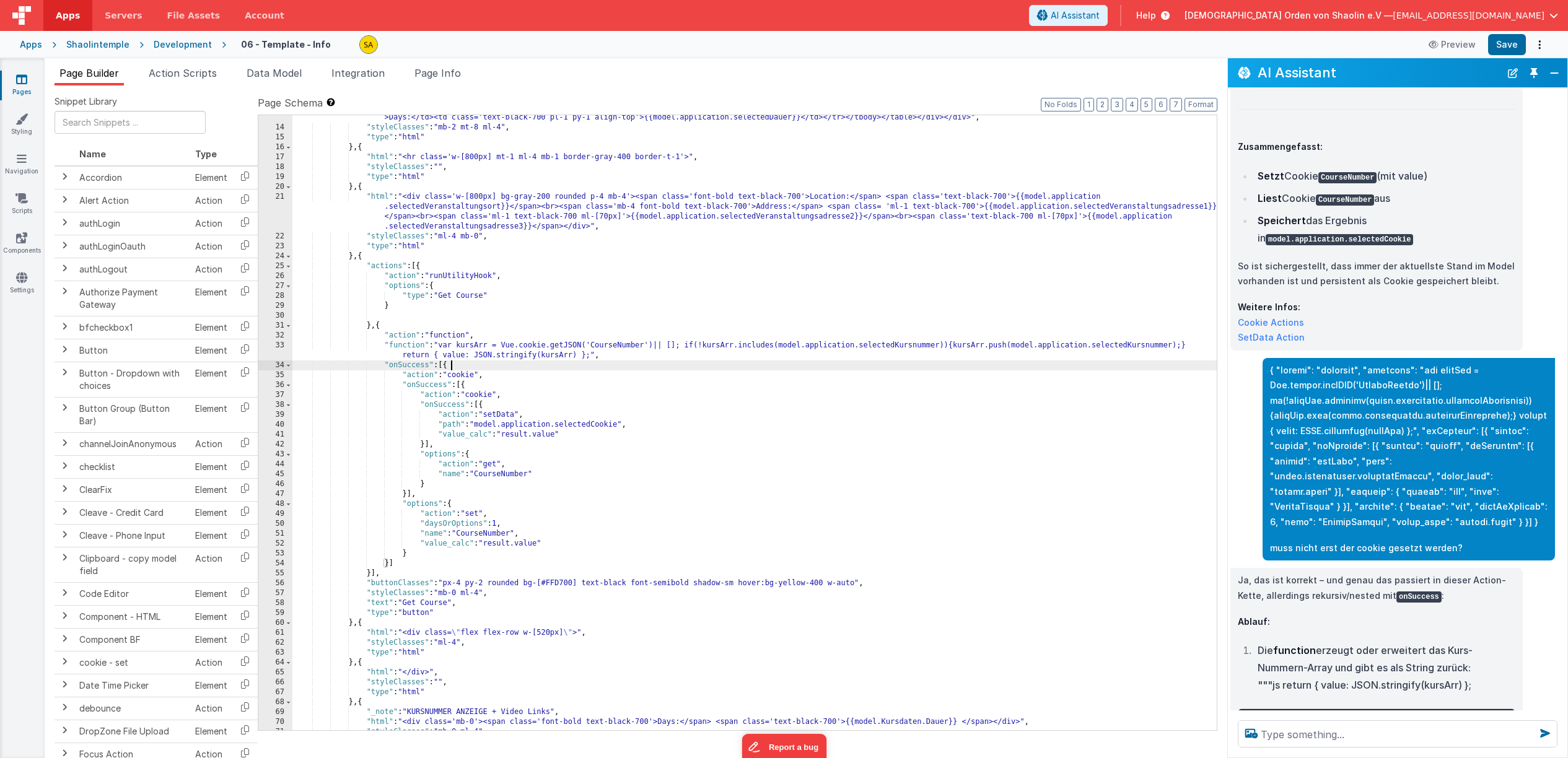
scroll to position [4989, 6]
drag, startPoint x: 1281, startPoint y: 537, endPoint x: 1356, endPoint y: 591, distance: 92.4
click at [1343, 572] on p "Ja, das ist korrekt – und genau das passiert in dieser Action-Kette, allerdings…" at bounding box center [1376, 586] width 278 height 30
copy p "rekursiv/nested"
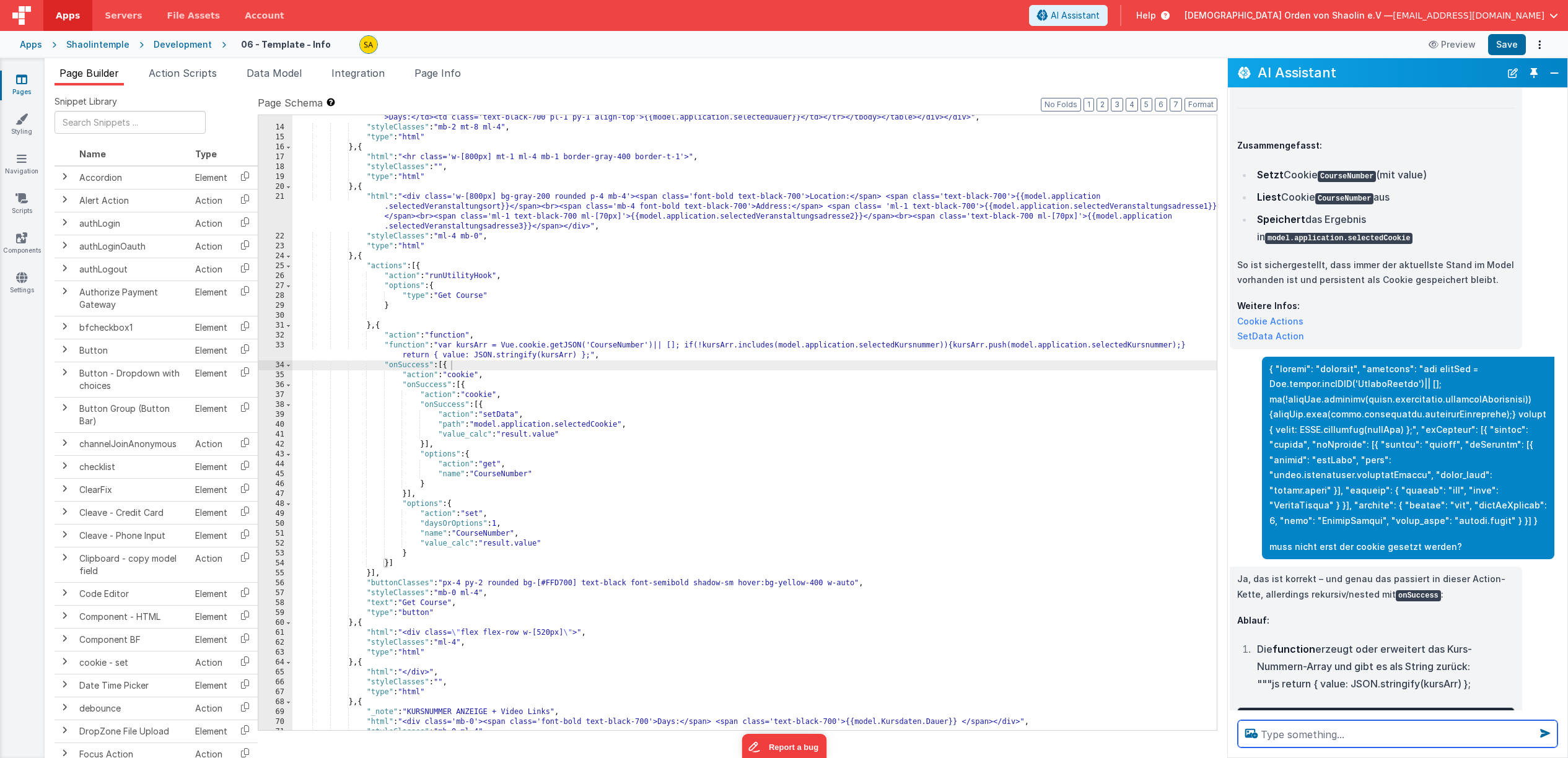
click at [1307, 733] on textarea at bounding box center [1396, 733] width 319 height 27
paste textarea "rekursiv/nested"
type textarea "was heißt rekursiv/nested"
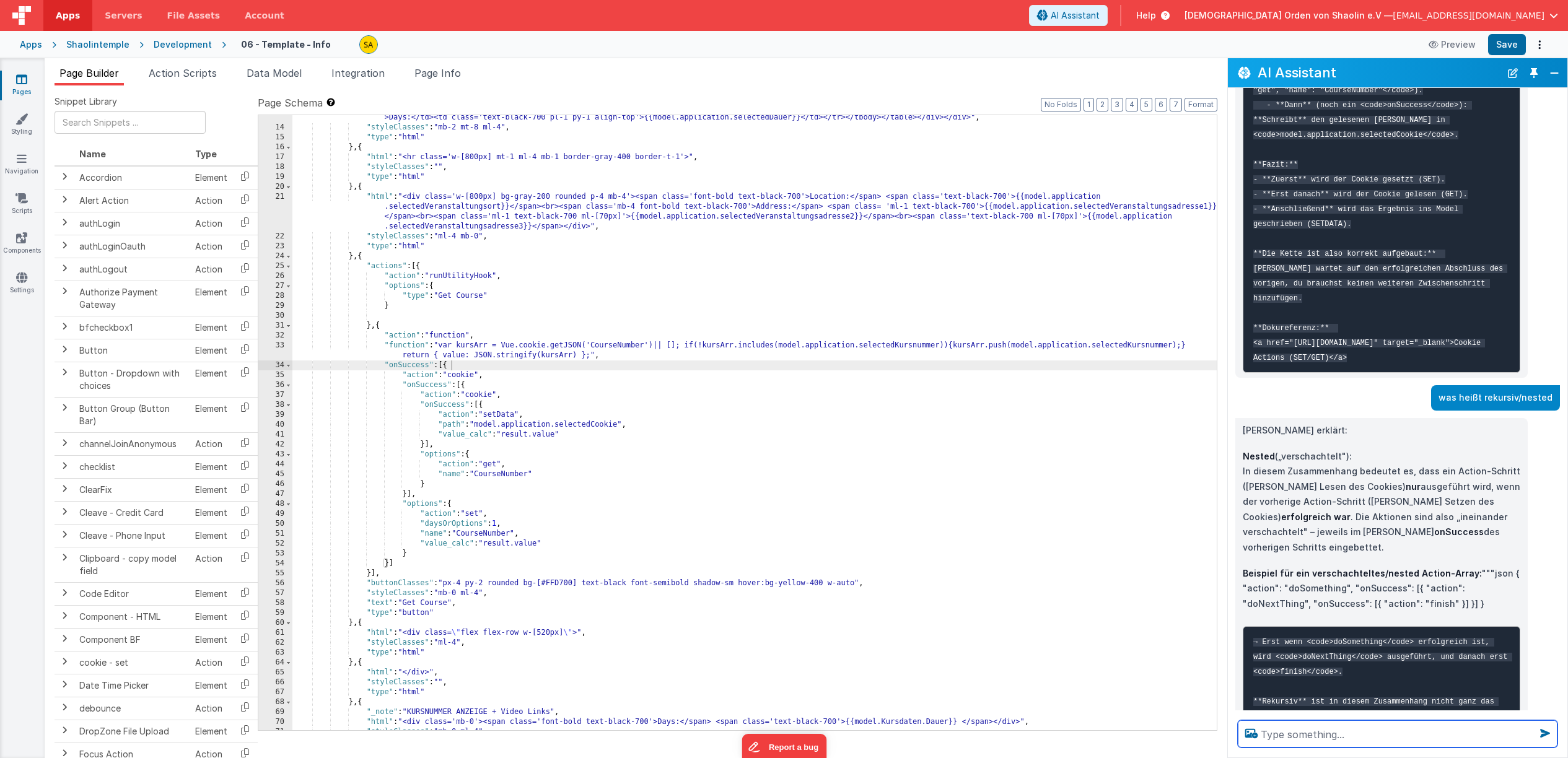
scroll to position [5834, 0]
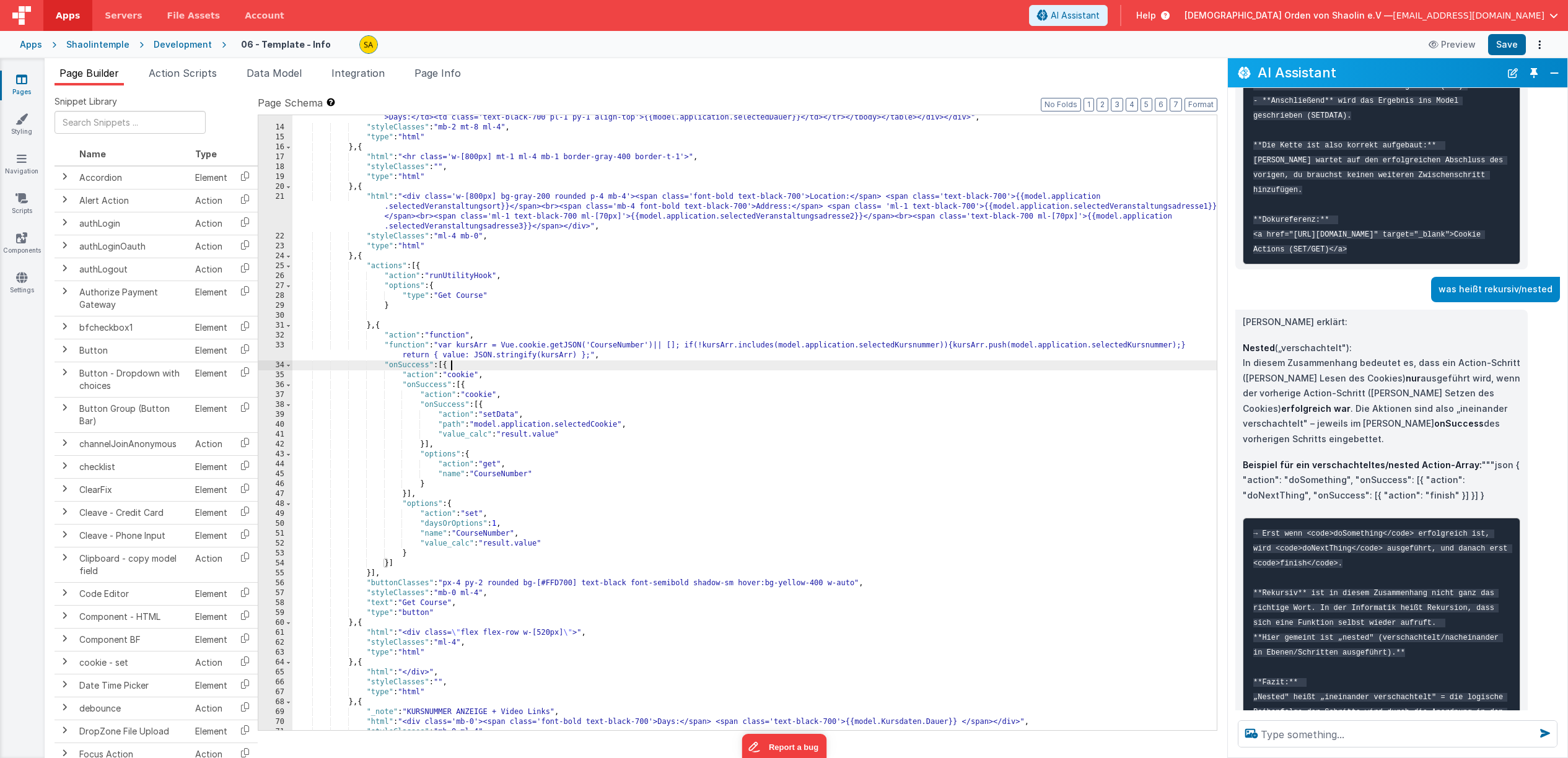
click at [746, 471] on div ""html" : "<div class='flex flex-row w-full items-start gap-0'><div class='w-[52…" at bounding box center [755, 376] width 924 height 744
click at [606, 486] on div ""html" : "<div class='flex flex-row w-full items-start gap-0'><div class='w-[52…" at bounding box center [755, 375] width 924 height 744
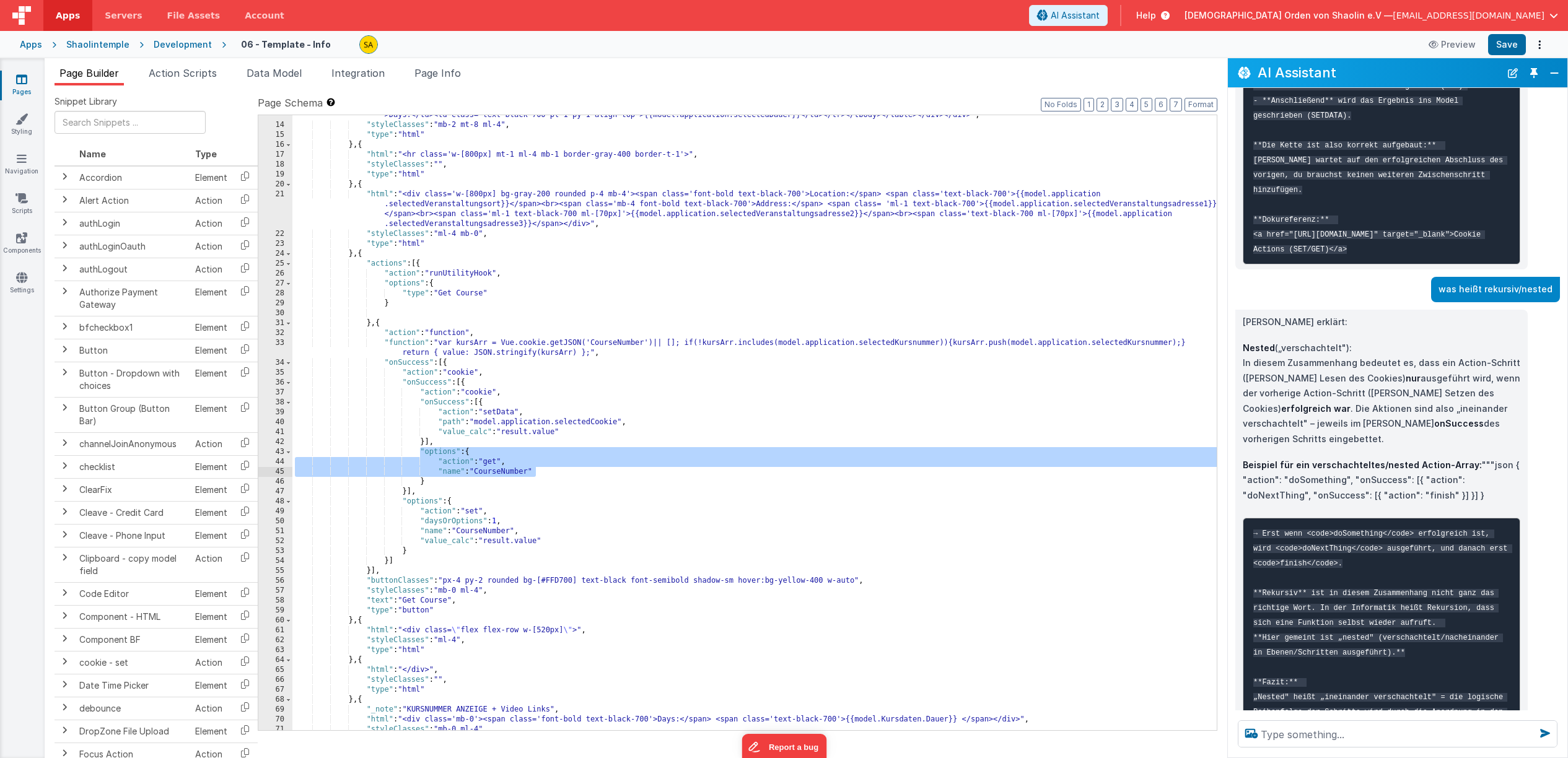
drag, startPoint x: 417, startPoint y: 454, endPoint x: 563, endPoint y: 474, distance: 147.4
click at [563, 474] on div ""html" : "<div class='flex flex-row w-full items-start gap-0'><div class='w-[52…" at bounding box center [755, 373] width 924 height 744
click at [1332, 735] on textarea at bounding box center [1396, 733] width 319 height 27
paste textarea ""options": { "action": "get", "name": "CourseNumber""
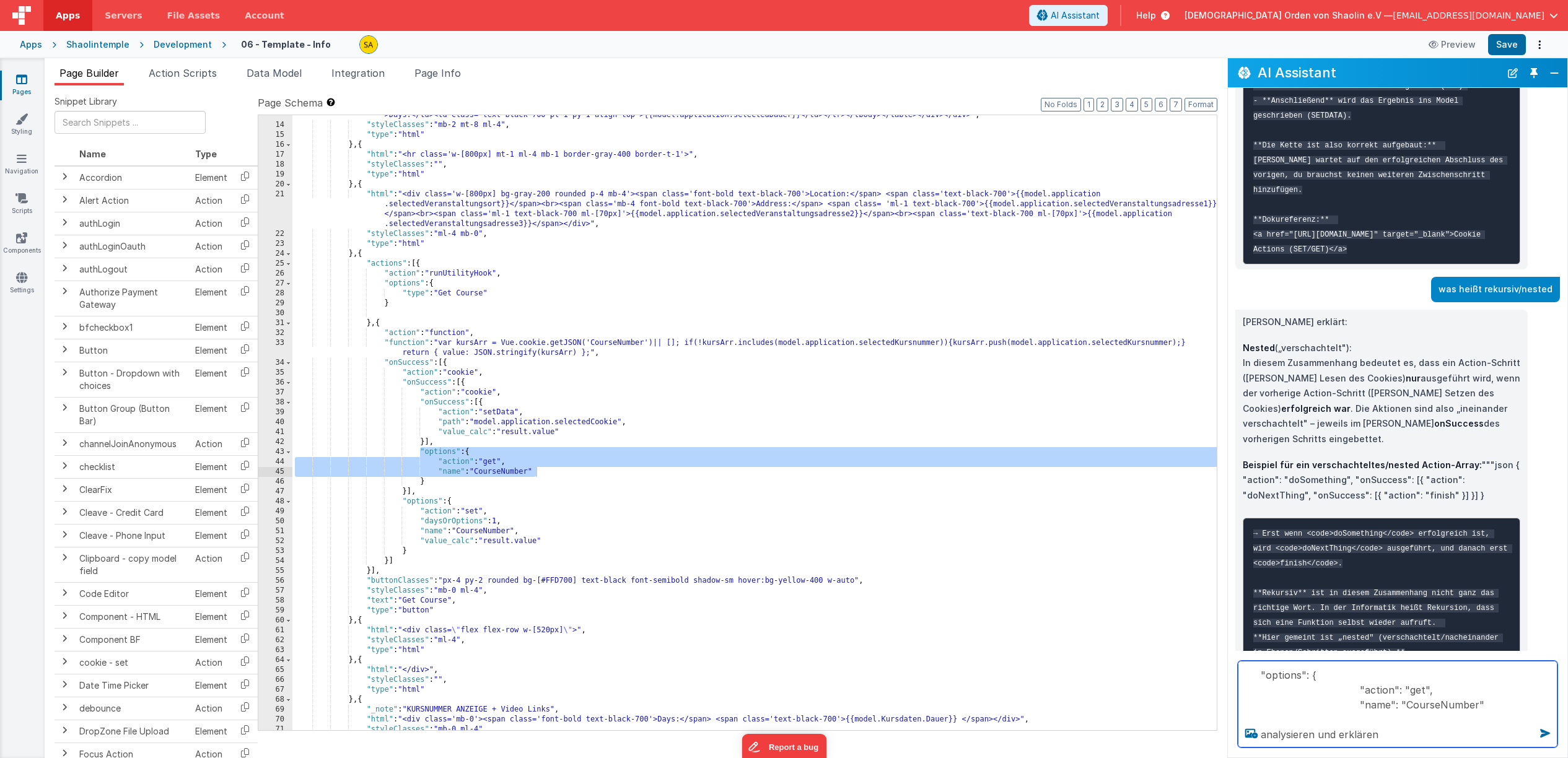
type textarea ""options": { "action": "get", "name": "CourseNumber" analysieren und erklären"
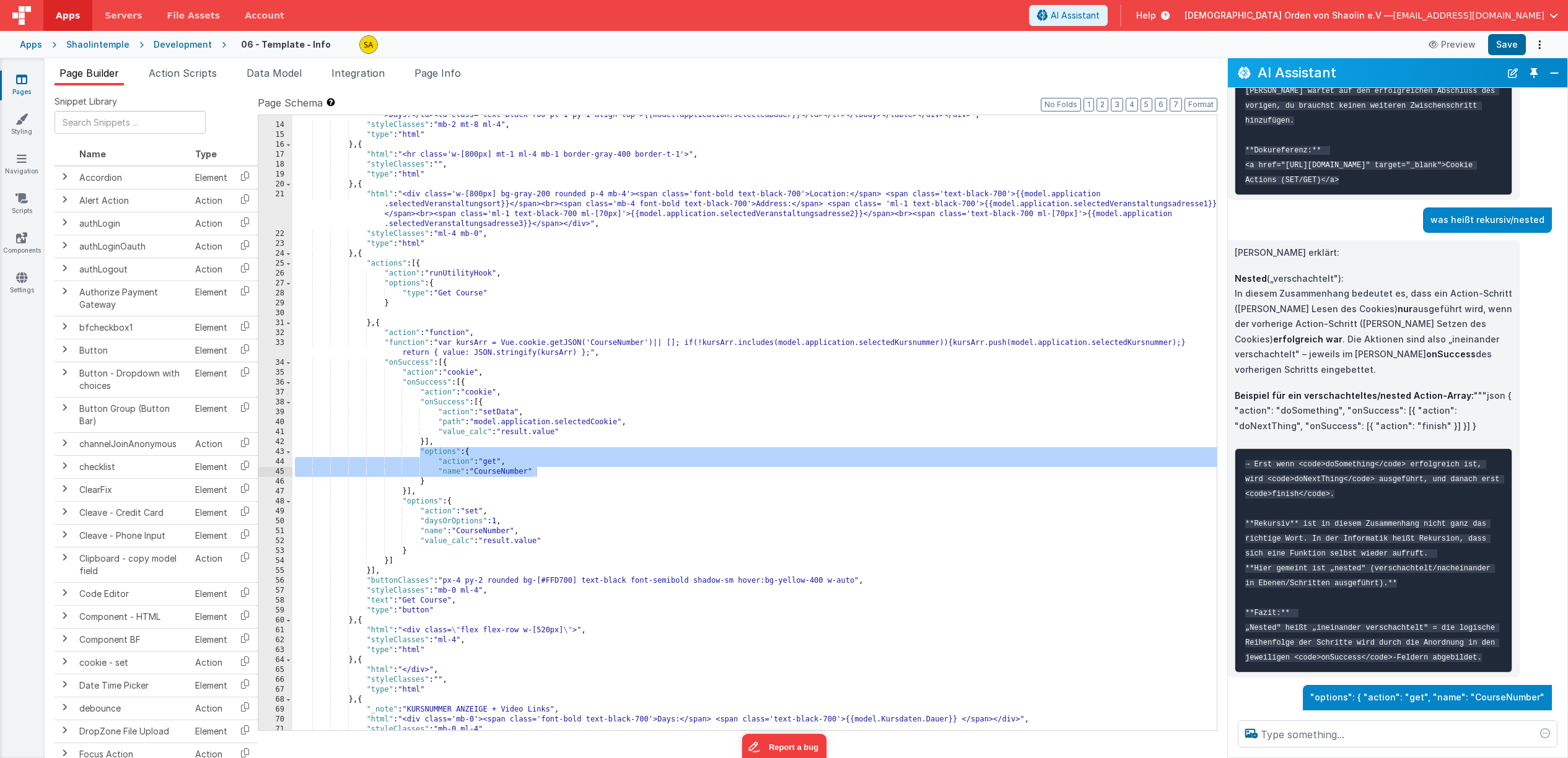
scroll to position [5904, 11]
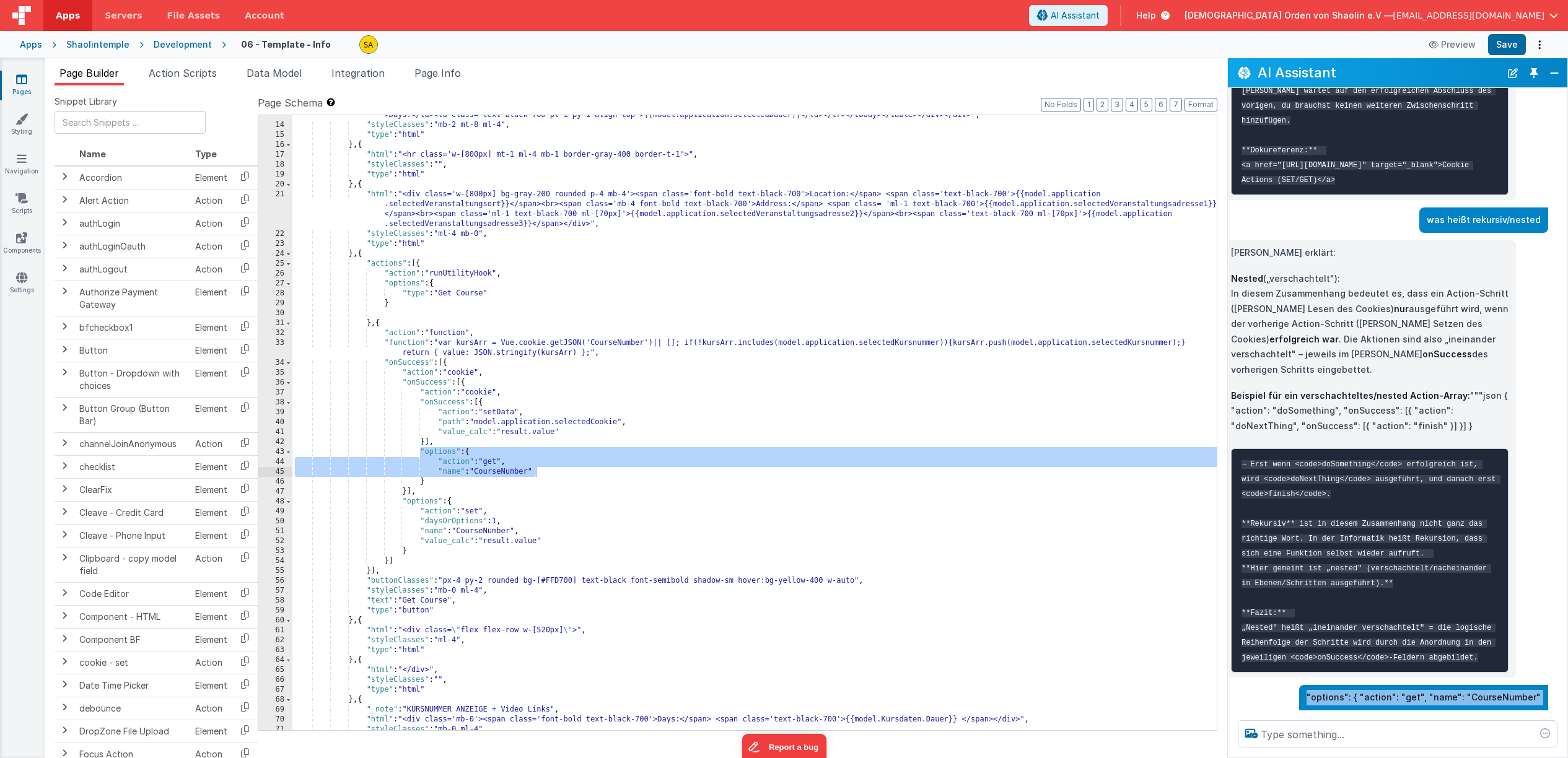
drag, startPoint x: 1319, startPoint y: 635, endPoint x: 1472, endPoint y: 669, distance: 156.7
click at [1472, 690] on div ""options": { "action": "get", "name": "CourseNumber" analysieren und erklären" at bounding box center [1423, 711] width 234 height 42
copy div ""options": { "action": "get", "name": "CourseNumber" analysieren und erklären"
click at [1553, 72] on button "Close" at bounding box center [1554, 73] width 16 height 17
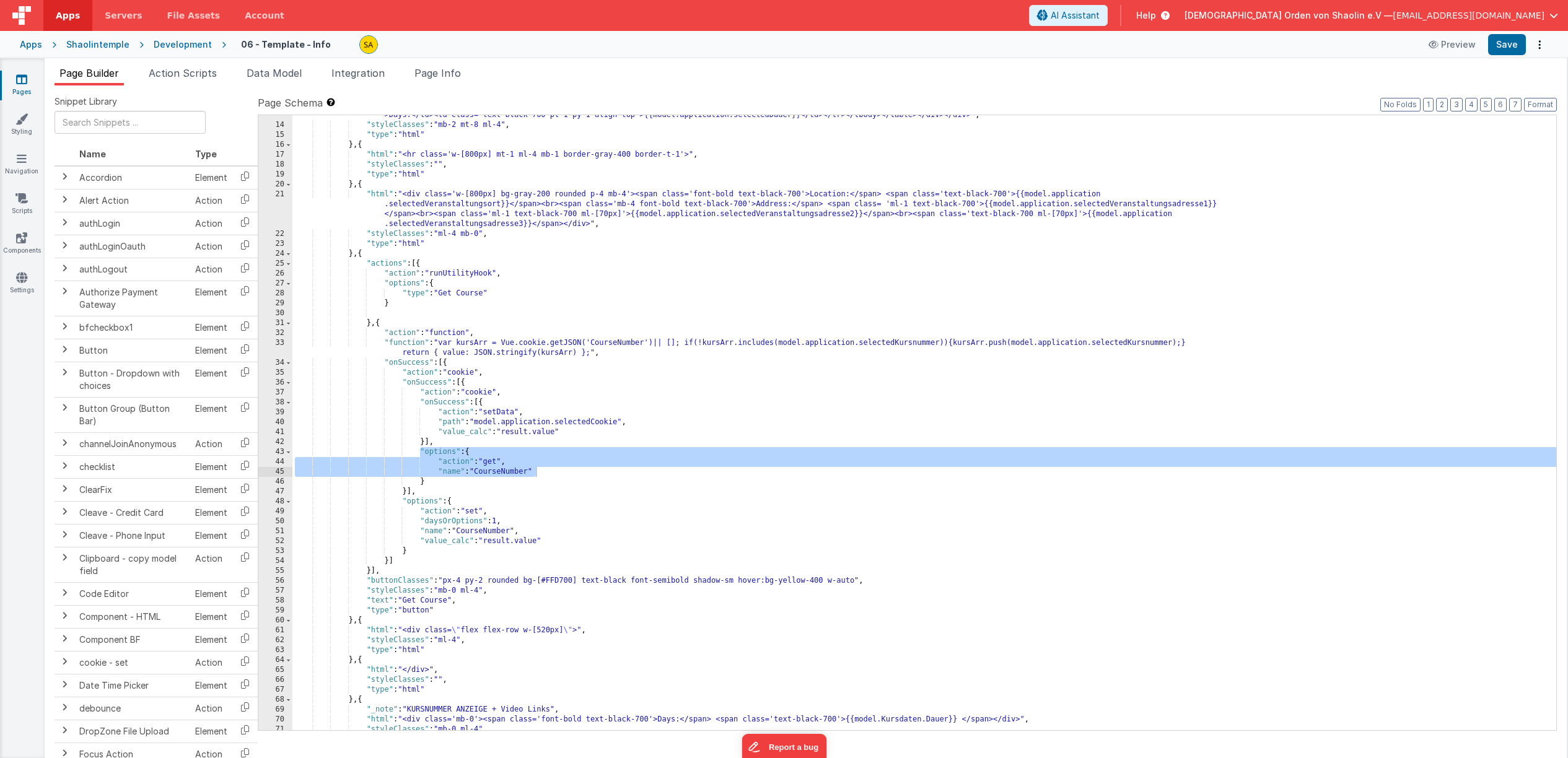
scroll to position [9846, 9]
click at [1099, 18] on span "AI Assistant" at bounding box center [1075, 15] width 49 height 12
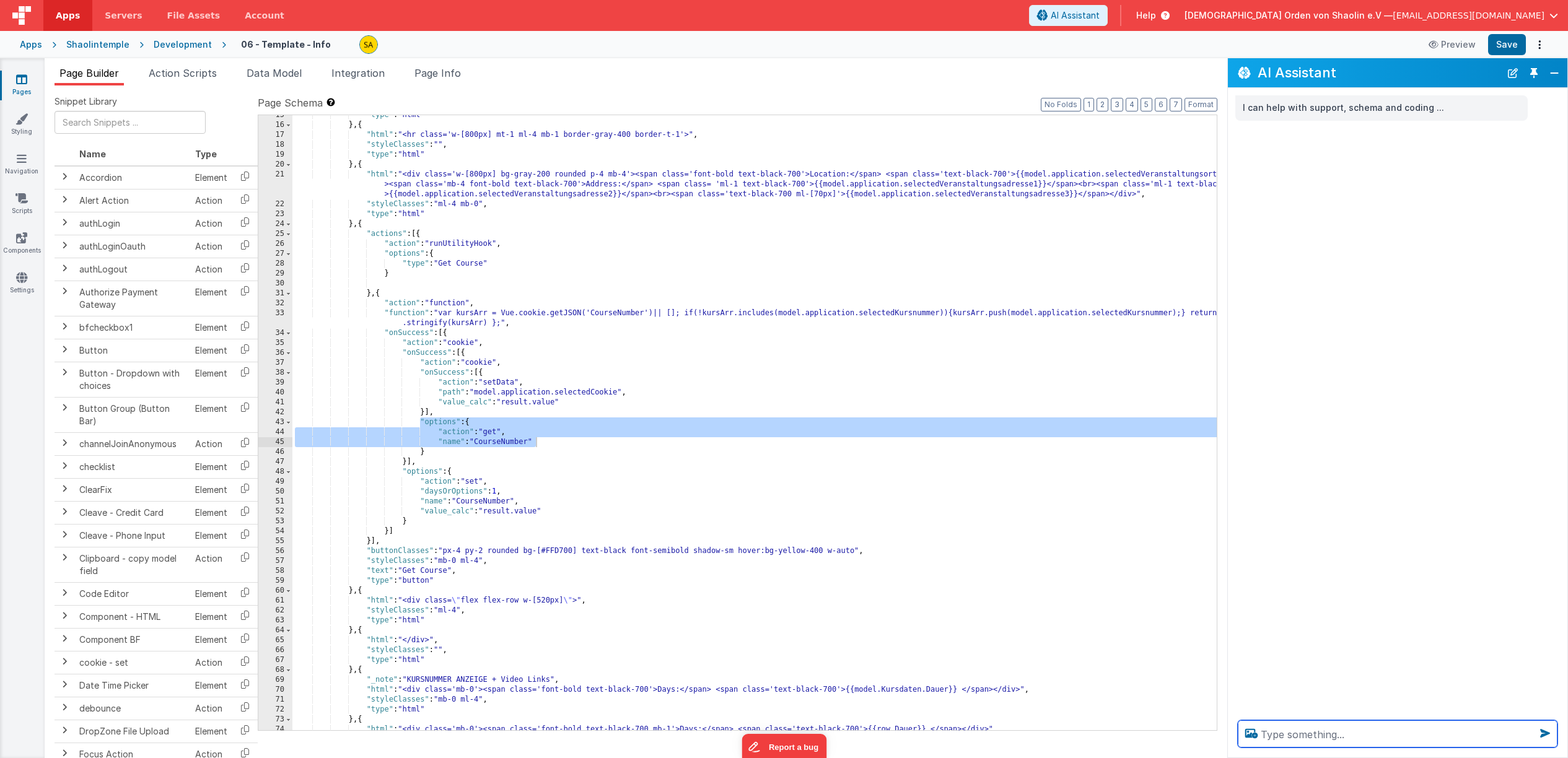
paste textarea ""options": { "action": "get", "name": "CourseNumber" analysieren und erklären"
type textarea ""options": { "action": "get", "name": "CourseNumber" analysieren und erklären"
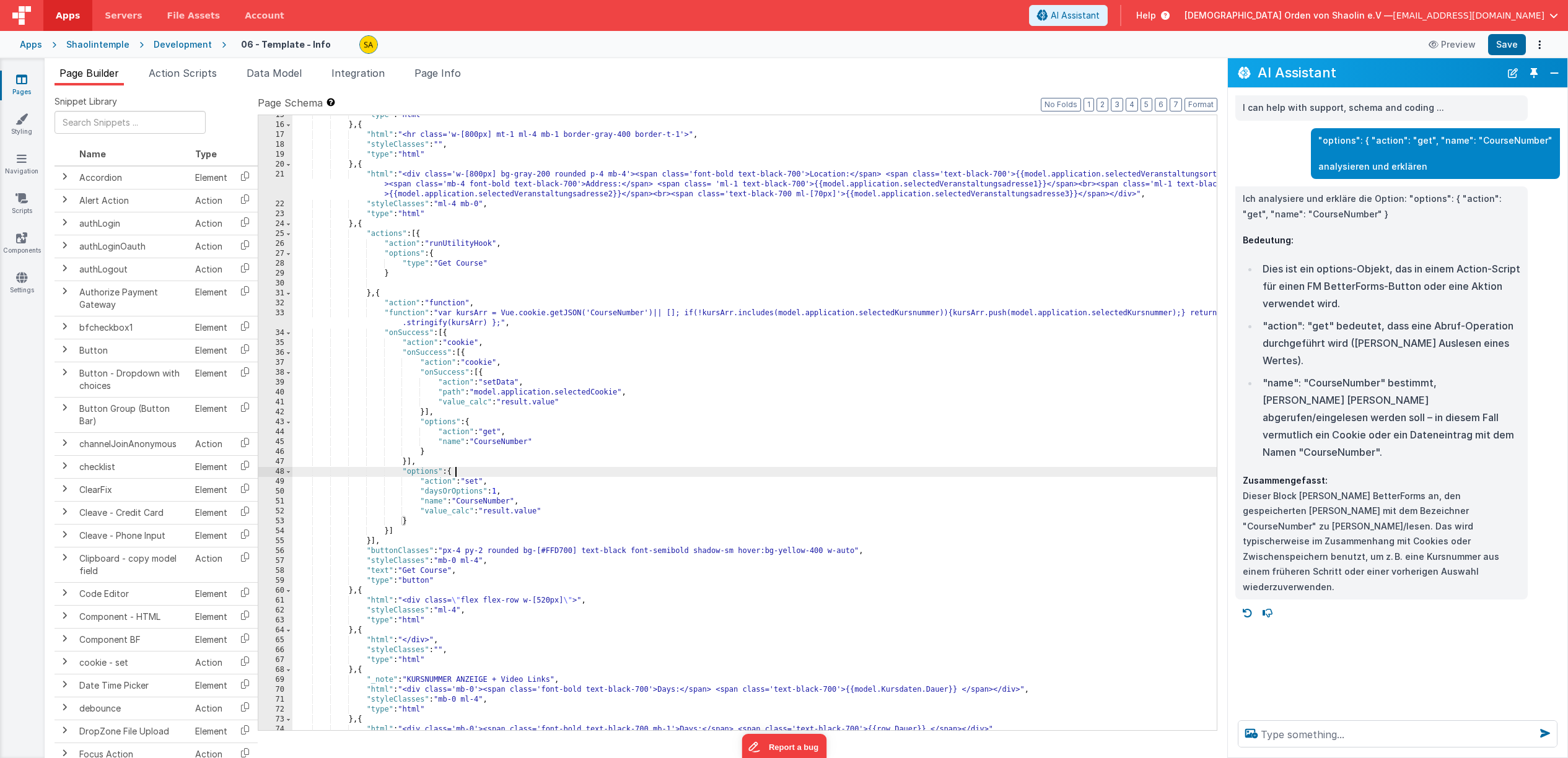
click at [697, 477] on div ""type" : "html" } , { "html" : "<hr class='w-[800px] mt-1 ml-4 mb-1 border-gray…" at bounding box center [792, 427] width 1000 height 635
click at [589, 443] on div ""type" : "html" } , { "html" : "<hr class='w-[800px] mt-1 ml-4 mb-1 border-gray…" at bounding box center [792, 427] width 1000 height 635
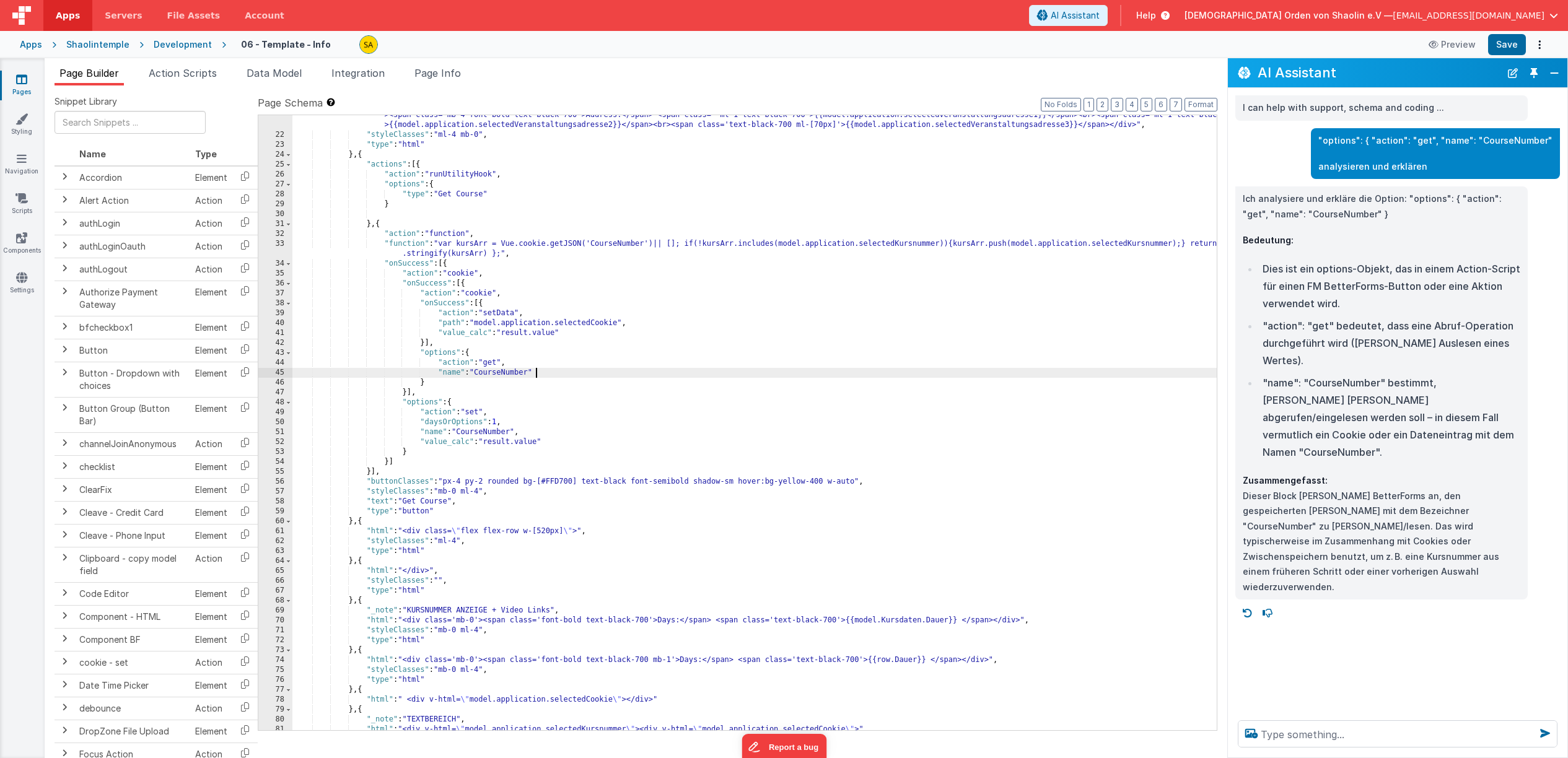
scroll to position [312, 0]
drag, startPoint x: 503, startPoint y: 324, endPoint x: 506, endPoint y: 336, distance: 12.4
click at [503, 324] on div ""html" : "<div class='w-[800px] bg-gray-200 rounded p-4 mb-4'><span class='font…" at bounding box center [792, 428] width 1000 height 655
click at [1505, 47] on button "Save" at bounding box center [1507, 45] width 38 height 21
click at [479, 323] on div ""html" : "<div class='w-[800px] bg-gray-200 rounded p-4 mb-4'><span class='font…" at bounding box center [792, 428] width 1000 height 655
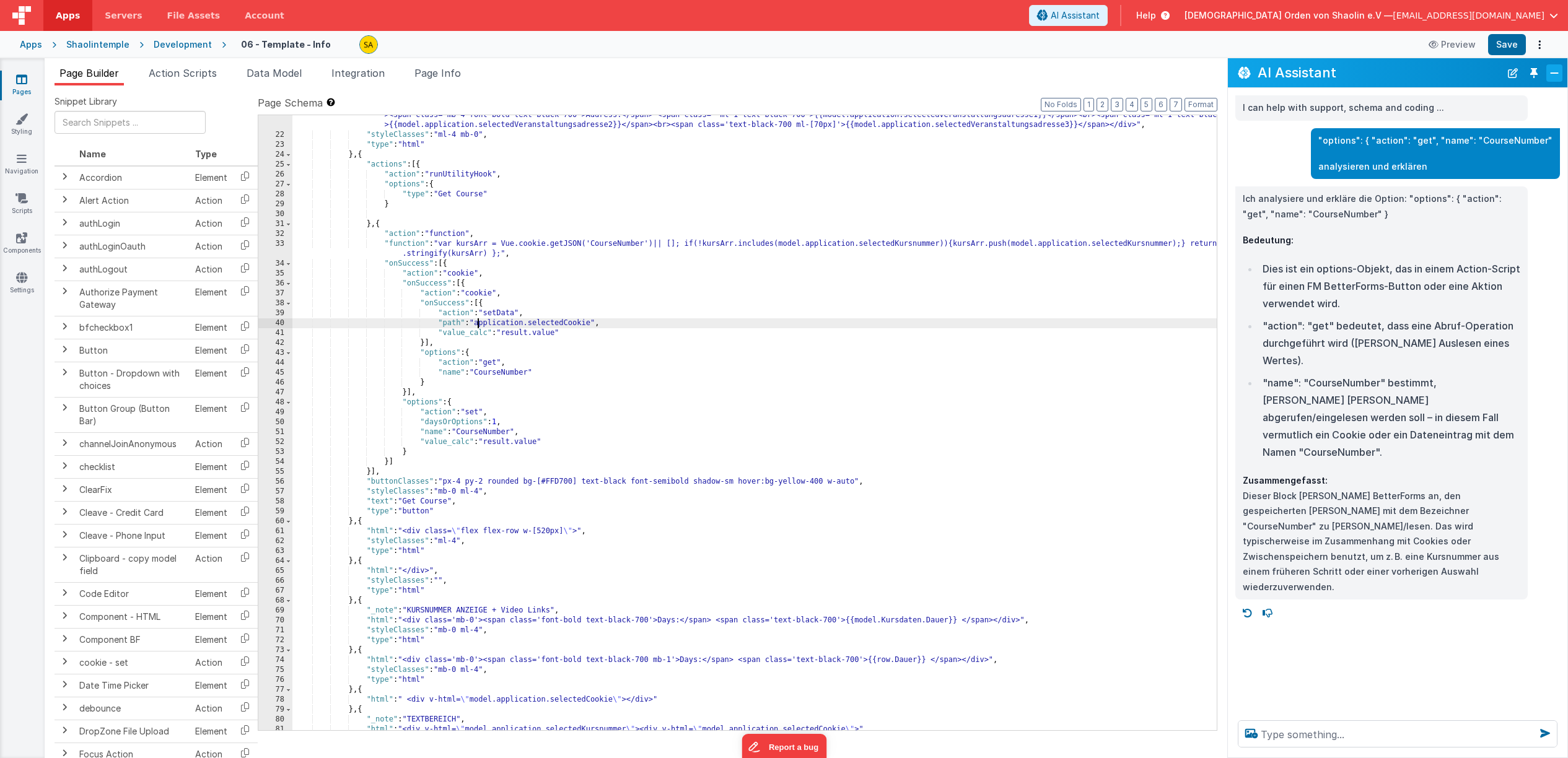
click at [1549, 76] on button "Close" at bounding box center [1554, 73] width 16 height 17
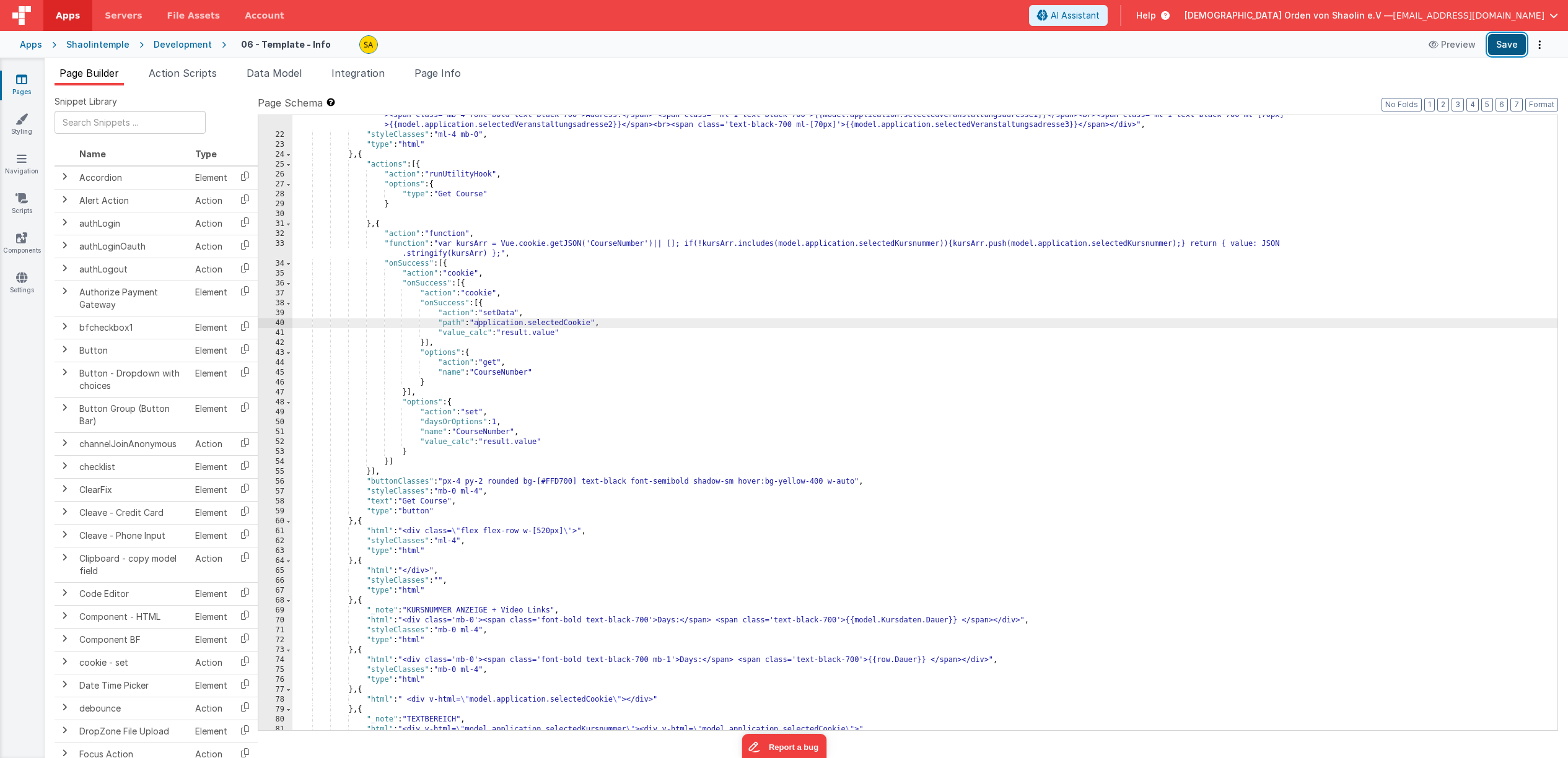
click at [1507, 45] on button "Save" at bounding box center [1507, 45] width 38 height 21
click at [1460, 18] on span "[EMAIL_ADDRESS][DOMAIN_NAME]" at bounding box center [1468, 15] width 152 height 12
click at [1406, 112] on div "Logout" at bounding box center [1459, 118] width 184 height 12
